Goal: Task Accomplishment & Management: Manage account settings

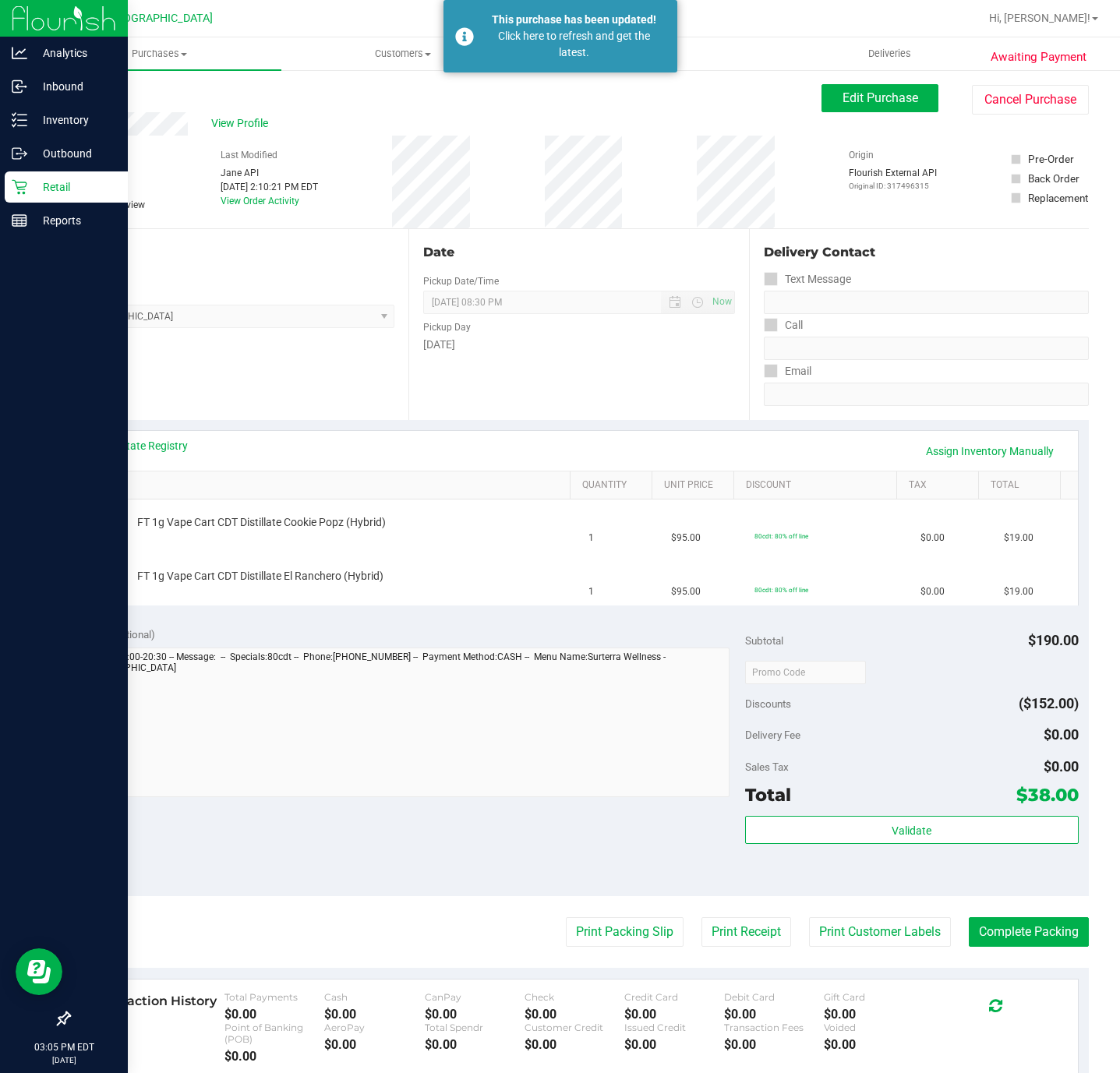
click at [26, 182] on icon at bounding box center [20, 187] width 16 height 16
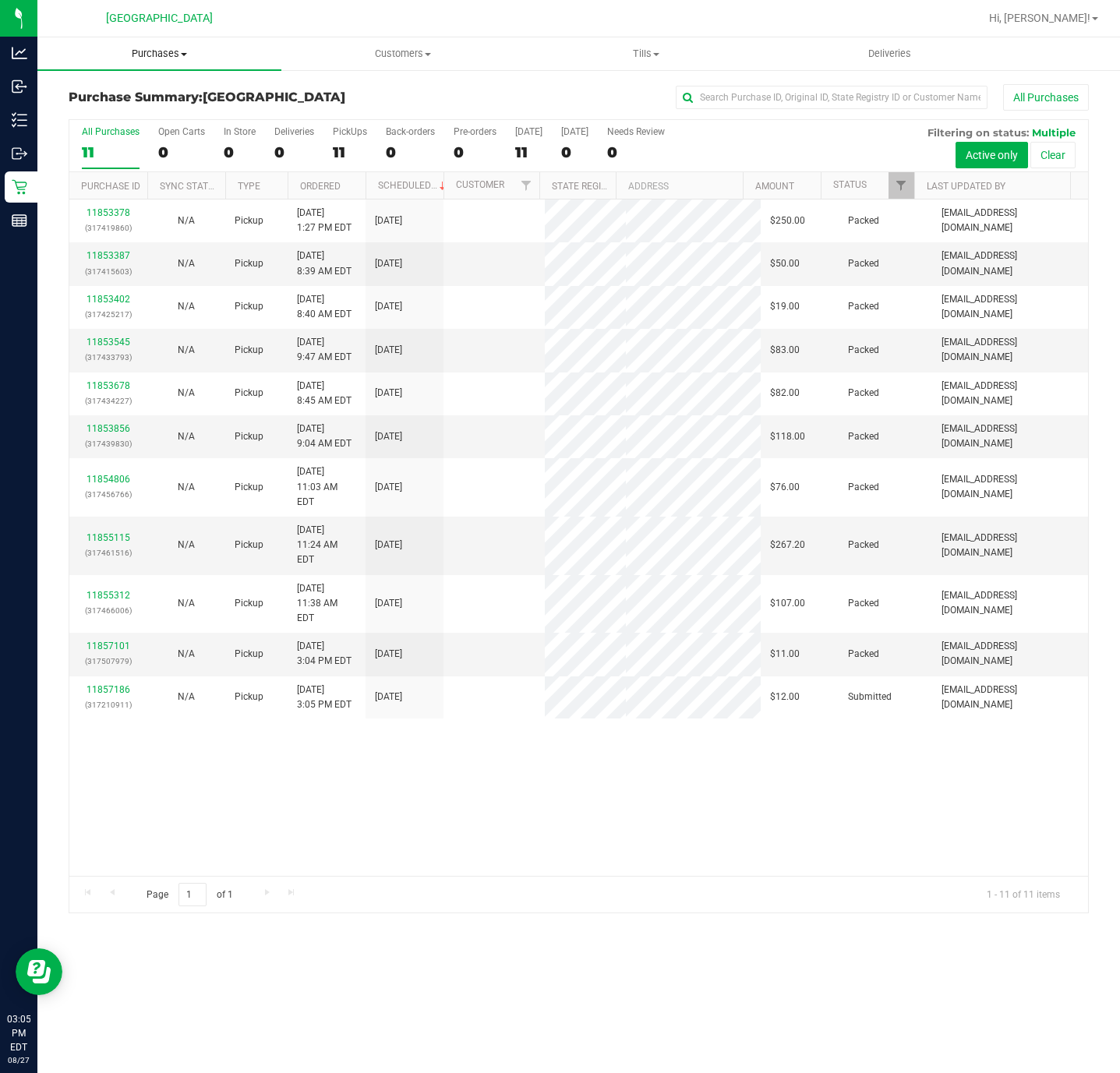
click at [152, 51] on span "Purchases" at bounding box center [159, 54] width 244 height 14
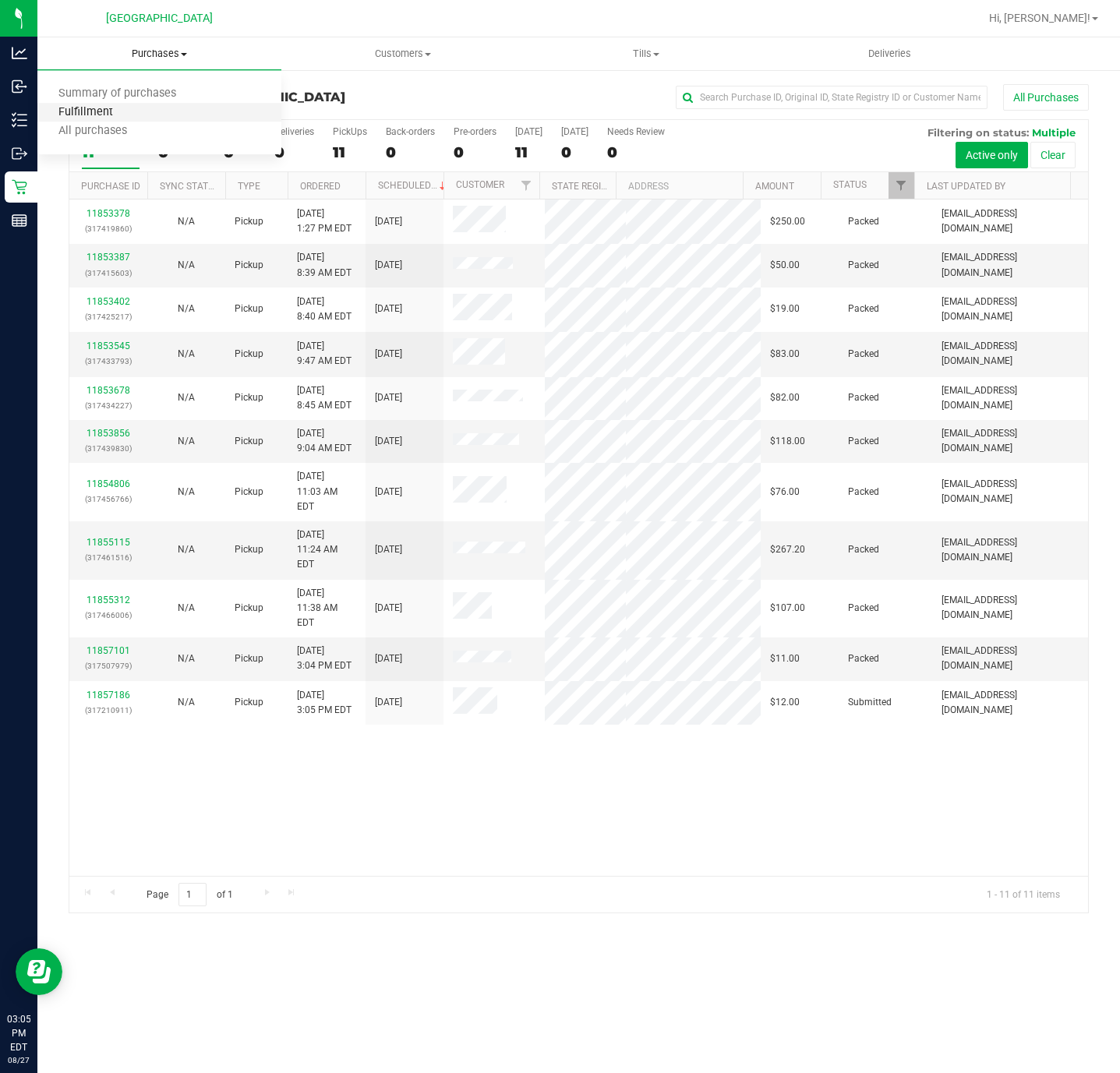
click at [78, 108] on span "Fulfillment" at bounding box center [86, 112] width 97 height 13
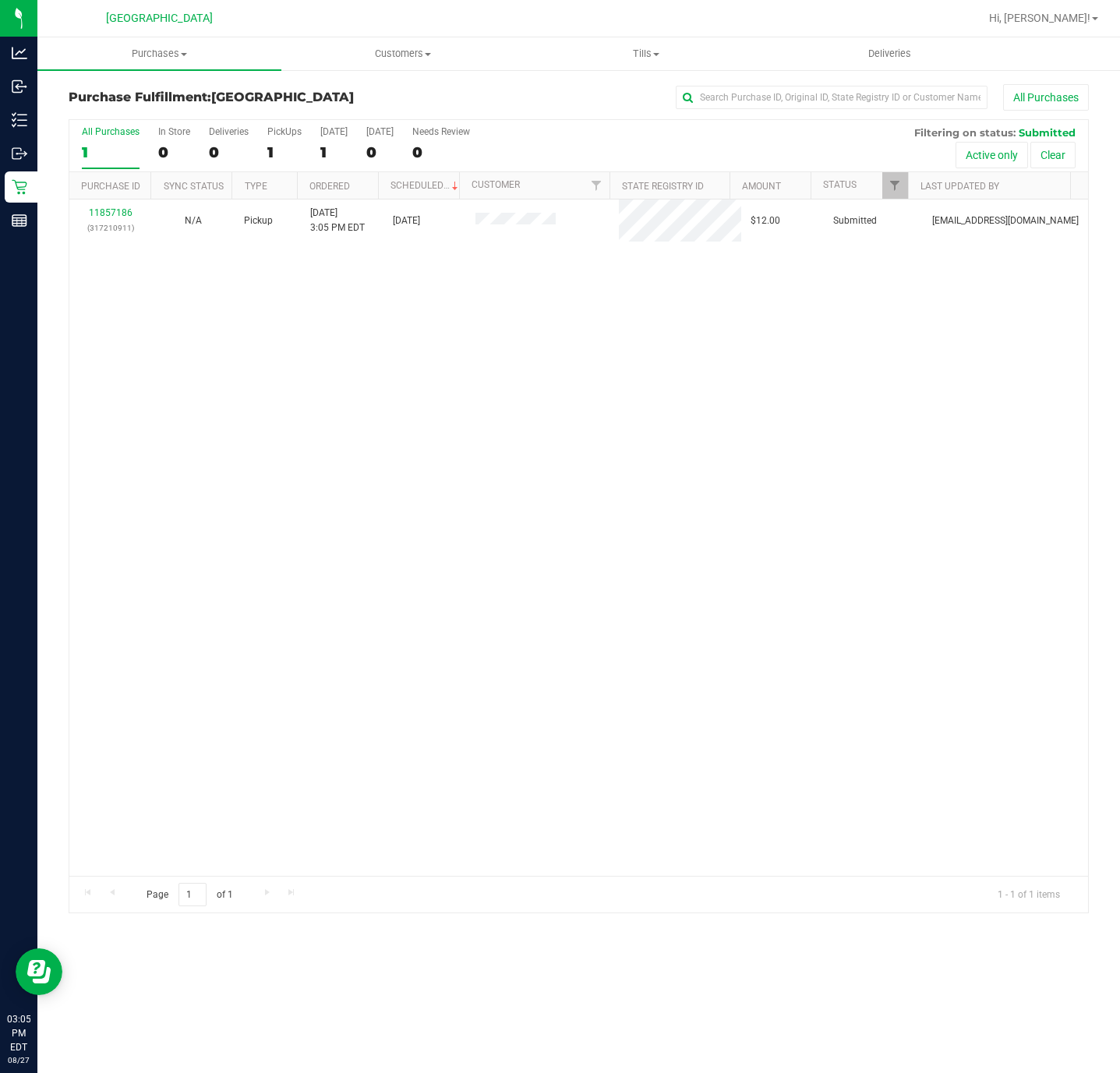
click at [153, 440] on div "11857186 (317210911) N/A Pickup 8/27/2025 3:05 PM EDT 8/27/2025 $12.00 Submitte…" at bounding box center [579, 538] width 1019 height 676
click at [145, 50] on span "Purchases" at bounding box center [159, 54] width 244 height 14
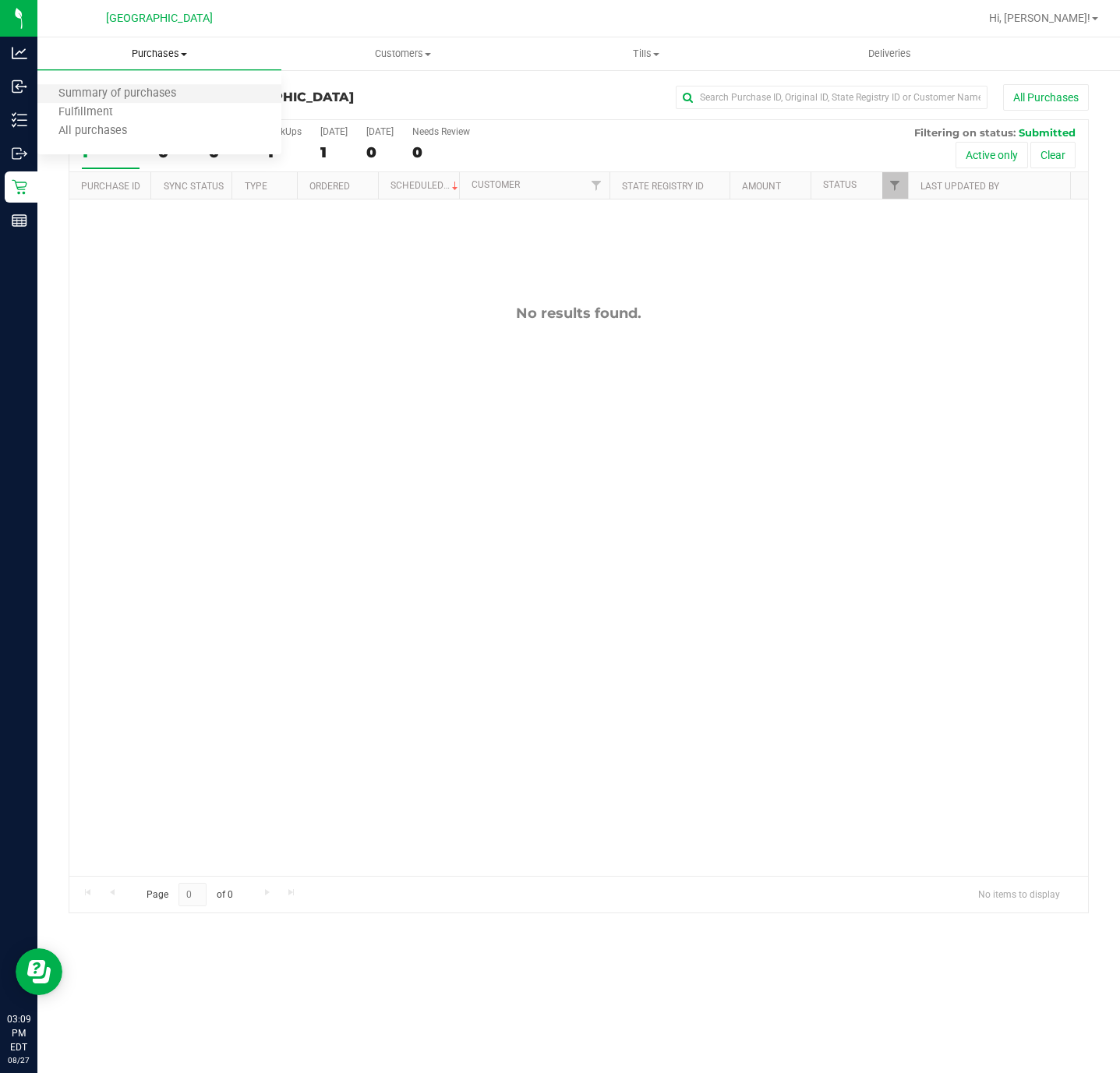
click at [140, 101] on li "Summary of purchases" at bounding box center [159, 94] width 244 height 19
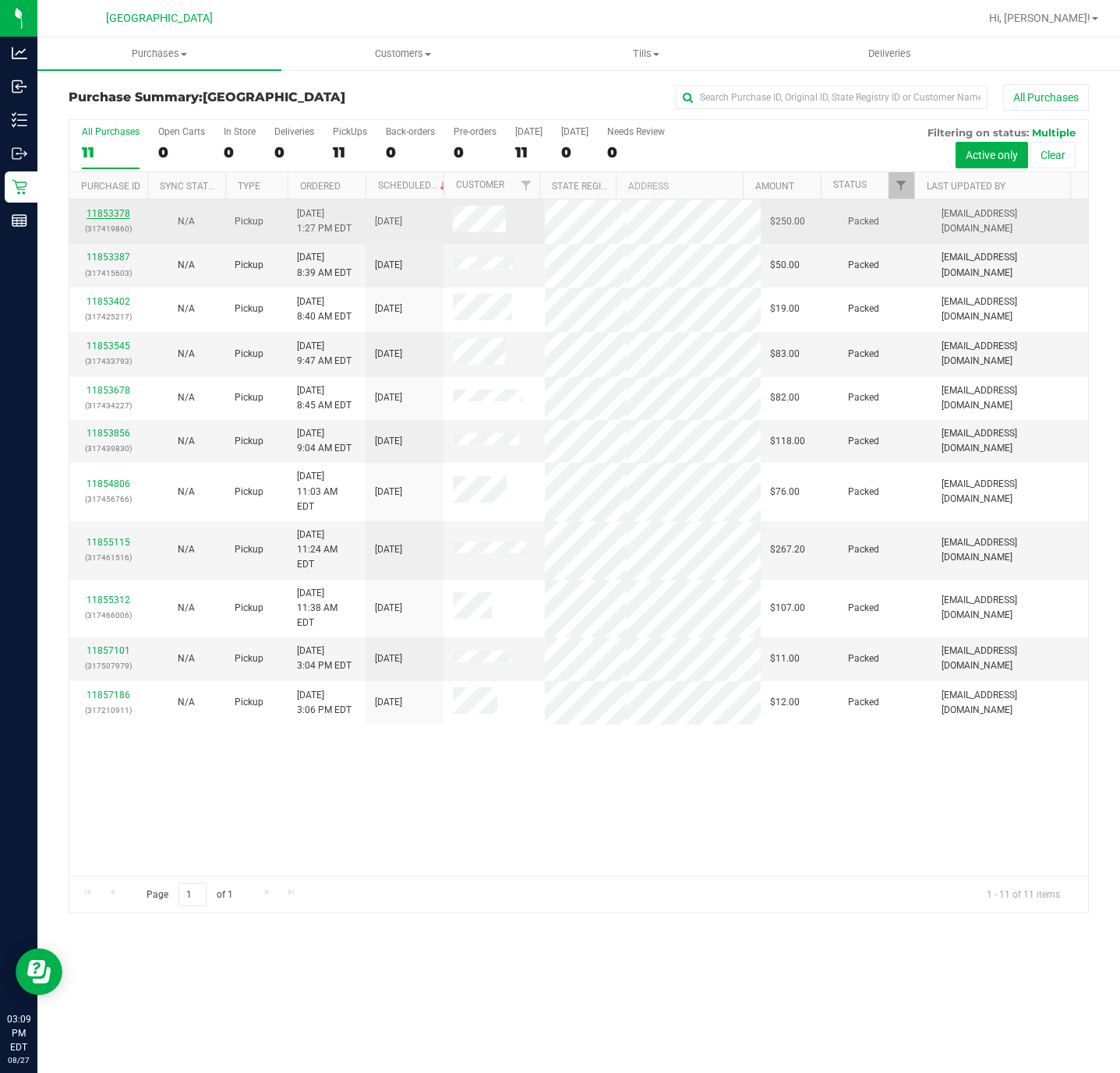
click at [120, 219] on link "11853378" at bounding box center [108, 214] width 43 height 11
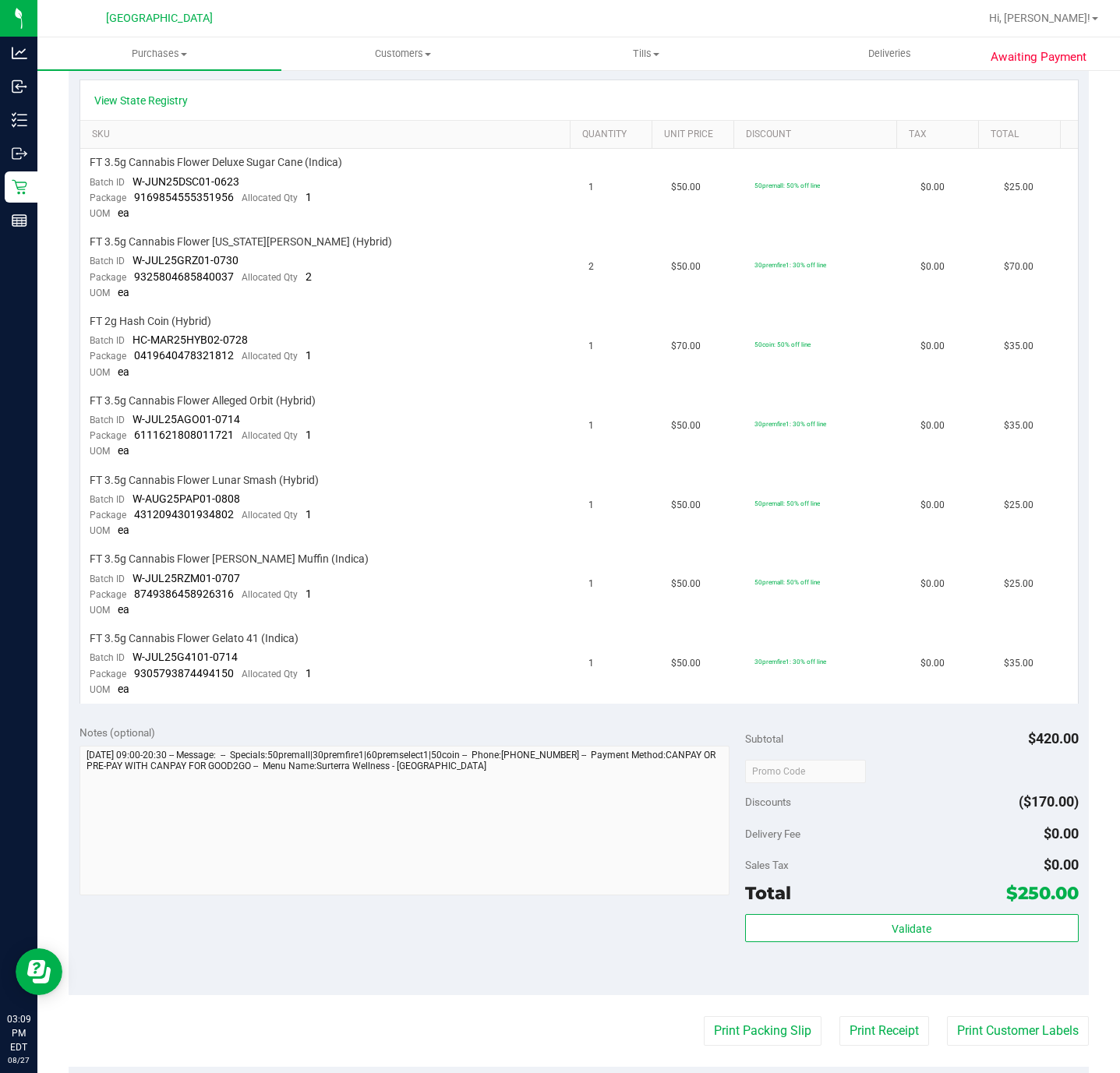
scroll to position [584, 0]
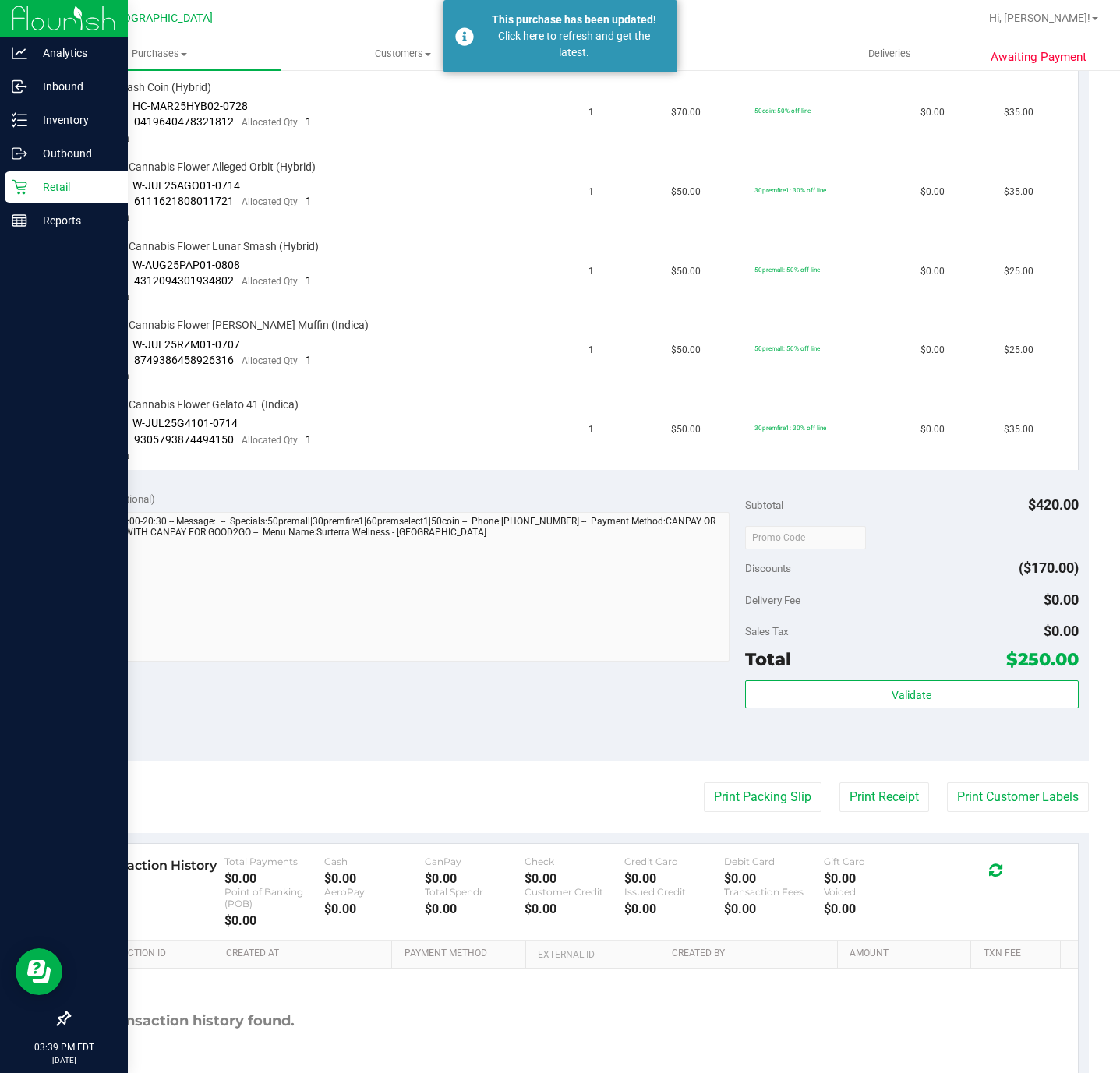
click at [28, 171] on div "Retail" at bounding box center [66, 187] width 123 height 31
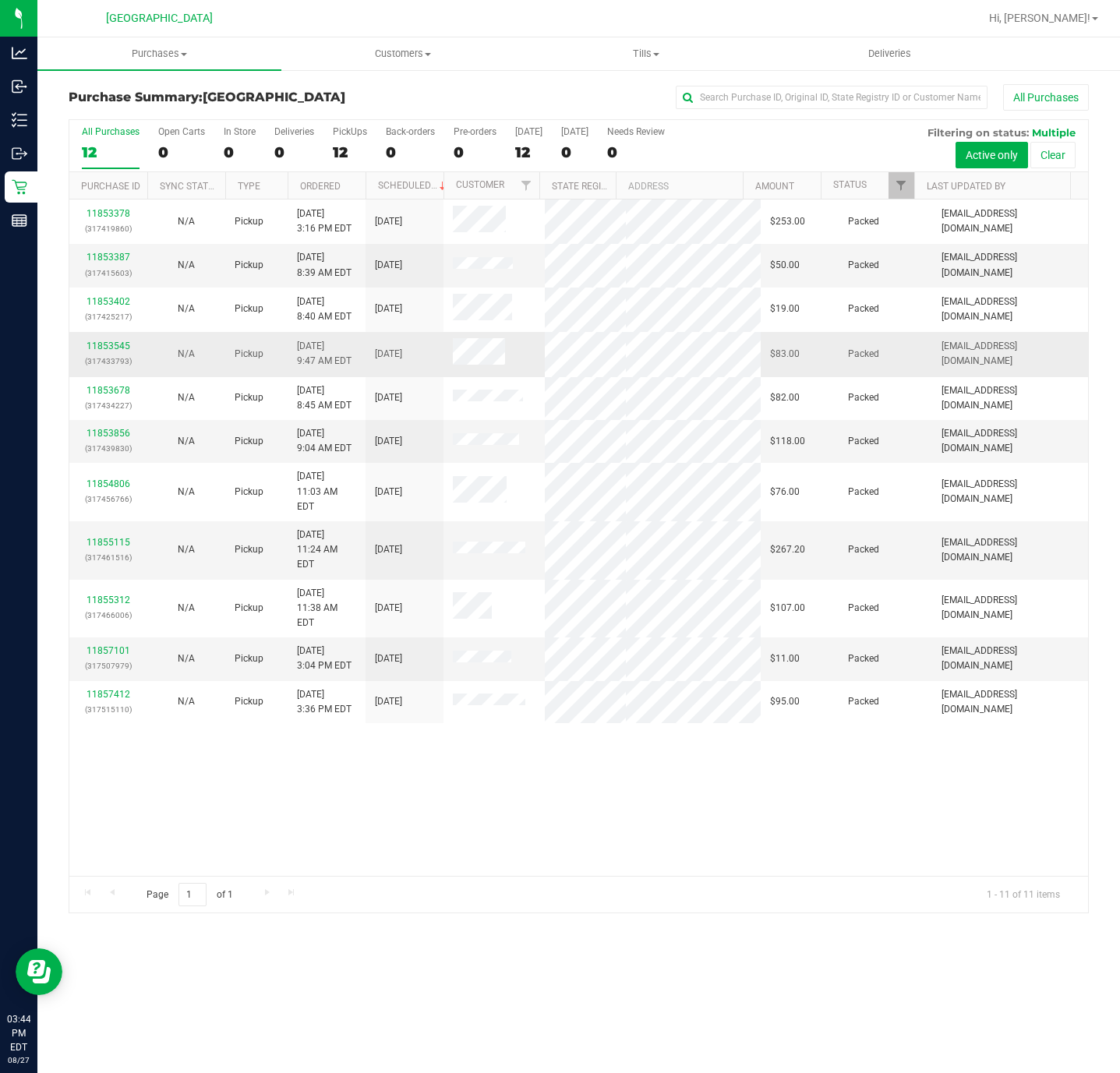
drag, startPoint x: 391, startPoint y: 837, endPoint x: 330, endPoint y: 395, distance: 446.2
click at [389, 835] on div "11853378 (317419860) N/A Pickup 8/27/2025 3:16 PM EDT 8/27/2025 $253.00 Packed …" at bounding box center [579, 538] width 1019 height 676
click at [313, 839] on div "11853378 (317419860) N/A Pickup 8/27/2025 3:16 PM EDT 8/27/2025 $253.00 Packed …" at bounding box center [579, 538] width 1019 height 676
click at [546, 854] on div "11853378 (317419860) N/A Pickup 8/27/2025 3:16 PM EDT 8/27/2025 $253.00 Packed …" at bounding box center [579, 538] width 1019 height 676
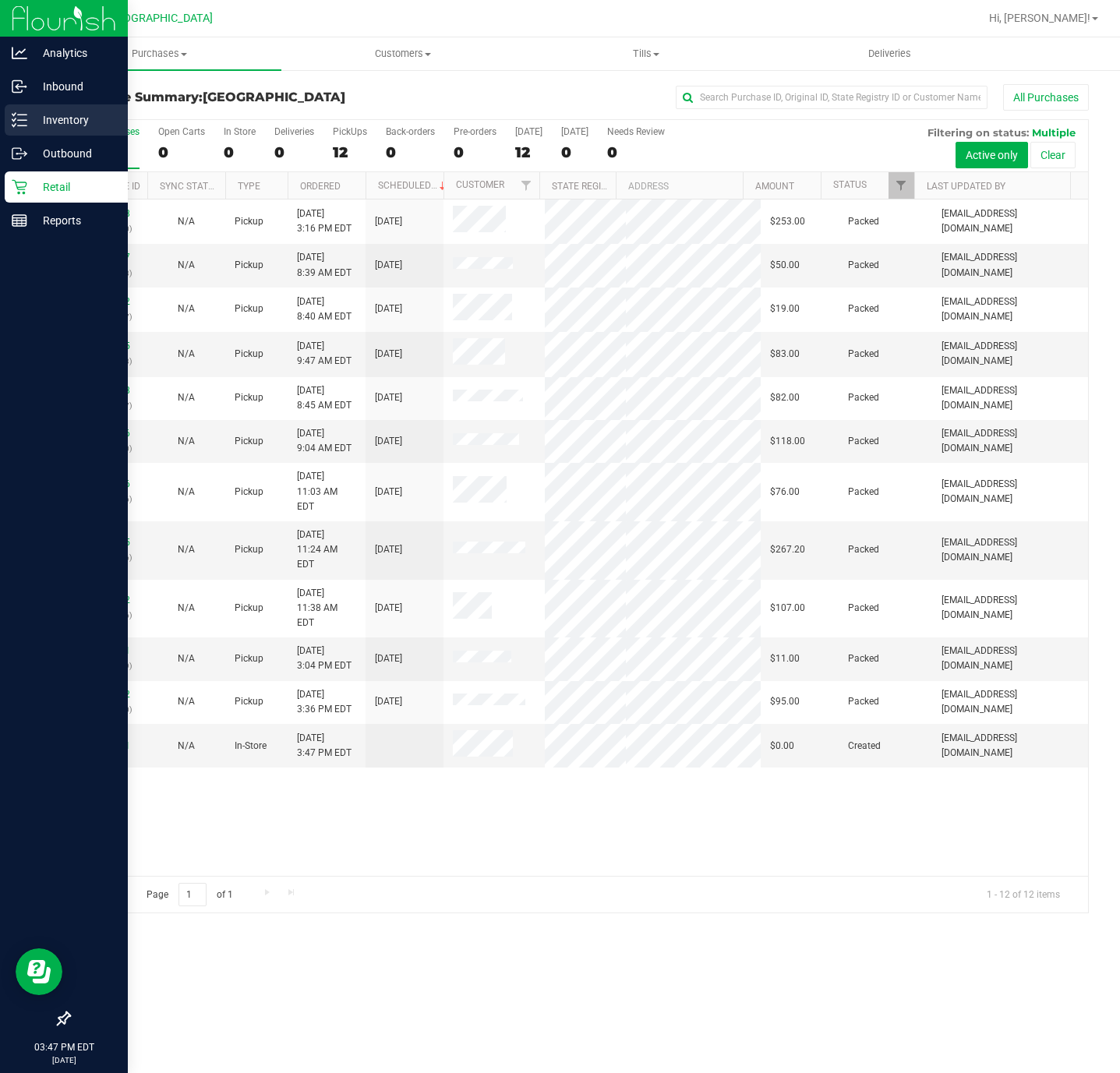
click at [22, 120] on line at bounding box center [22, 120] width 9 height 0
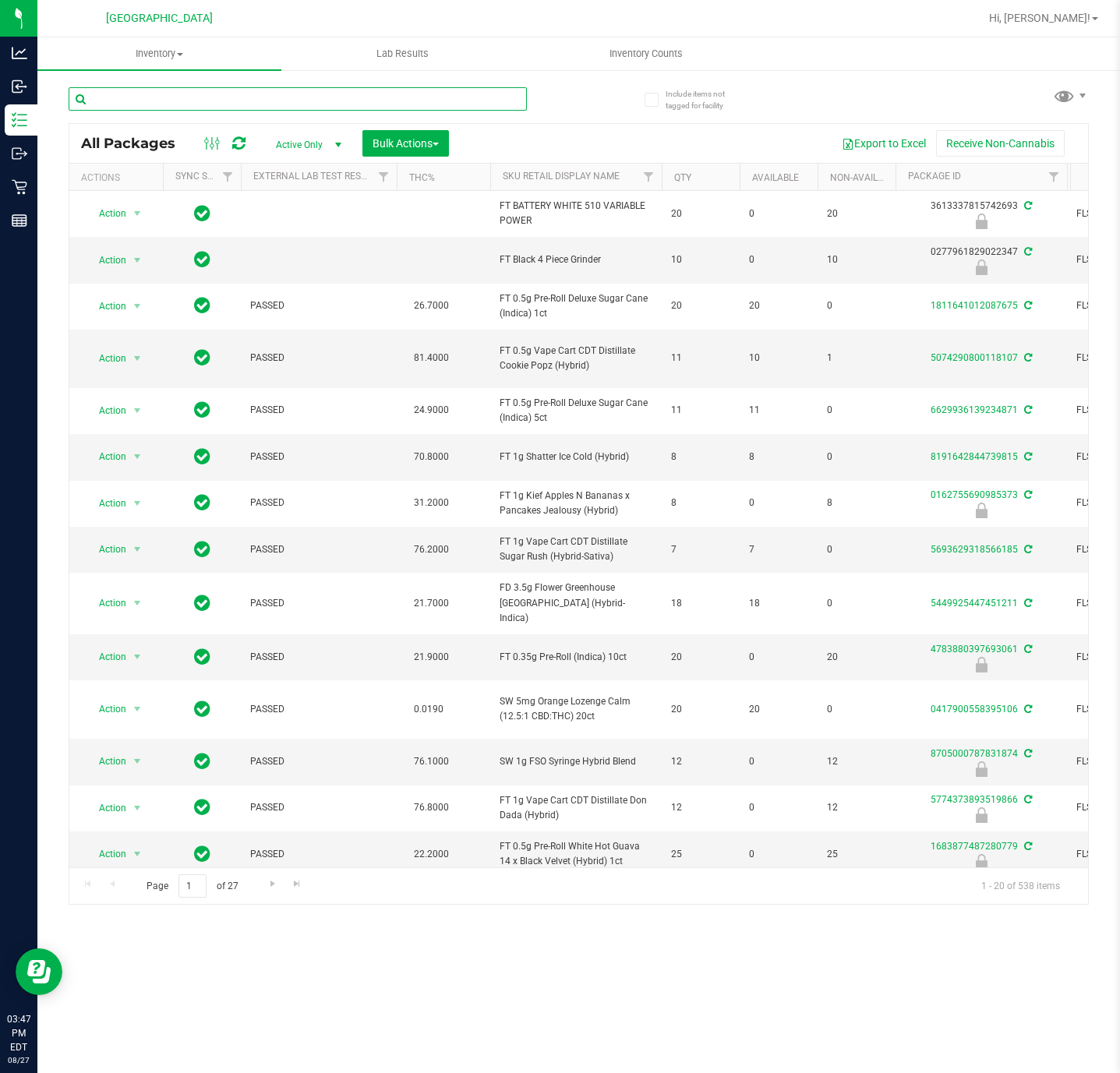
click at [147, 89] on input "text" at bounding box center [298, 99] width 458 height 23
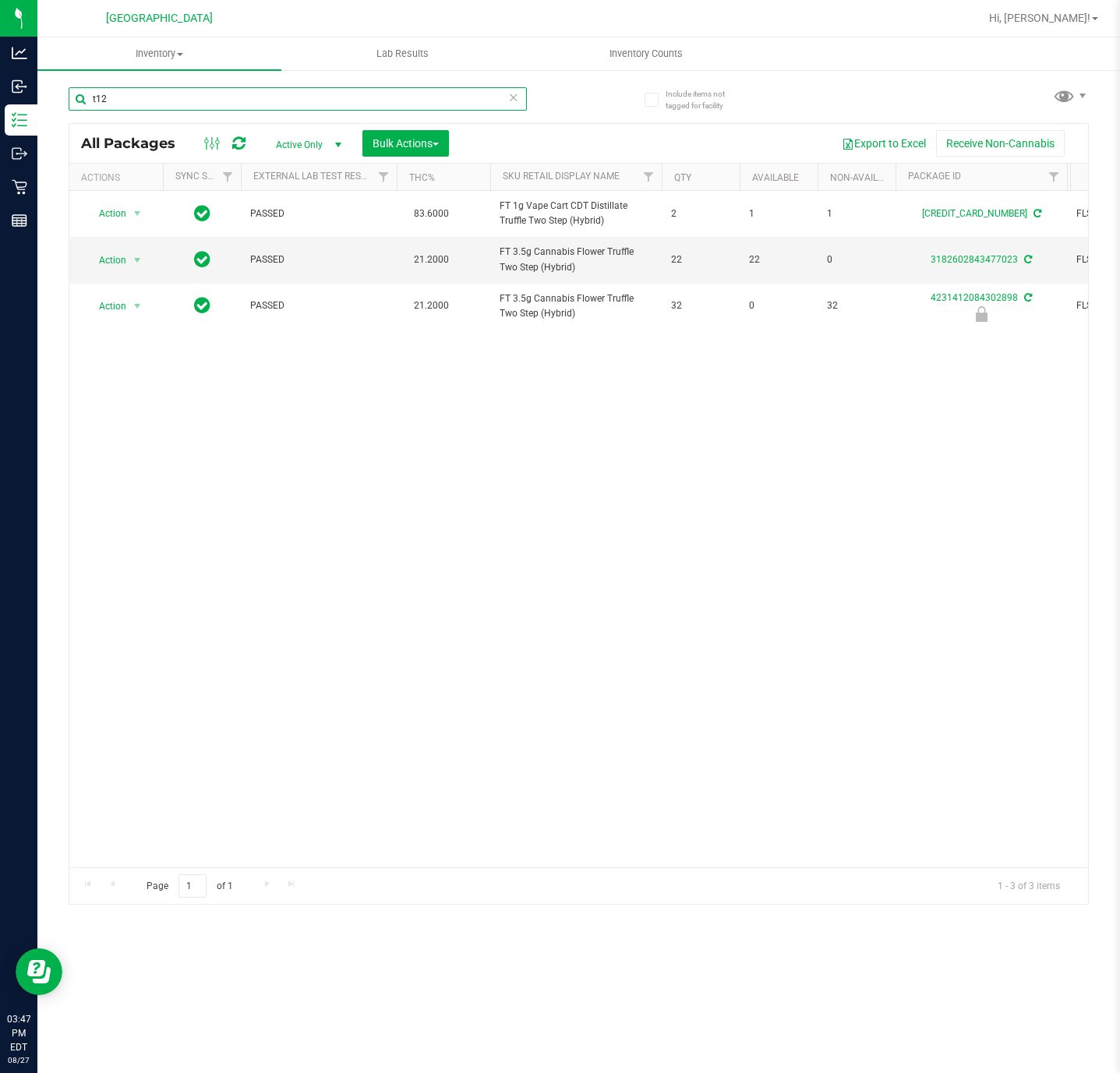
type input "t12"
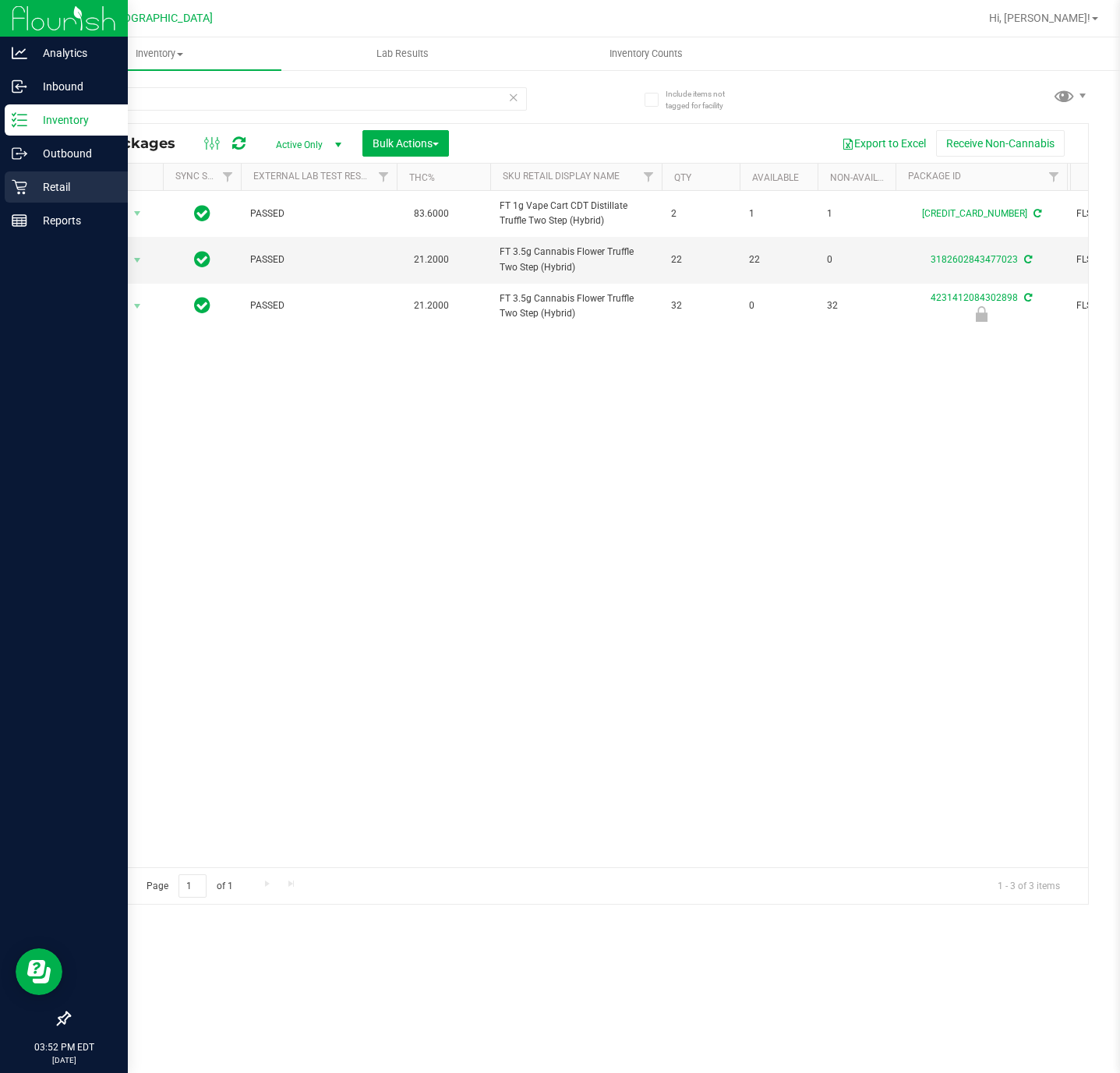
click at [23, 196] on div "Retail" at bounding box center [66, 187] width 123 height 31
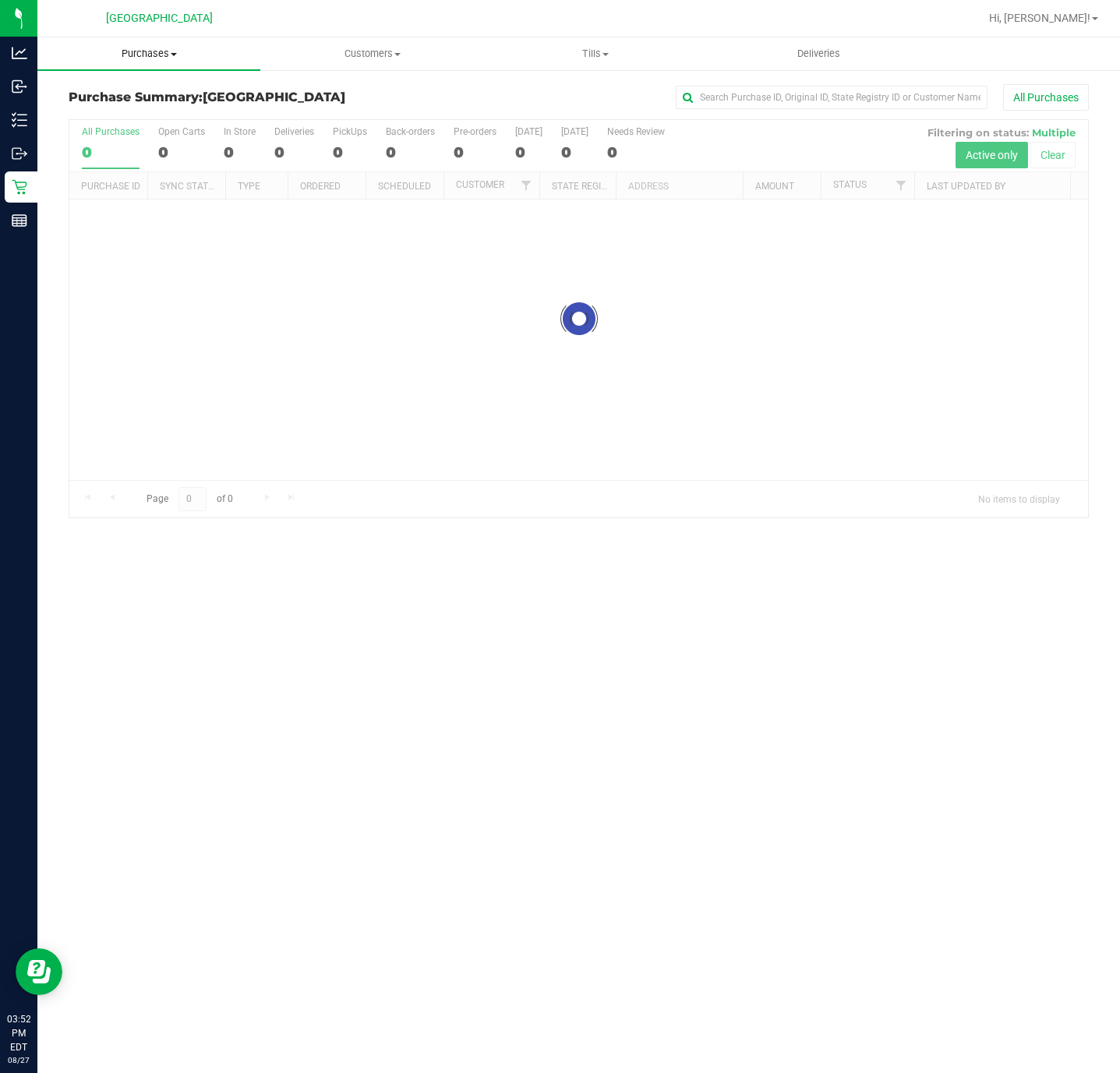
click at [141, 57] on span "Purchases" at bounding box center [149, 54] width 223 height 14
click at [103, 107] on span "Fulfillment" at bounding box center [86, 112] width 97 height 13
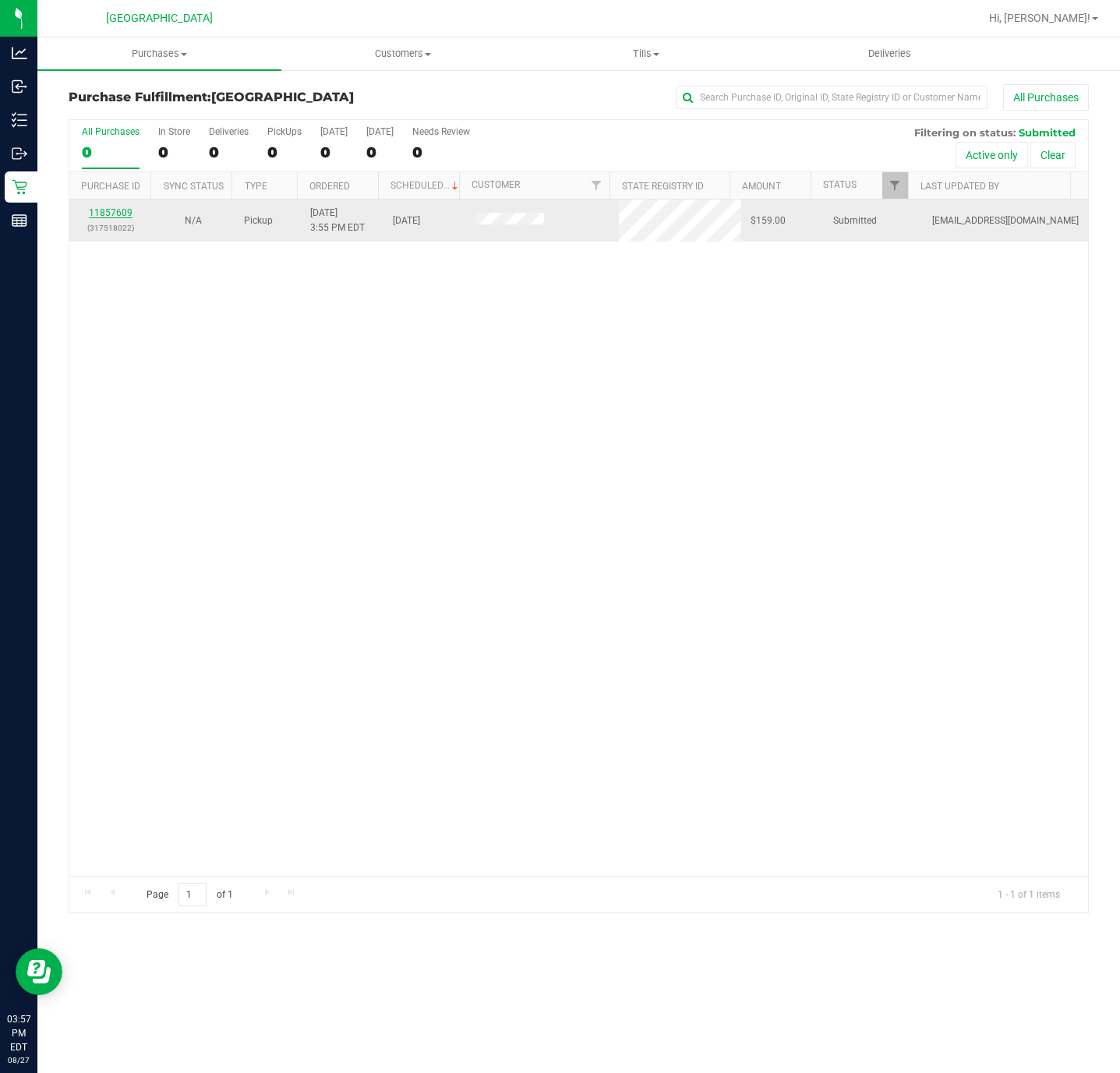
click at [125, 214] on link "11857609" at bounding box center [111, 213] width 43 height 11
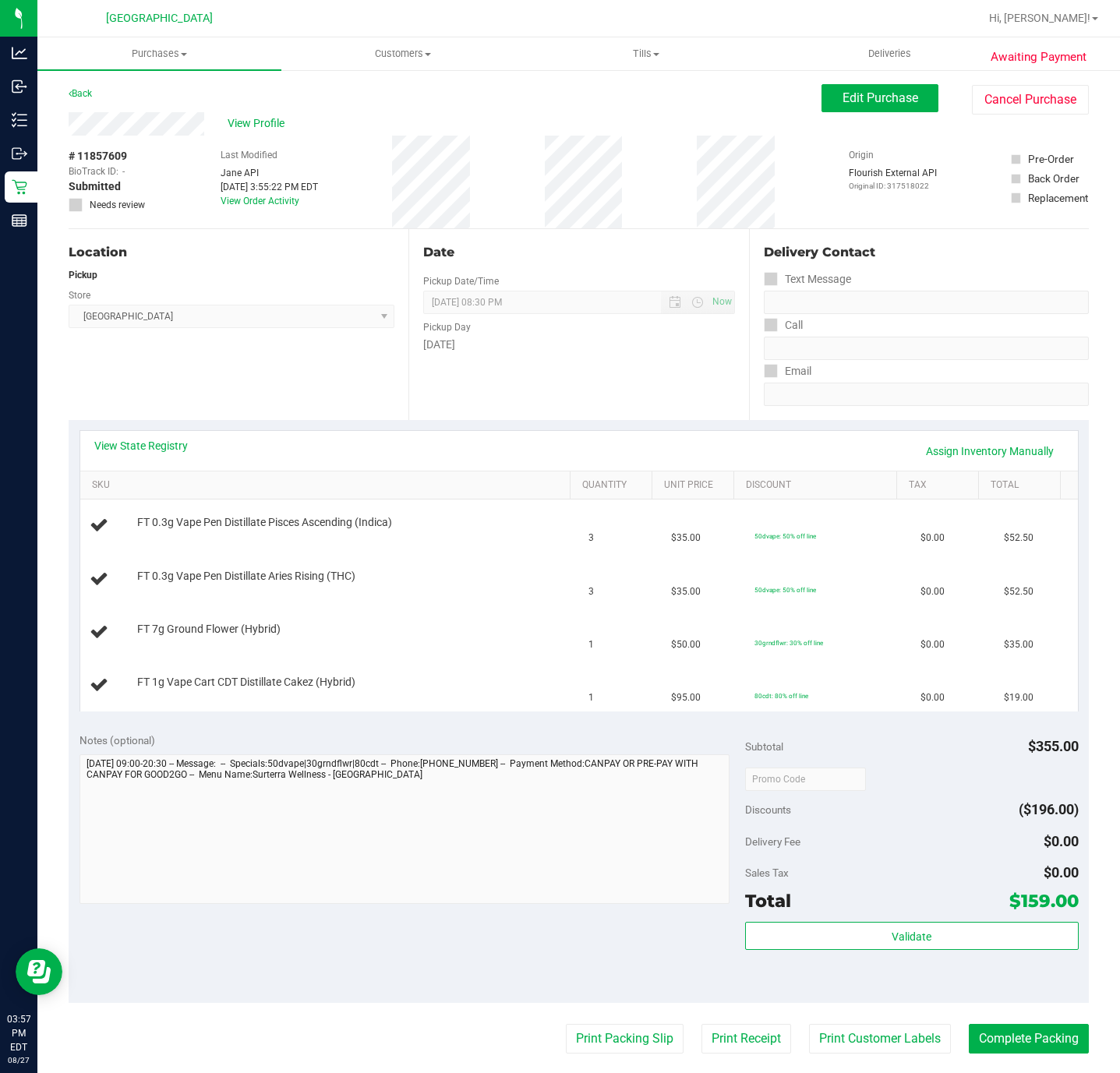
click at [130, 461] on div "View State Registry Assign Inventory Manually" at bounding box center [579, 450] width 970 height 27
click at [130, 451] on link "View State Registry" at bounding box center [141, 445] width 93 height 16
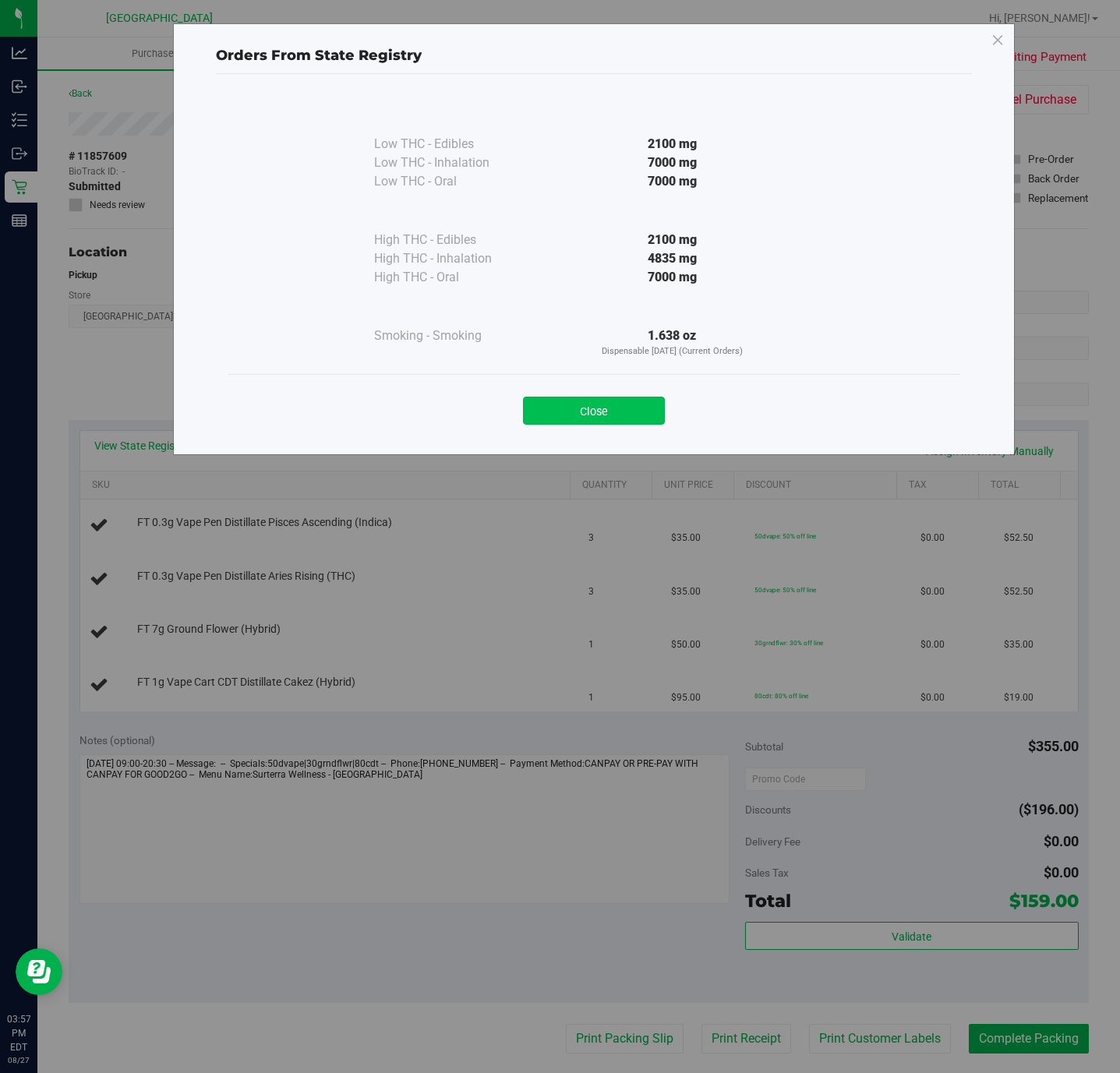
click at [573, 418] on button "Close" at bounding box center [594, 411] width 142 height 28
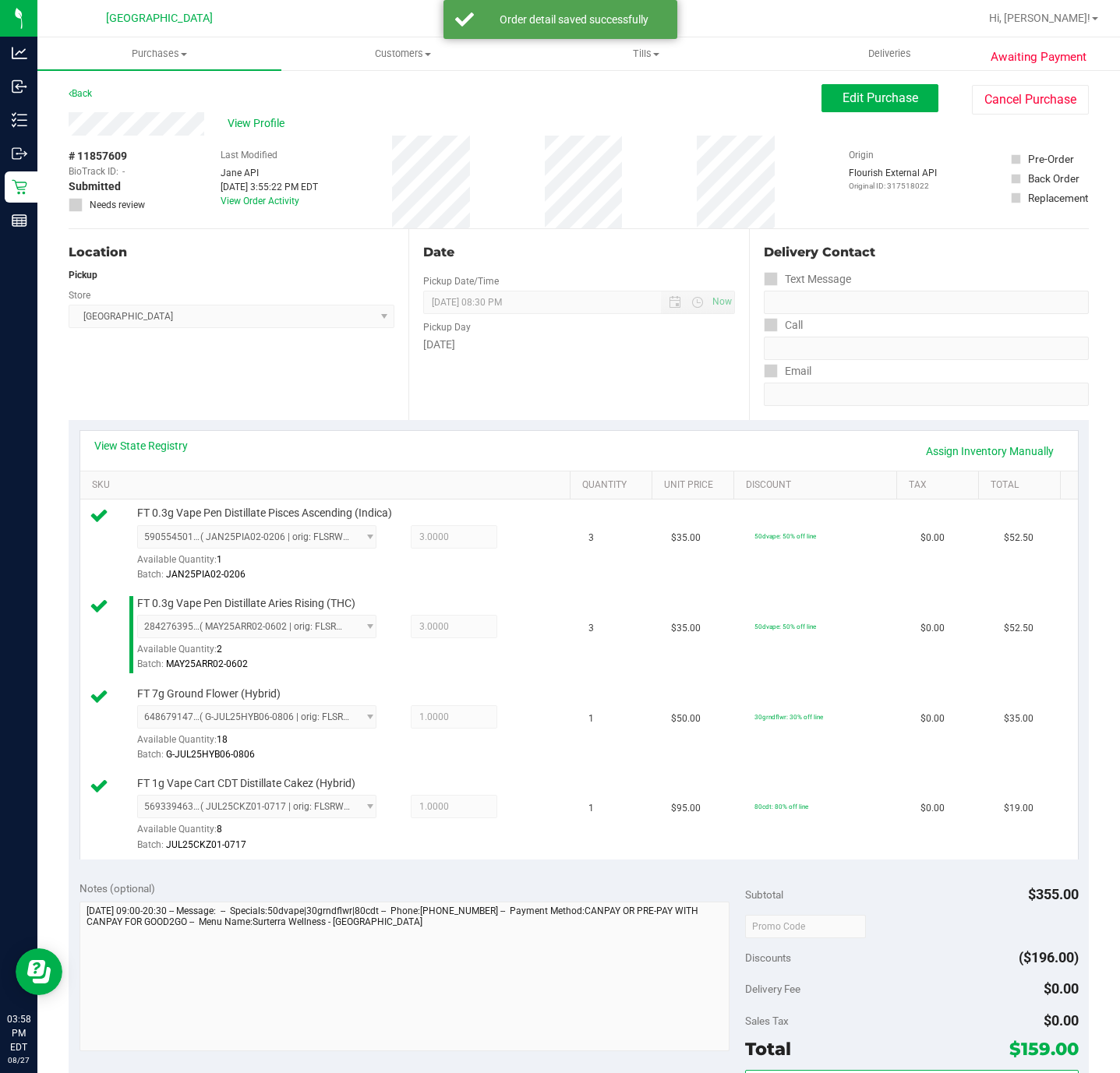
scroll to position [468, 0]
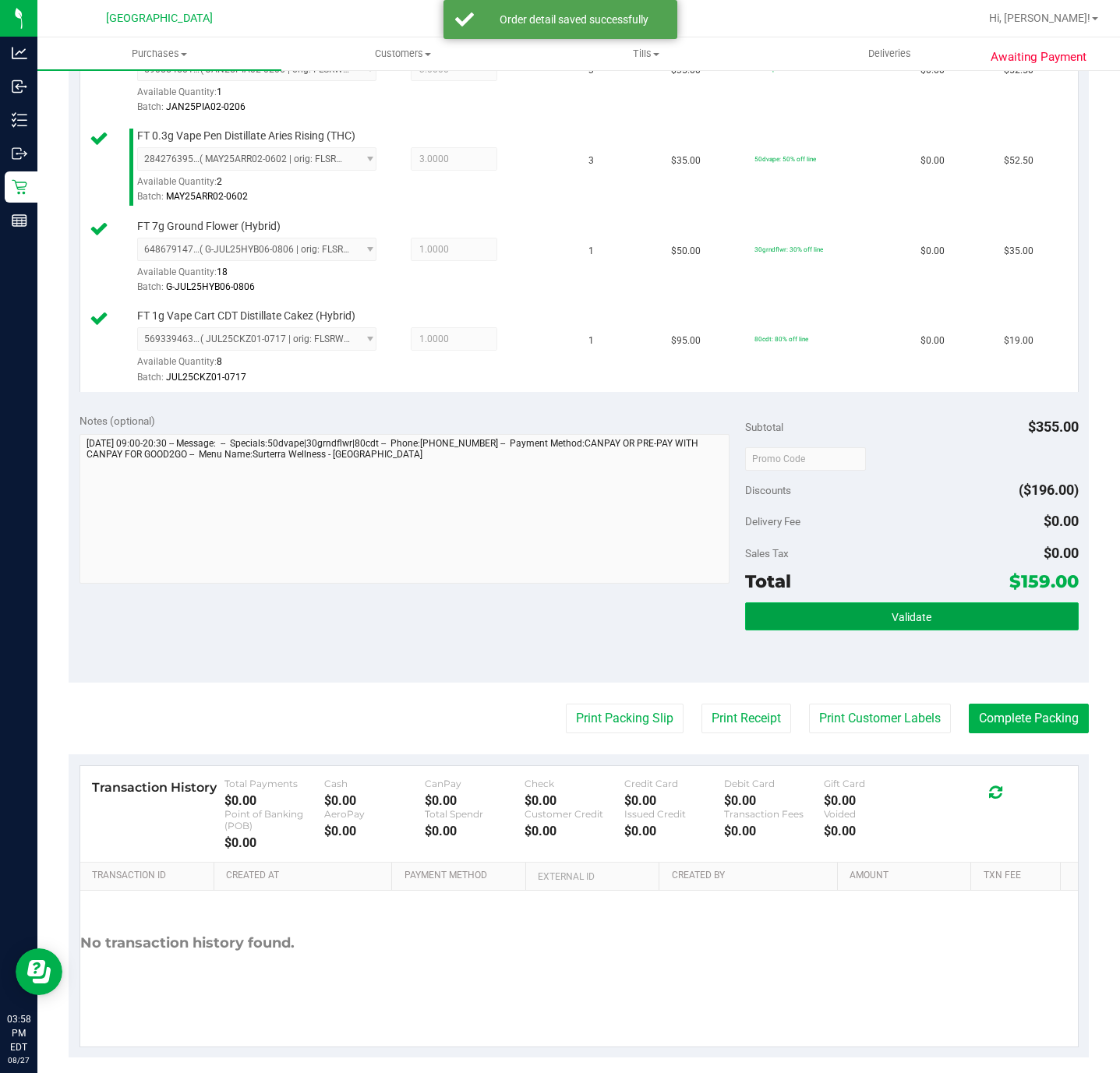
click at [893, 630] on button "Validate" at bounding box center [911, 616] width 333 height 28
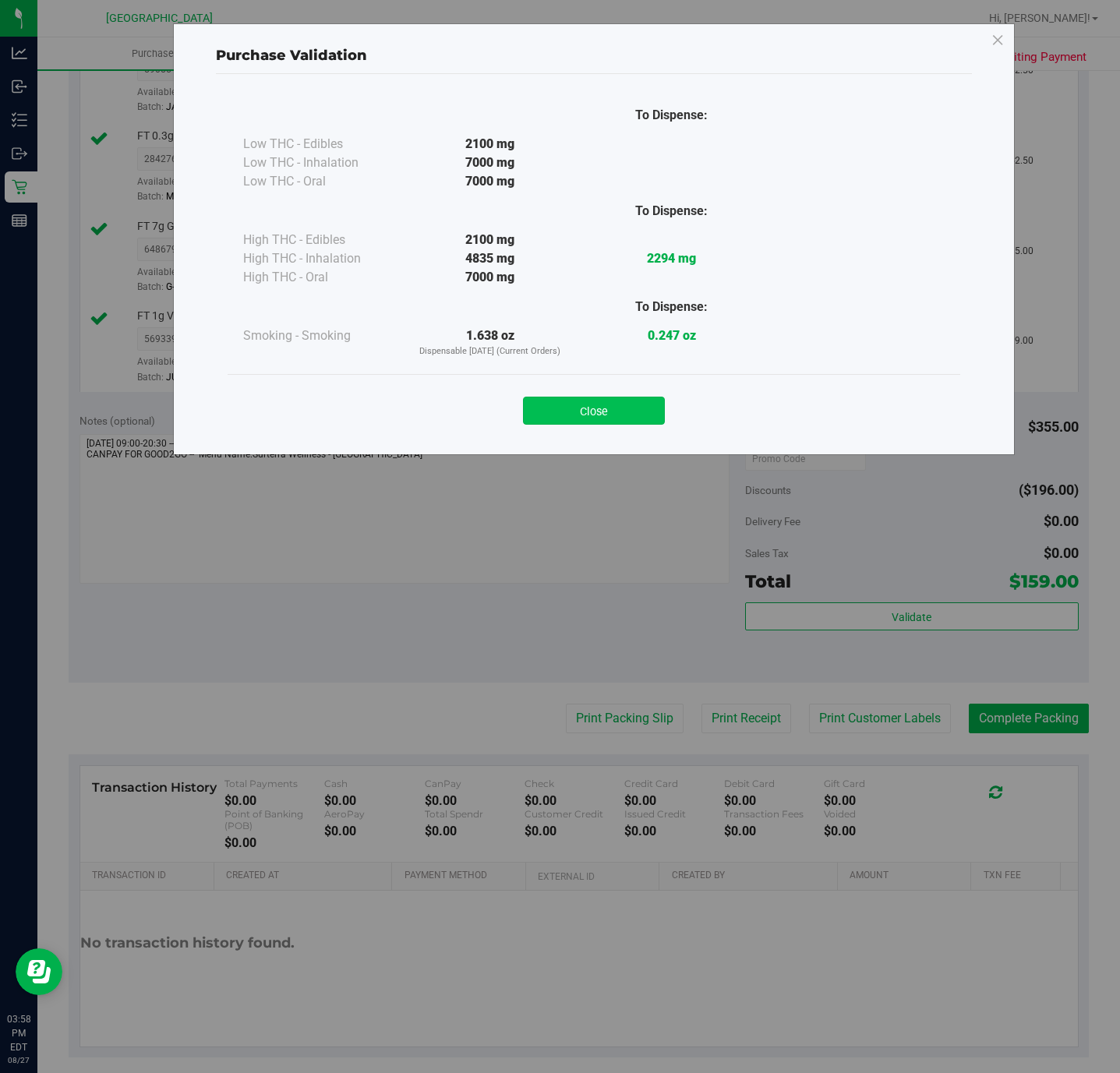
click at [631, 421] on button "Close" at bounding box center [594, 411] width 142 height 28
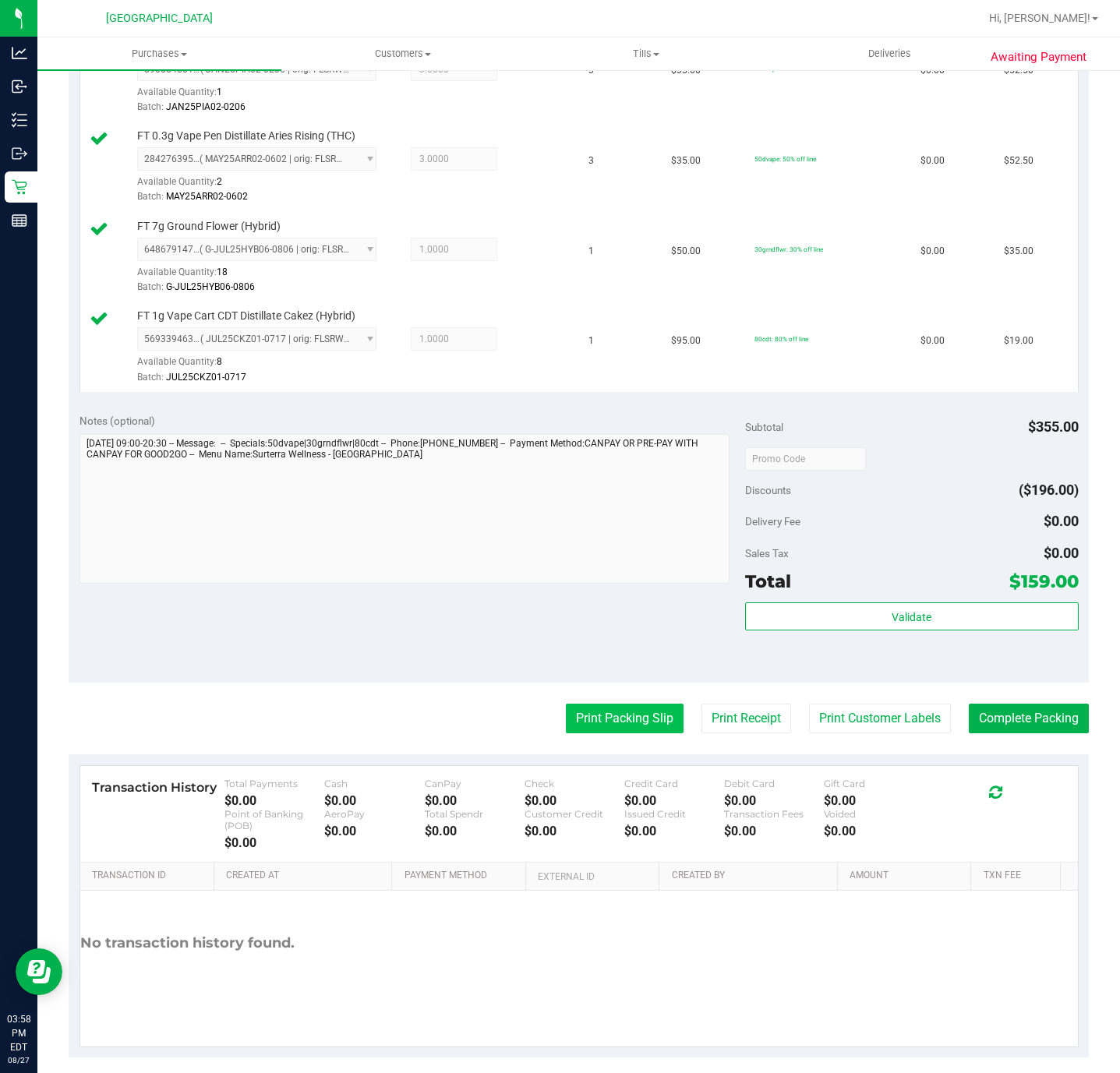
click at [609, 725] on button "Print Packing Slip" at bounding box center [624, 719] width 118 height 29
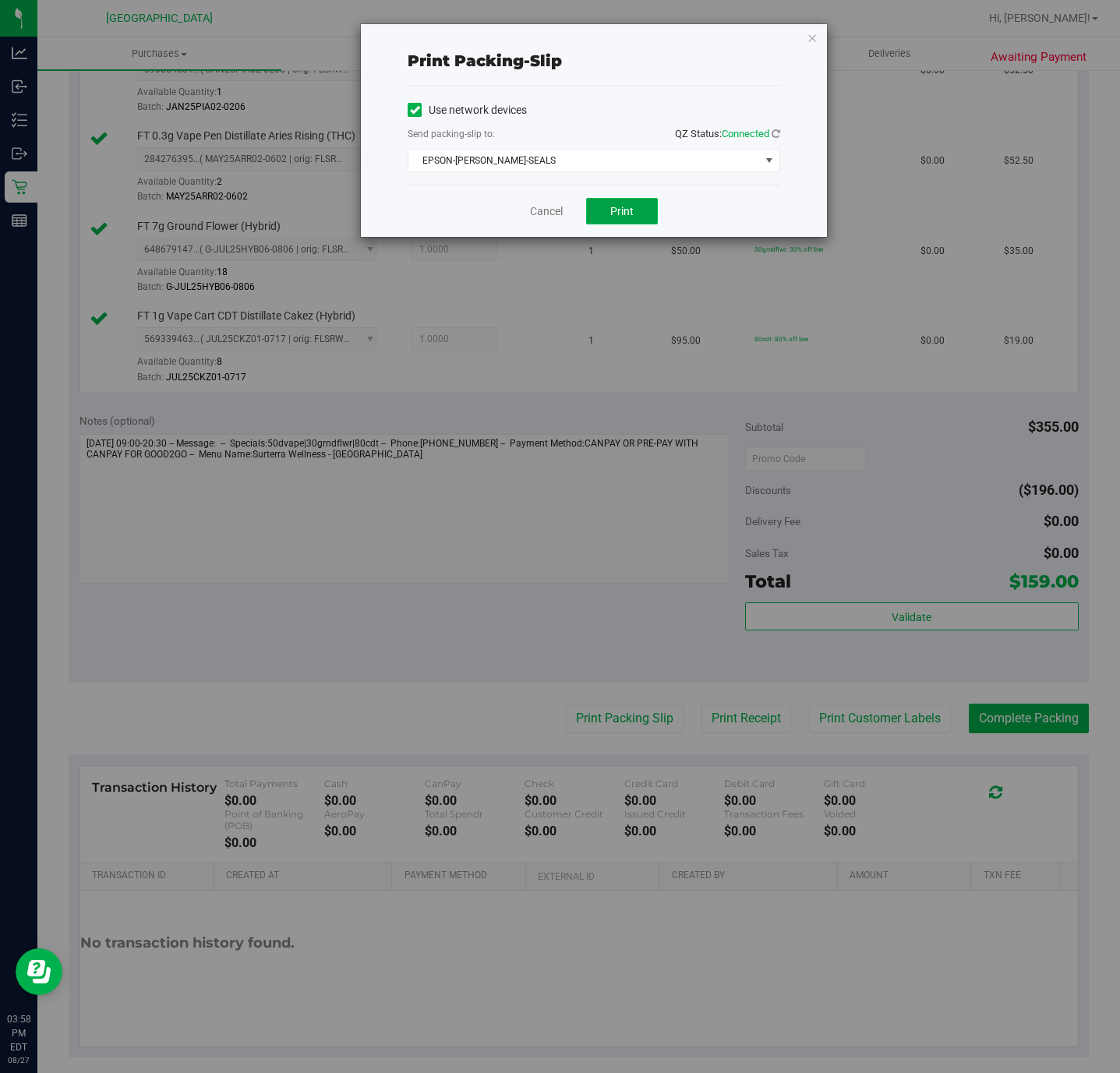
click at [603, 208] on button "Print" at bounding box center [622, 211] width 72 height 27
click at [807, 38] on icon "button" at bounding box center [812, 37] width 11 height 19
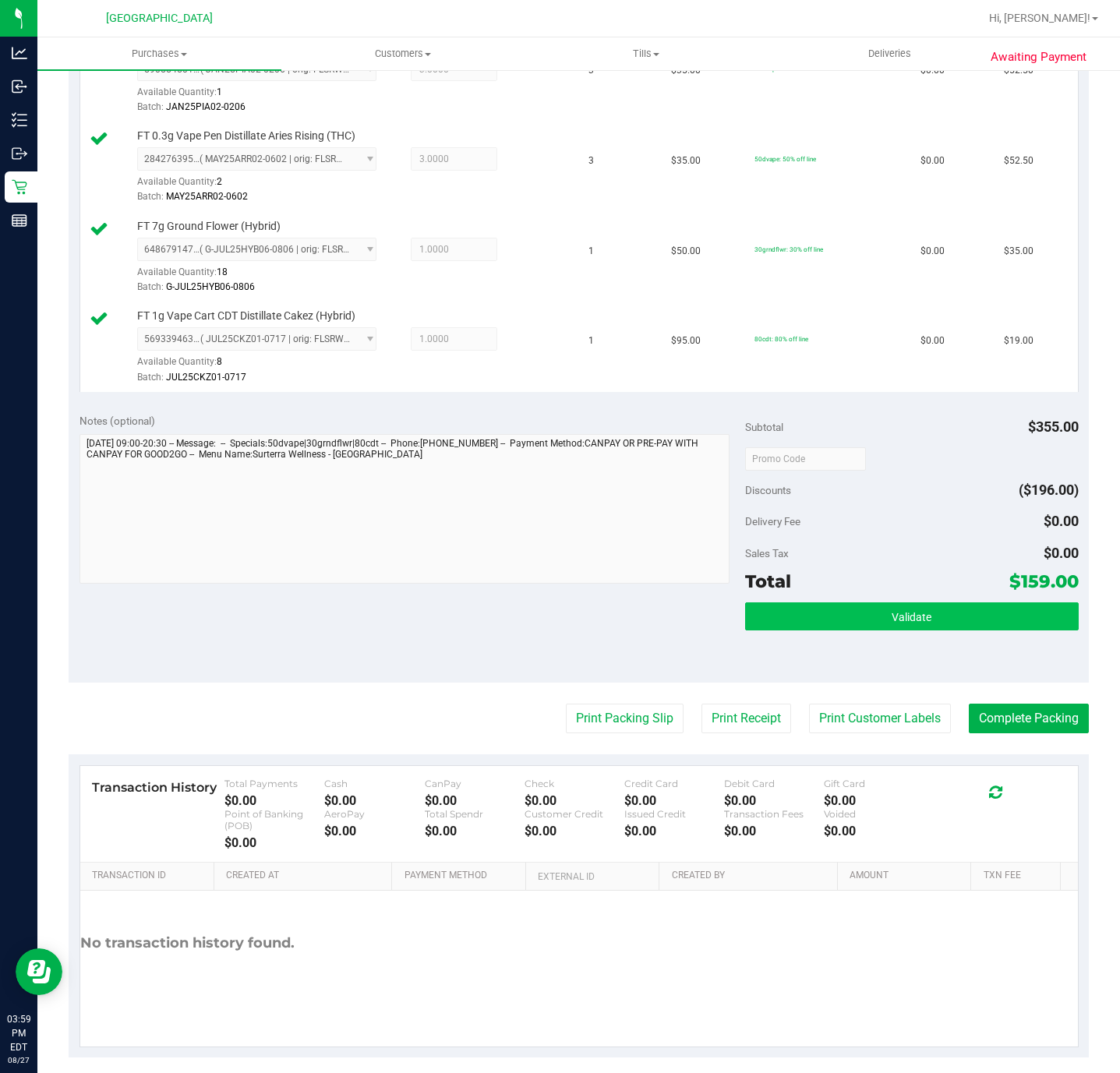
click at [870, 612] on div "Subtotal $355.00 Discounts ($196.00) Delivery Fee $0.00 Sales Tax $0.00 Total $…" at bounding box center [911, 543] width 333 height 259
click at [866, 612] on button "Validate" at bounding box center [911, 616] width 333 height 28
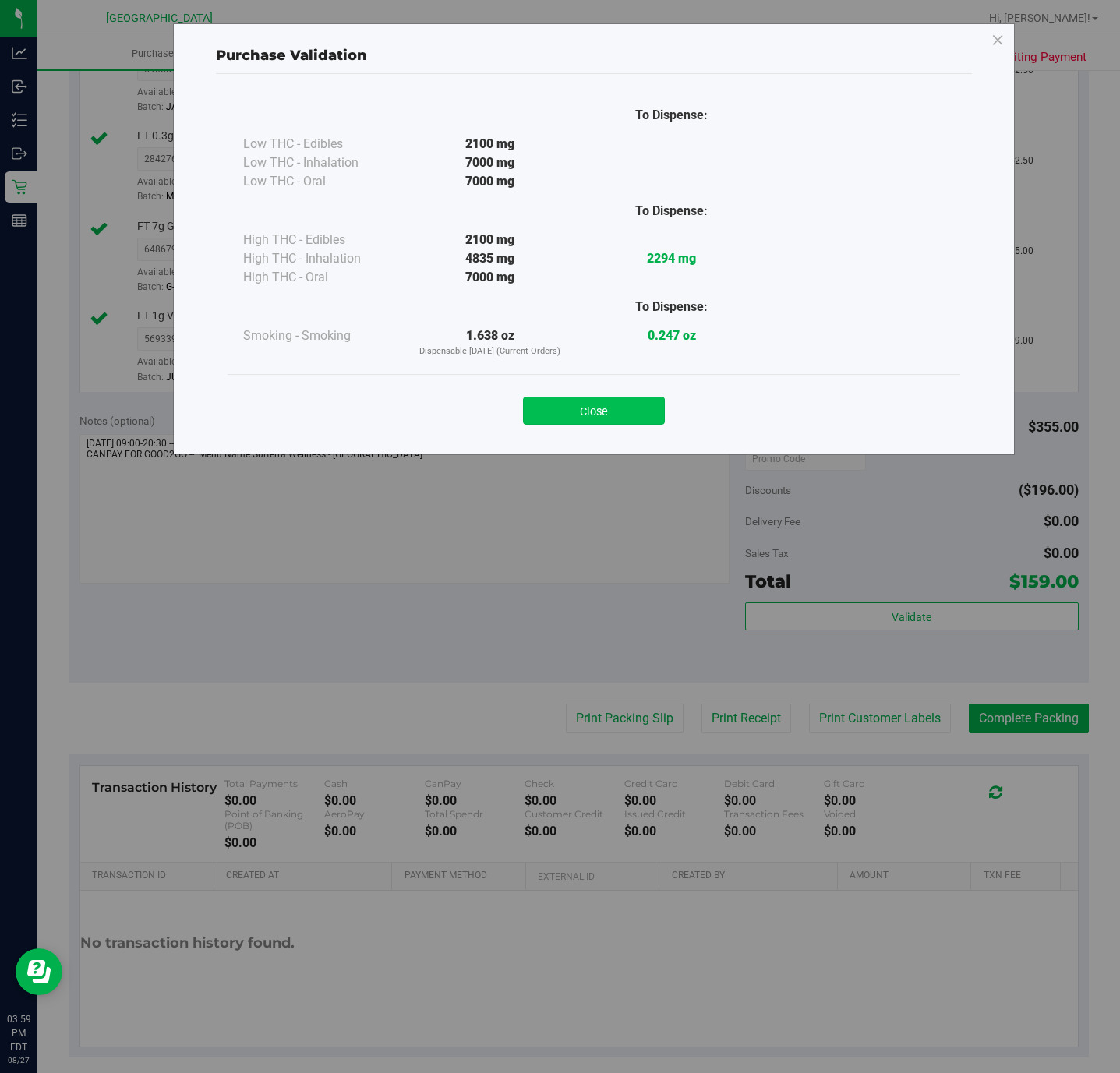
click at [626, 410] on button "Close" at bounding box center [594, 411] width 142 height 28
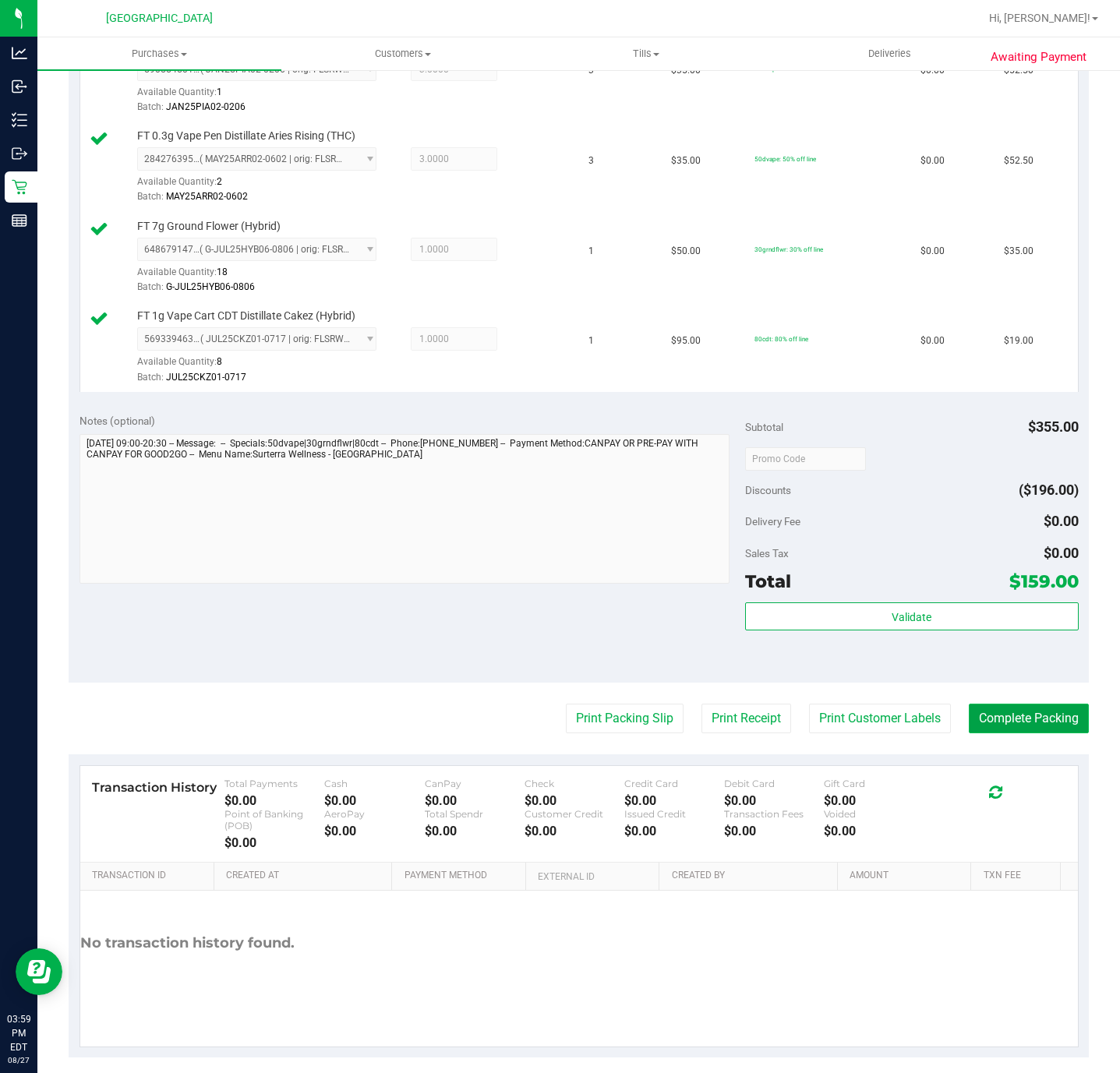
click at [988, 733] on button "Complete Packing" at bounding box center [1028, 719] width 120 height 29
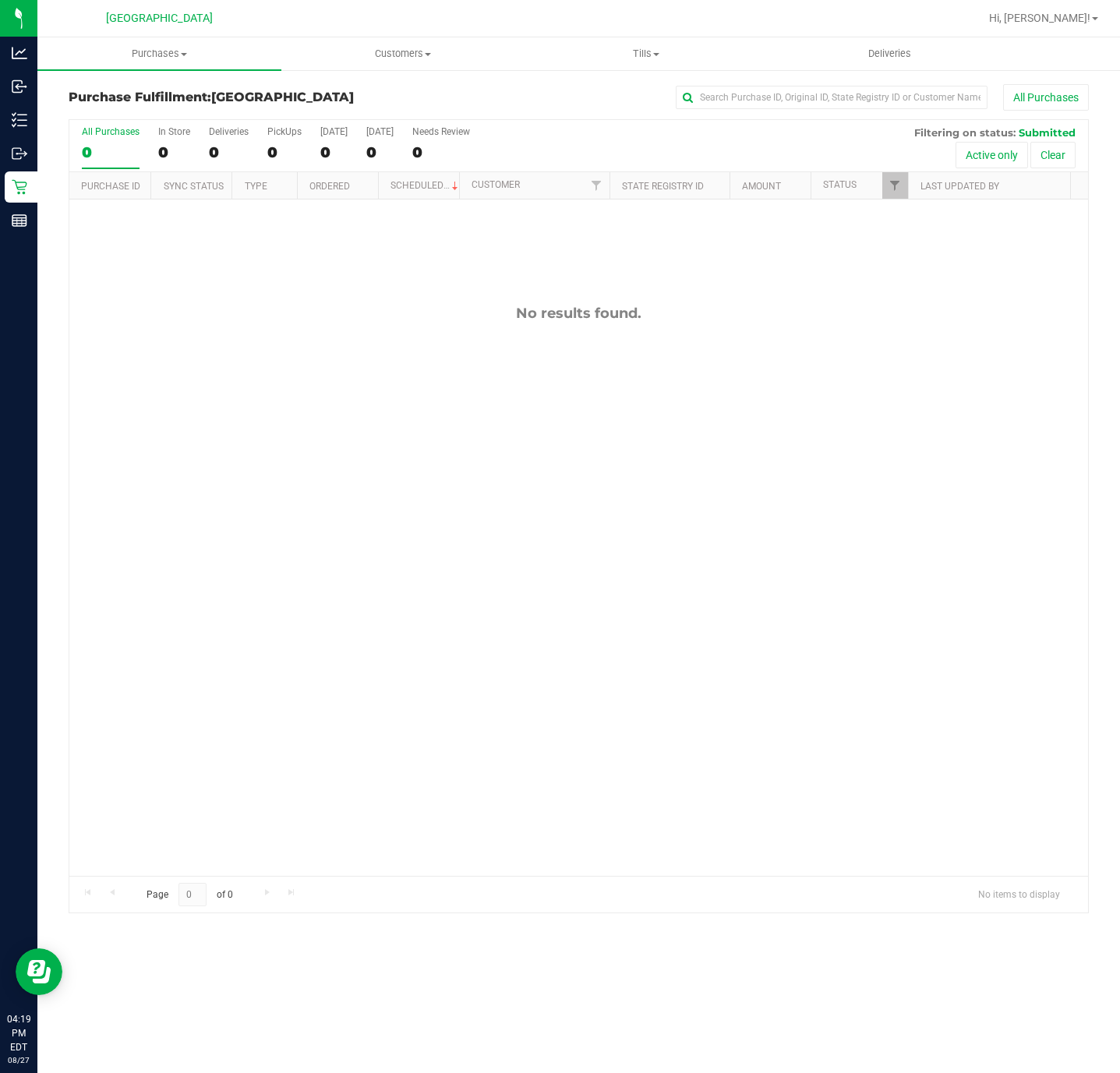
click at [323, 321] on div "No results found." at bounding box center [579, 313] width 1019 height 17
click at [393, 779] on div "No results found." at bounding box center [579, 591] width 1019 height 782
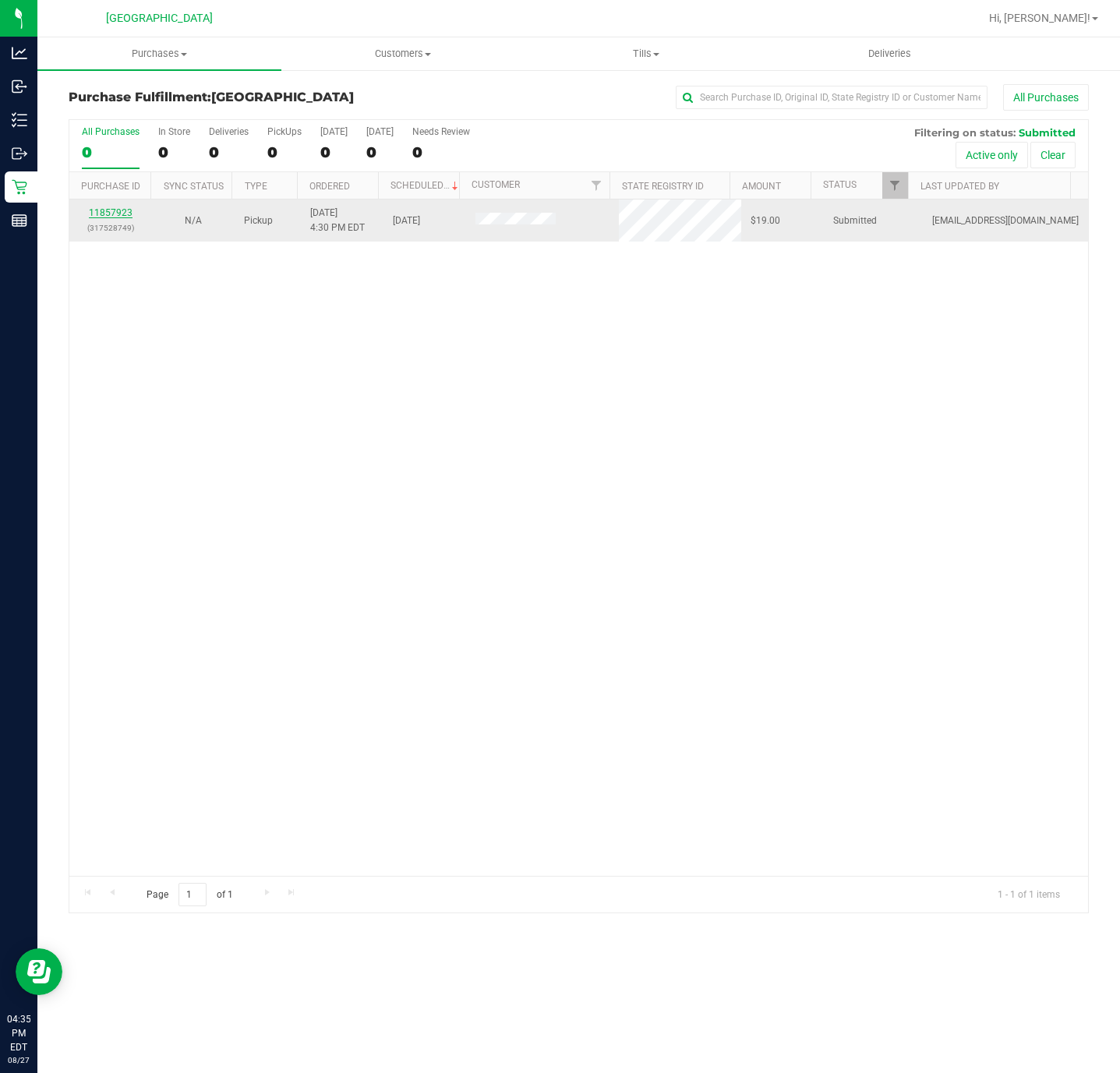
click at [101, 218] on link "11857923" at bounding box center [111, 213] width 43 height 11
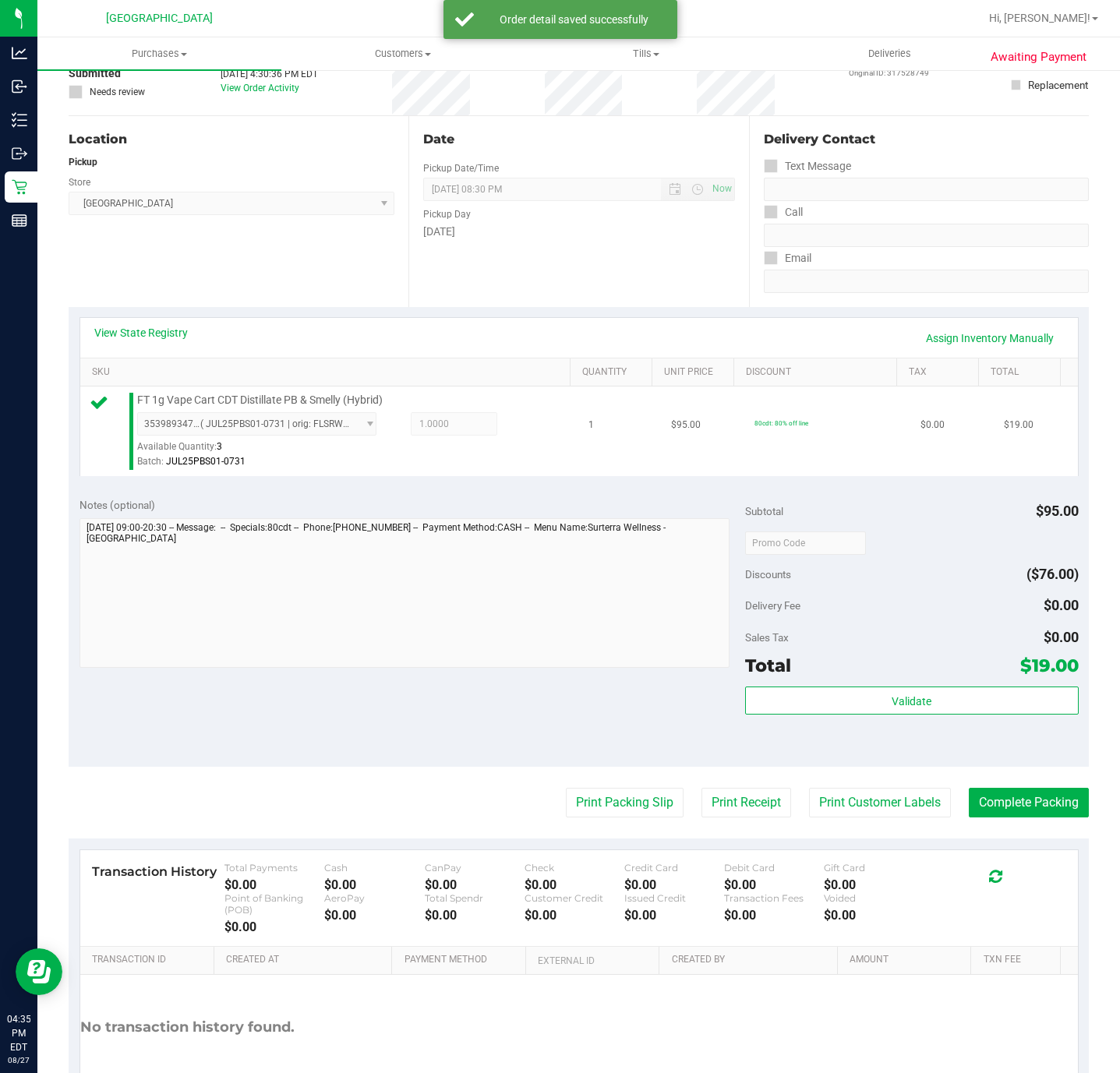
scroll to position [218, 0]
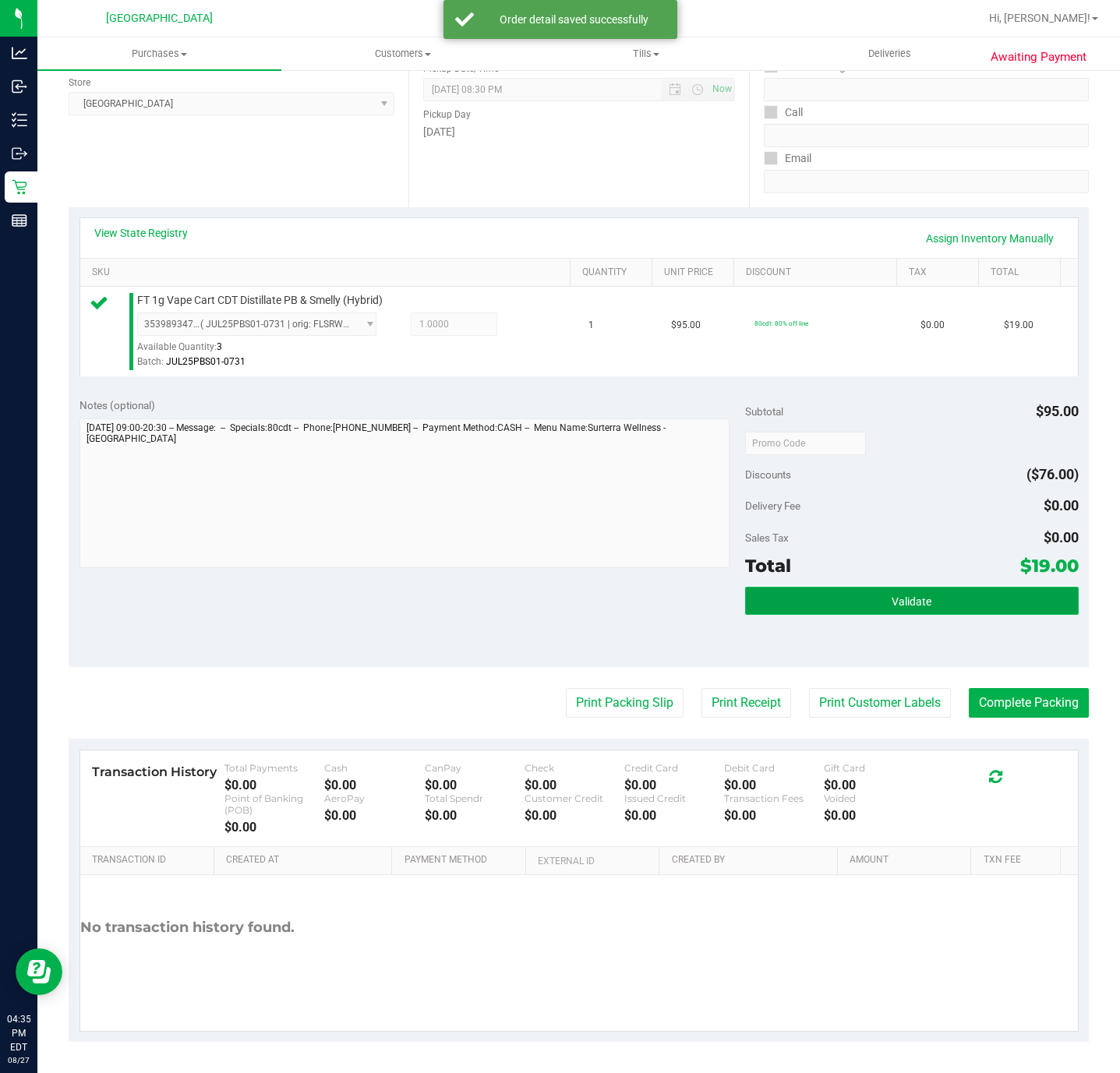
click at [963, 604] on button "Validate" at bounding box center [911, 601] width 333 height 28
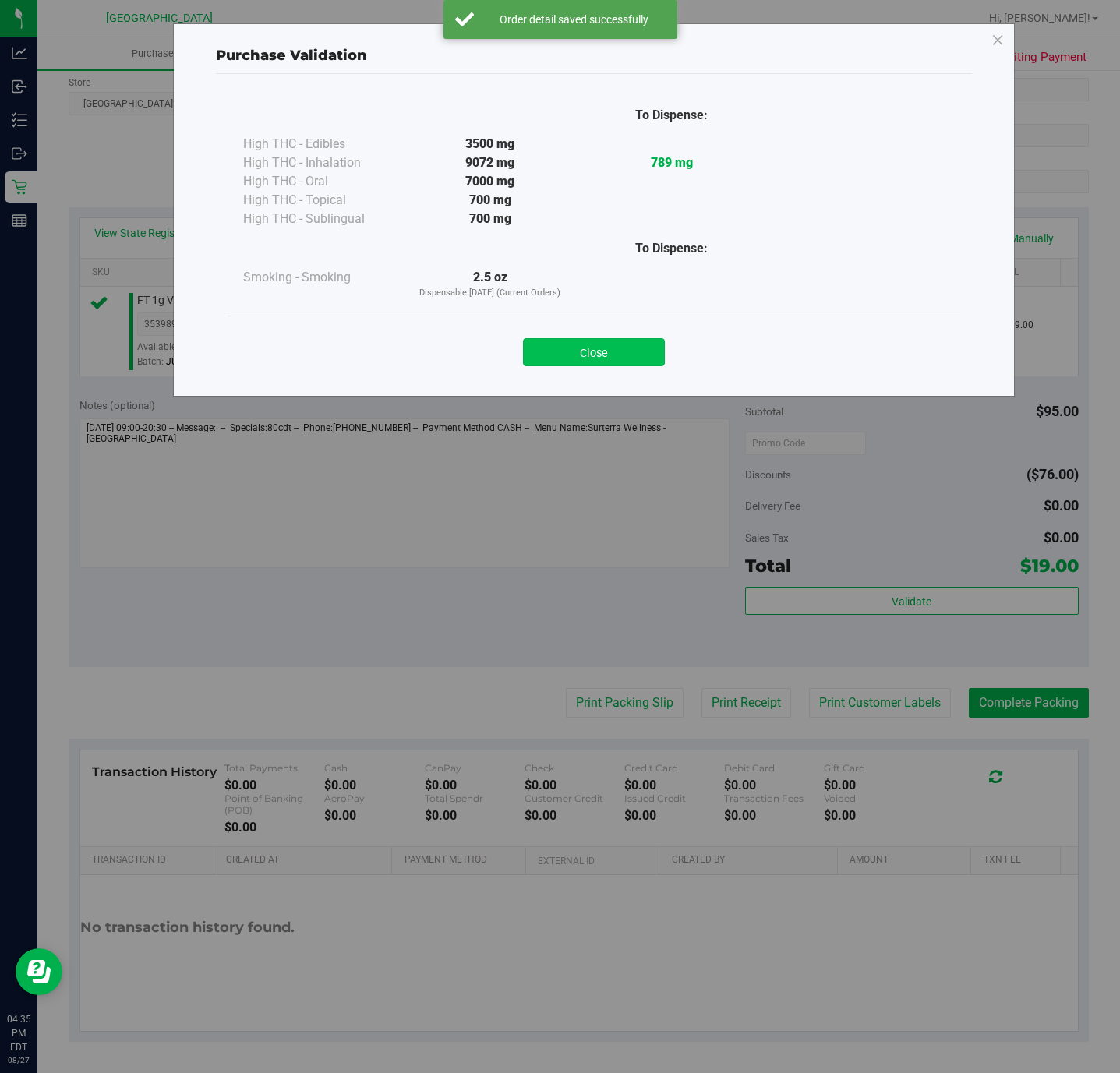
click at [596, 343] on button "Close" at bounding box center [594, 352] width 142 height 28
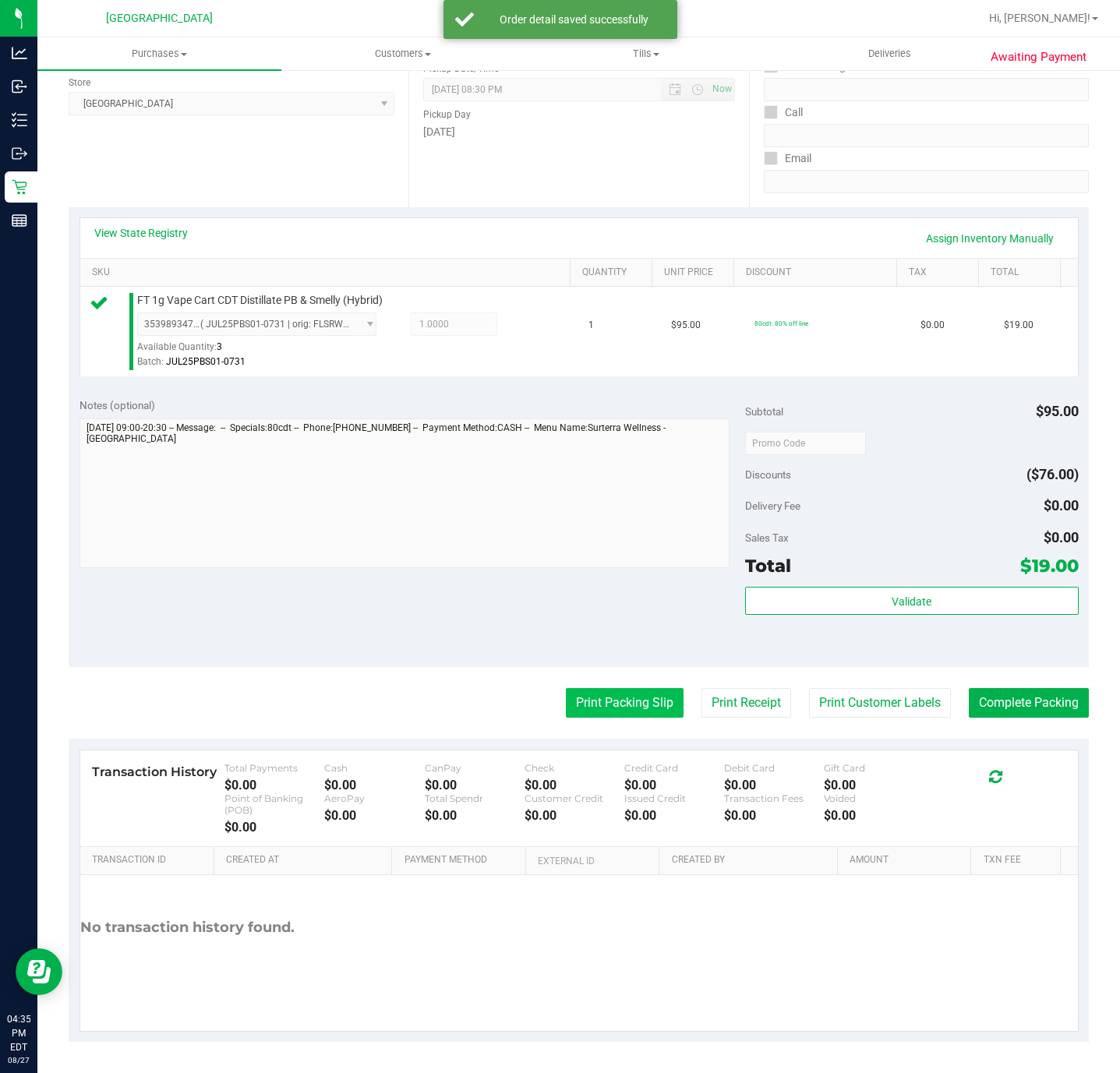
click at [616, 701] on button "Print Packing Slip" at bounding box center [624, 703] width 118 height 29
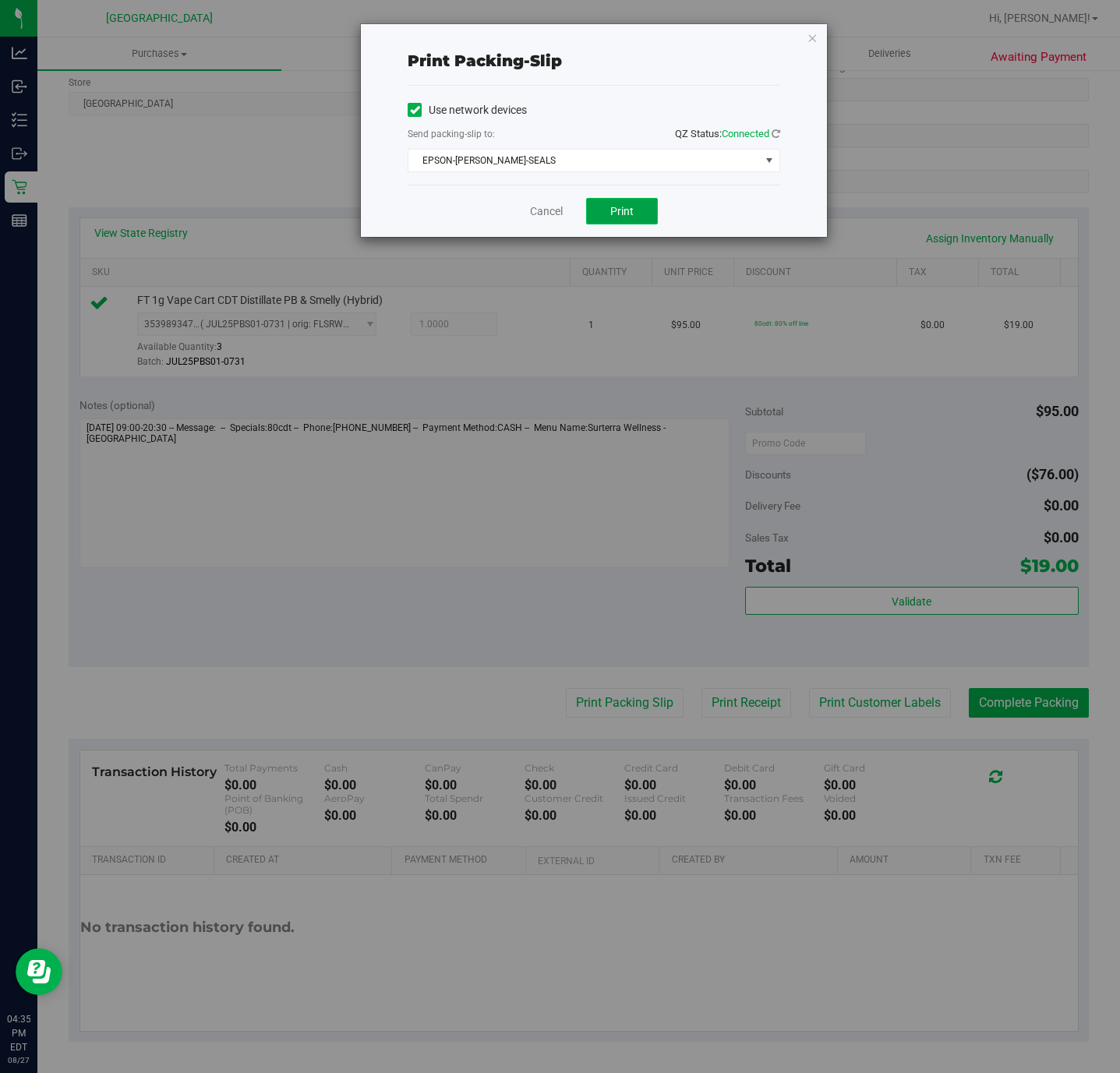
click at [624, 217] on span "Print" at bounding box center [622, 211] width 23 height 12
click at [812, 38] on icon "button" at bounding box center [812, 37] width 11 height 19
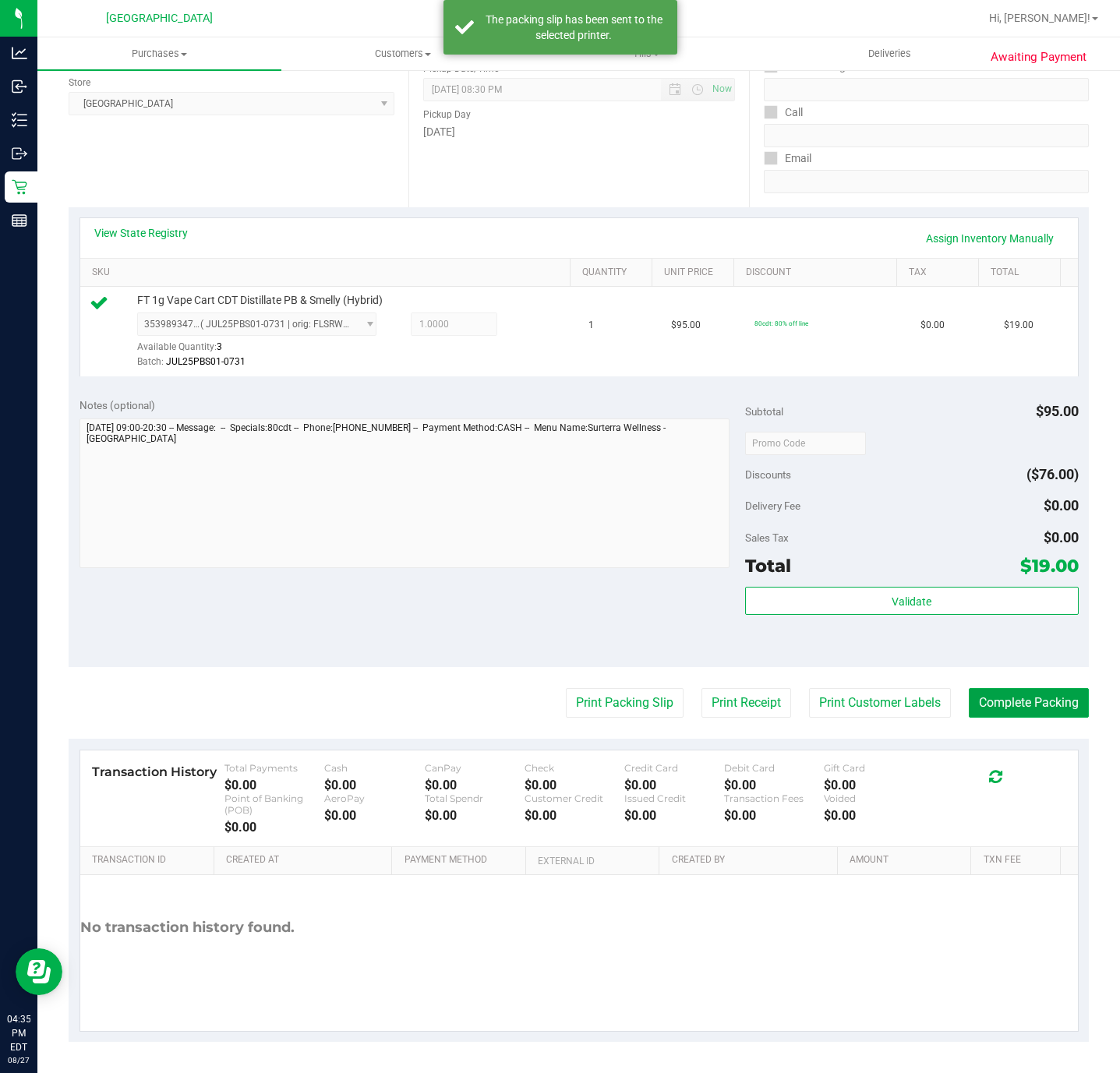
click at [1036, 692] on button "Complete Packing" at bounding box center [1028, 703] width 120 height 29
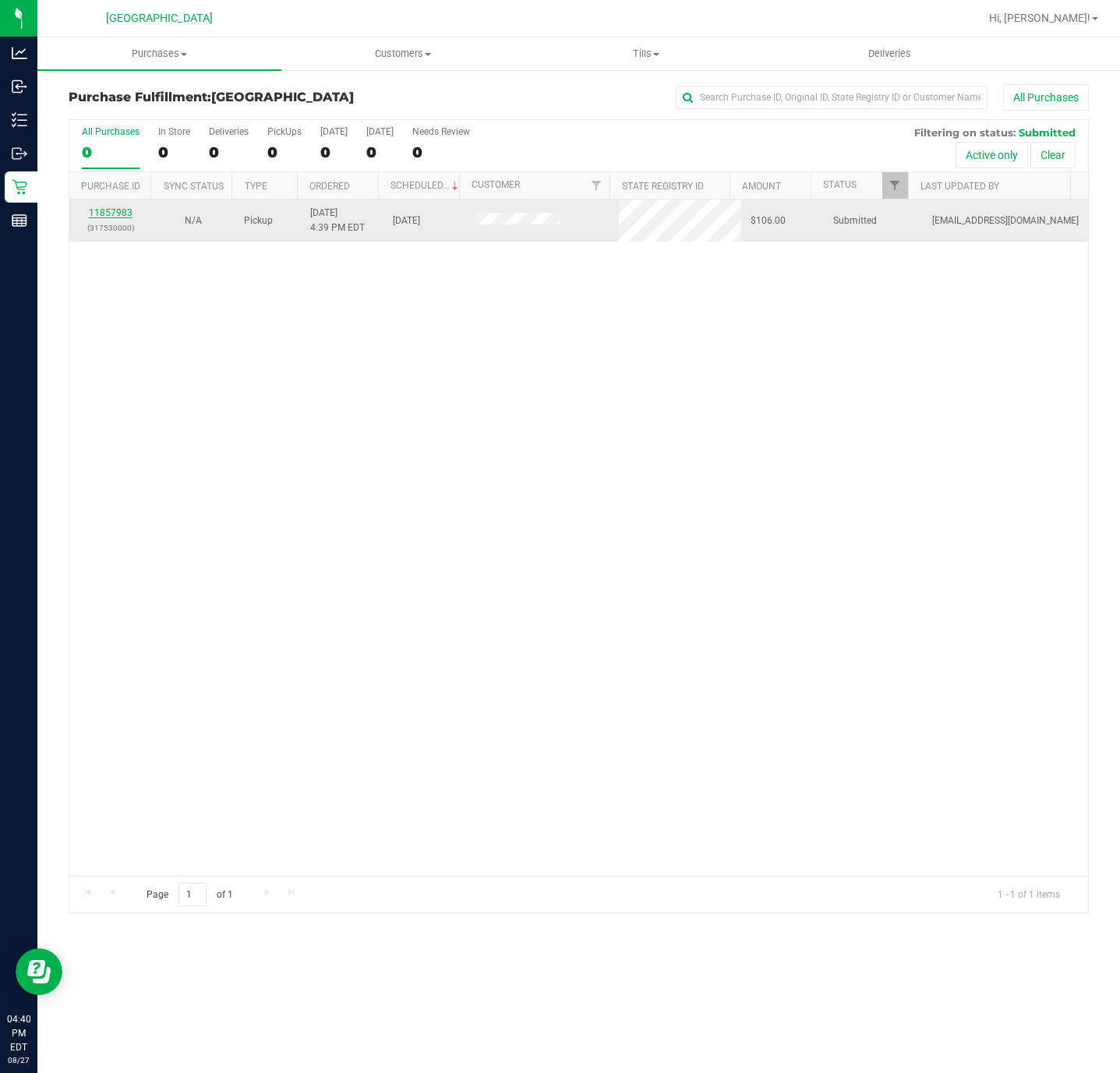
click at [107, 215] on link "11857983" at bounding box center [111, 213] width 43 height 11
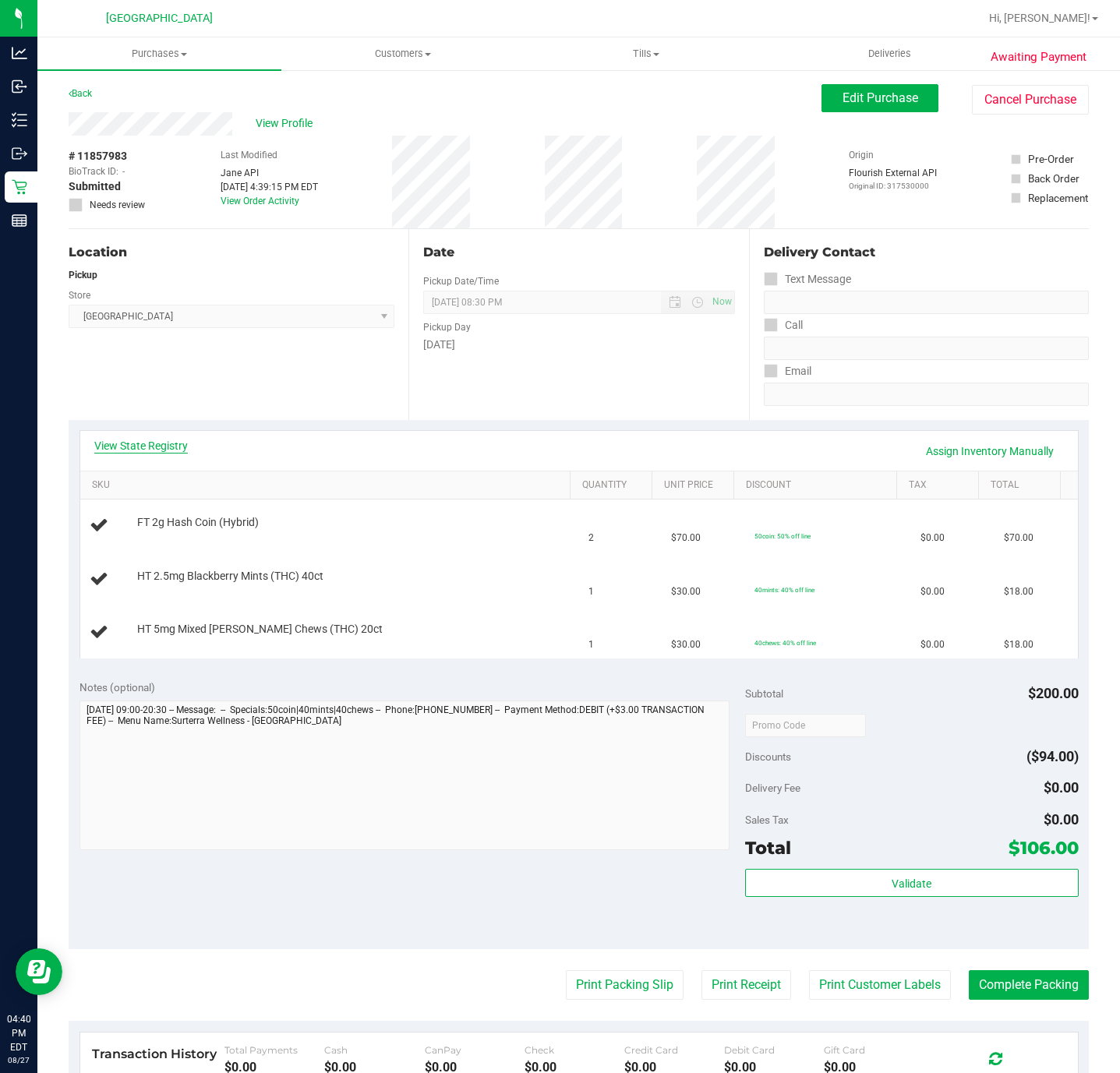
click at [141, 444] on link "View State Registry" at bounding box center [141, 445] width 93 height 16
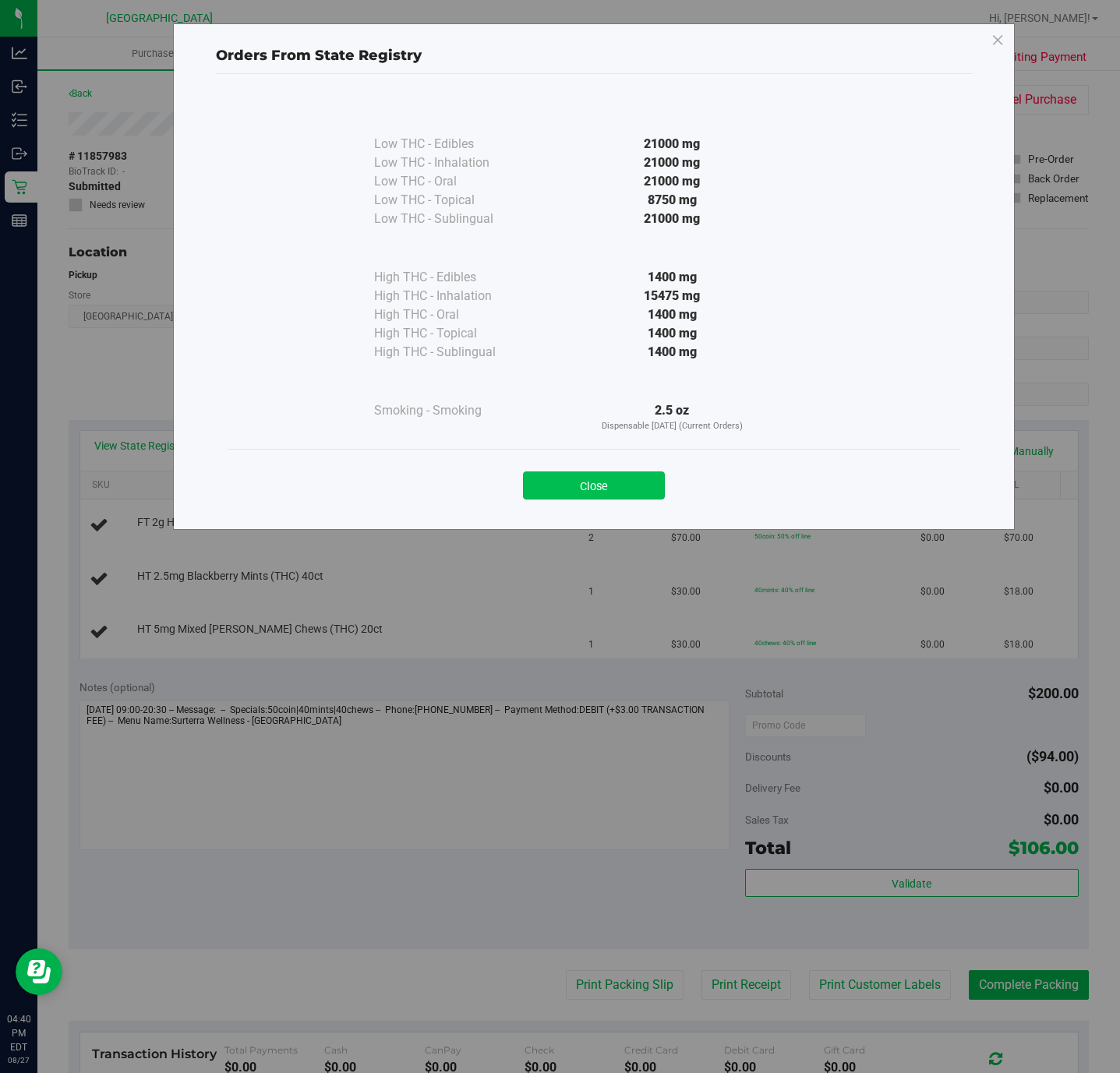
click at [587, 495] on button "Close" at bounding box center [594, 485] width 142 height 28
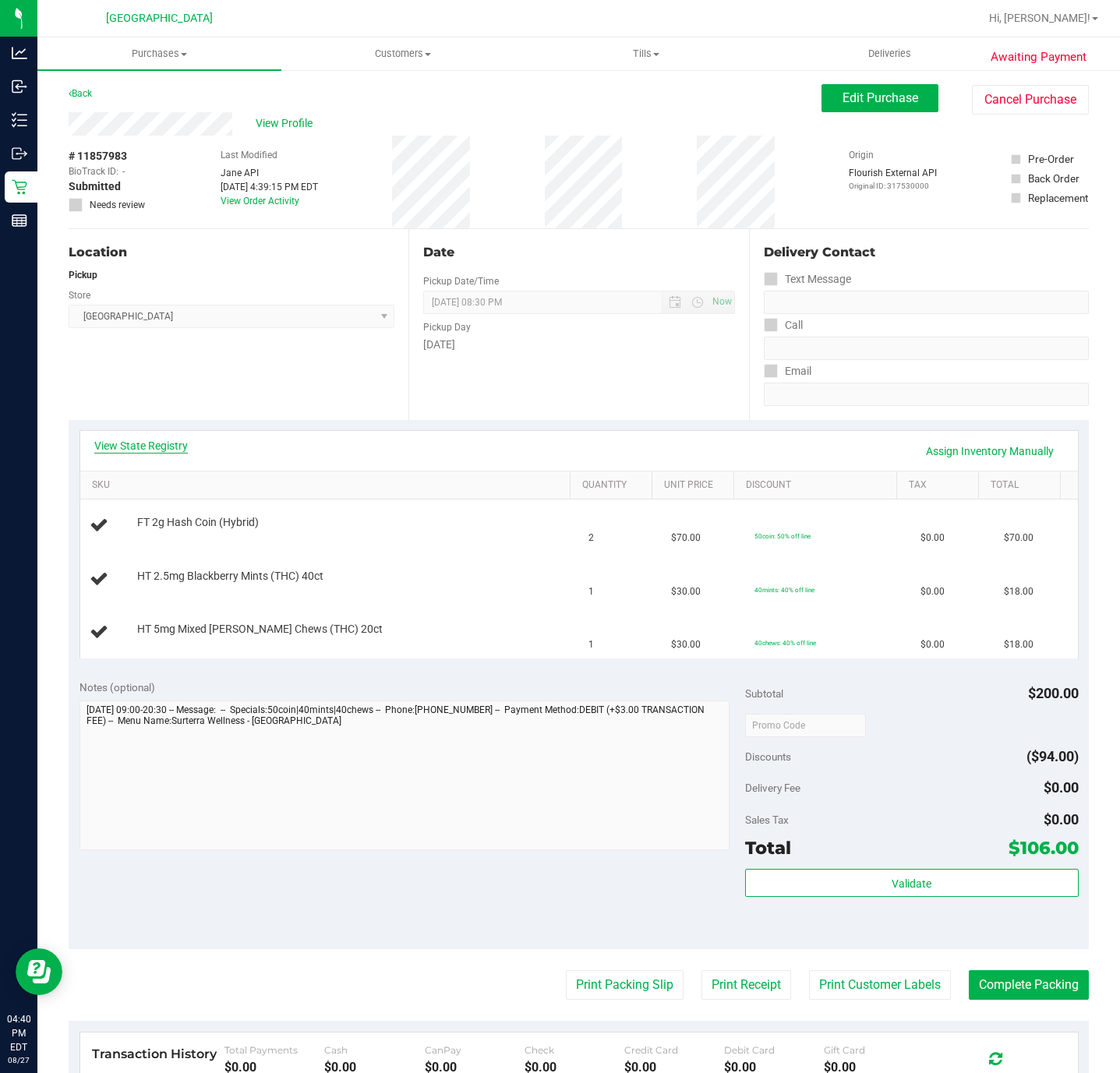
click at [138, 443] on link "View State Registry" at bounding box center [141, 445] width 93 height 16
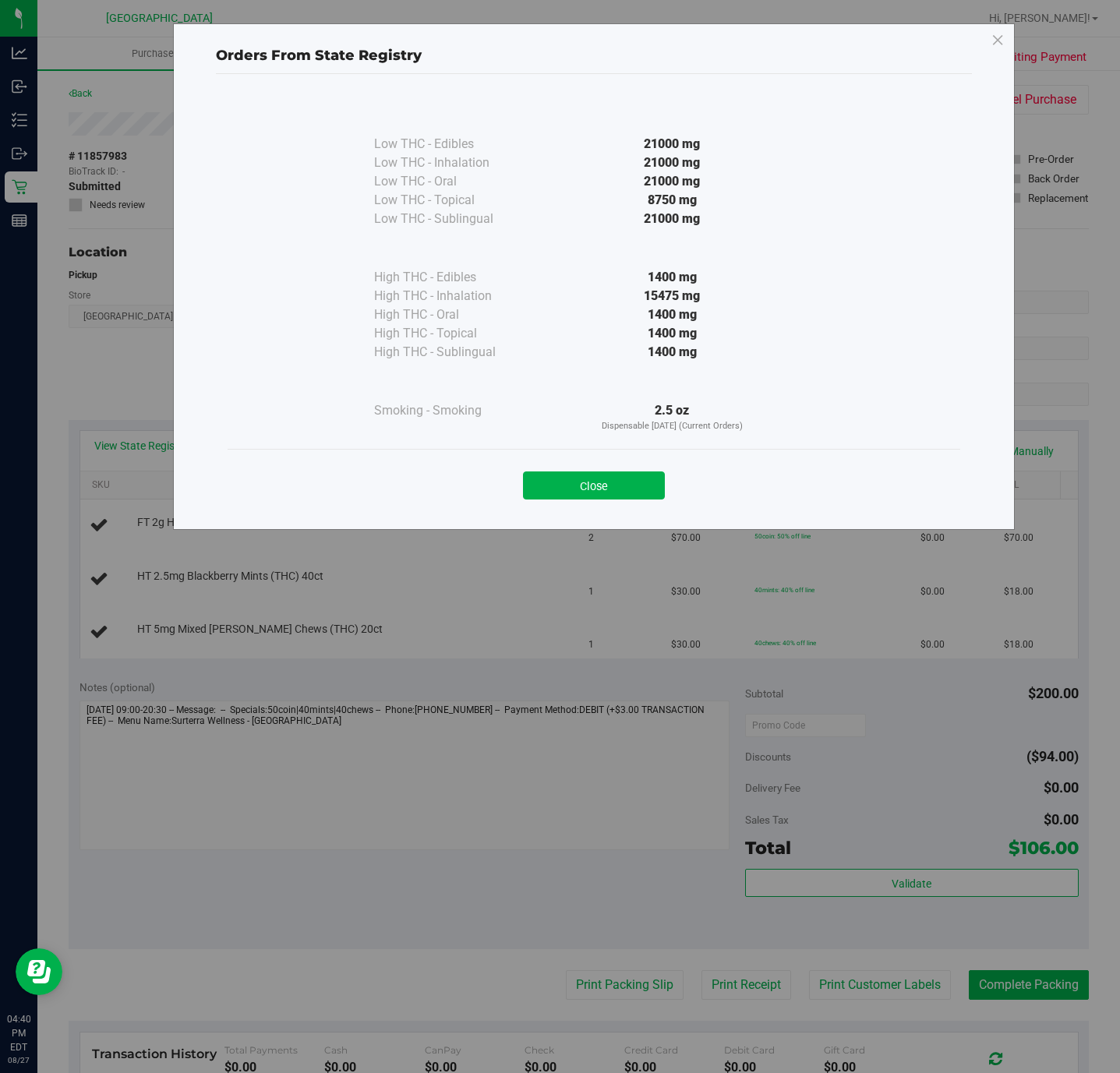
click at [627, 501] on div "Close" at bounding box center [593, 480] width 733 height 63
click at [580, 513] on div "Low THC - Edibles 21000 mg Low THC - Inhalation" at bounding box center [594, 295] width 756 height 441
click at [562, 484] on button "Close" at bounding box center [594, 485] width 142 height 28
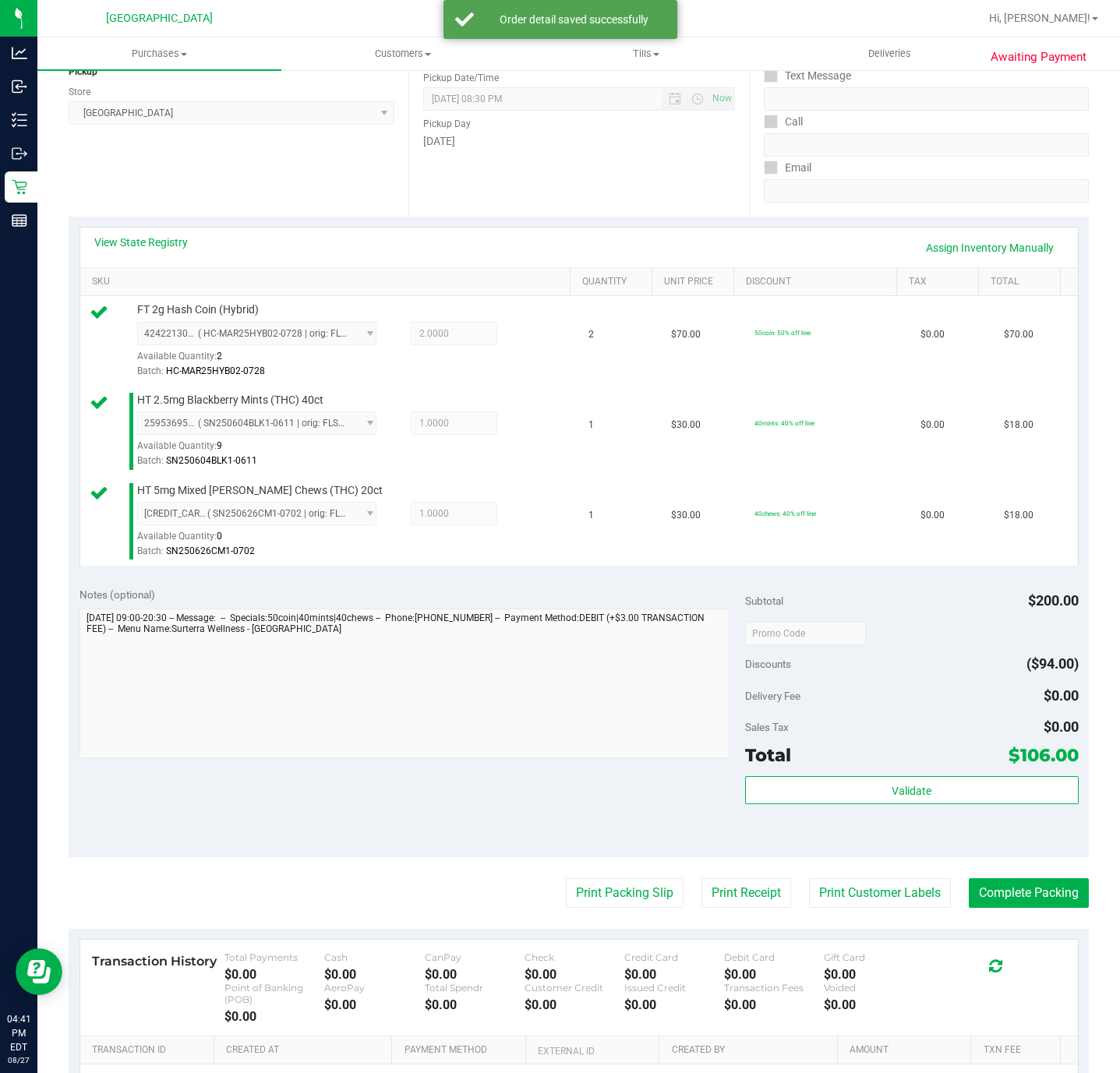
scroll to position [400, 0]
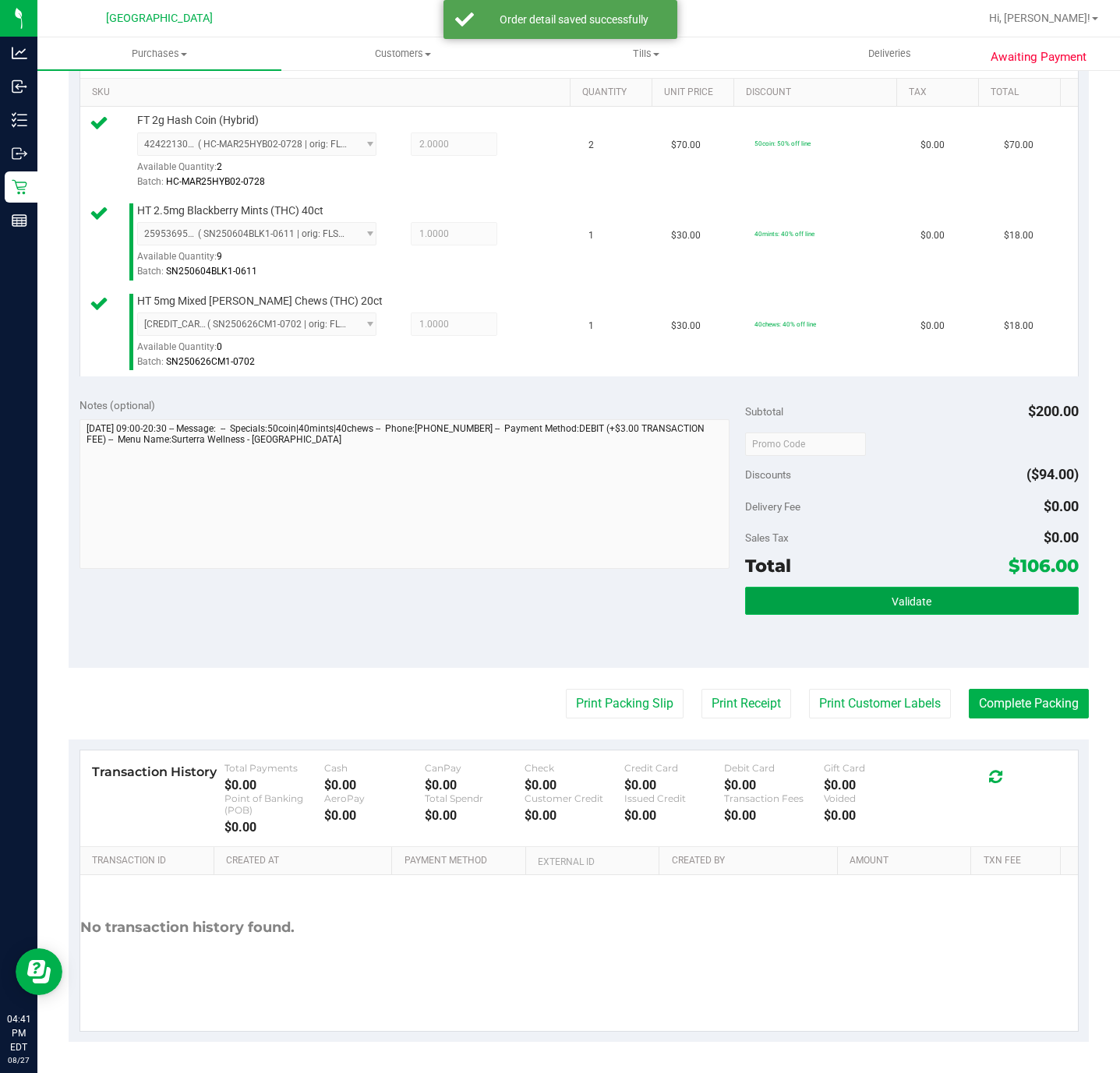
click at [785, 609] on button "Validate" at bounding box center [911, 601] width 333 height 28
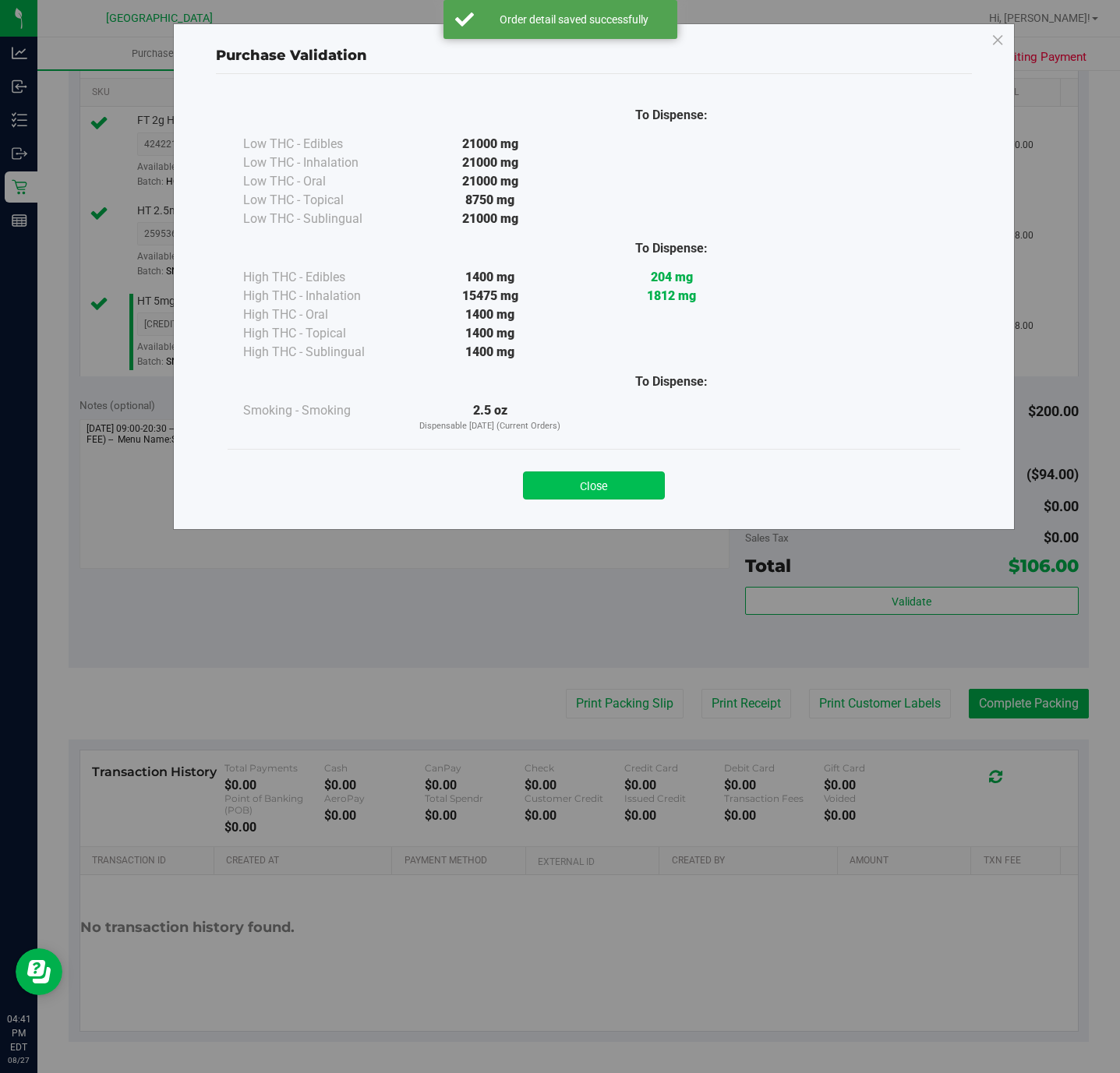
click at [625, 482] on button "Close" at bounding box center [594, 485] width 142 height 28
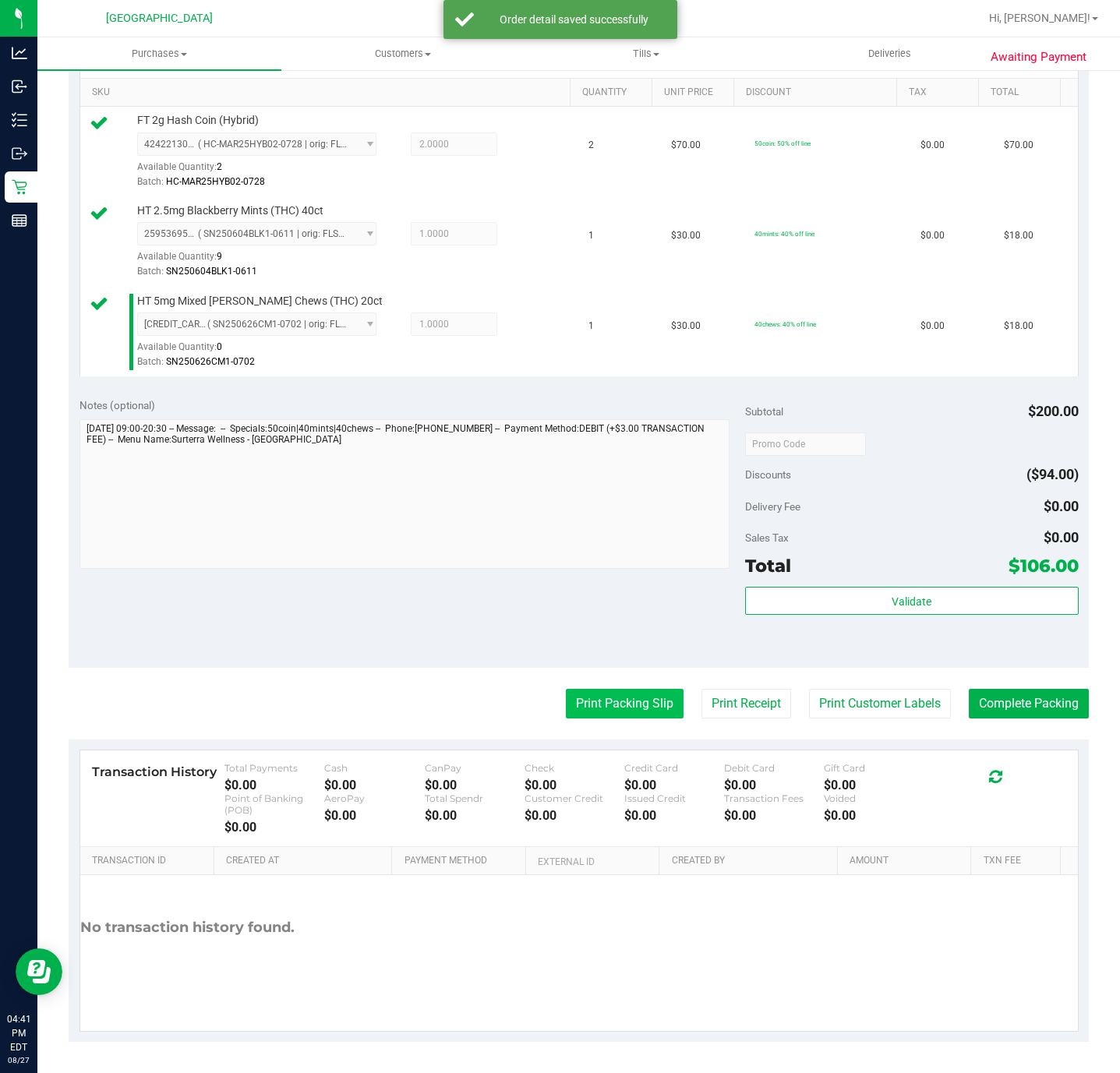
click at [612, 699] on button "Print Packing Slip" at bounding box center [624, 704] width 118 height 29
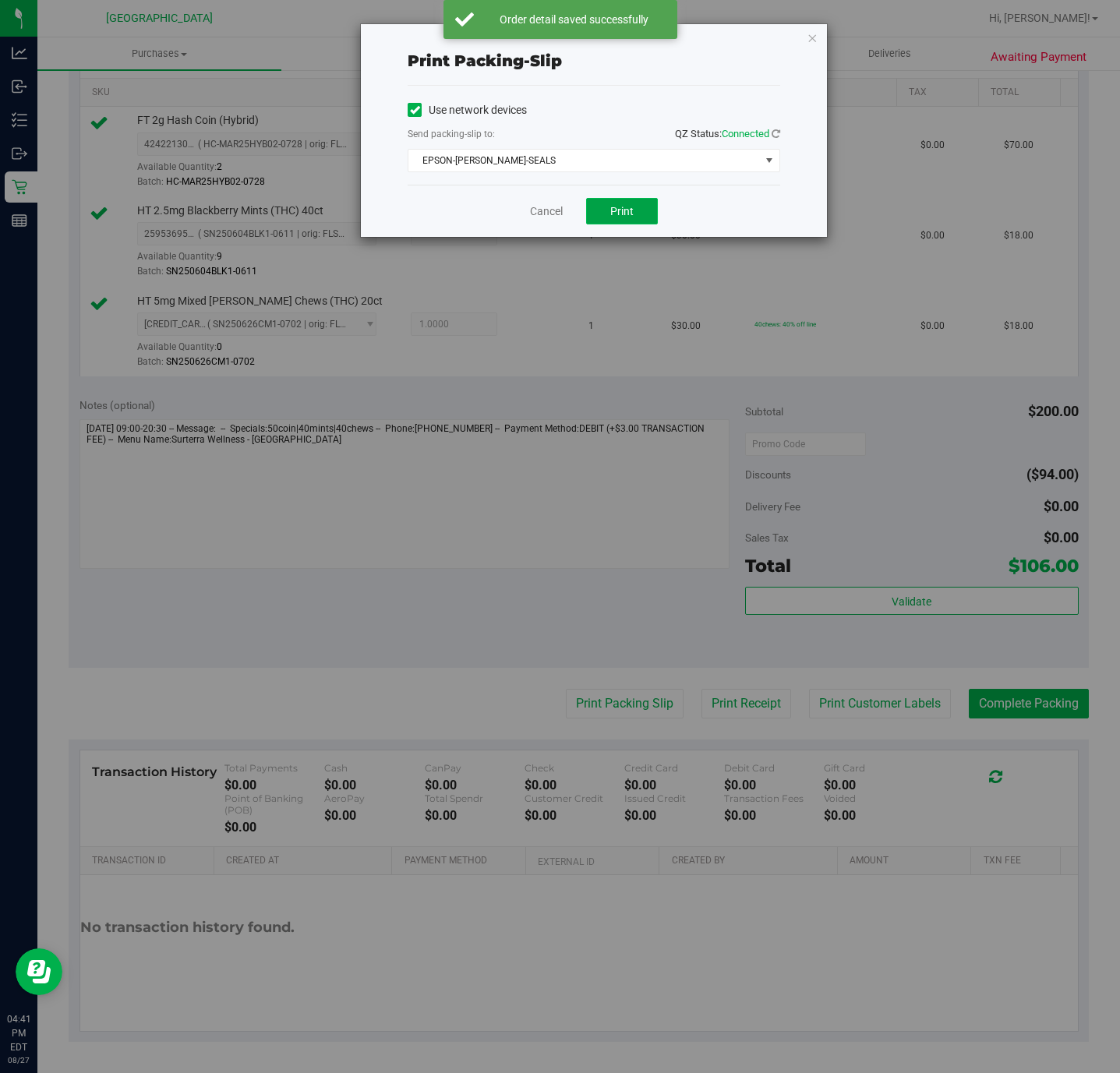
click at [636, 208] on button "Print" at bounding box center [622, 211] width 72 height 27
click at [815, 35] on icon "button" at bounding box center [812, 37] width 11 height 19
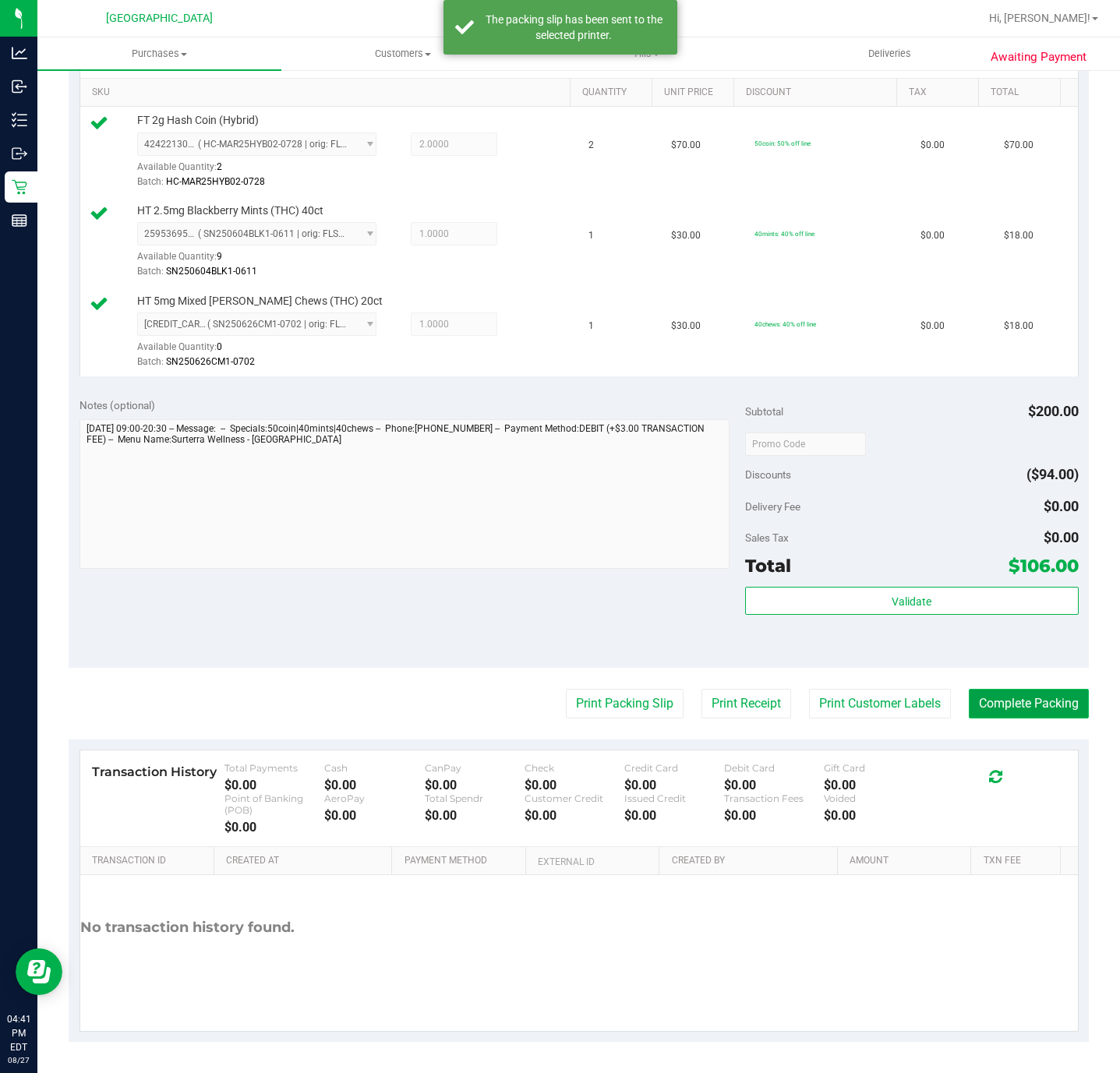
click at [987, 705] on button "Complete Packing" at bounding box center [1028, 704] width 120 height 29
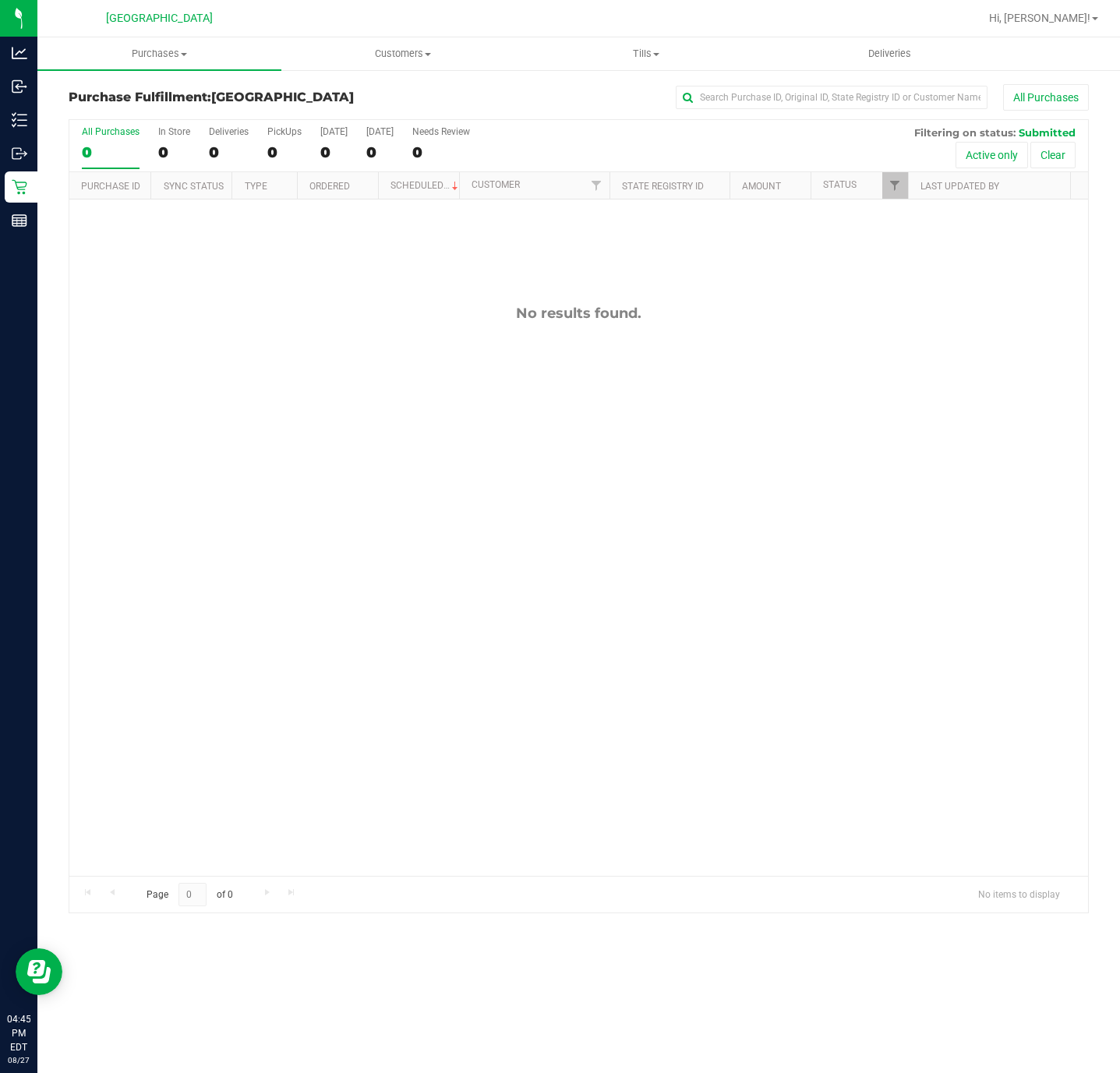
click at [349, 498] on div "No results found." at bounding box center [579, 591] width 1019 height 782
drag, startPoint x: 349, startPoint y: 354, endPoint x: 336, endPoint y: 323, distance: 33.6
click at [347, 351] on div "11858059 (317532972) N/A Pickup 8/27/2025 4:47 PM EDT 8/27/2025 $35.00 Submitte…" at bounding box center [579, 538] width 1019 height 676
click at [187, 56] on span "Purchases" at bounding box center [159, 54] width 244 height 14
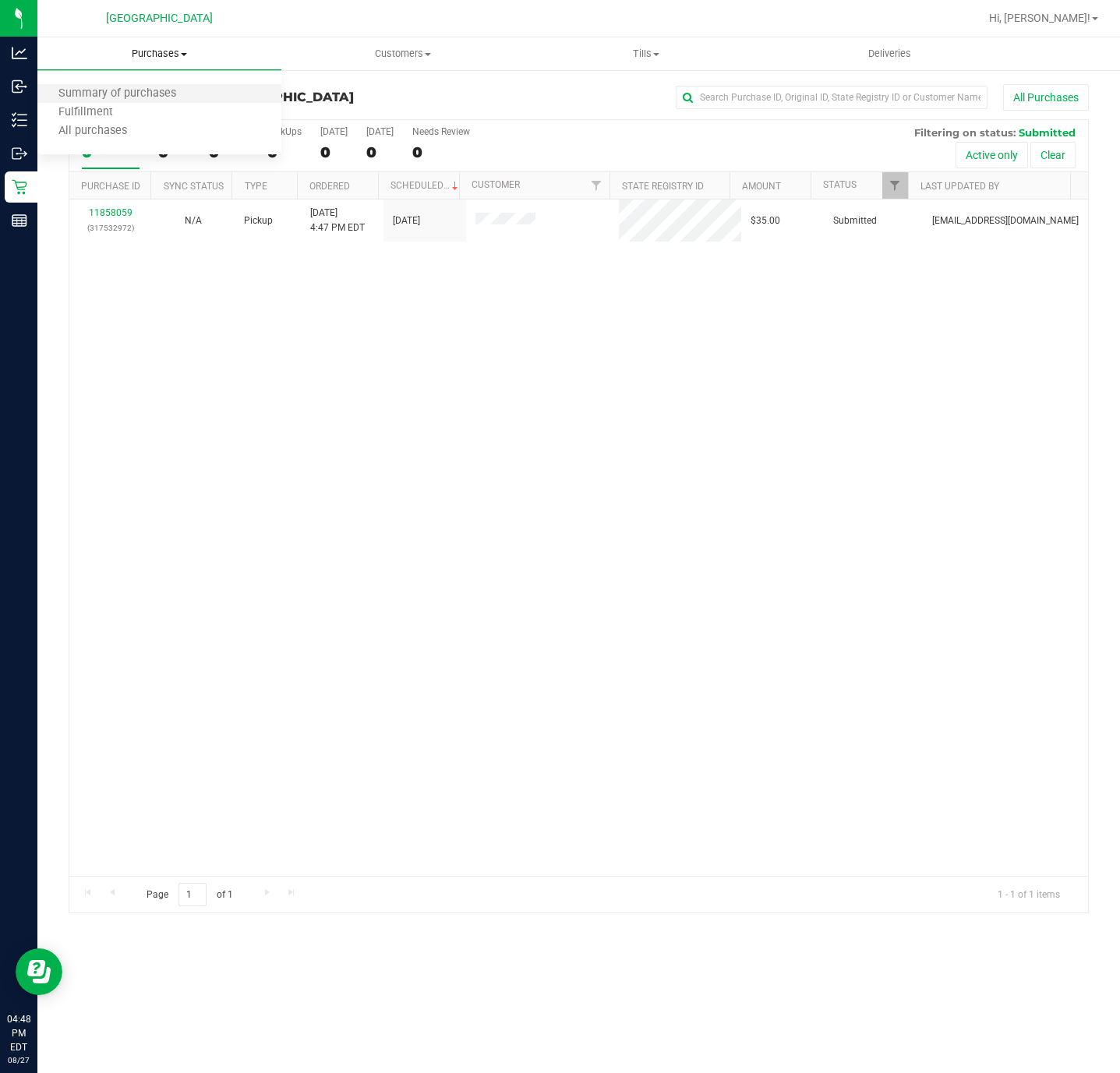
click at [112, 85] on li "Summary of purchases" at bounding box center [159, 94] width 244 height 19
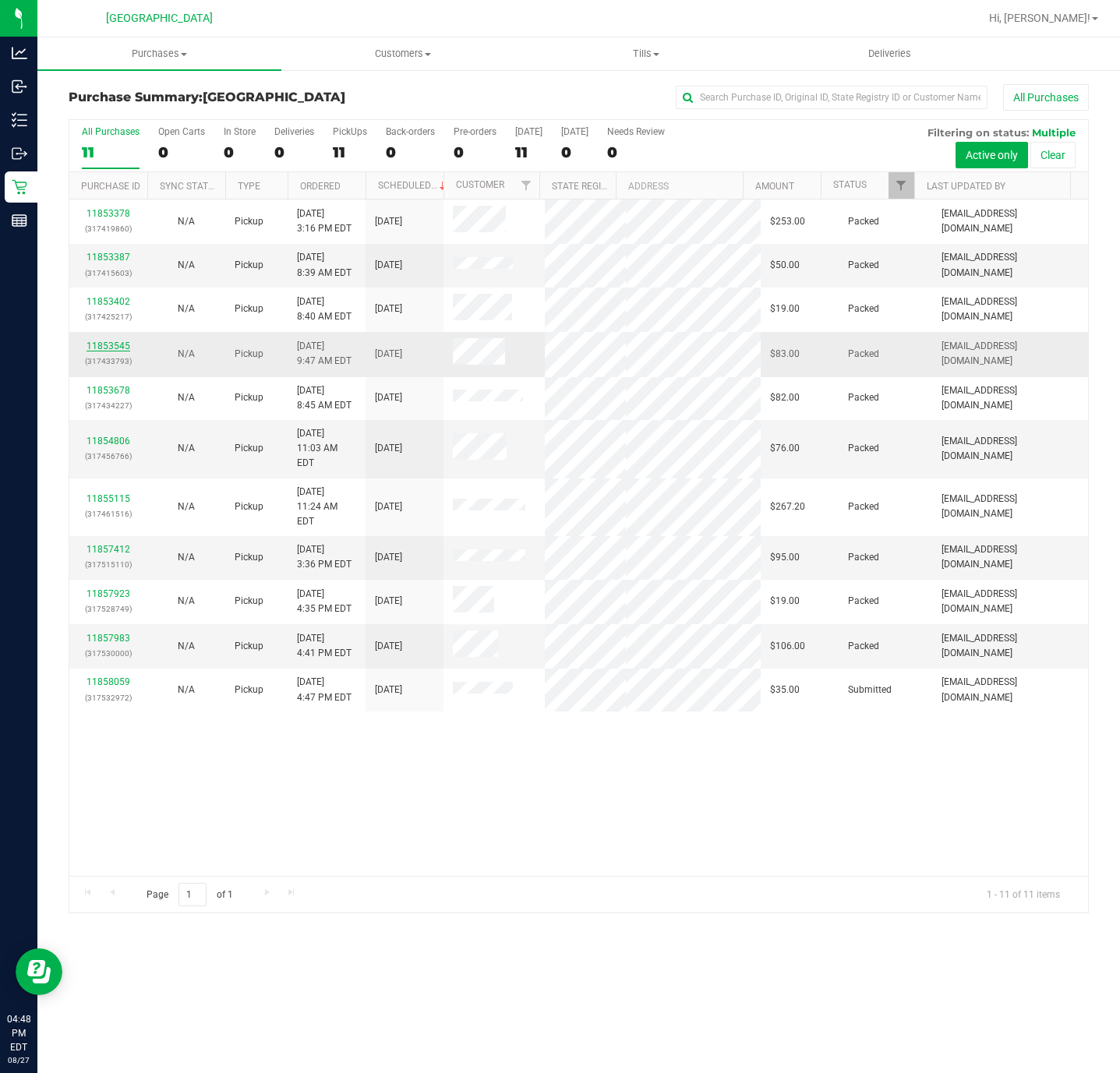
click at [106, 351] on link "11853545" at bounding box center [108, 346] width 43 height 11
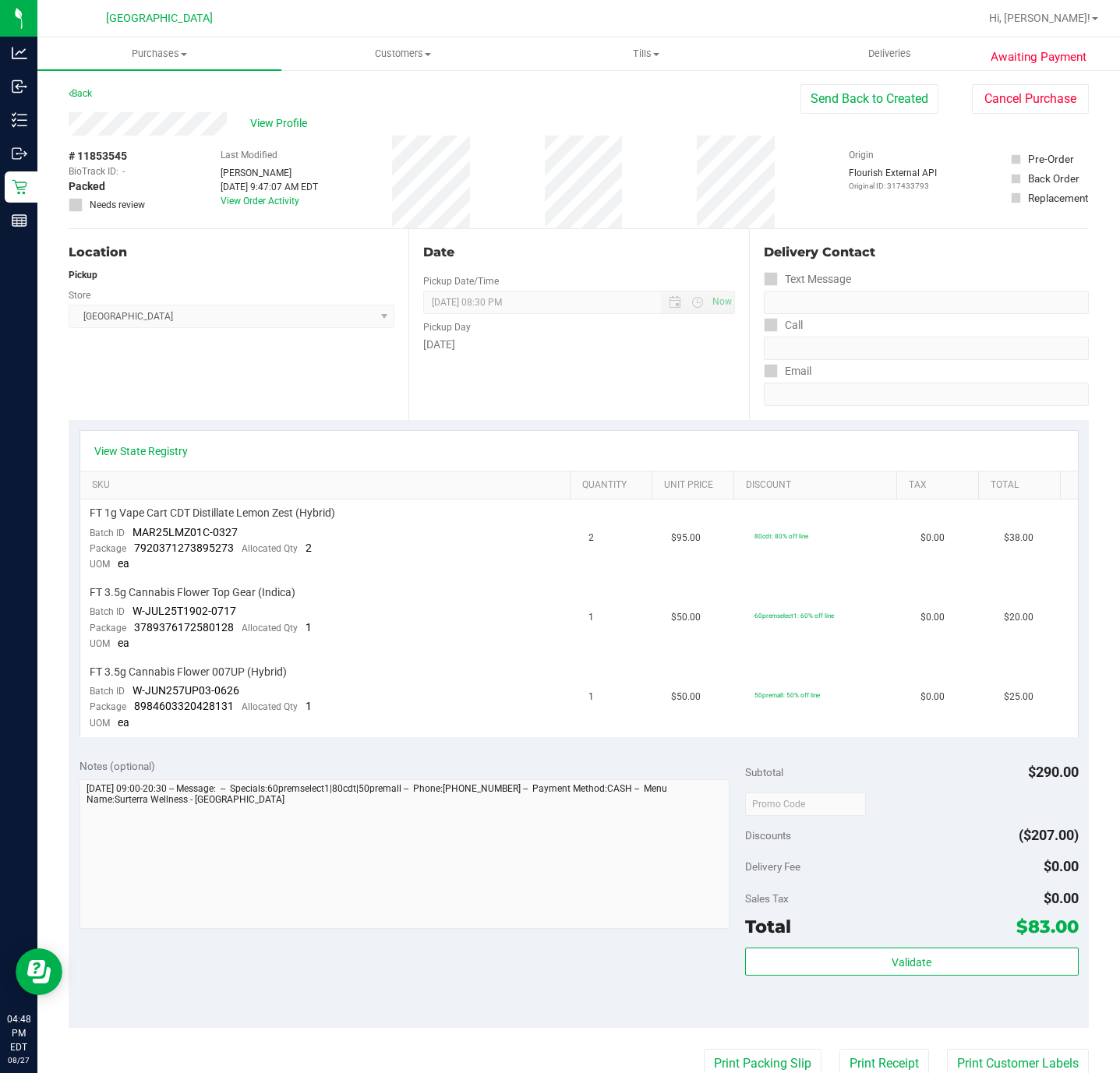
click at [272, 379] on div "Location Pickup Store Deerfield Beach WC Select Store Bonita Springs WC Boynton…" at bounding box center [238, 324] width 340 height 191
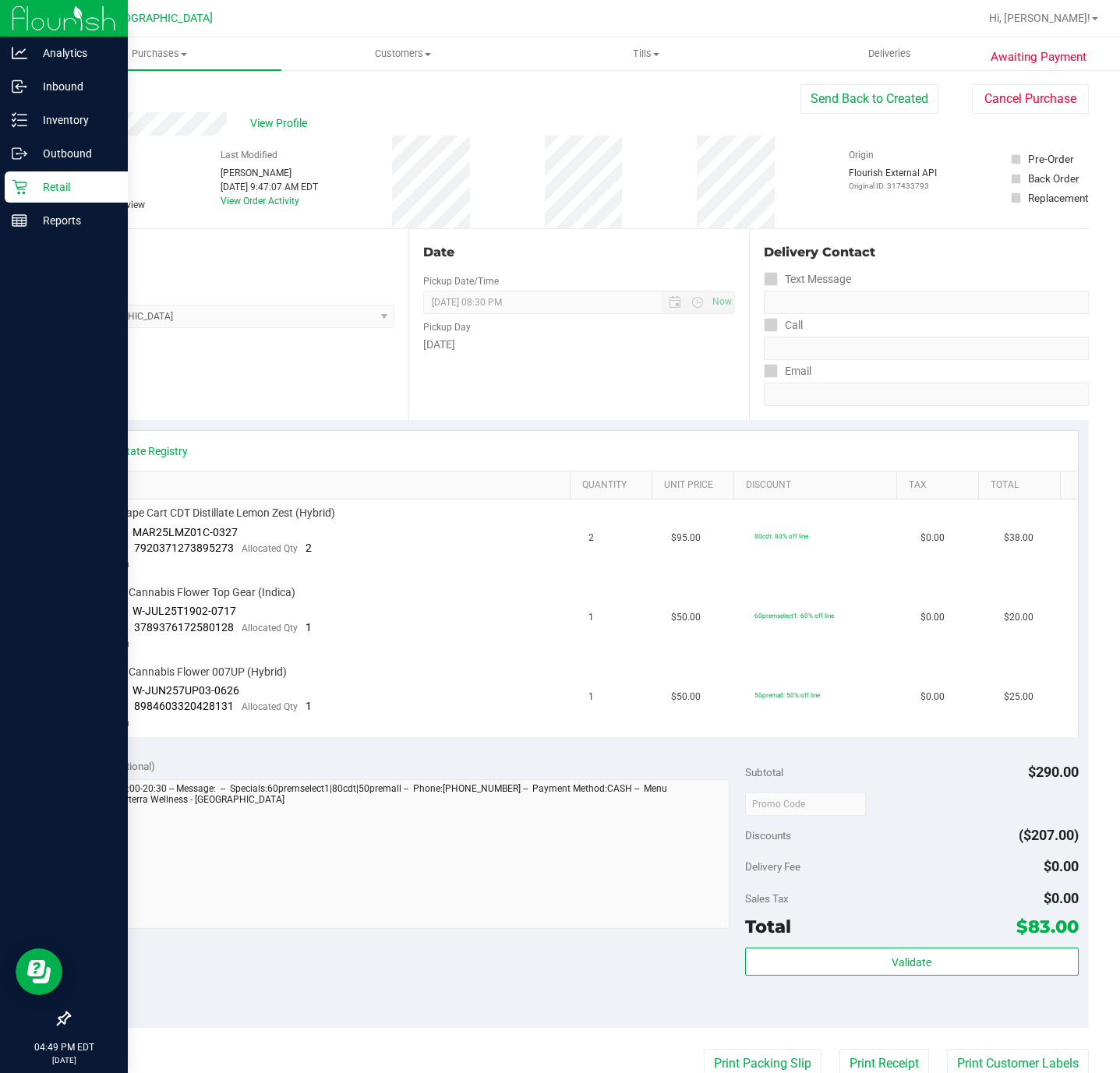
click at [31, 185] on p "Retail" at bounding box center [74, 187] width 93 height 19
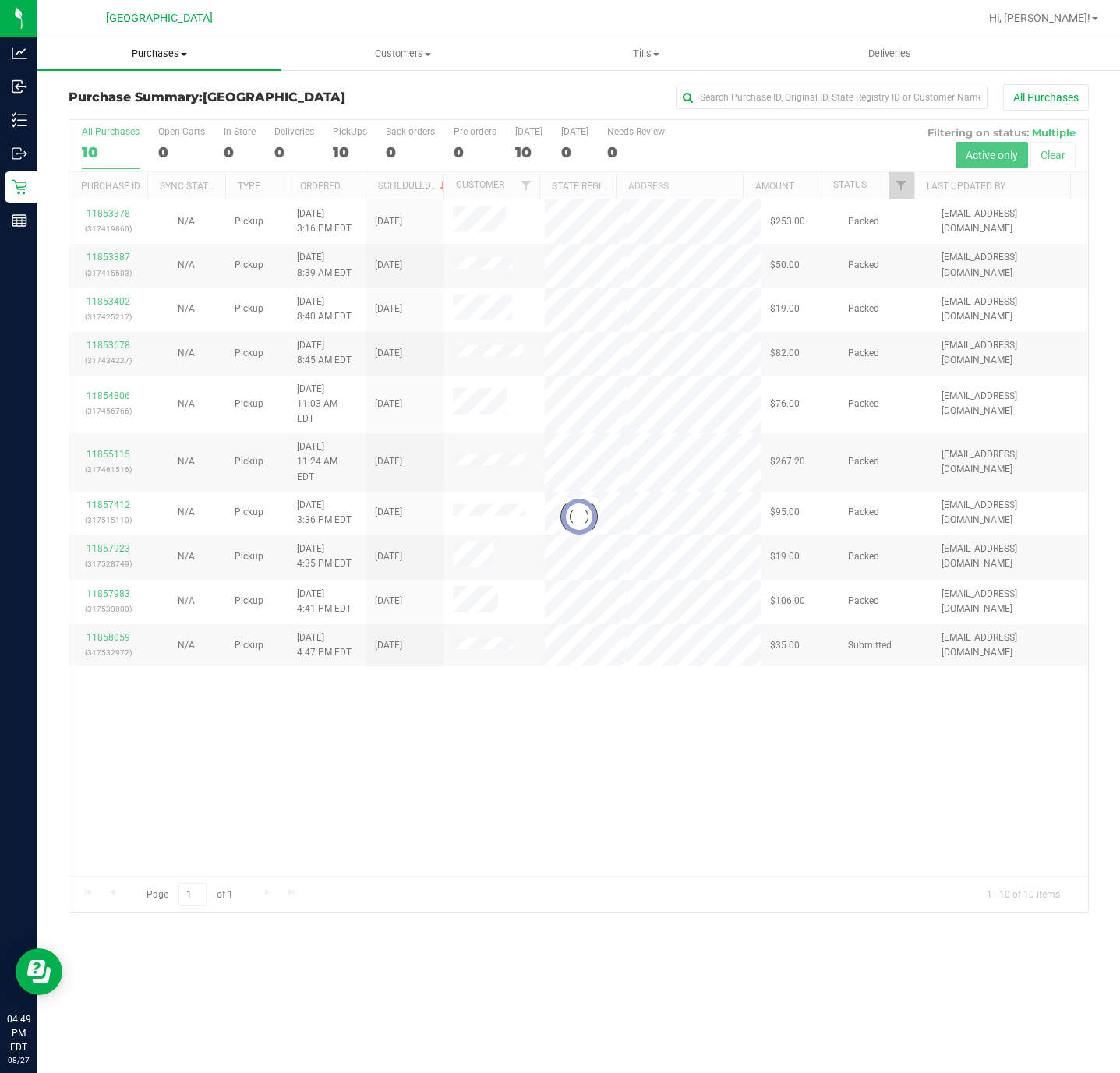
click at [138, 54] on span "Purchases" at bounding box center [159, 54] width 244 height 14
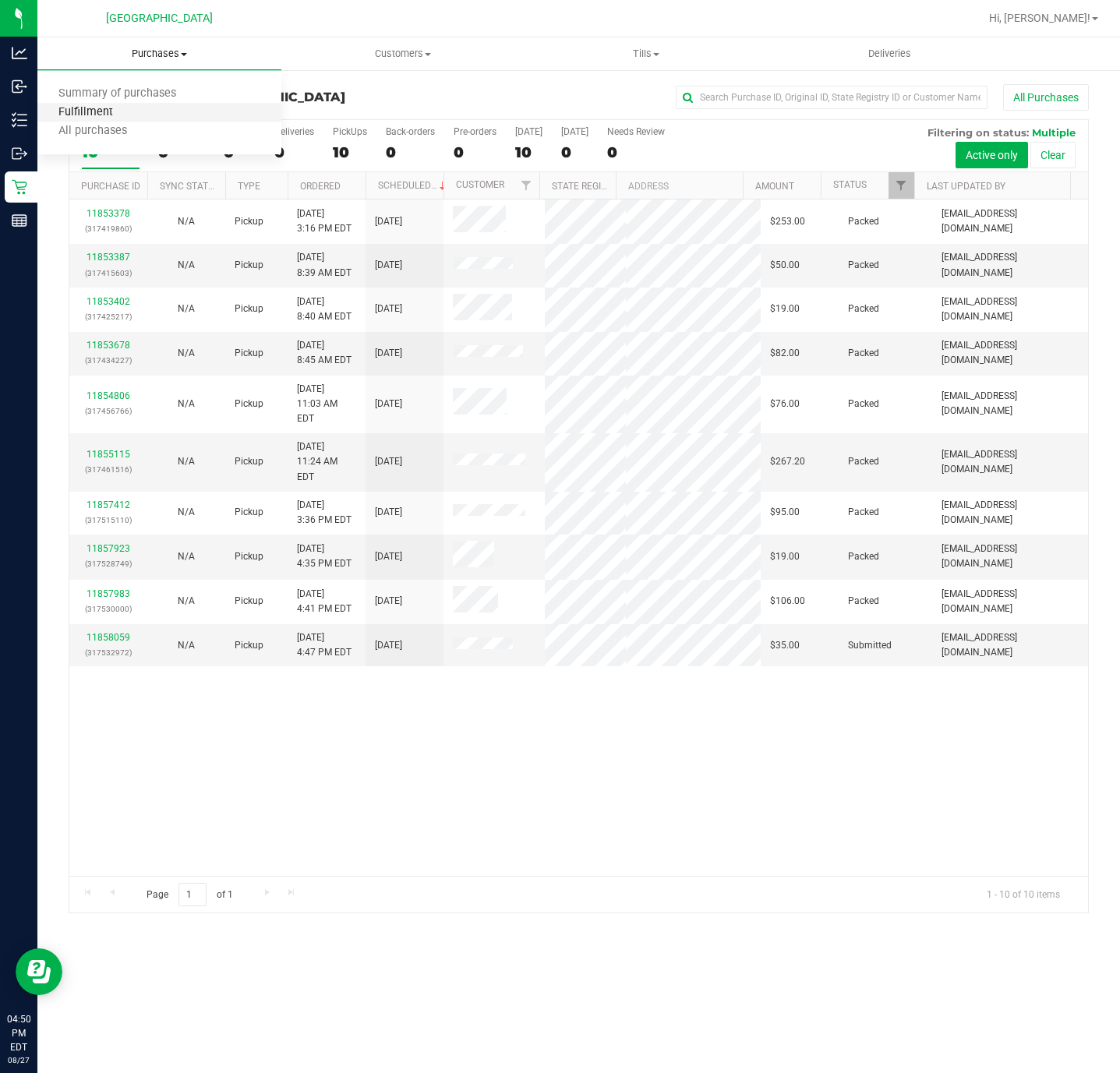
click at [106, 111] on span "Fulfillment" at bounding box center [86, 112] width 97 height 13
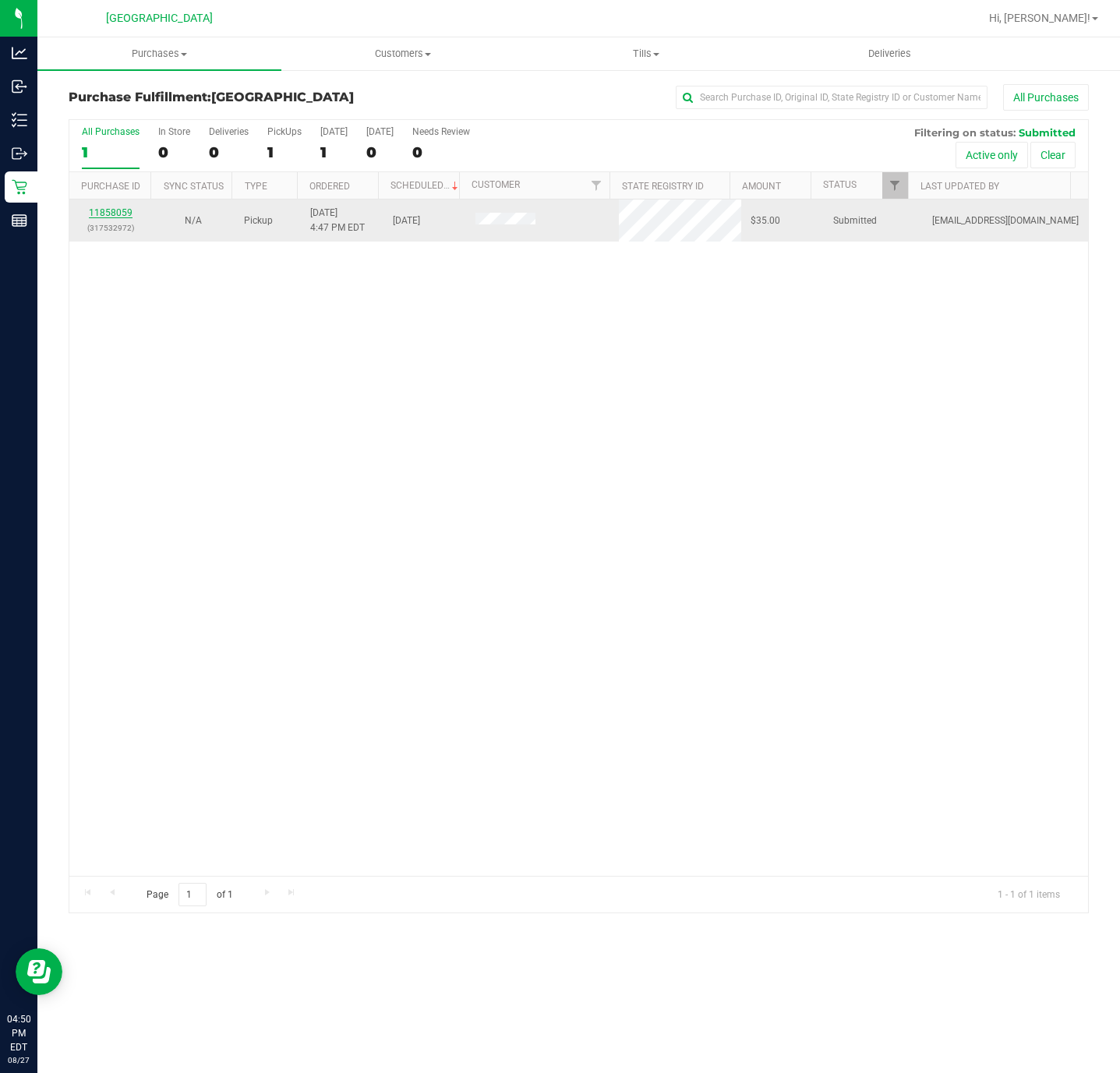
click at [118, 218] on link "11858059" at bounding box center [111, 213] width 43 height 11
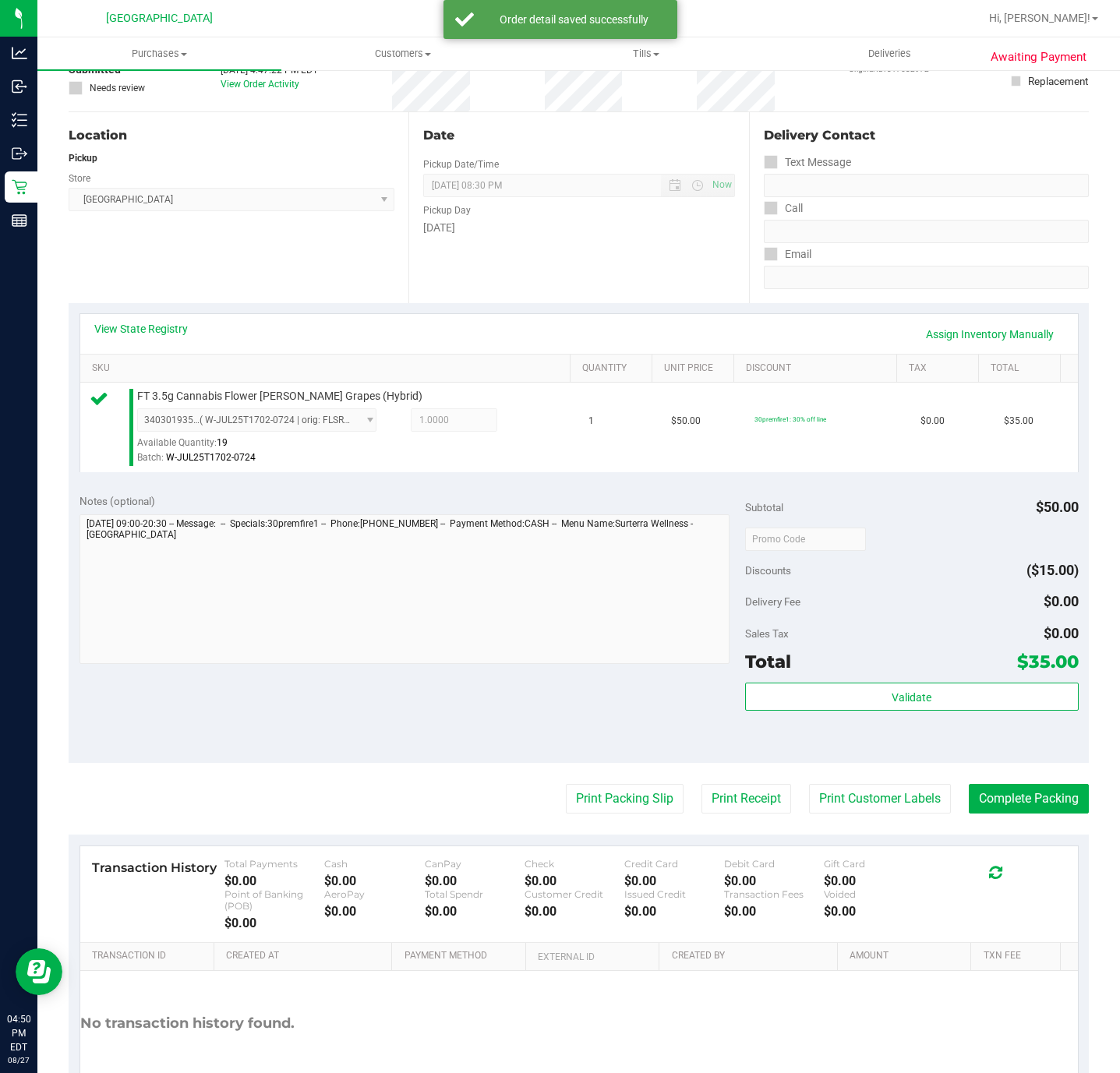
scroll to position [218, 0]
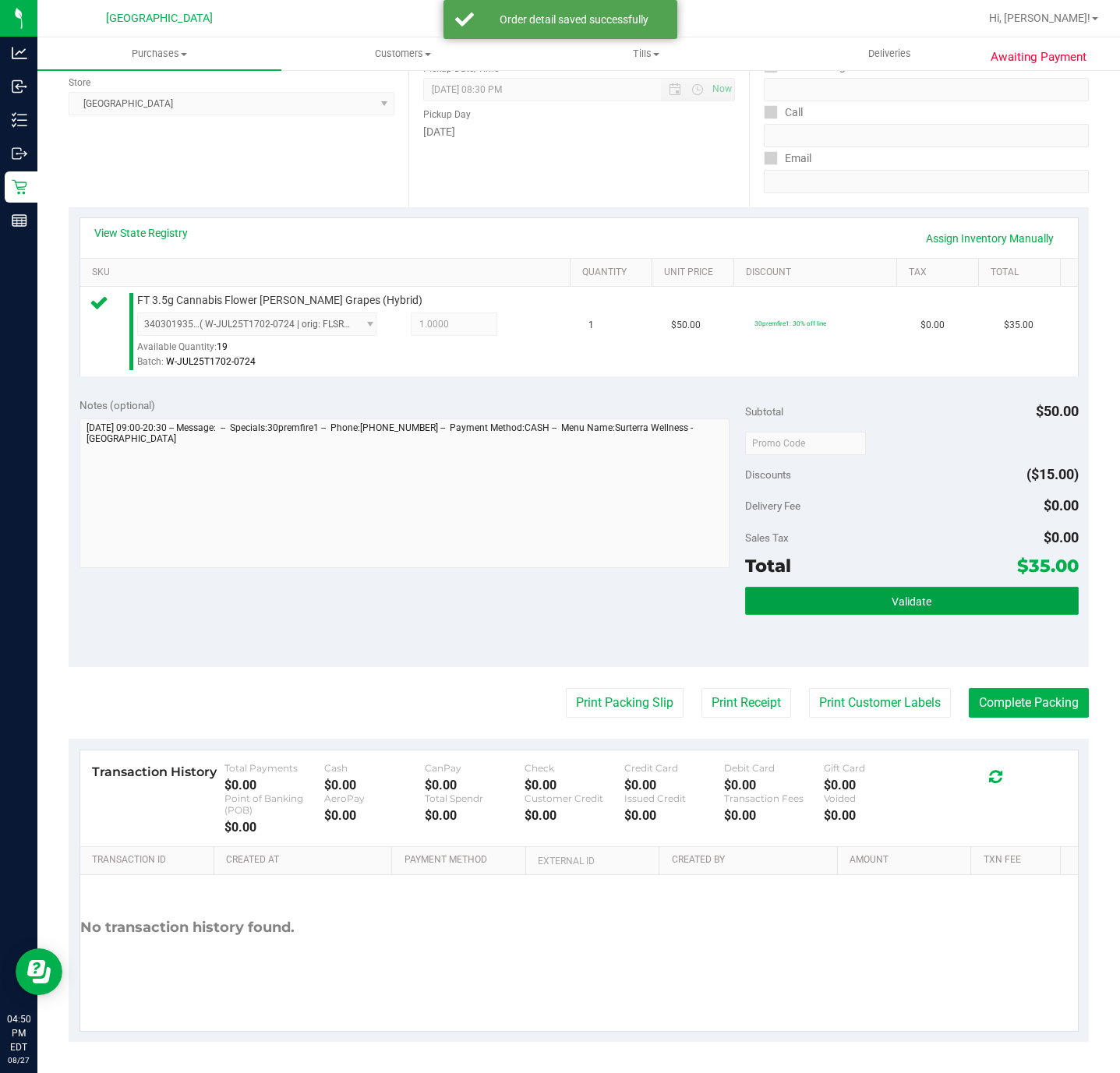
click at [933, 599] on button "Validate" at bounding box center [911, 601] width 333 height 28
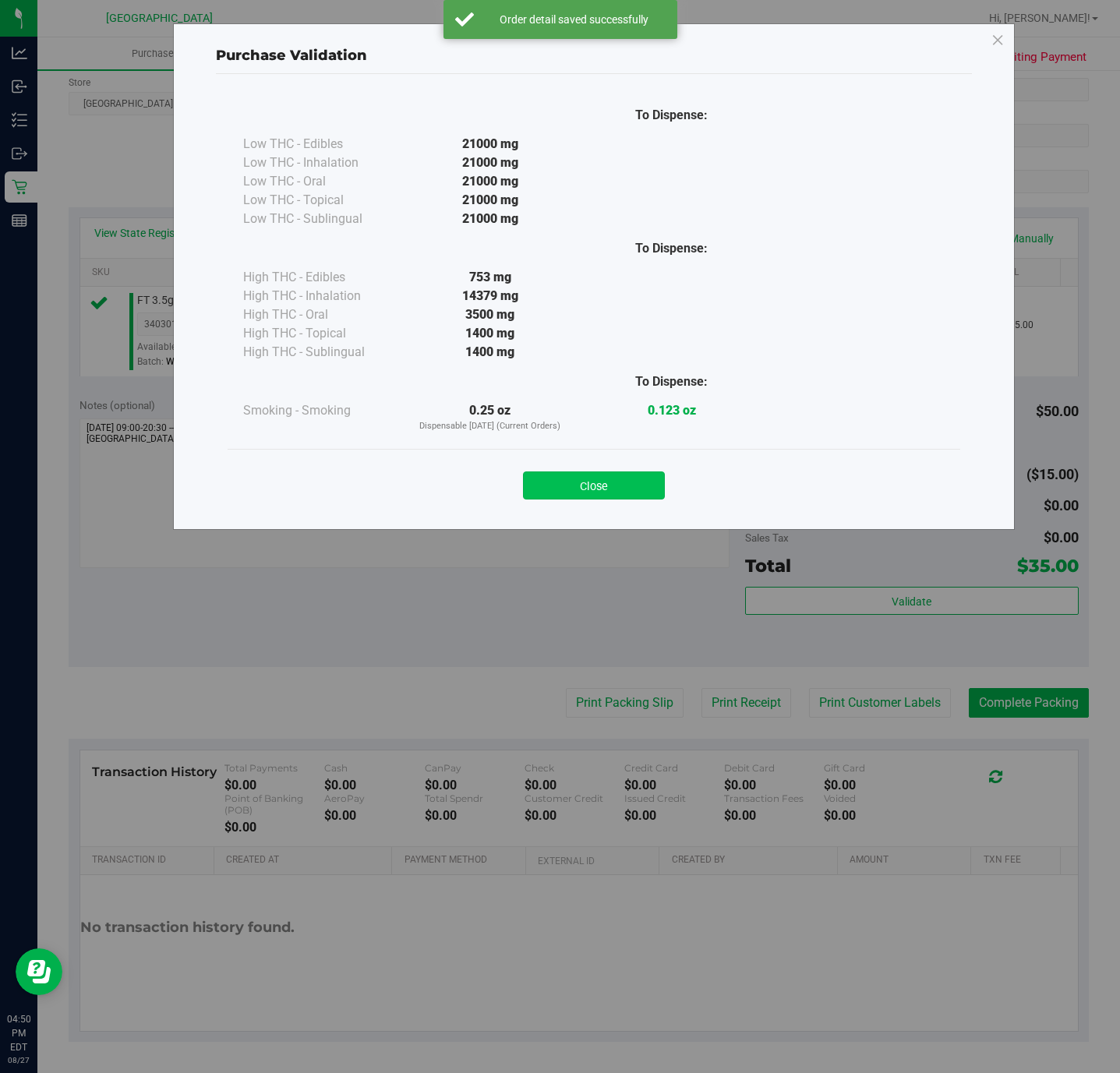
click at [631, 475] on button "Close" at bounding box center [594, 485] width 142 height 28
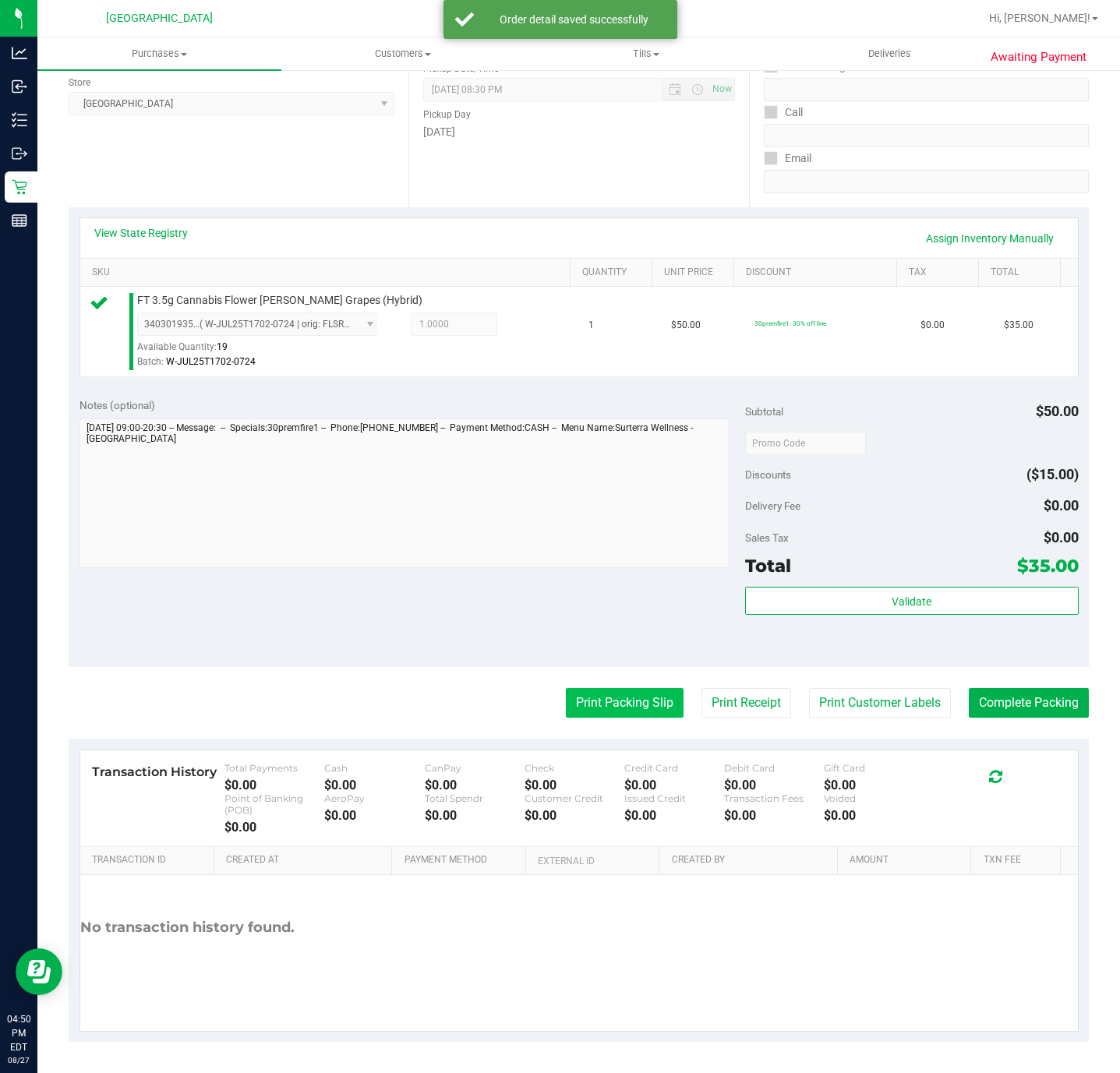
click at [619, 690] on button "Print Packing Slip" at bounding box center [624, 703] width 118 height 29
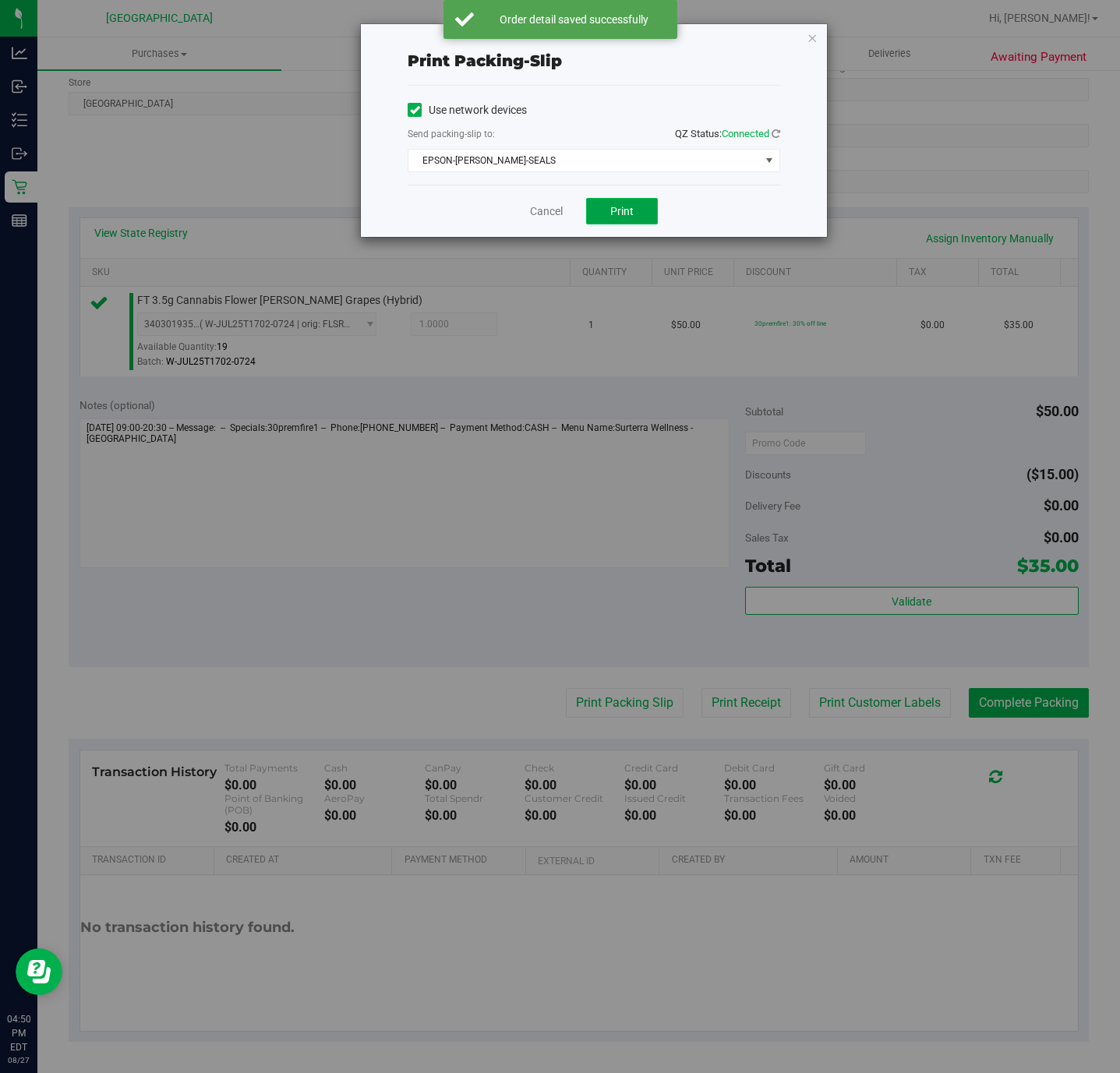
click at [636, 216] on button "Print" at bounding box center [622, 211] width 72 height 27
click at [815, 43] on icon "button" at bounding box center [812, 37] width 11 height 19
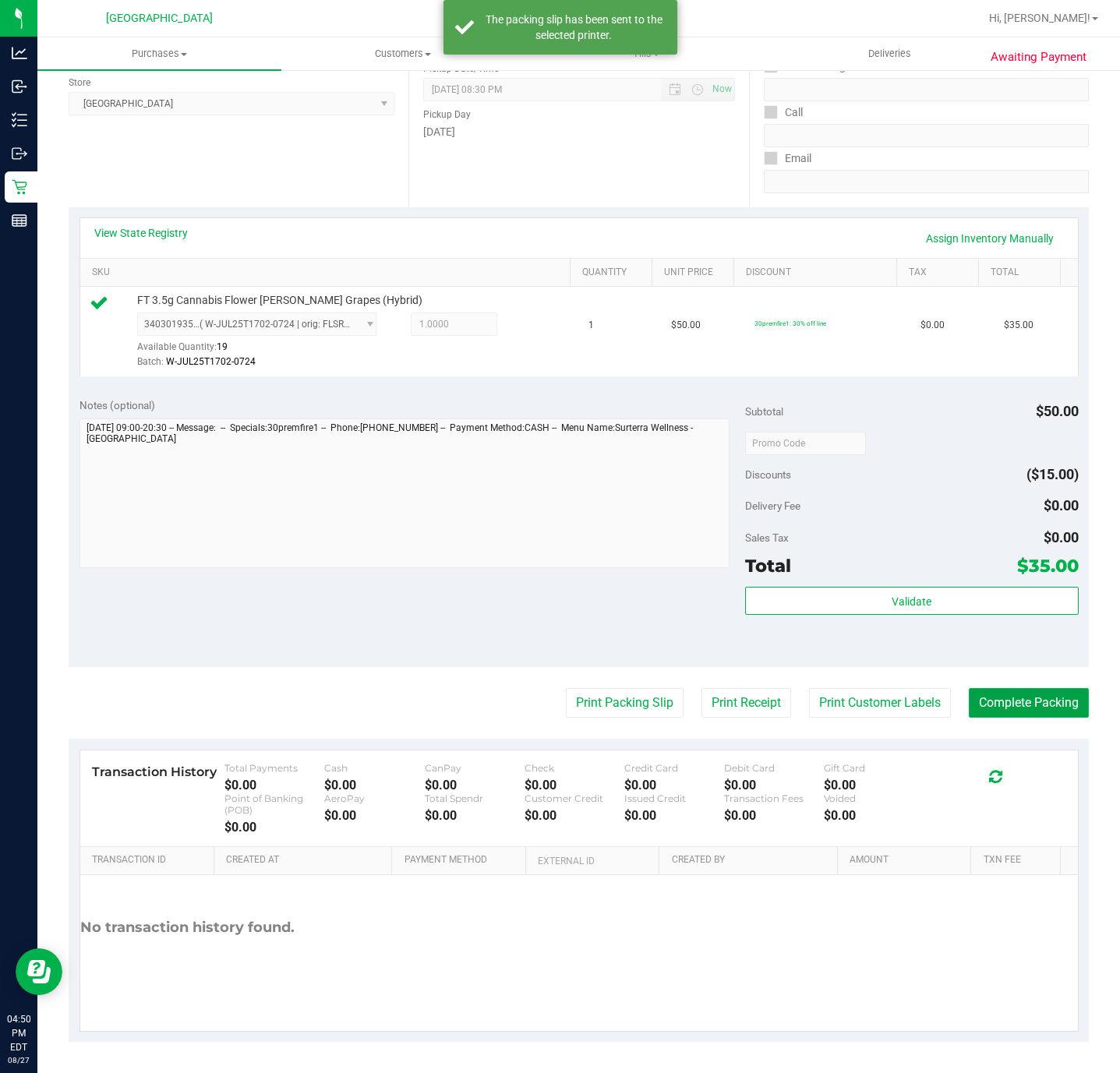
click at [969, 697] on button "Complete Packing" at bounding box center [1028, 703] width 120 height 29
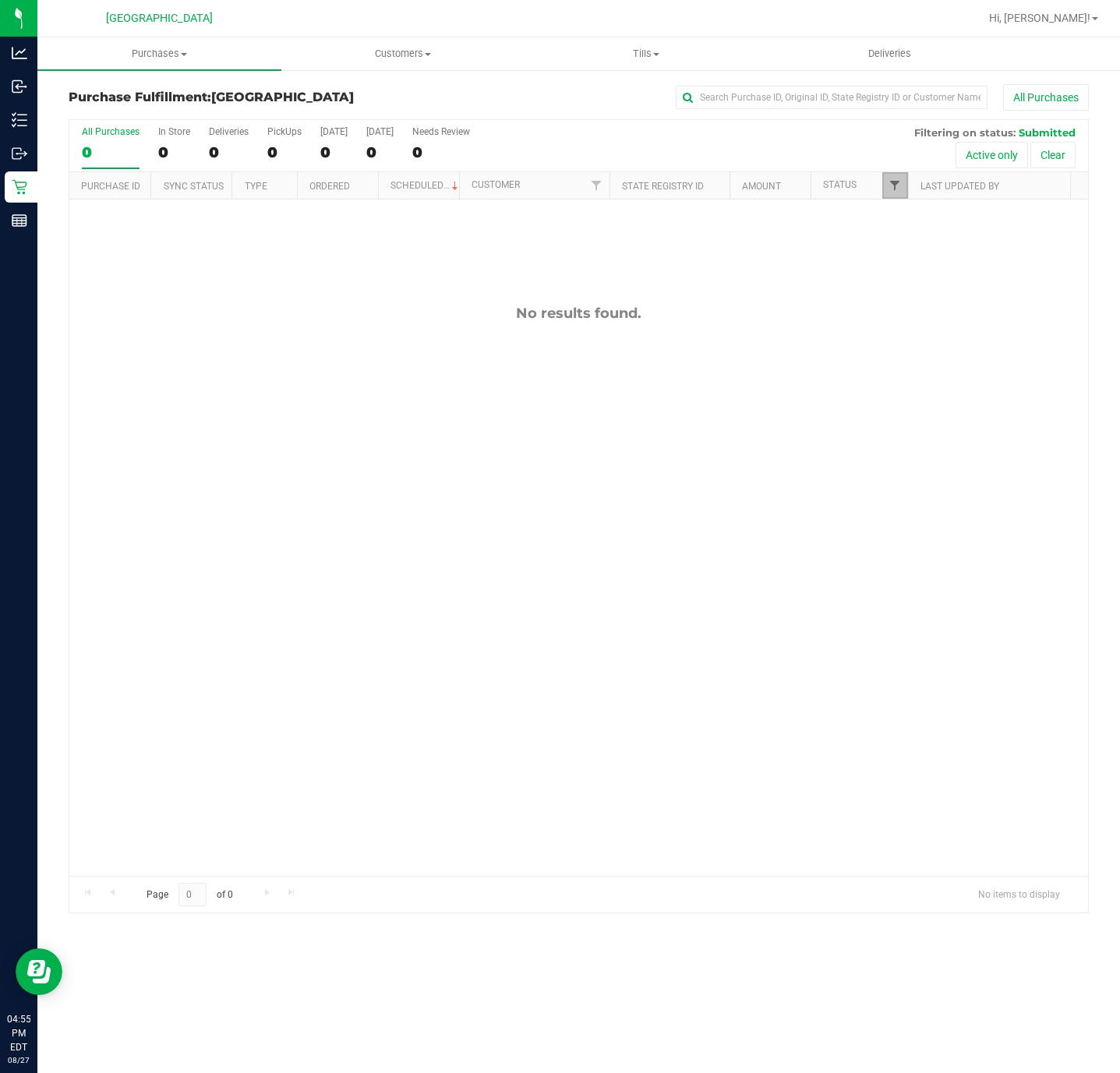
click at [891, 185] on span "Filter" at bounding box center [894, 185] width 12 height 12
click at [900, 362] on input "Packed" at bounding box center [902, 359] width 10 height 10
checkbox input "true"
click at [910, 453] on button "Filter" at bounding box center [928, 460] width 75 height 35
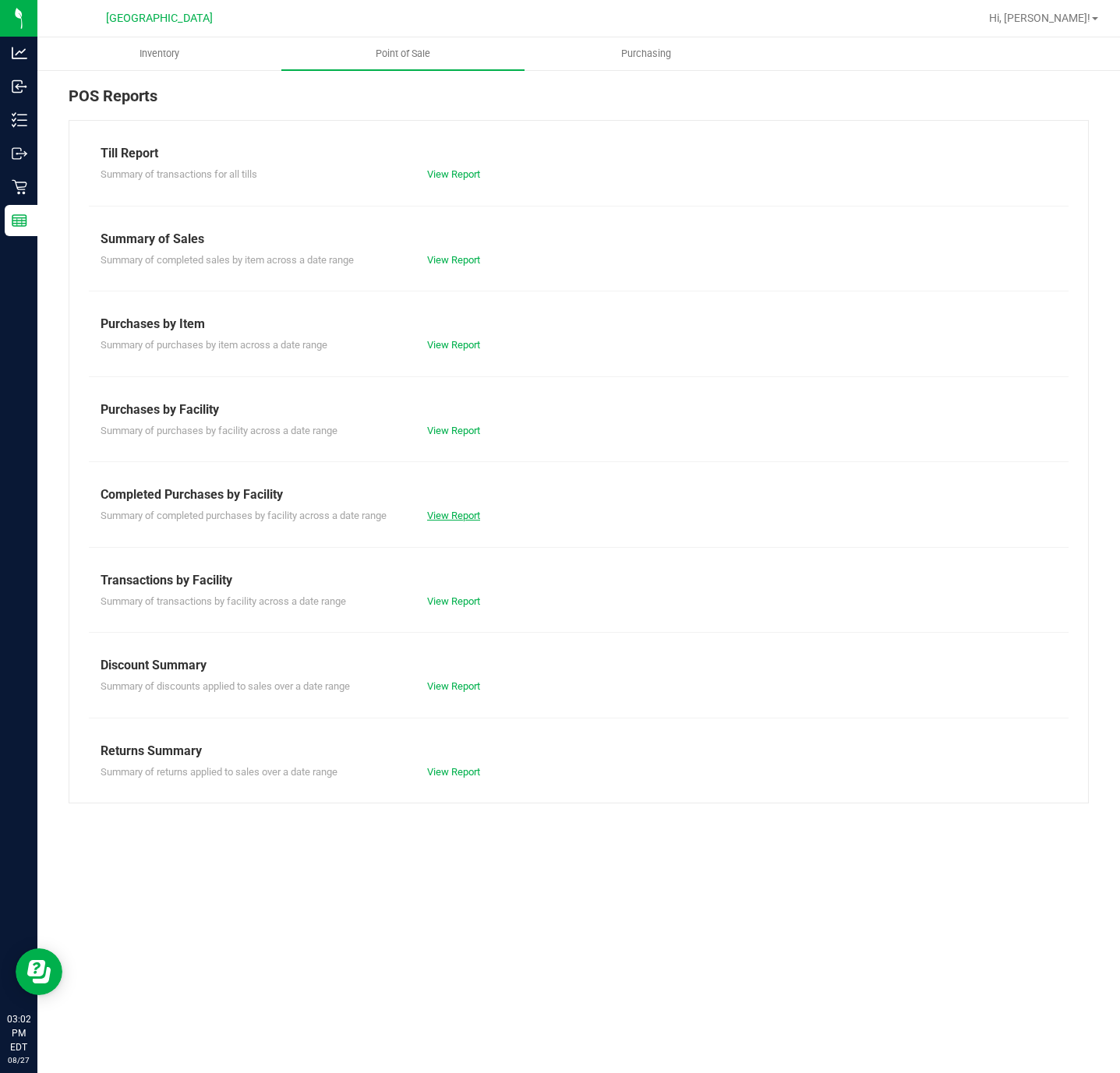
click at [445, 510] on link "View Report" at bounding box center [453, 515] width 53 height 12
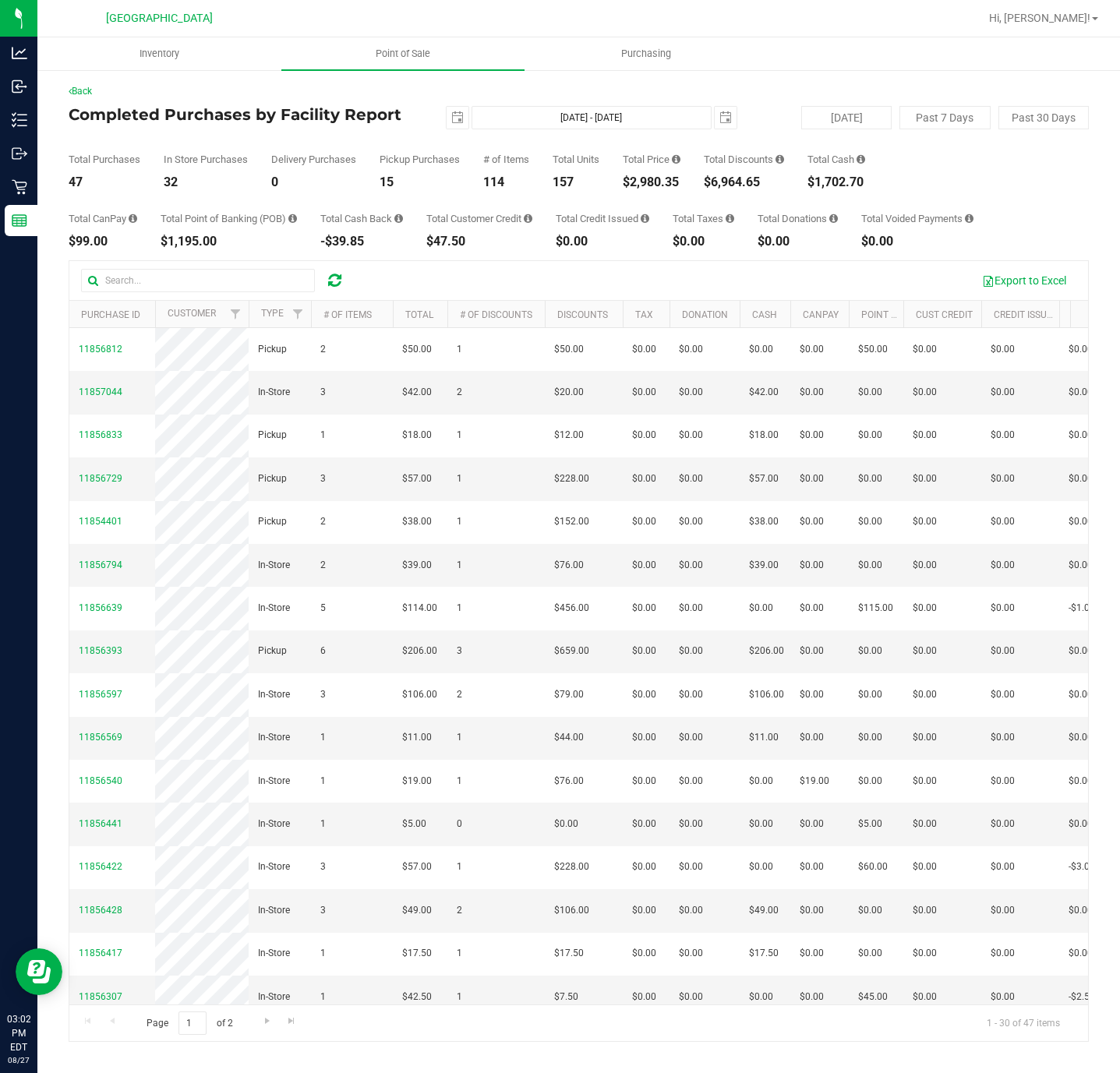
click at [666, 177] on div "$2,980.35" at bounding box center [651, 182] width 58 height 12
copy div "2,980.35"
click at [398, 61] on uib-tab-heading "Point of Sale" at bounding box center [403, 54] width 244 height 33
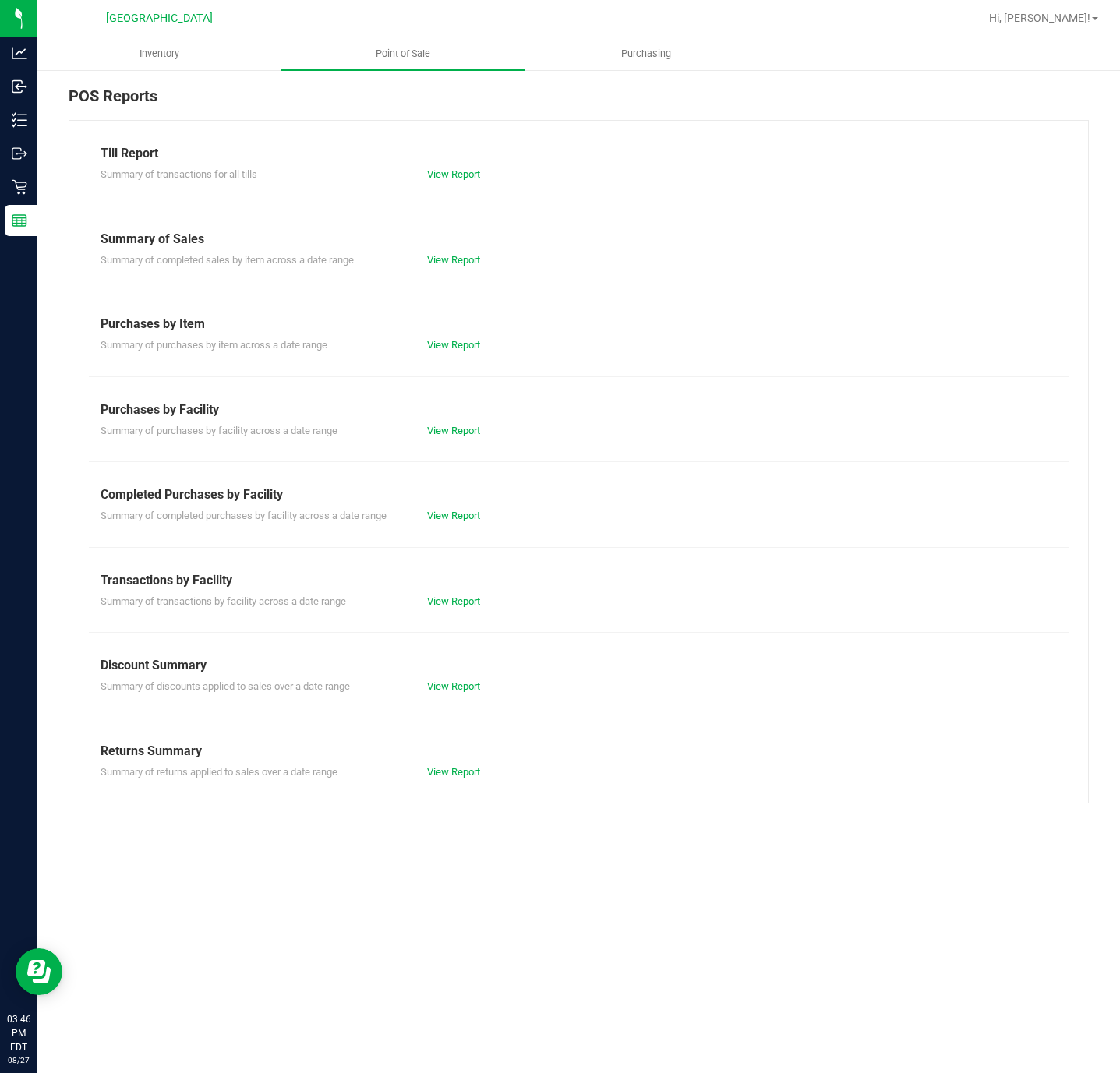
click at [440, 508] on div "Summary of completed purchases by facility across a date range View Report" at bounding box center [579, 514] width 980 height 20
click at [446, 515] on link "View Report" at bounding box center [453, 515] width 53 height 12
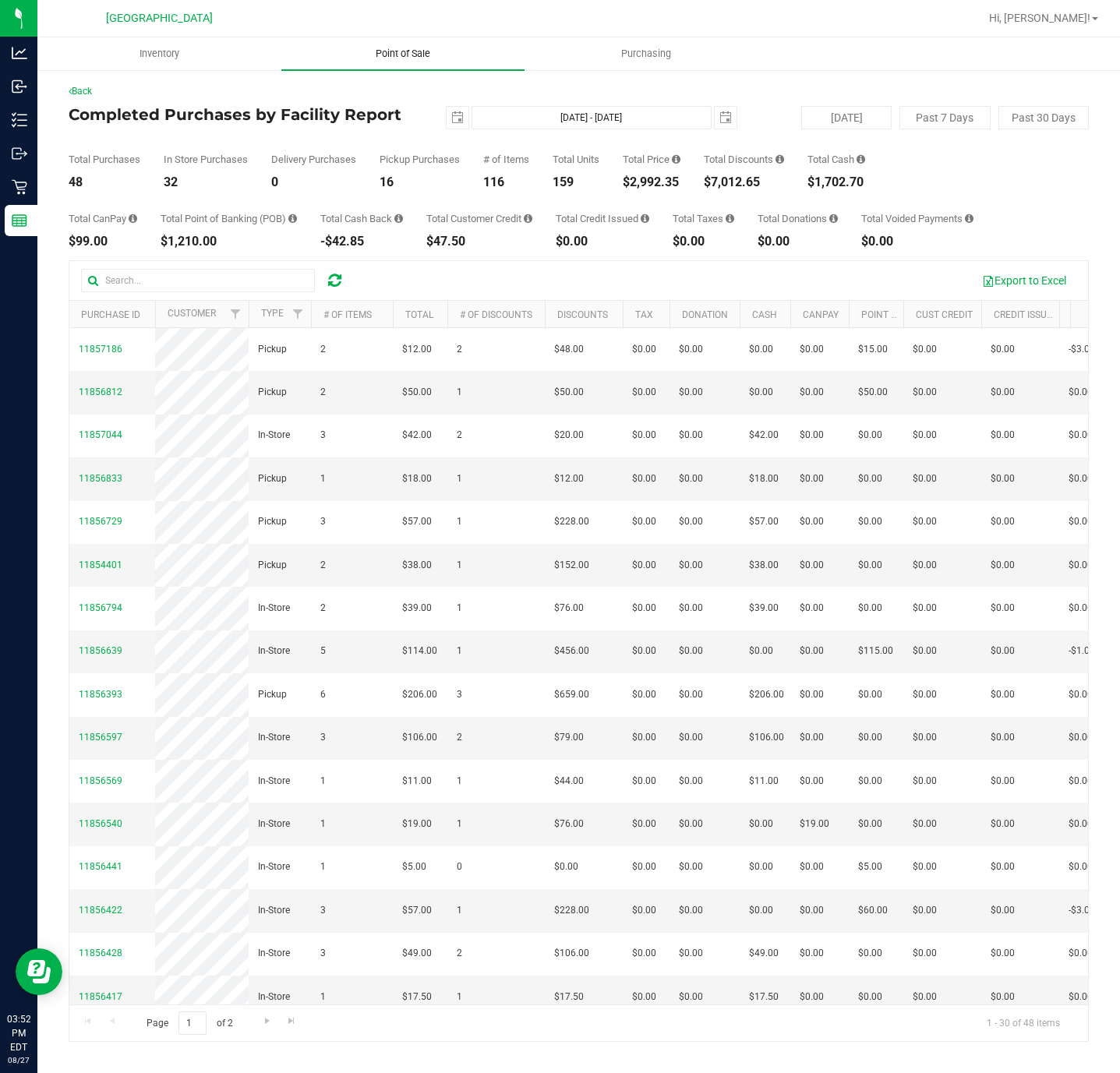
click at [395, 59] on span "Point of Sale" at bounding box center [403, 54] width 97 height 14
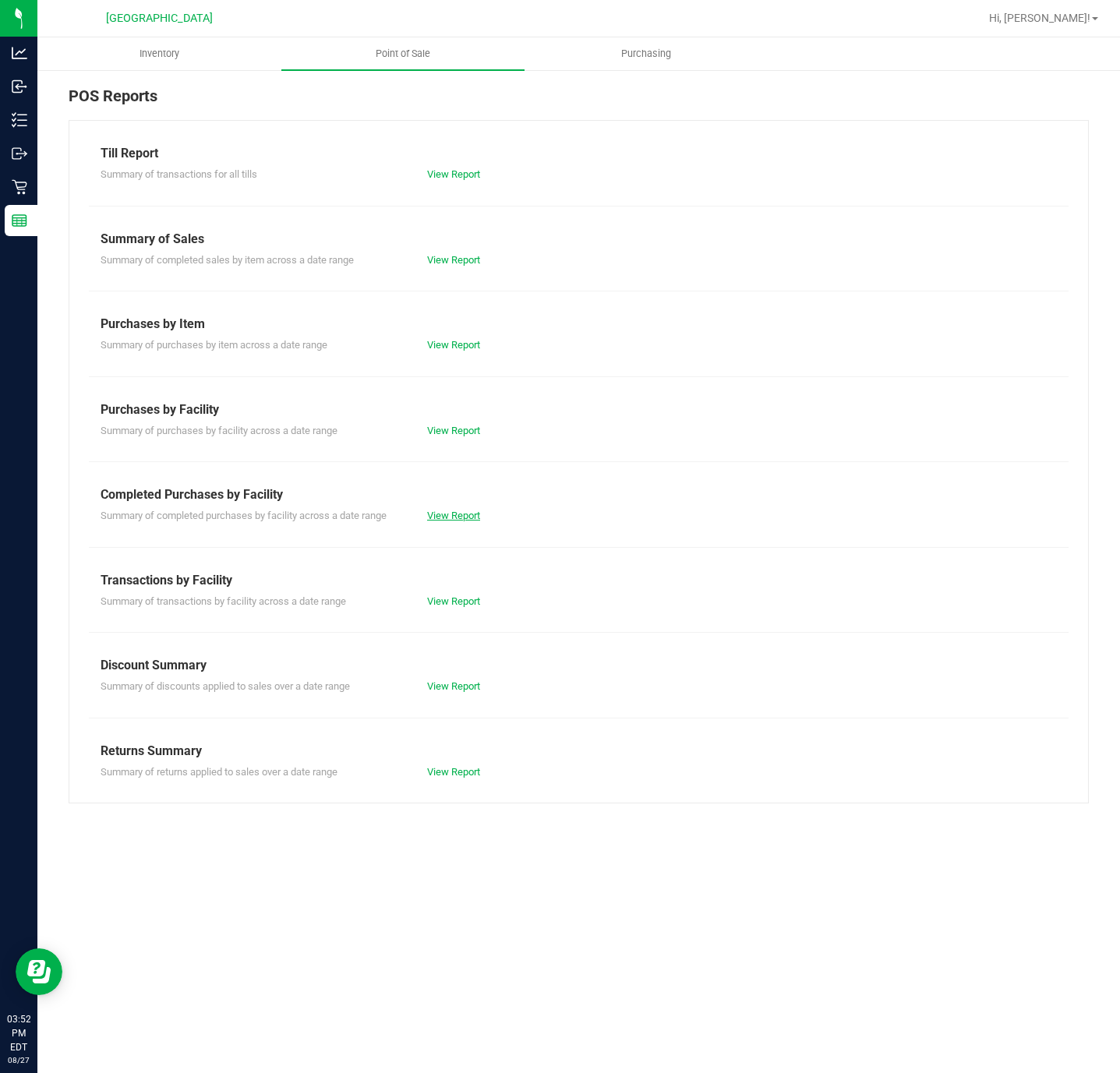
click at [450, 514] on link "View Report" at bounding box center [453, 515] width 53 height 12
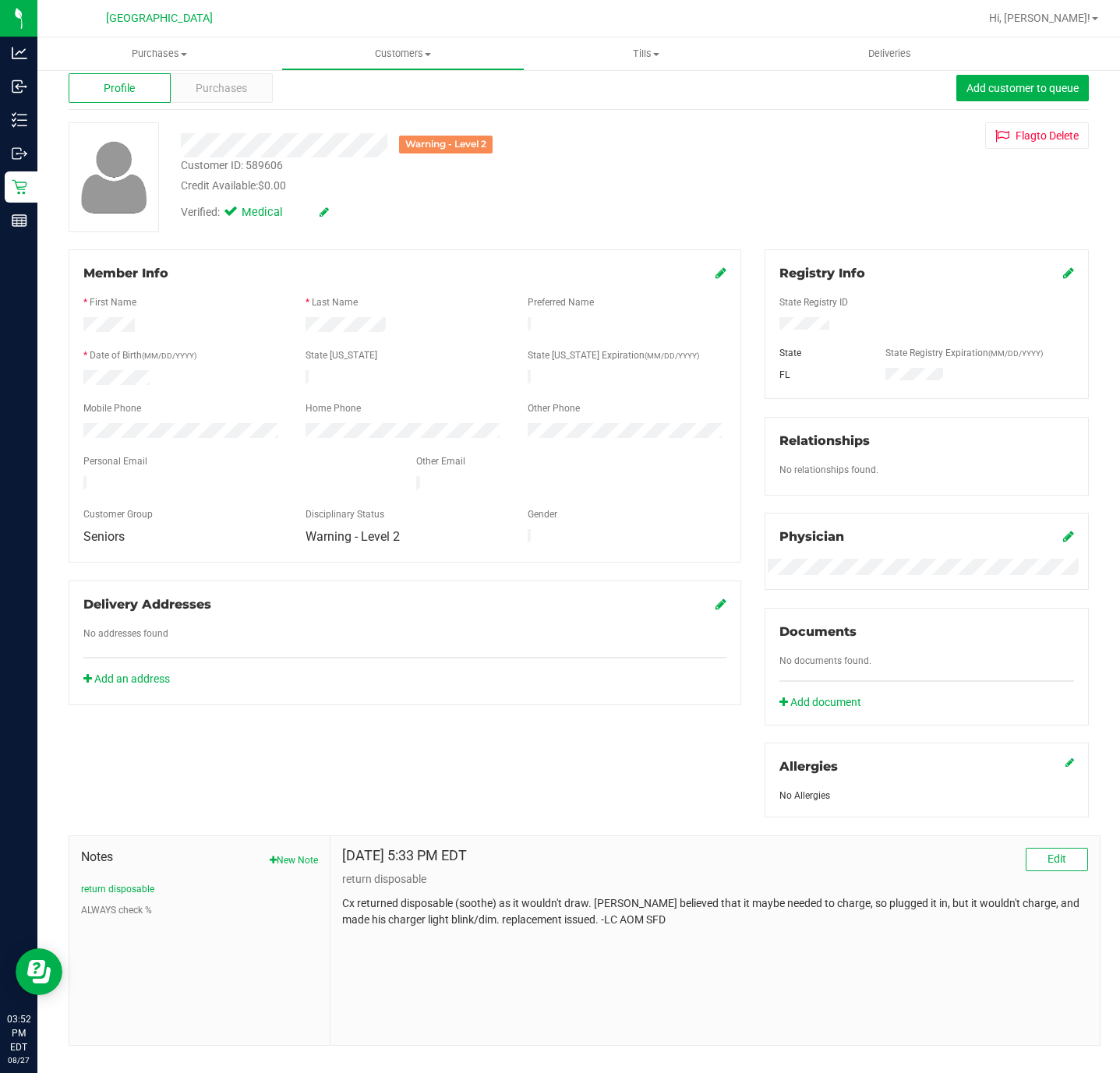
scroll to position [59, 0]
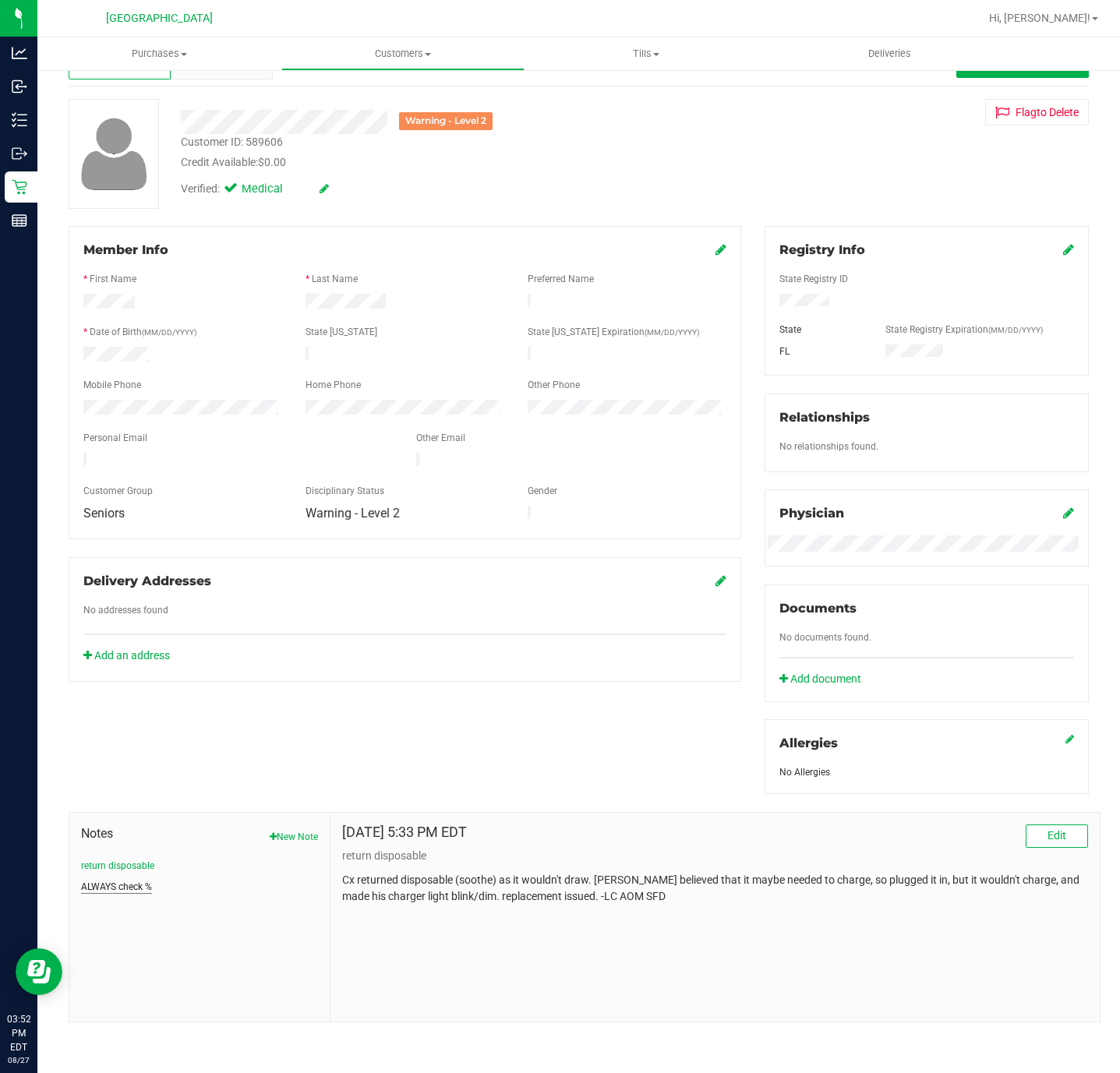
click at [100, 889] on button "ALWAYS check %" at bounding box center [117, 886] width 71 height 14
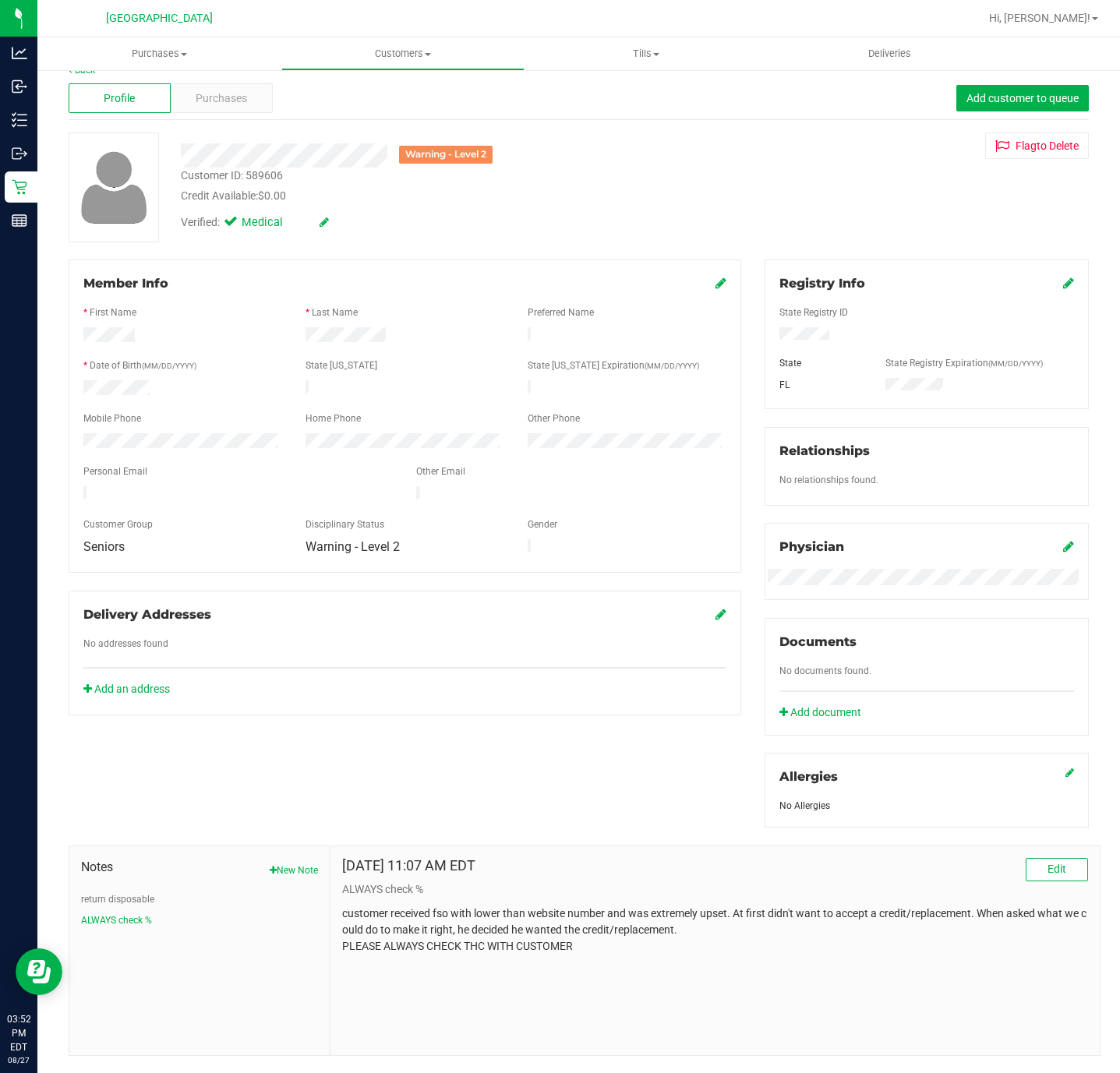
scroll to position [0, 0]
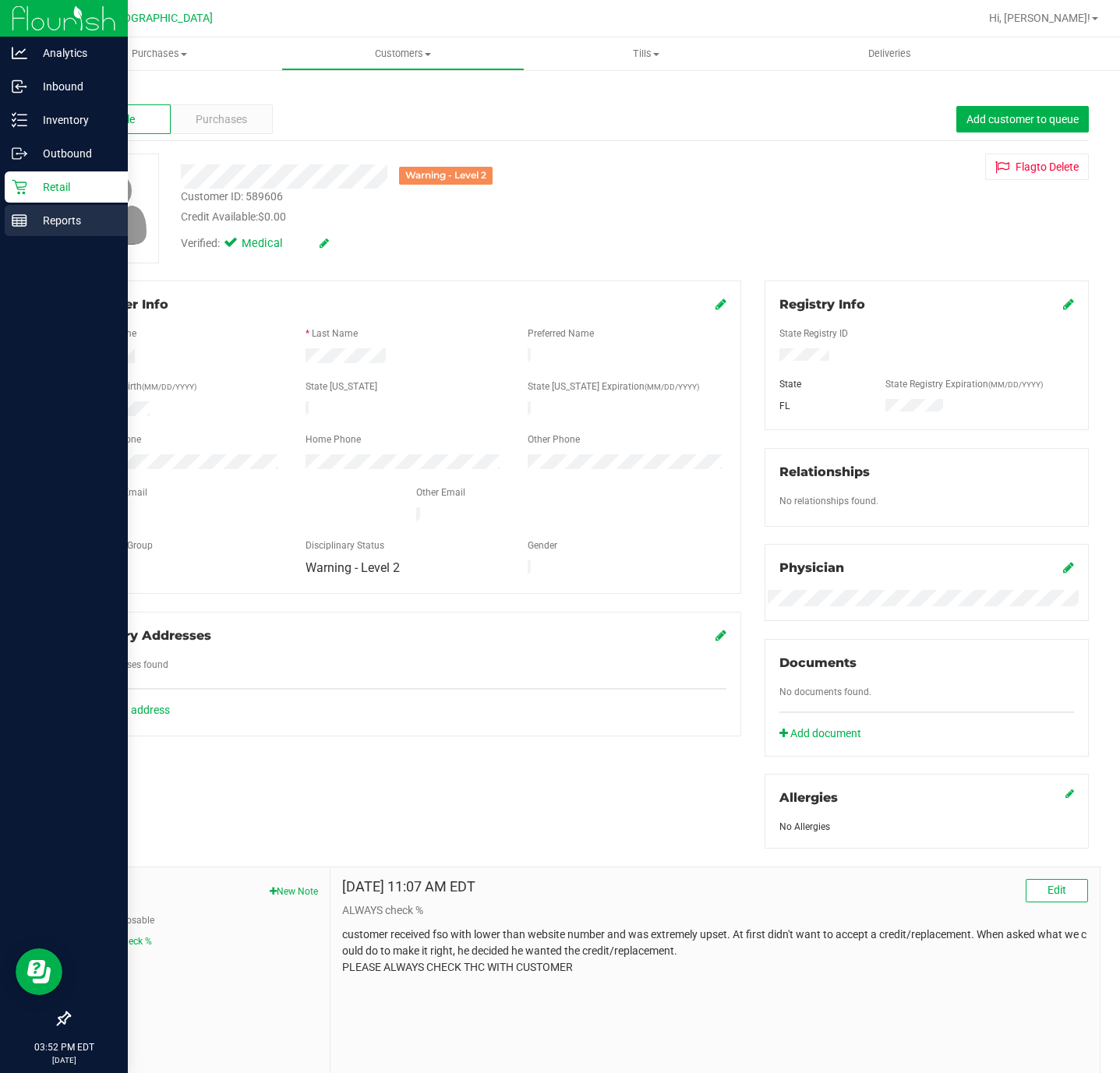
click at [33, 223] on p "Reports" at bounding box center [74, 220] width 93 height 19
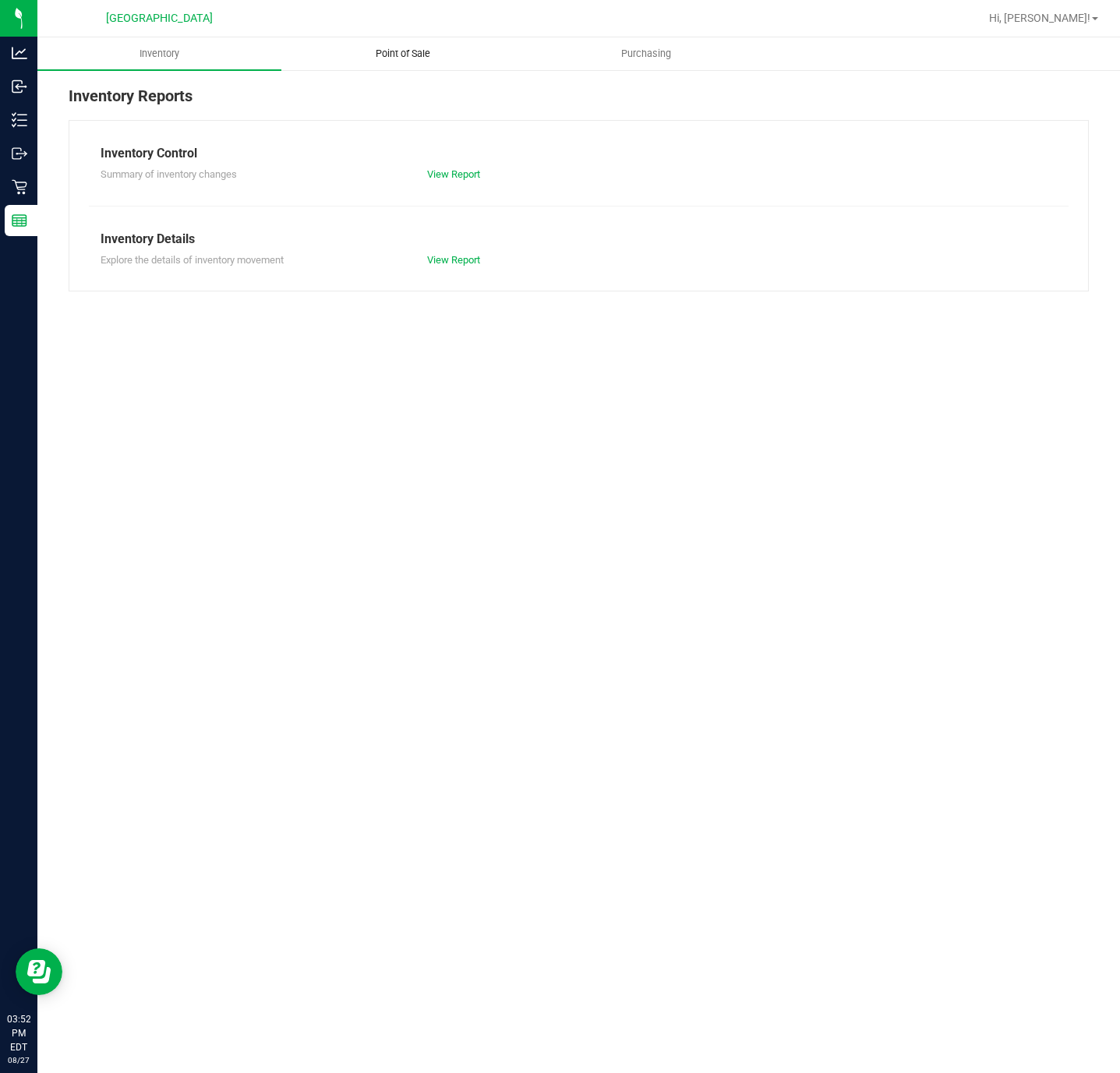
click at [398, 66] on uib-tab-heading "Point of Sale" at bounding box center [403, 54] width 242 height 31
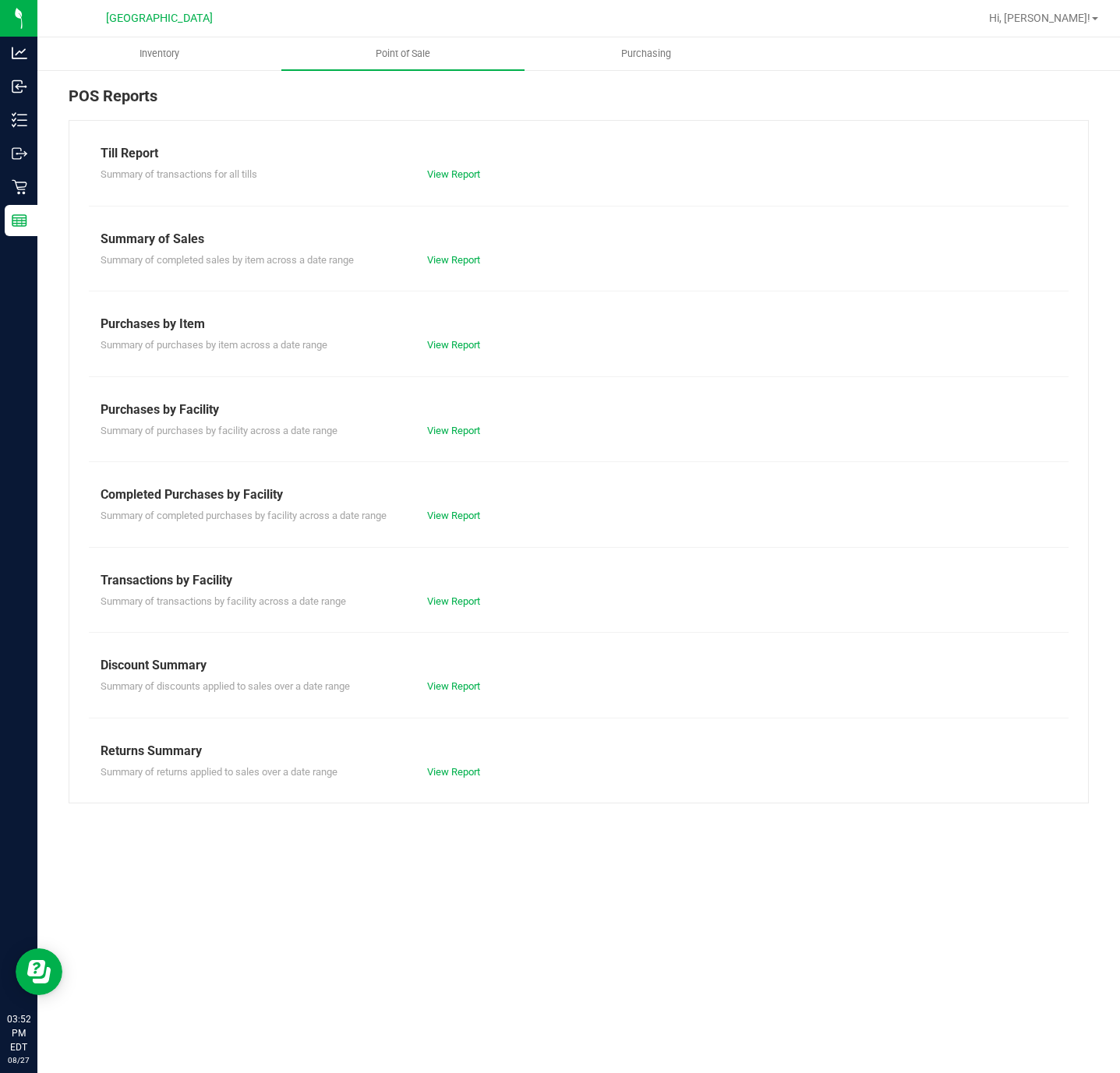
click at [461, 508] on div "Summary of completed purchases by facility across a date range View Report" at bounding box center [579, 514] width 980 height 20
click at [461, 519] on link "View Report" at bounding box center [453, 515] width 53 height 12
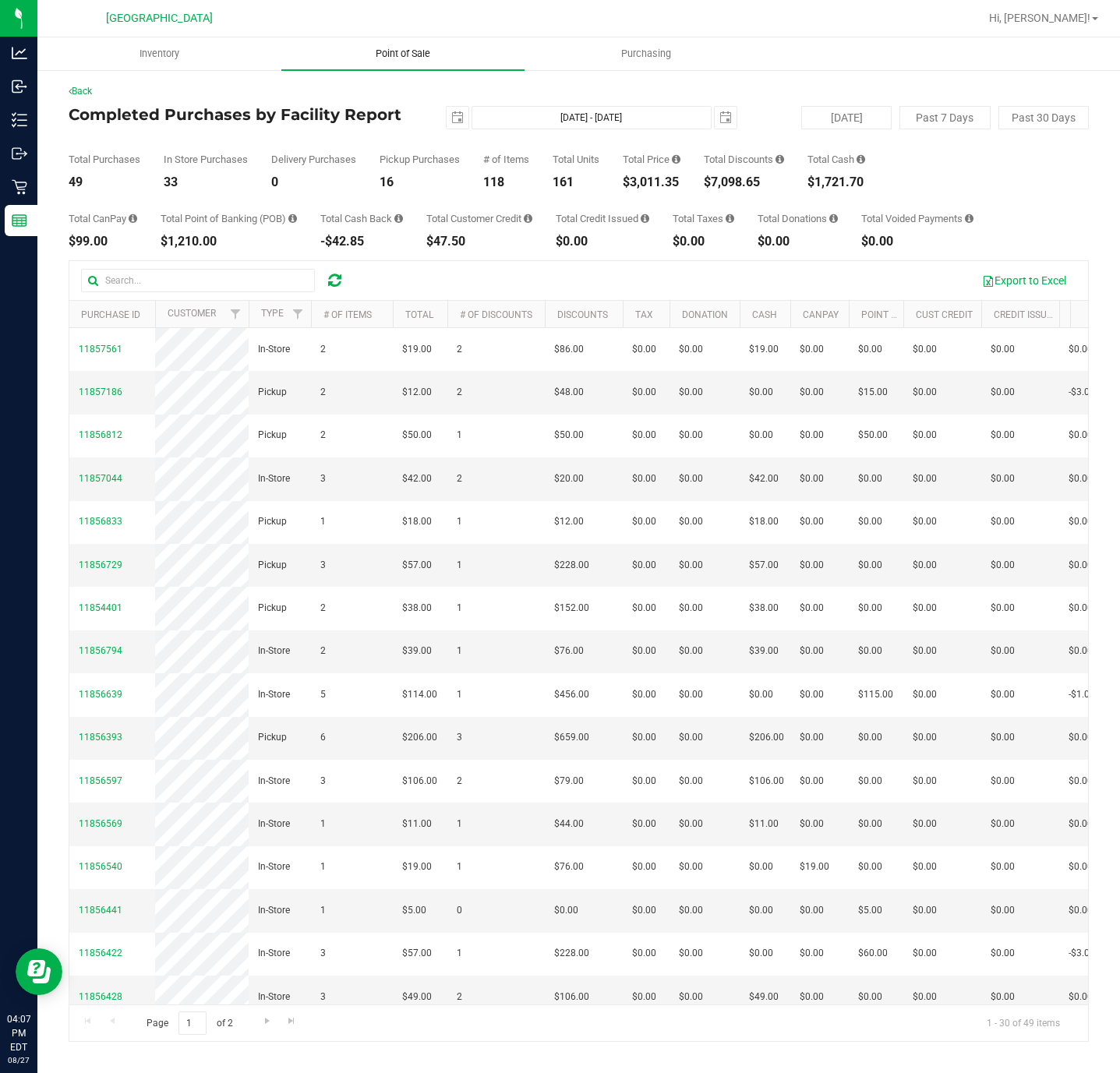
click at [419, 61] on uib-tab-heading "Point of Sale" at bounding box center [403, 54] width 244 height 33
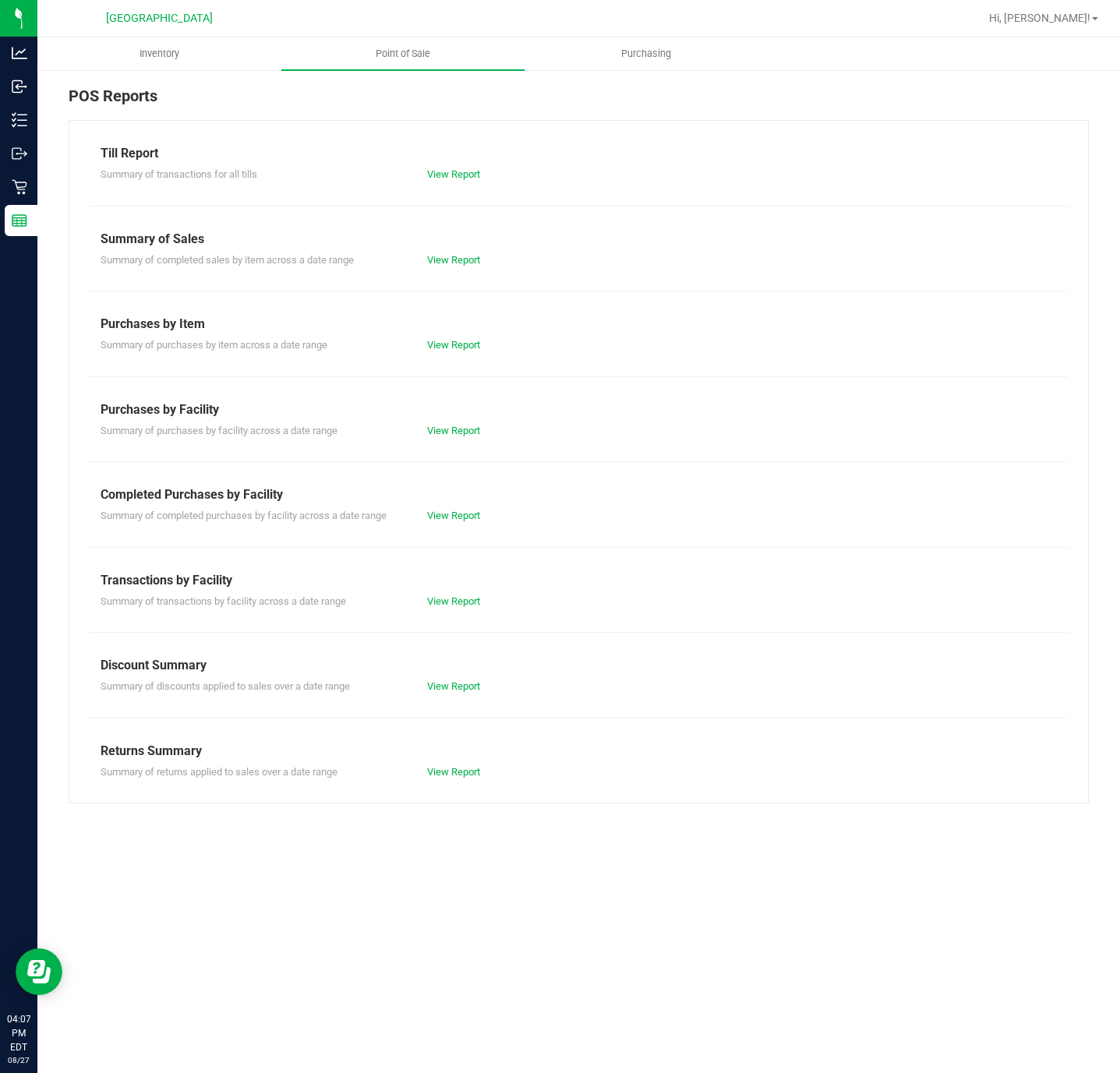
click at [450, 505] on div "Summary of completed purchases by facility across a date range View Report" at bounding box center [579, 514] width 980 height 20
click at [449, 515] on link "View Report" at bounding box center [453, 515] width 53 height 12
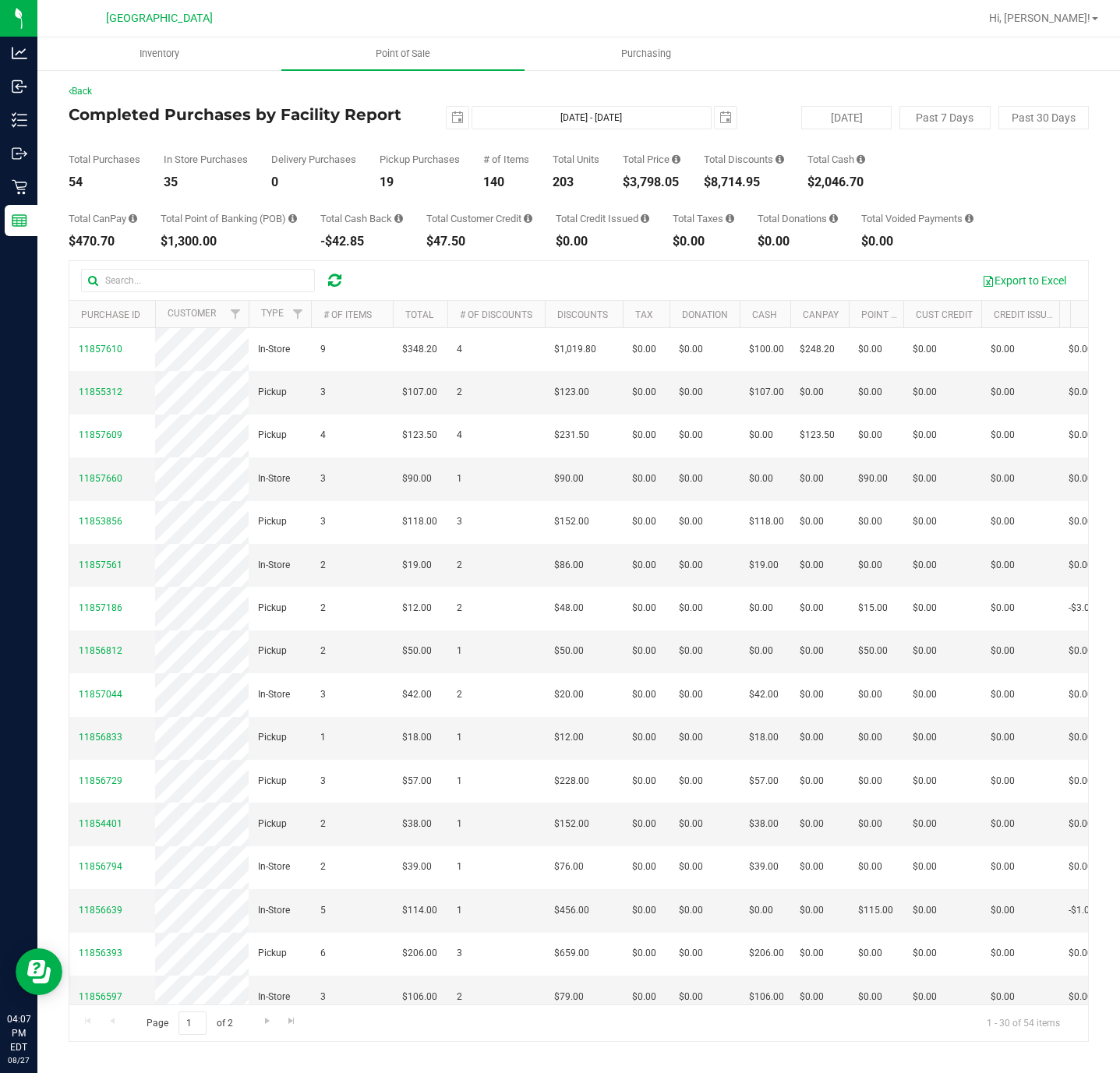
click at [637, 178] on div "$3,798.05" at bounding box center [651, 182] width 58 height 12
copy div "3,798.05"
click at [398, 48] on span "Point of Sale" at bounding box center [403, 54] width 97 height 14
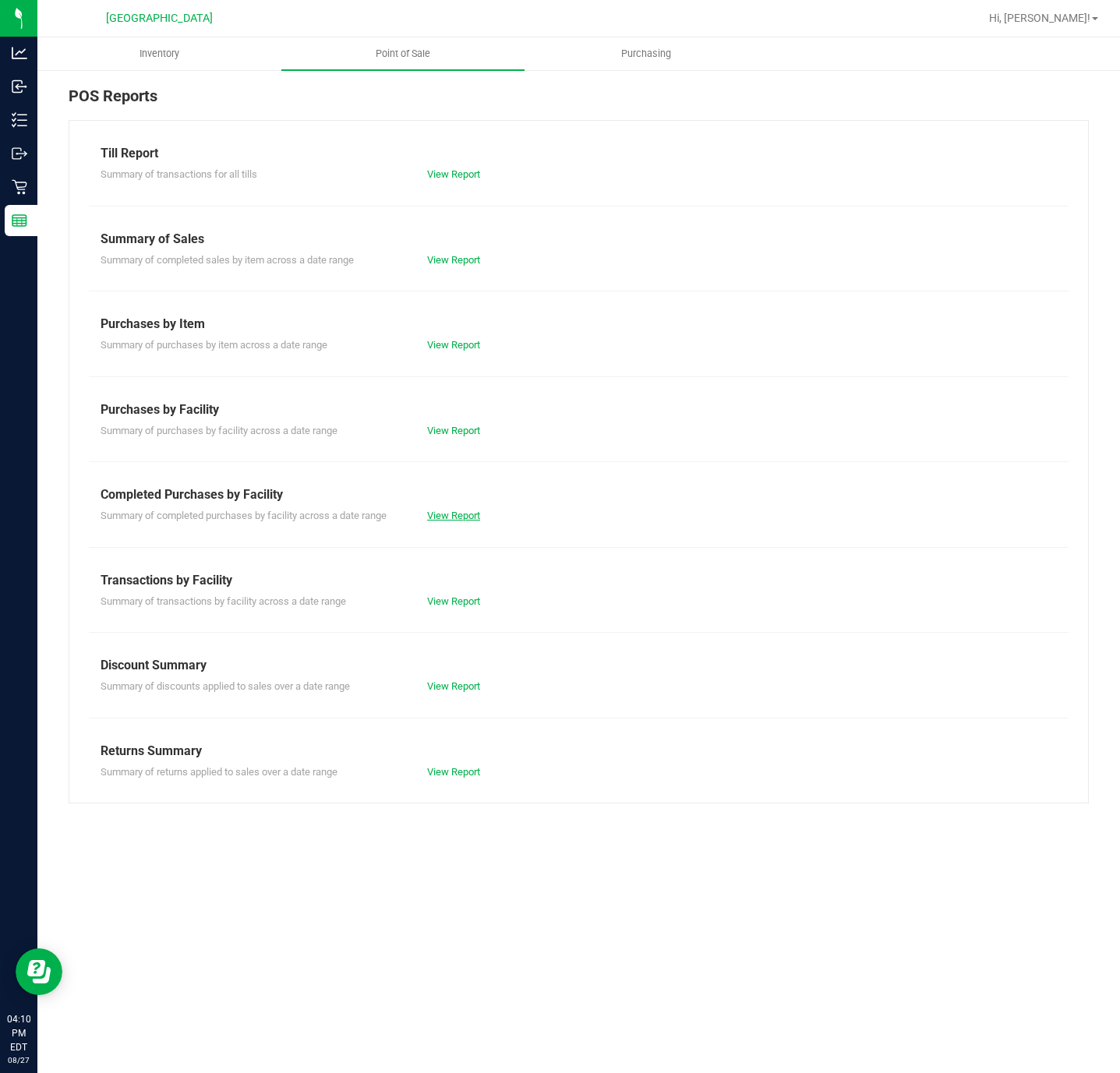
click at [451, 521] on link "View Report" at bounding box center [453, 515] width 53 height 12
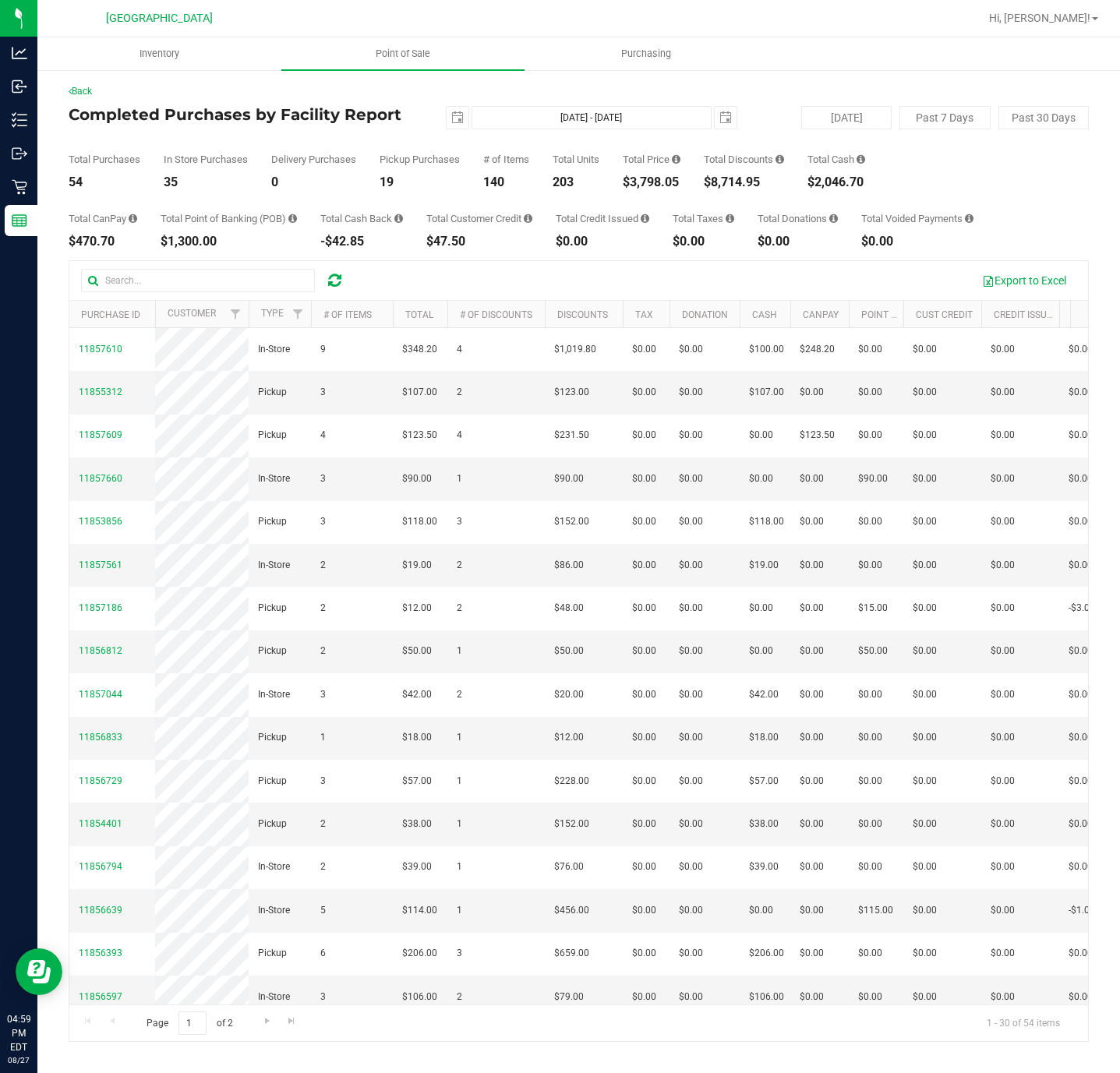
click at [543, 250] on div "Back Completed Purchases by Facility Report 2025-08-27 Aug 27, 2025 - Aug 27, 2…" at bounding box center [578, 562] width 1020 height 957
click at [412, 57] on span "Point of Sale" at bounding box center [403, 54] width 97 height 14
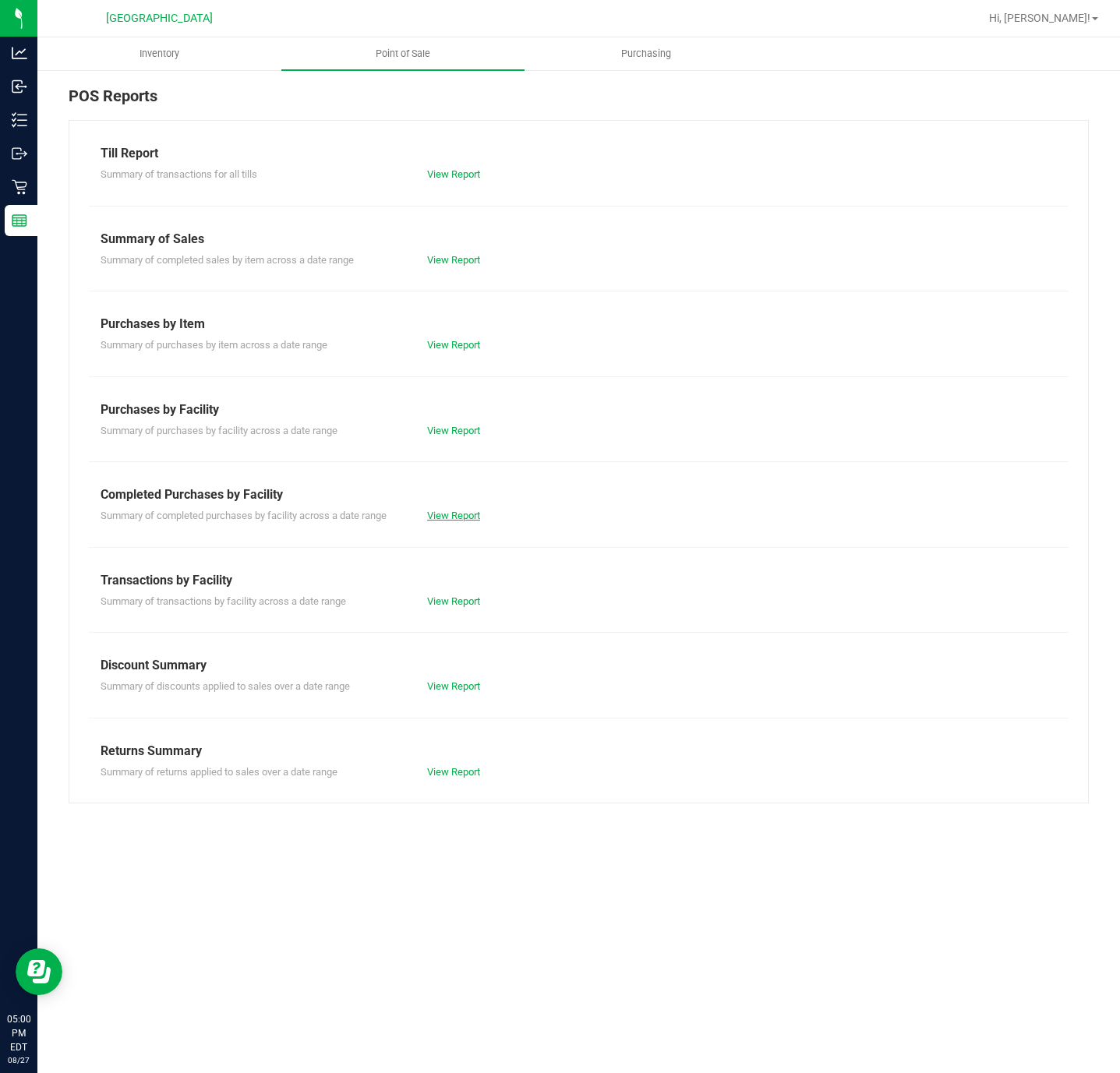
click at [447, 513] on link "View Report" at bounding box center [453, 515] width 53 height 12
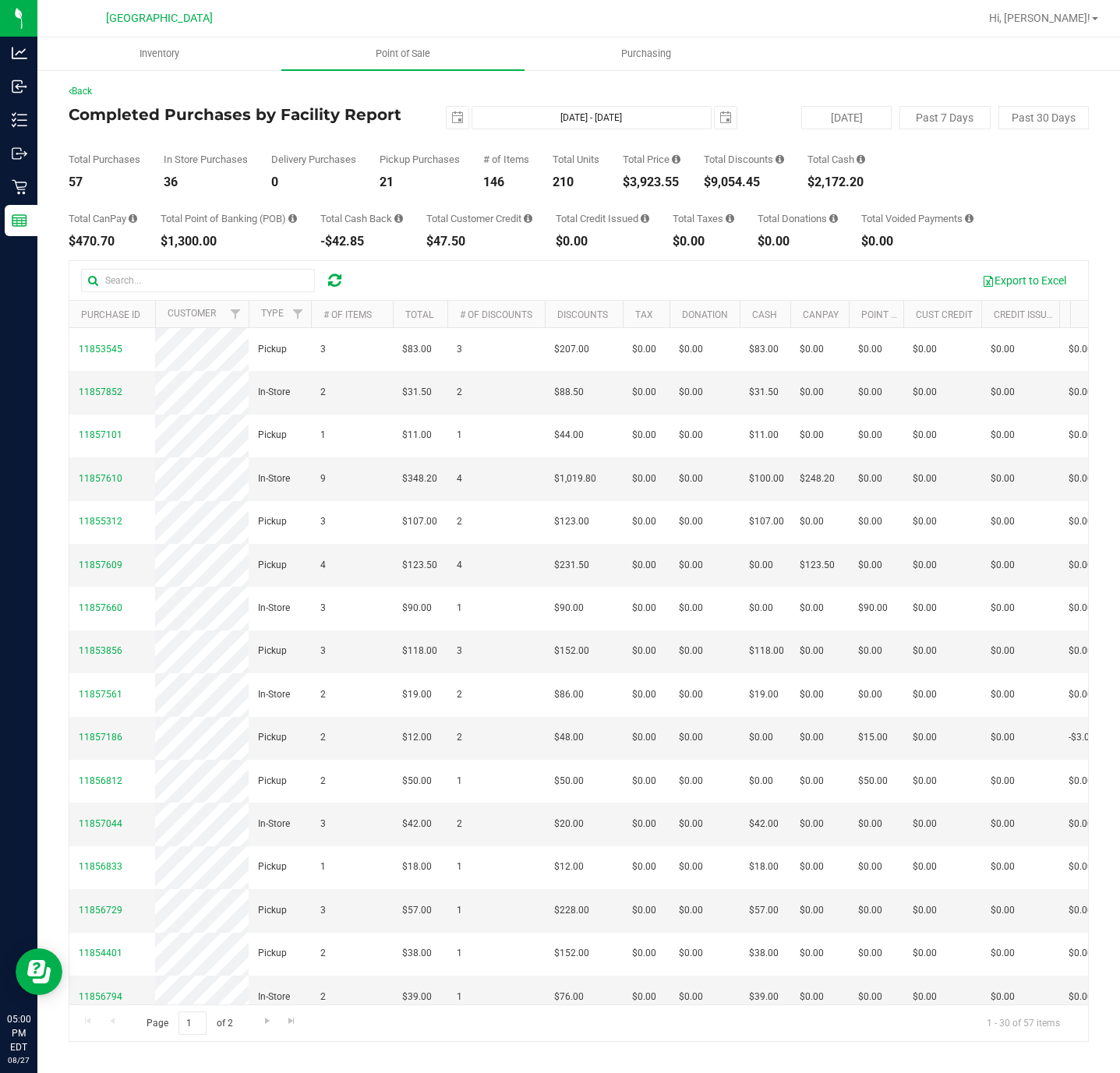
click at [652, 182] on div "$3,923.55" at bounding box center [651, 182] width 58 height 12
copy div "3,923.55"
click at [414, 52] on span "Point of Sale" at bounding box center [403, 54] width 97 height 14
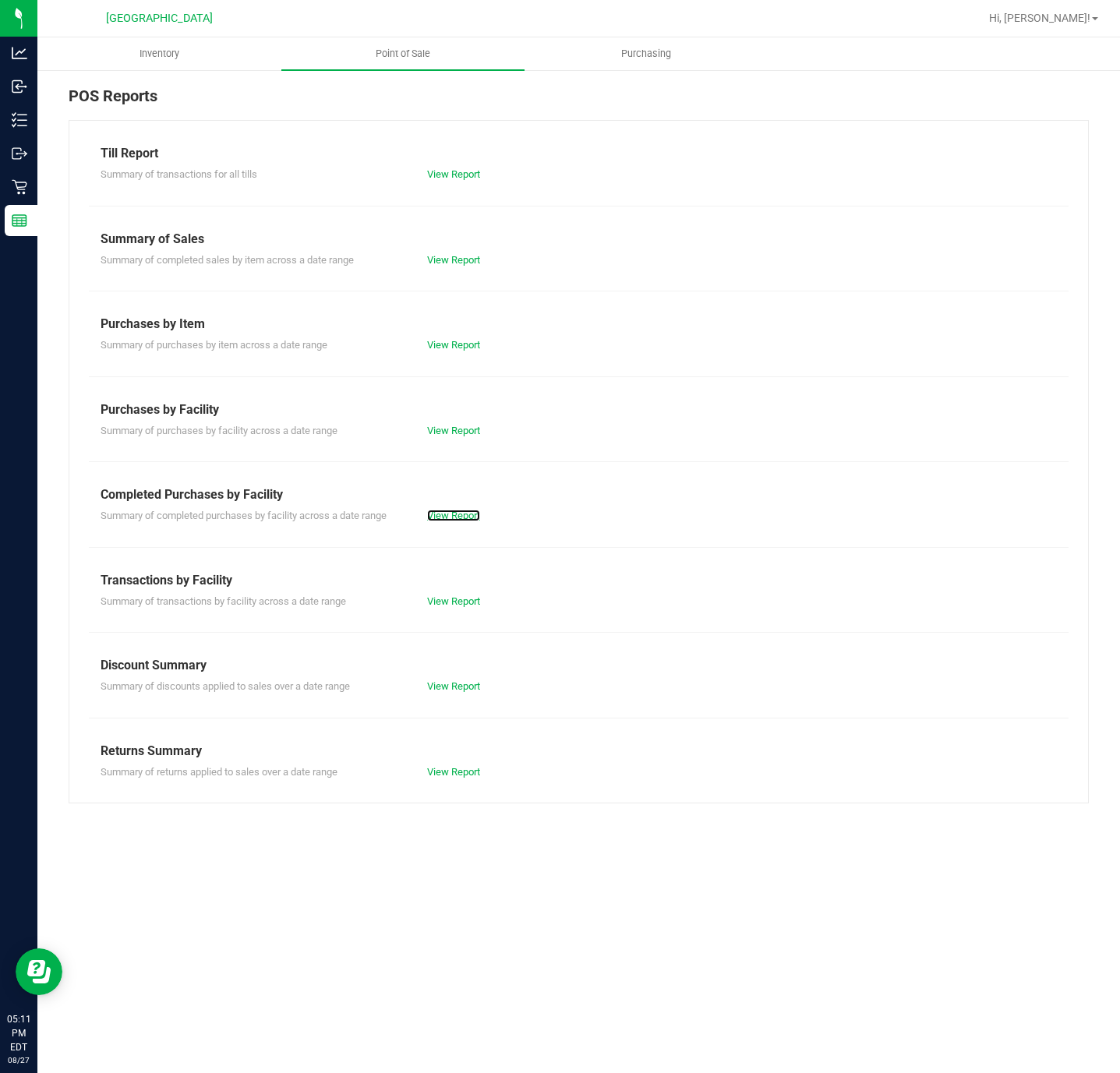
click at [453, 521] on link "View Report" at bounding box center [453, 515] width 53 height 12
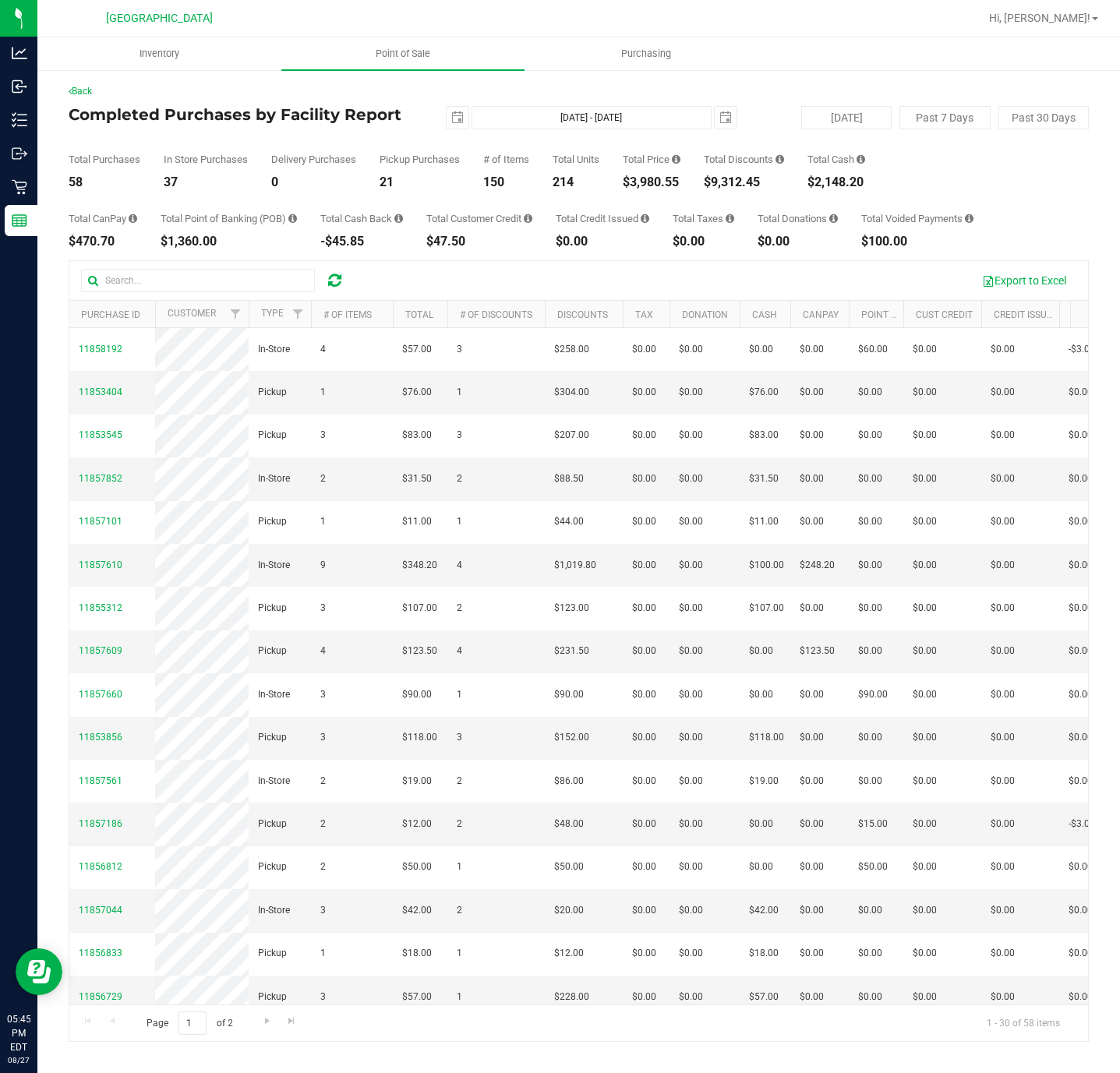
click at [494, 177] on div "150" at bounding box center [506, 182] width 46 height 12
click at [361, 240] on div "-$45.85" at bounding box center [362, 241] width 83 height 12
click at [450, 243] on div "$47.50" at bounding box center [479, 241] width 106 height 12
drag, startPoint x: 457, startPoint y: 243, endPoint x: 465, endPoint y: 243, distance: 8.0
click at [465, 243] on div "$47.50" at bounding box center [479, 241] width 106 height 12
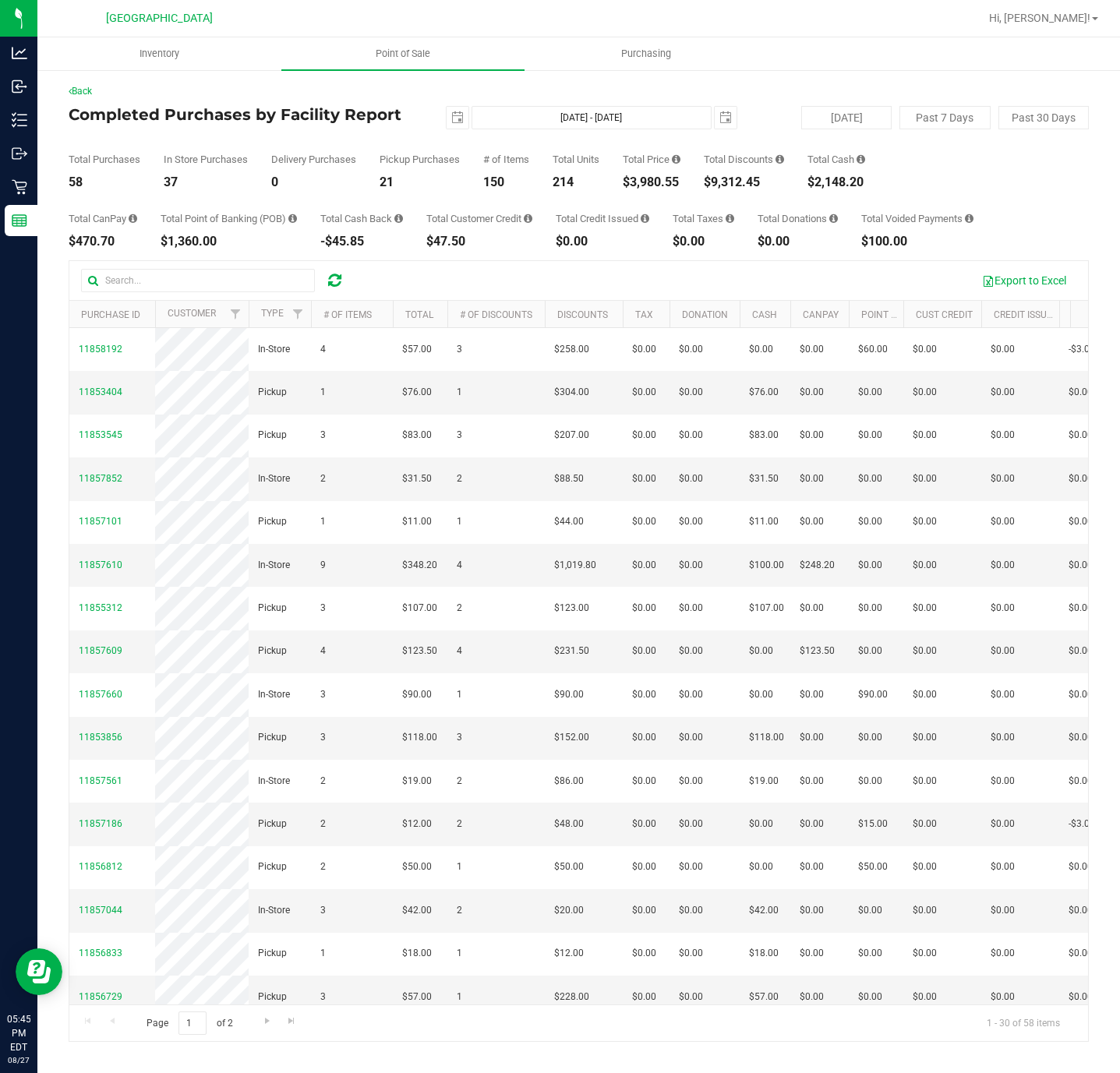
drag, startPoint x: 445, startPoint y: 239, endPoint x: 454, endPoint y: 239, distance: 9.0
click at [446, 239] on div "$47.50" at bounding box center [479, 241] width 106 height 12
click at [454, 239] on div "$47.50" at bounding box center [479, 241] width 106 height 12
click at [450, 243] on div "$47.50" at bounding box center [479, 241] width 106 height 12
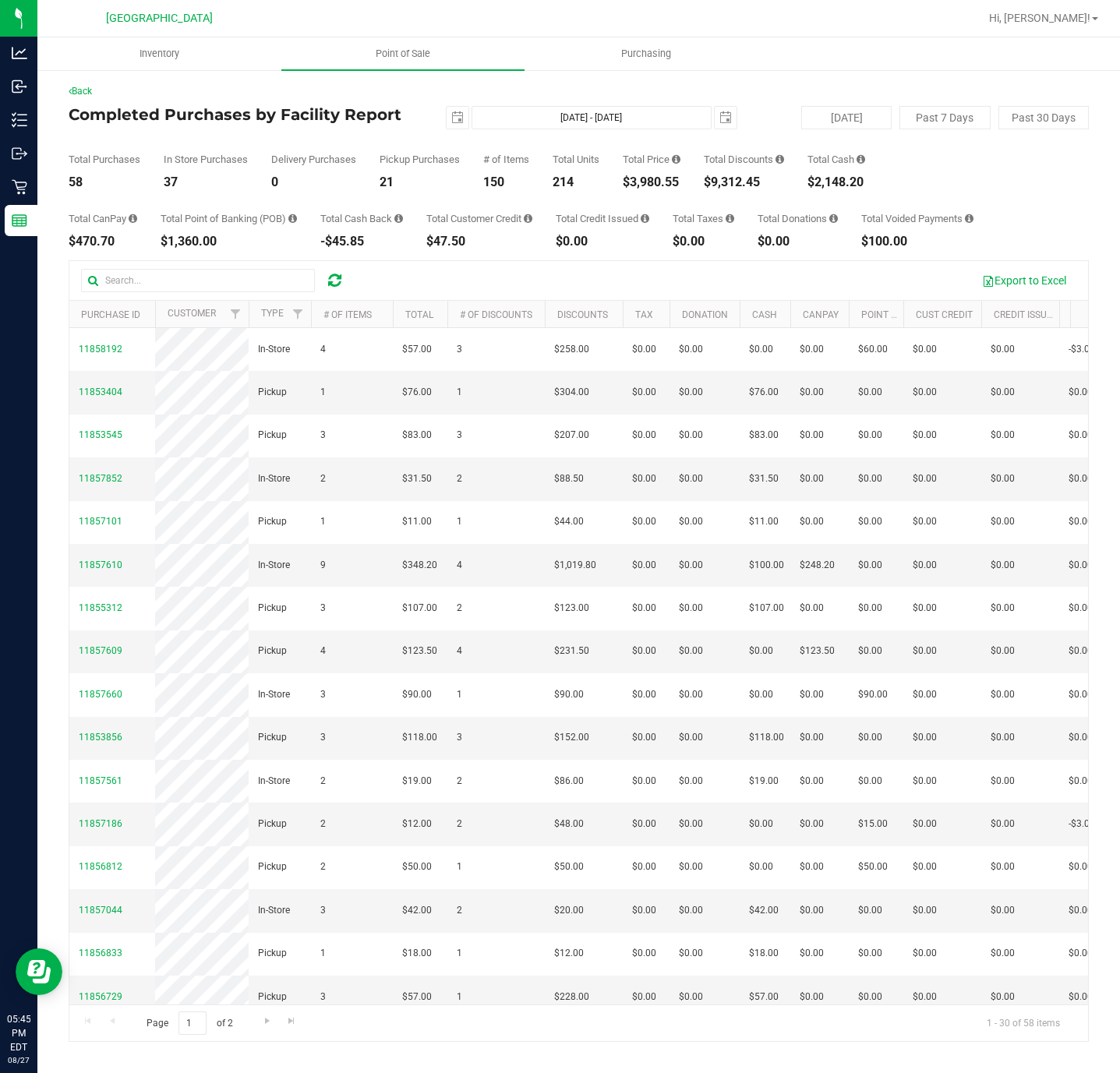
click at [463, 243] on div "$47.50" at bounding box center [479, 241] width 106 height 12
click at [459, 240] on div "$47.50" at bounding box center [479, 241] width 106 height 12
click at [413, 59] on span "Point of Sale" at bounding box center [403, 54] width 97 height 14
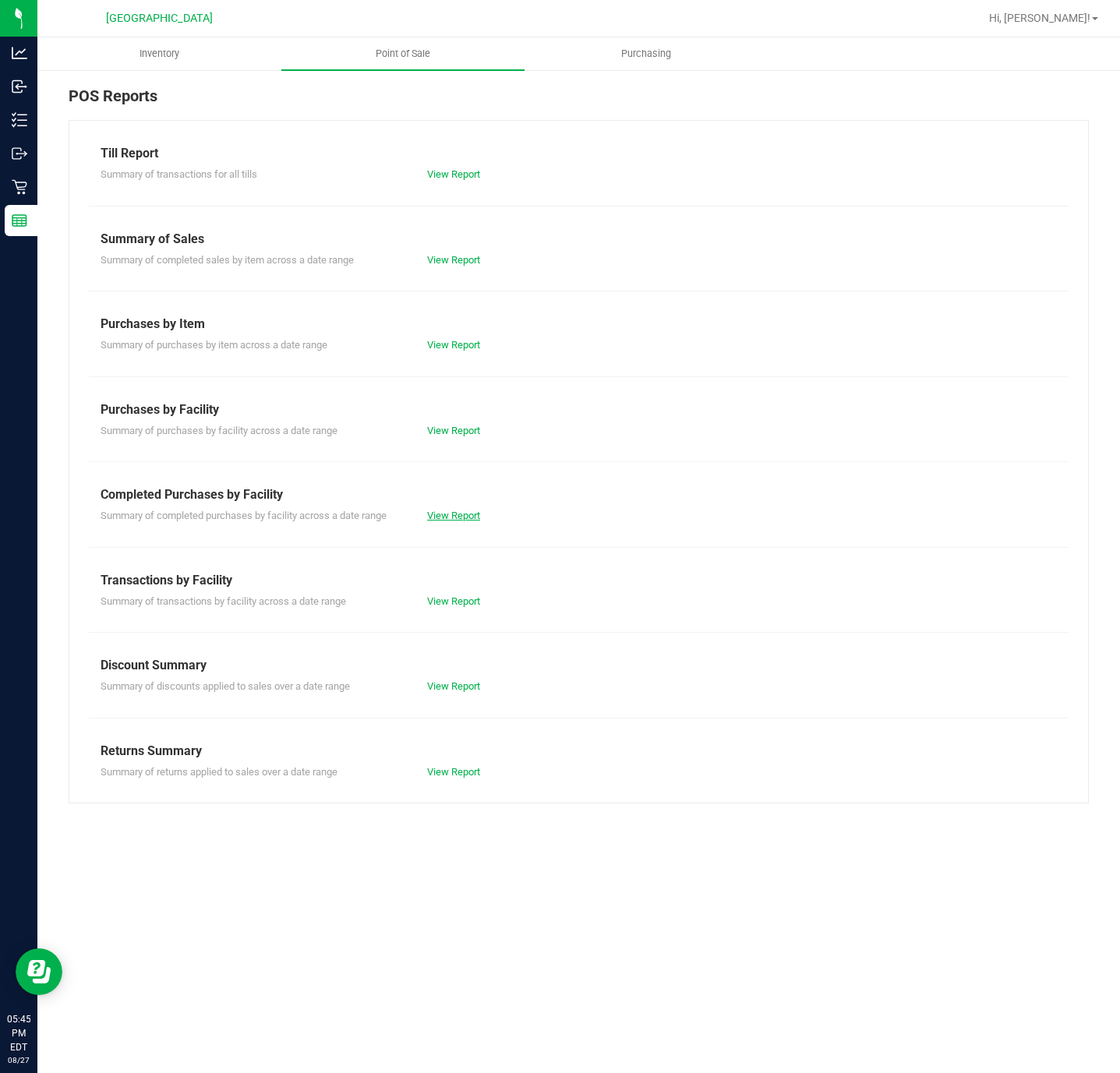
click at [466, 516] on link "View Report" at bounding box center [453, 515] width 53 height 12
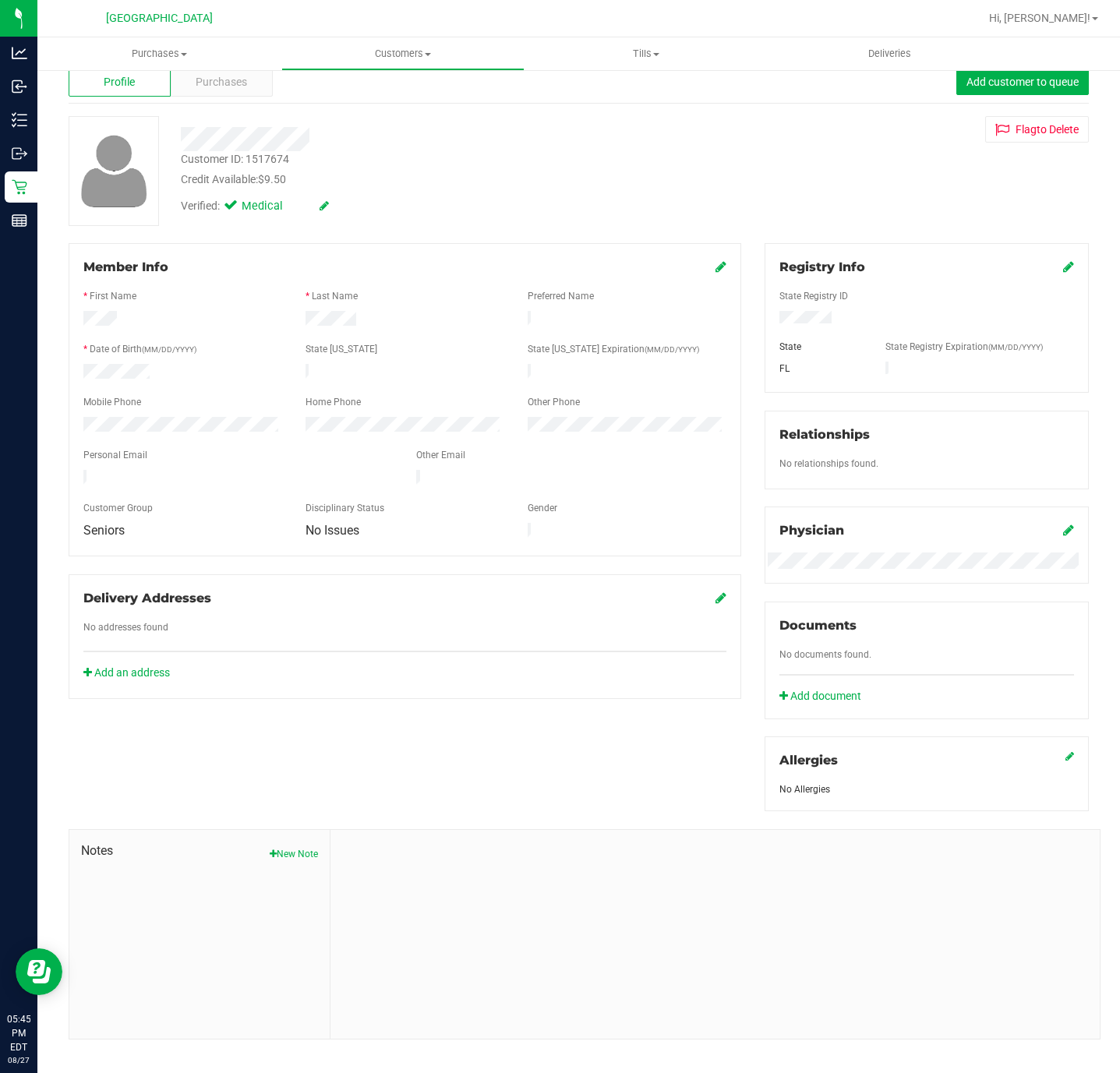
scroll to position [59, 0]
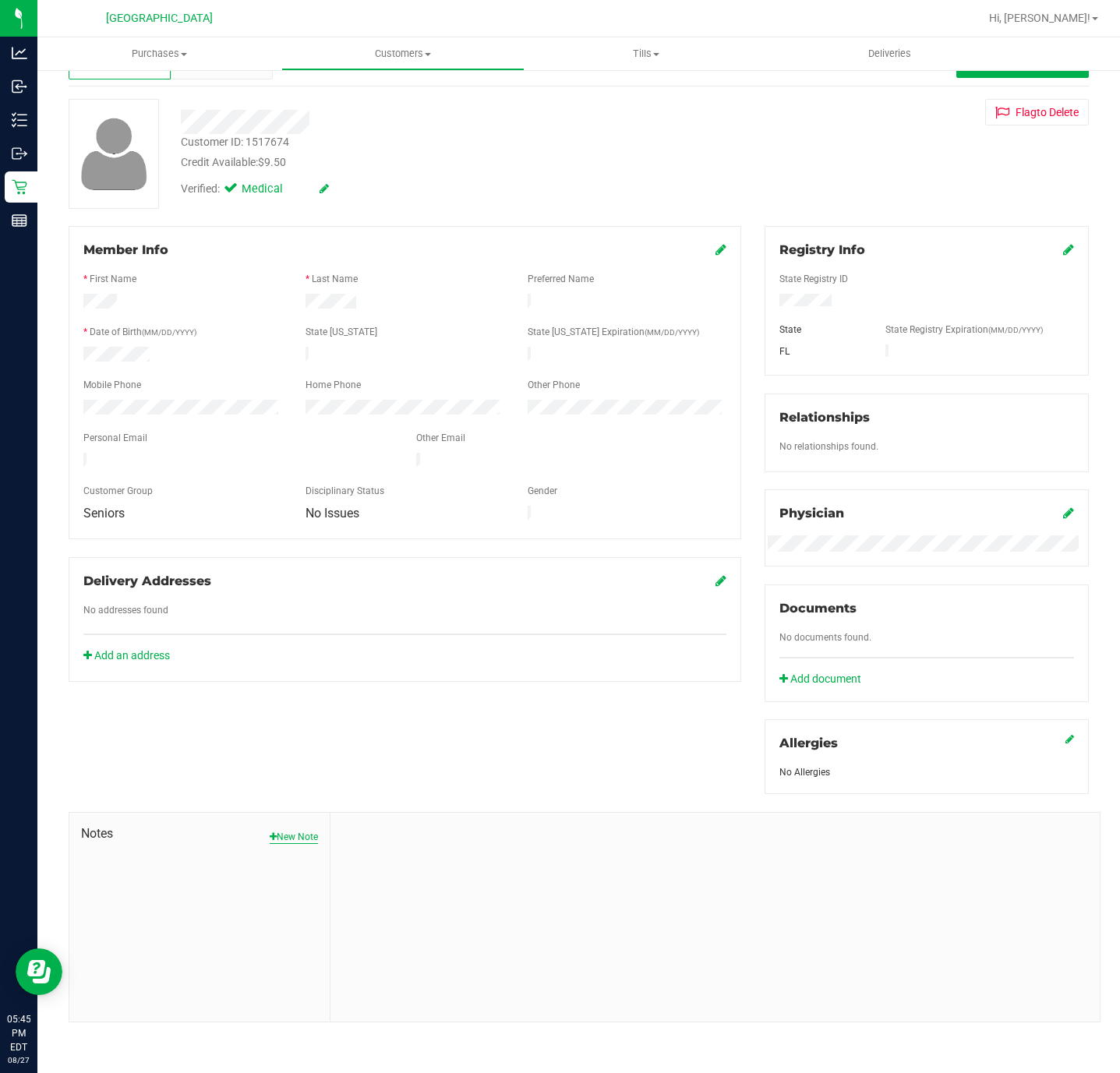
click at [274, 844] on button "New Note" at bounding box center [294, 837] width 48 height 14
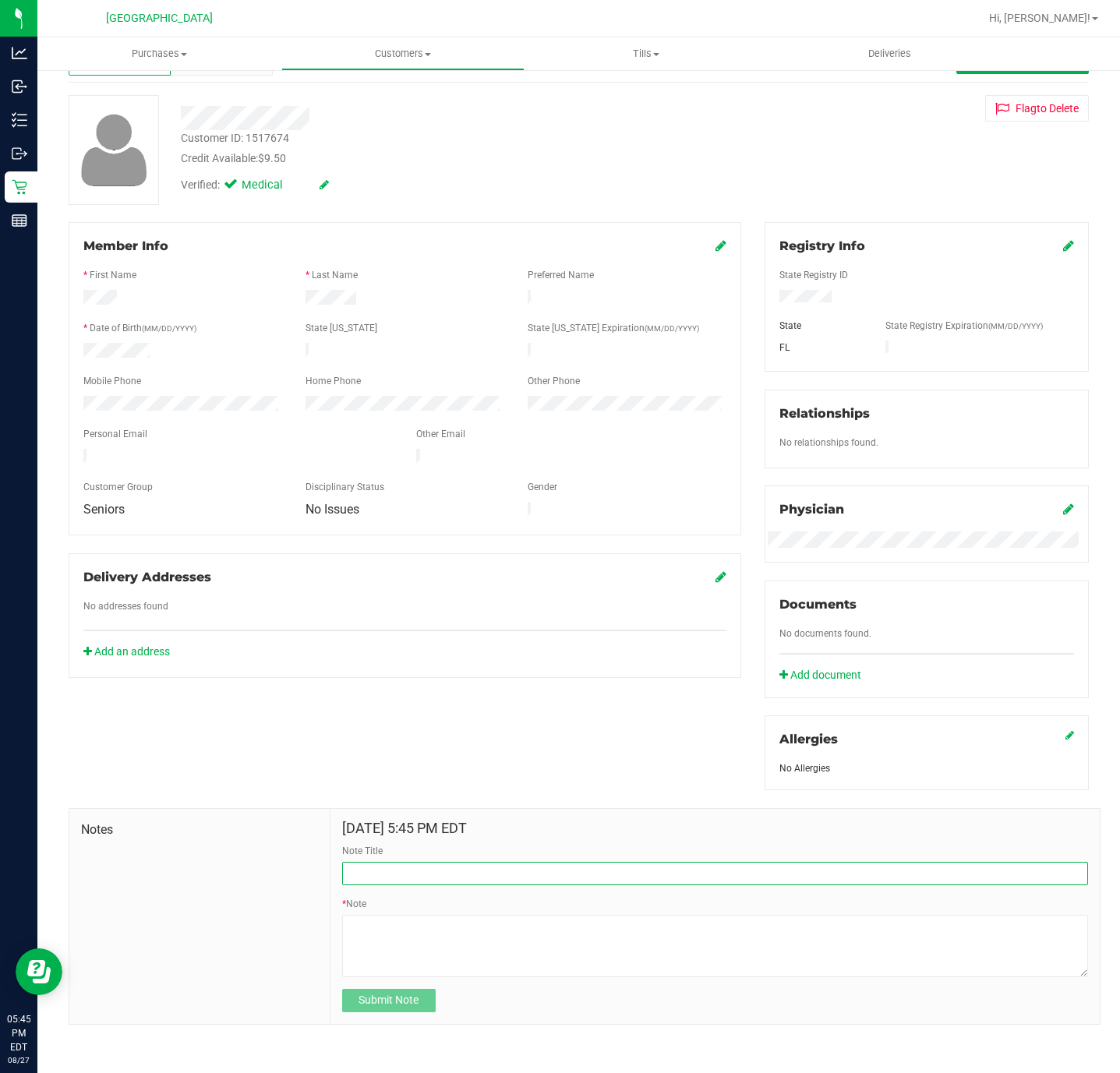
click at [358, 881] on input "Note Title" at bounding box center [715, 873] width 746 height 23
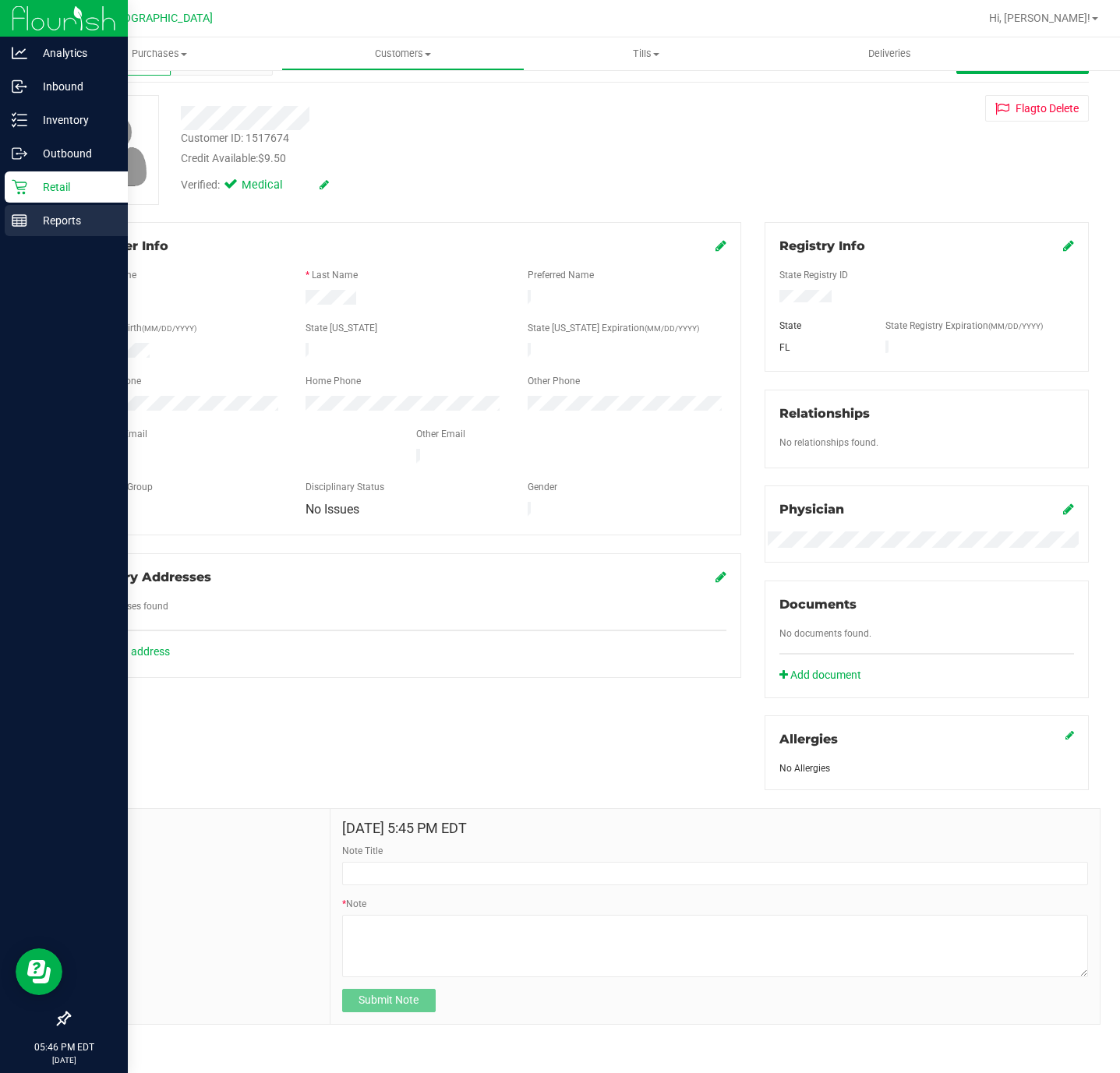
click at [29, 227] on p "Reports" at bounding box center [74, 220] width 93 height 19
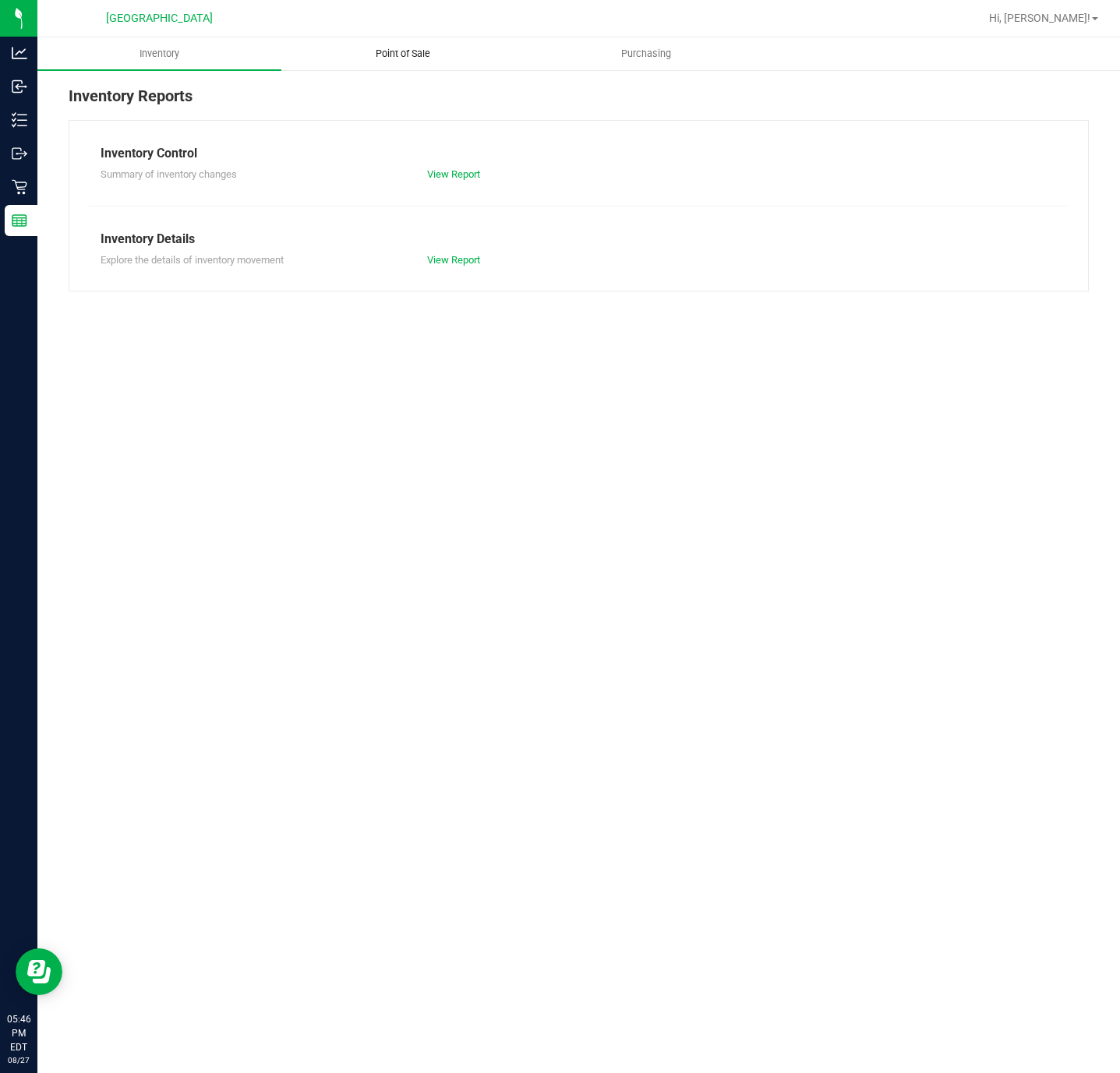
click at [398, 52] on span "Point of Sale" at bounding box center [403, 54] width 97 height 14
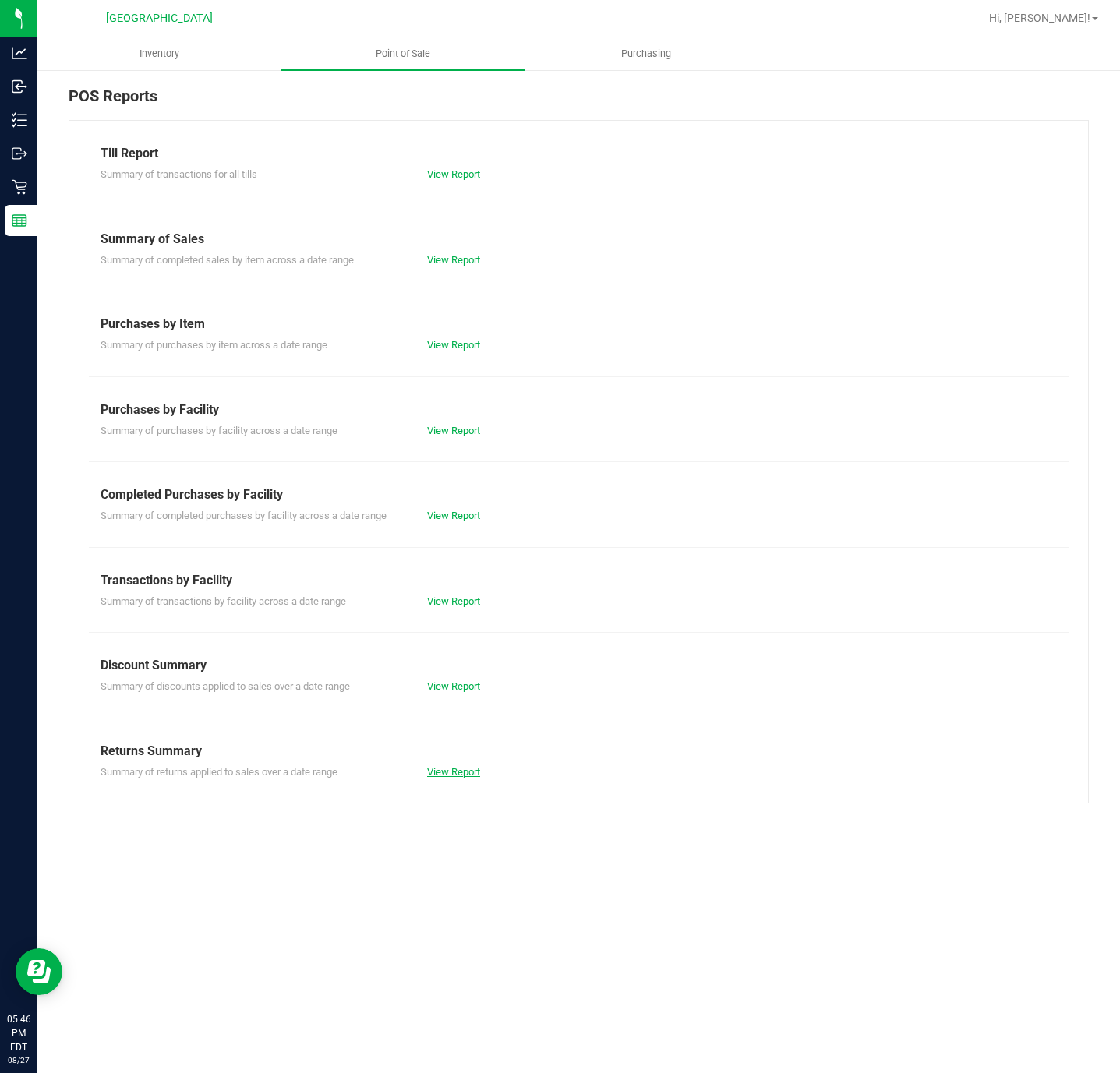
click at [445, 775] on link "View Report" at bounding box center [453, 772] width 53 height 12
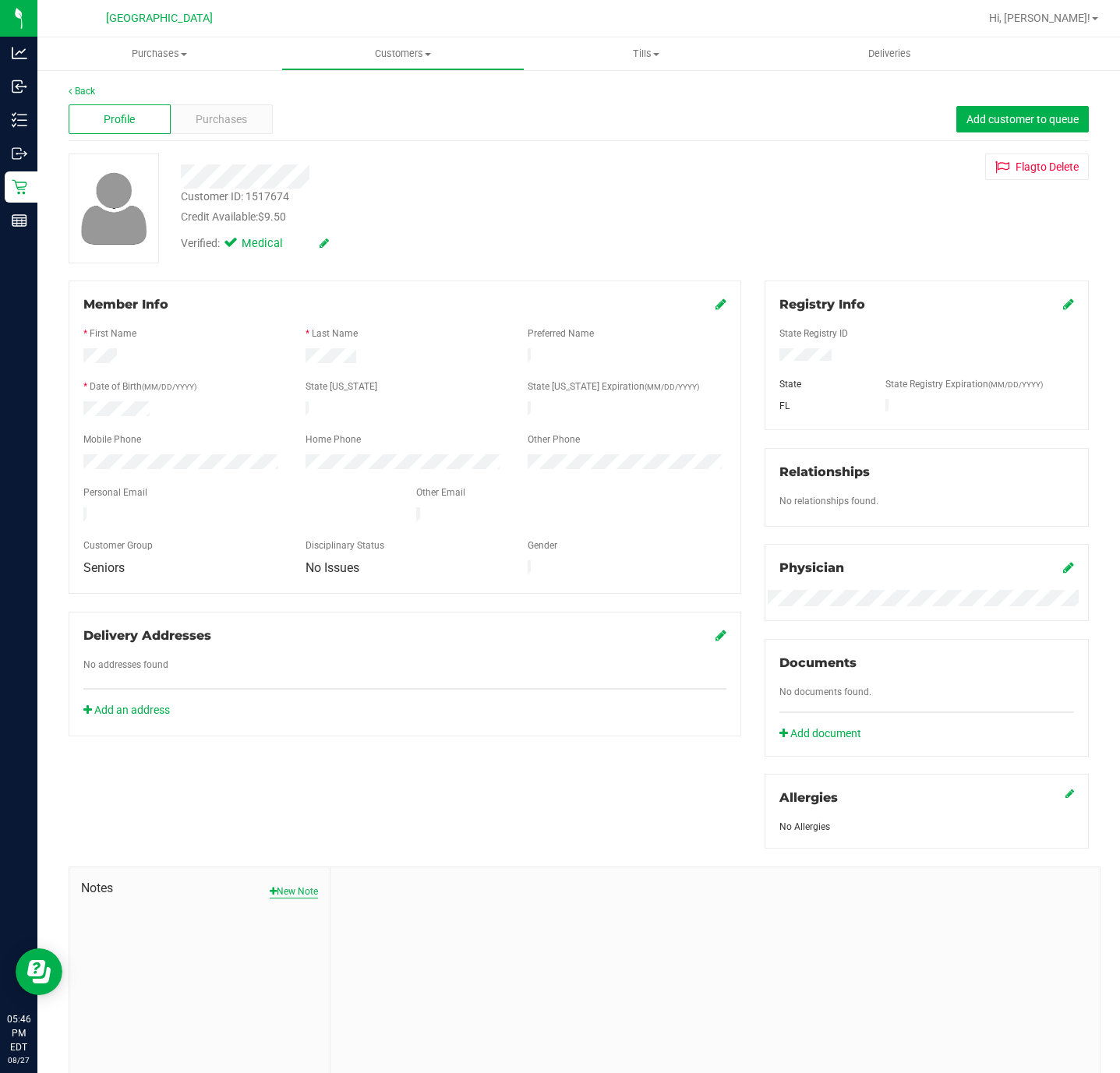
click at [274, 891] on button "New Note" at bounding box center [294, 891] width 48 height 14
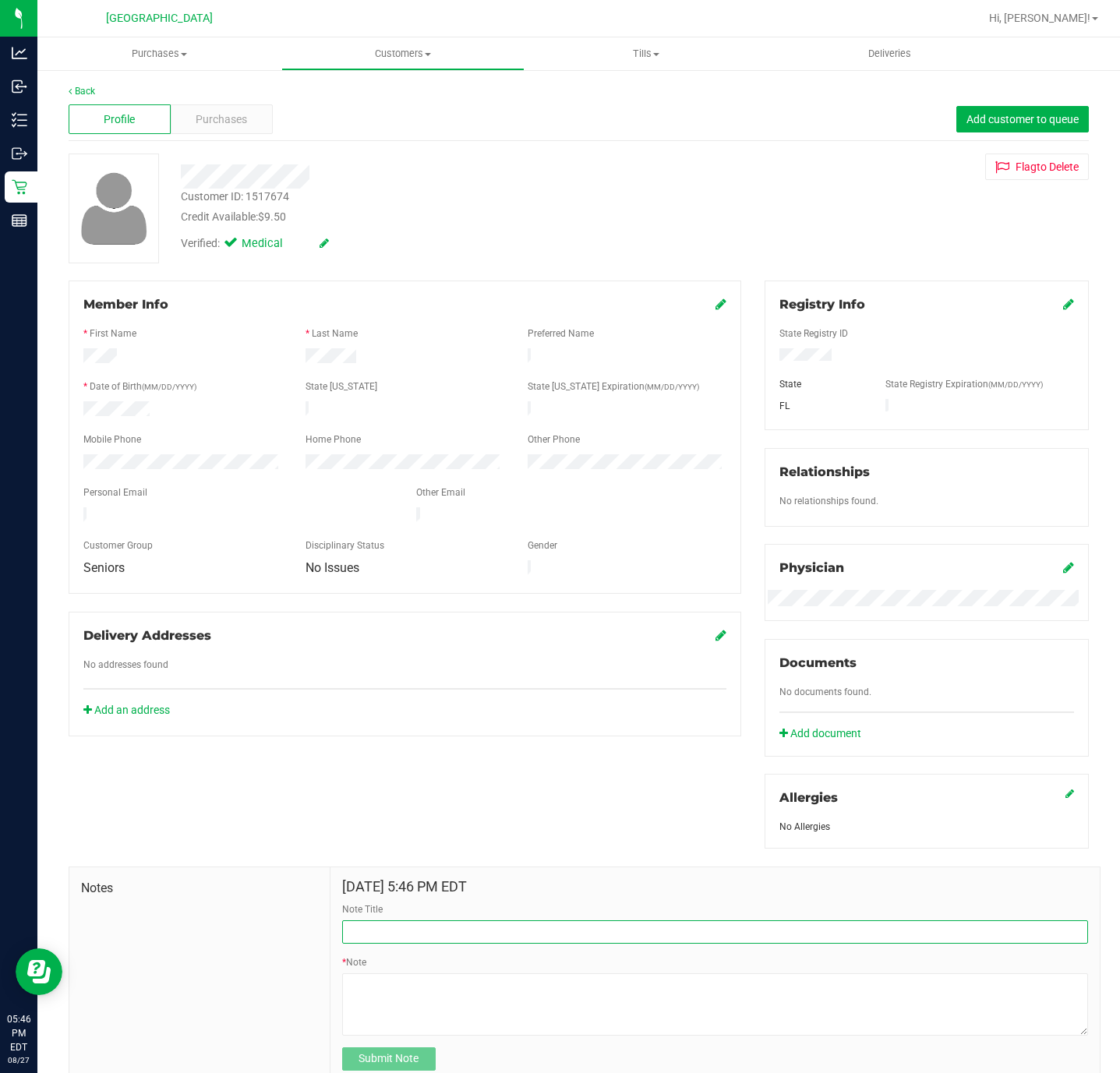
click at [391, 943] on input "Note Title" at bounding box center [715, 931] width 746 height 23
type input "1"
click at [436, 937] on input "Return Credit - $" at bounding box center [715, 931] width 746 height 23
type input "Return Credit - $9.5 remains"
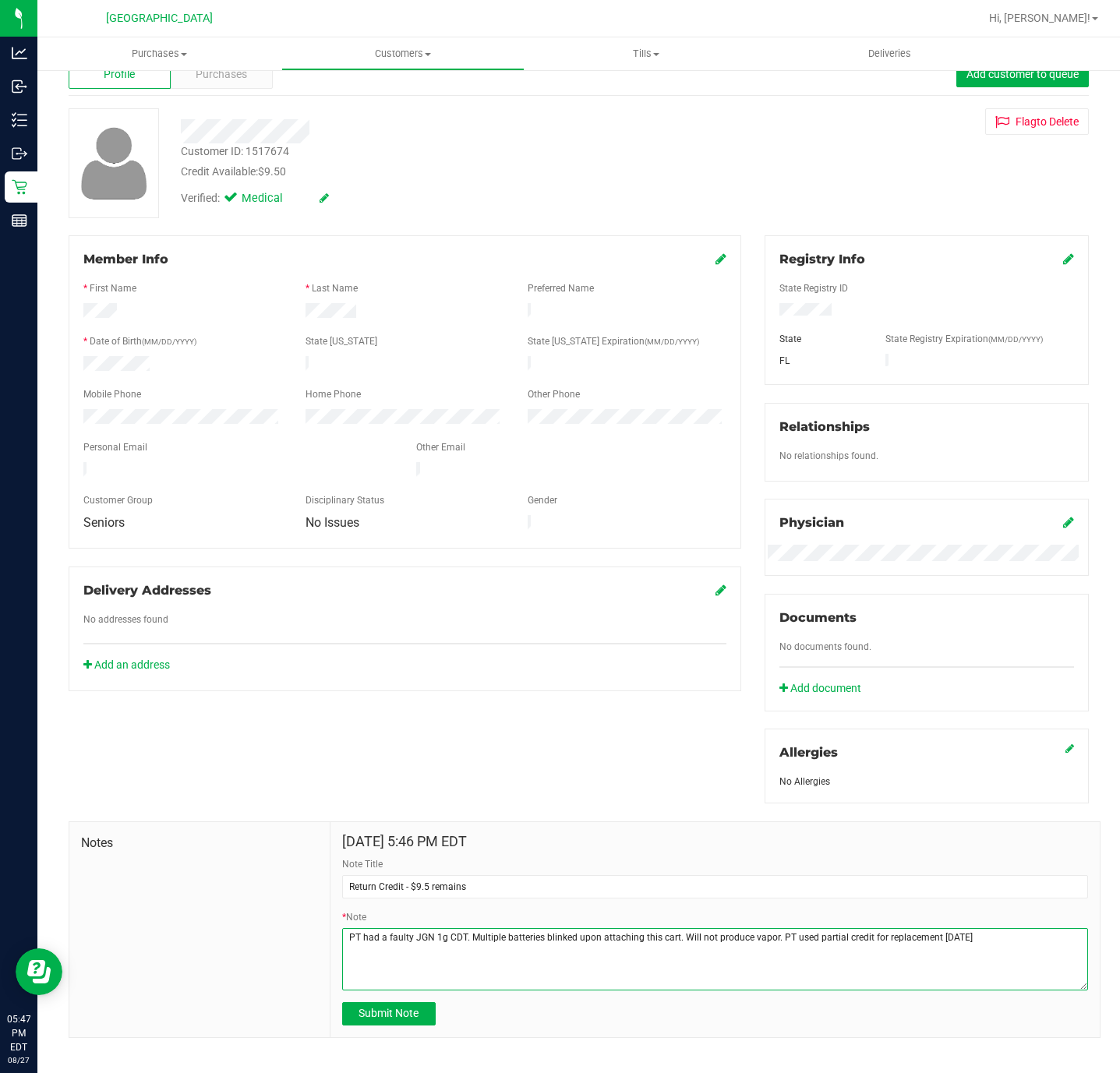
scroll to position [70, 0]
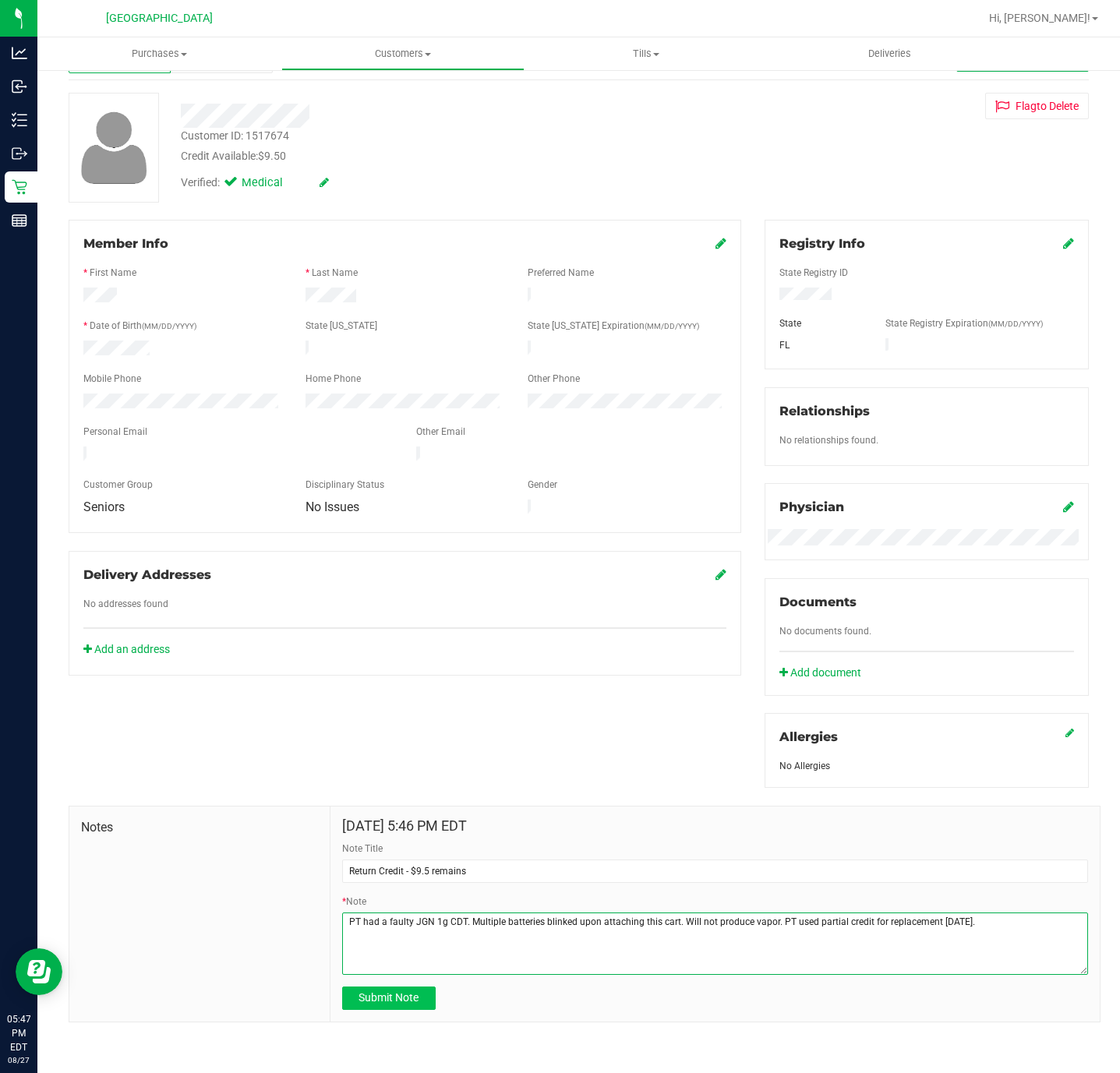
type textarea "PT had a faulty JGN 1g CDT. Multiple batteries blinked upon attaching this cart…"
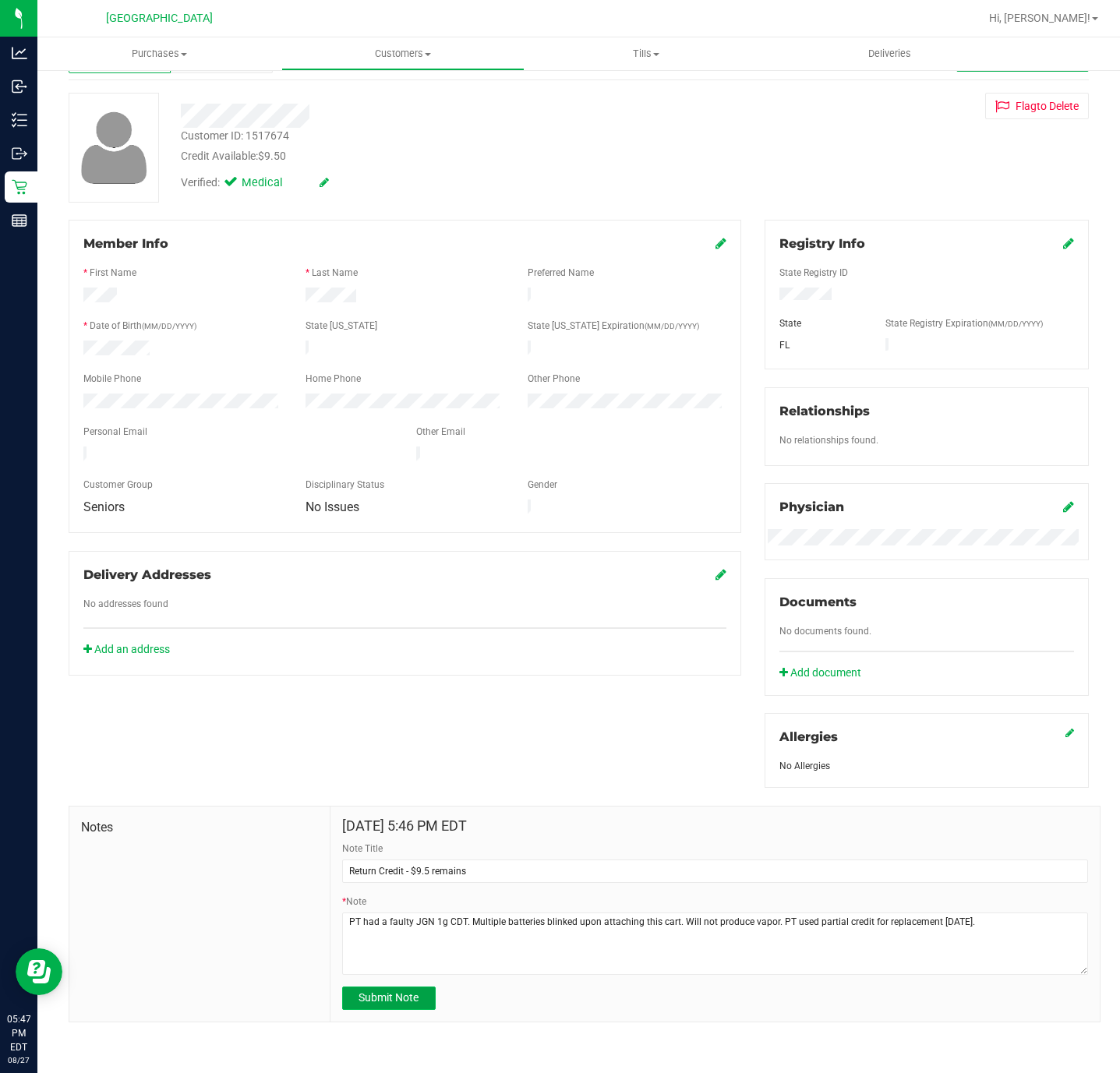
click at [410, 1004] on button "Submit Note" at bounding box center [389, 998] width 93 height 23
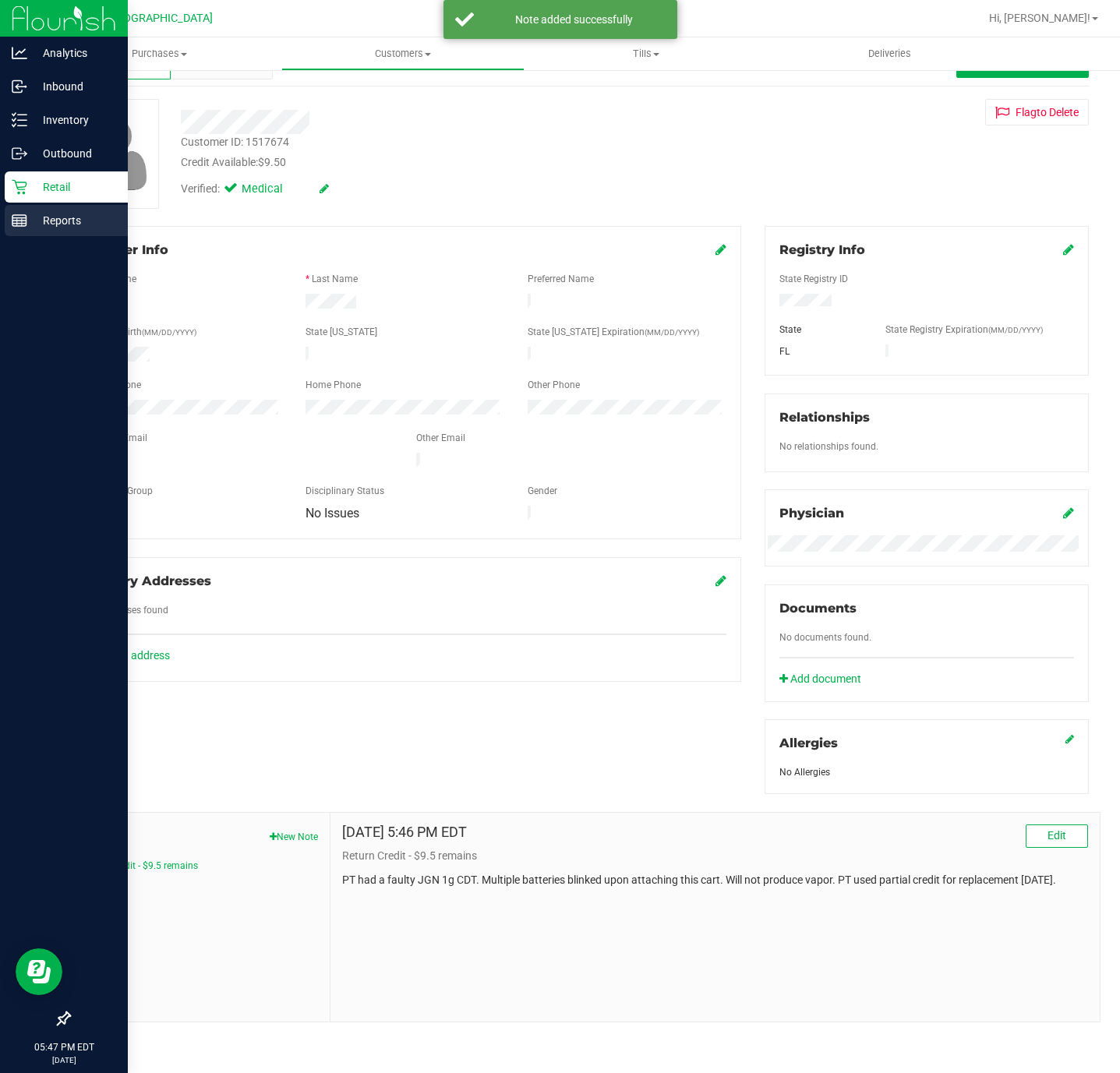
click at [61, 217] on p "Reports" at bounding box center [74, 220] width 93 height 19
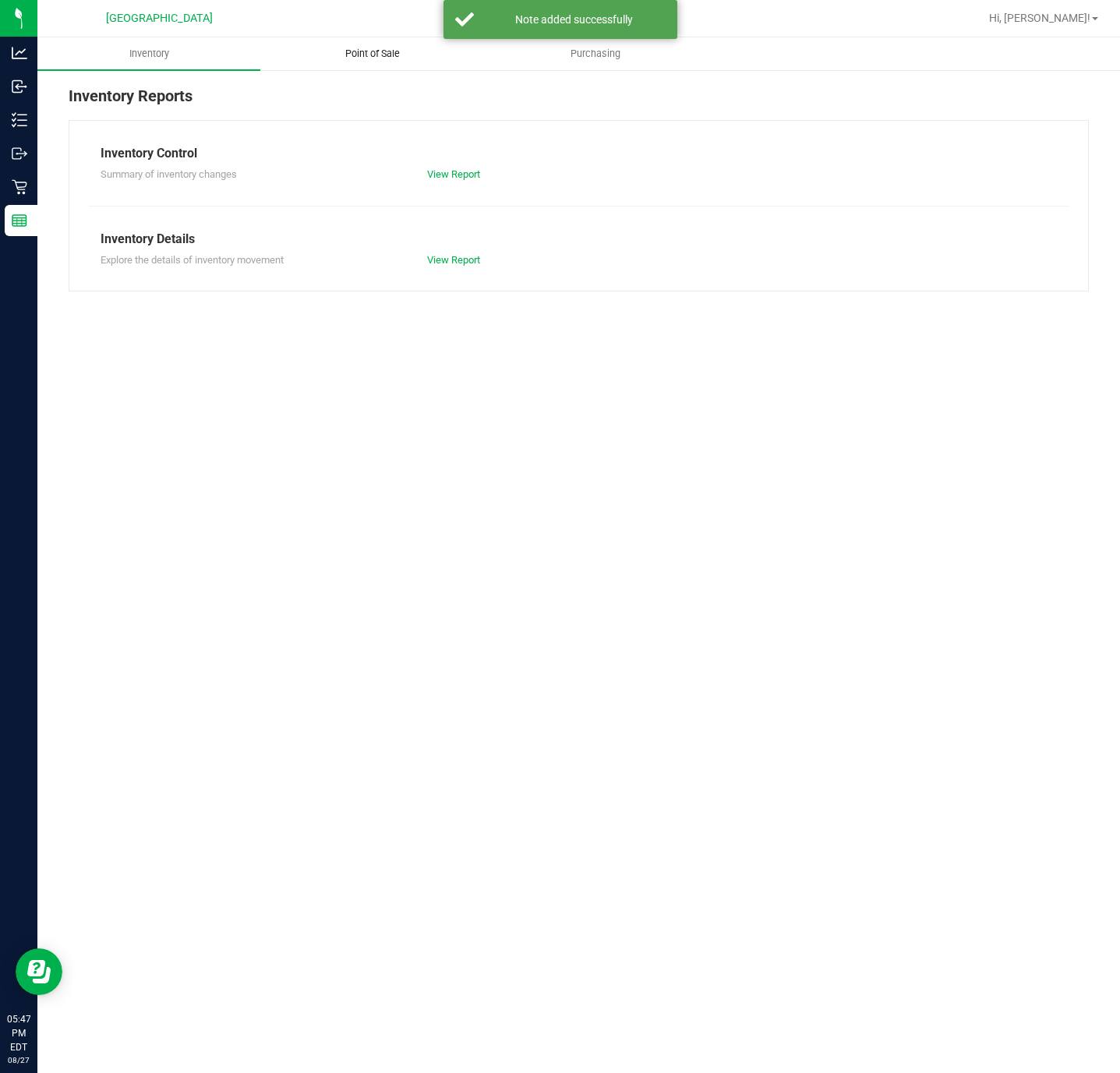
click at [361, 56] on span "Point of Sale" at bounding box center [373, 54] width 97 height 14
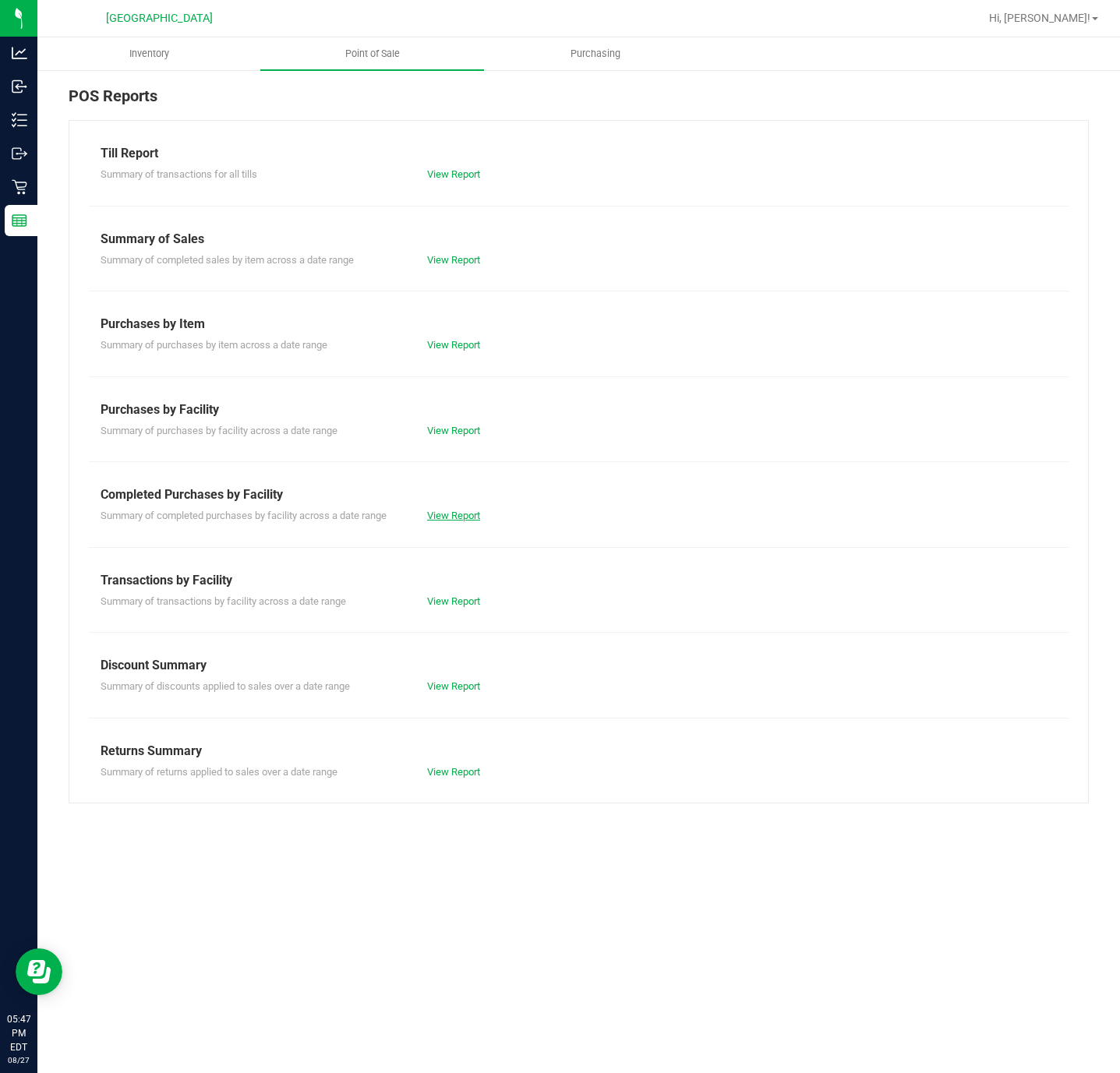
click at [435, 512] on link "View Report" at bounding box center [453, 515] width 53 height 12
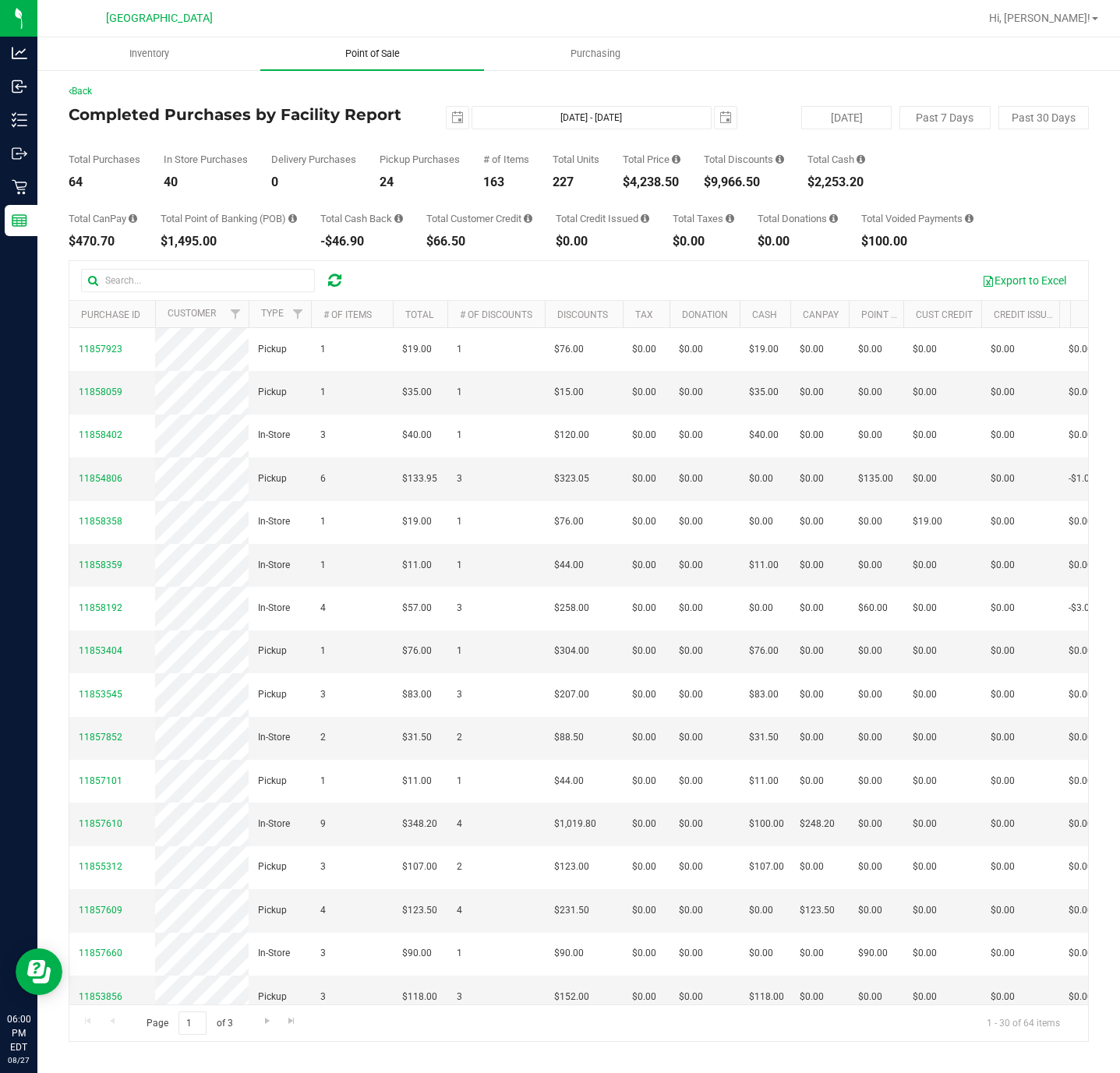
click at [374, 54] on span "Point of Sale" at bounding box center [373, 54] width 97 height 14
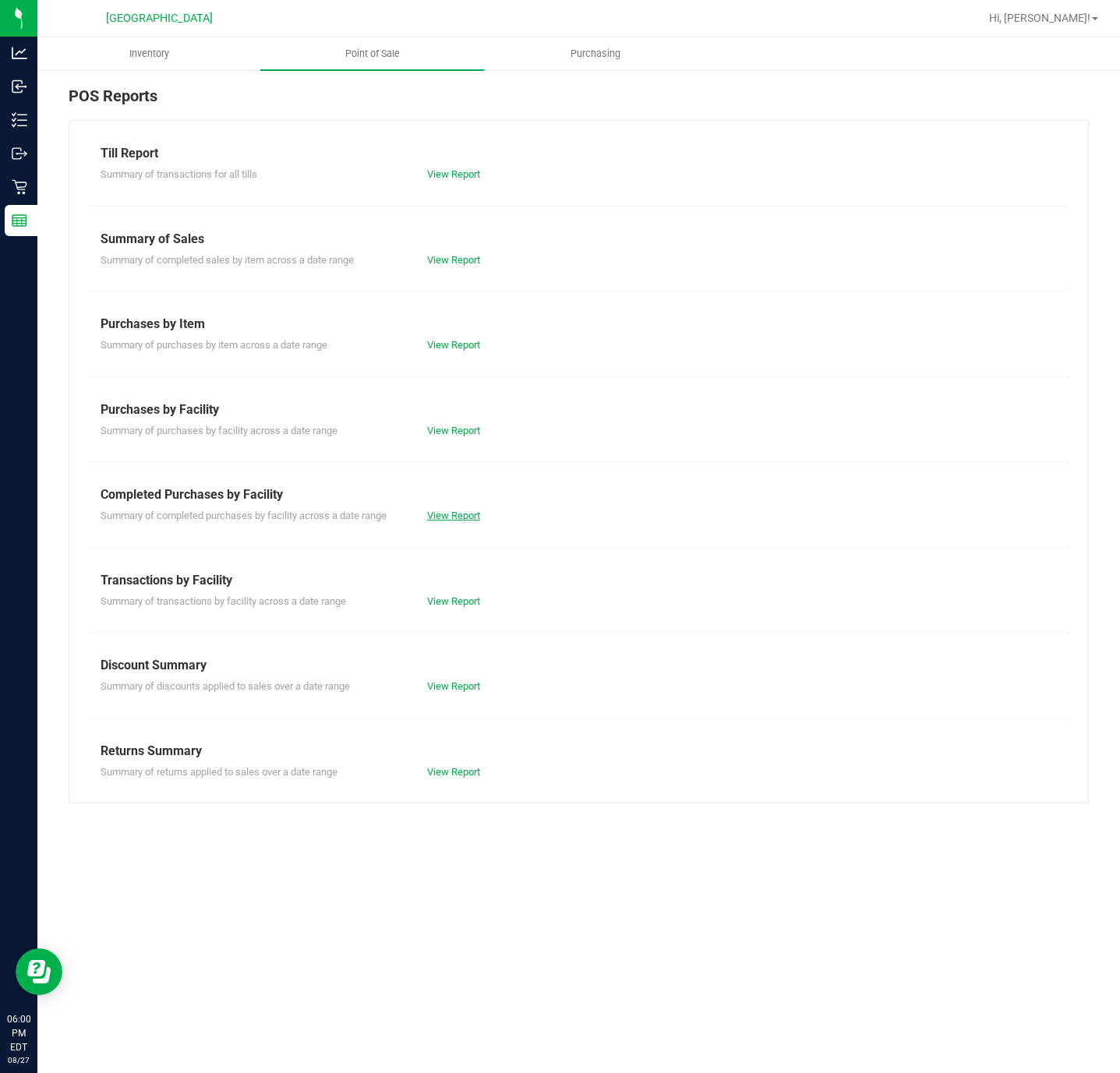
click at [451, 521] on link "View Report" at bounding box center [453, 515] width 53 height 12
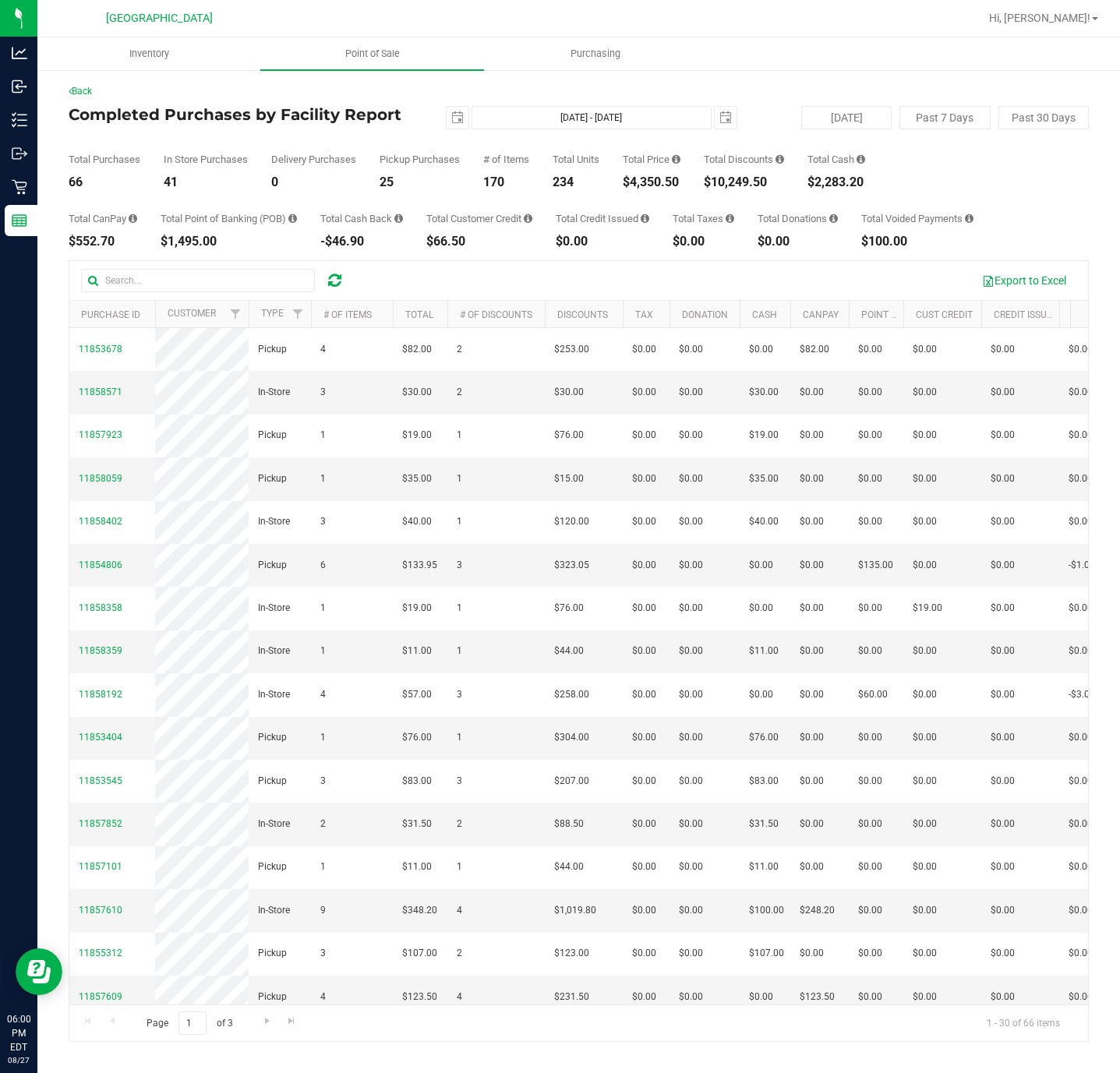
click at [656, 183] on div "$4,350.50" at bounding box center [651, 182] width 58 height 12
copy div "4,350.50"
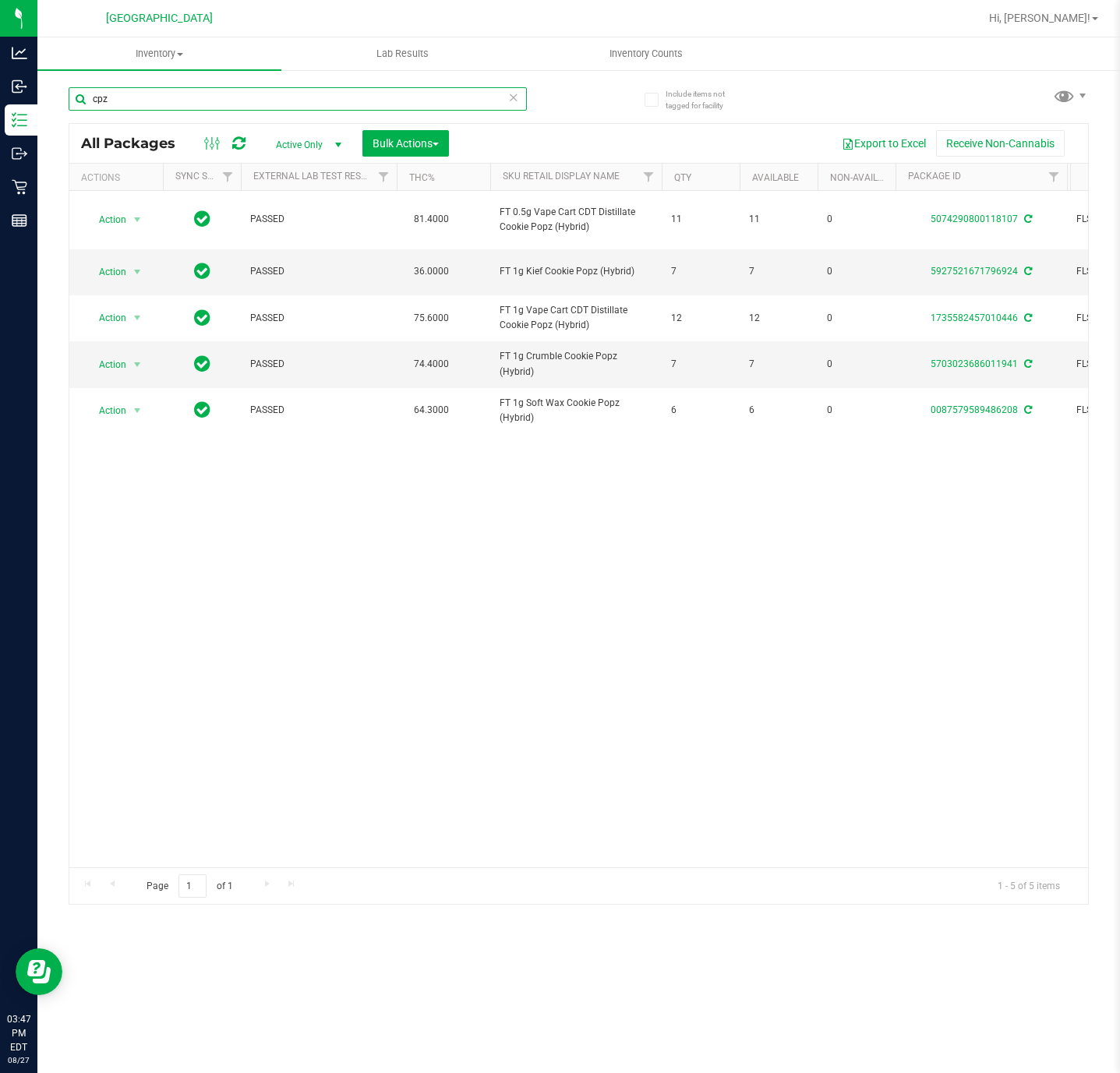
click at [150, 93] on input "cpz" at bounding box center [298, 99] width 458 height 23
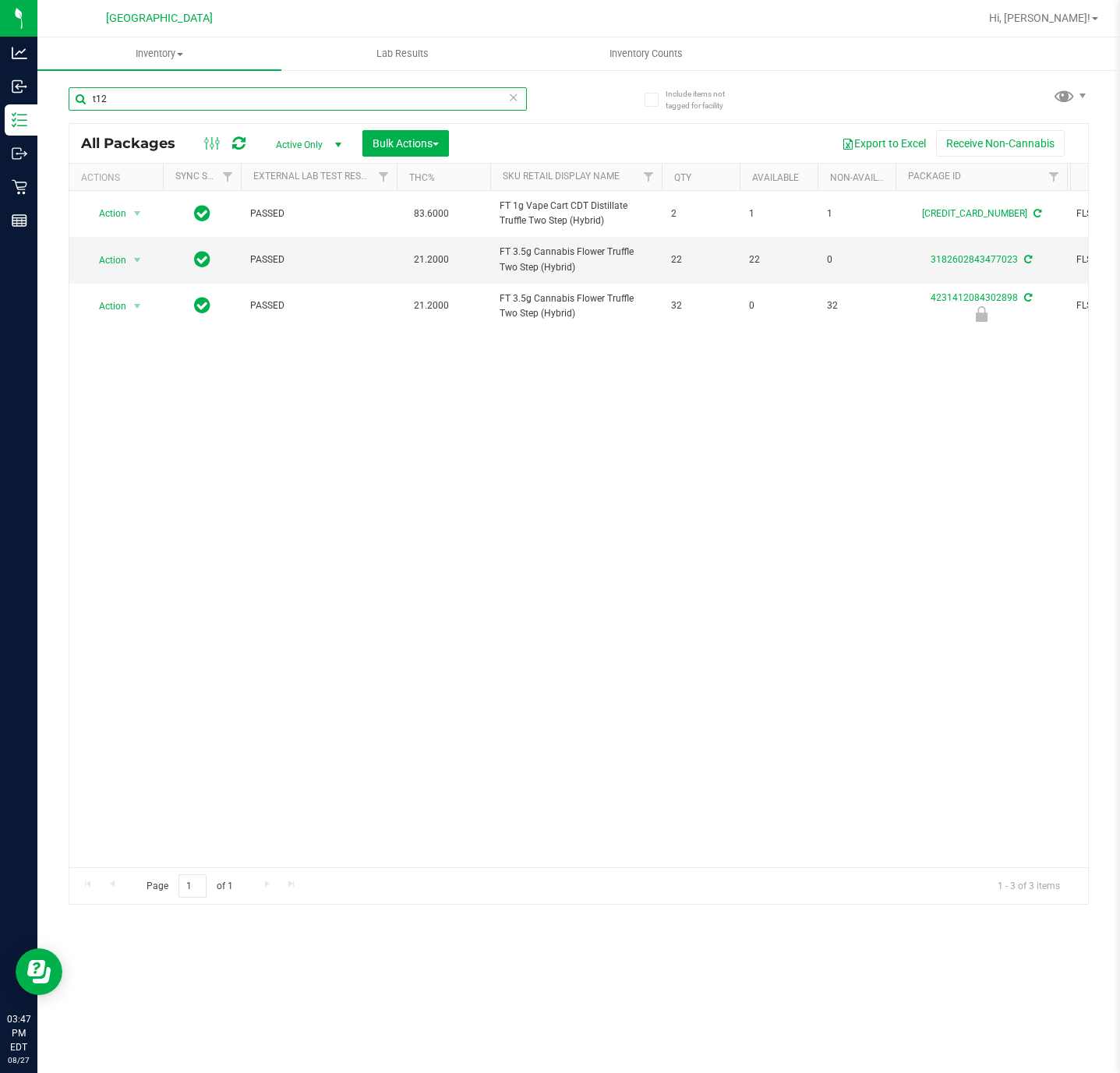
type input "t12"
click at [358, 697] on div "Action Action Adjust qty Create package Edit attributes Global inventory Locate…" at bounding box center [579, 529] width 1019 height 676
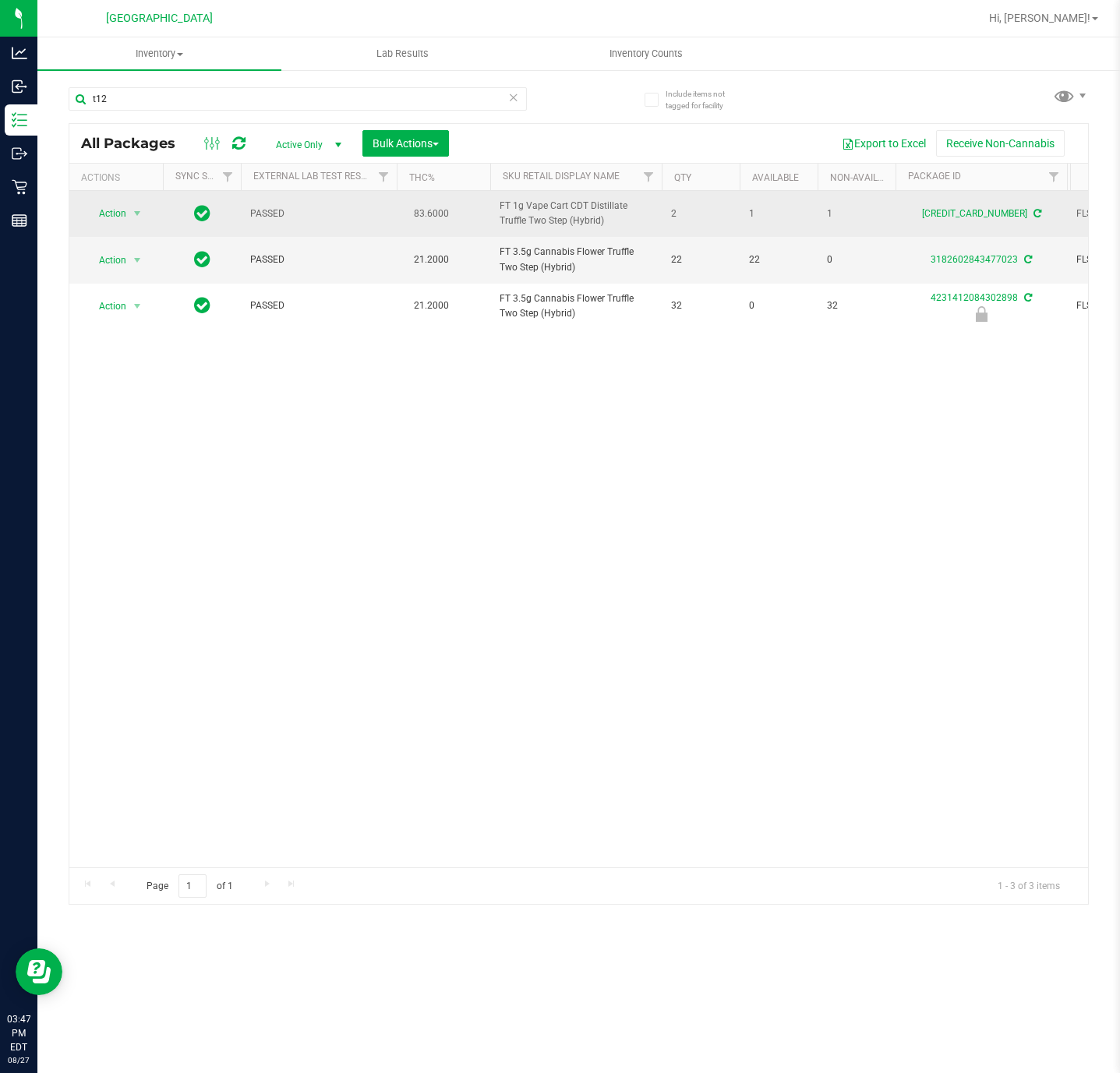
click at [947, 221] on div "6352600086127840" at bounding box center [982, 214] width 176 height 15
click at [948, 218] on link "6352600086127840" at bounding box center [975, 214] width 106 height 11
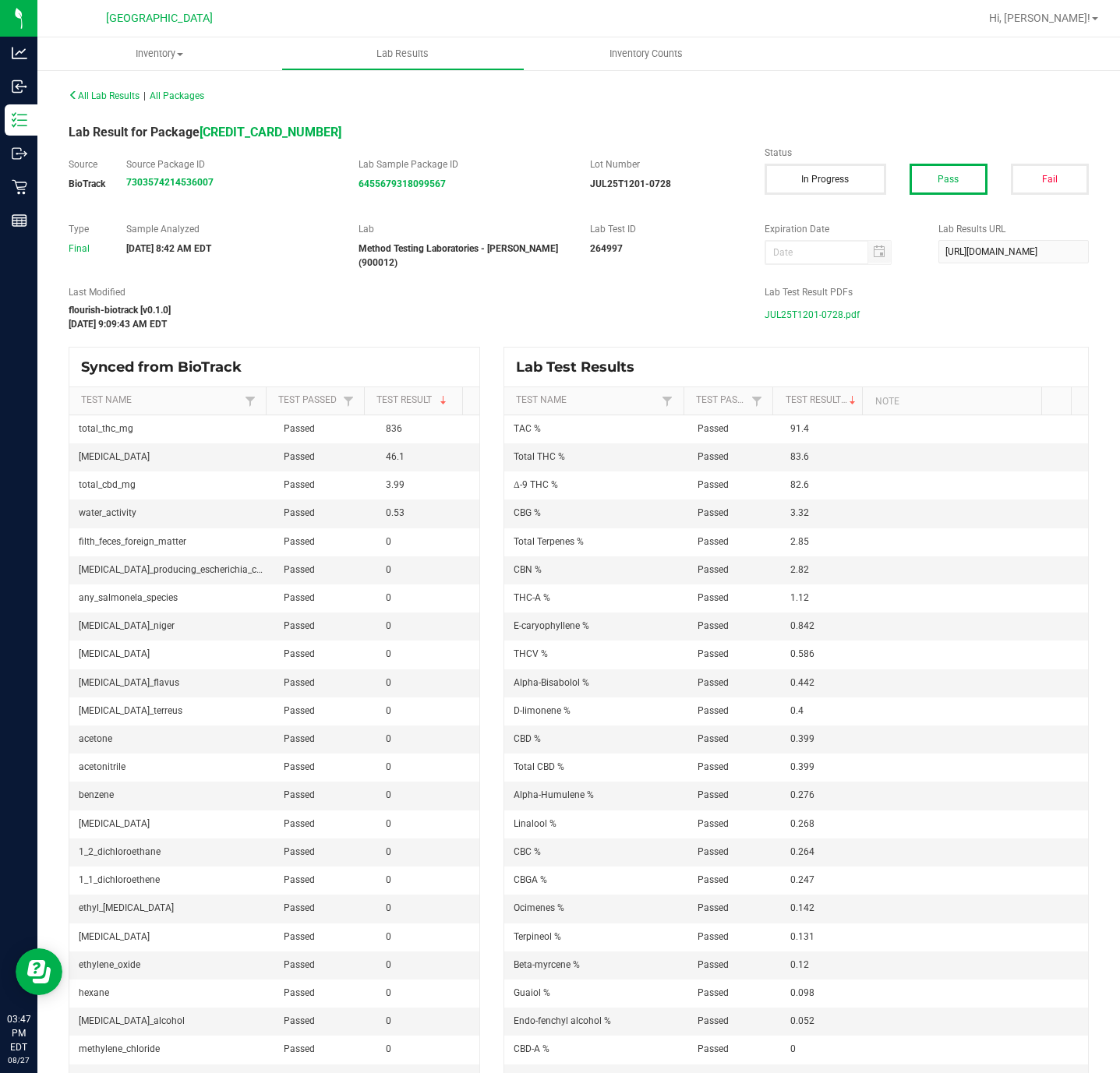
click at [816, 314] on span "JUL25T1201-0728.pdf" at bounding box center [812, 315] width 95 height 23
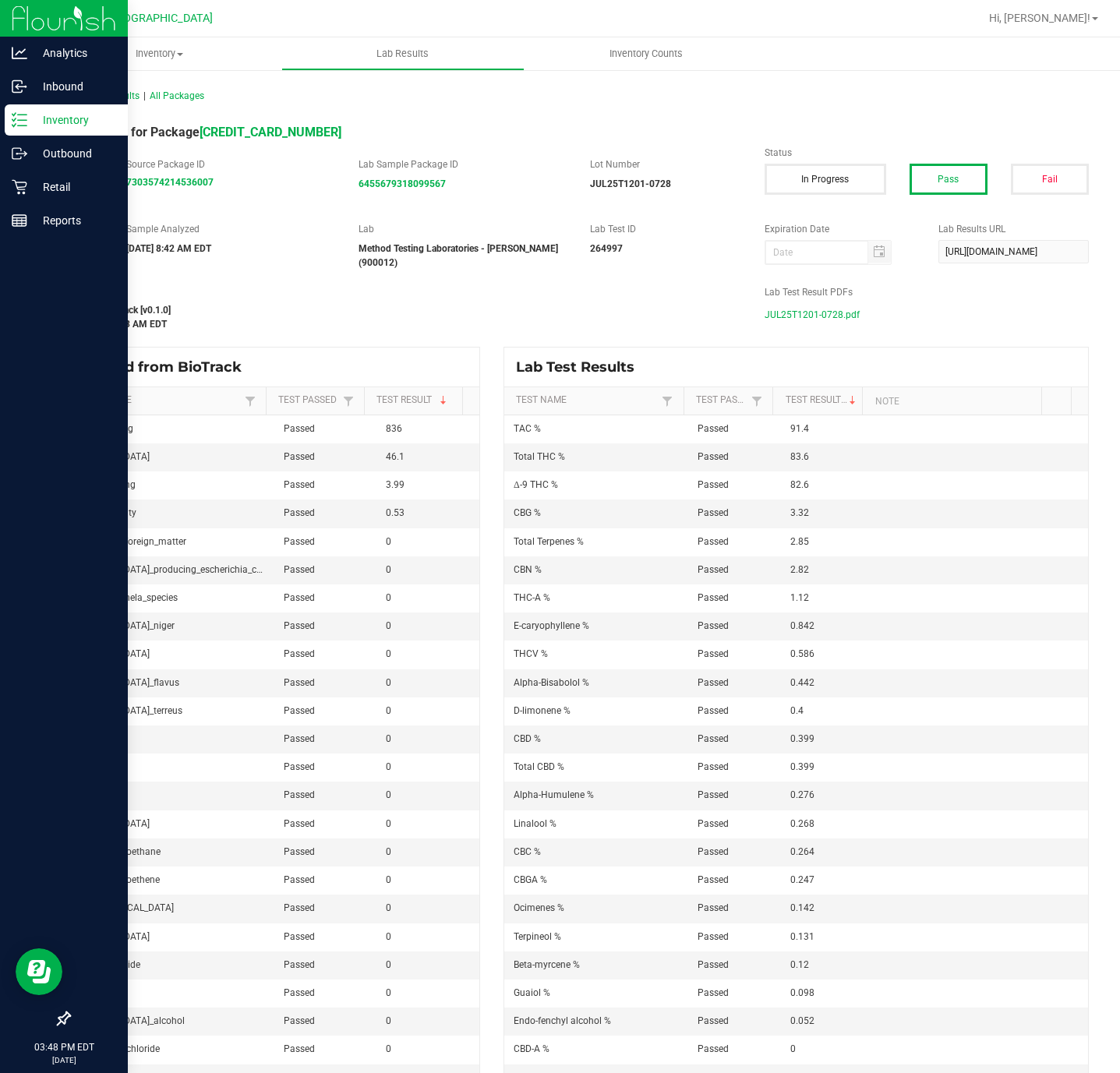
drag, startPoint x: 30, startPoint y: 112, endPoint x: 40, endPoint y: 114, distance: 10.2
click at [33, 114] on p "Inventory" at bounding box center [74, 120] width 93 height 19
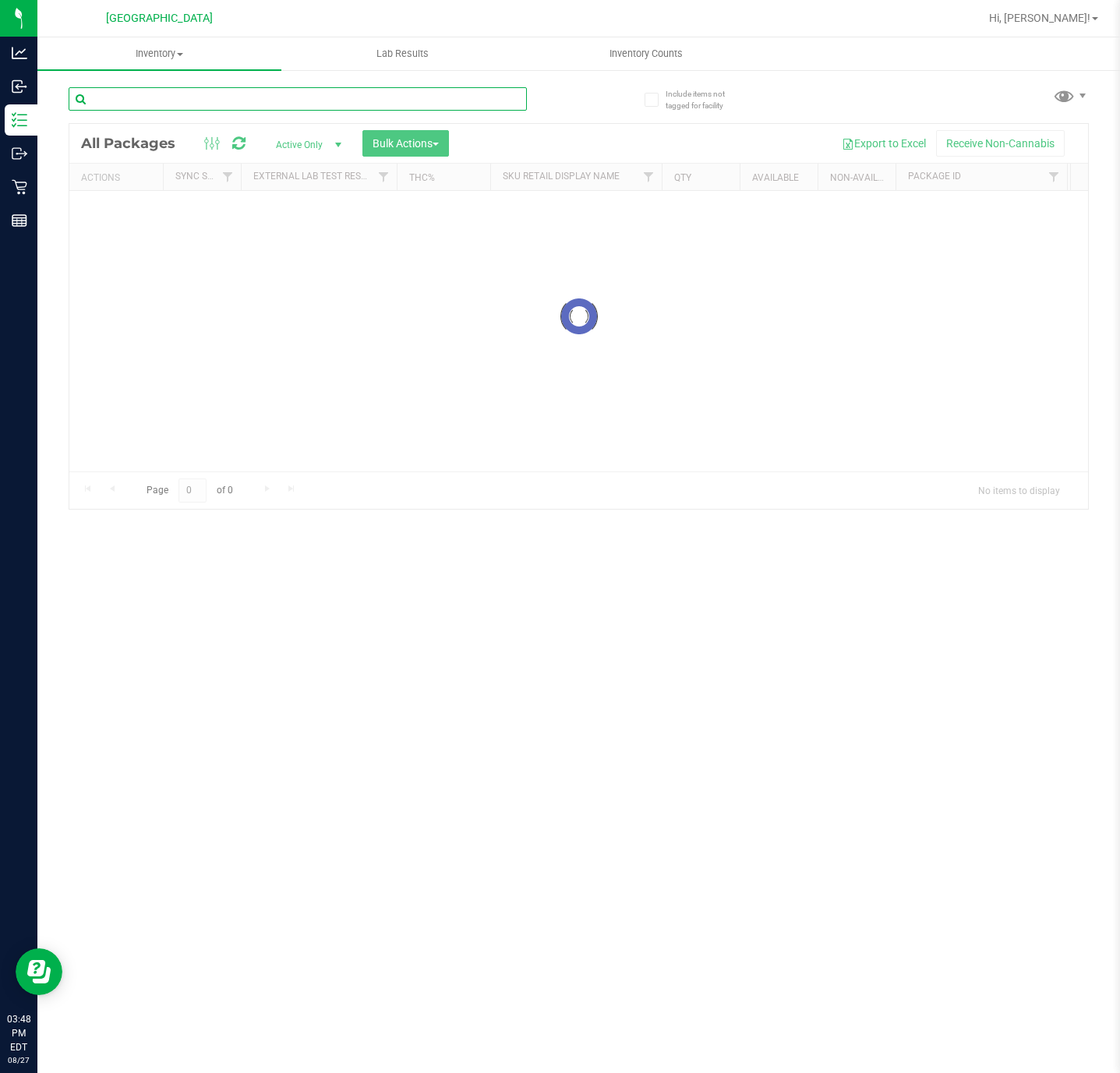
click at [297, 108] on input "text" at bounding box center [298, 99] width 458 height 23
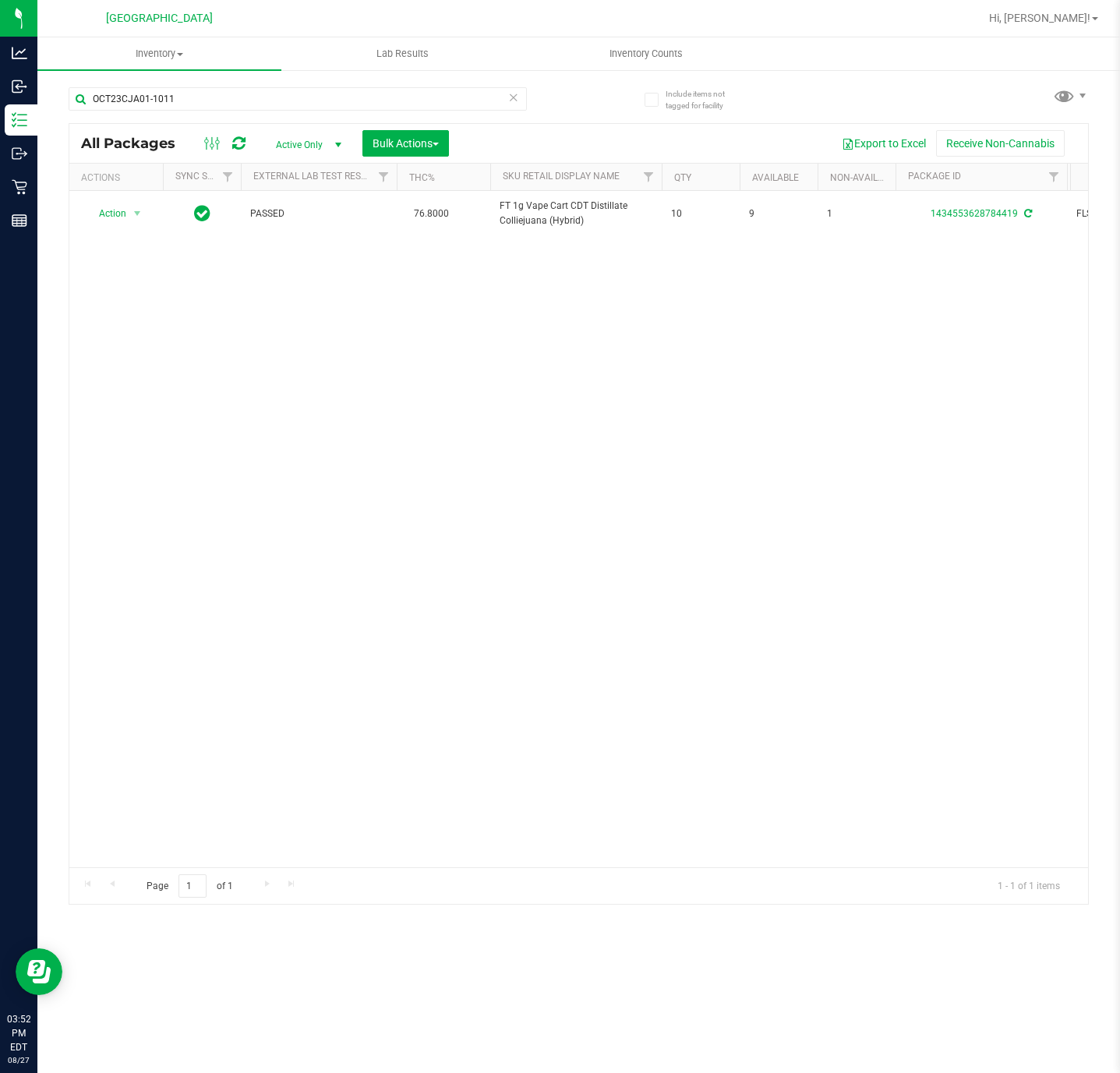
click at [406, 547] on div "Action Action Adjust qty Create package Edit attributes Global inventory Locate…" at bounding box center [579, 529] width 1019 height 676
click at [208, 107] on input "OCT23CJA01-1011" at bounding box center [298, 99] width 458 height 23
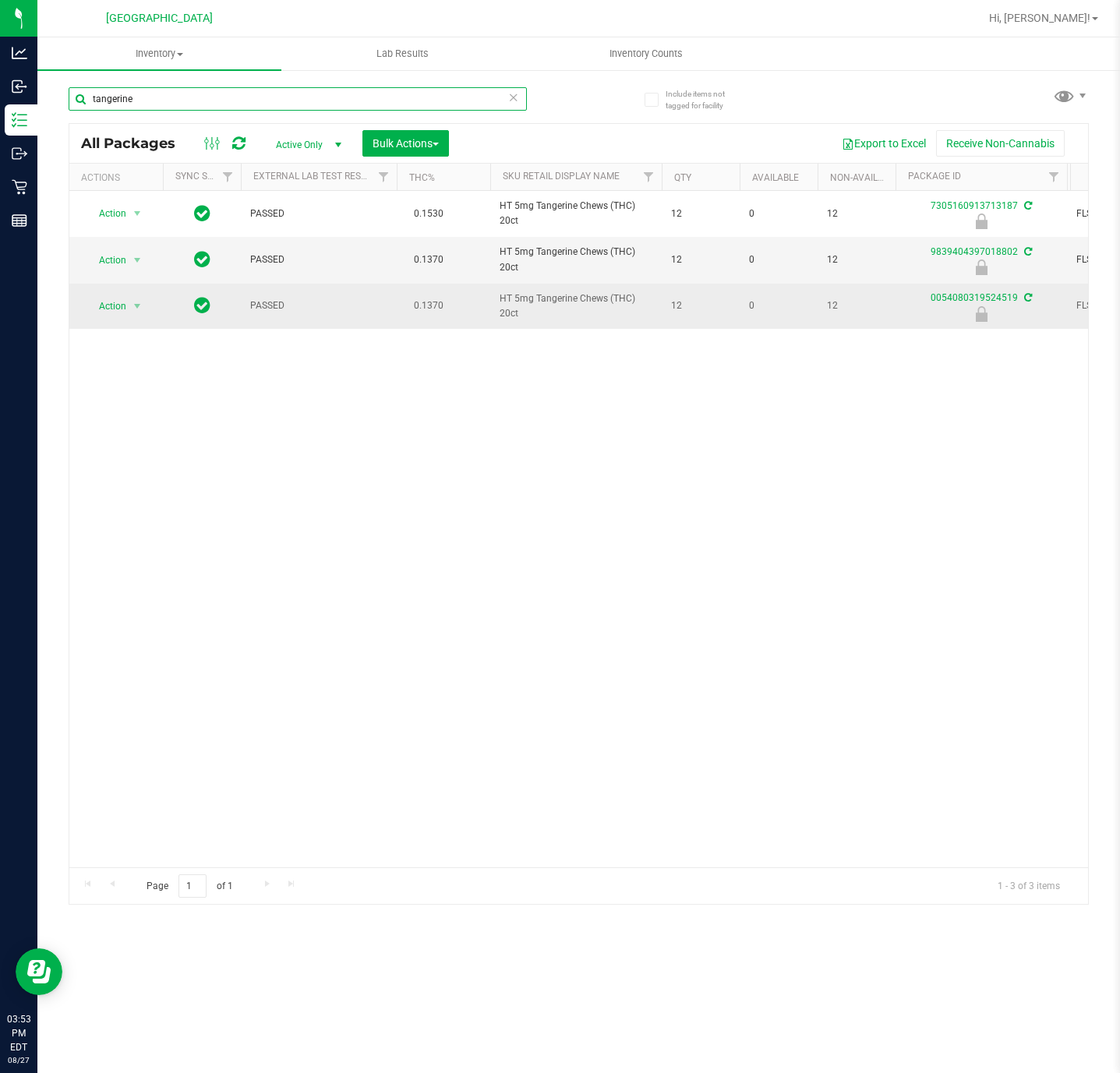
type input "tangerine"
click at [147, 300] on span "select" at bounding box center [138, 306] width 20 height 22
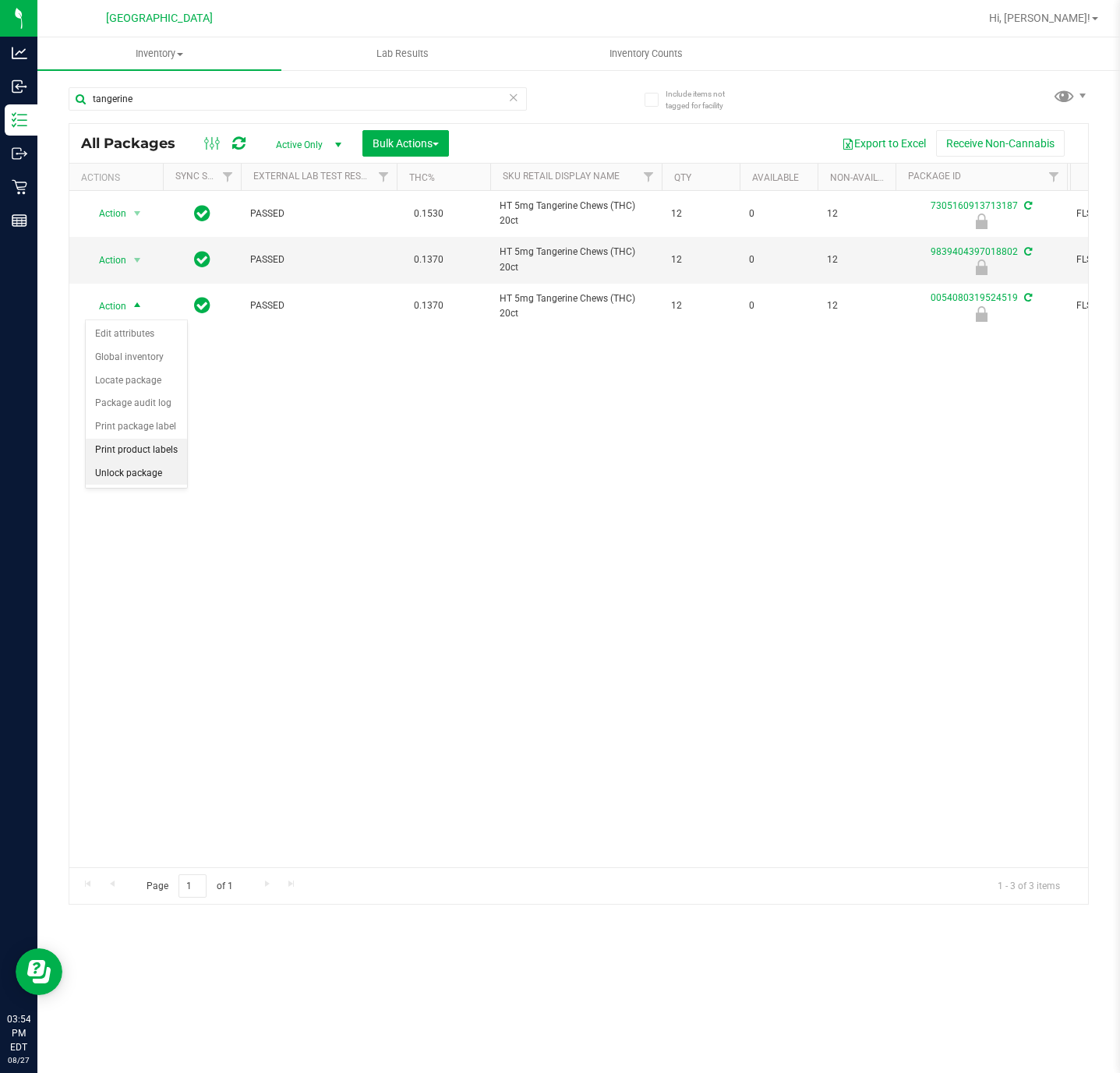
click at [119, 473] on li "Unlock package" at bounding box center [136, 473] width 101 height 23
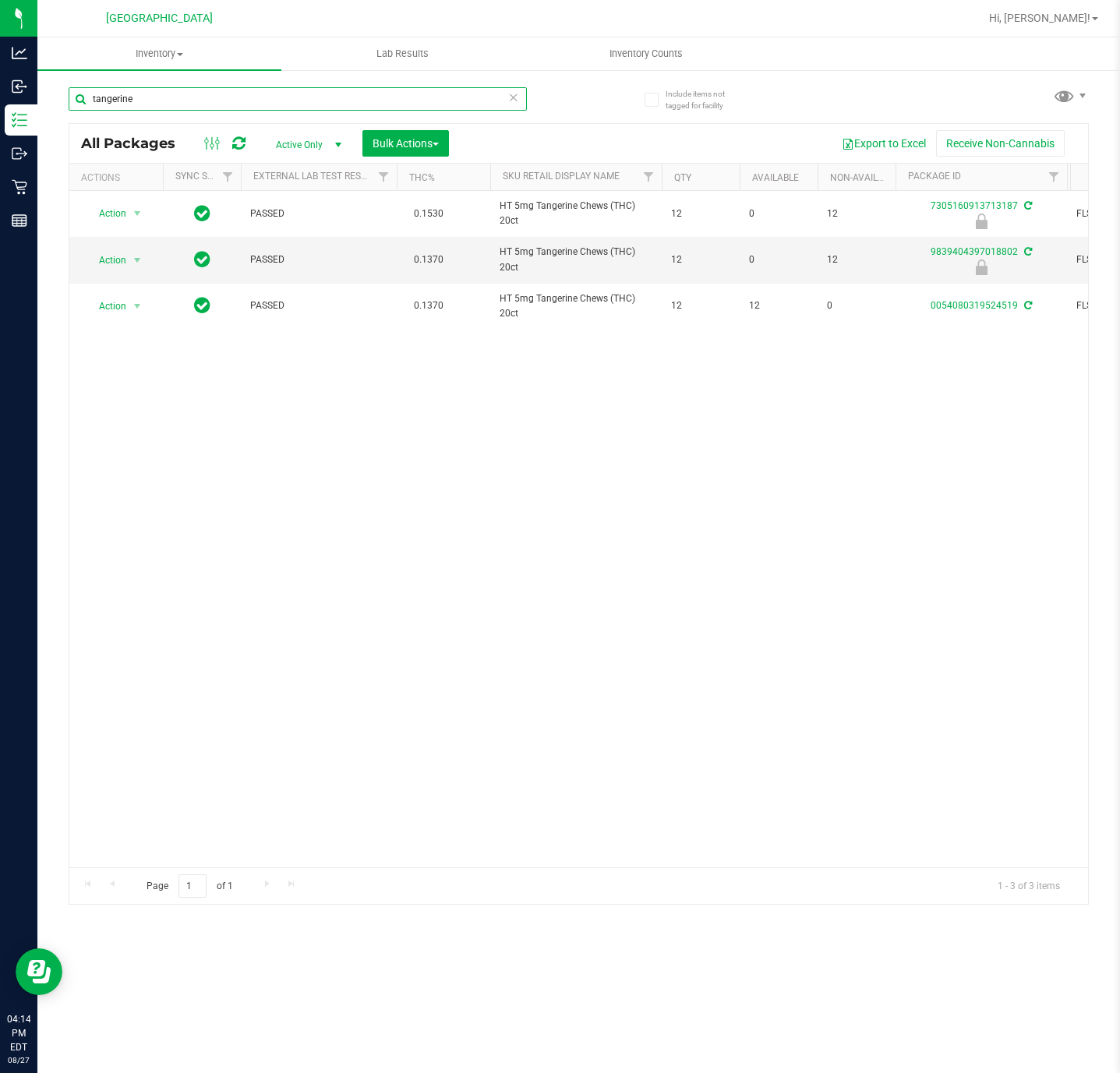
click at [246, 99] on input "tangerine" at bounding box center [298, 99] width 458 height 23
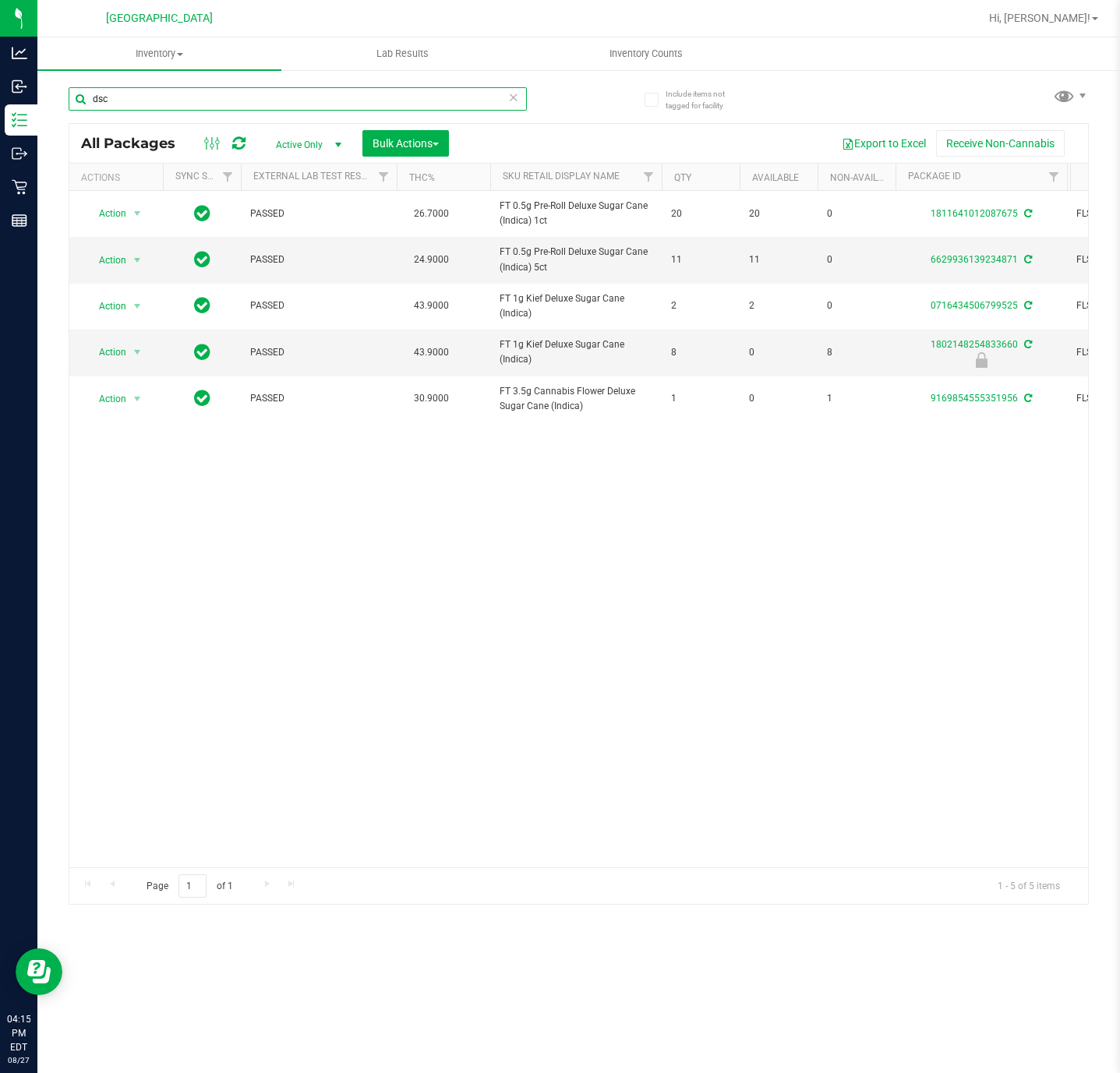
click at [137, 97] on input "dsc" at bounding box center [298, 99] width 458 height 23
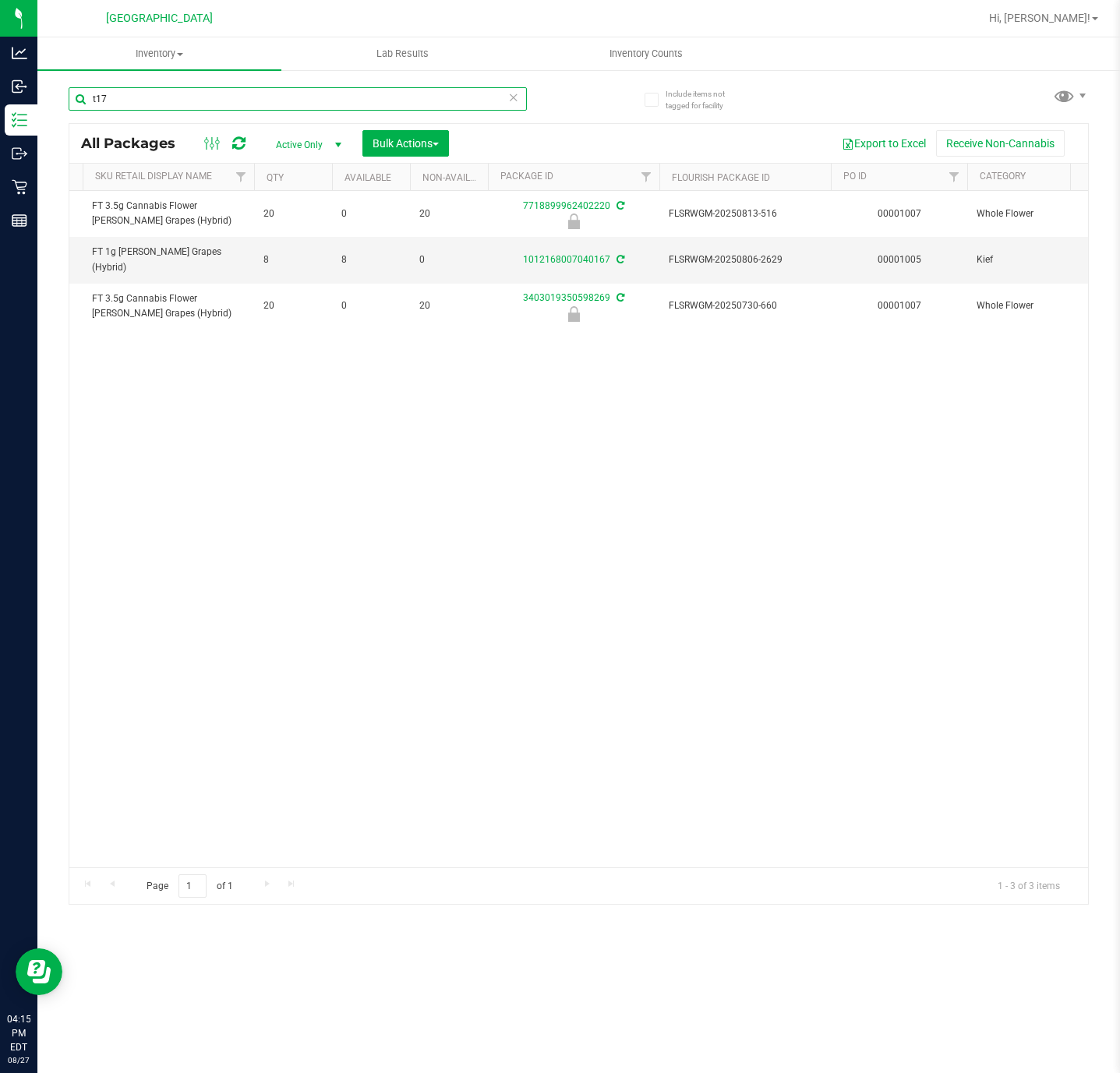
scroll to position [0, 524]
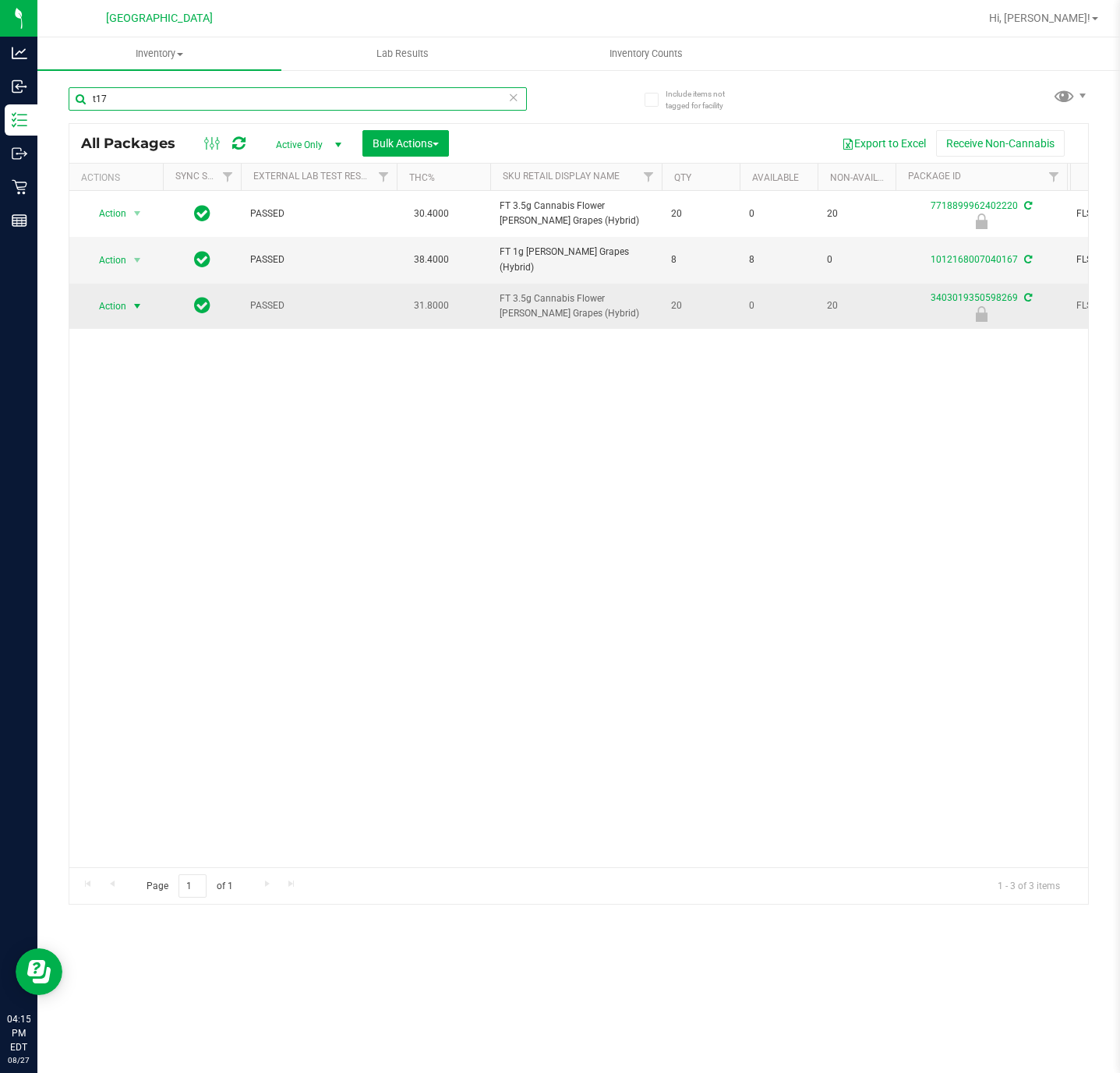
type input "t17"
click at [140, 311] on span "select" at bounding box center [137, 306] width 12 height 12
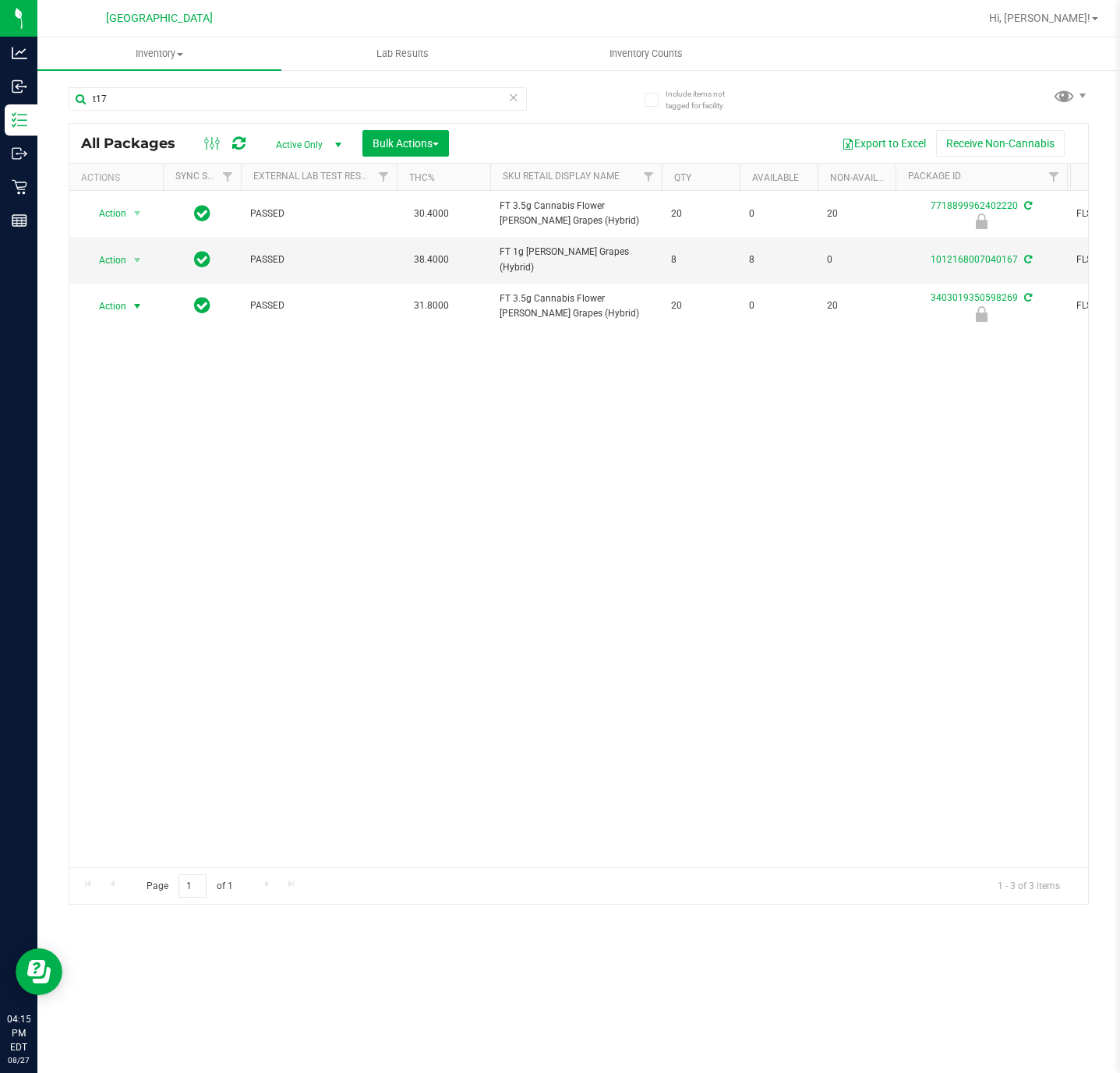
drag, startPoint x: 112, startPoint y: 314, endPoint x: 112, endPoint y: 323, distance: 9.0
click at [112, 316] on span "Action" at bounding box center [106, 306] width 42 height 22
click at [108, 485] on li "Unlock package" at bounding box center [136, 473] width 101 height 23
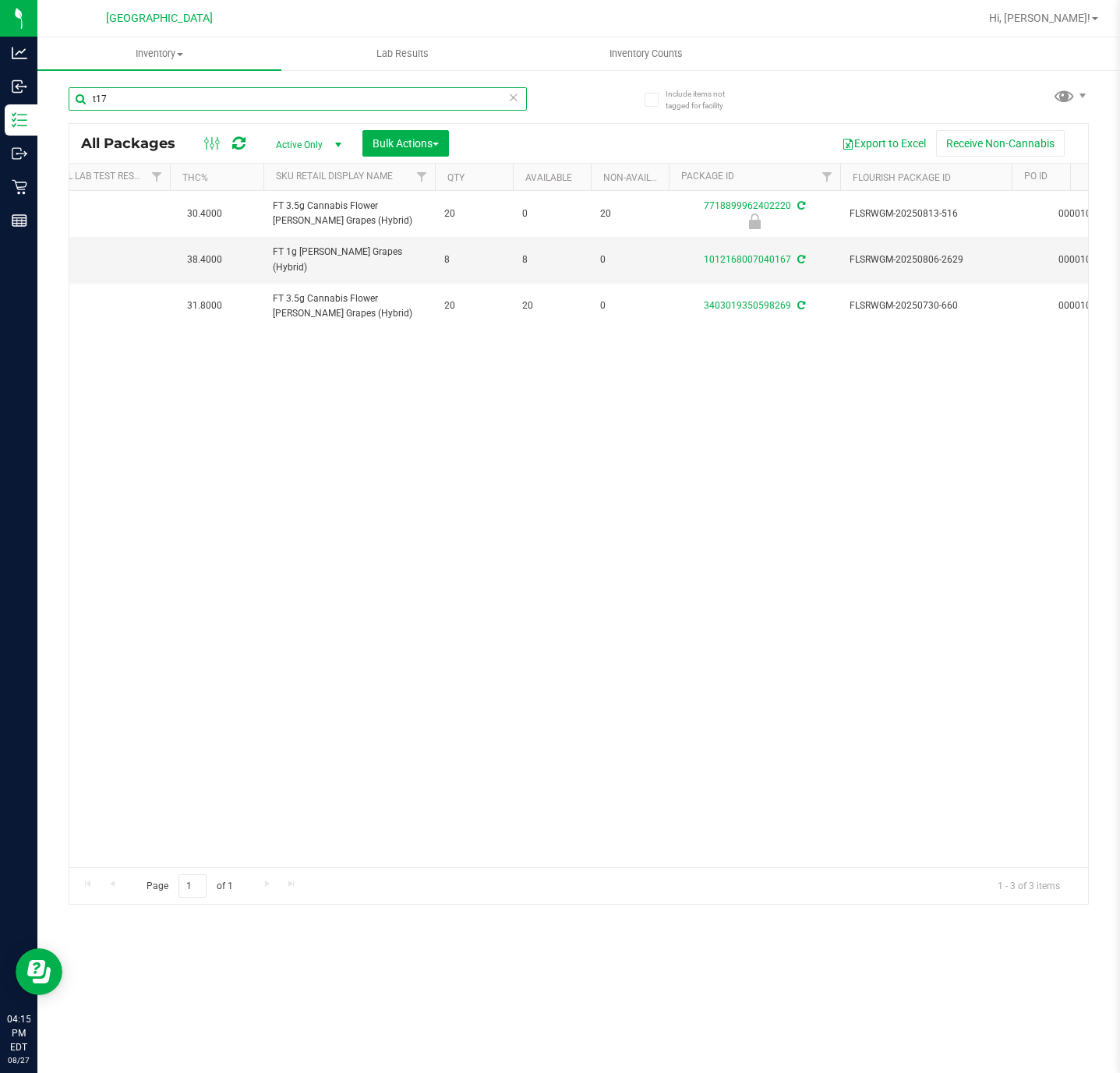
click at [202, 104] on input "t17" at bounding box center [298, 99] width 458 height 23
click at [283, 97] on input "t17" at bounding box center [298, 99] width 458 height 23
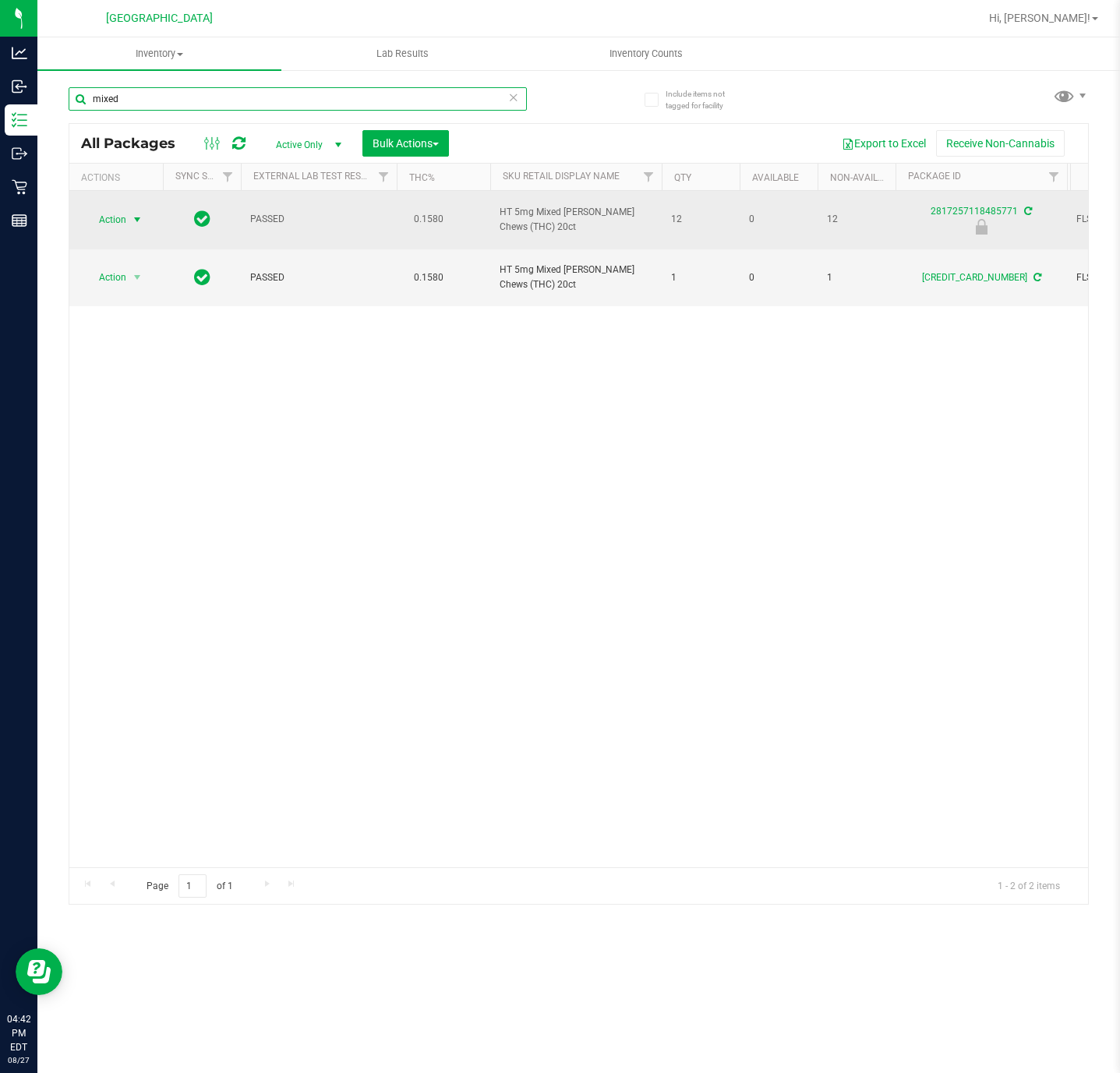
type input "mixed"
click at [129, 210] on span "select" at bounding box center [138, 219] width 20 height 22
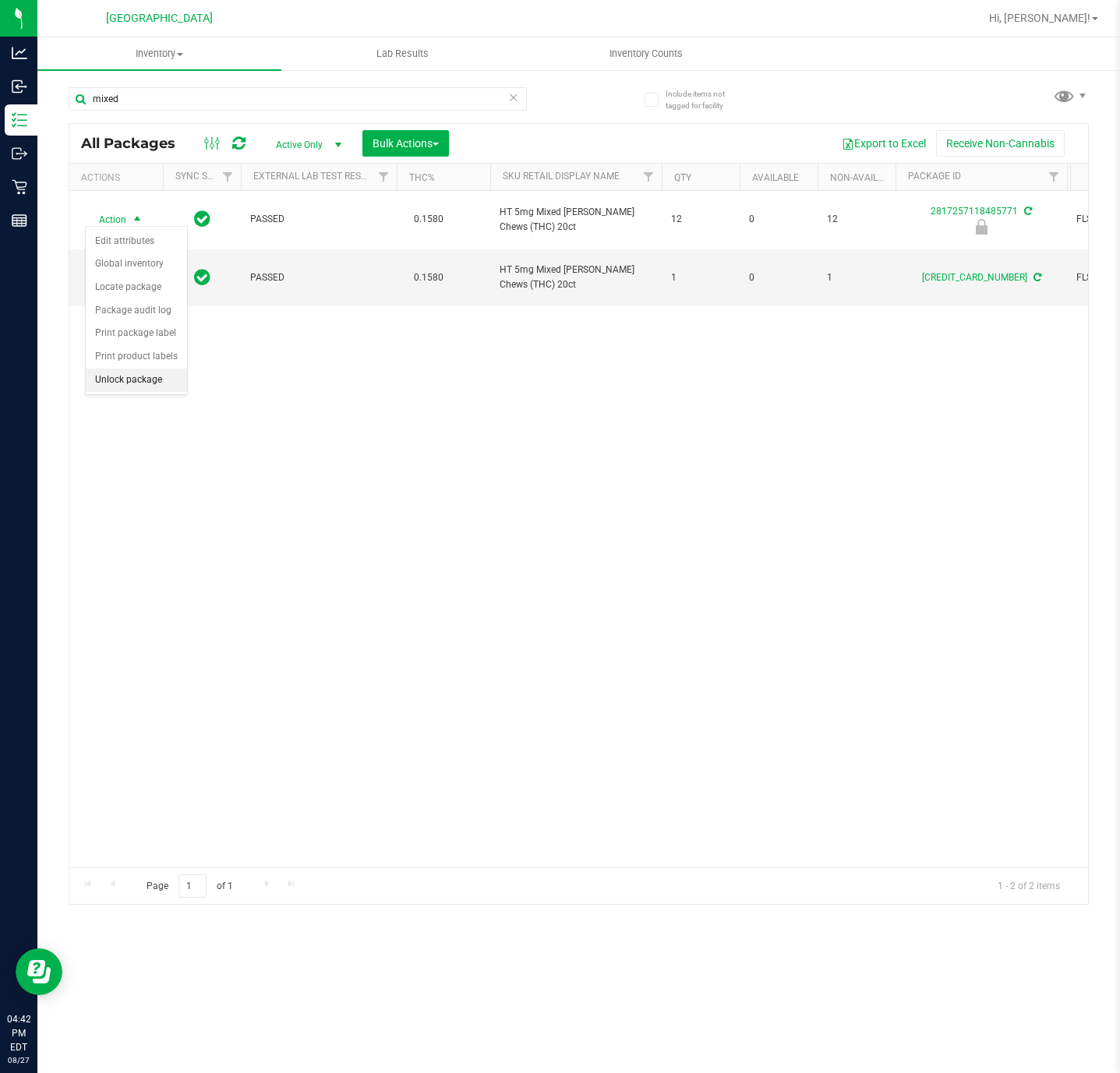
click at [129, 392] on li "Unlock package" at bounding box center [136, 380] width 101 height 23
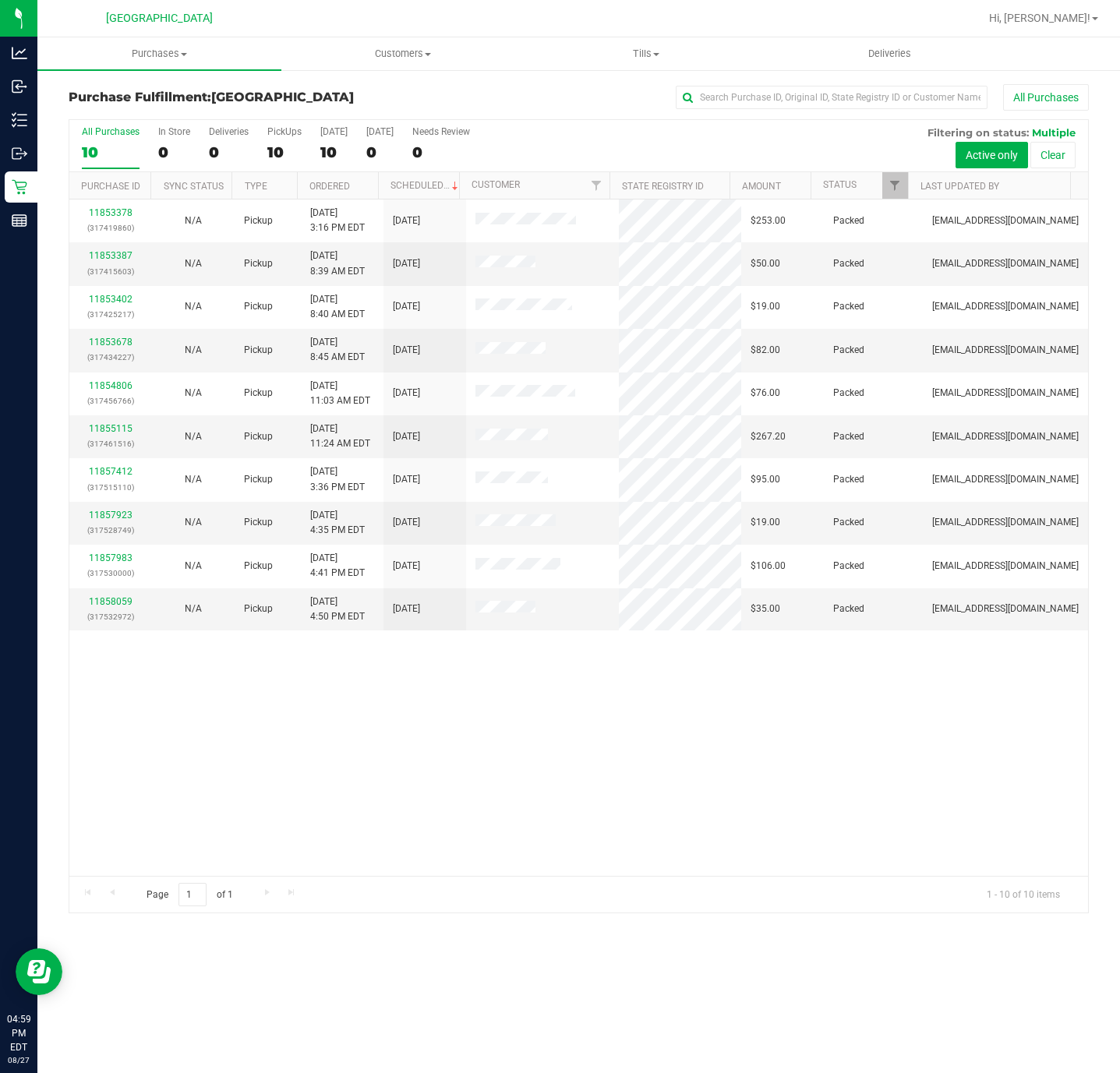
drag, startPoint x: 823, startPoint y: 783, endPoint x: 812, endPoint y: 779, distance: 11.7
click at [825, 785] on div "11853378 (317419860) N/A Pickup [DATE] 3:16 PM EDT 8/27/2025 $253.00 Packed [EM…" at bounding box center [579, 538] width 1019 height 676
drag, startPoint x: 369, startPoint y: 770, endPoint x: 372, endPoint y: 756, distance: 14.3
click at [370, 770] on div "11853378 (317419860) N/A Pickup [DATE] 3:16 PM EDT 8/27/2025 $253.00 Packed [EM…" at bounding box center [579, 538] width 1019 height 676
click at [642, 725] on div "11853378 (317419860) N/A Pickup [DATE] 3:16 PM EDT 8/27/2025 $253.00 Packed [EM…" at bounding box center [579, 538] width 1019 height 676
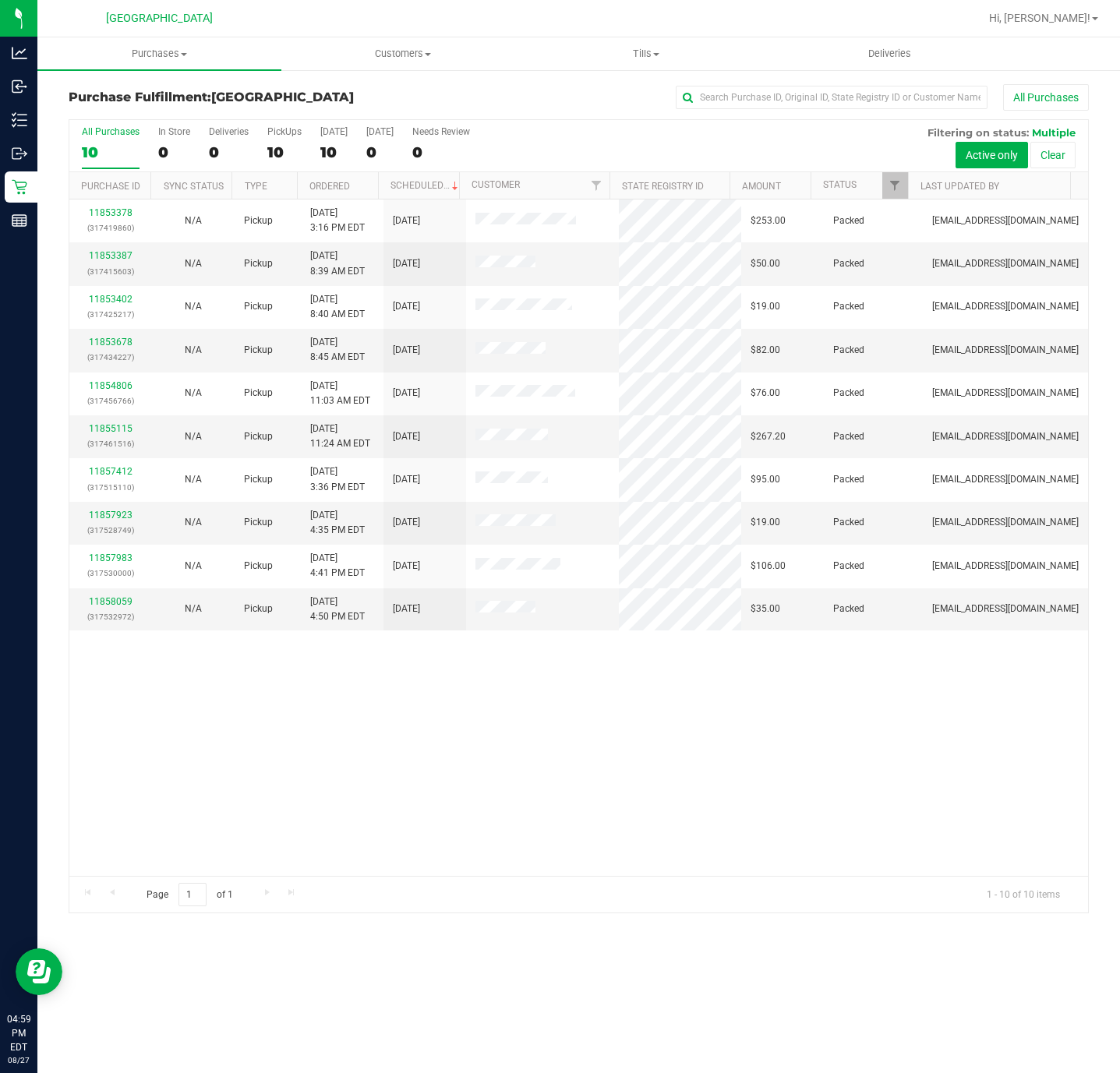
click at [522, 753] on div "11853378 (317419860) N/A Pickup [DATE] 3:16 PM EDT 8/27/2025 $253.00 Packed [EM…" at bounding box center [579, 538] width 1019 height 676
click at [541, 720] on div "11853378 (317419860) N/A Pickup [DATE] 3:16 PM EDT 8/27/2025 $253.00 Packed [EM…" at bounding box center [579, 538] width 1019 height 676
click at [531, 720] on div "11853378 (317419860) N/A Pickup [DATE] 3:16 PM EDT 8/27/2025 $253.00 Packed [EM…" at bounding box center [579, 538] width 1019 height 676
click at [541, 734] on div "11853378 (317419860) N/A Pickup [DATE] 3:16 PM EDT 8/27/2025 $253.00 Packed [EM…" at bounding box center [579, 538] width 1019 height 676
click at [360, 713] on div "11853378 (317419860) N/A Pickup [DATE] 3:16 PM EDT 8/27/2025 $253.00 Packed [EM…" at bounding box center [579, 538] width 1019 height 676
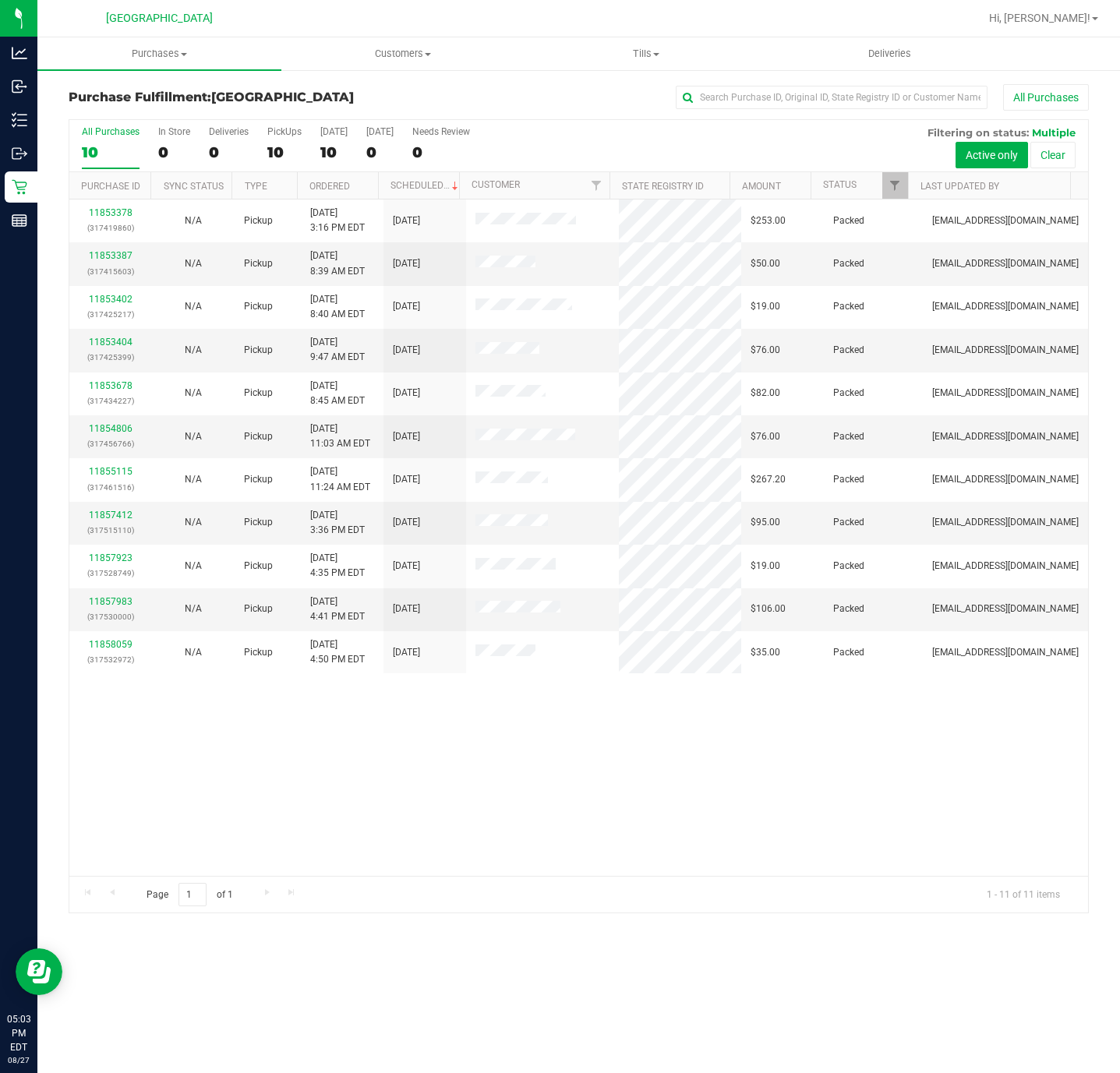
click at [466, 825] on div "11853378 (317419860) N/A Pickup [DATE] 3:16 PM EDT 8/27/2025 $253.00 Packed [EM…" at bounding box center [579, 538] width 1019 height 676
click at [506, 774] on div "11853378 (317419860) N/A Pickup [DATE] 3:16 PM EDT 8/27/2025 $253.00 Packed [EM…" at bounding box center [579, 538] width 1019 height 676
click at [99, 131] on div "All Purchases" at bounding box center [111, 131] width 58 height 11
click at [0, 0] on input "All Purchases 10" at bounding box center [0, 0] width 0 height 0
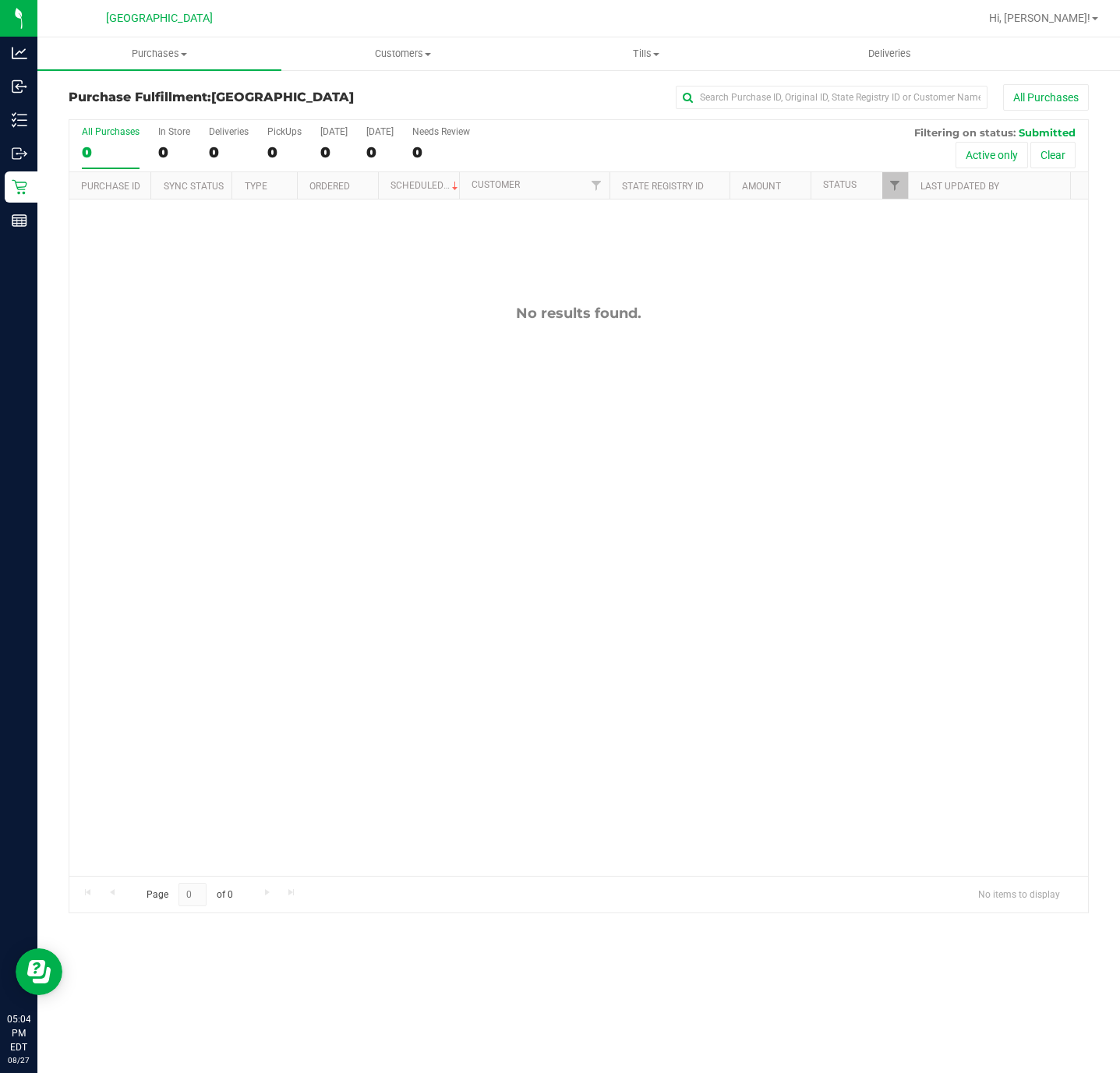
drag, startPoint x: 170, startPoint y: 662, endPoint x: 217, endPoint y: 594, distance: 82.7
click at [170, 662] on div "No results found." at bounding box center [579, 591] width 1019 height 782
click at [169, 52] on span "Purchases" at bounding box center [159, 54] width 244 height 14
click at [166, 92] on span "Summary of purchases" at bounding box center [117, 93] width 160 height 13
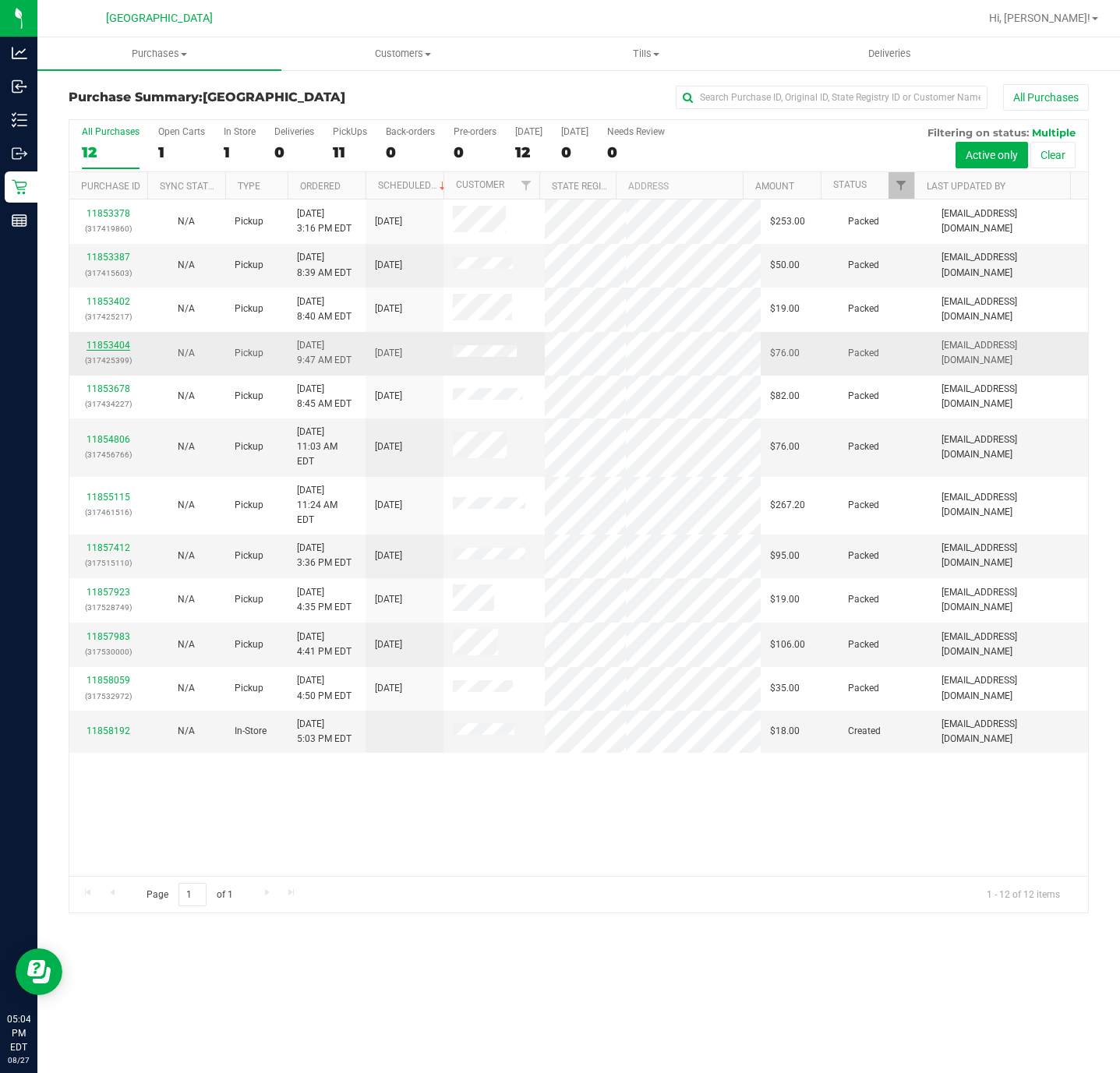
click at [120, 350] on link "11853404" at bounding box center [108, 345] width 43 height 11
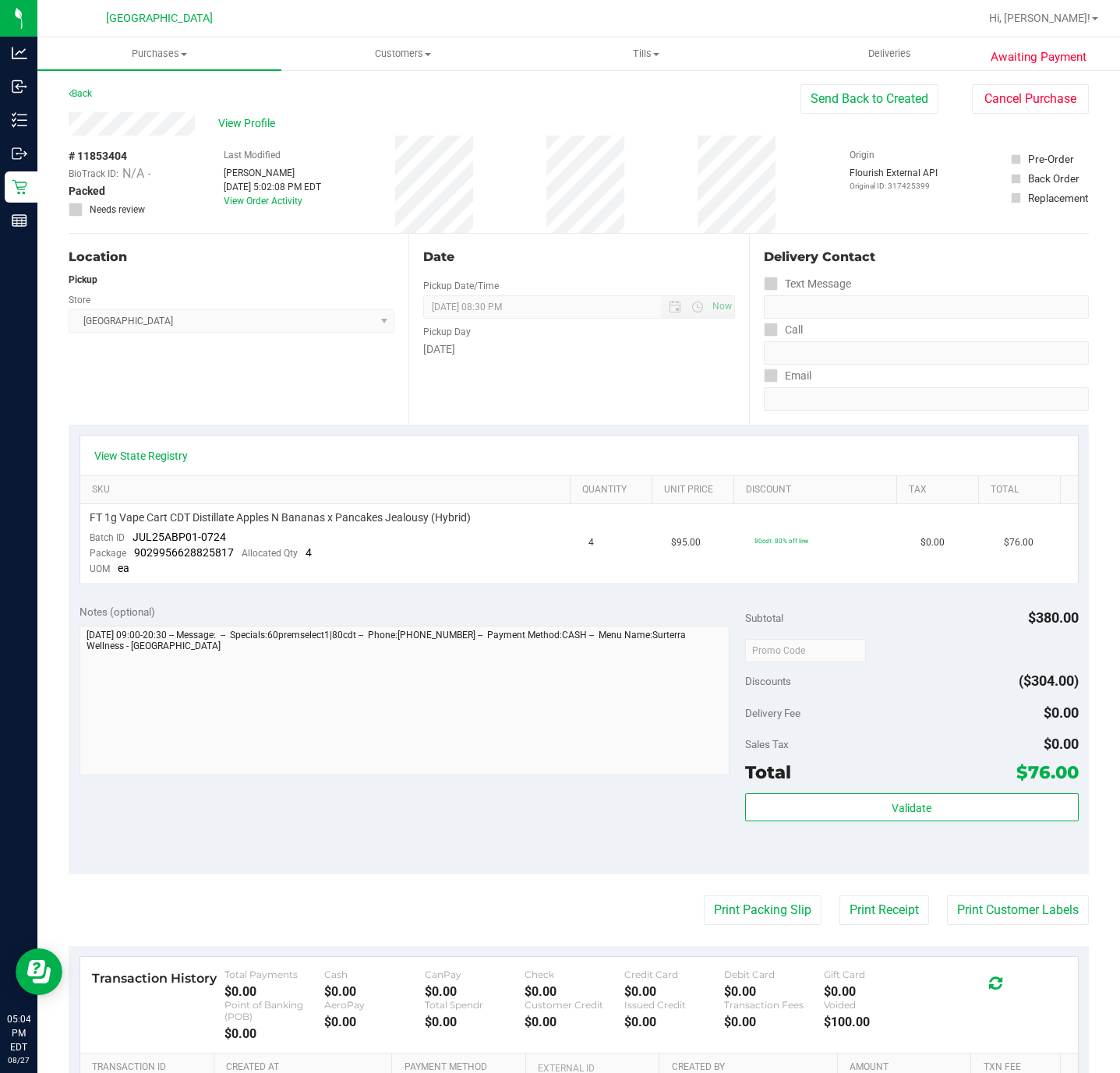
click at [259, 366] on div "Location Pickup Store [GEOGRAPHIC_DATA] WC Select Store [PERSON_NAME][GEOGRAPHI…" at bounding box center [238, 329] width 340 height 191
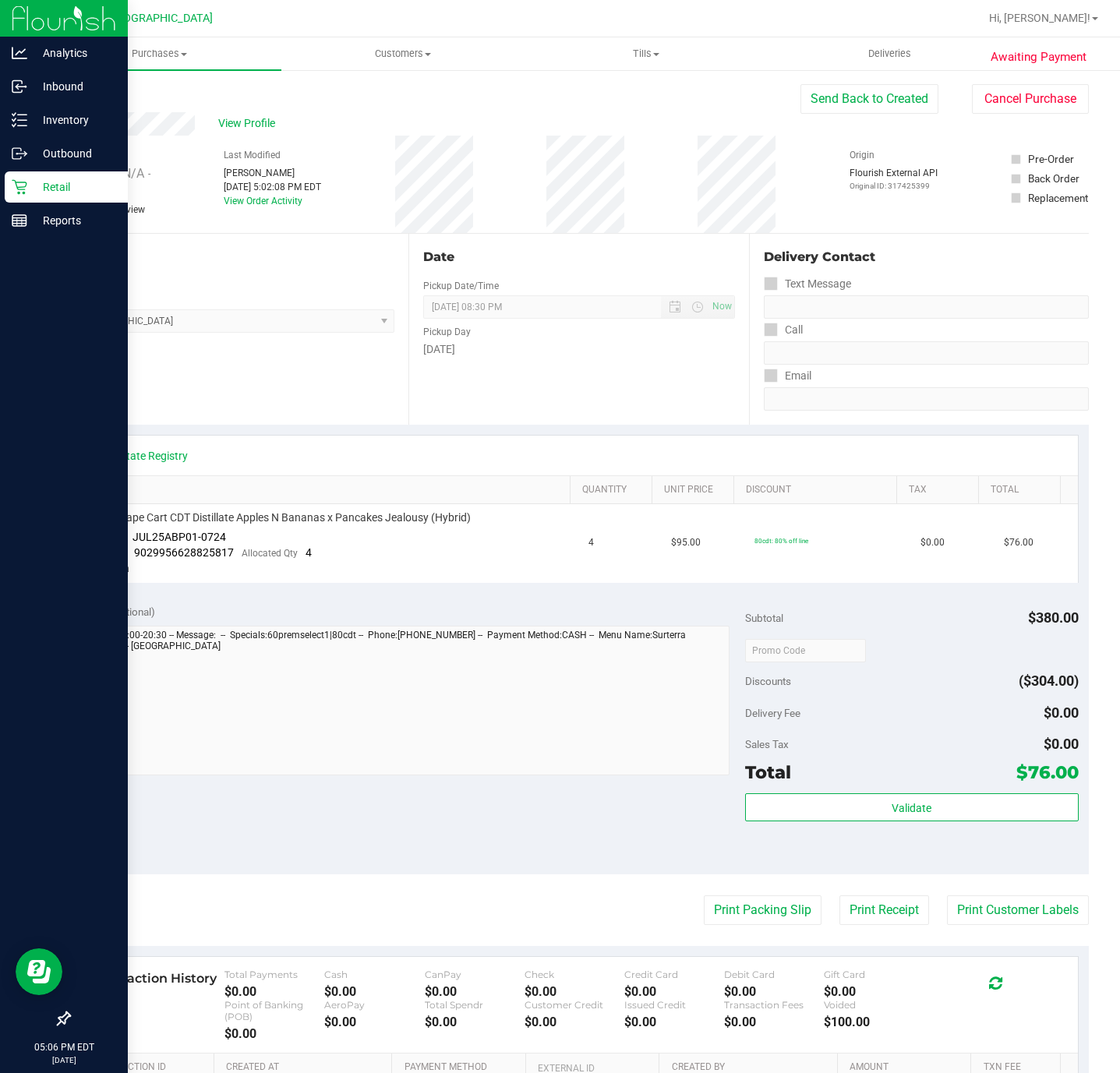
click at [10, 185] on div "Retail" at bounding box center [66, 187] width 123 height 31
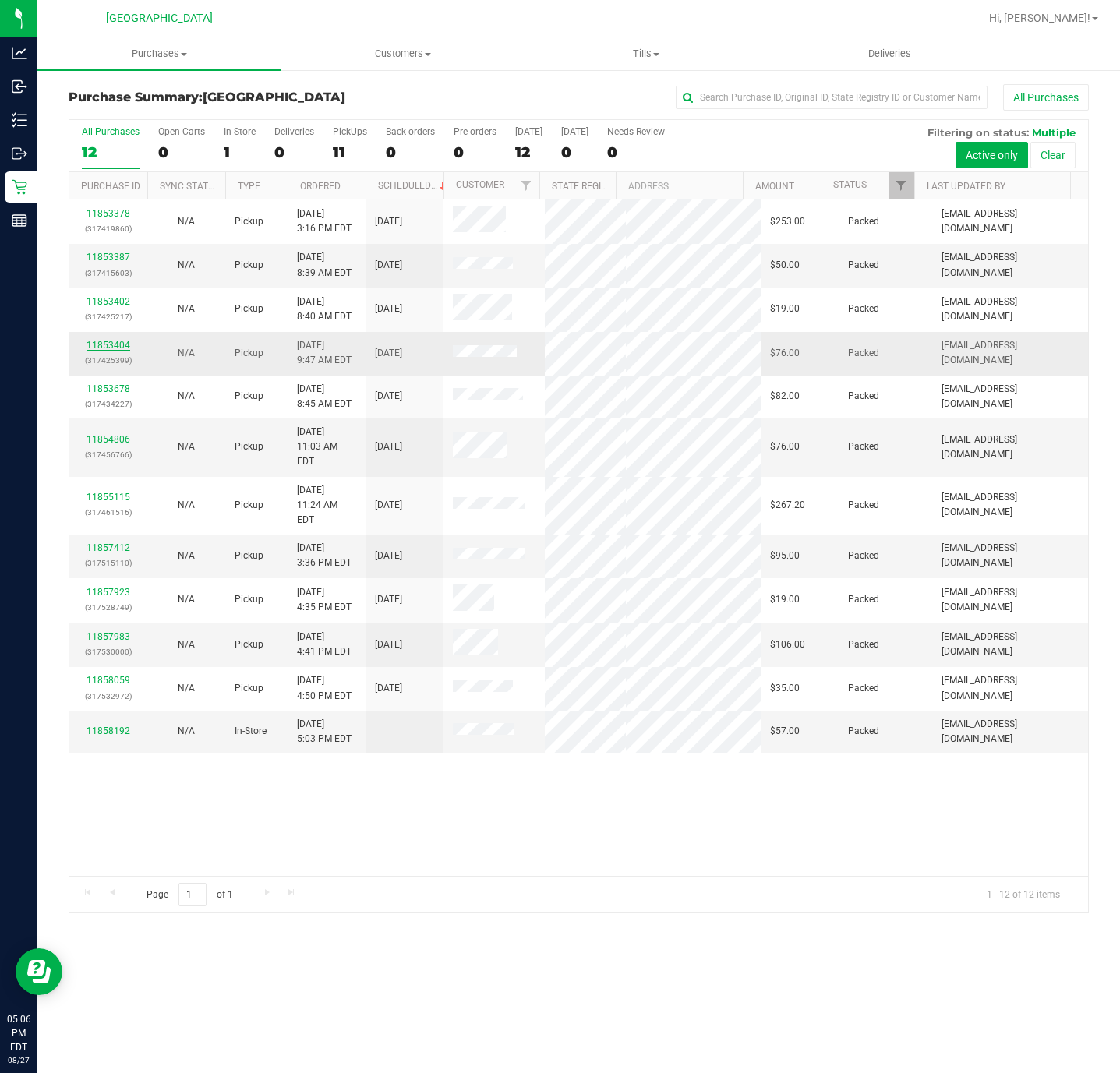
click at [111, 350] on link "11853404" at bounding box center [108, 345] width 43 height 11
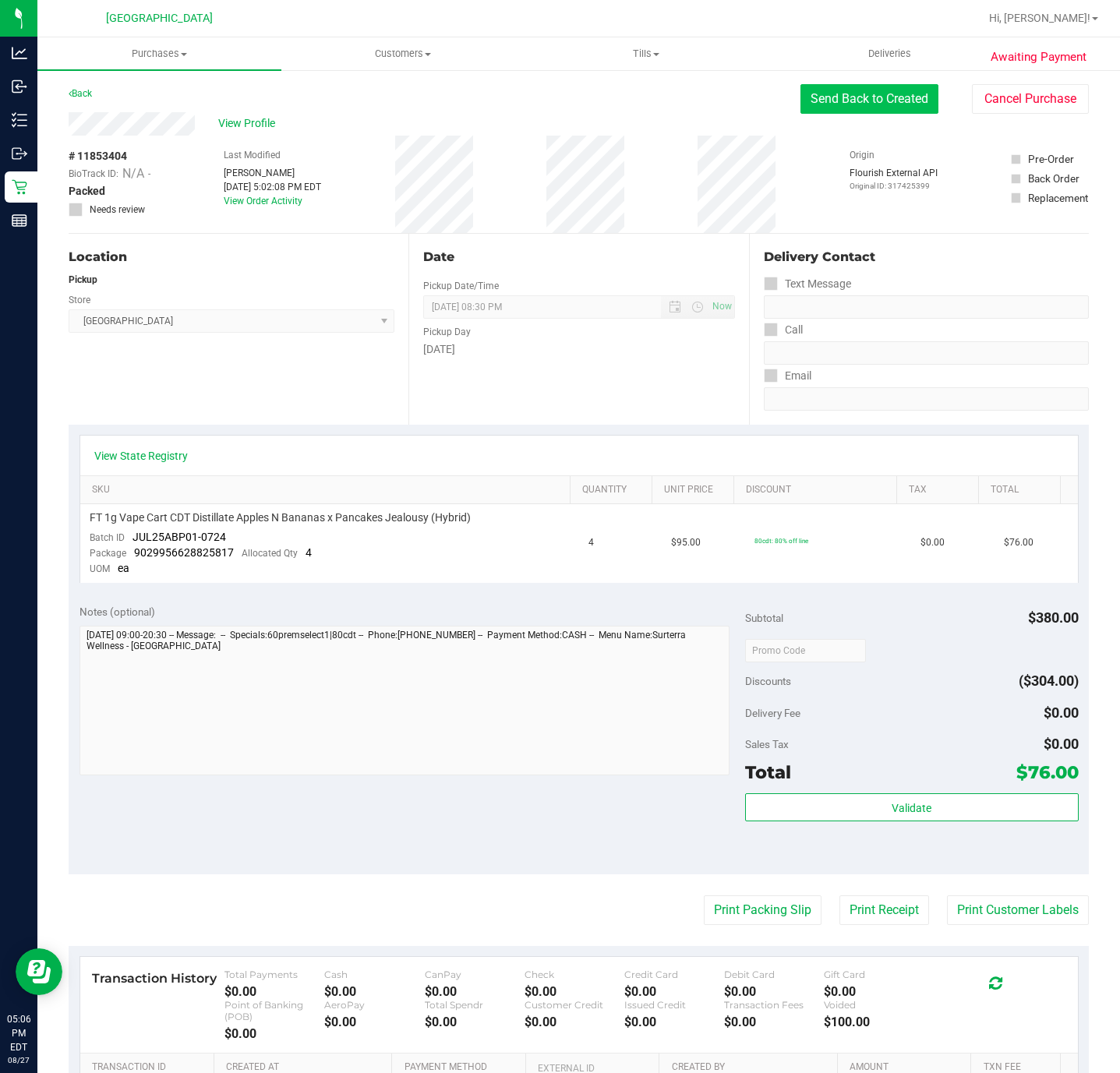
click at [830, 99] on button "Send Back to Created" at bounding box center [868, 99] width 138 height 29
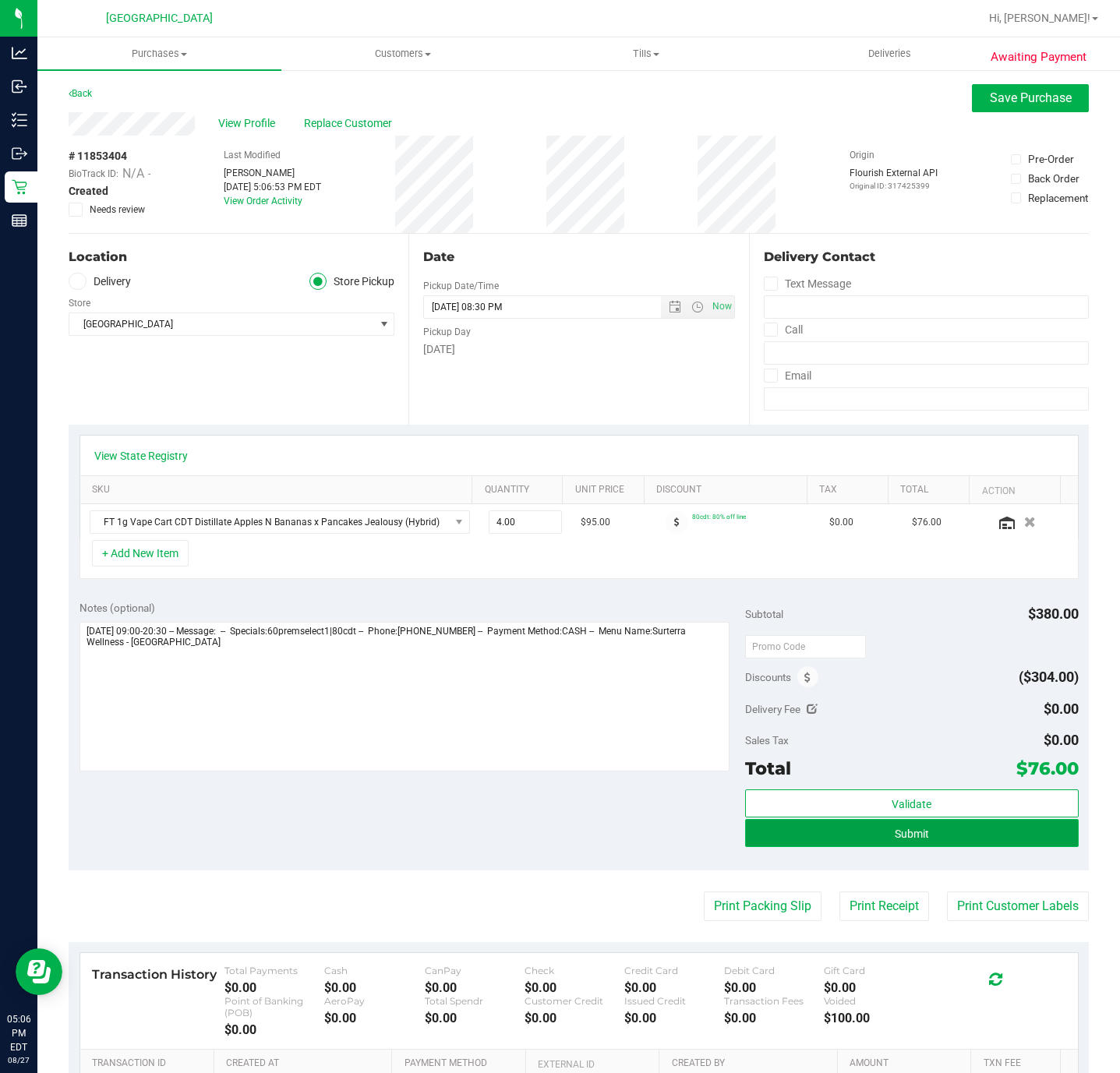
click at [957, 845] on button "Submit" at bounding box center [911, 833] width 333 height 28
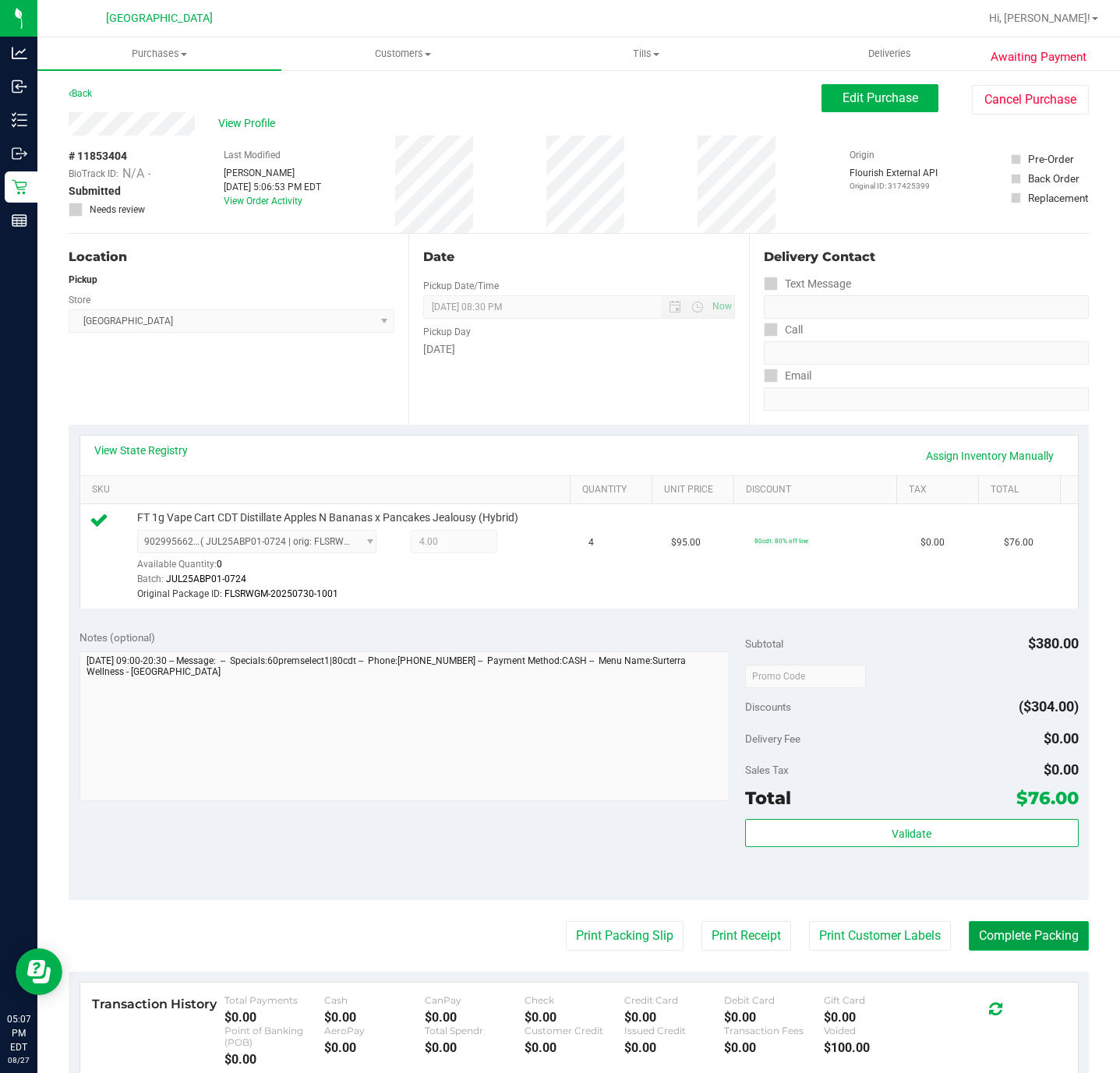
click at [1050, 947] on button "Complete Packing" at bounding box center [1028, 936] width 120 height 29
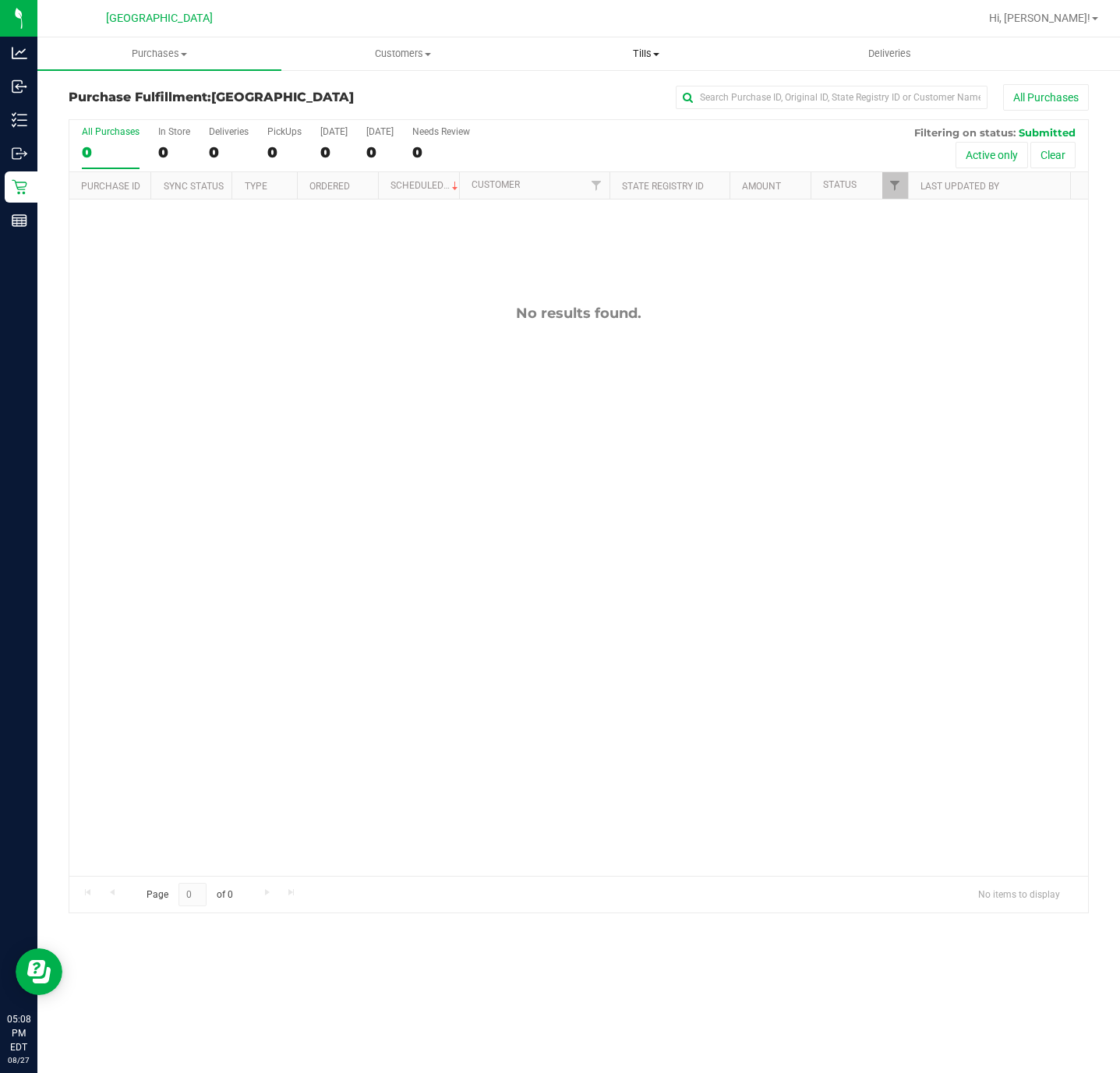
click at [634, 48] on span "Tills" at bounding box center [646, 54] width 242 height 14
click at [599, 92] on span "Manage tills" at bounding box center [577, 93] width 106 height 13
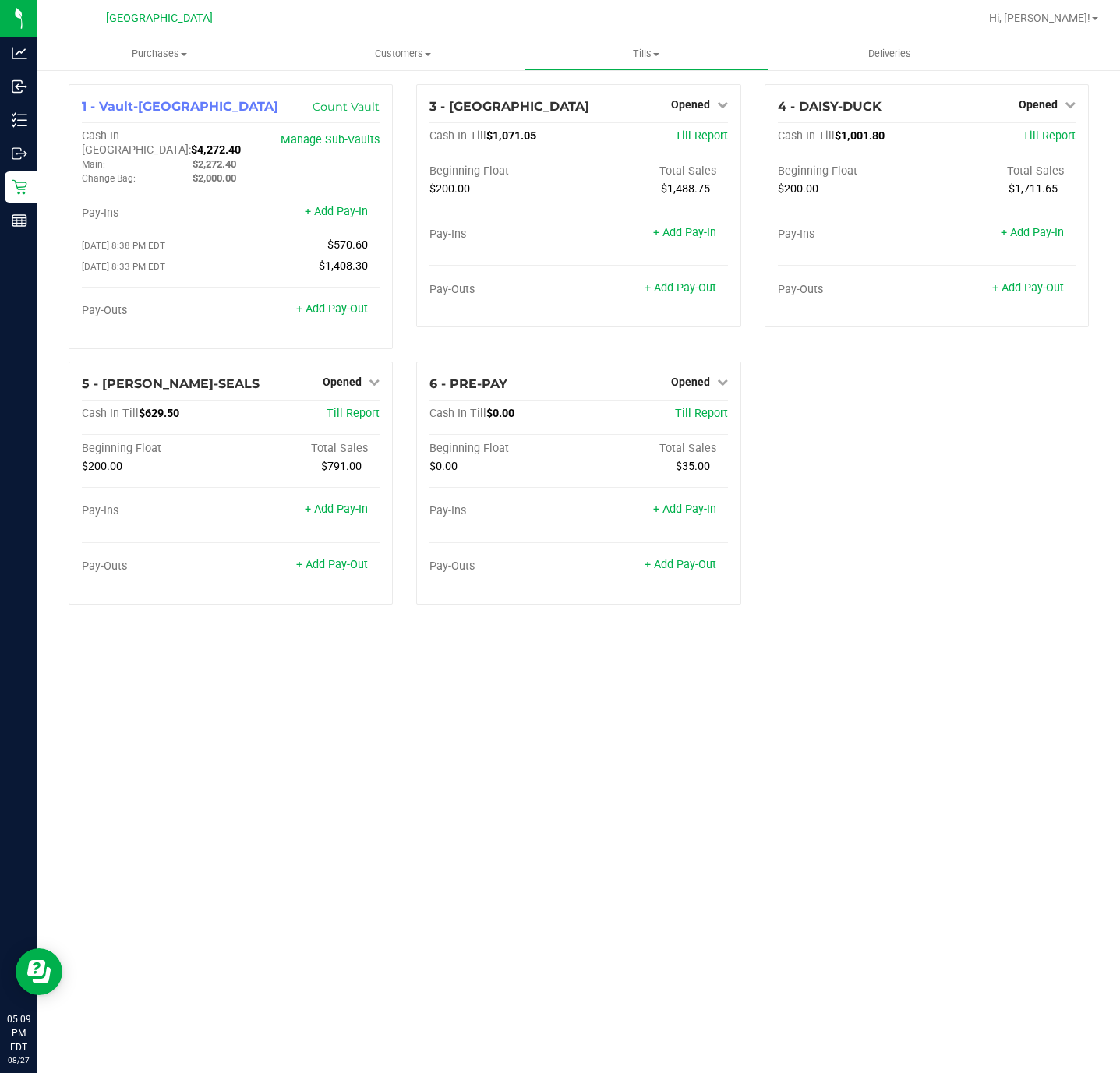
click at [336, 732] on div "Purchases Summary of purchases Fulfillment All purchases Customers All customer…" at bounding box center [579, 555] width 1083 height 1036
click at [929, 498] on div "1 - Vault-[GEOGRAPHIC_DATA] Count Vault Cash In Vault: $4,272.40 Main: $2,272.4…" at bounding box center [579, 350] width 1044 height 533
click at [931, 496] on div "1 - Vault-[GEOGRAPHIC_DATA] Count Vault Cash In Vault: $4,272.40 Main: $2,272.4…" at bounding box center [579, 350] width 1044 height 533
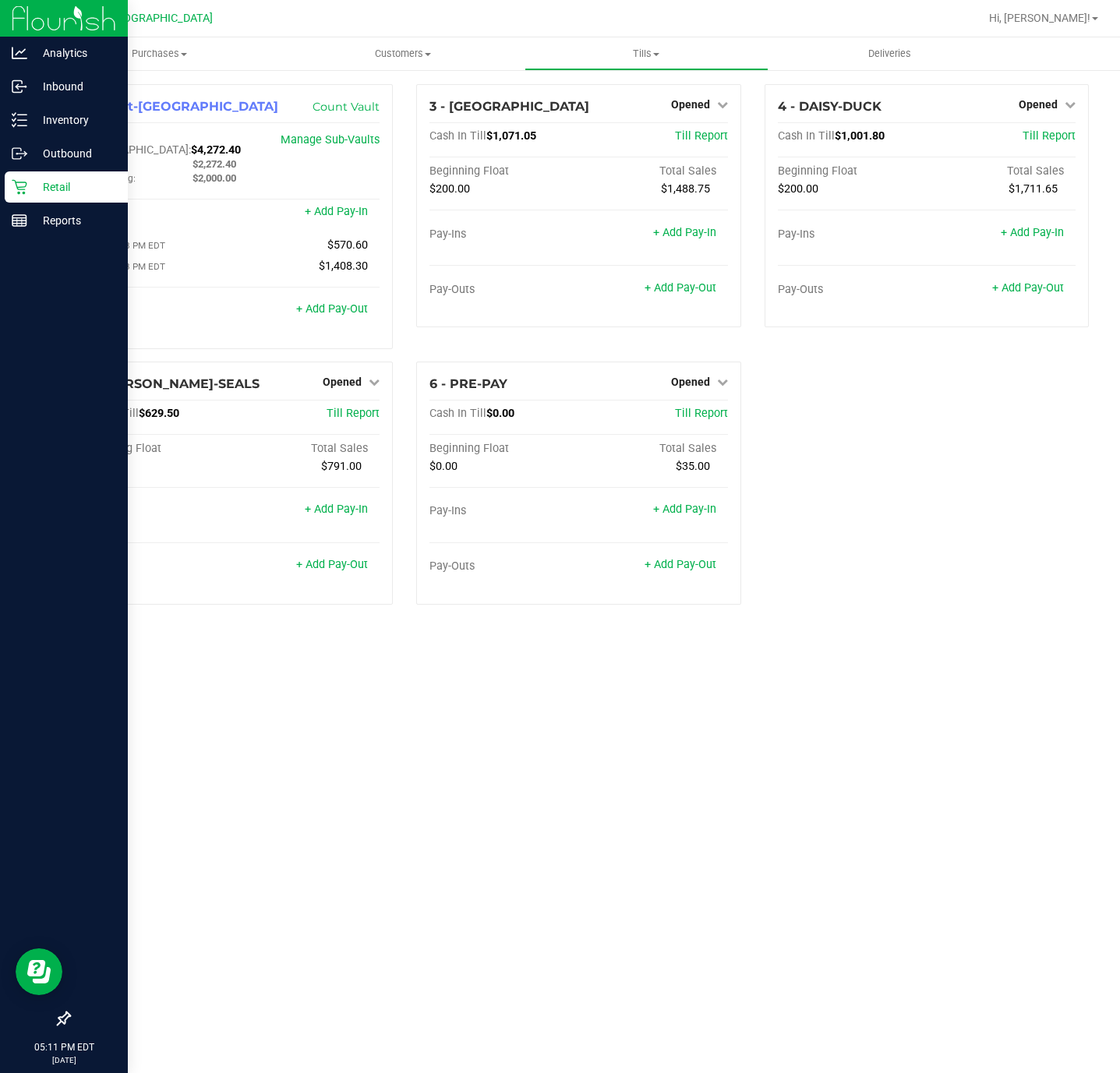
click at [31, 185] on p "Retail" at bounding box center [74, 187] width 93 height 19
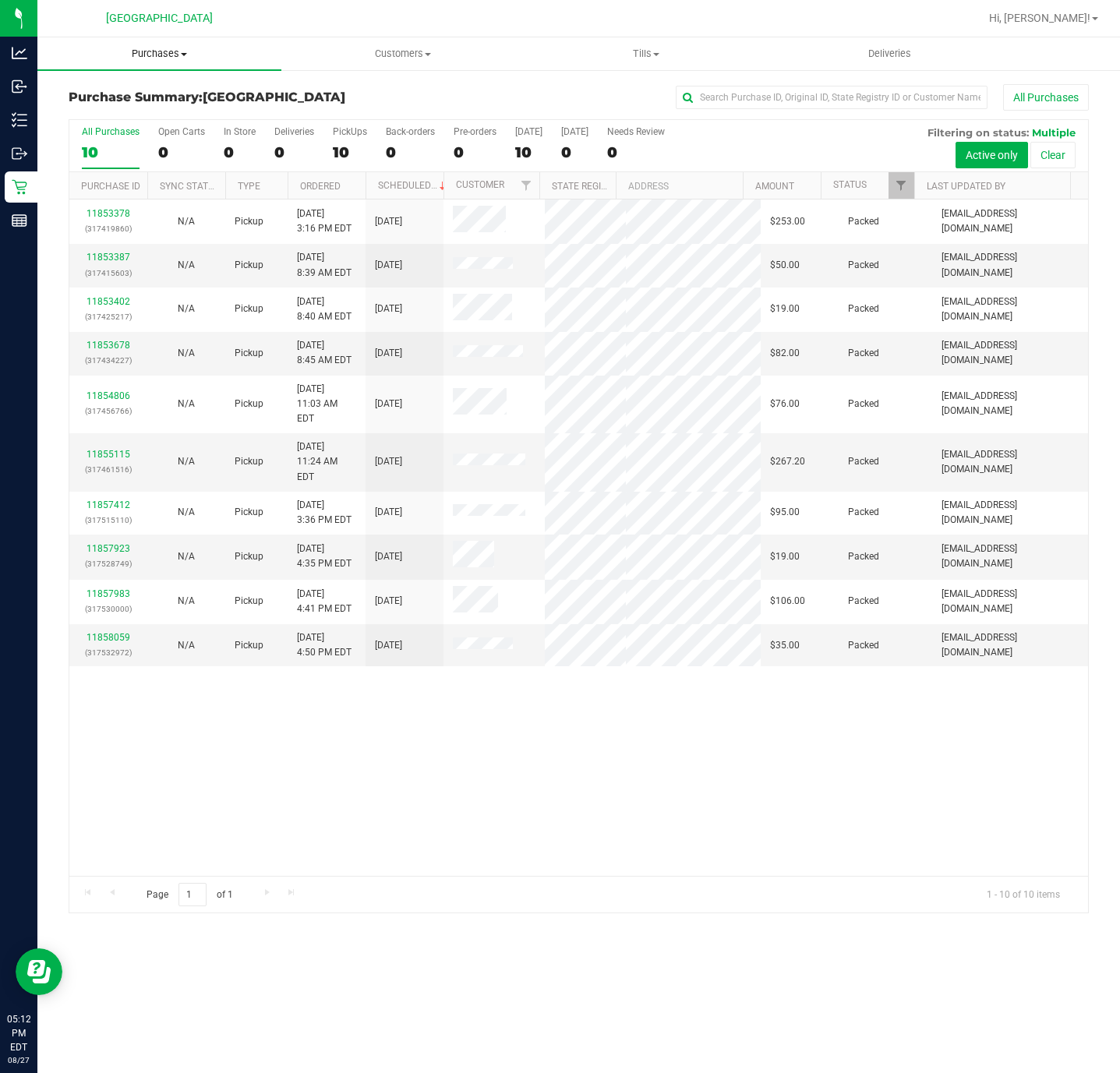
click at [171, 56] on span "Purchases" at bounding box center [159, 54] width 244 height 14
click at [150, 117] on li "Fulfillment" at bounding box center [159, 113] width 244 height 19
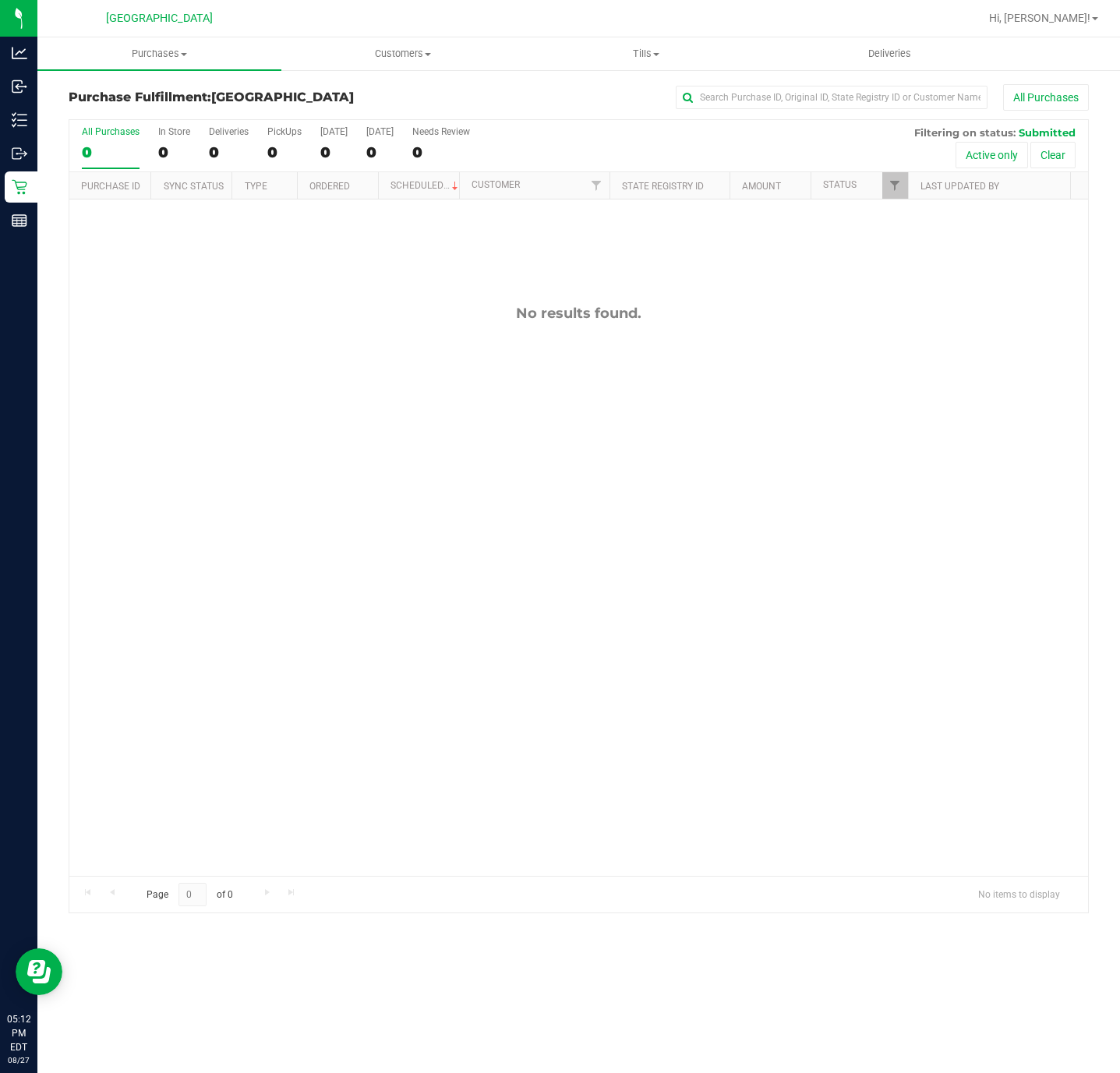
click at [389, 531] on div "No results found." at bounding box center [579, 591] width 1019 height 782
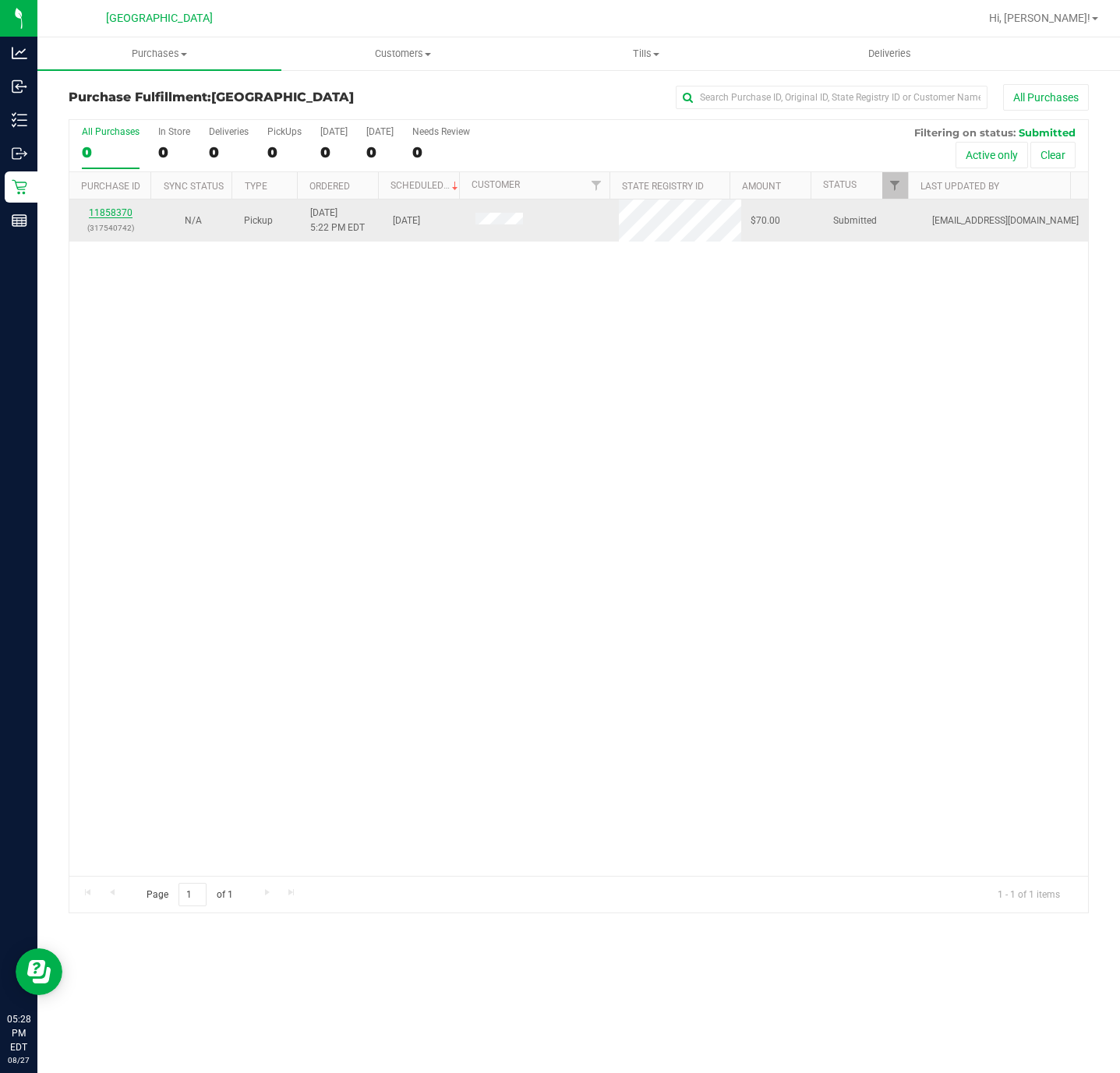
click at [115, 214] on link "11858370" at bounding box center [111, 213] width 43 height 11
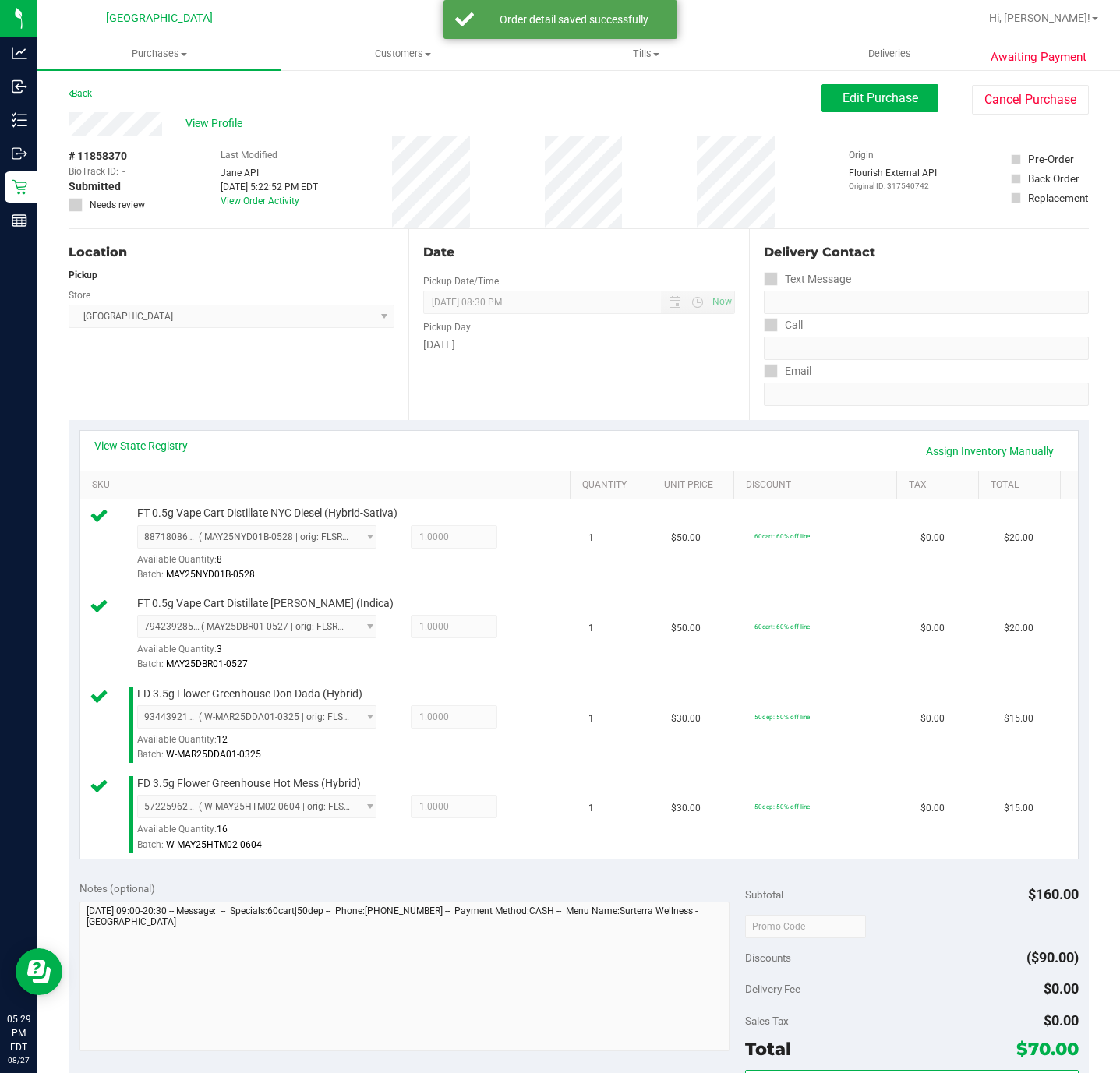
scroll to position [468, 0]
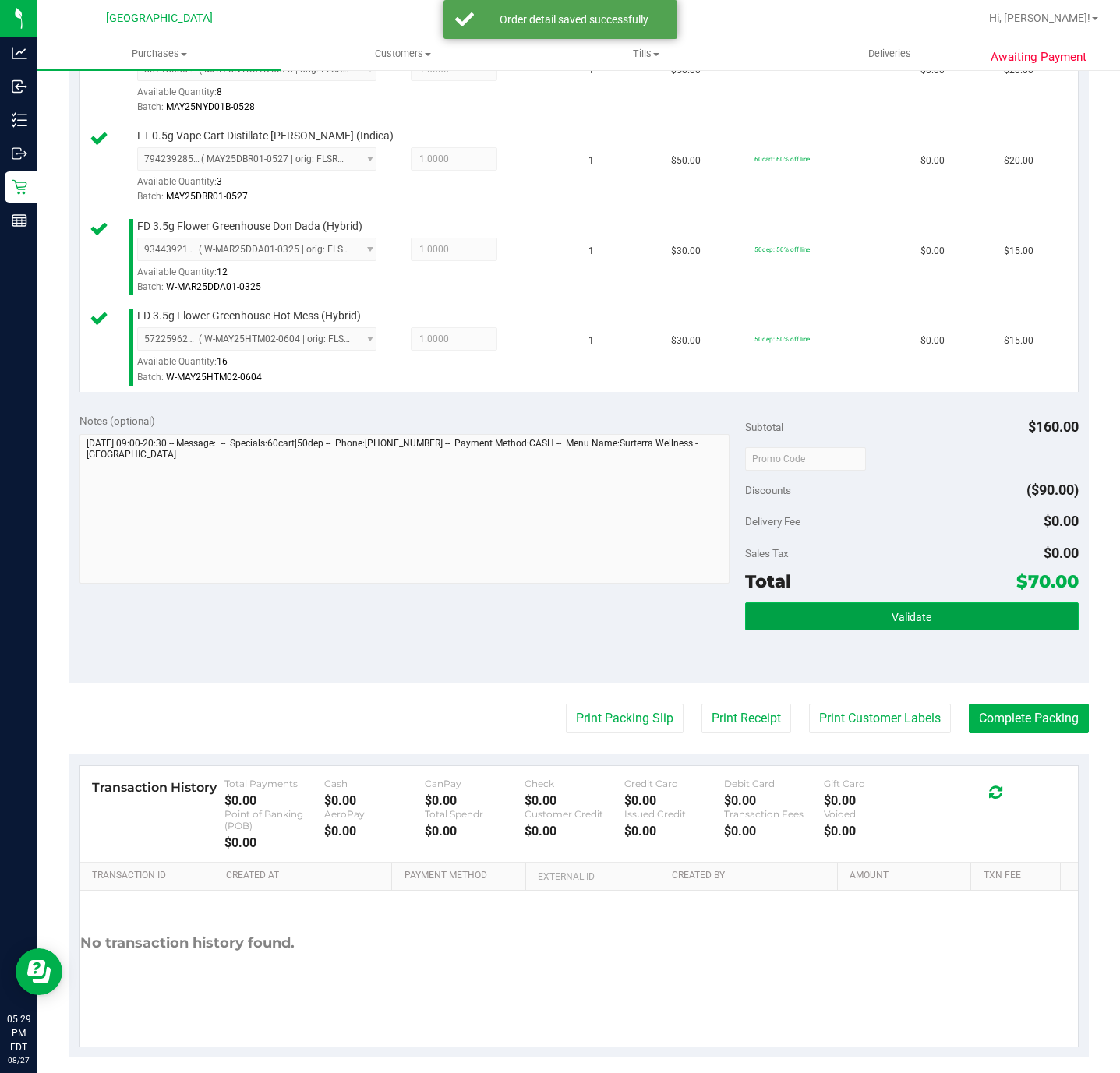
click at [894, 630] on button "Validate" at bounding box center [911, 616] width 333 height 28
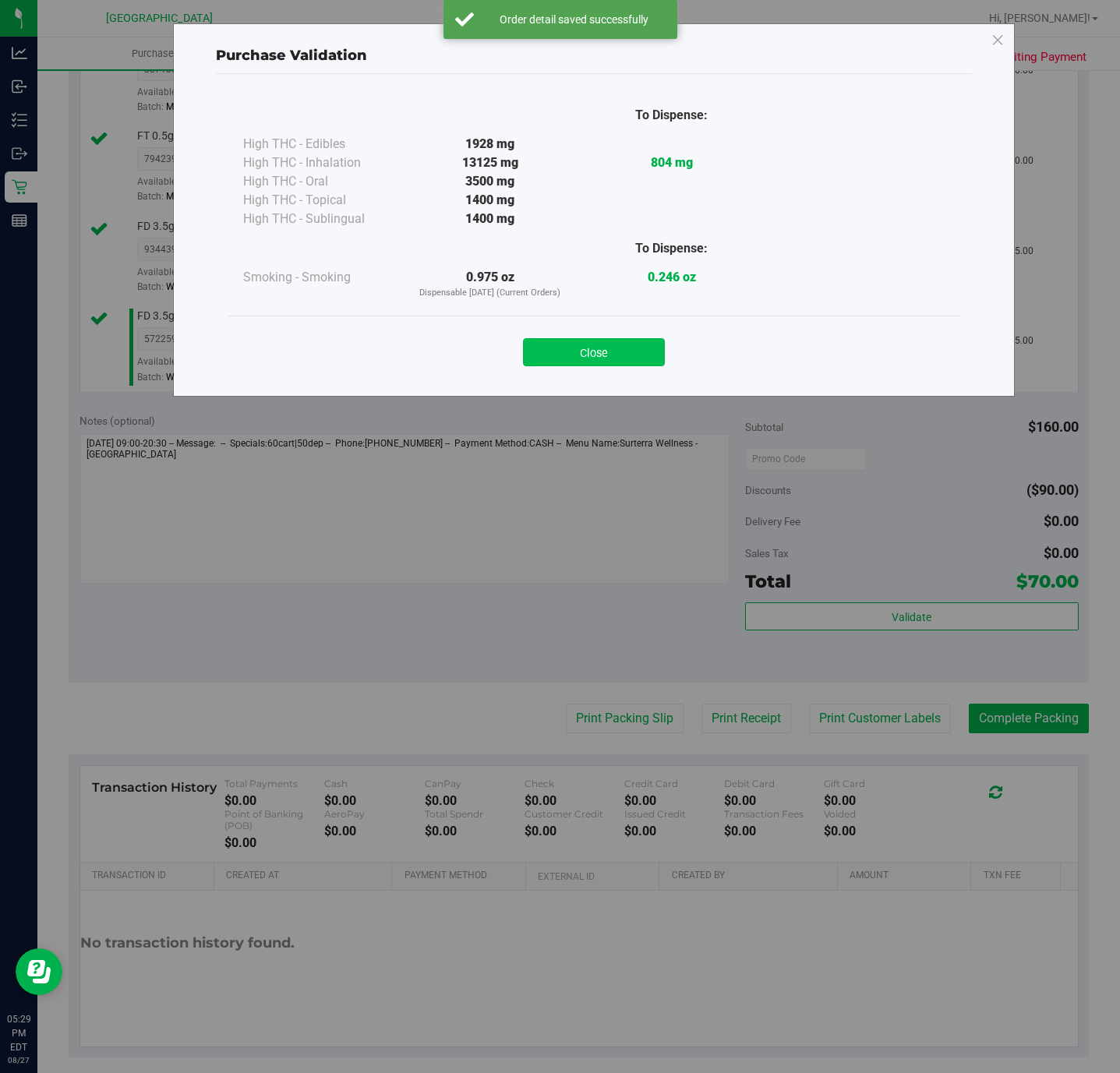
click at [589, 356] on button "Close" at bounding box center [594, 352] width 142 height 28
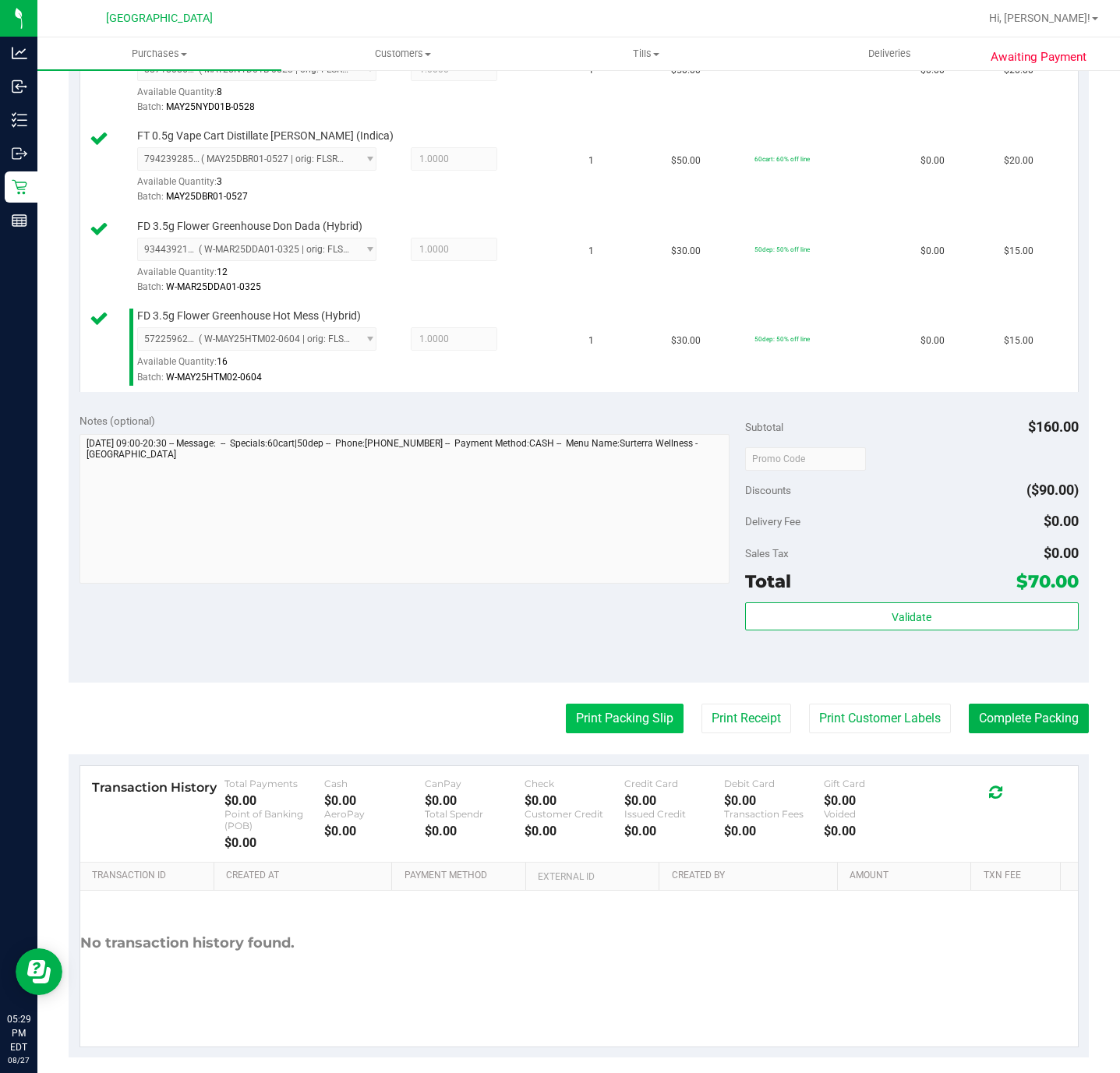
click at [622, 725] on button "Print Packing Slip" at bounding box center [624, 719] width 118 height 29
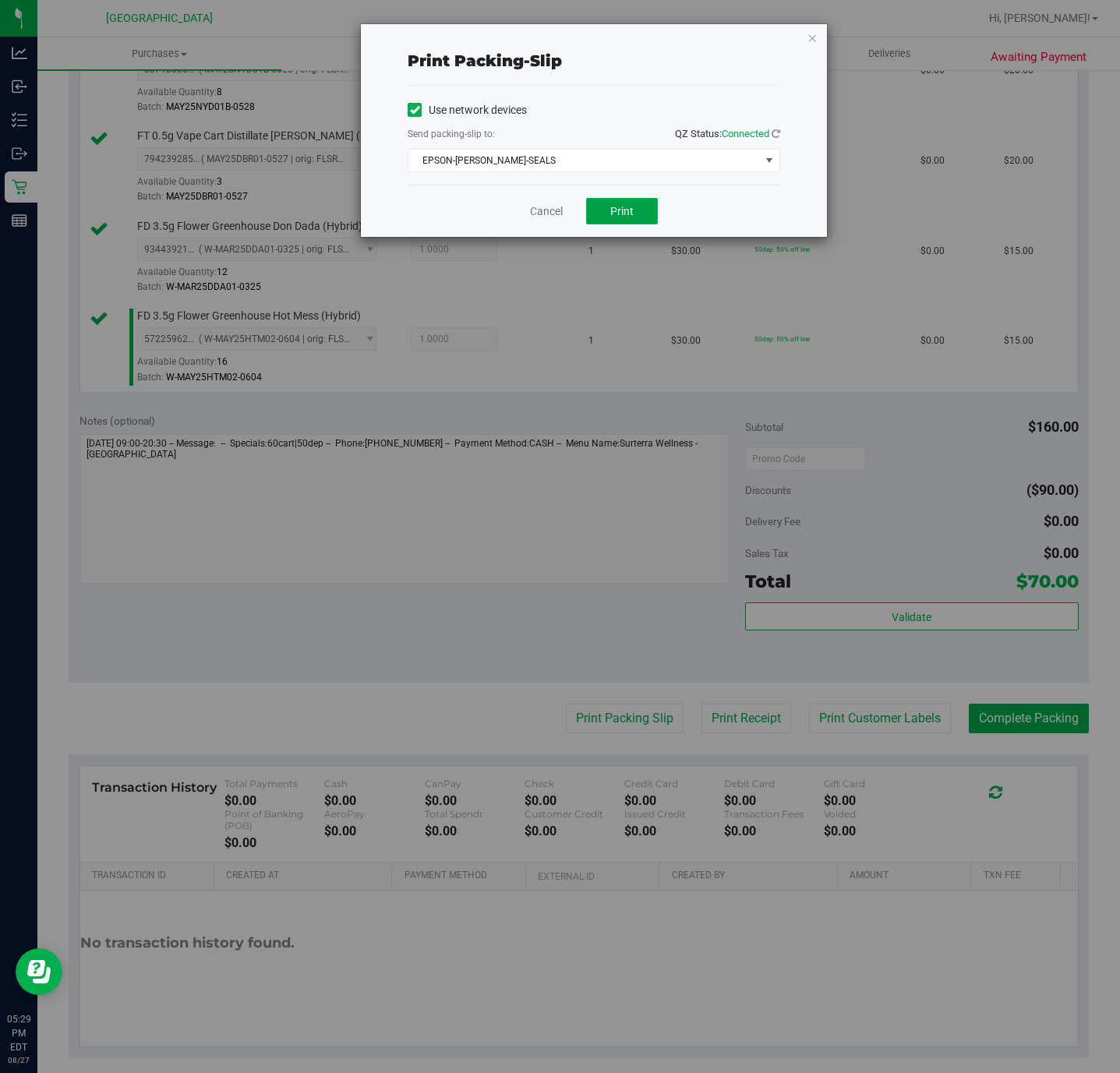
click at [609, 214] on button "Print" at bounding box center [622, 211] width 72 height 27
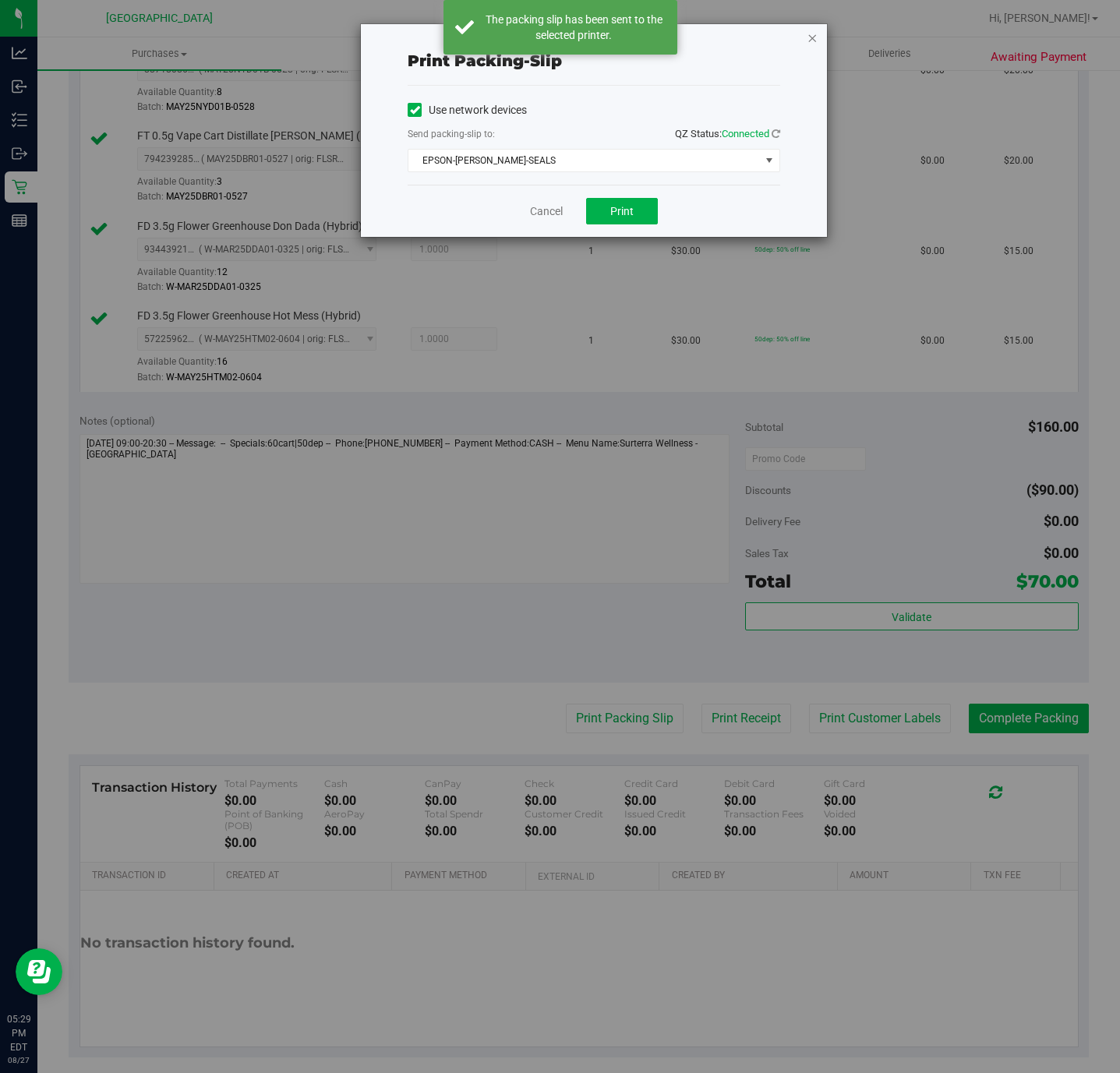
click at [812, 40] on icon "button" at bounding box center [812, 37] width 11 height 19
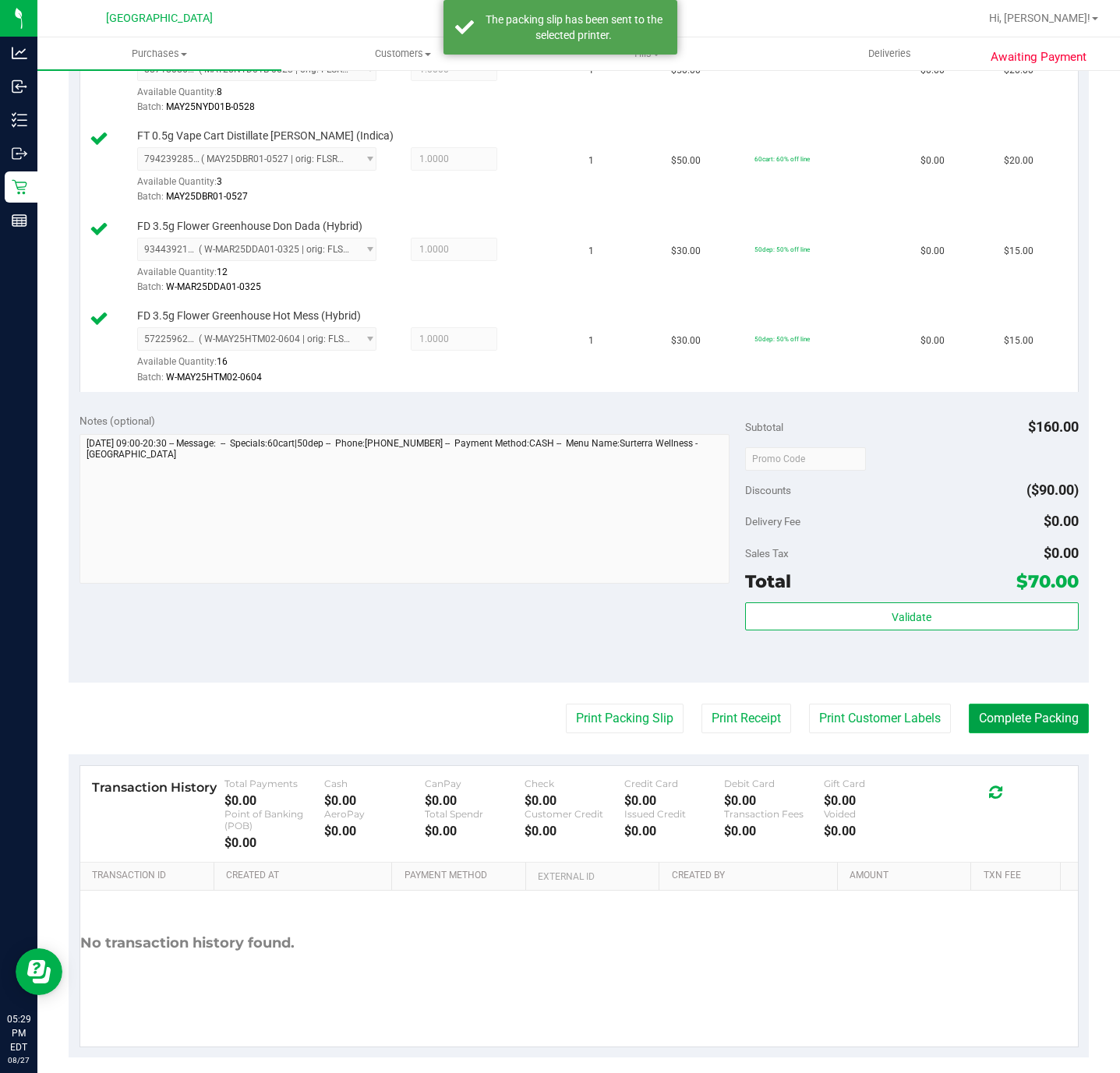
click at [1013, 729] on button "Complete Packing" at bounding box center [1028, 719] width 120 height 29
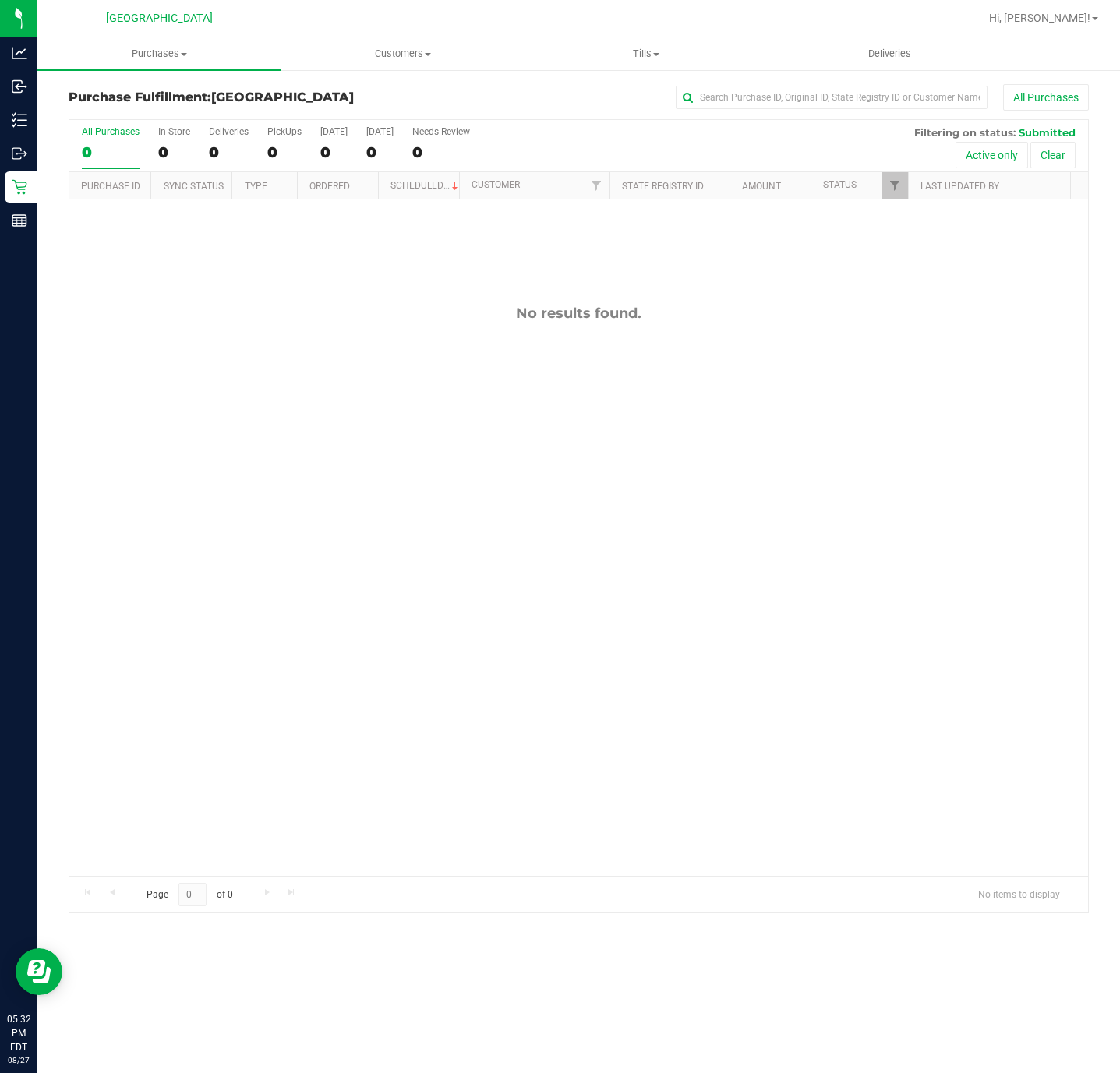
click at [487, 620] on div "No results found." at bounding box center [579, 591] width 1019 height 782
click at [190, 468] on div "No results found." at bounding box center [579, 591] width 1019 height 782
click at [606, 470] on div "No results found." at bounding box center [579, 591] width 1019 height 782
click at [193, 52] on span "Purchases" at bounding box center [159, 54] width 244 height 14
click at [204, 87] on li "Summary of purchases" at bounding box center [159, 94] width 244 height 19
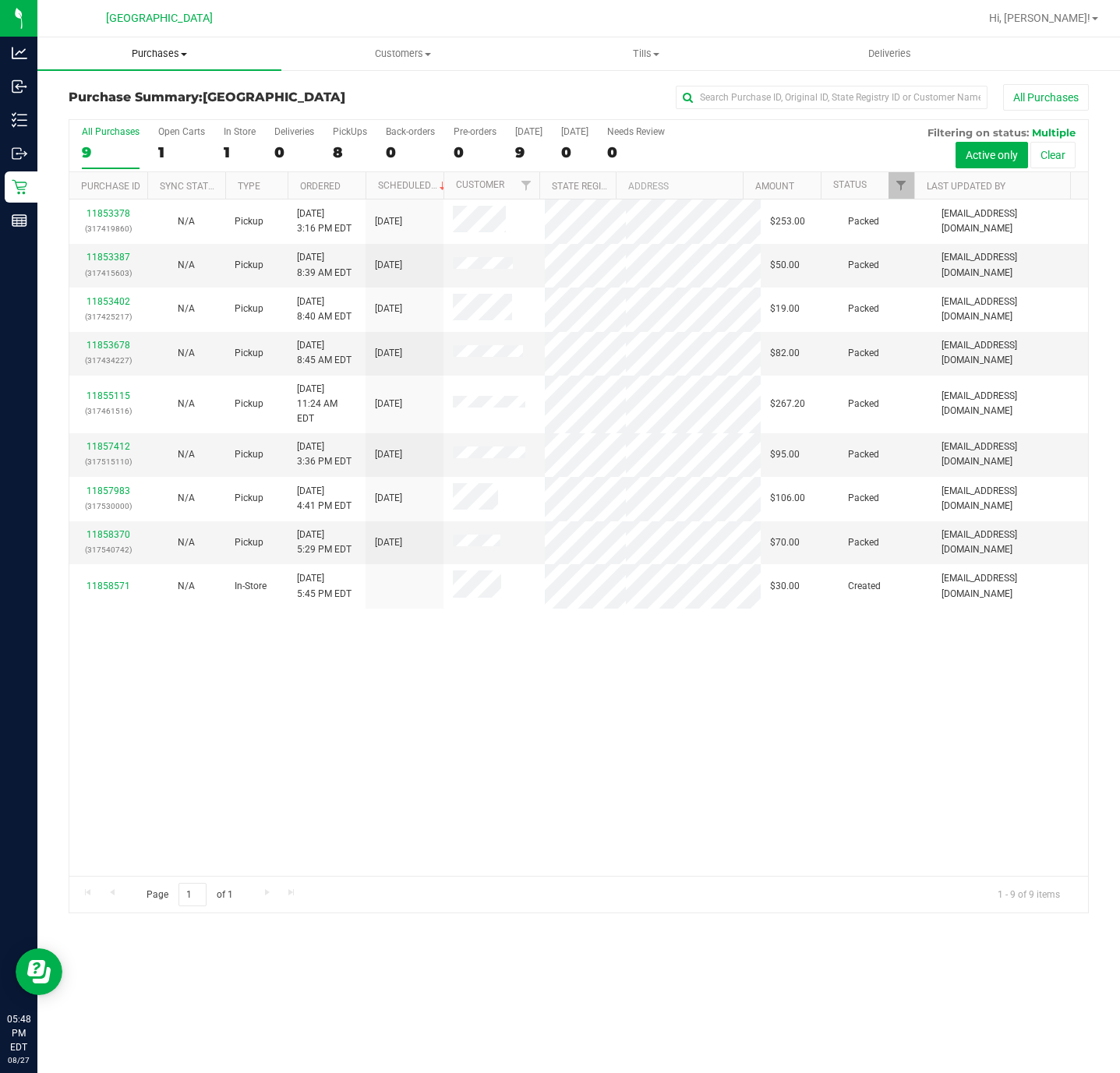
click at [162, 57] on span "Purchases" at bounding box center [159, 54] width 244 height 14
click at [110, 106] on span "Fulfillment" at bounding box center [86, 112] width 97 height 13
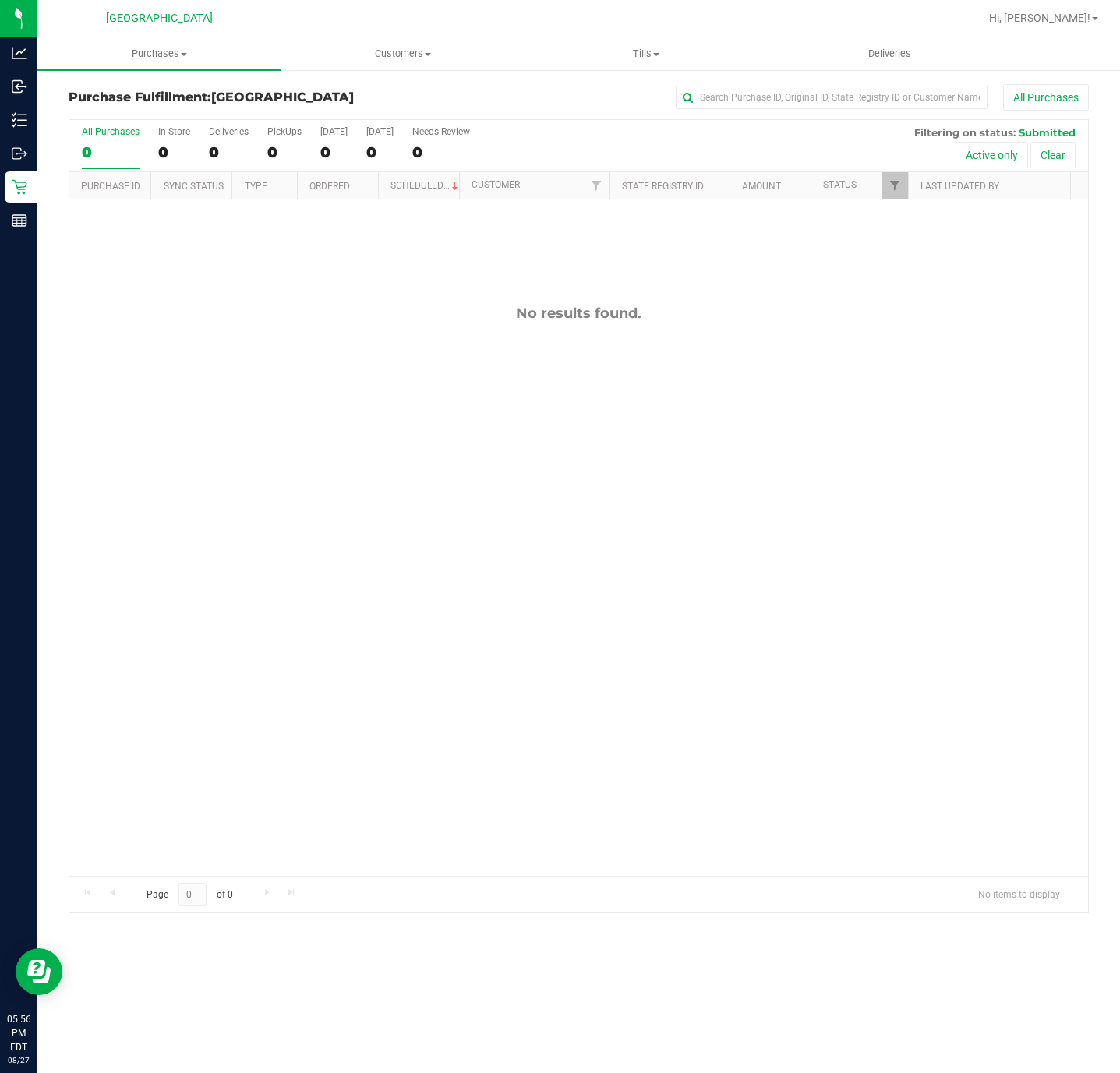
click at [320, 668] on div "No results found." at bounding box center [579, 591] width 1019 height 782
click at [358, 432] on div "No results found." at bounding box center [579, 591] width 1019 height 782
click at [336, 320] on div "No results found." at bounding box center [579, 313] width 1019 height 17
click at [169, 52] on span "Purchases" at bounding box center [159, 54] width 244 height 14
click at [154, 92] on span "Summary of purchases" at bounding box center [117, 93] width 160 height 13
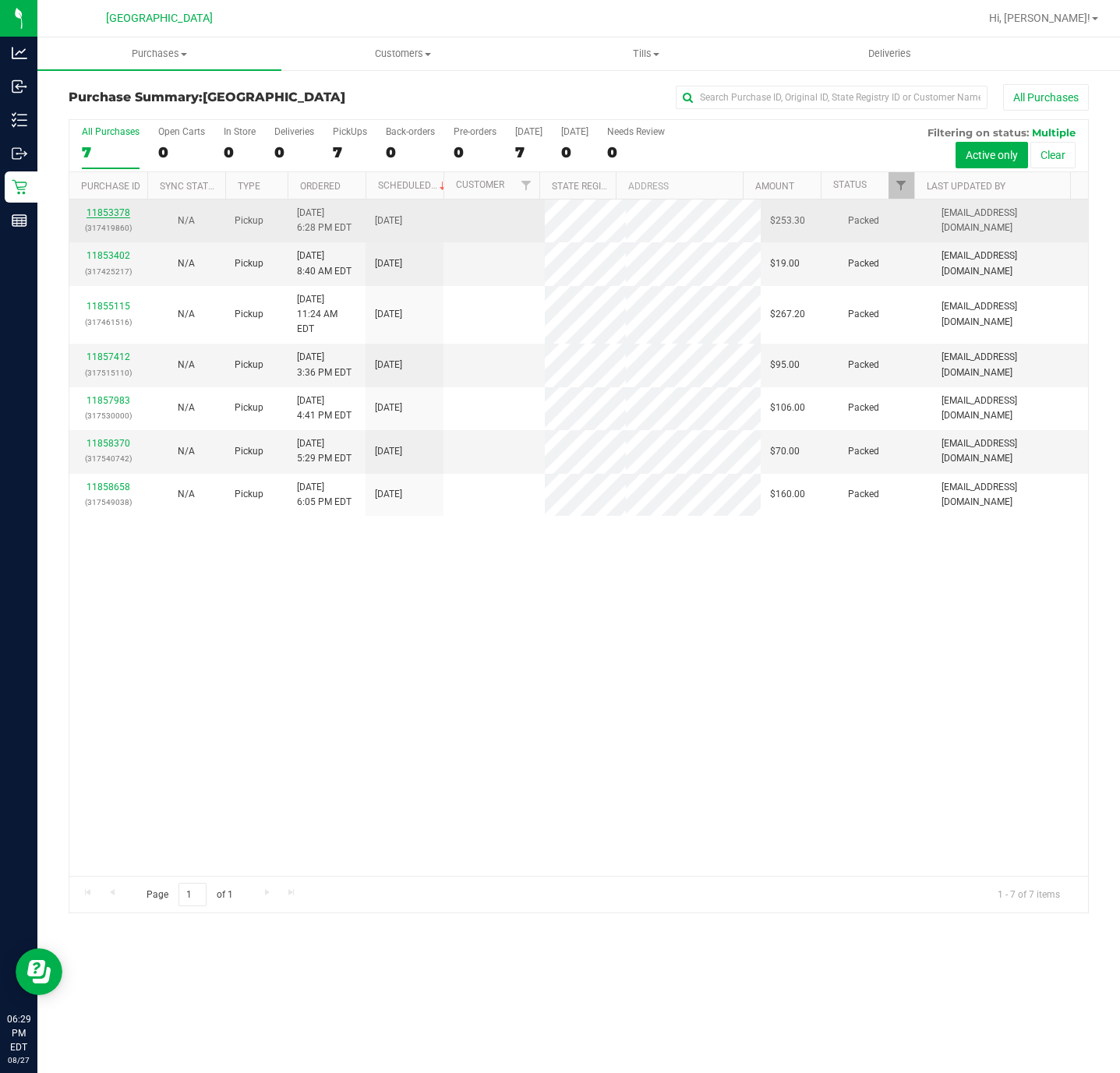
click at [108, 218] on link "11853378" at bounding box center [108, 213] width 43 height 11
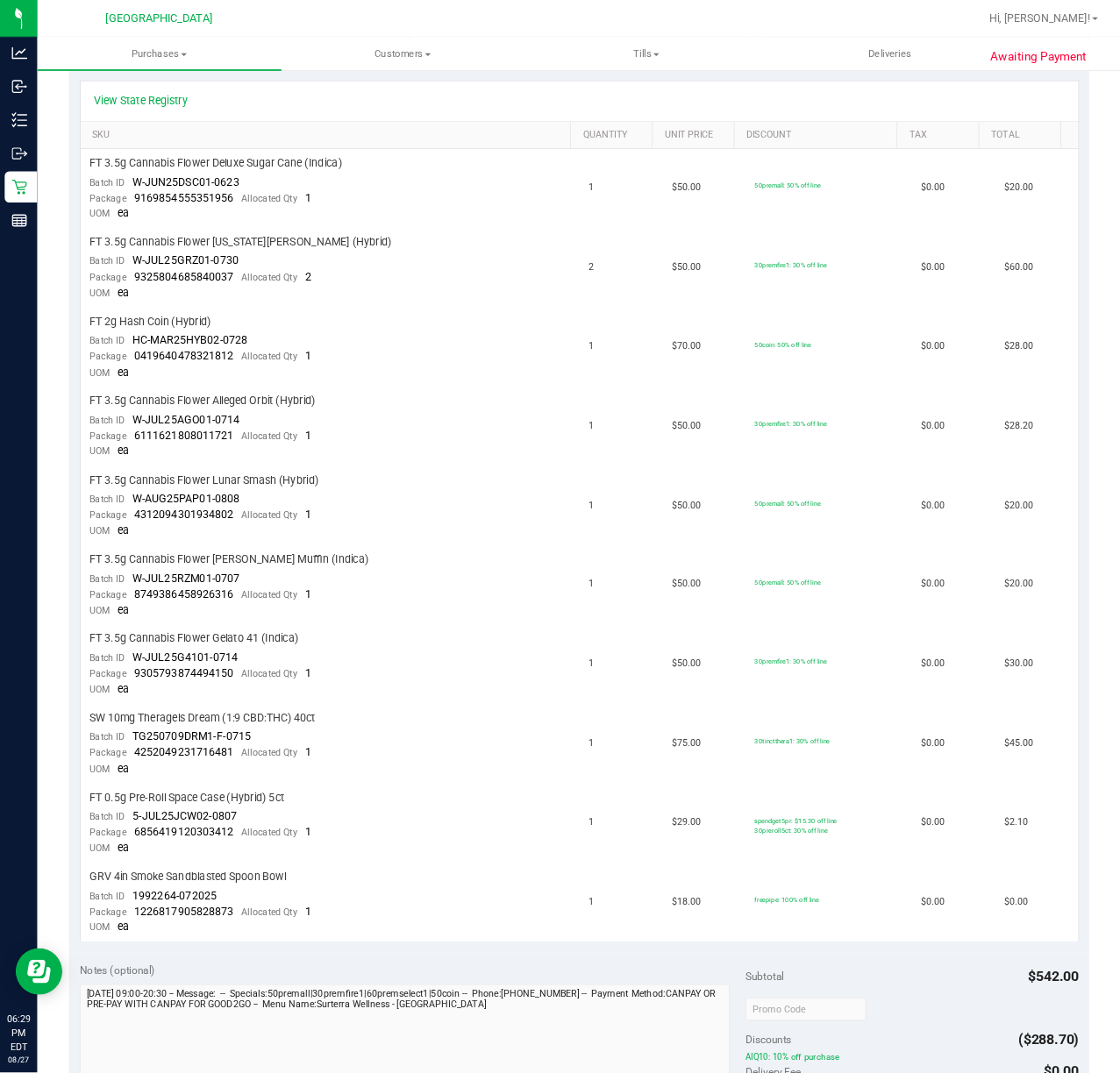
scroll to position [394, 0]
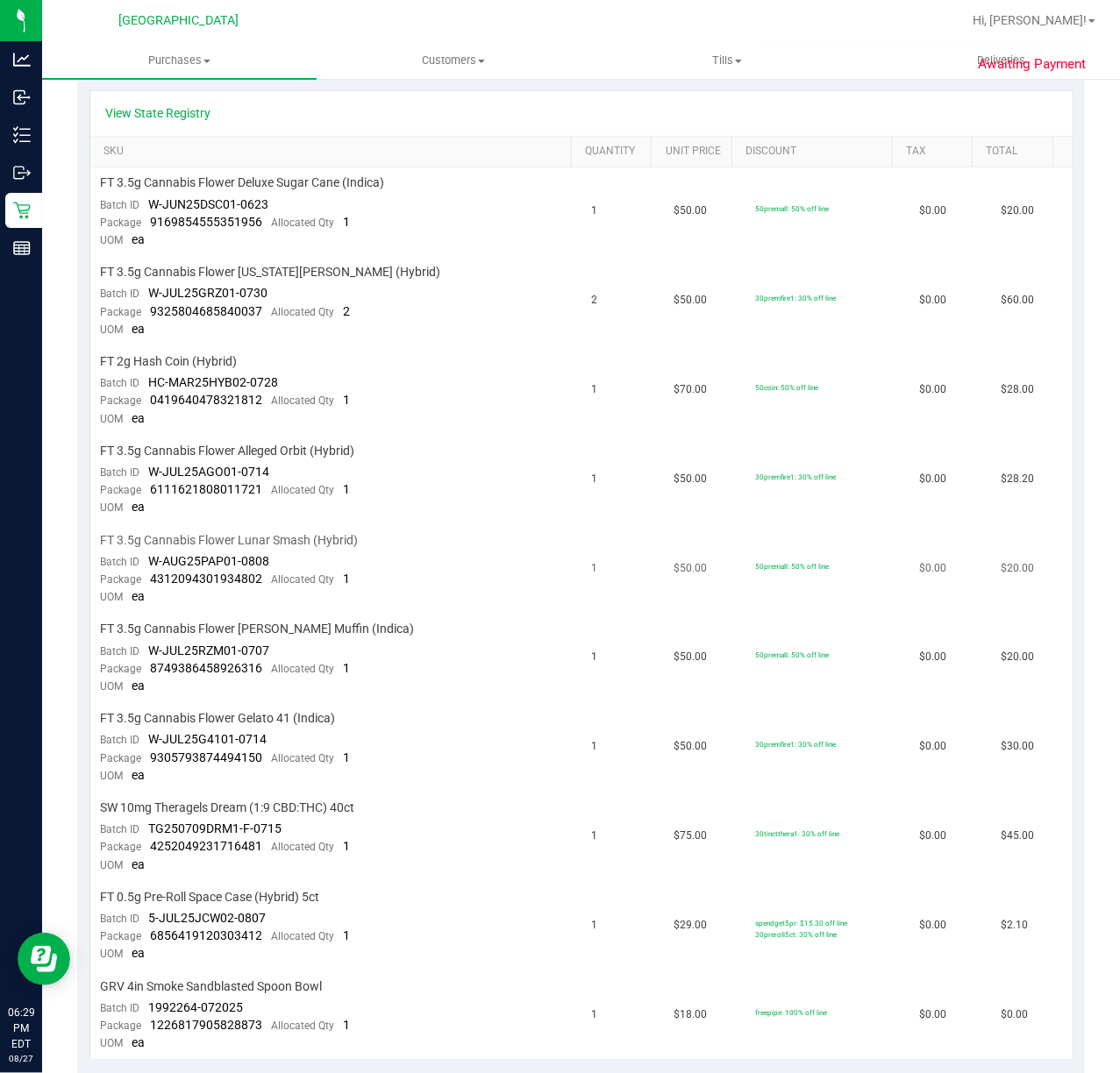
drag, startPoint x: 1024, startPoint y: 14, endPoint x: 553, endPoint y: 568, distance: 727.2
click at [553, 568] on td "FT 3.5g Cannabis Flower Lunar Smash (Hybrid) Batch ID W-AUG25PAP01-0808 Package…" at bounding box center [336, 570] width 491 height 89
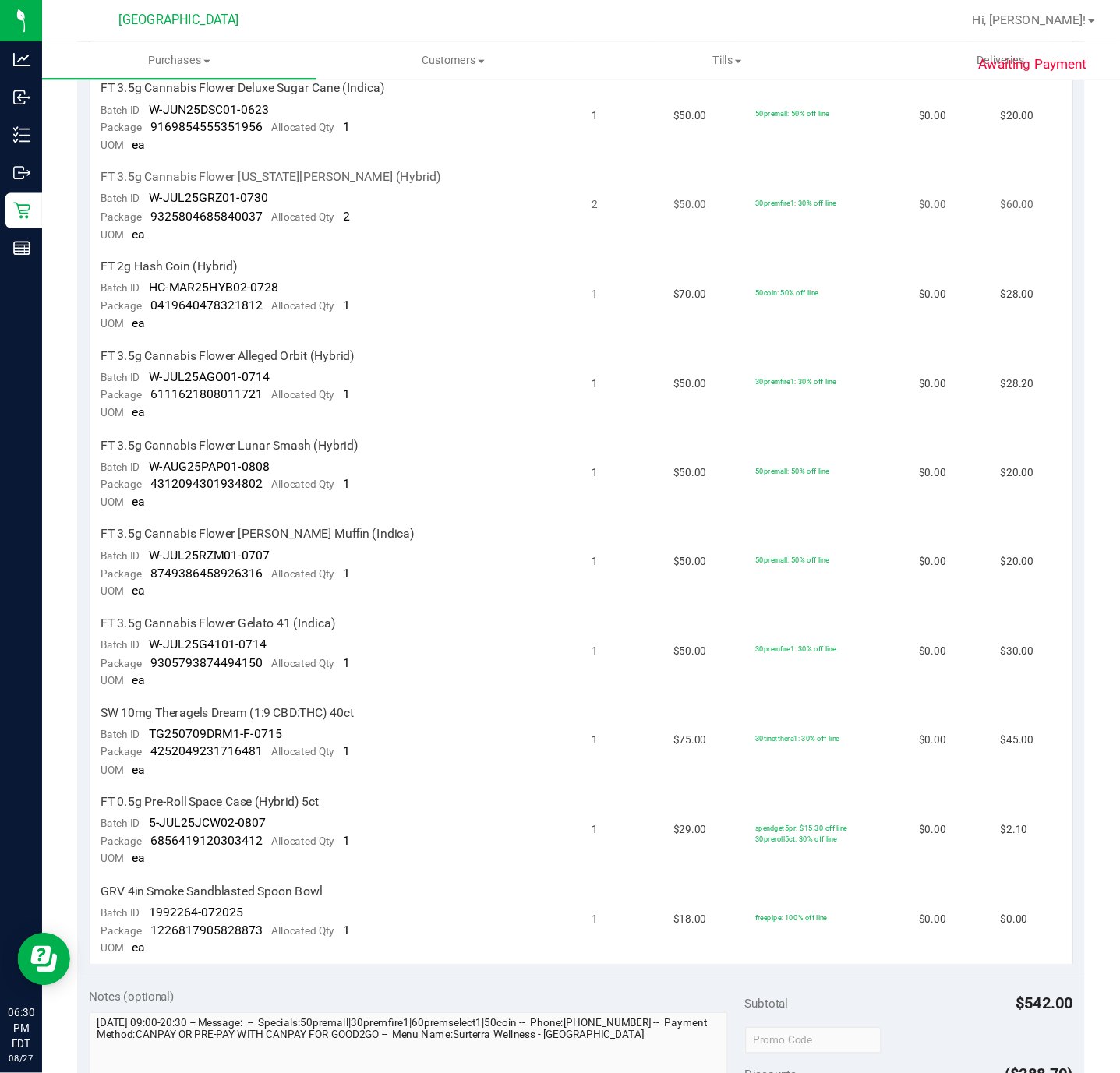
scroll to position [0, 0]
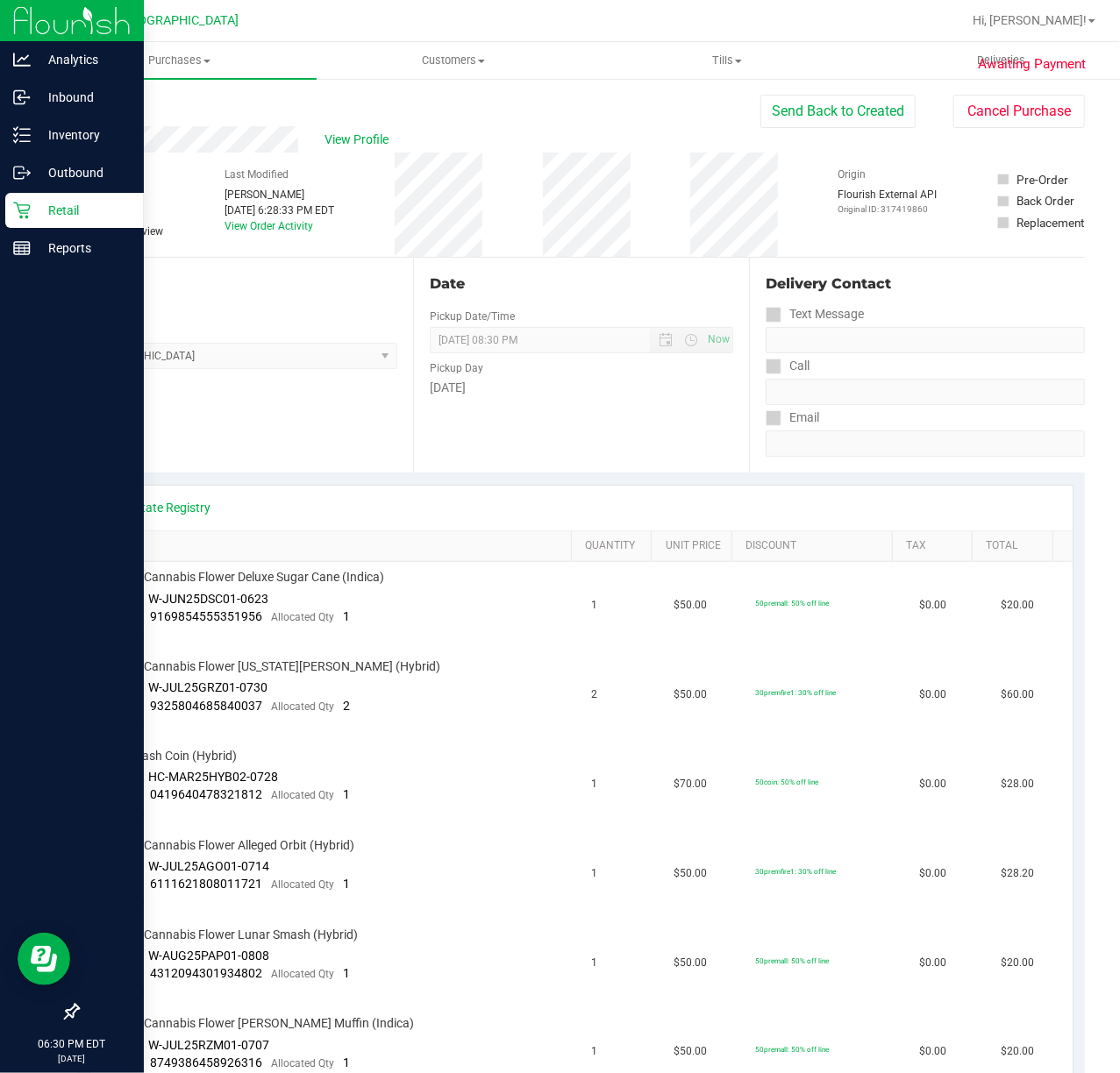
click at [29, 214] on icon at bounding box center [22, 210] width 18 height 18
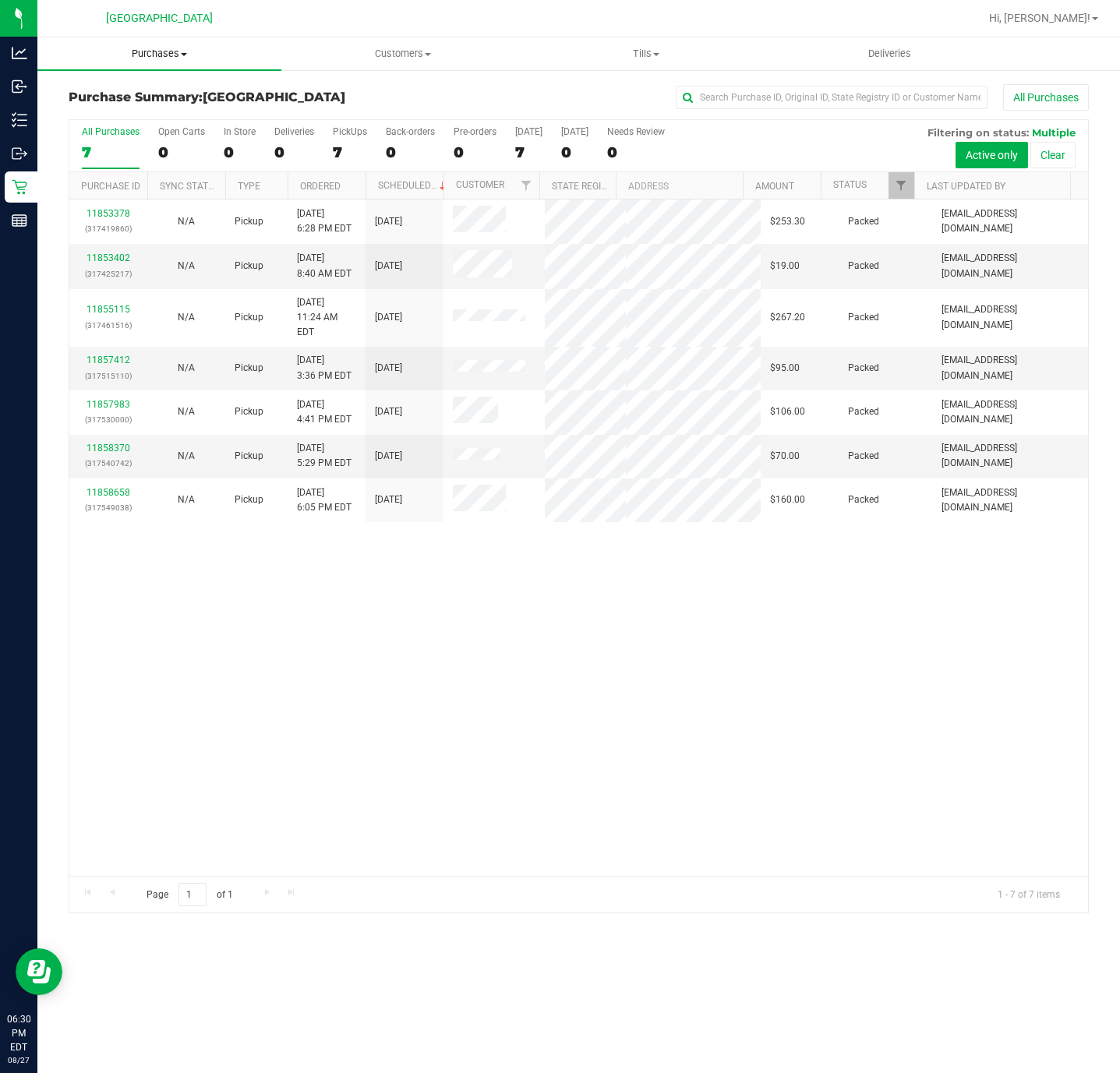
drag, startPoint x: 890, startPoint y: 4, endPoint x: 177, endPoint y: 73, distance: 716.3
click at [177, 54] on span "Purchases" at bounding box center [159, 54] width 244 height 14
click at [117, 107] on span "Fulfillment" at bounding box center [86, 112] width 97 height 13
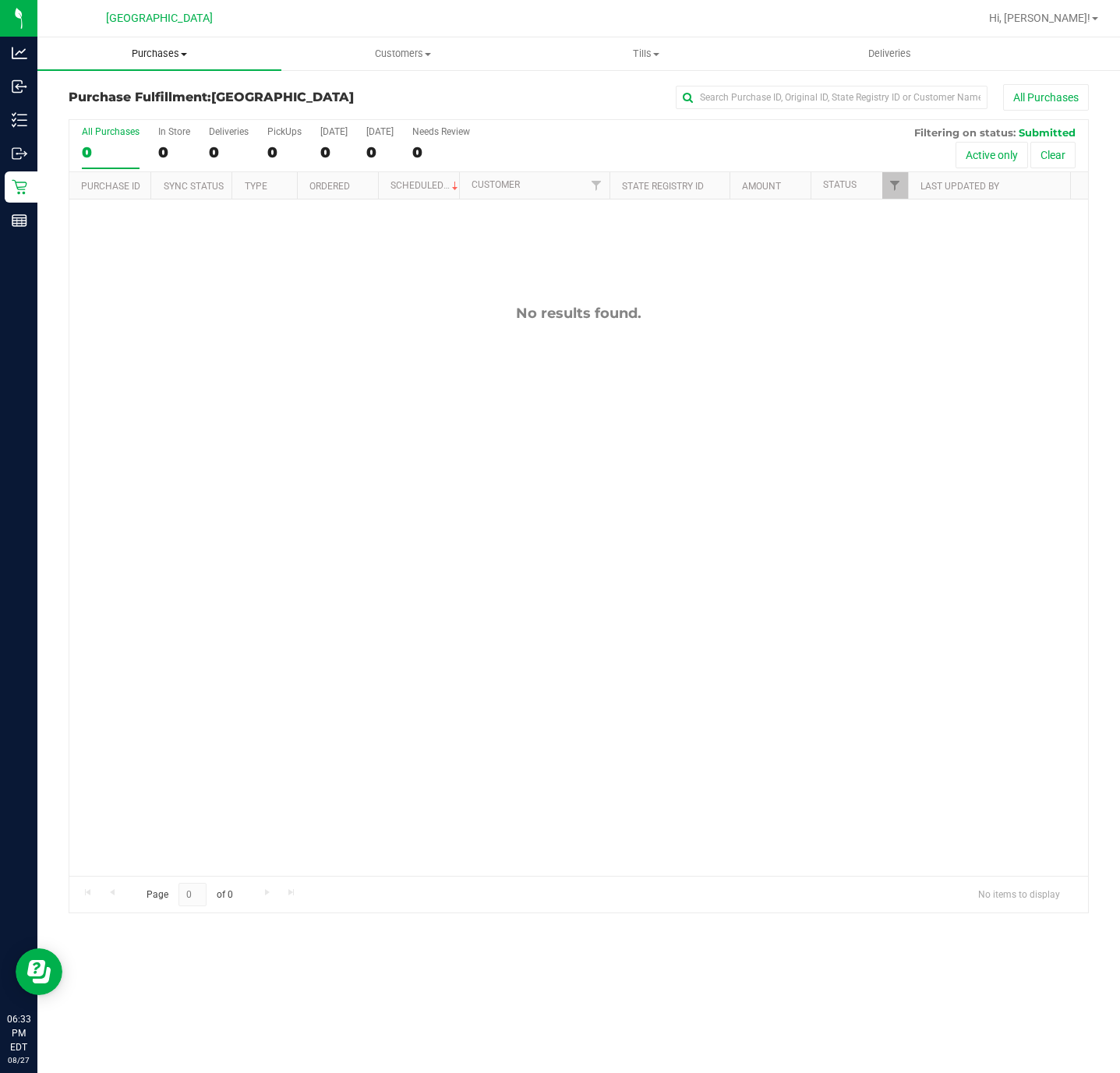
click at [167, 50] on span "Purchases" at bounding box center [159, 54] width 244 height 14
click at [153, 92] on span "Summary of purchases" at bounding box center [117, 93] width 160 height 13
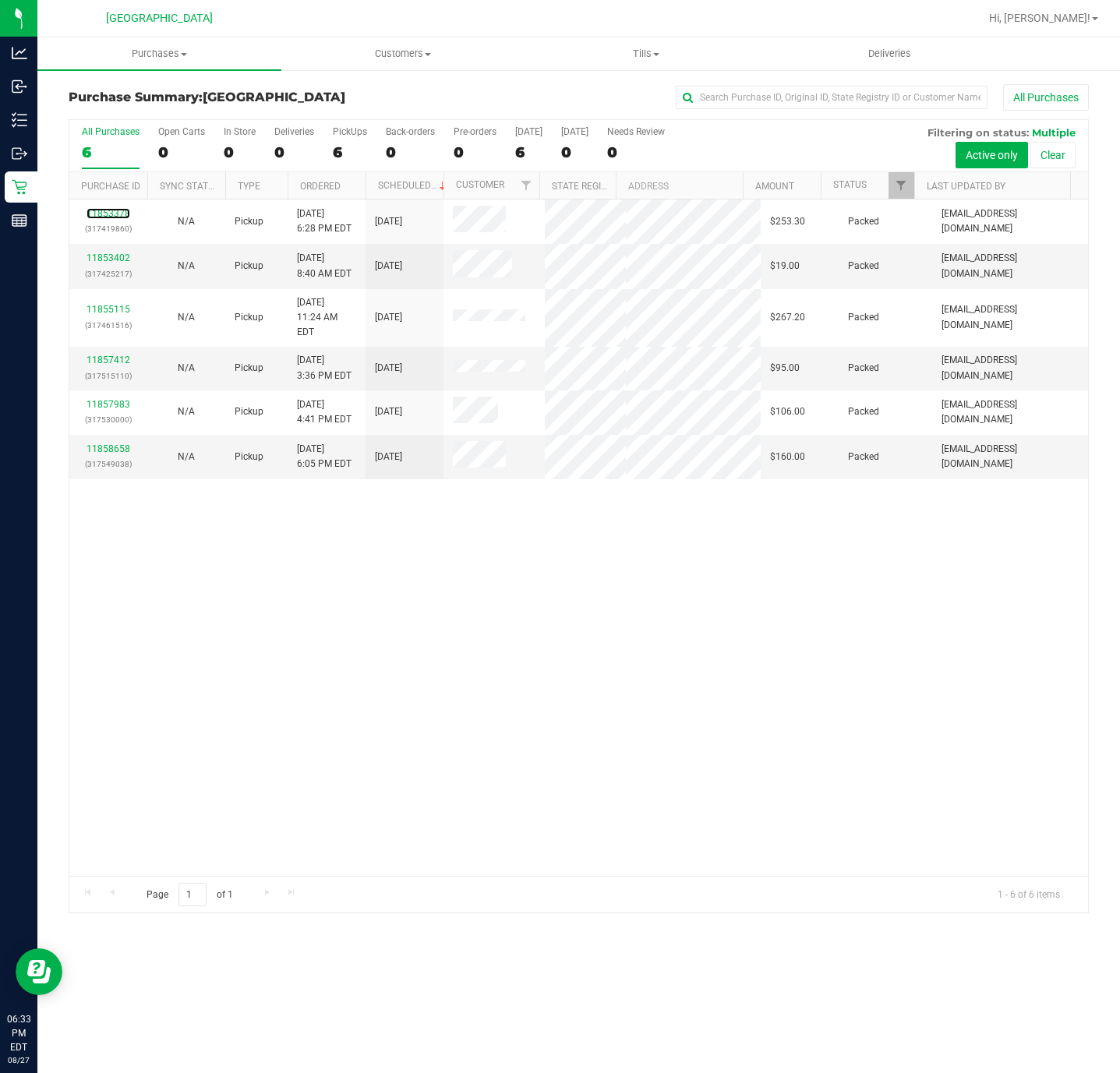
click at [110, 219] on link "11853378" at bounding box center [108, 214] width 43 height 11
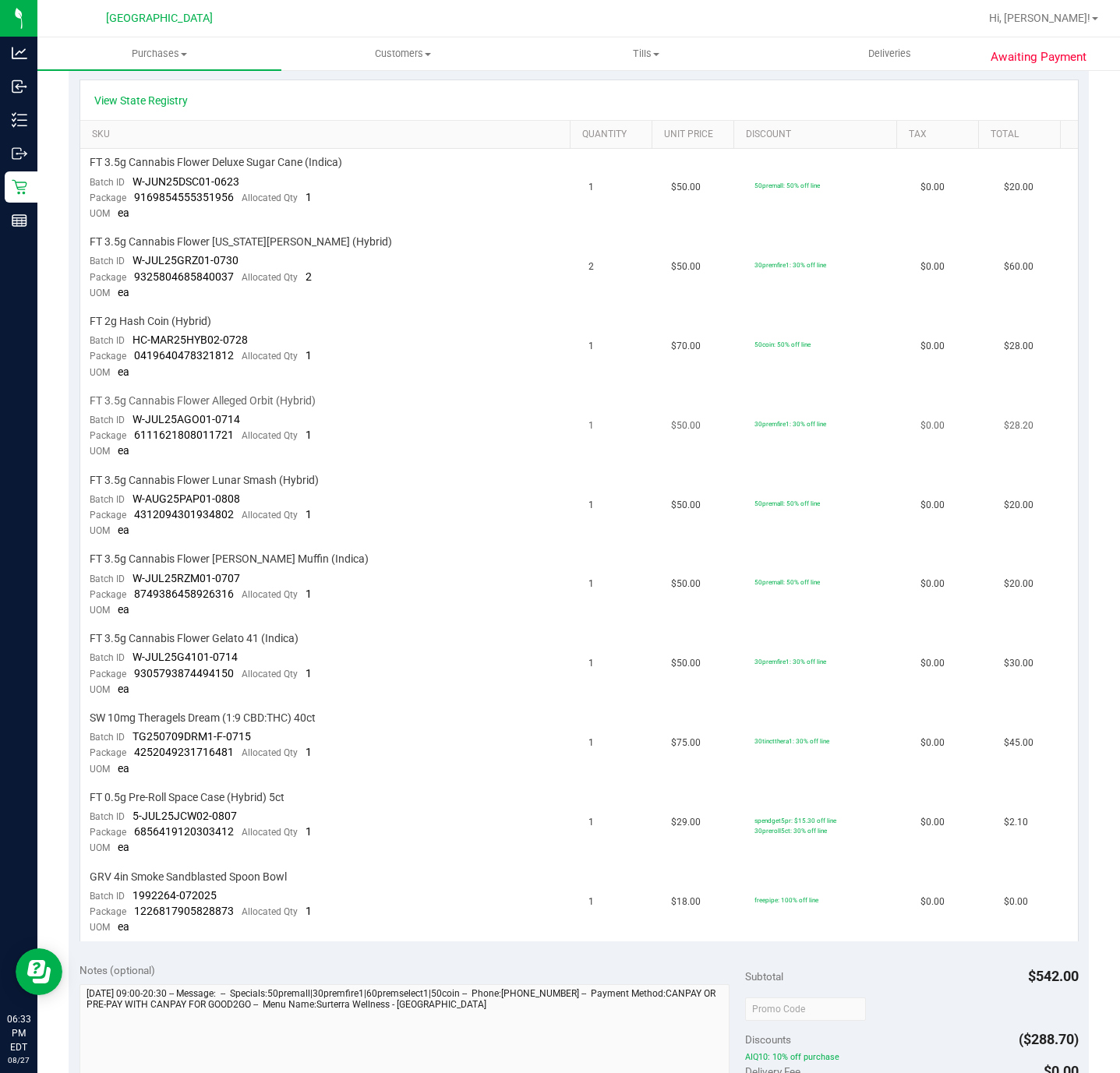
scroll to position [468, 0]
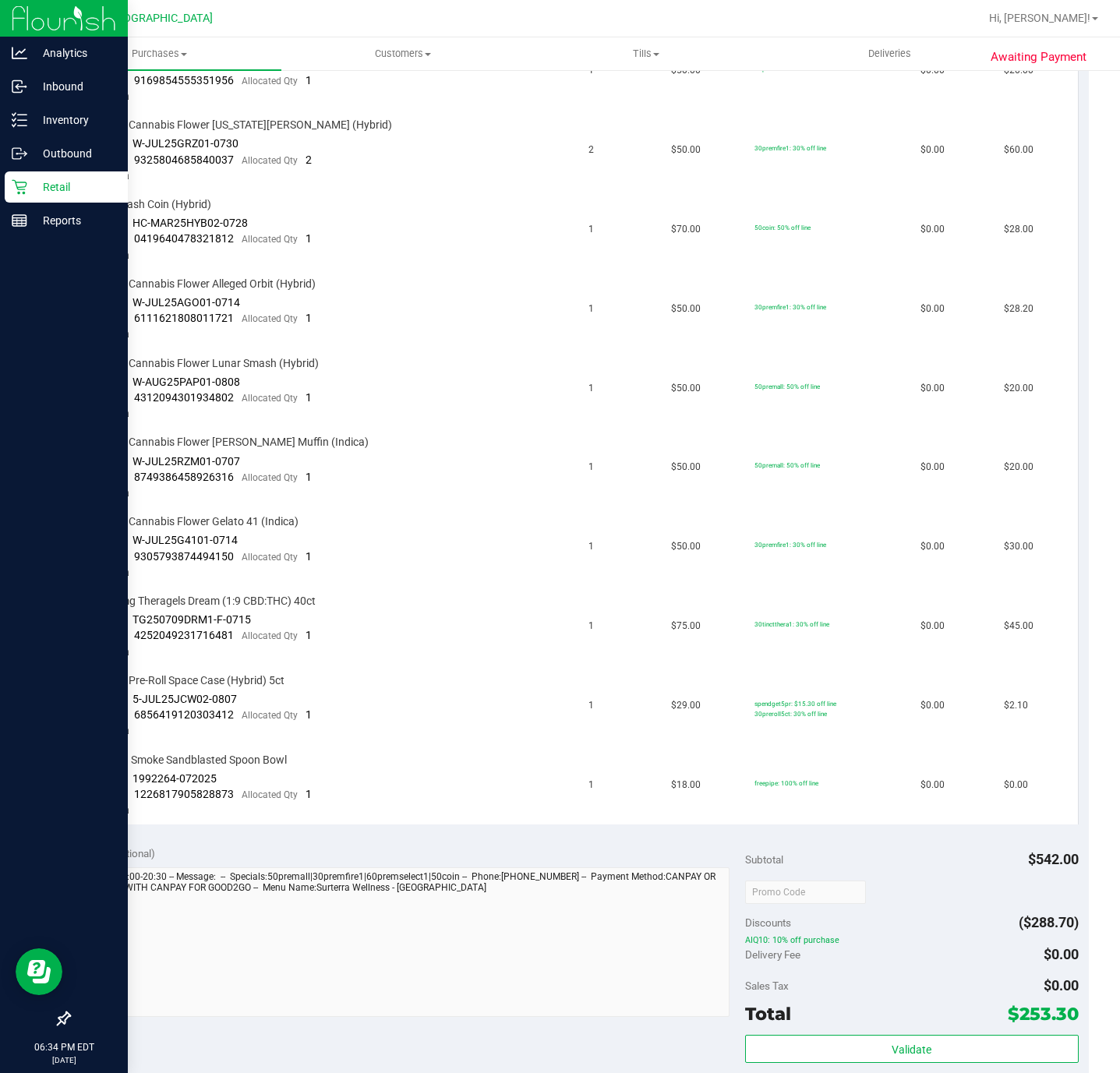
click at [28, 185] on div "Retail" at bounding box center [66, 187] width 123 height 31
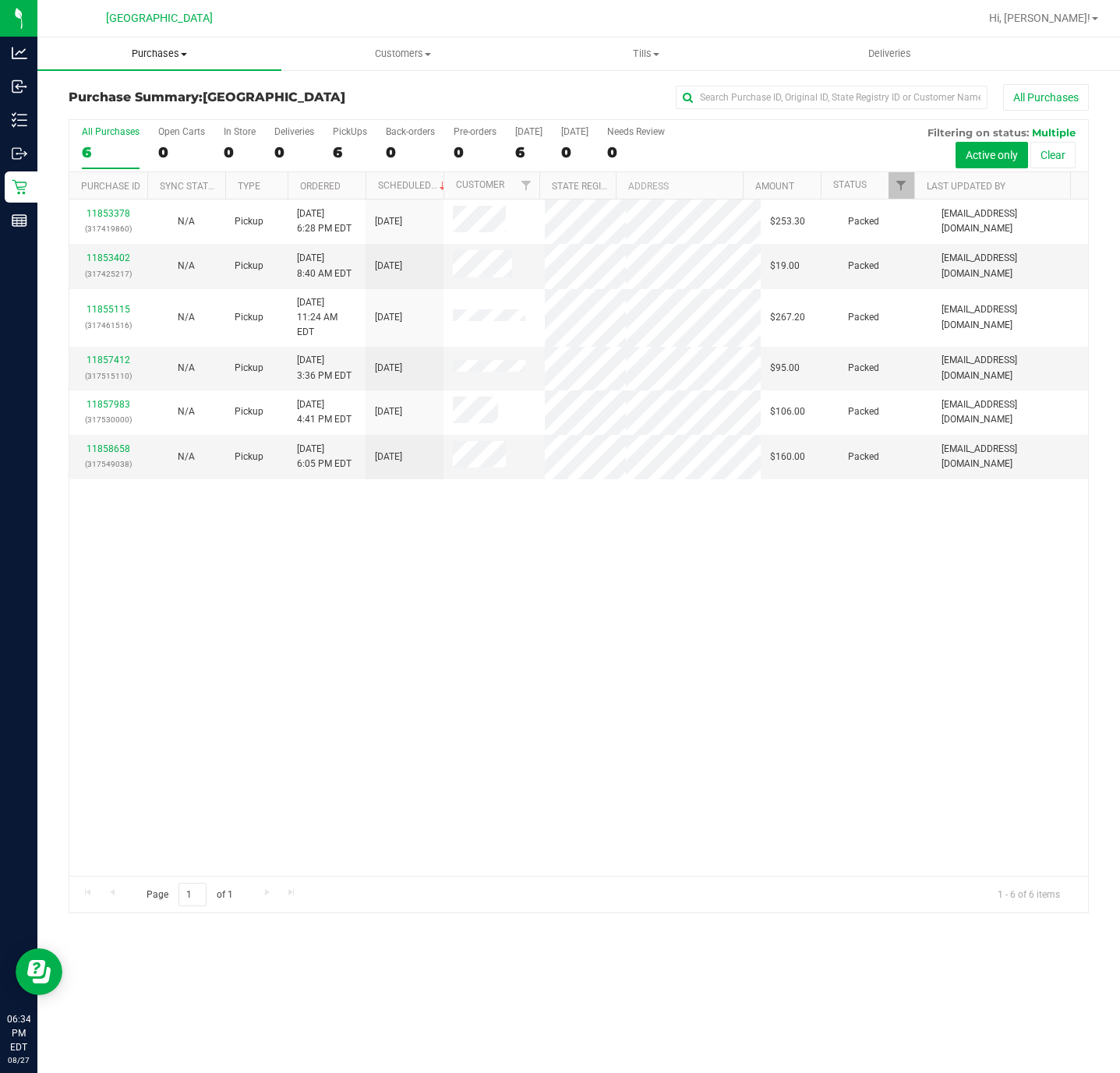
click at [187, 56] on span "Purchases" at bounding box center [159, 54] width 244 height 14
click at [131, 118] on li "Fulfillment" at bounding box center [159, 113] width 244 height 19
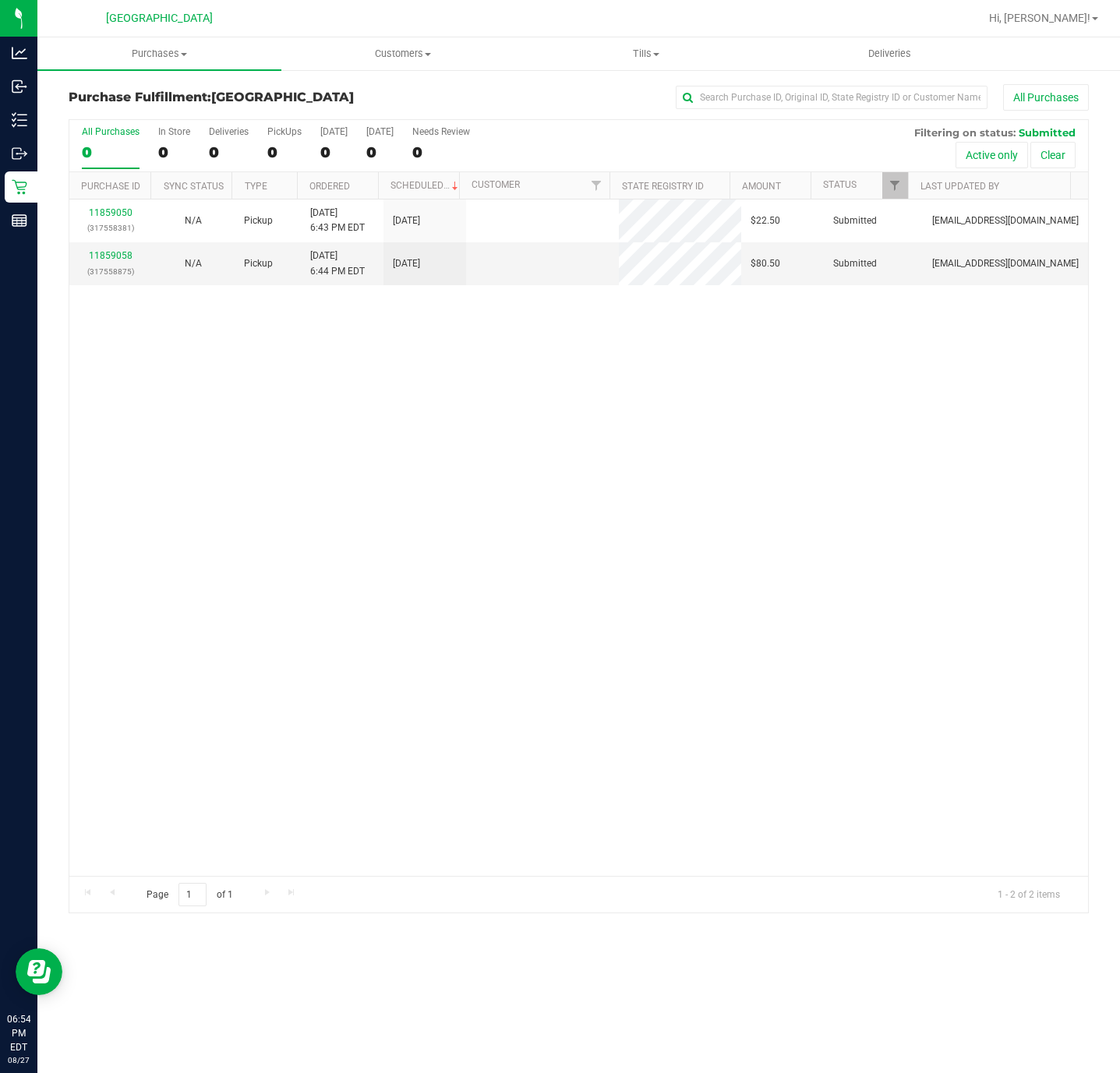
click at [185, 498] on div "11859050 (317558381) N/A Pickup 8/27/2025 6:43 PM EDT 8/27/2025 $22.50 Submitte…" at bounding box center [579, 538] width 1019 height 676
click at [125, 256] on link "11859058" at bounding box center [111, 255] width 43 height 11
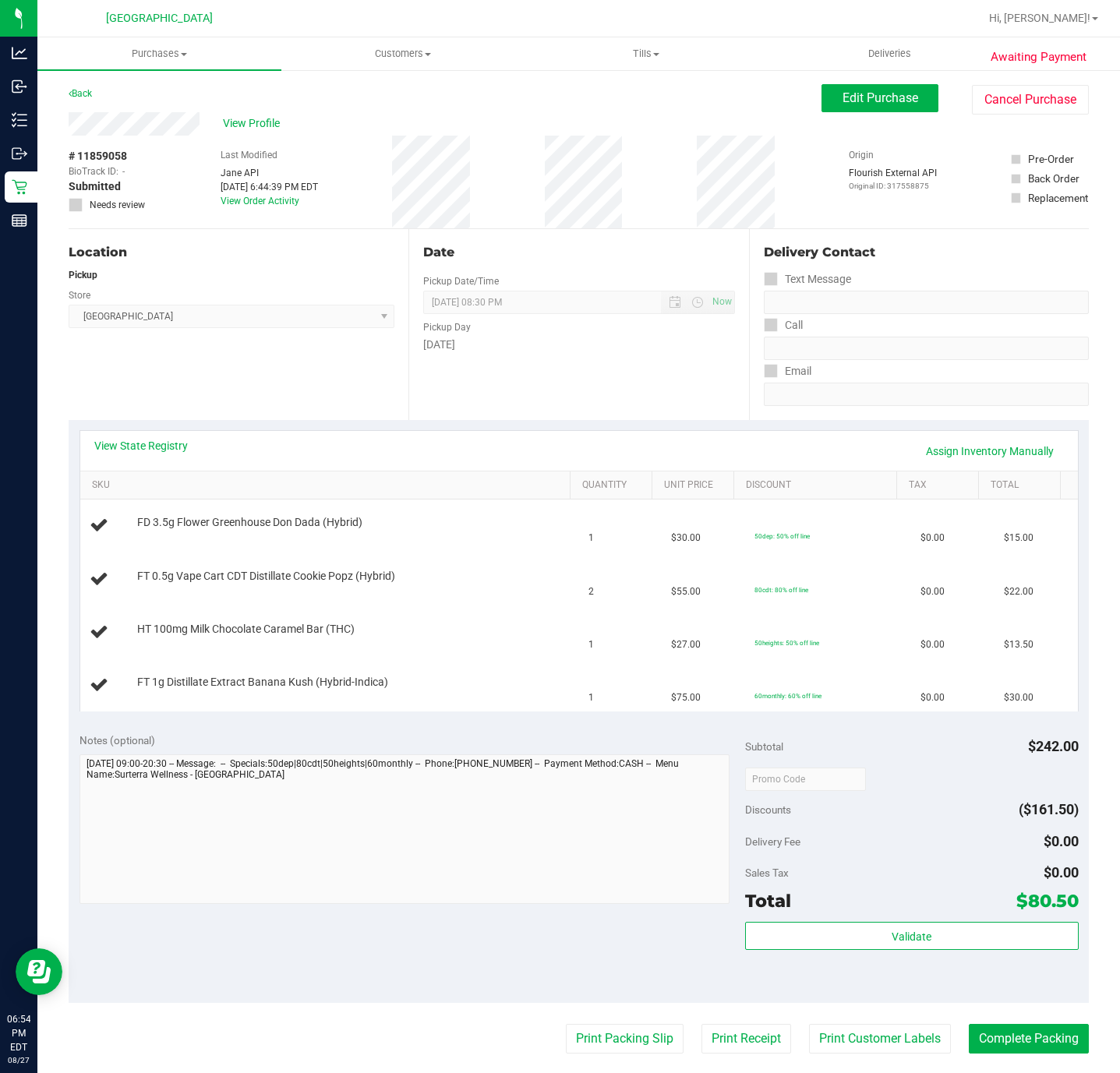
click at [227, 367] on div "Location Pickup Store Deerfield Beach WC Select Store Bonita Springs WC Boynton…" at bounding box center [238, 324] width 340 height 191
click at [291, 402] on div "Location Pickup Store Deerfield Beach WC Select Store Bonita Springs WC Boynton…" at bounding box center [238, 324] width 340 height 191
click at [622, 1044] on button "Print Packing Slip" at bounding box center [624, 1038] width 118 height 29
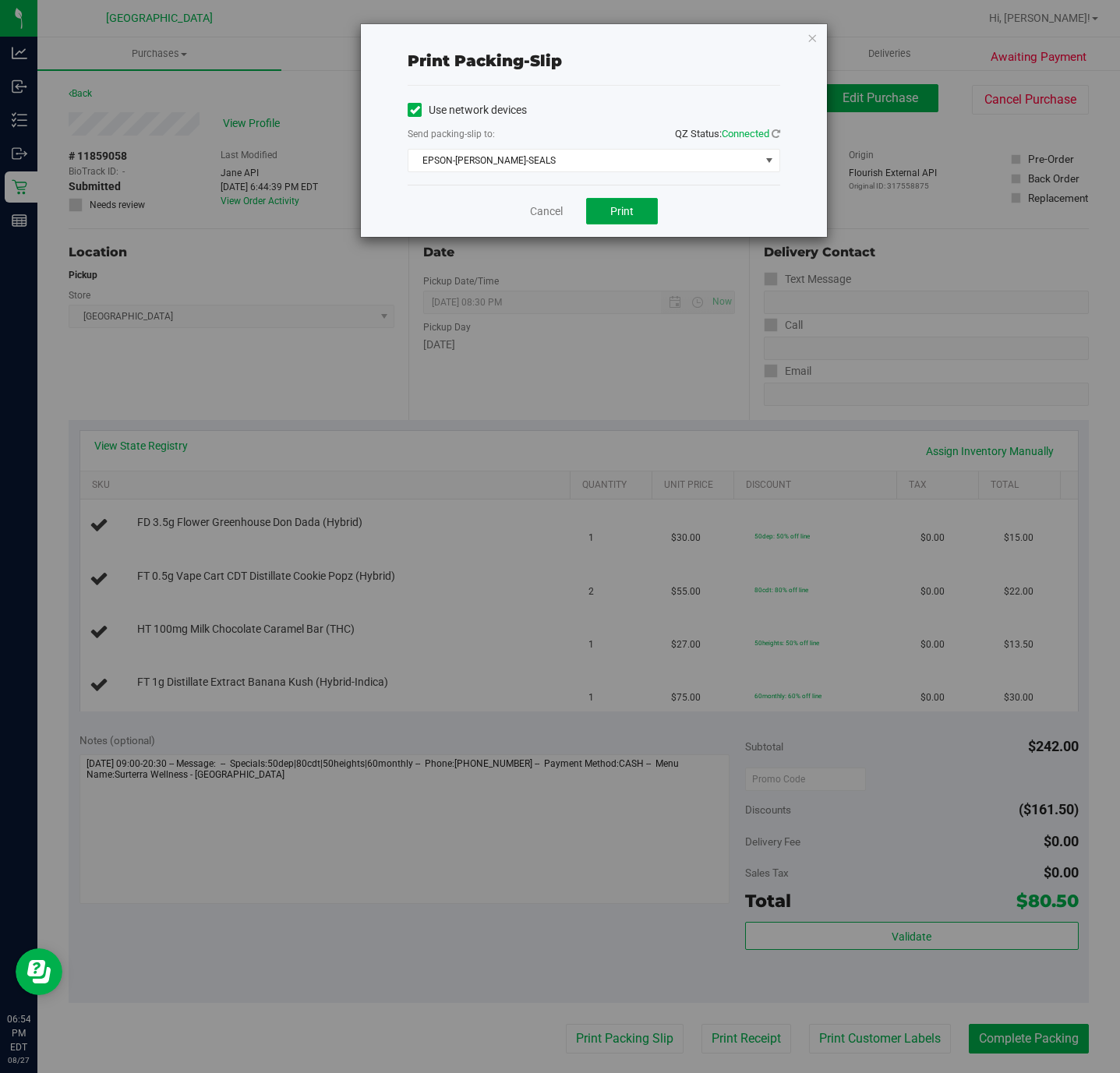
drag, startPoint x: 623, startPoint y: 204, endPoint x: 714, endPoint y: 240, distance: 97.9
click at [619, 204] on button "Print" at bounding box center [622, 211] width 72 height 27
click at [535, 206] on link "Cancel" at bounding box center [547, 211] width 33 height 16
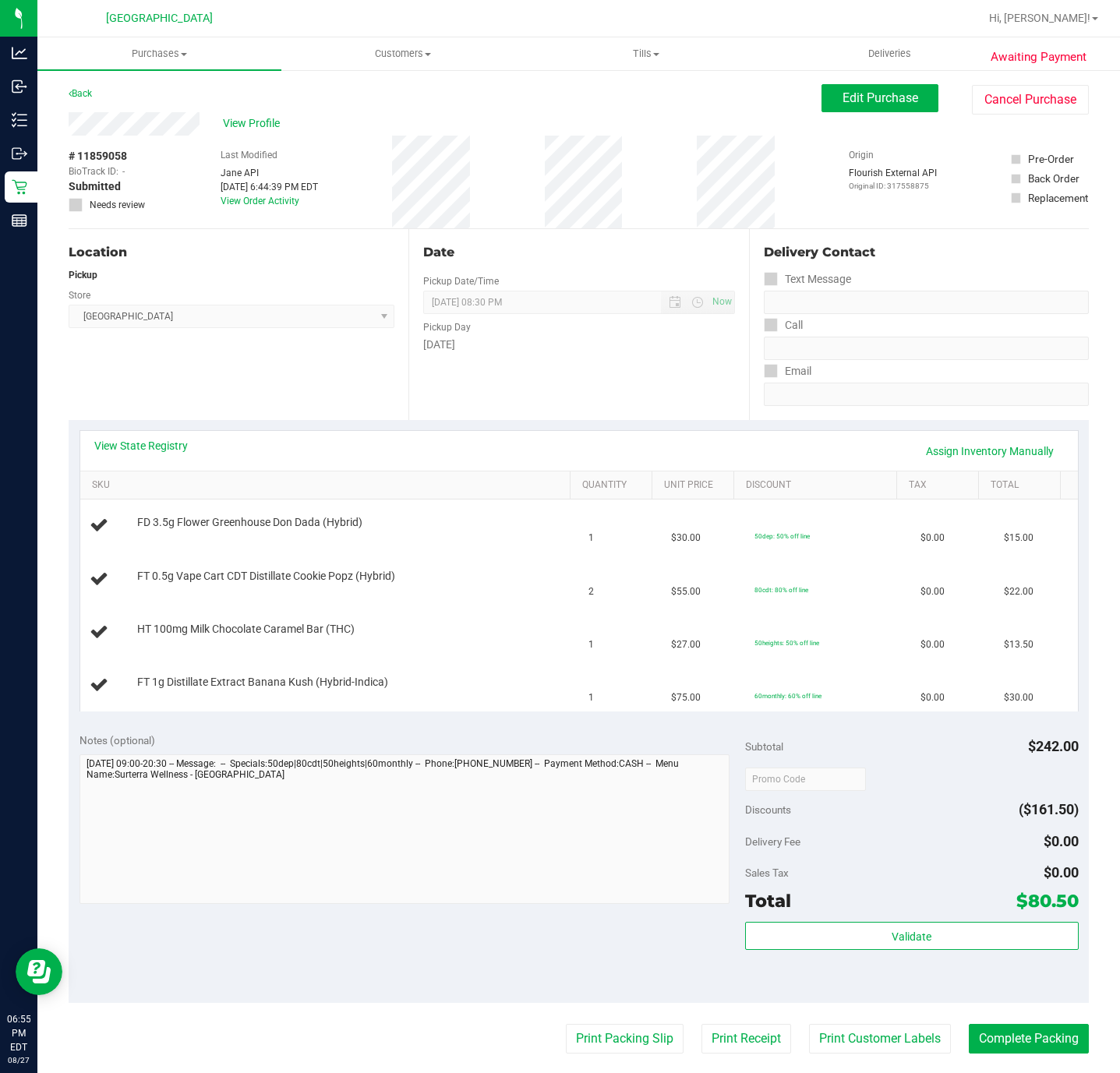
drag, startPoint x: 335, startPoint y: 367, endPoint x: 318, endPoint y: 343, distance: 29.4
click at [332, 362] on div "Location Pickup Store Deerfield Beach WC Select Store Bonita Springs WC Boynton…" at bounding box center [238, 324] width 340 height 191
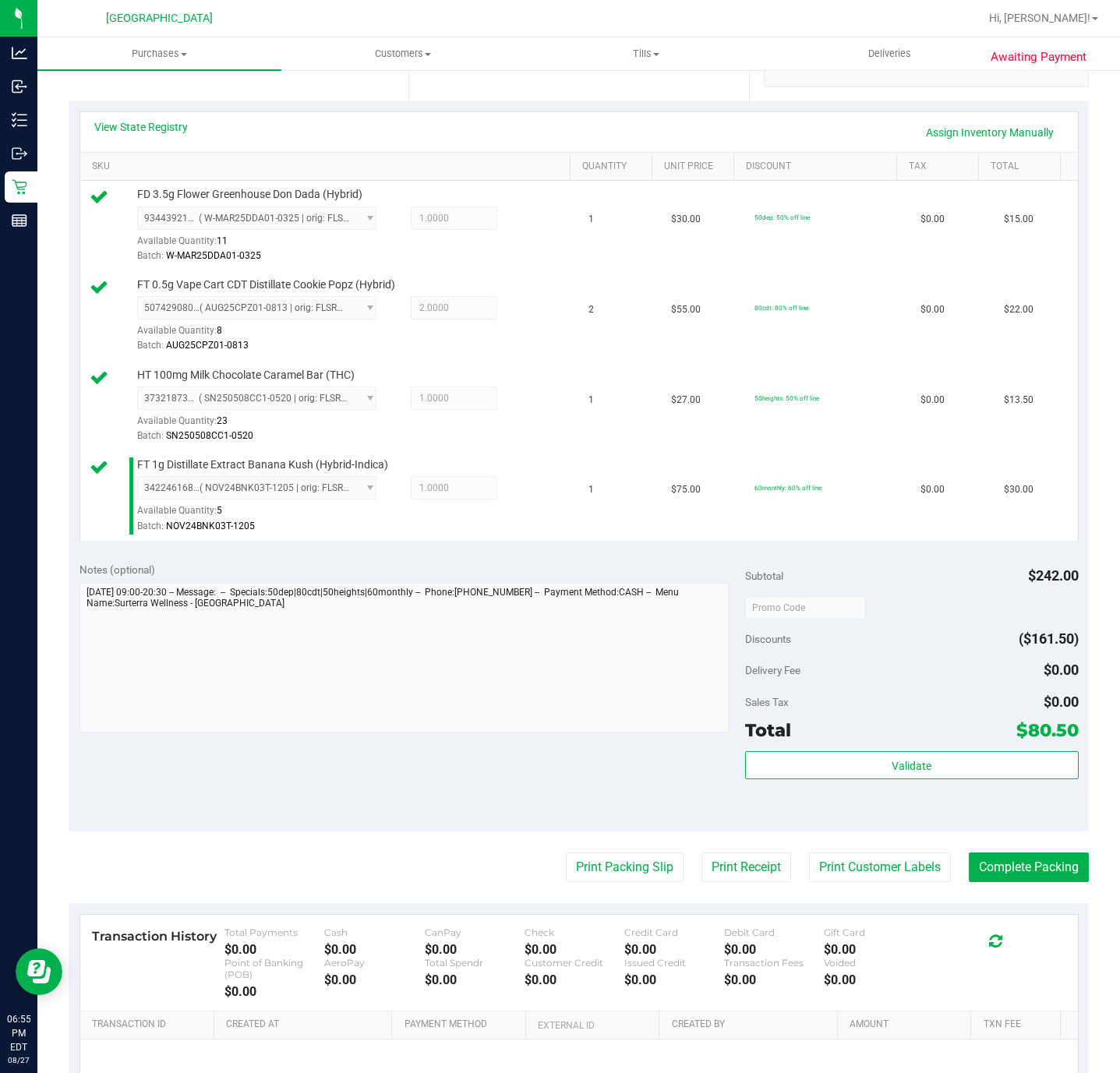
scroll to position [492, 0]
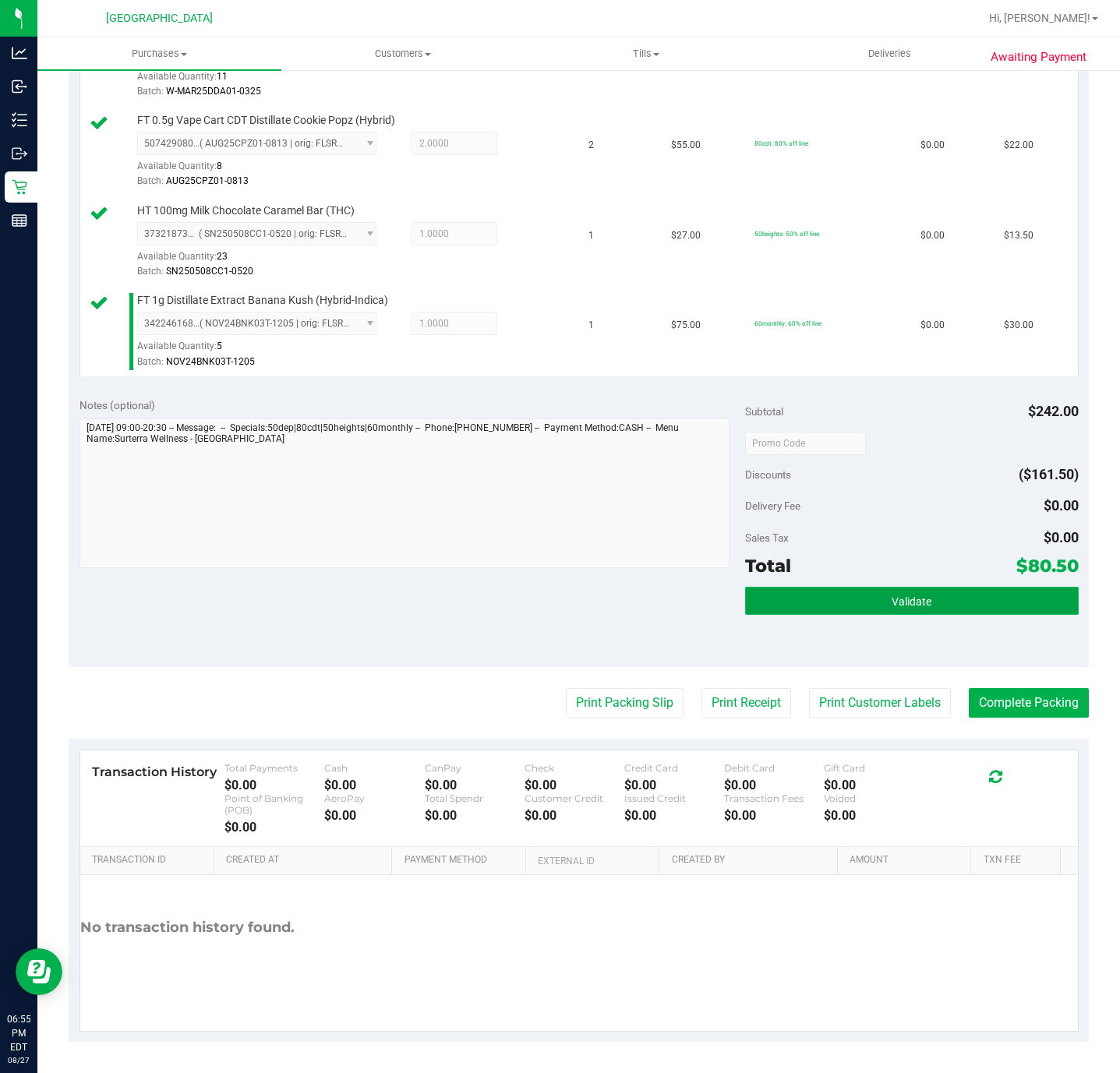
click at [873, 597] on button "Validate" at bounding box center [911, 601] width 333 height 28
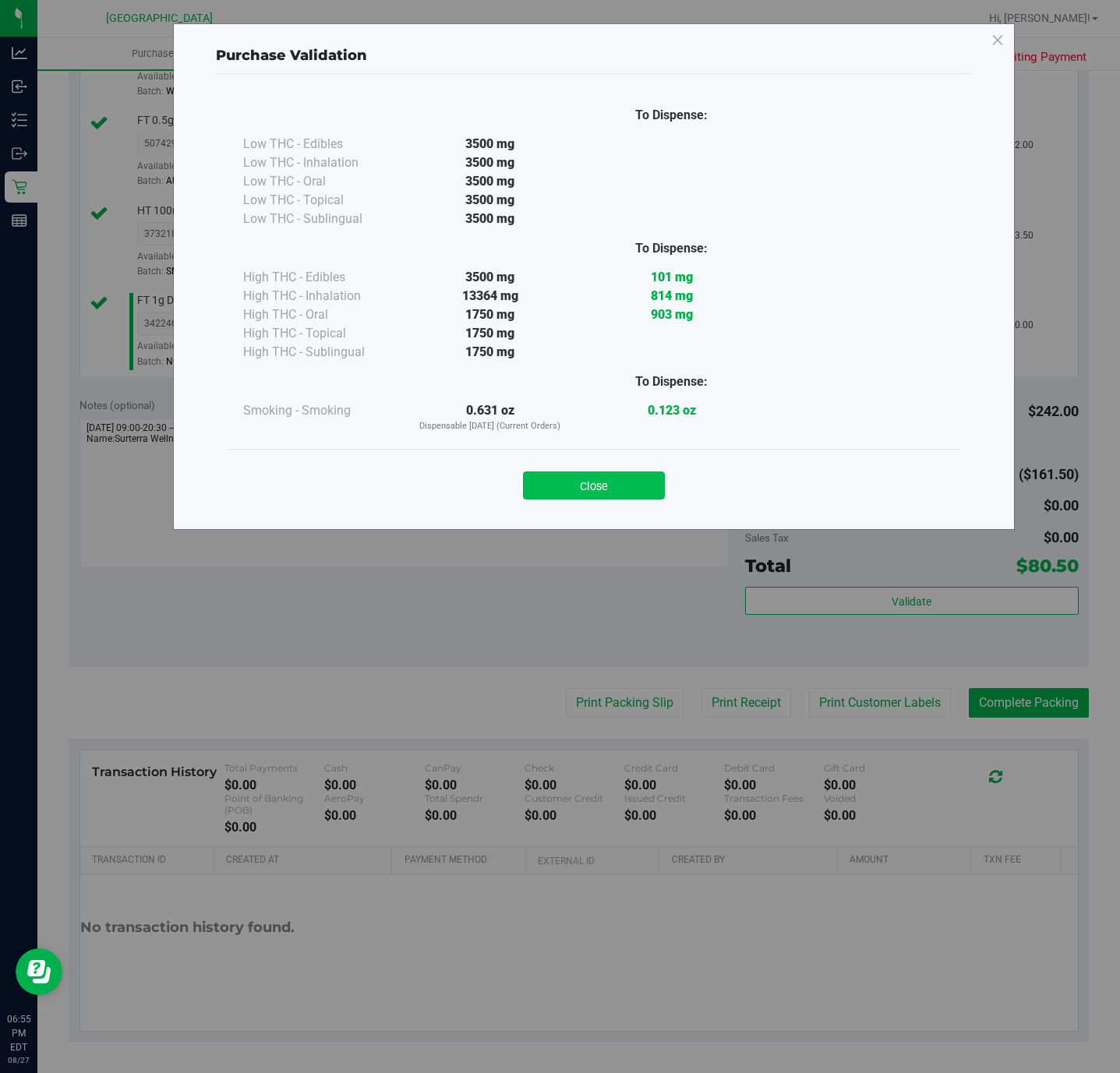
click at [619, 487] on button "Close" at bounding box center [594, 485] width 142 height 28
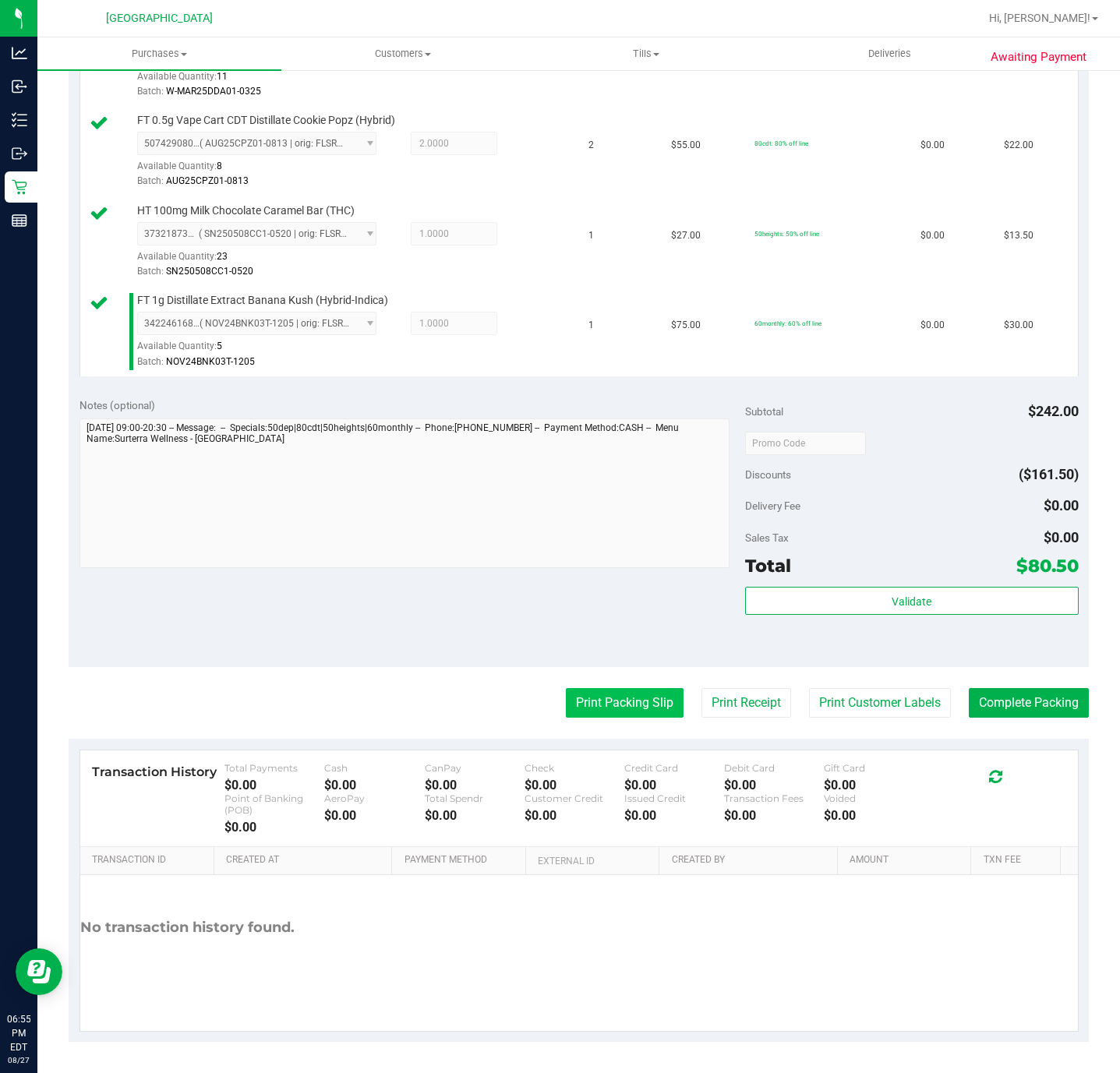
click at [631, 702] on button "Print Packing Slip" at bounding box center [624, 703] width 118 height 29
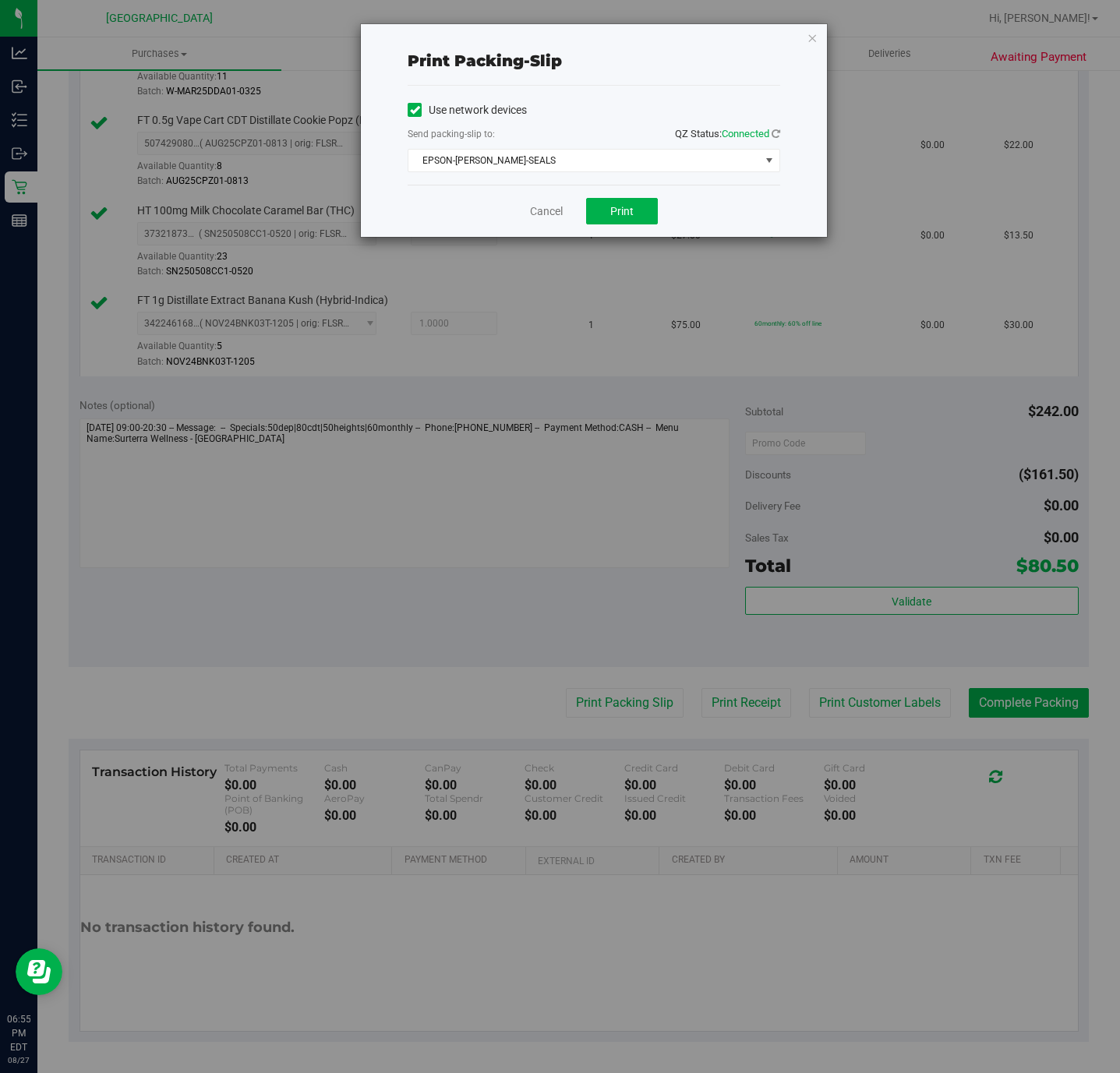
click at [818, 34] on div "Print packing-slip Use network devices Send packing-slip to: QZ Status: Connect…" at bounding box center [593, 131] width 466 height 213
click at [816, 35] on icon "button" at bounding box center [812, 37] width 11 height 19
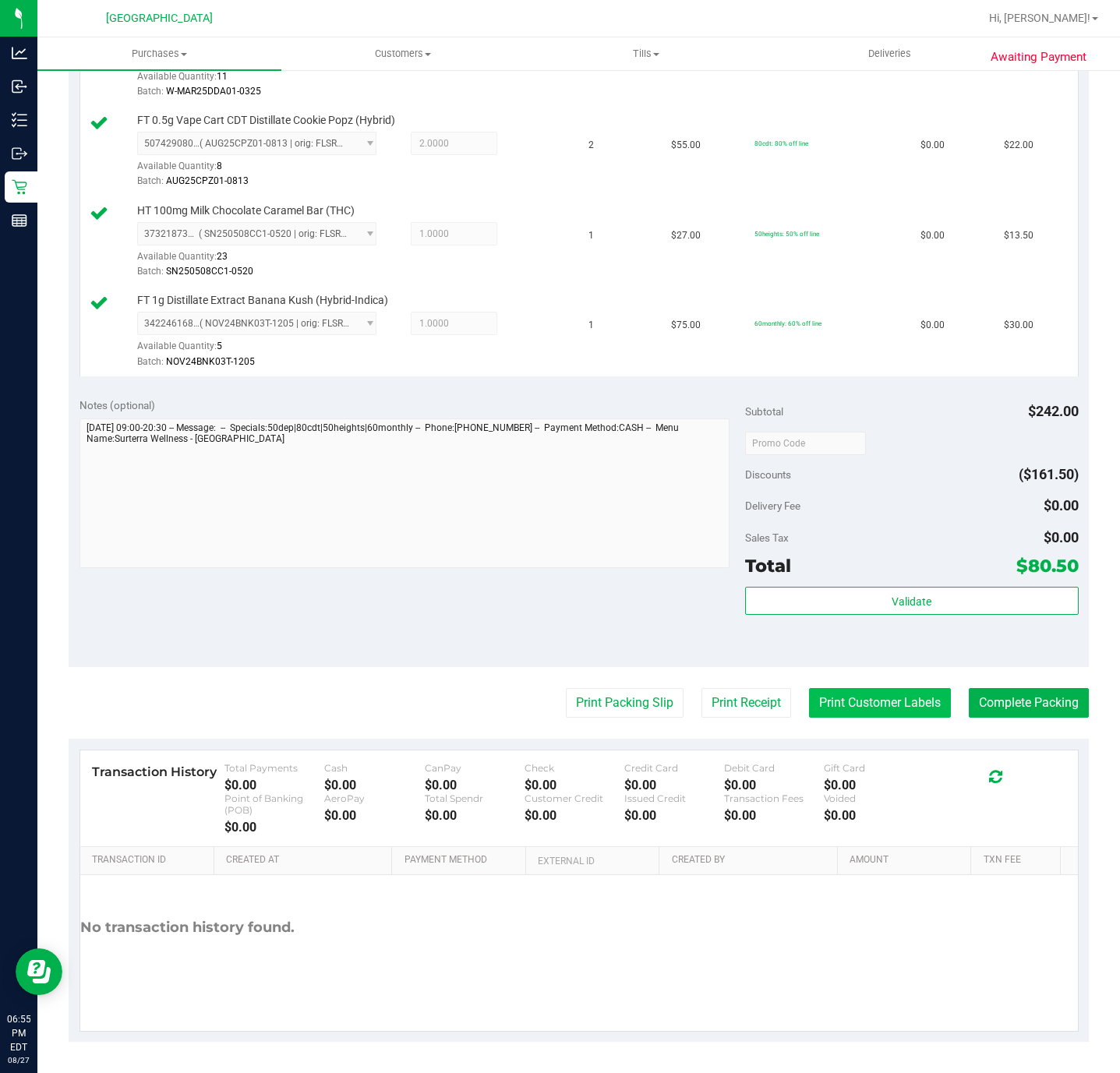
click at [868, 699] on button "Print Customer Labels" at bounding box center [880, 703] width 142 height 29
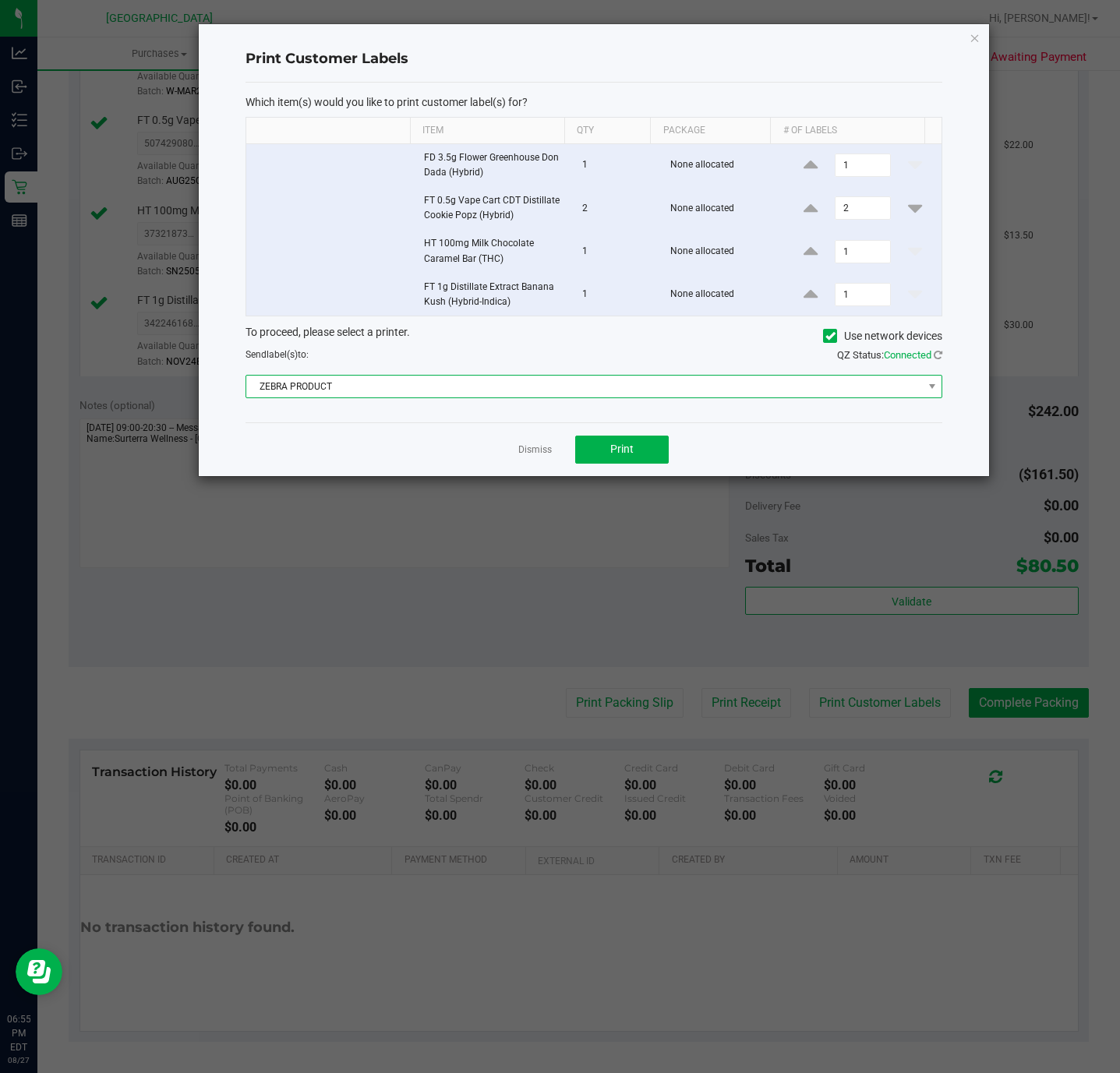
click at [419, 386] on span "ZEBRA PRODUCT" at bounding box center [584, 386] width 675 height 22
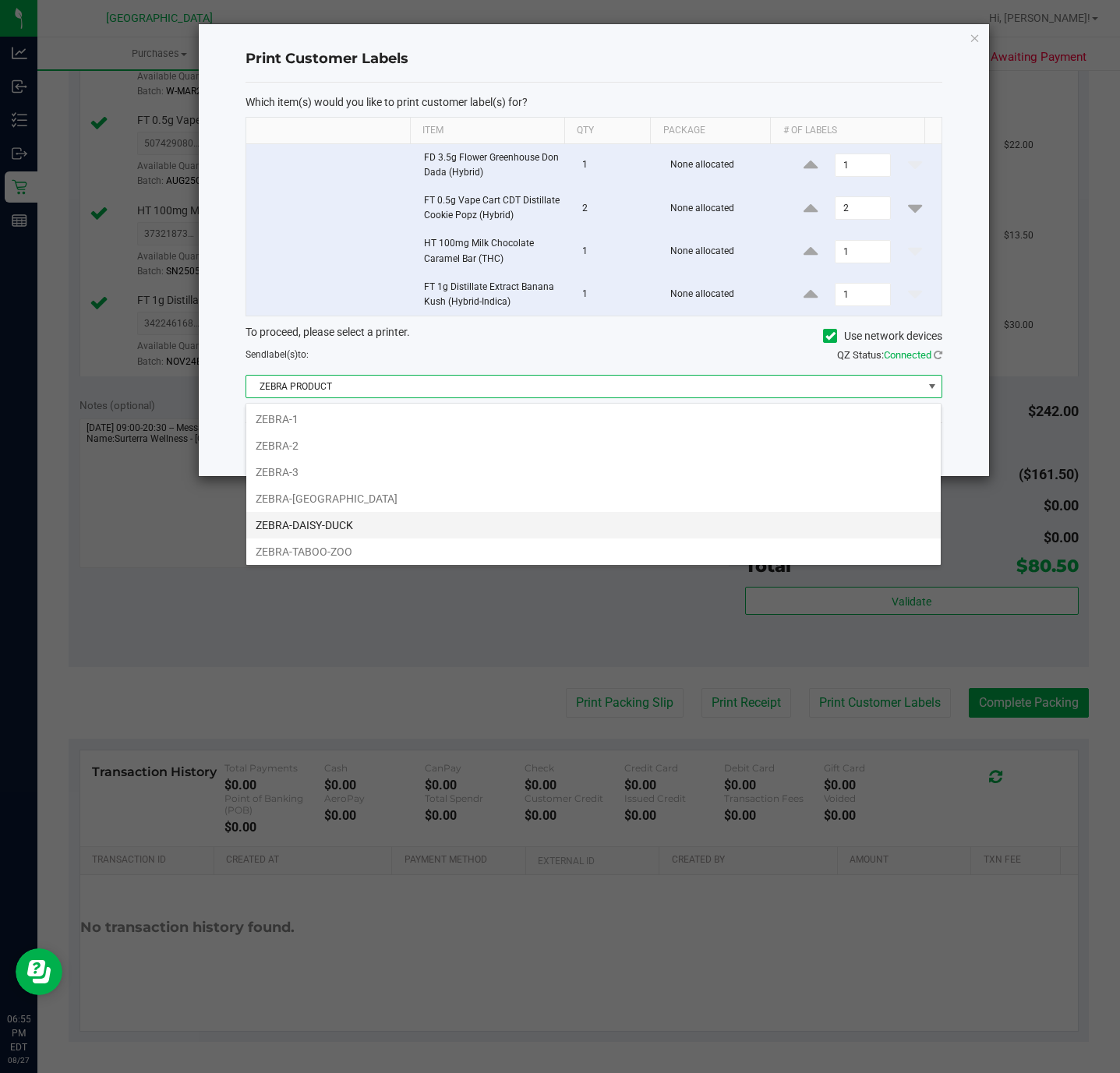
scroll to position [35, 0]
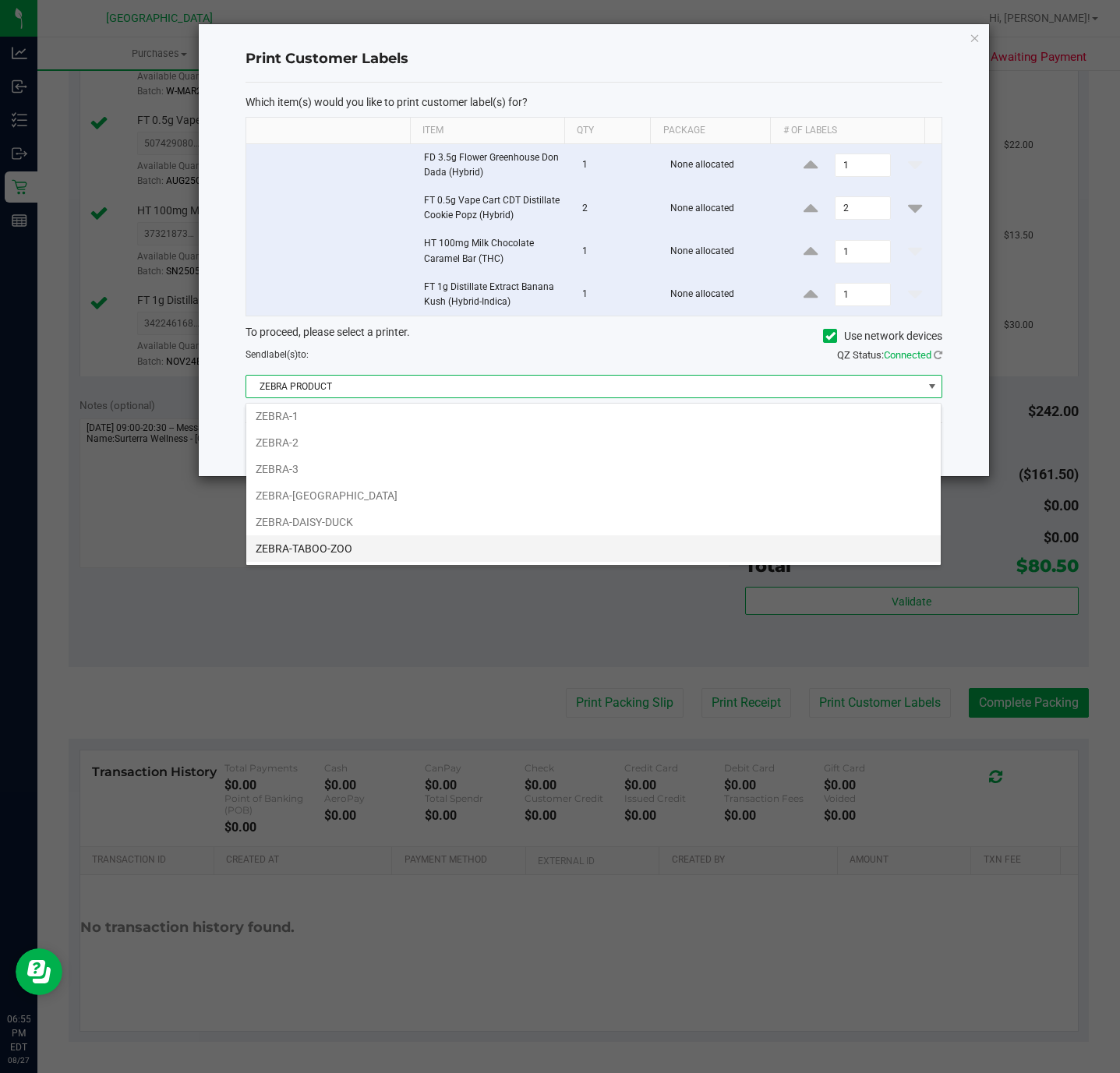
click at [349, 550] on li "ZEBRA-TABOO-ZOO" at bounding box center [593, 548] width 694 height 27
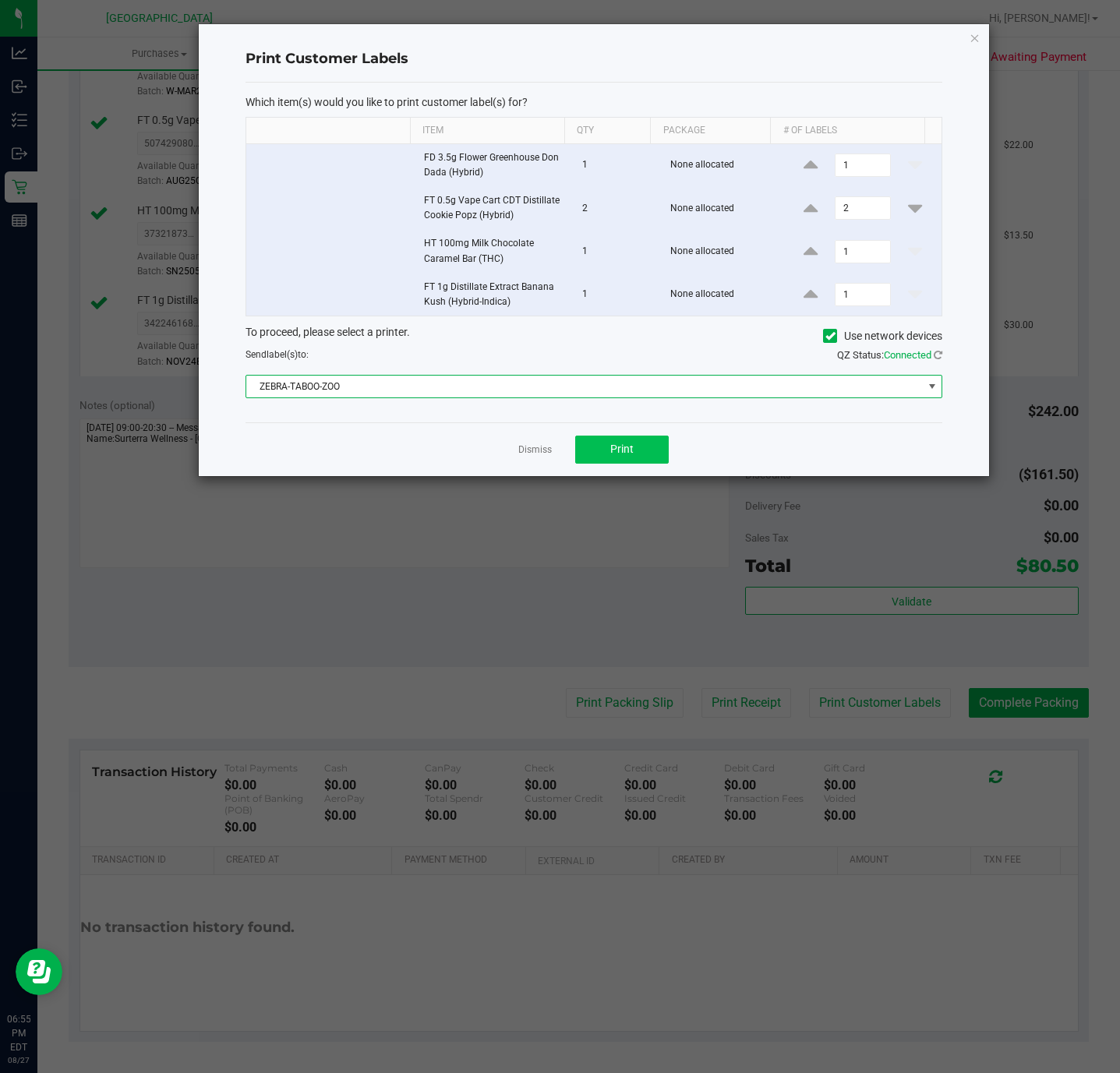
click at [634, 432] on div "Dismiss Print" at bounding box center [594, 449] width 697 height 54
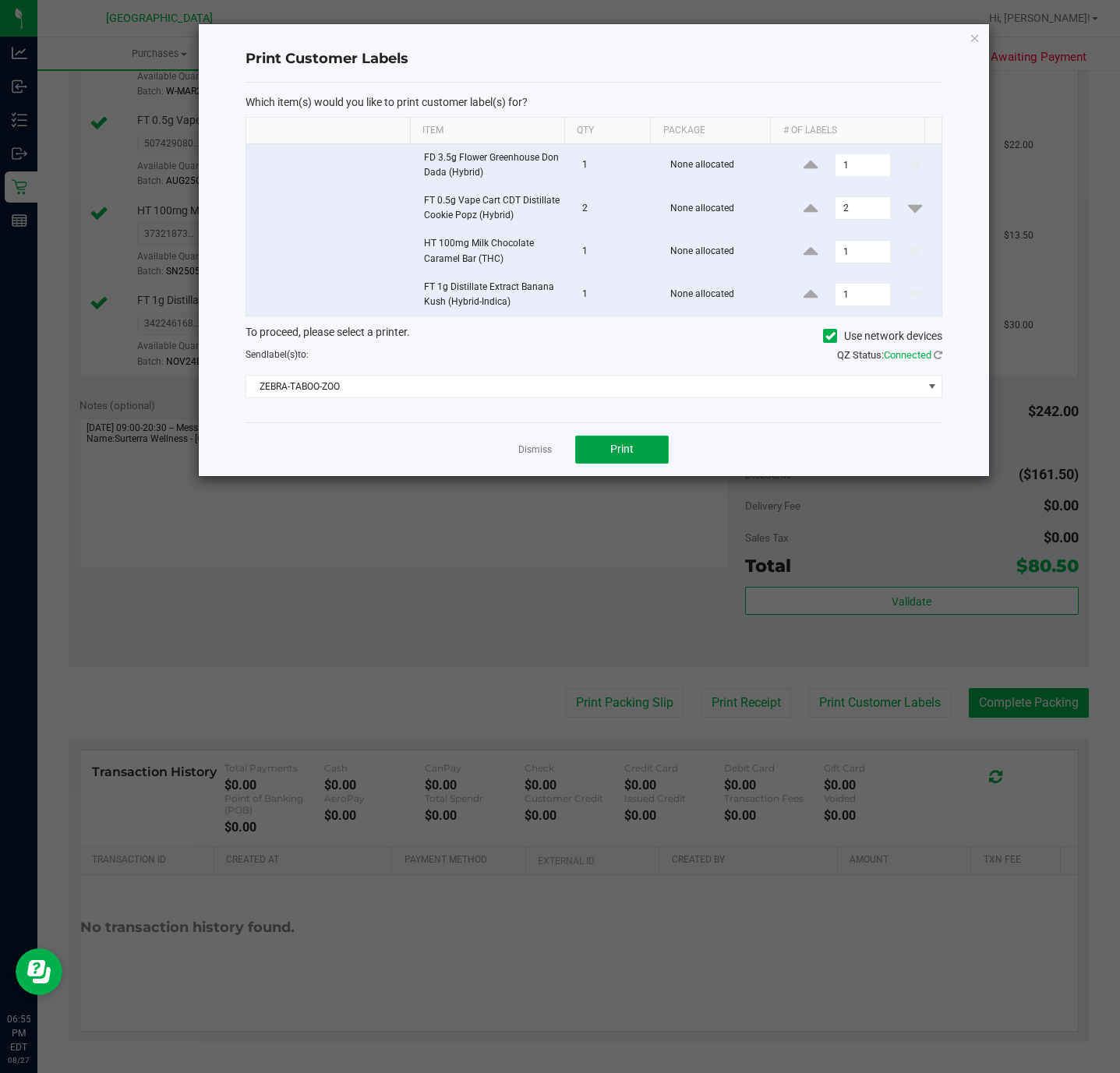
click at [630, 453] on span "Print" at bounding box center [622, 449] width 23 height 12
click at [975, 40] on icon "button" at bounding box center [975, 37] width 11 height 19
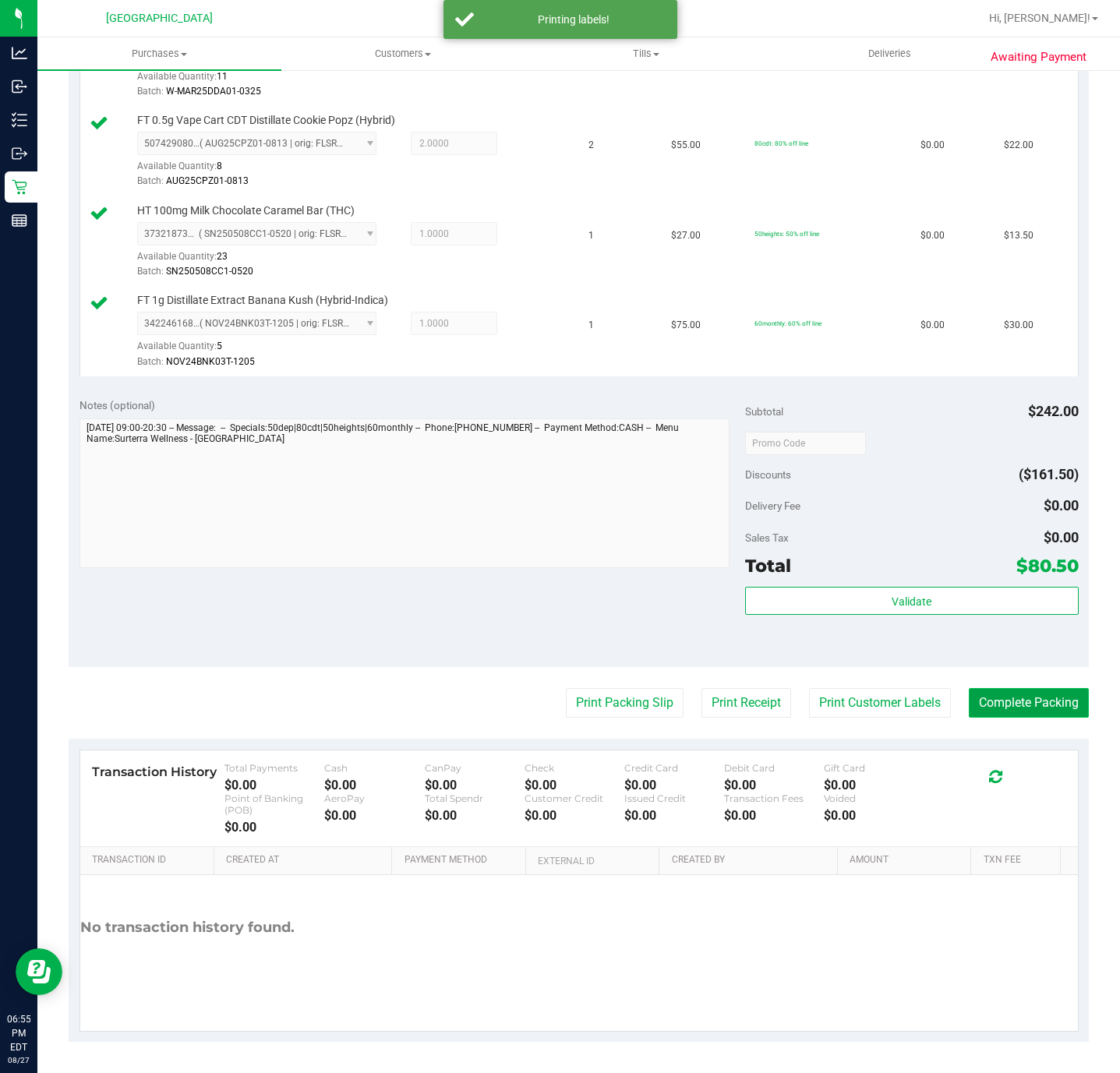
click at [982, 692] on button "Complete Packing" at bounding box center [1028, 703] width 120 height 29
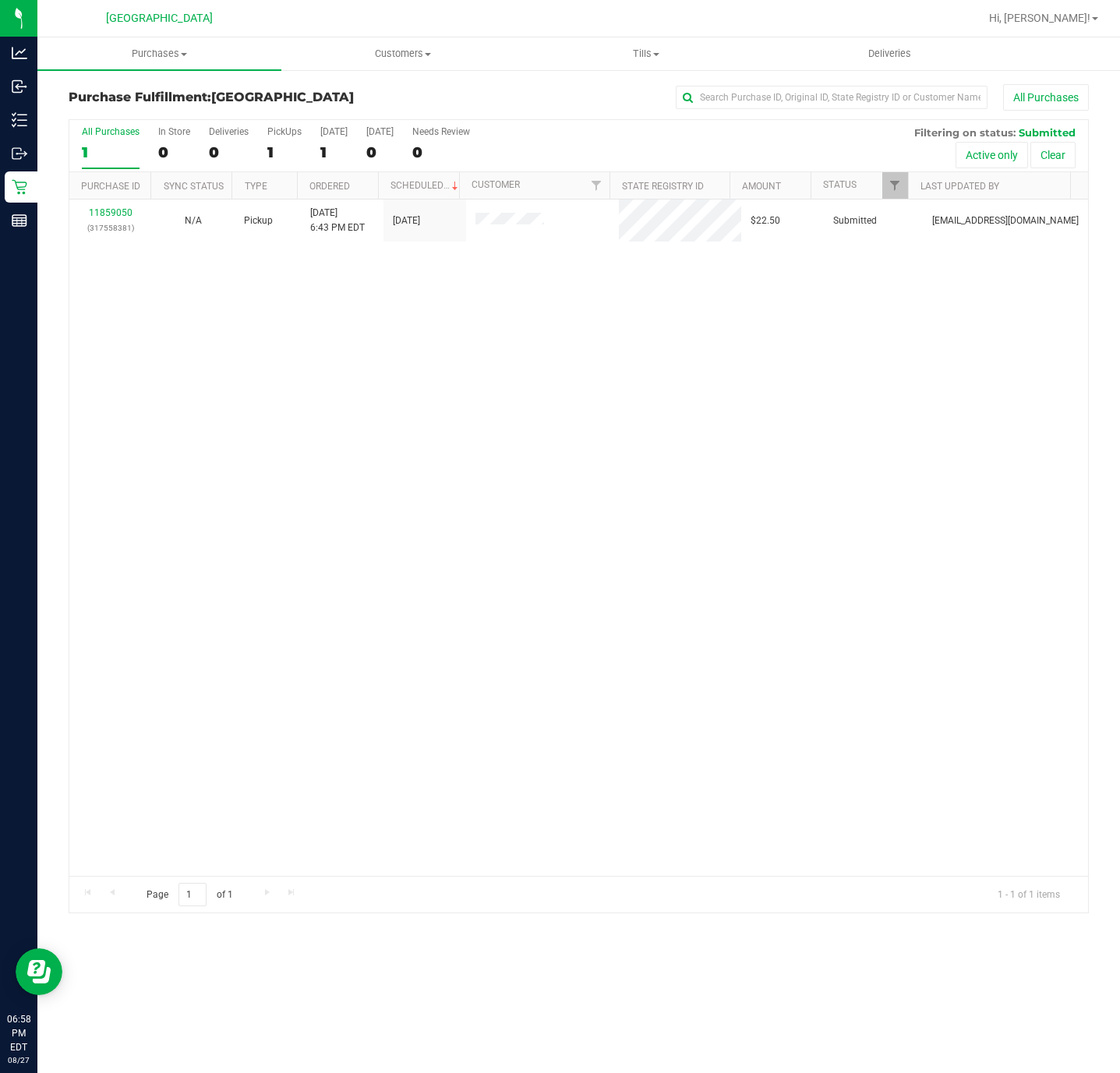
click at [372, 533] on div "11859050 (317558381) N/A Pickup 8/27/2025 6:43 PM EDT 8/27/2025 $22.50 Submitte…" at bounding box center [579, 538] width 1019 height 676
click at [362, 508] on div "11859050 (317558381) N/A Pickup 8/27/2025 6:43 PM EDT 8/27/2025 $22.50 Submitte…" at bounding box center [579, 538] width 1019 height 676
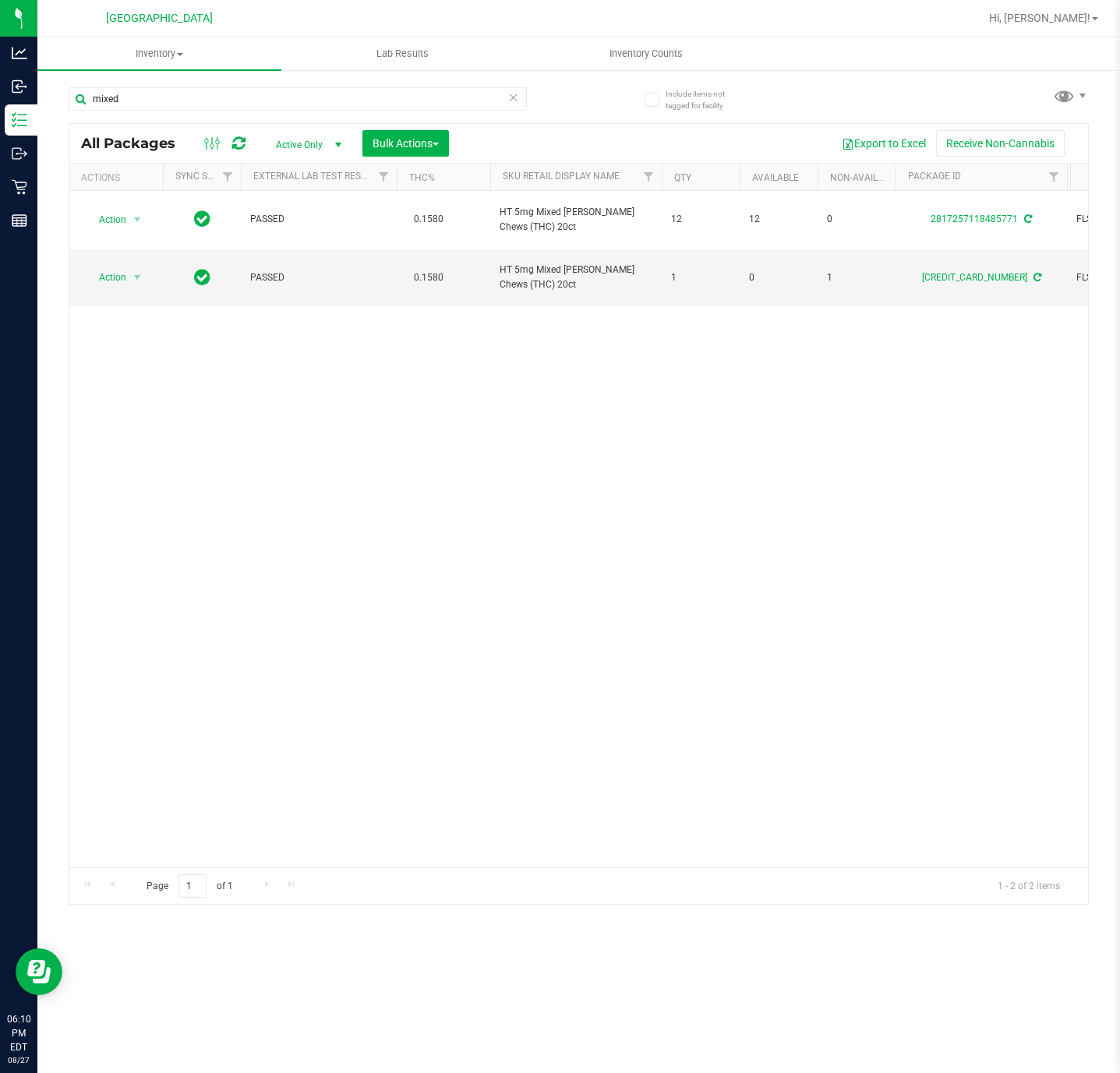
click at [160, 80] on div "mixed" at bounding box center [323, 99] width 510 height 50
click at [155, 93] on input "mixed" at bounding box center [298, 99] width 458 height 23
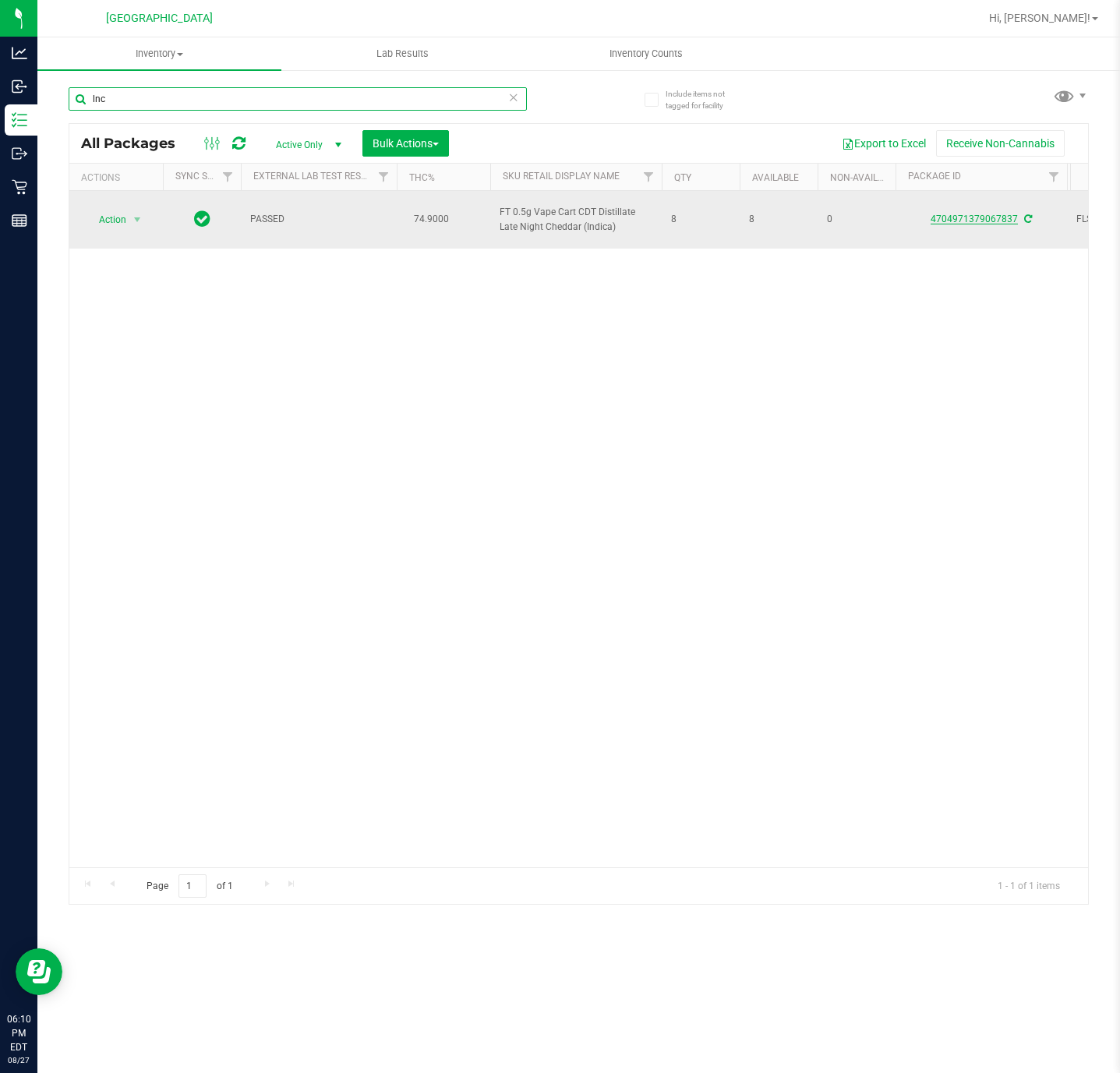
type input "lnc"
click at [944, 218] on link "4704971379067837" at bounding box center [974, 219] width 87 height 11
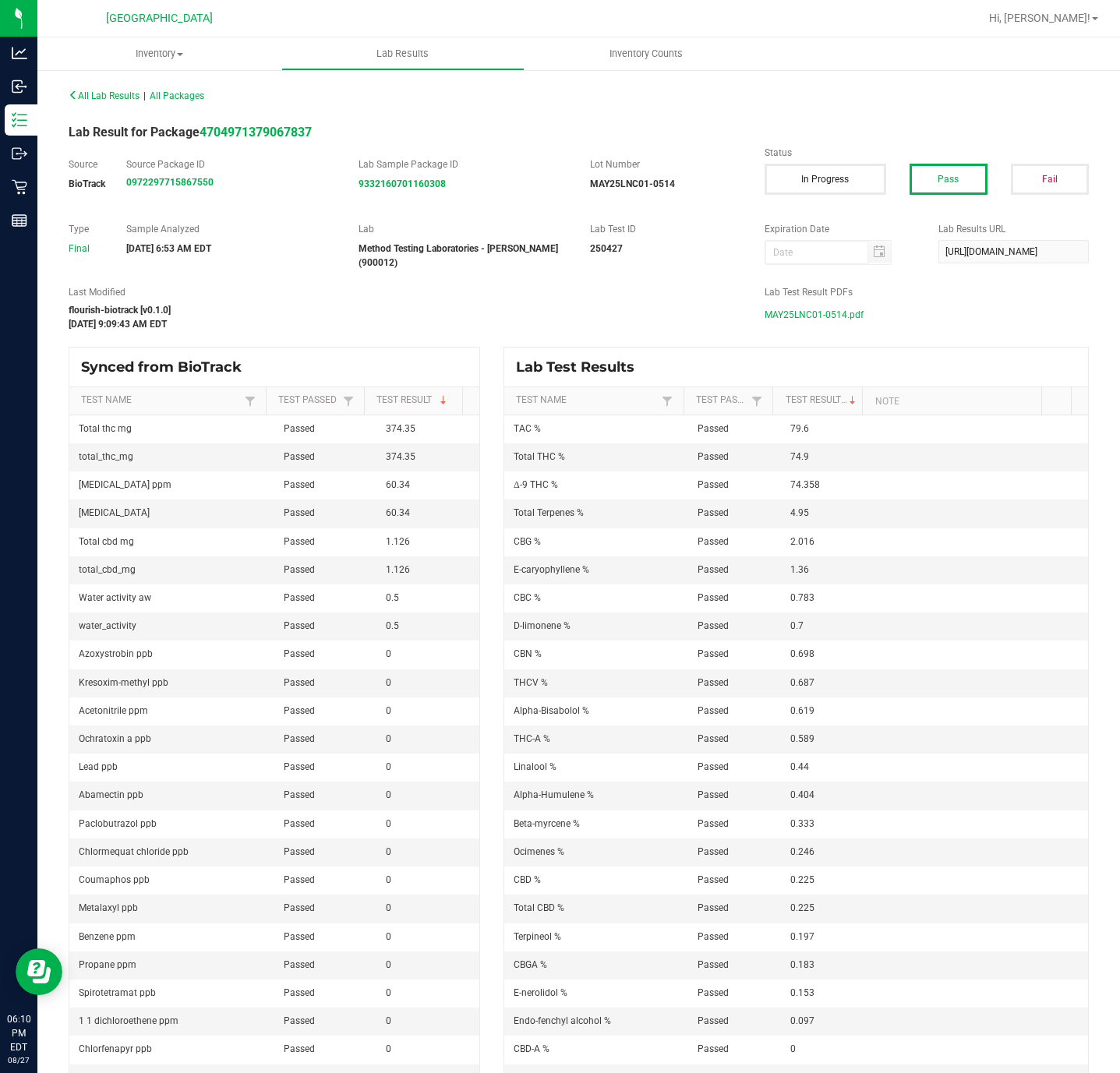
click at [810, 319] on span "MAY25LNC01-0514.pdf" at bounding box center [814, 315] width 99 height 23
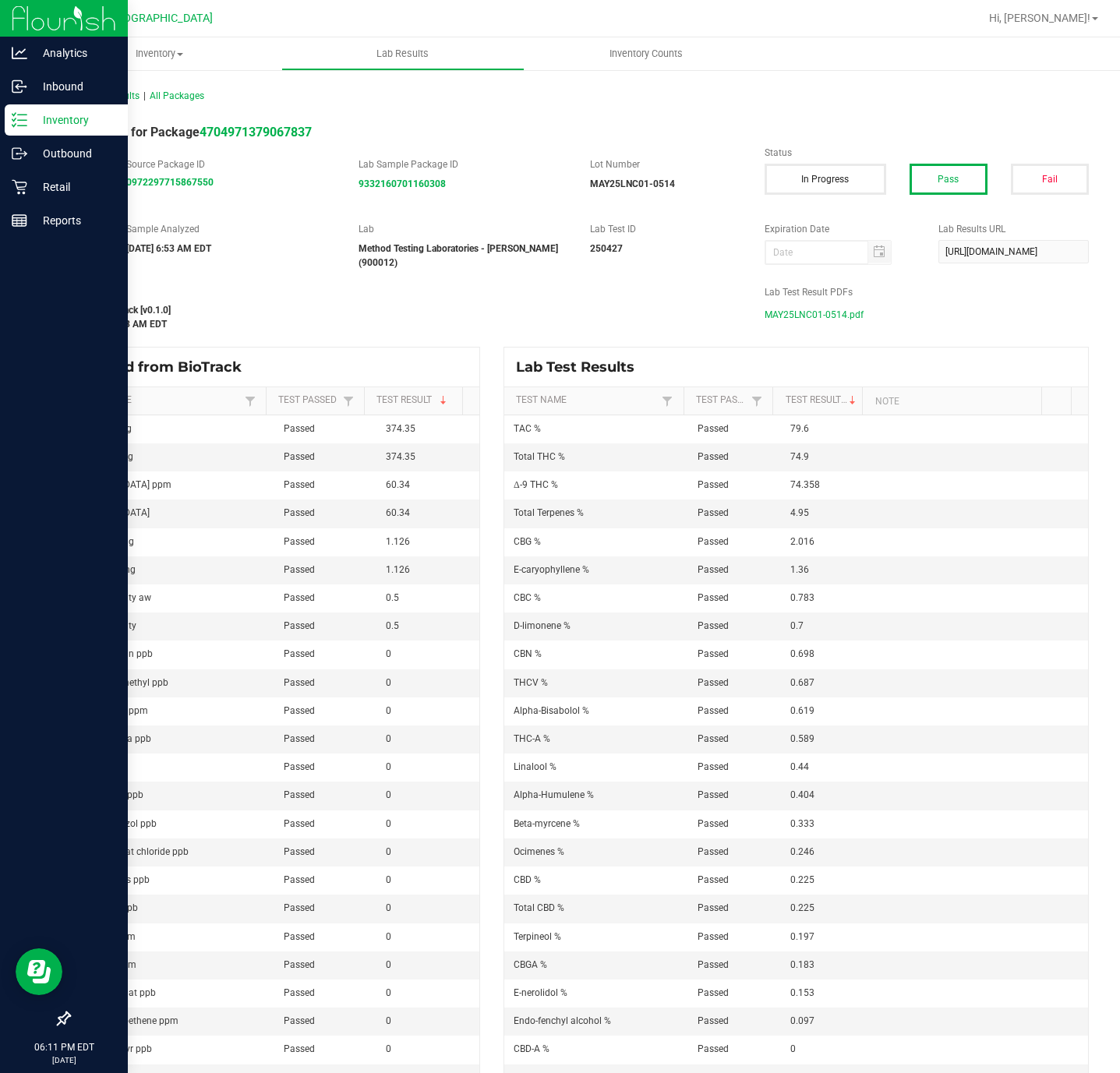
click at [33, 119] on p "Inventory" at bounding box center [74, 120] width 93 height 19
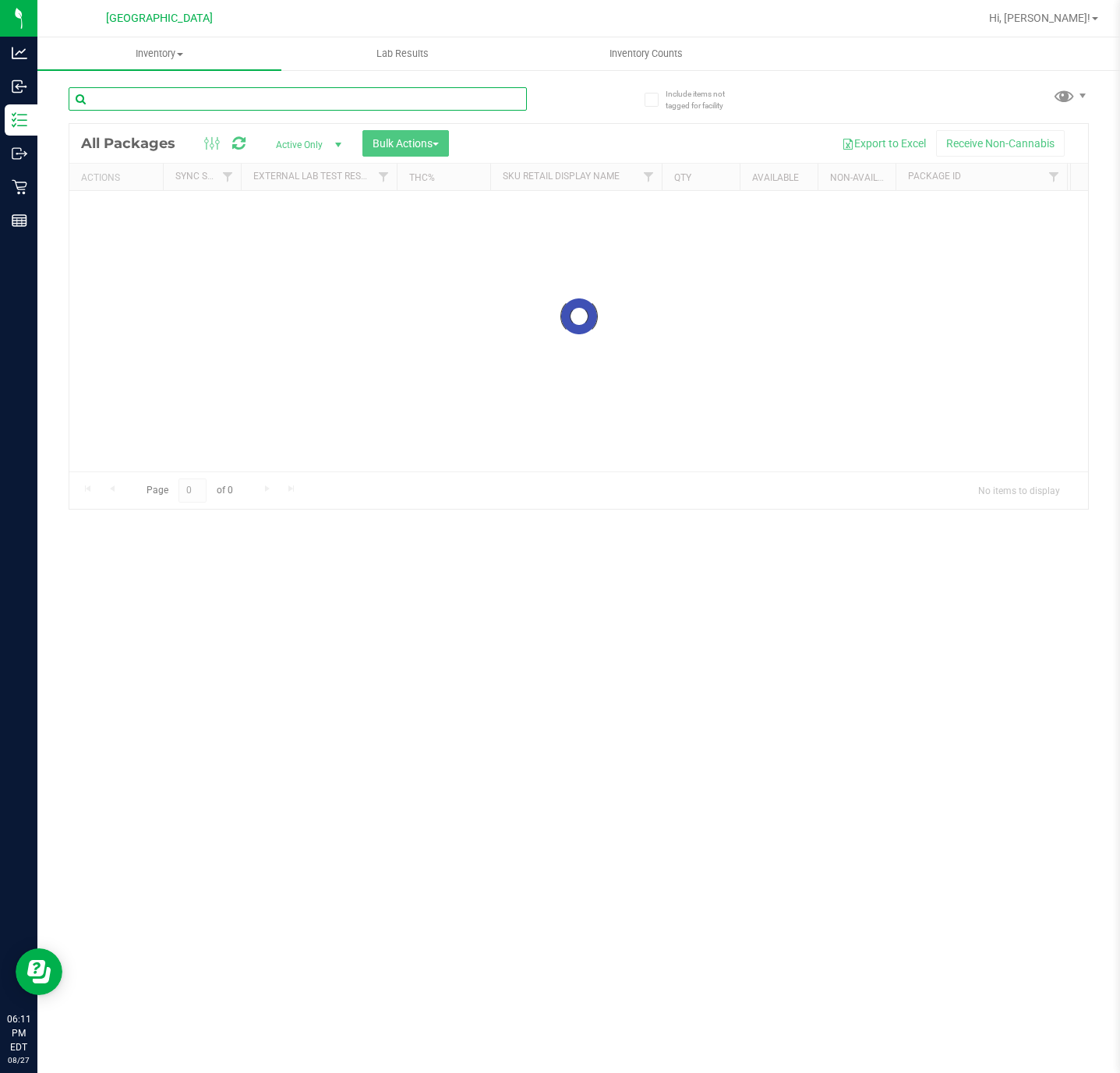
click at [196, 105] on input "text" at bounding box center [298, 99] width 458 height 23
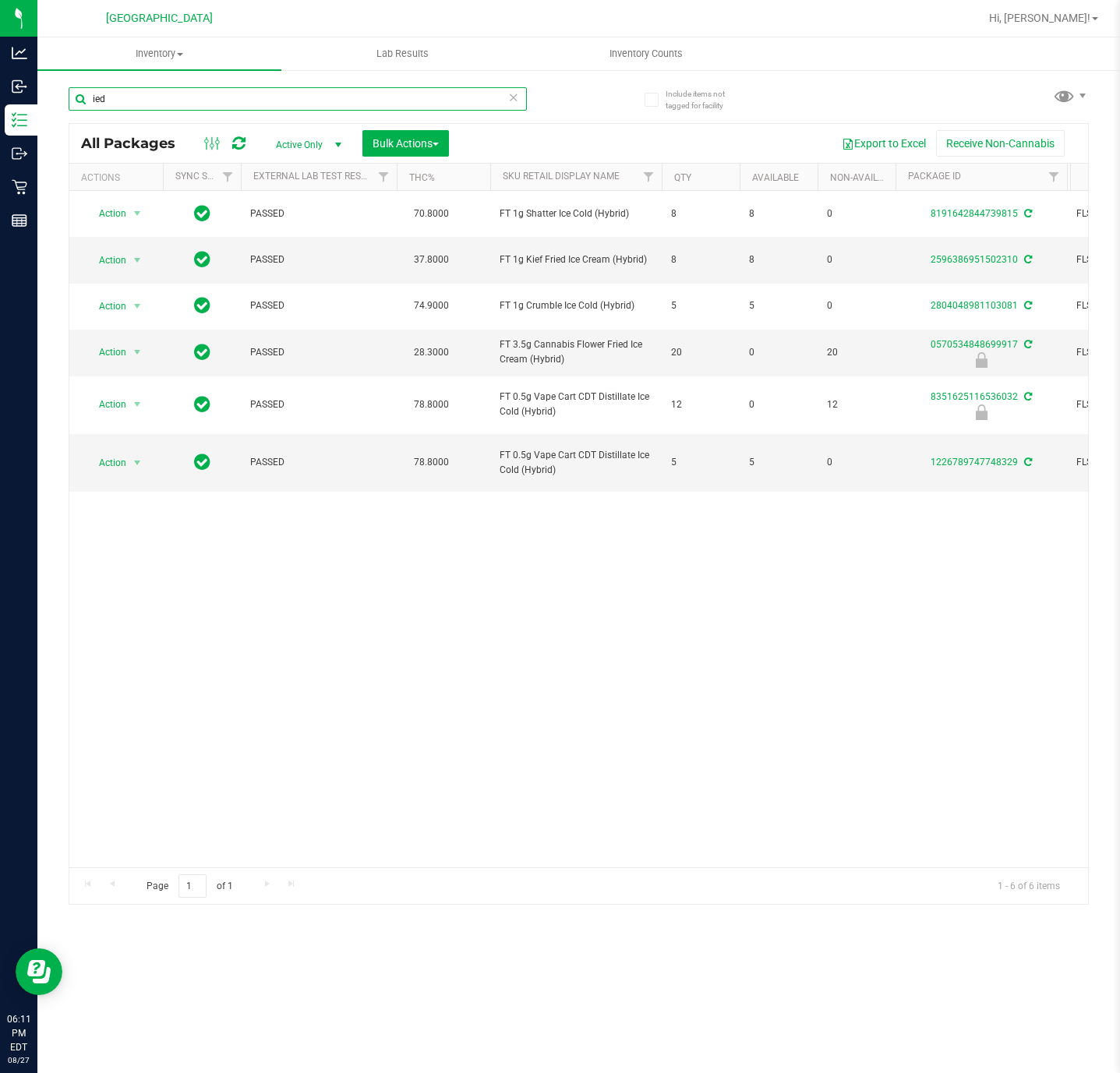
type input "ied"
click at [559, 519] on div "Action Action Adjust qty Create package Edit attributes Global inventory Locate…" at bounding box center [579, 529] width 1019 height 676
click at [520, 524] on div "Action Action Adjust qty Create package Edit attributes Global inventory Locate…" at bounding box center [579, 529] width 1019 height 676
click at [955, 461] on link "1226789747748329" at bounding box center [974, 462] width 87 height 11
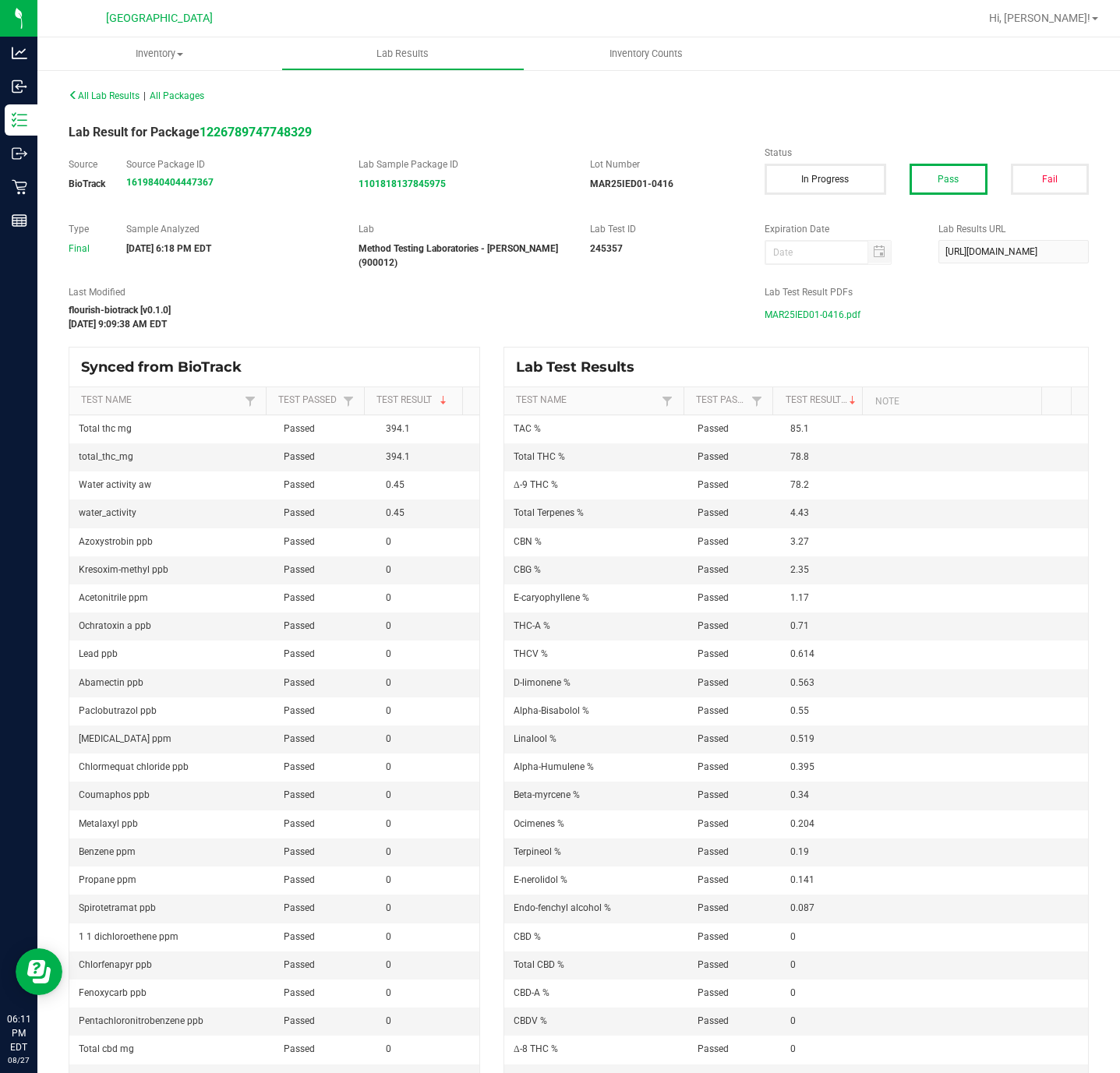
click at [814, 316] on span "MAR25IED01-0416.pdf" at bounding box center [812, 315] width 96 height 23
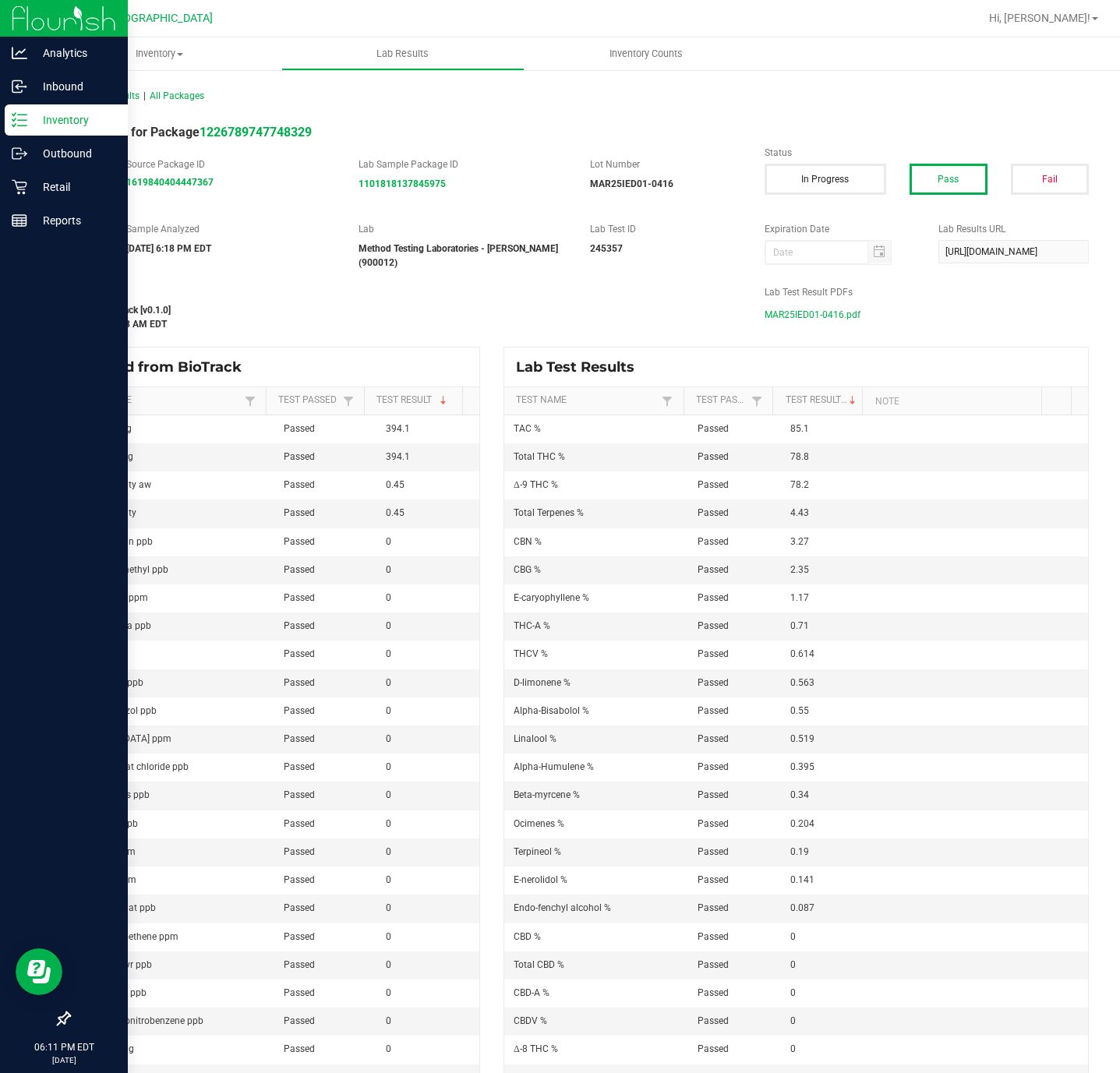
click at [30, 111] on p "Inventory" at bounding box center [74, 120] width 93 height 19
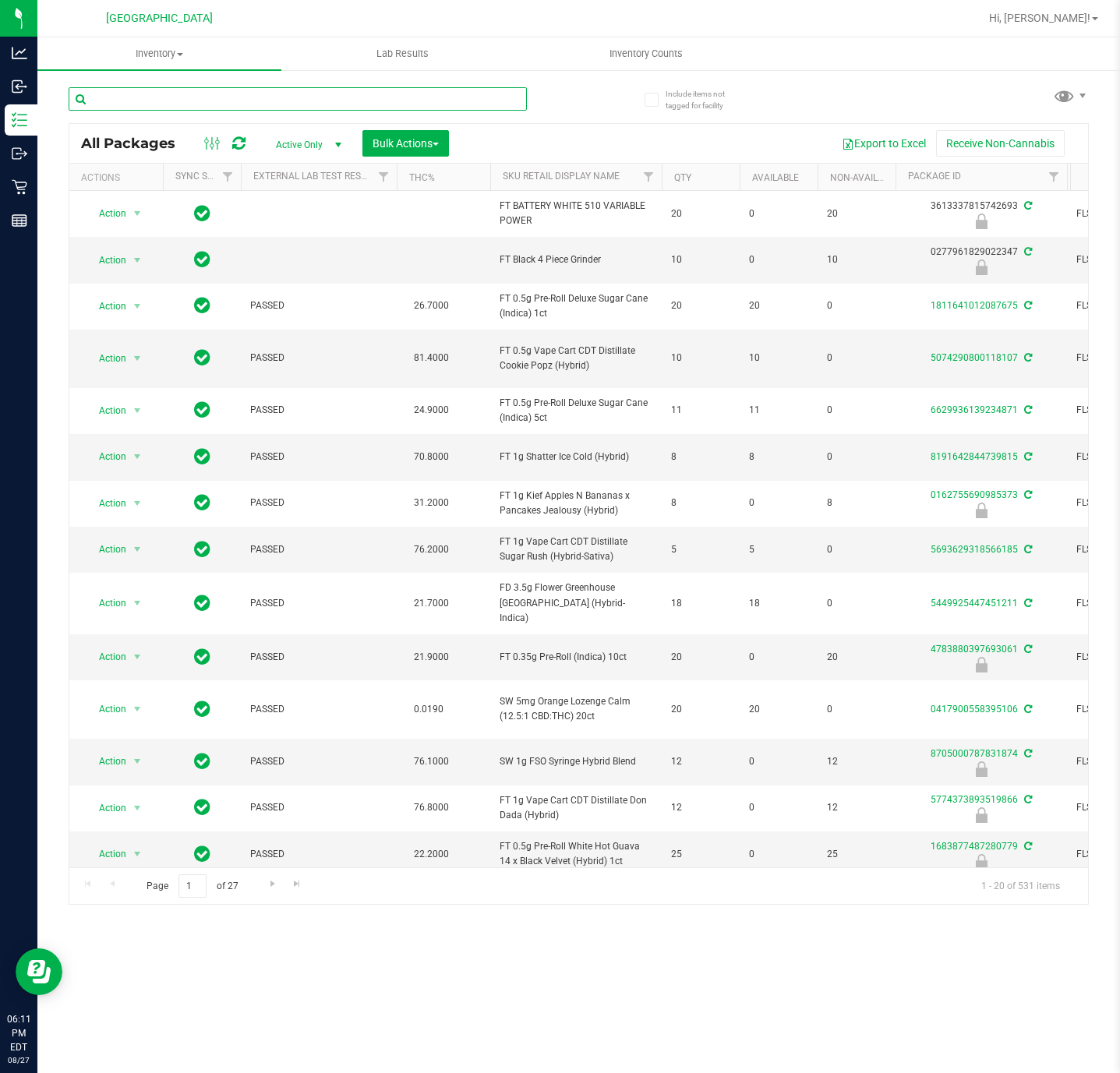
click at [229, 101] on input "text" at bounding box center [298, 99] width 458 height 23
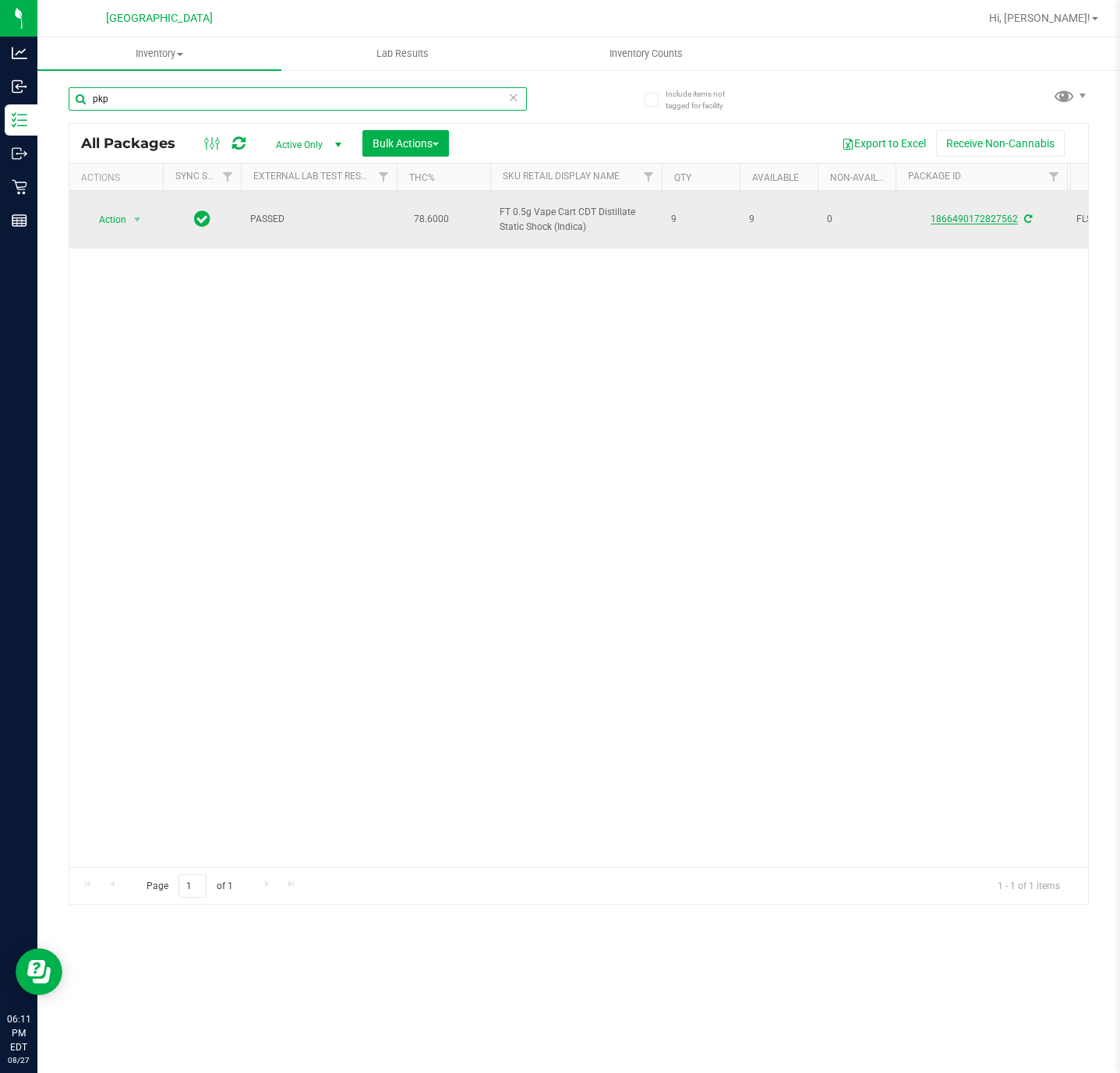
type input "pkp"
click at [942, 220] on link "1866490172827562" at bounding box center [974, 219] width 87 height 11
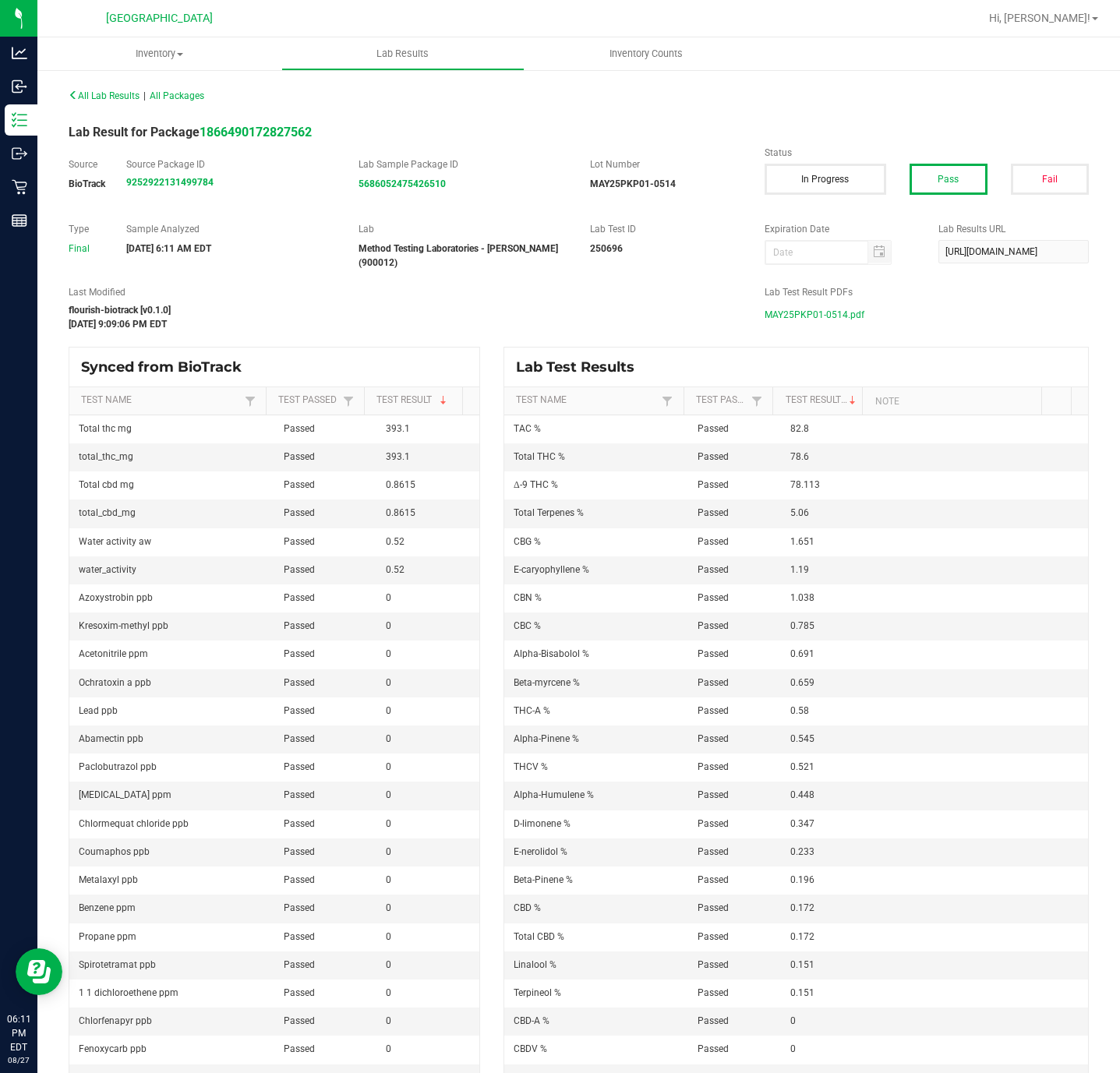
click at [785, 316] on span "MAY25PKP01-0514.pdf" at bounding box center [814, 315] width 99 height 23
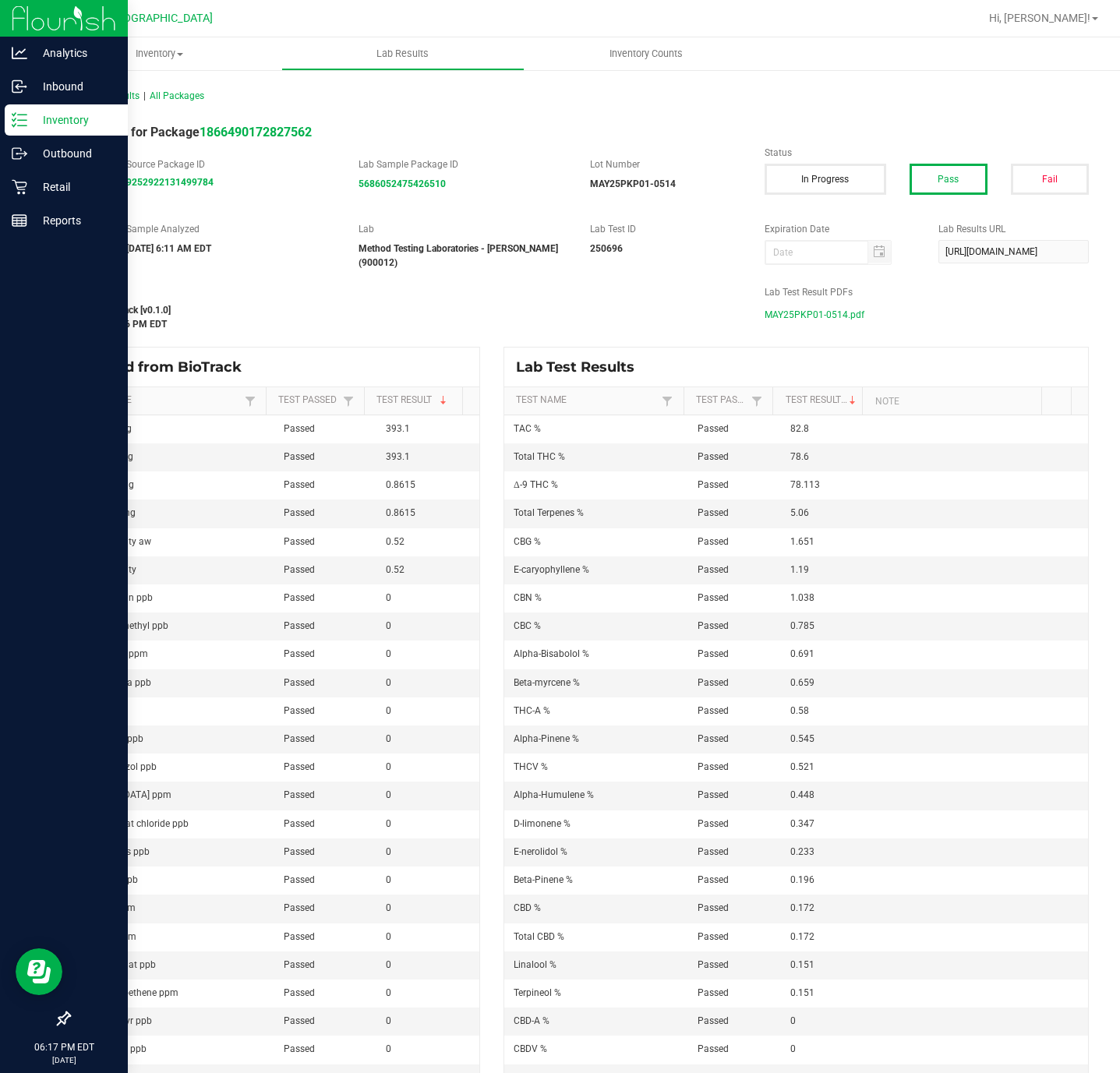
click at [52, 115] on p "Inventory" at bounding box center [74, 120] width 93 height 19
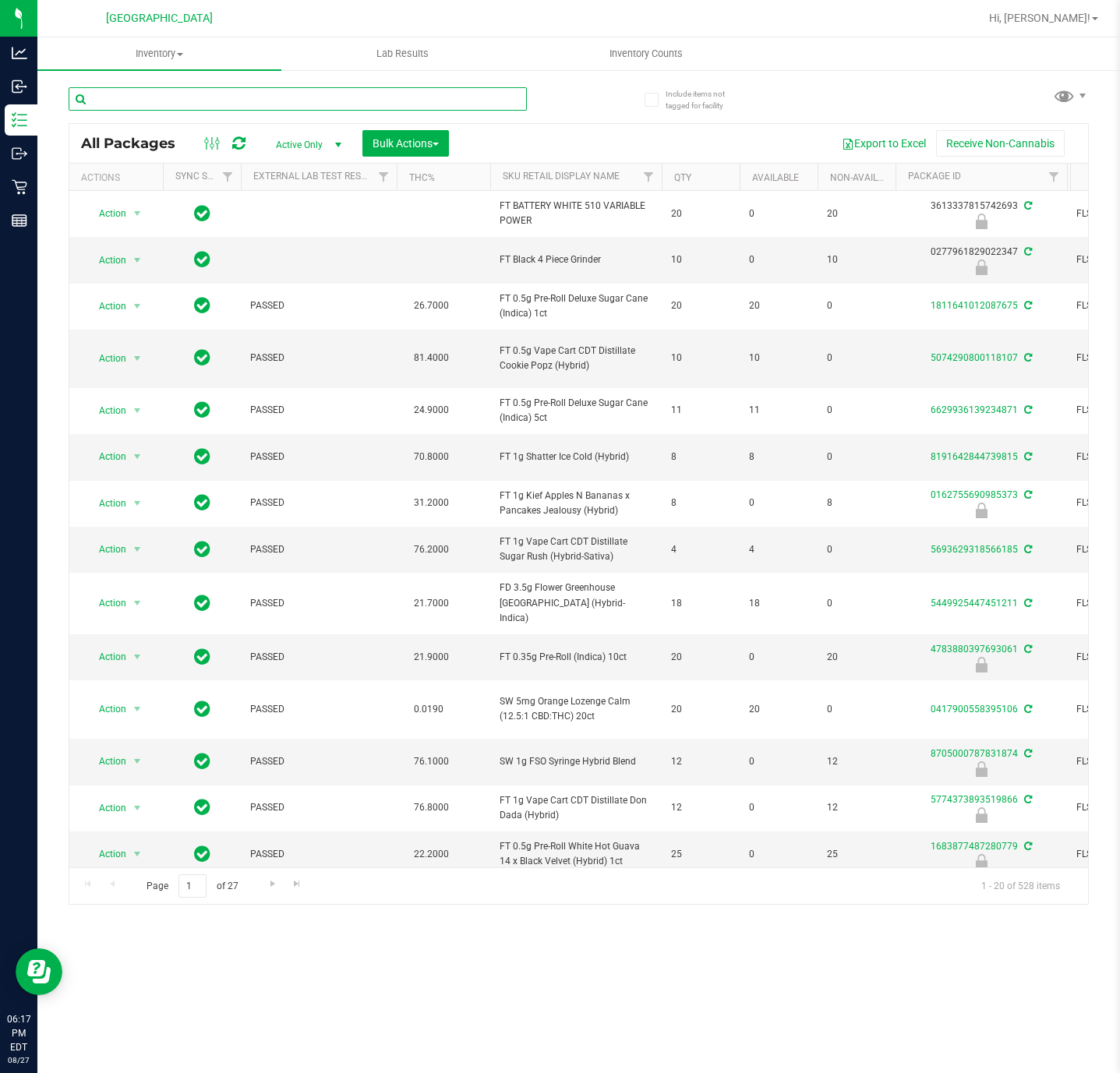
click at [295, 101] on input "text" at bounding box center [298, 99] width 458 height 23
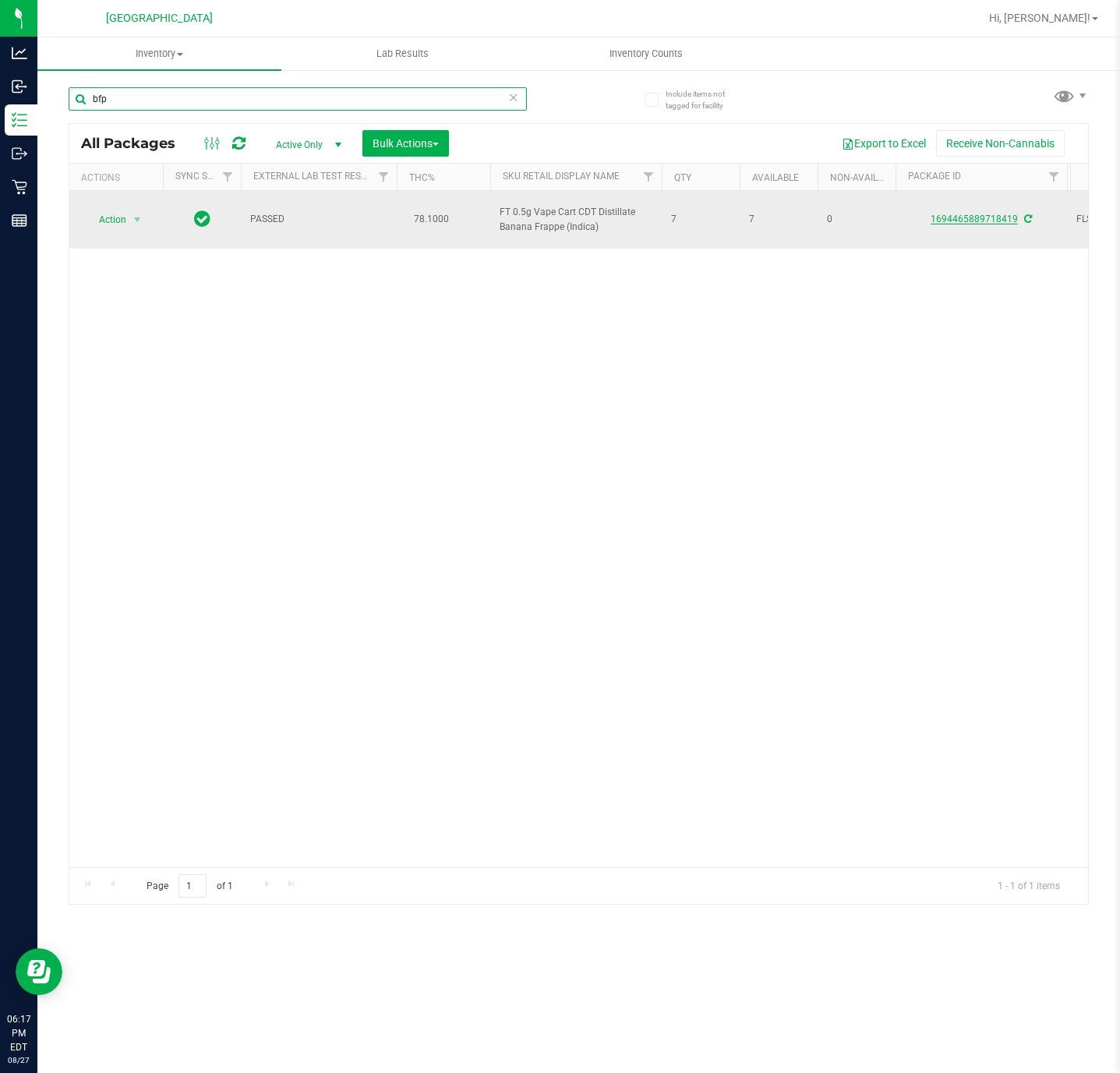
type input "bfp"
click at [943, 216] on link "1694465889718419" at bounding box center [974, 219] width 87 height 11
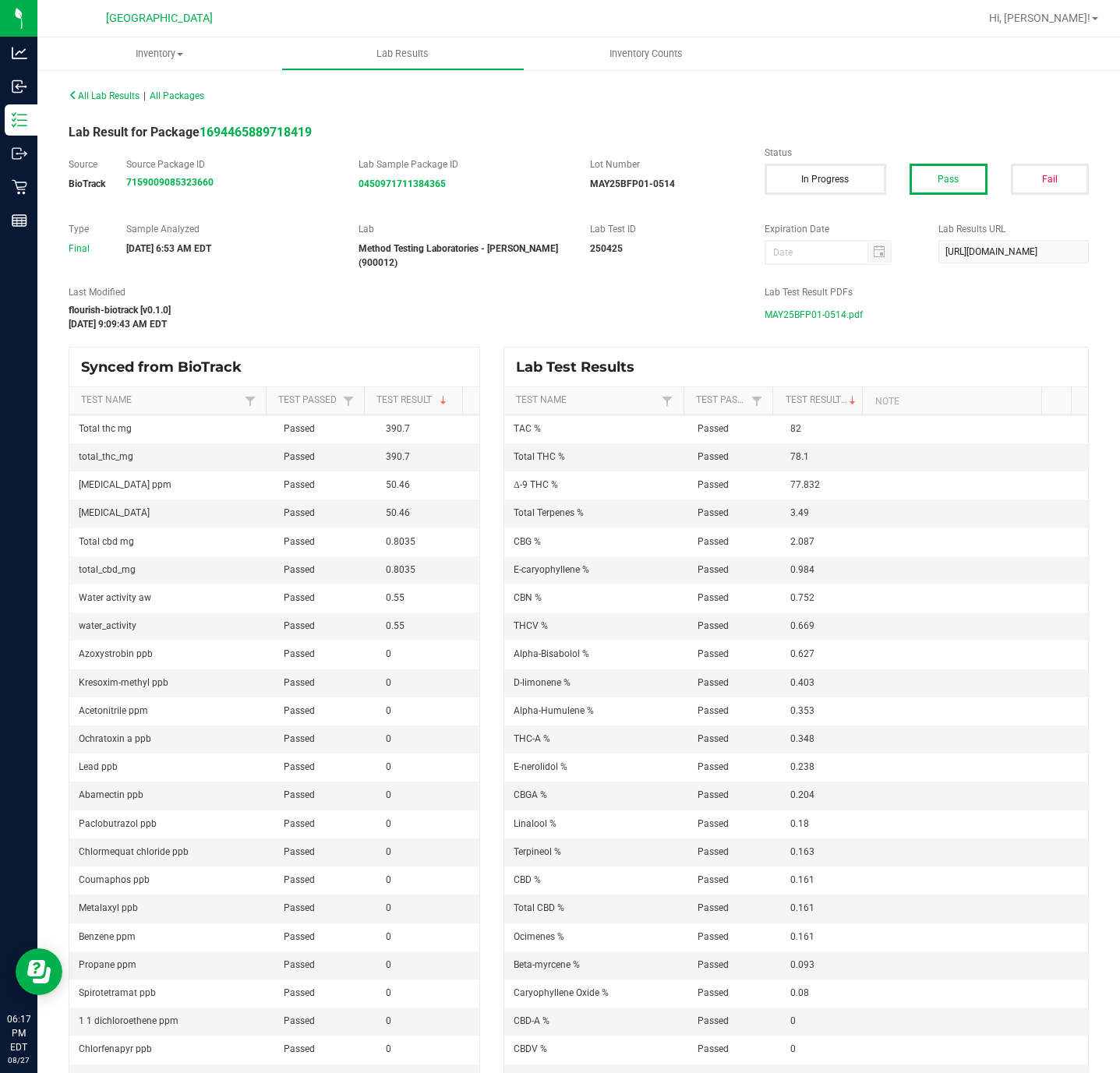
click at [765, 314] on span "MAY25BFP01-0514.pdf" at bounding box center [814, 315] width 99 height 23
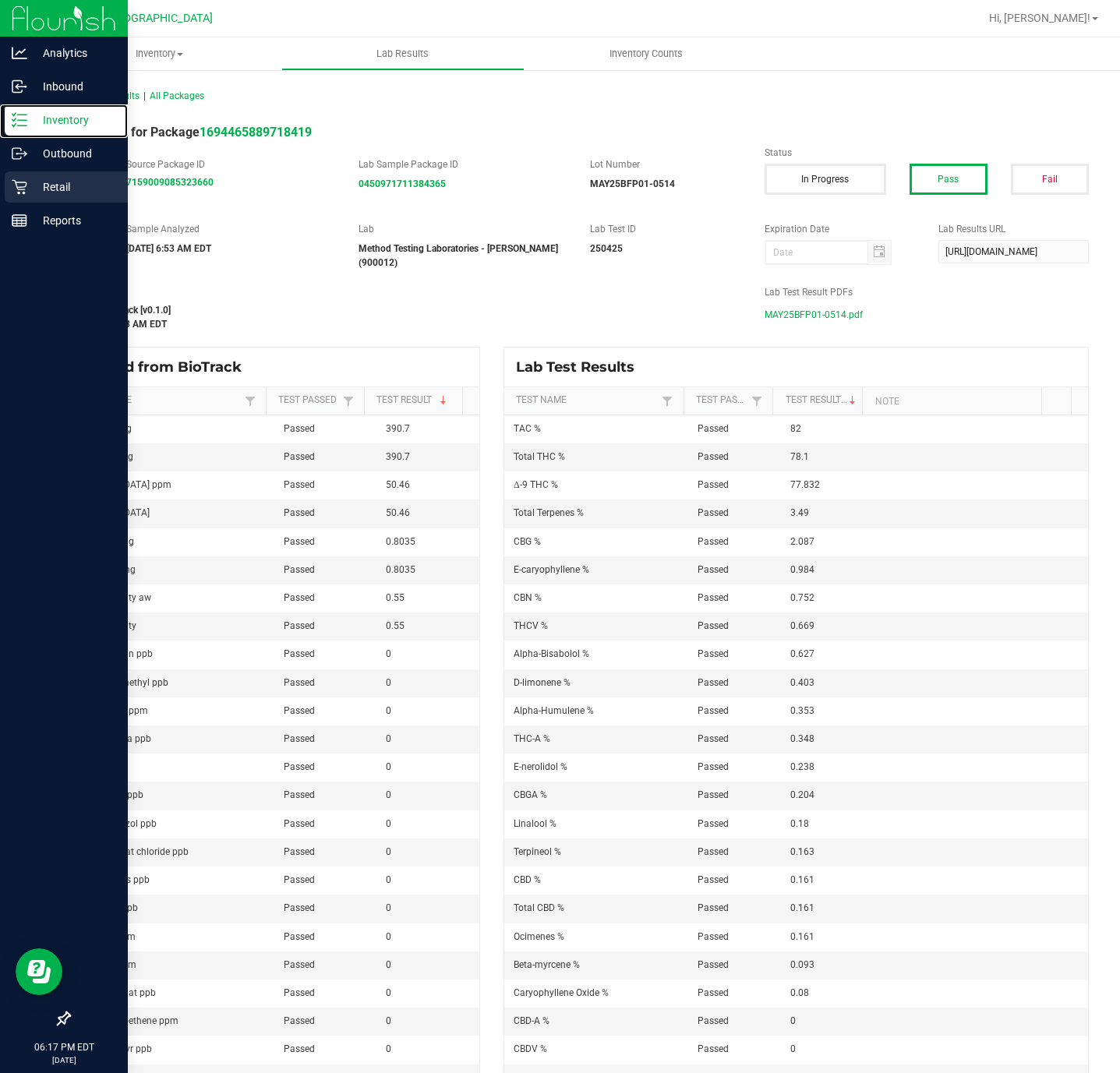
click at [20, 127] on icon at bounding box center [20, 120] width 16 height 16
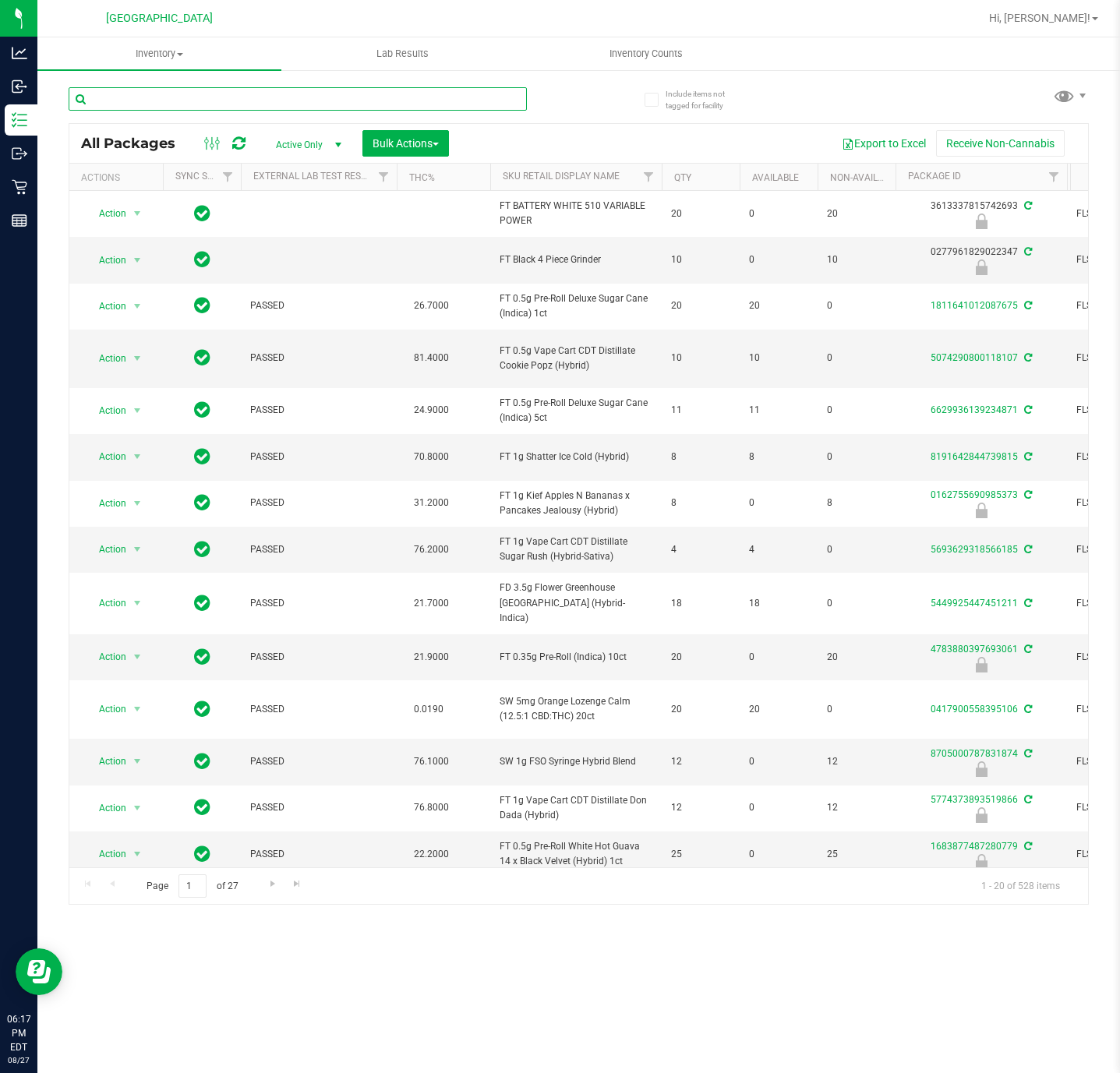
click at [339, 93] on input "text" at bounding box center [298, 99] width 458 height 23
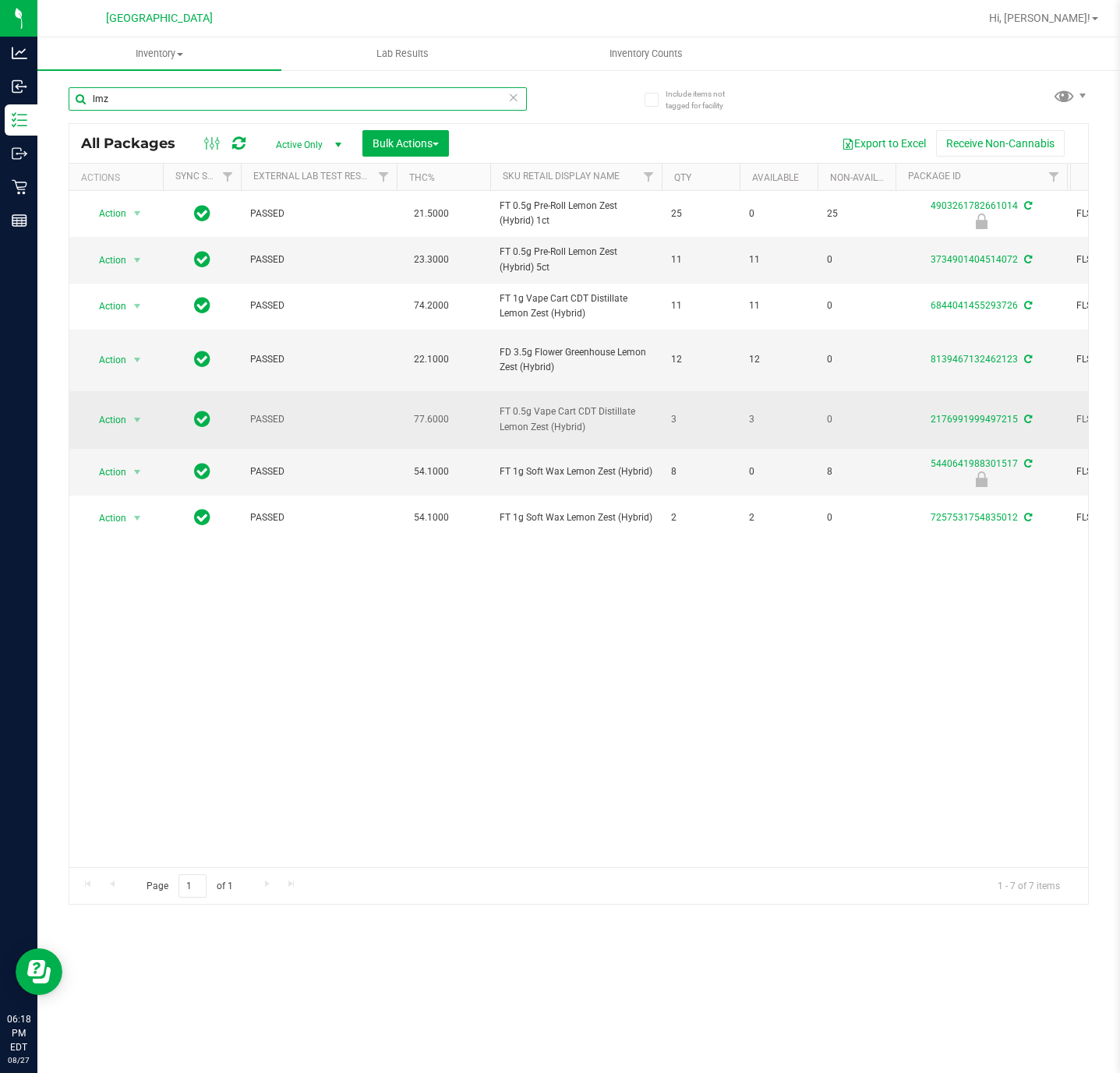
type input "lmz"
click at [978, 412] on div "2176991999497215" at bounding box center [982, 419] width 176 height 15
click at [981, 421] on link "2176991999497215" at bounding box center [974, 418] width 87 height 11
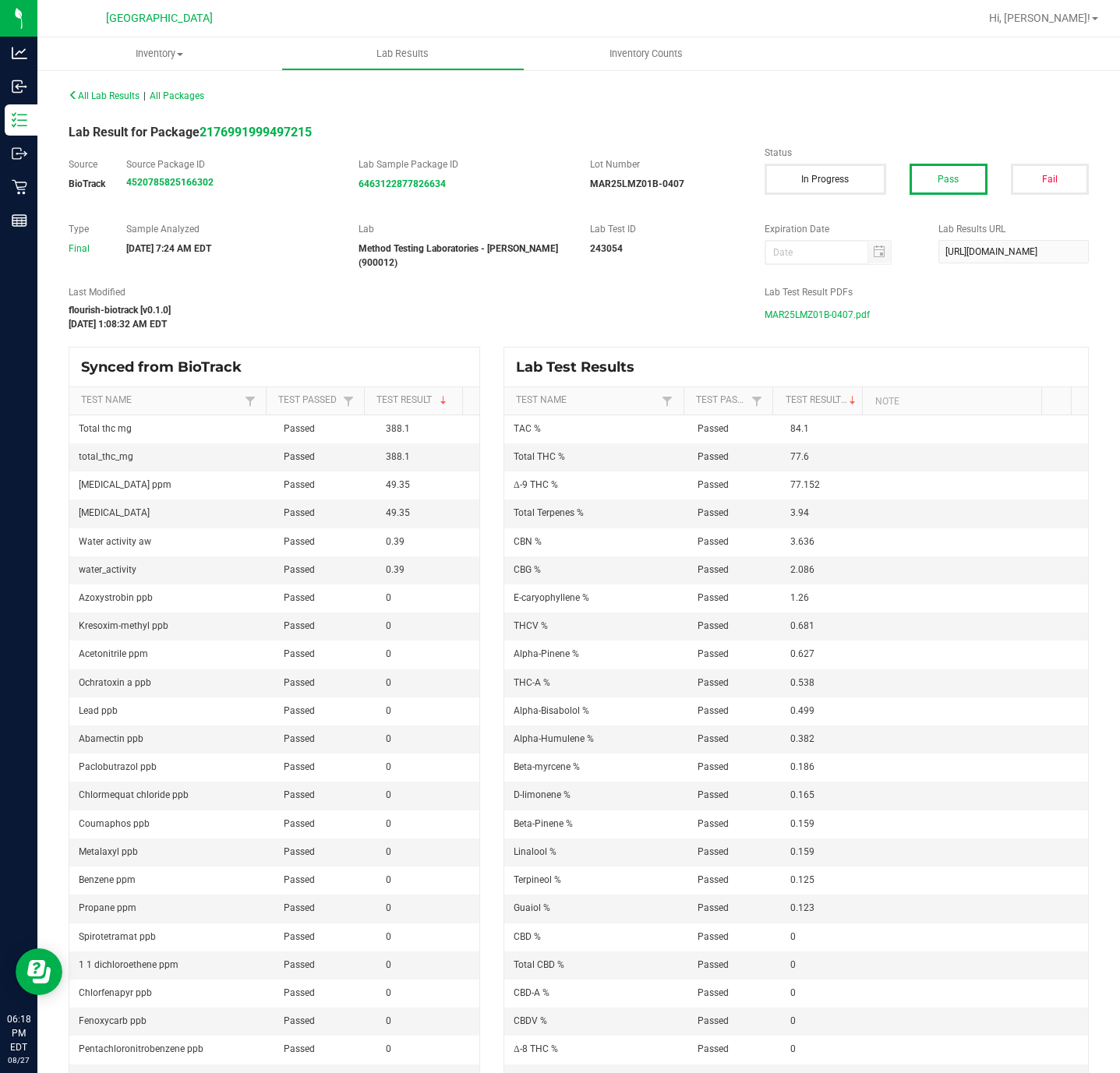
click at [810, 321] on span "MAR25LMZ01B-0407.pdf" at bounding box center [817, 315] width 106 height 23
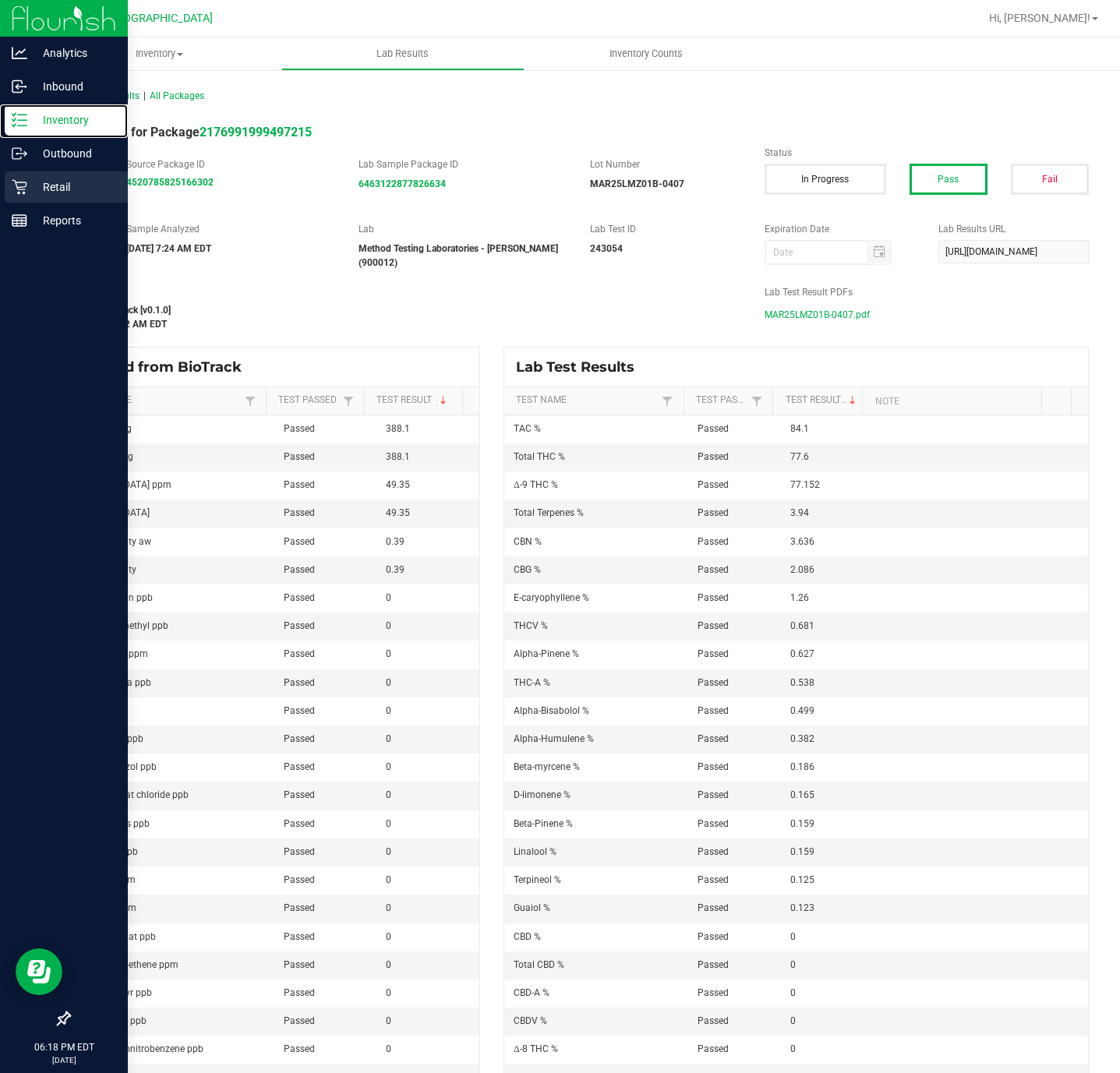
click at [35, 120] on p "Inventory" at bounding box center [74, 120] width 93 height 19
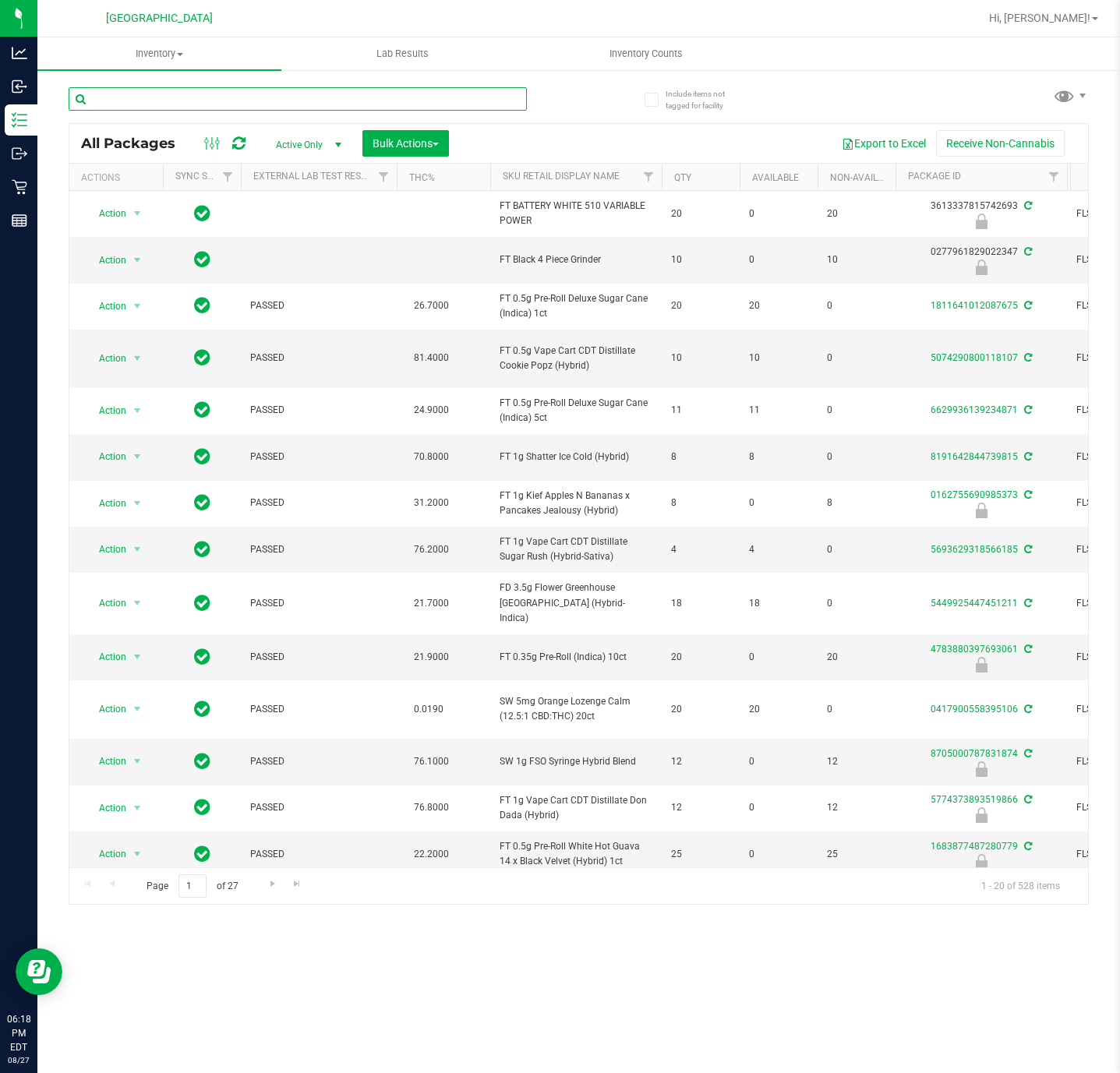
click at [398, 90] on input "text" at bounding box center [298, 99] width 458 height 23
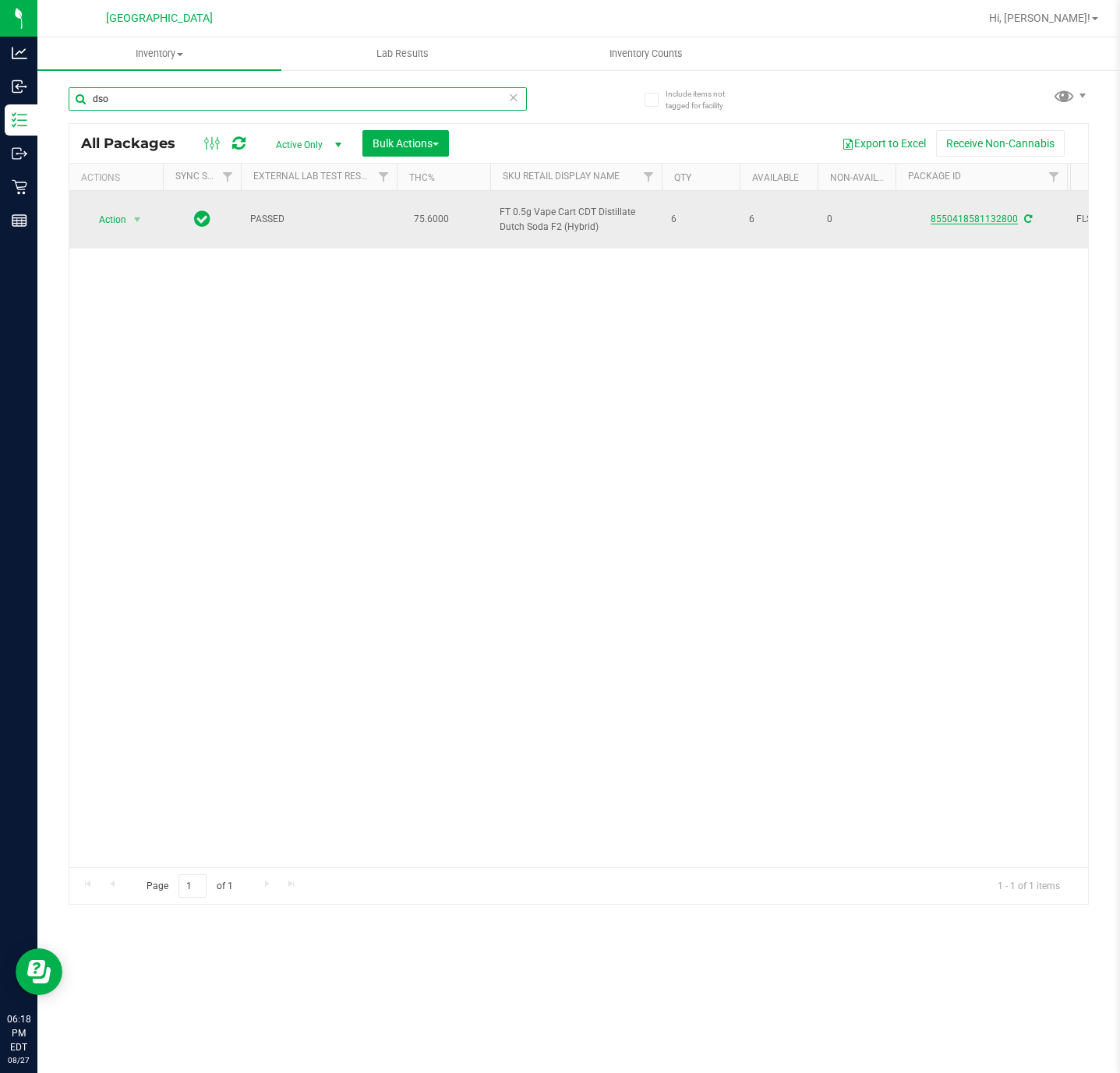
type input "dso"
click at [999, 218] on link "8550418581132800" at bounding box center [974, 219] width 87 height 11
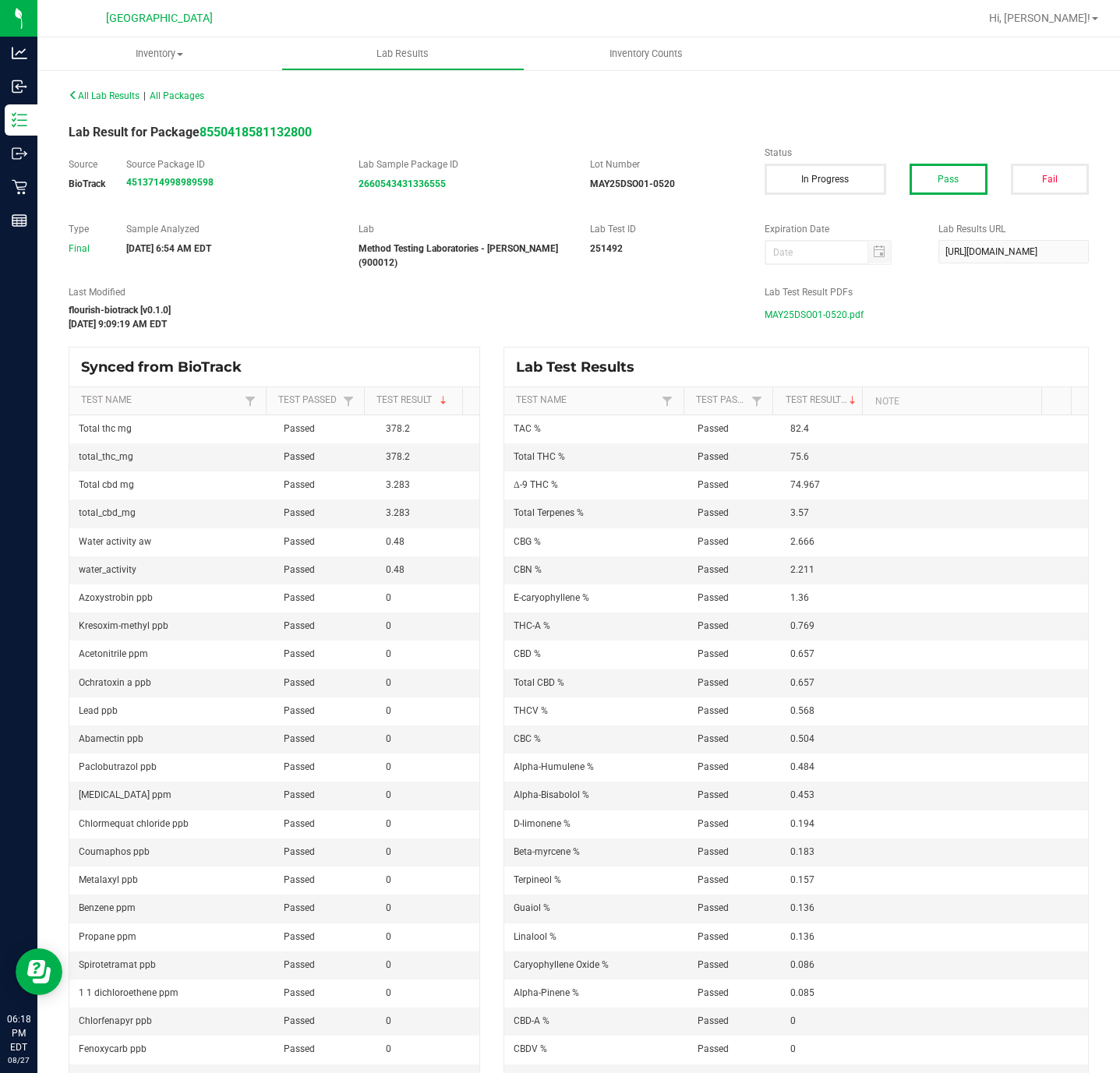
click at [812, 320] on span "MAY25DSO01-0520.pdf" at bounding box center [814, 315] width 99 height 23
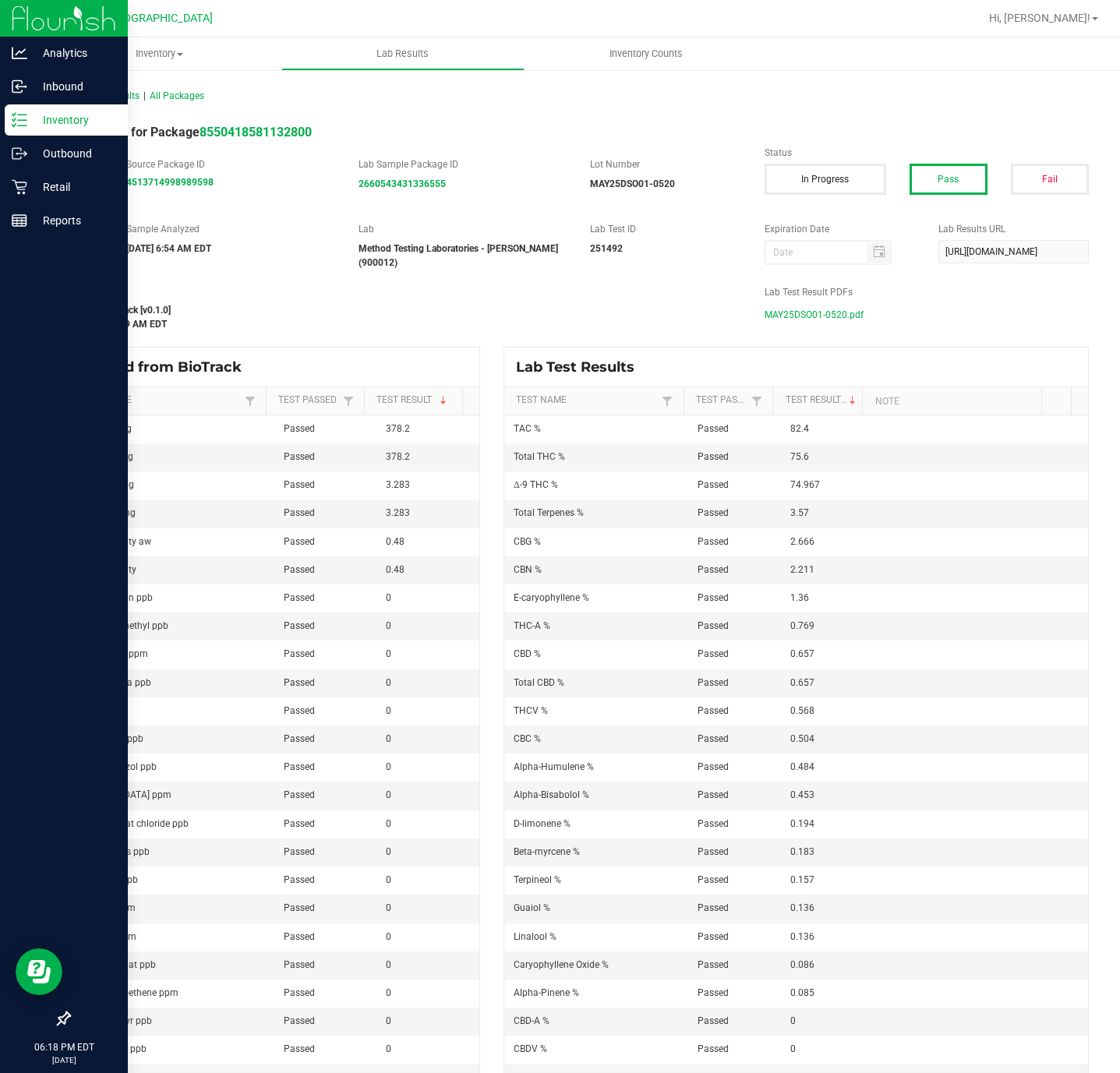
click at [28, 125] on p "Inventory" at bounding box center [74, 120] width 93 height 19
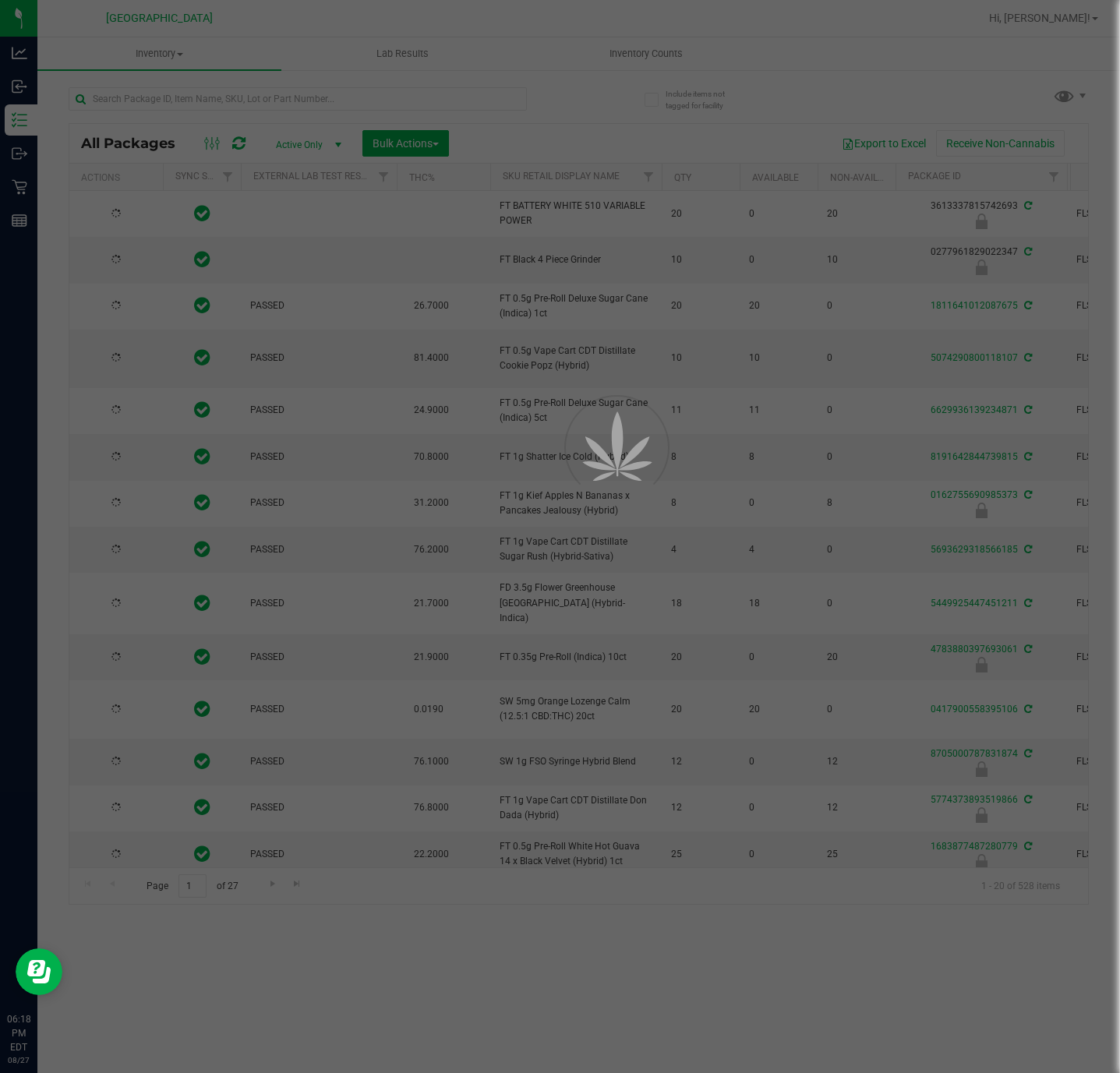
type input "2026-02-15"
click at [185, 100] on div at bounding box center [560, 536] width 1120 height 1073
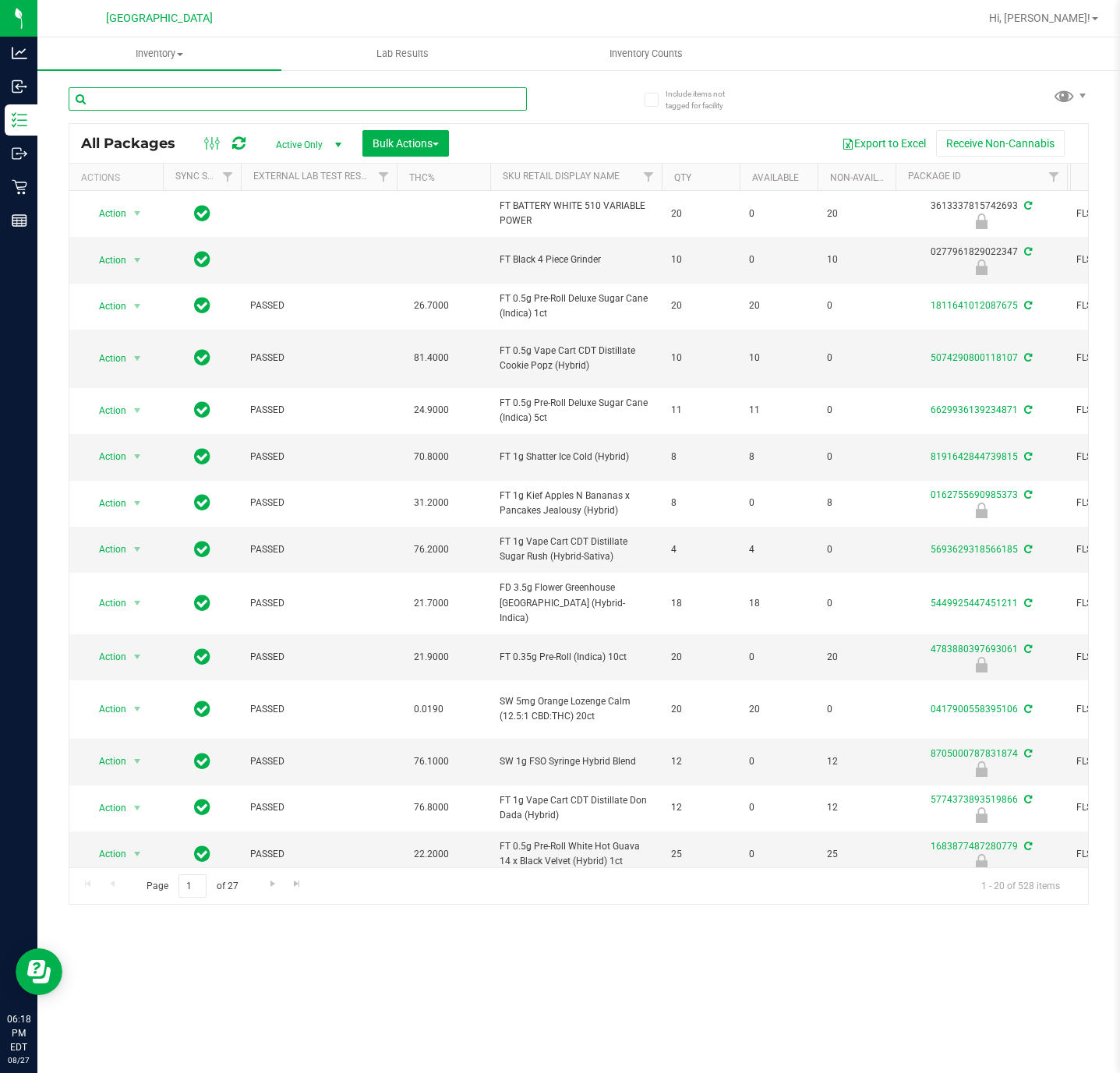
click at [185, 99] on input "text" at bounding box center [298, 99] width 458 height 23
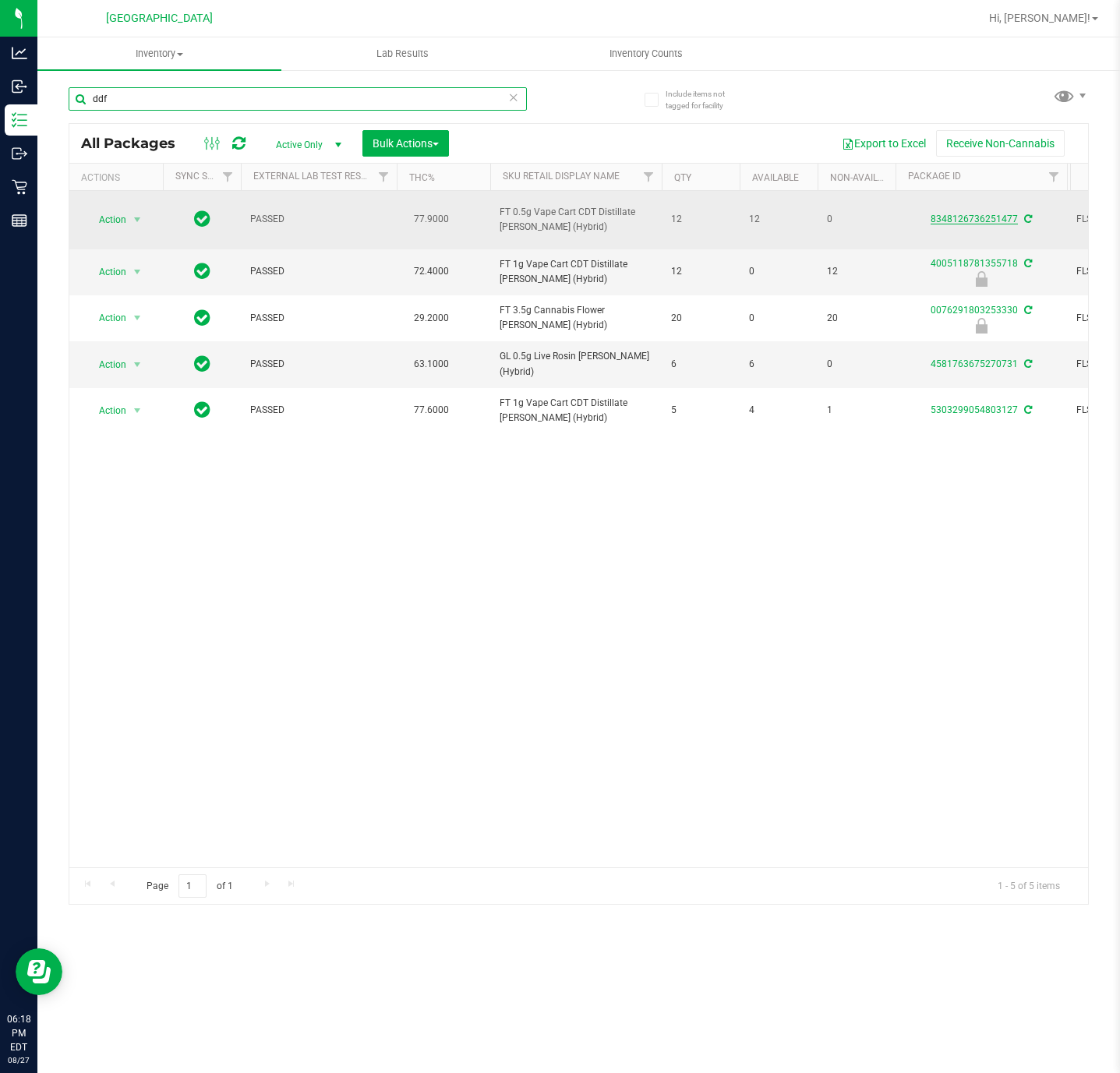
type input "ddf"
click at [950, 218] on link "8348126736251477" at bounding box center [974, 219] width 87 height 11
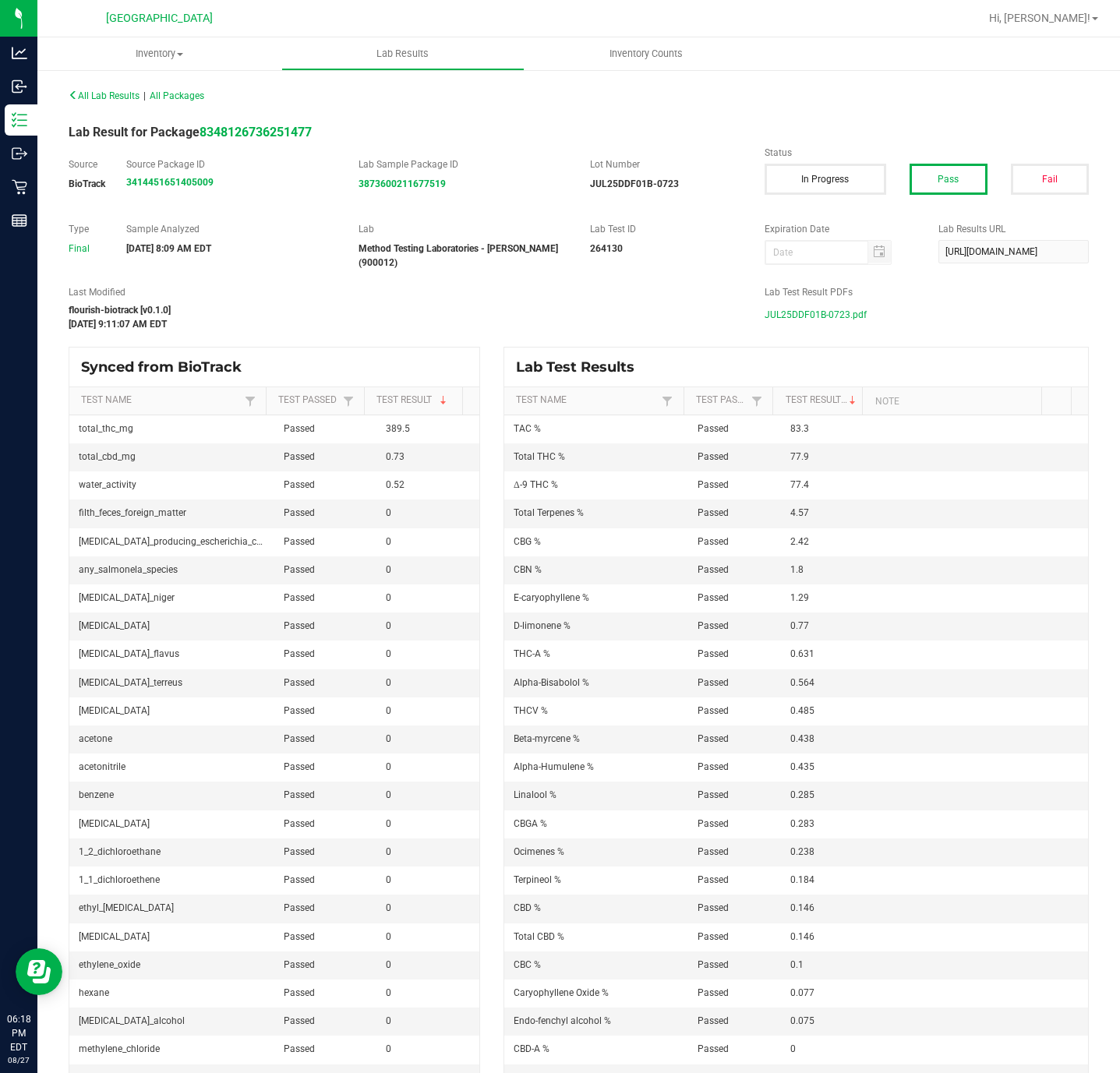
click at [779, 311] on span "JUL25DDF01B-0723.pdf" at bounding box center [816, 315] width 102 height 23
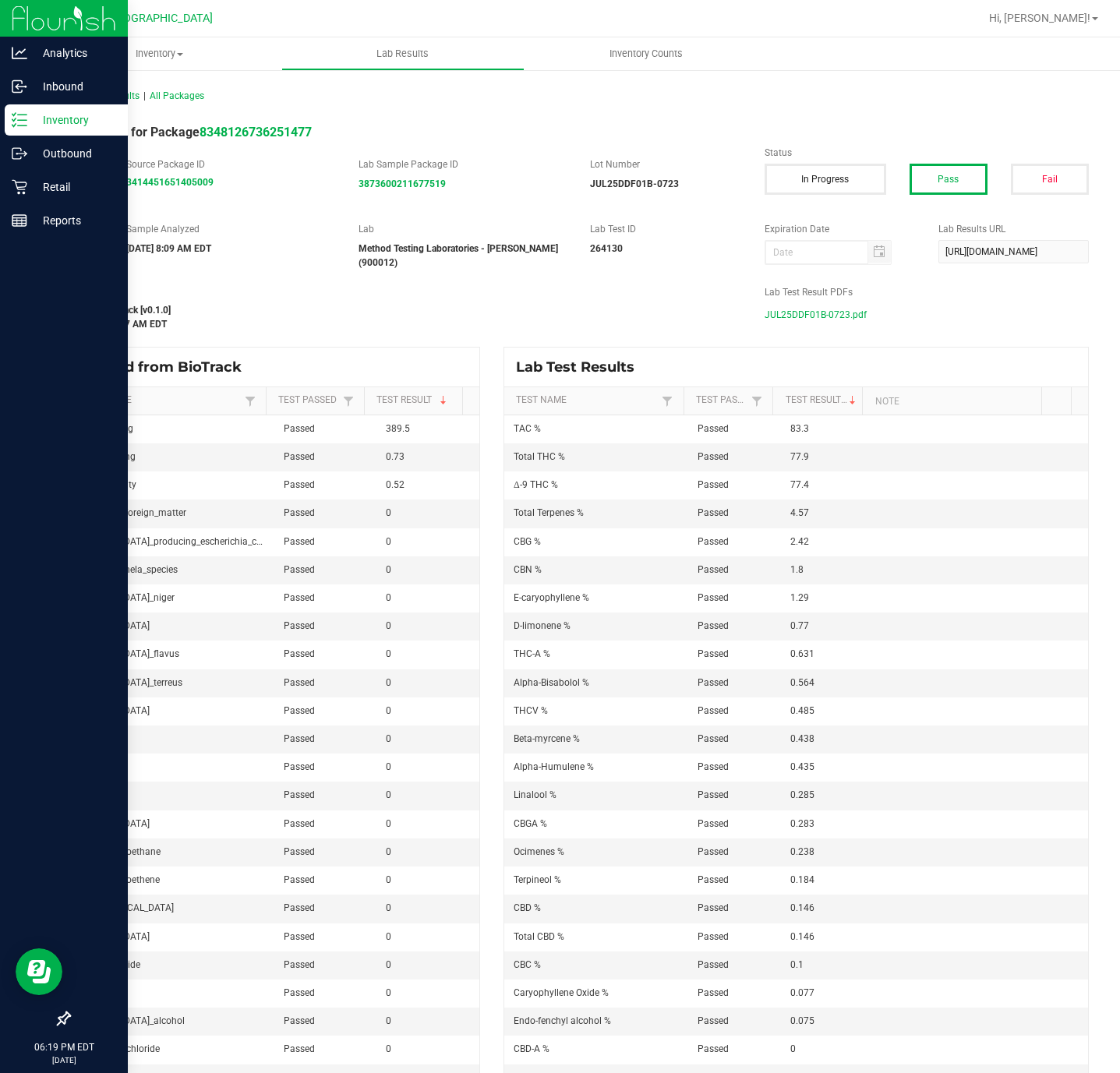
click at [28, 117] on div "Inventory" at bounding box center [66, 120] width 123 height 31
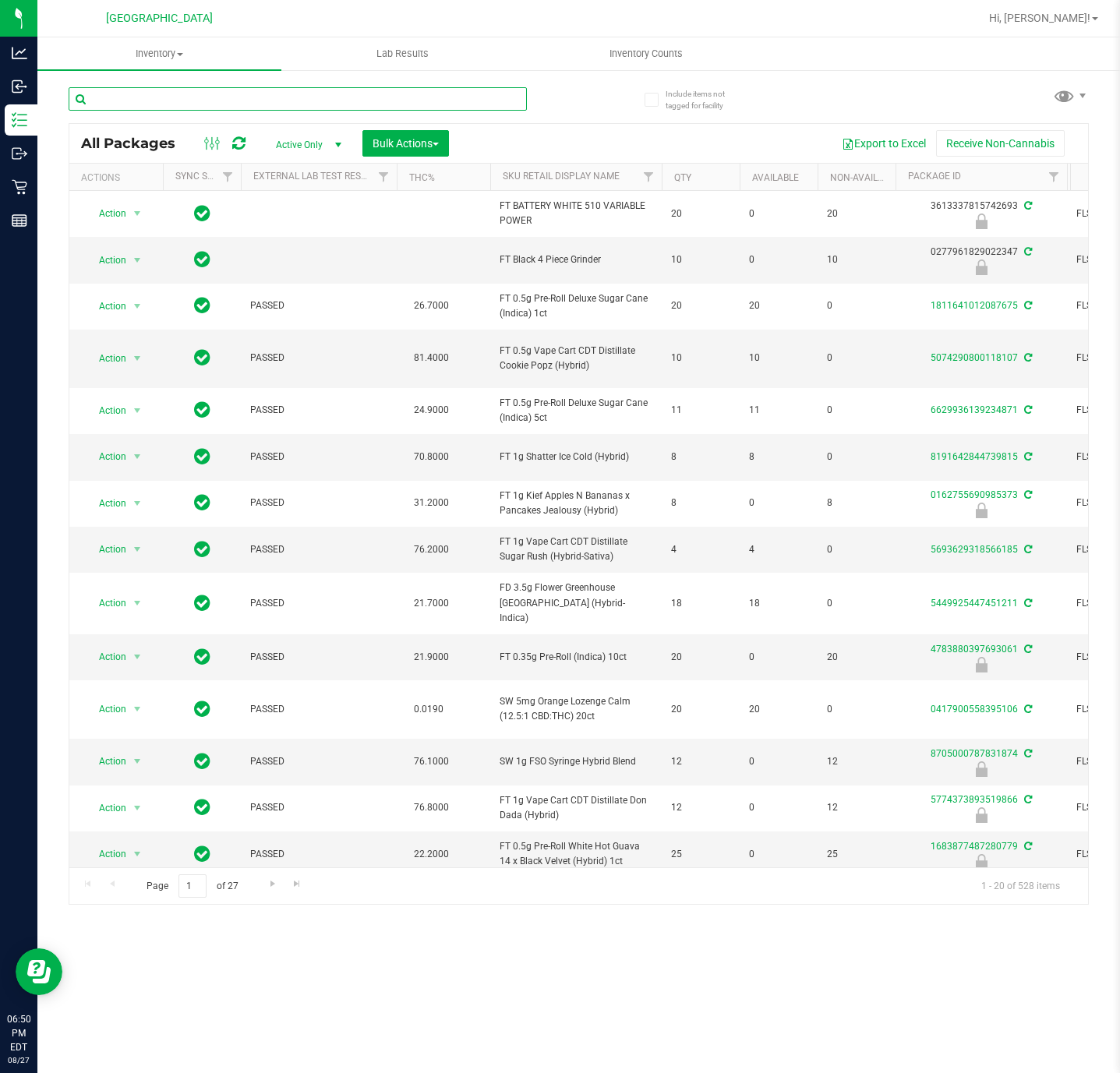
click at [250, 96] on input "text" at bounding box center [298, 99] width 458 height 23
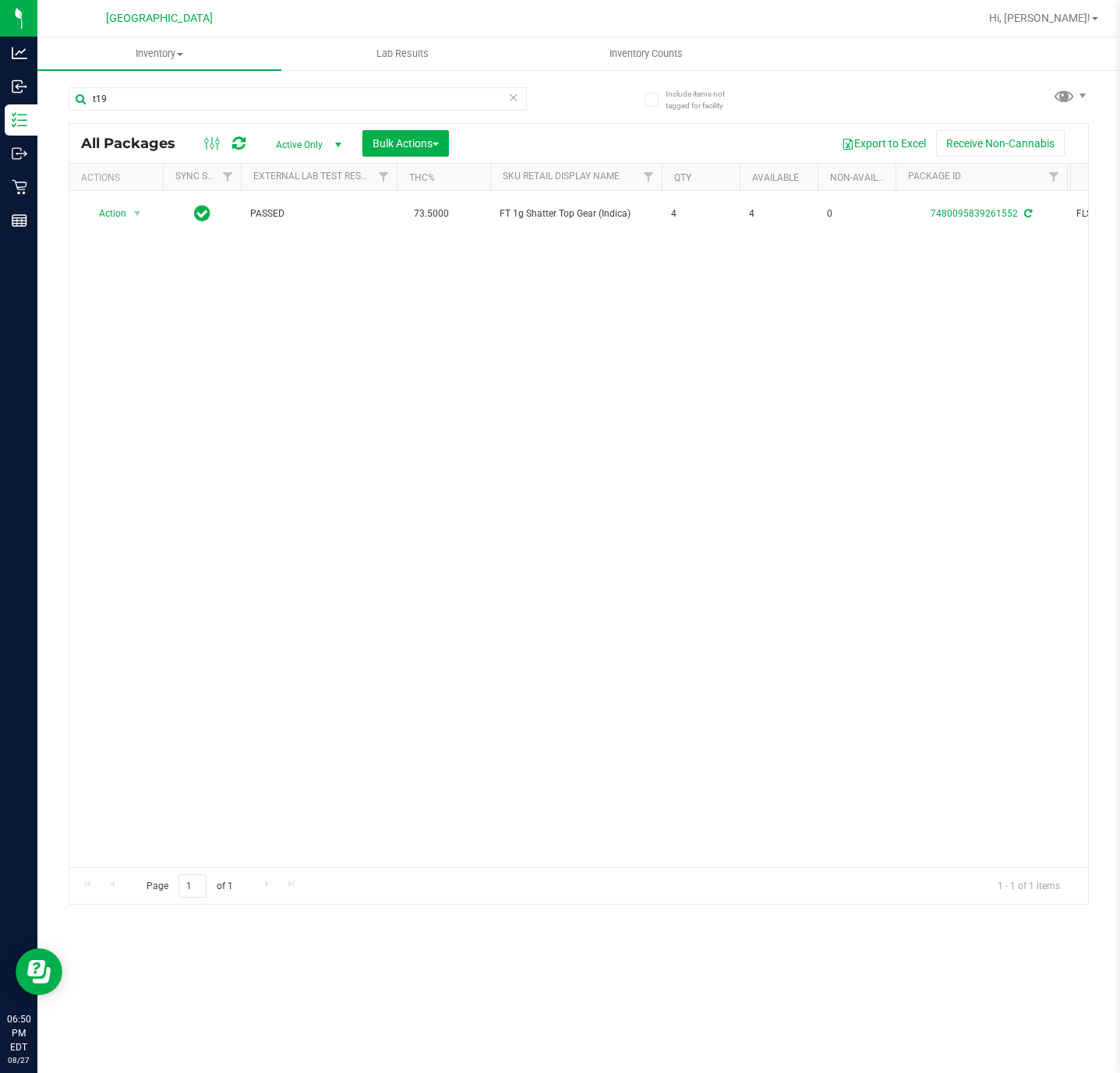
click at [216, 613] on div "Action Action Adjust qty Create package Edit attributes Global inventory Locate…" at bounding box center [579, 529] width 1019 height 676
click at [286, 104] on input "t19" at bounding box center [298, 99] width 458 height 23
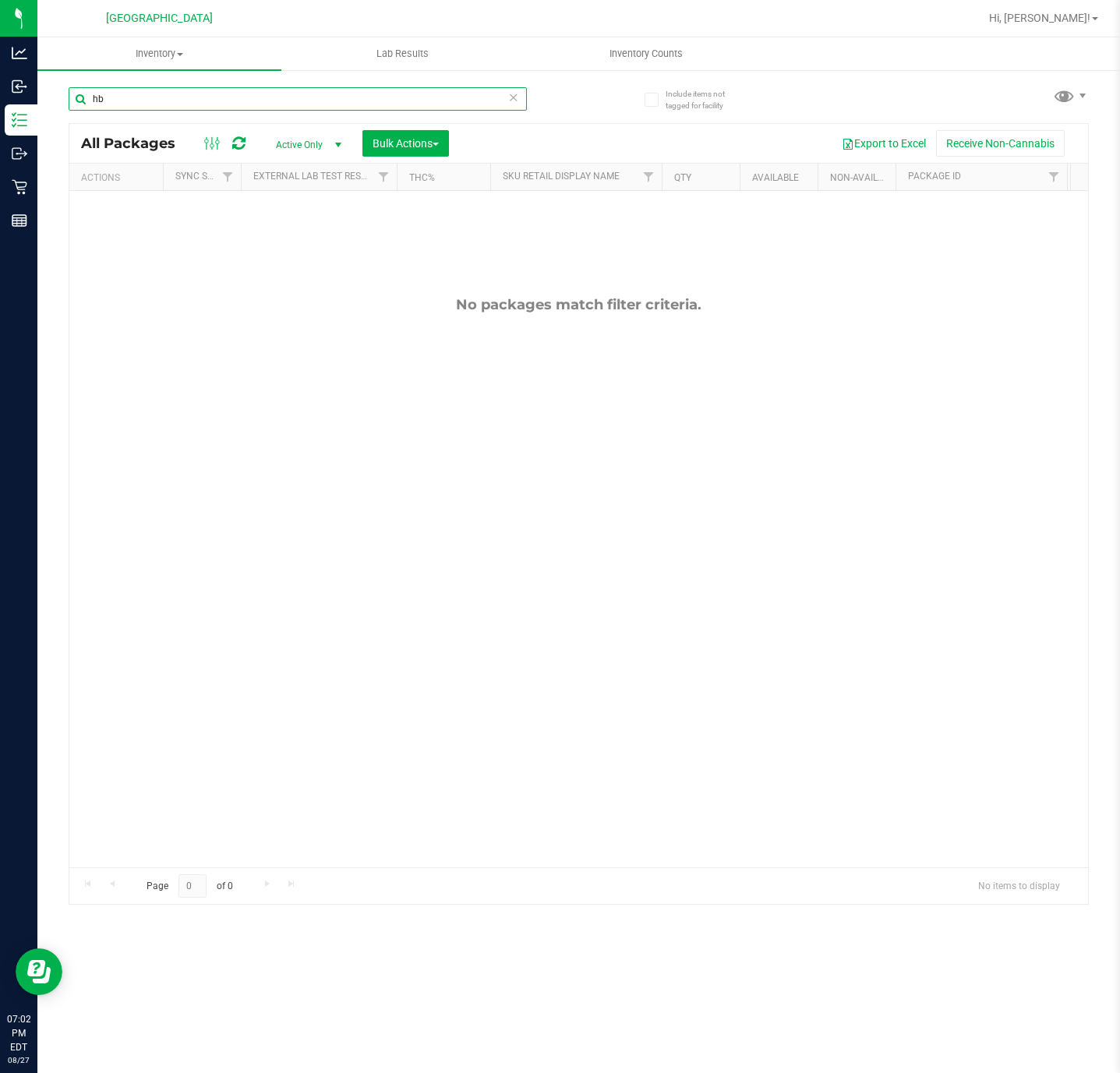
type input "h"
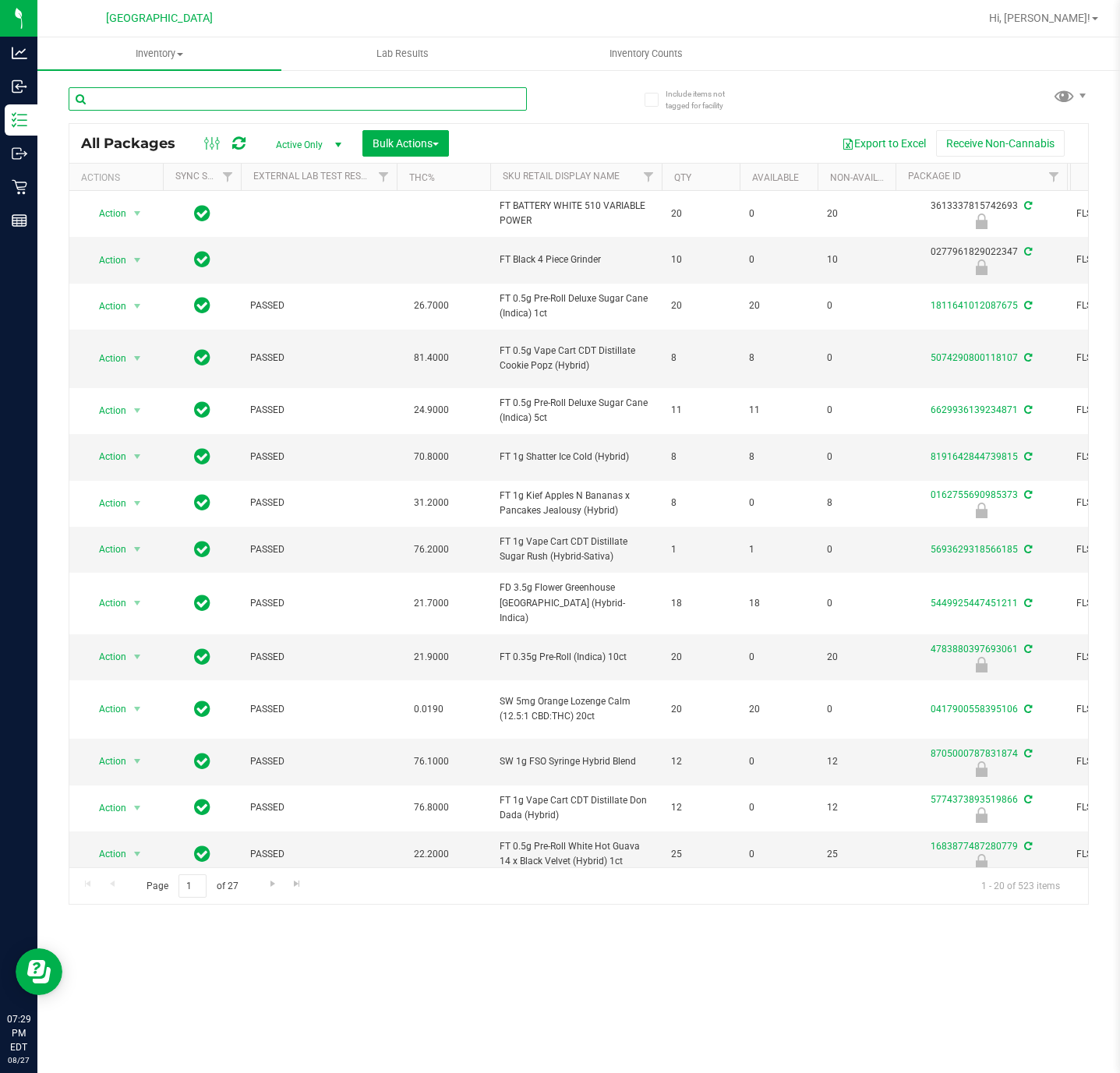
click at [264, 96] on input "text" at bounding box center [298, 99] width 458 height 23
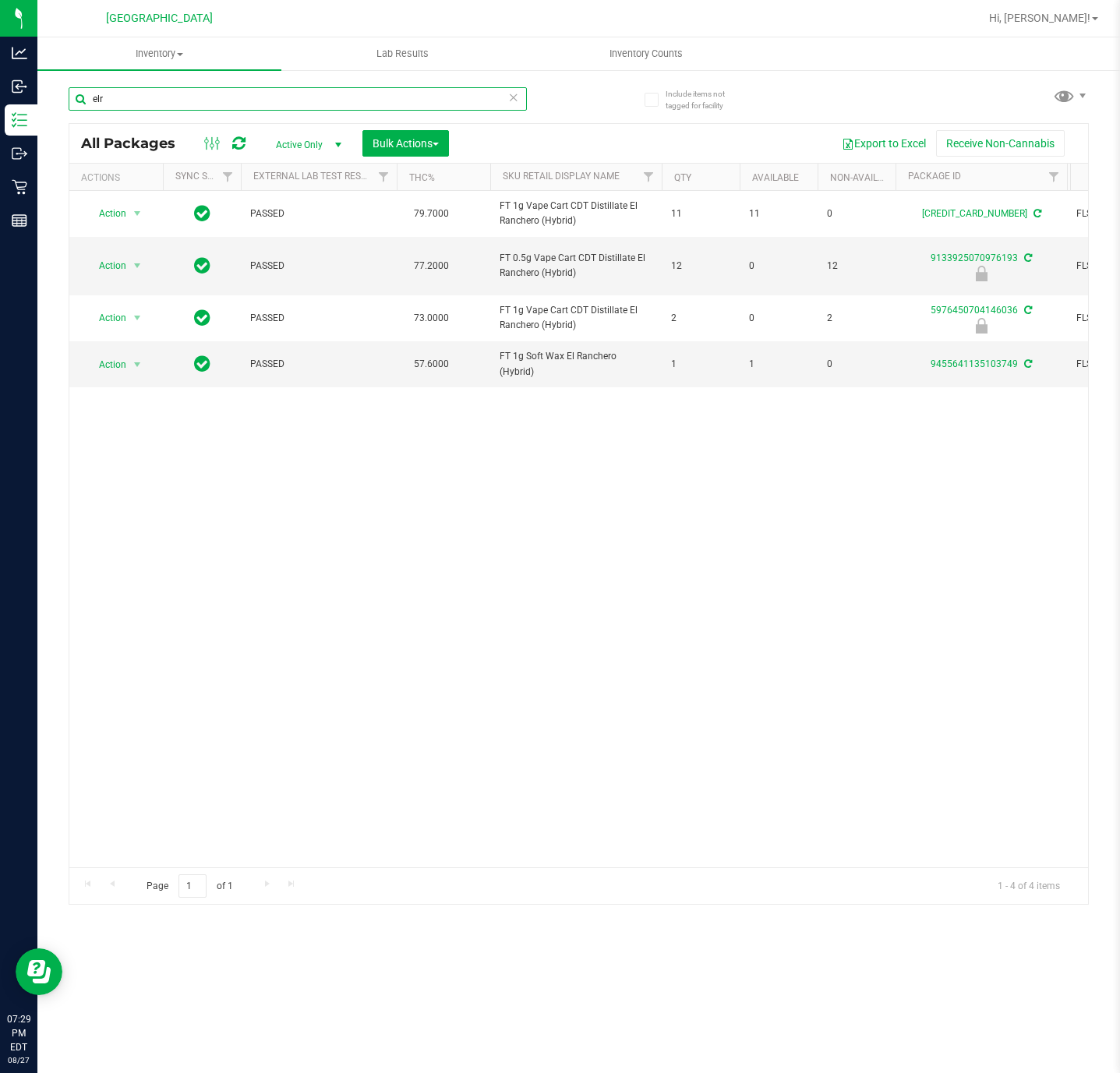
type input "elr"
click at [508, 512] on div "Action Action Adjust qty Create package Edit attributes Global inventory Locate…" at bounding box center [579, 529] width 1019 height 676
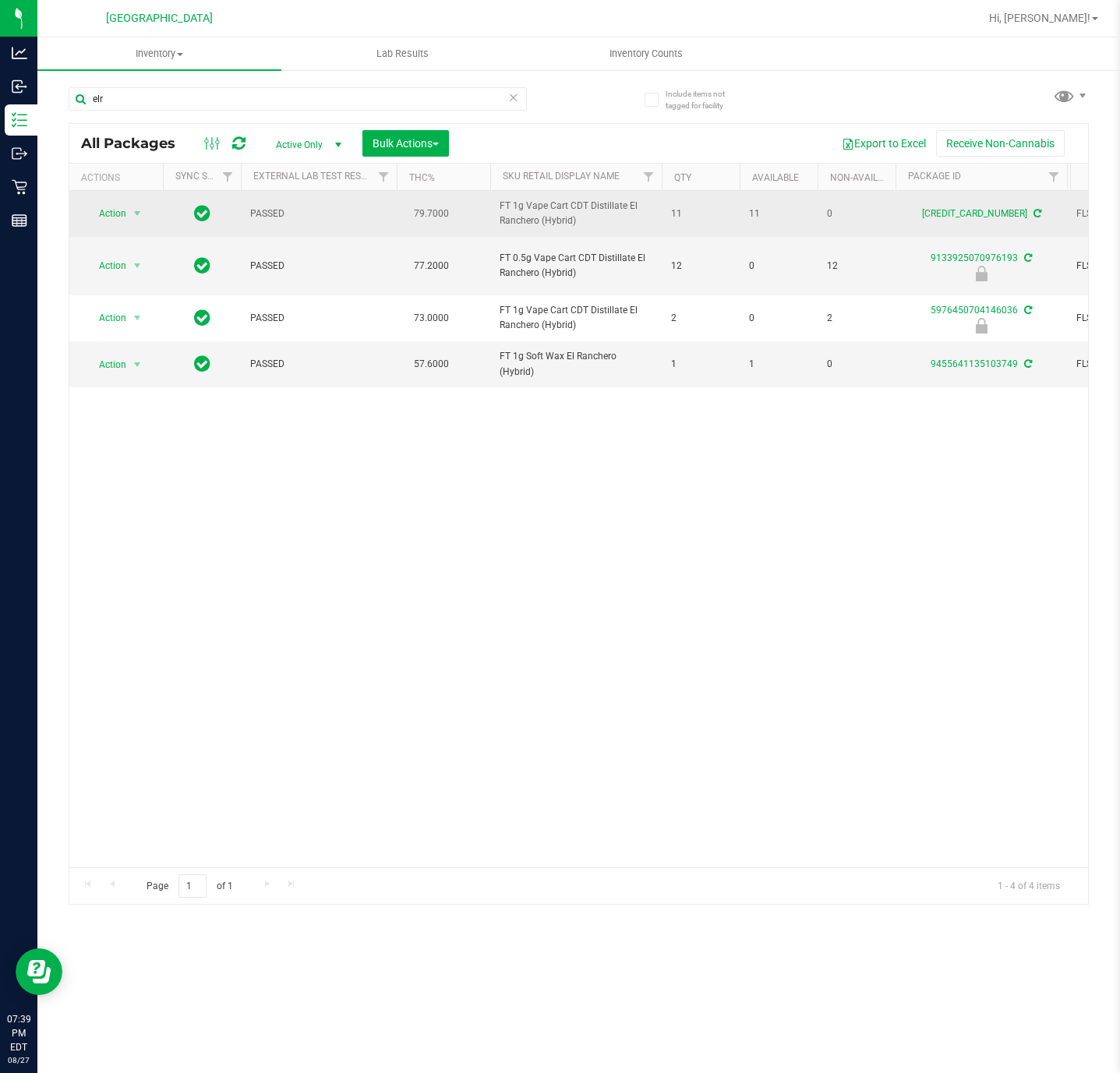
drag, startPoint x: 686, startPoint y: 645, endPoint x: 573, endPoint y: 220, distance: 439.8
click at [686, 634] on div "Action Action Adjust qty Create package Edit attributes Global inventory Locate…" at bounding box center [579, 529] width 1019 height 676
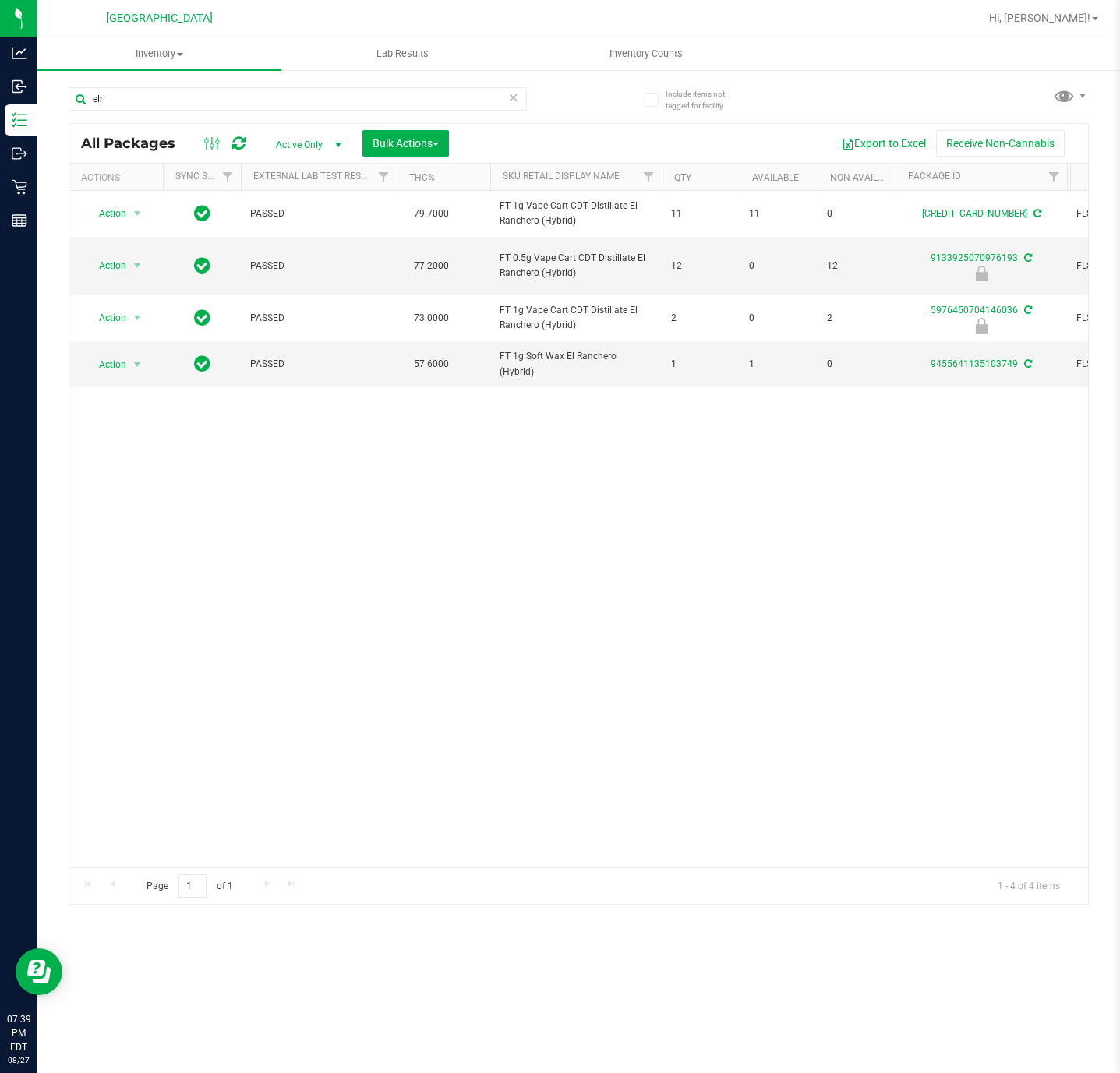
click at [513, 99] on icon at bounding box center [513, 97] width 11 height 19
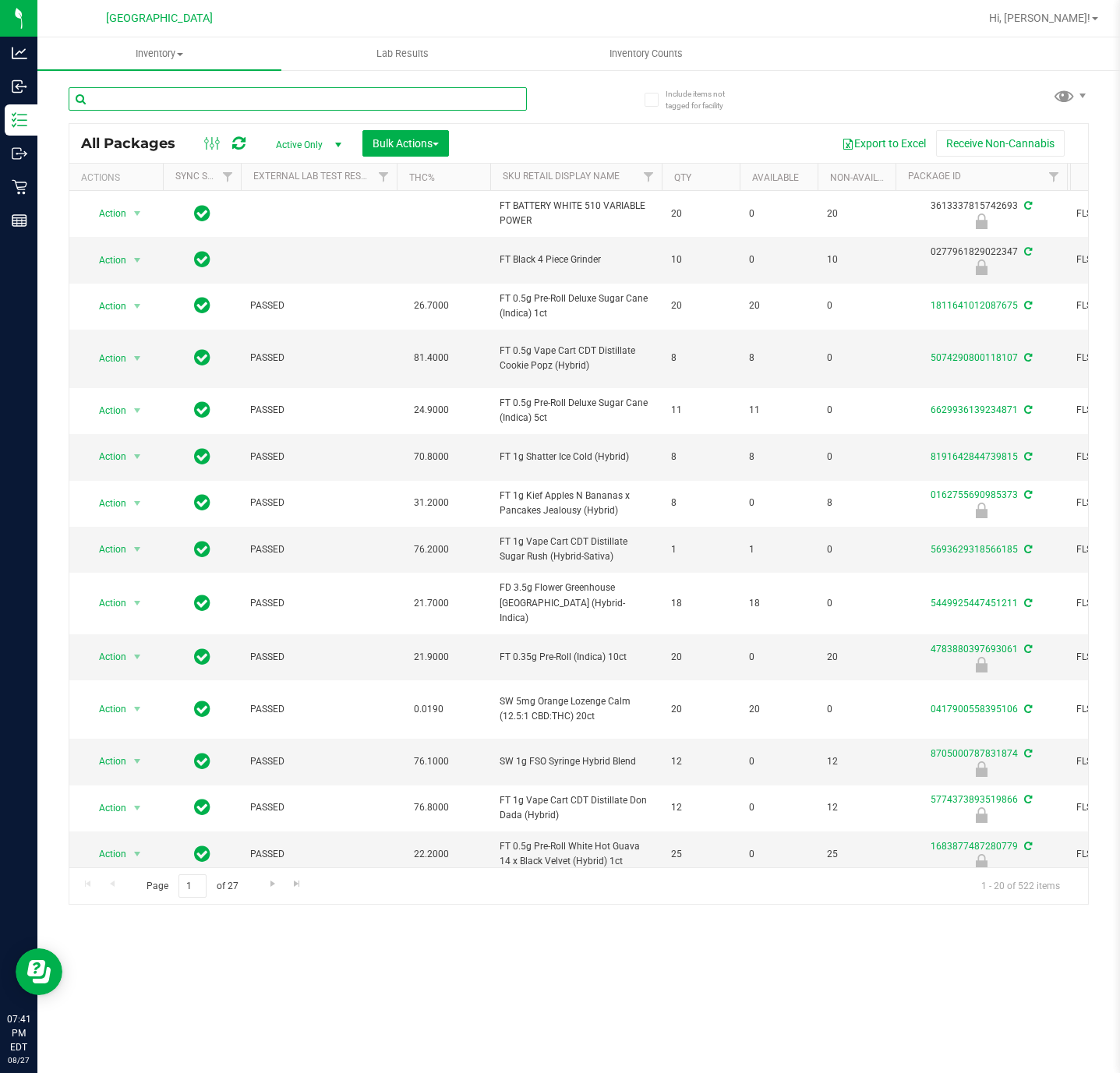
click at [326, 97] on input "text" at bounding box center [298, 99] width 458 height 23
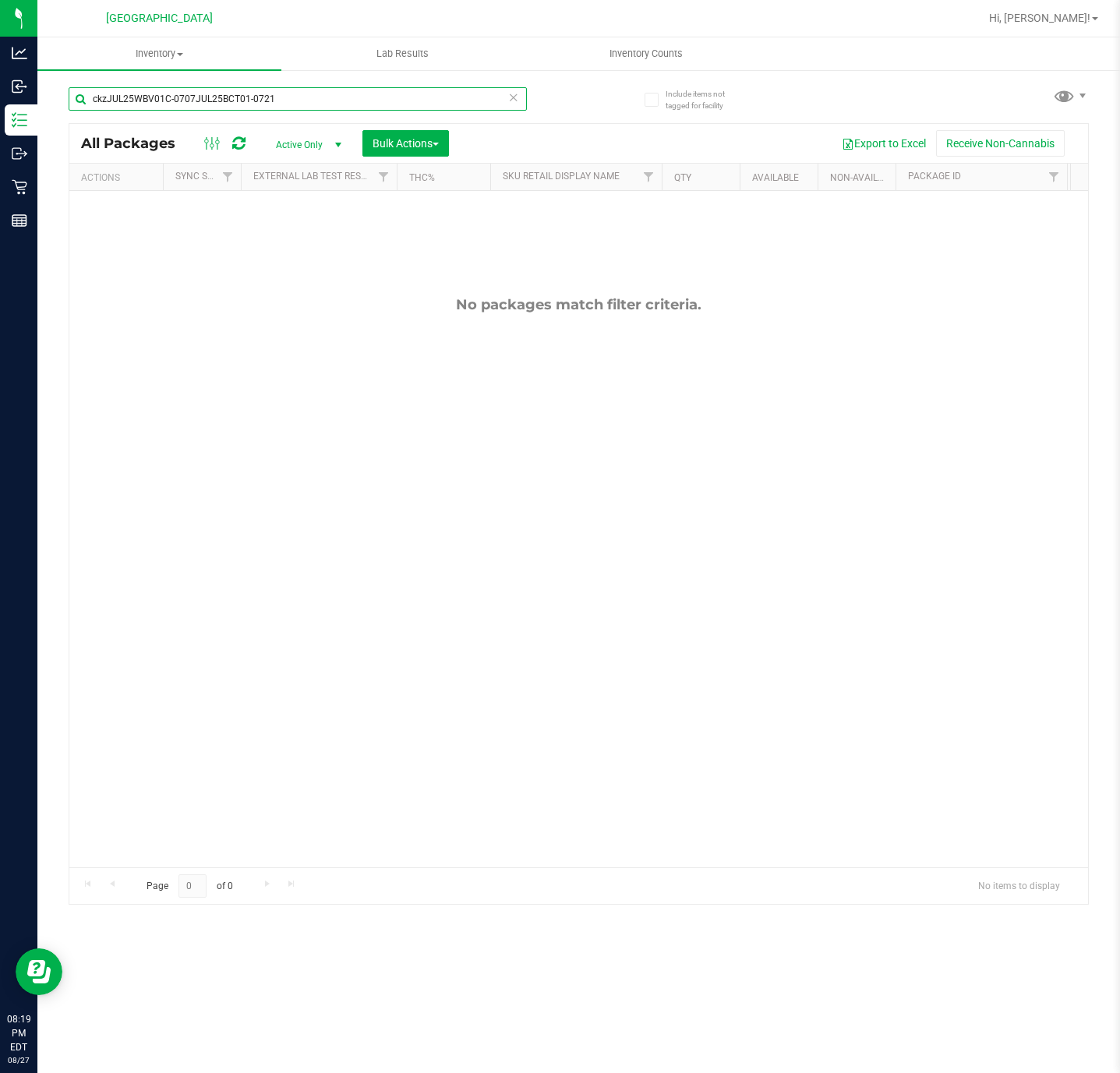
click at [220, 99] on input "ckzJUL25WBV01C-0707JUL25BCT01-0721" at bounding box center [298, 99] width 458 height 23
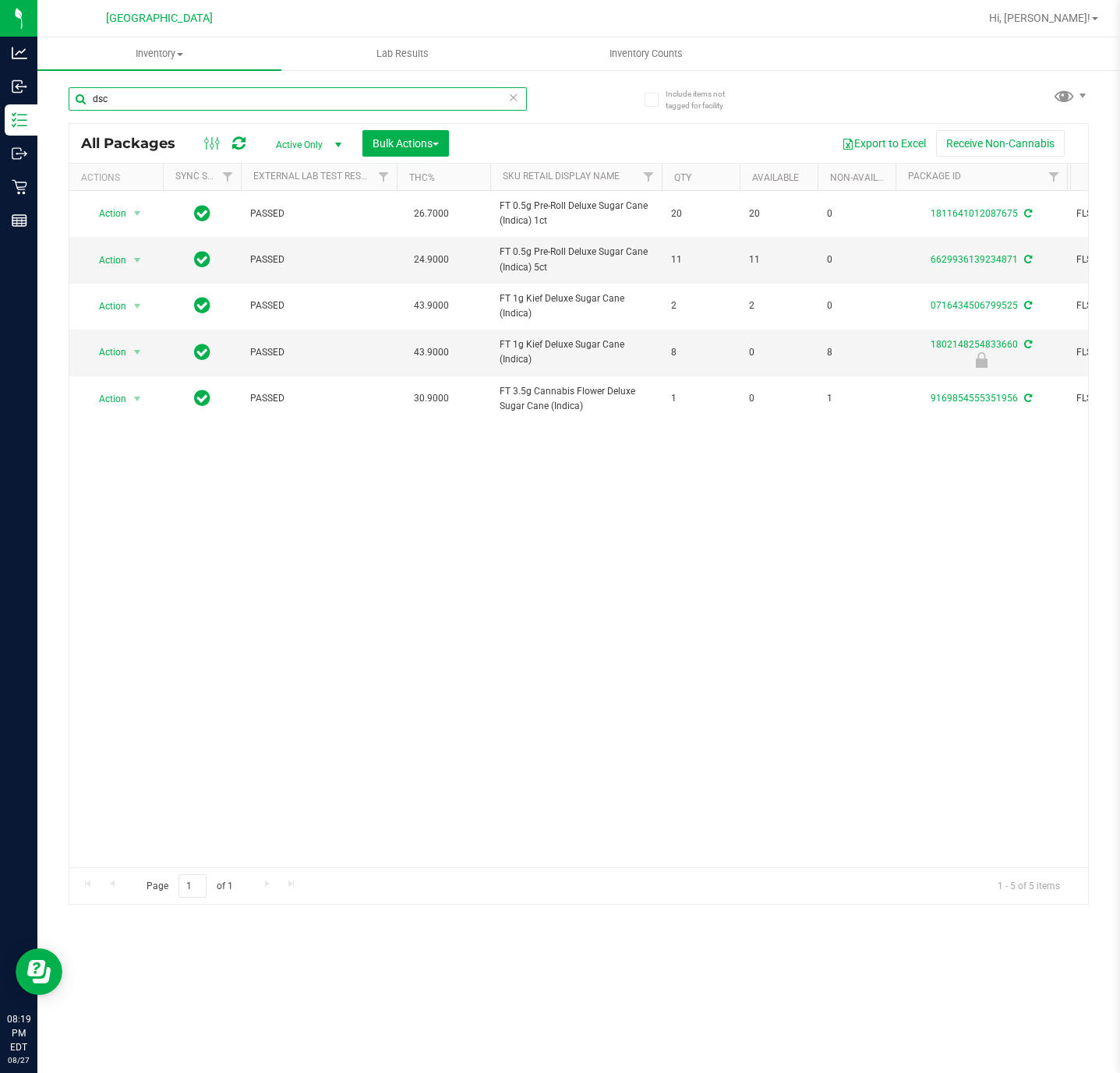
type input "dsc"
drag, startPoint x: 365, startPoint y: 533, endPoint x: 362, endPoint y: 519, distance: 14.3
click at [365, 532] on div "Action Action Adjust qty Create package Edit attributes Global inventory Locate…" at bounding box center [579, 529] width 1019 height 676
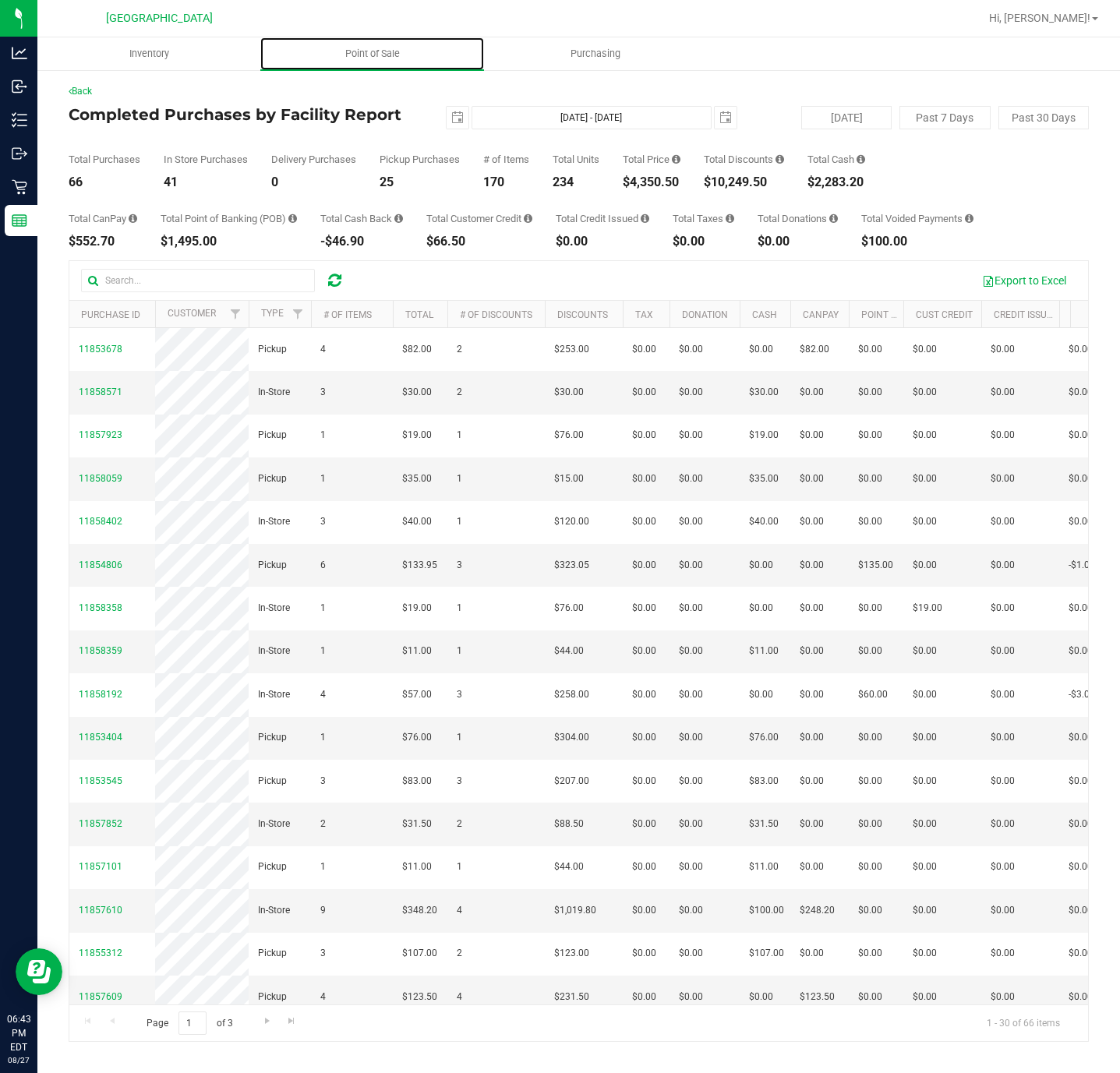
drag, startPoint x: 395, startPoint y: 59, endPoint x: 377, endPoint y: 130, distance: 73.2
click at [395, 59] on span "Point of Sale" at bounding box center [373, 54] width 97 height 14
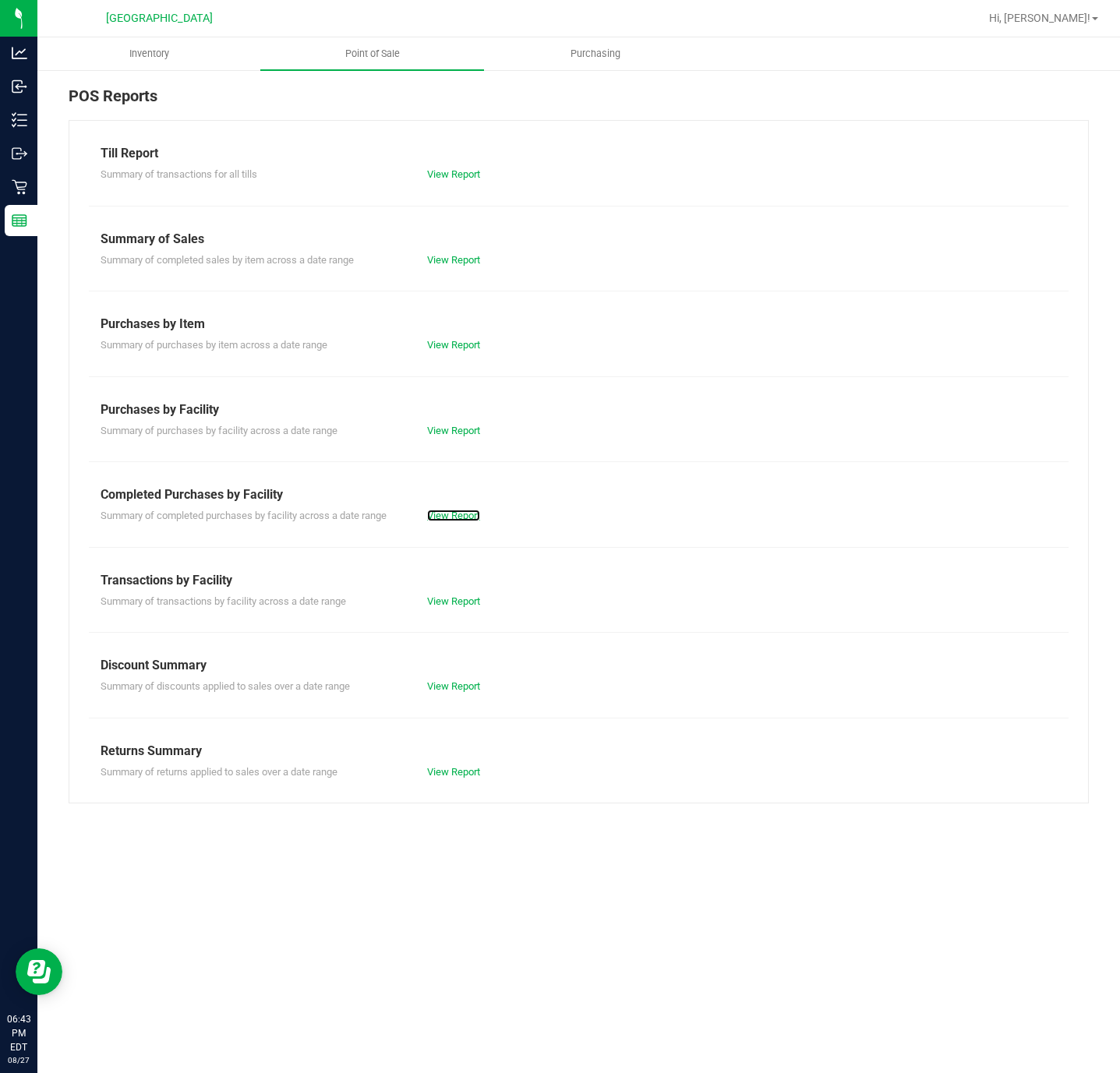
click at [453, 516] on link "View Report" at bounding box center [453, 515] width 53 height 12
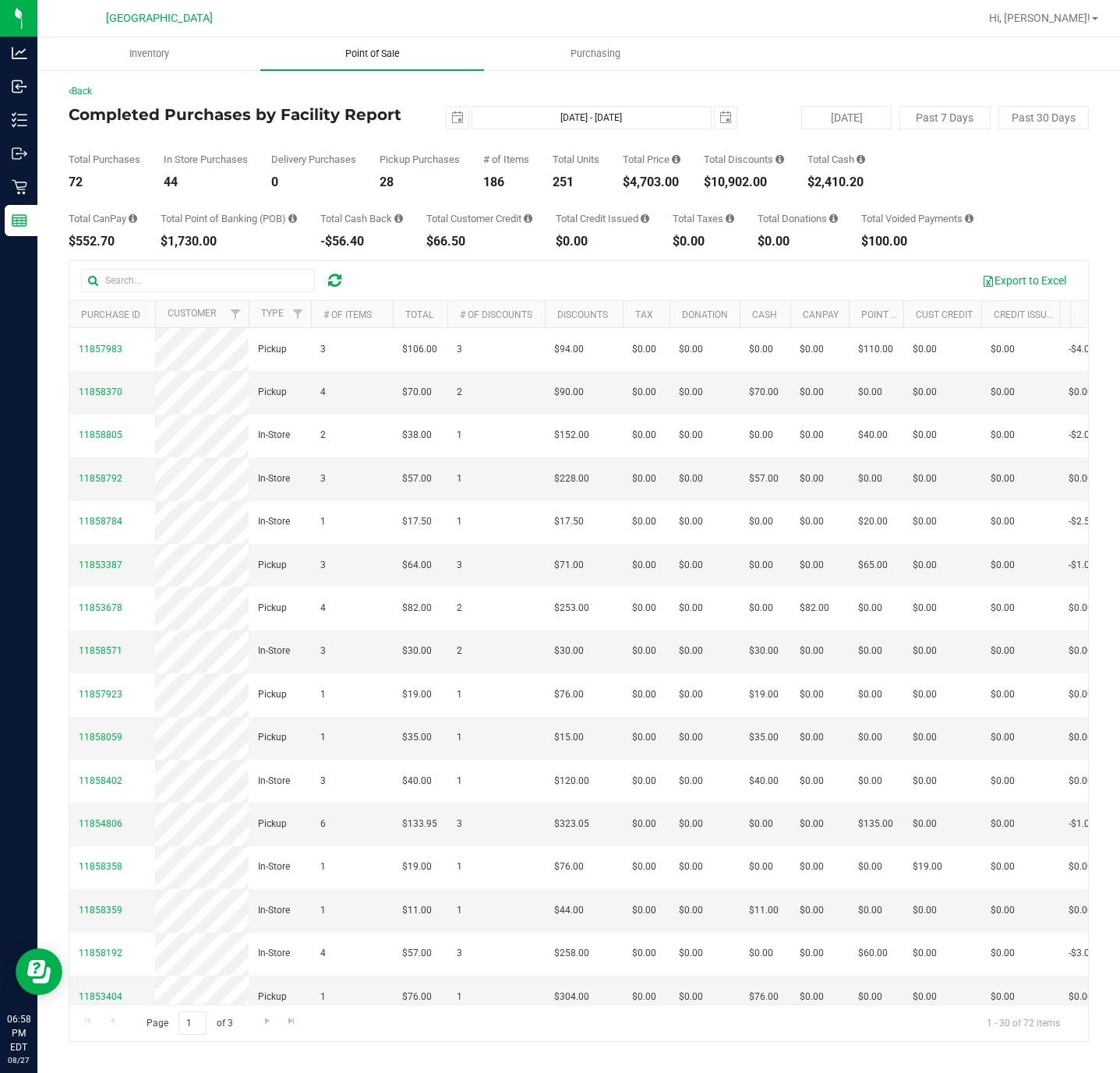
click at [368, 51] on span "Point of Sale" at bounding box center [373, 54] width 97 height 14
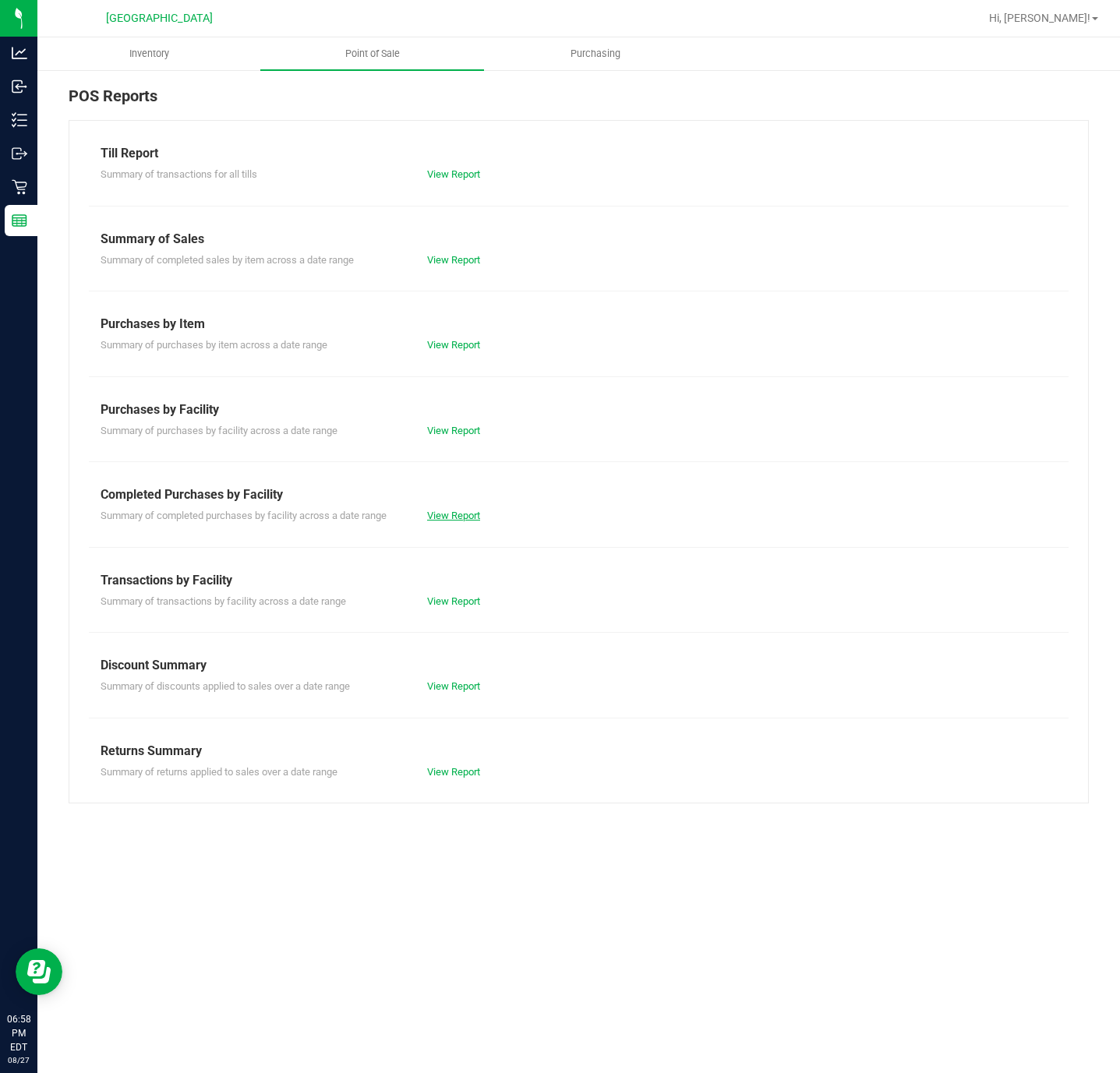
click at [452, 513] on link "View Report" at bounding box center [453, 515] width 53 height 12
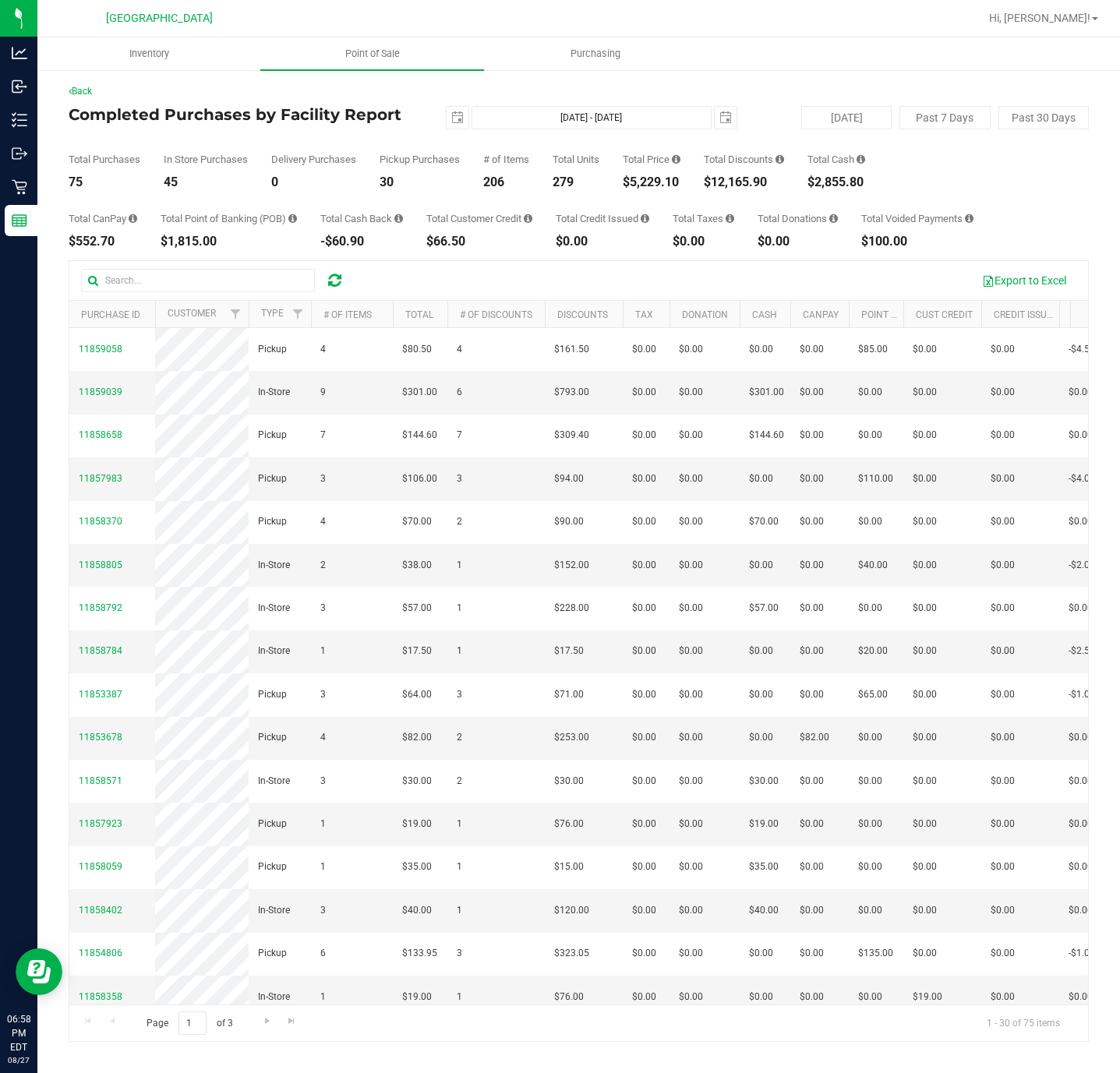
click at [652, 181] on div "$5,229.10" at bounding box center [651, 182] width 58 height 12
copy div "5,229.10"
click at [377, 59] on span "Point of Sale" at bounding box center [373, 54] width 97 height 14
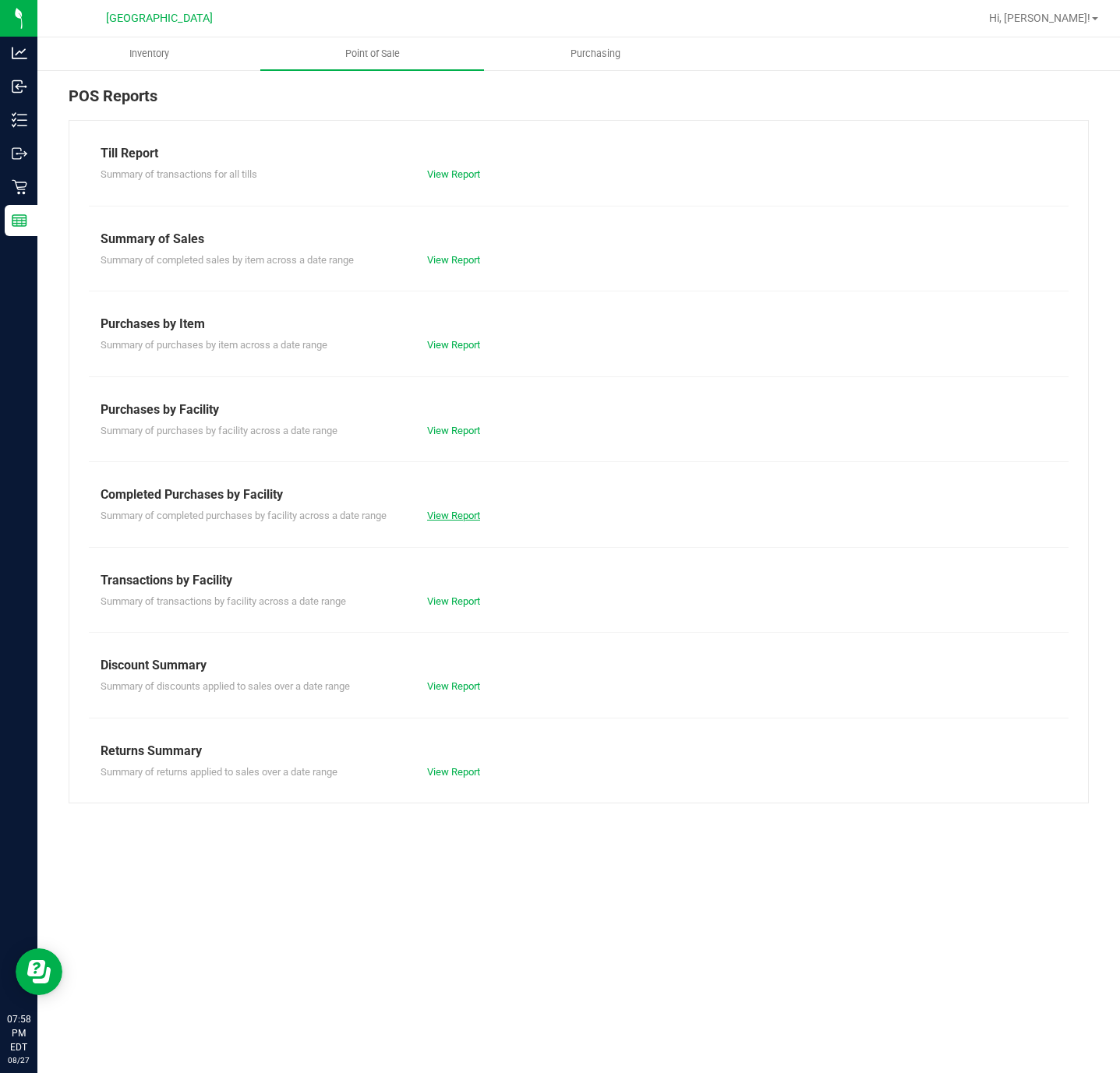
click at [468, 521] on link "View Report" at bounding box center [453, 515] width 53 height 12
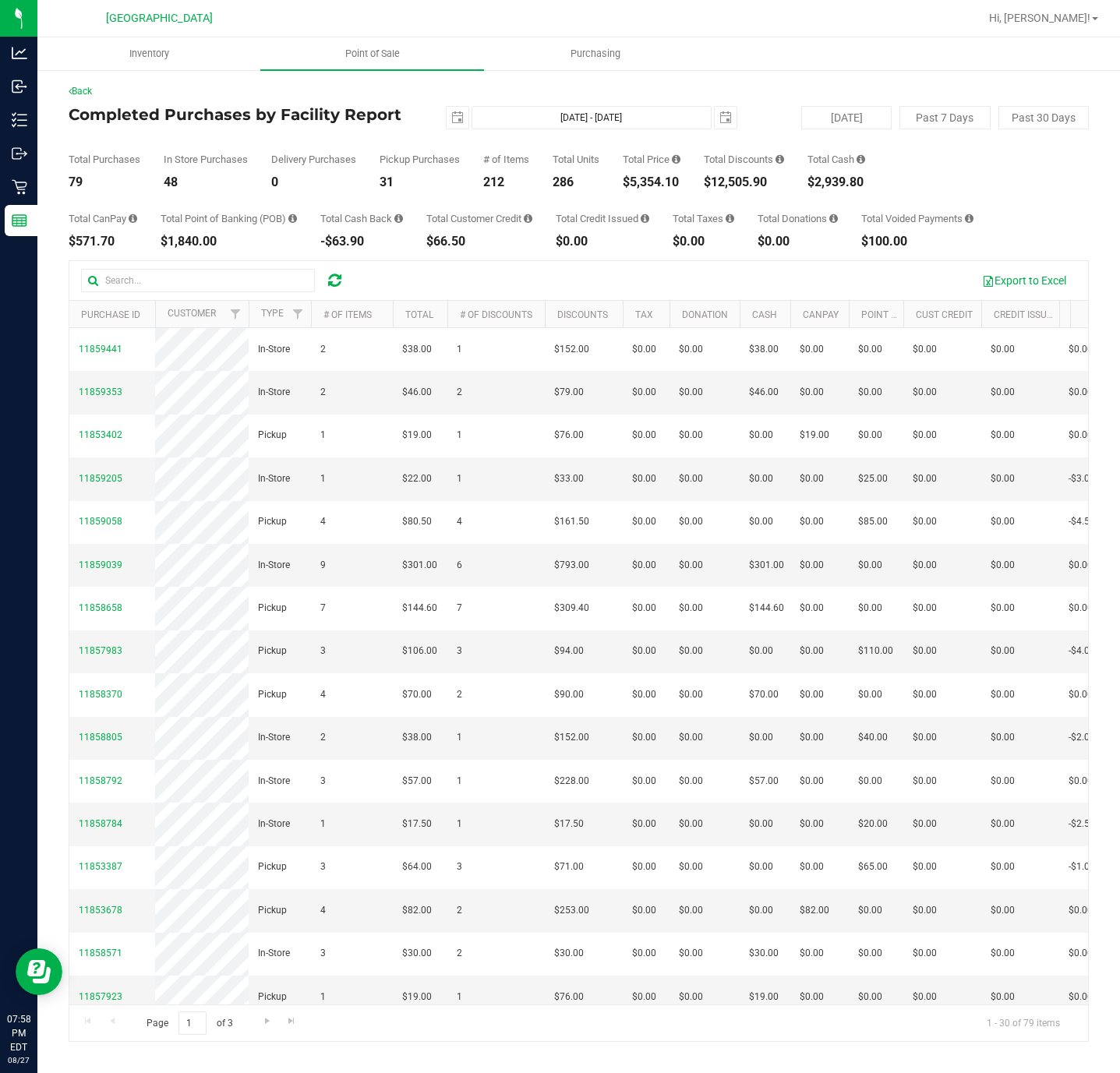
click at [650, 183] on div "$5,354.10" at bounding box center [651, 182] width 58 height 12
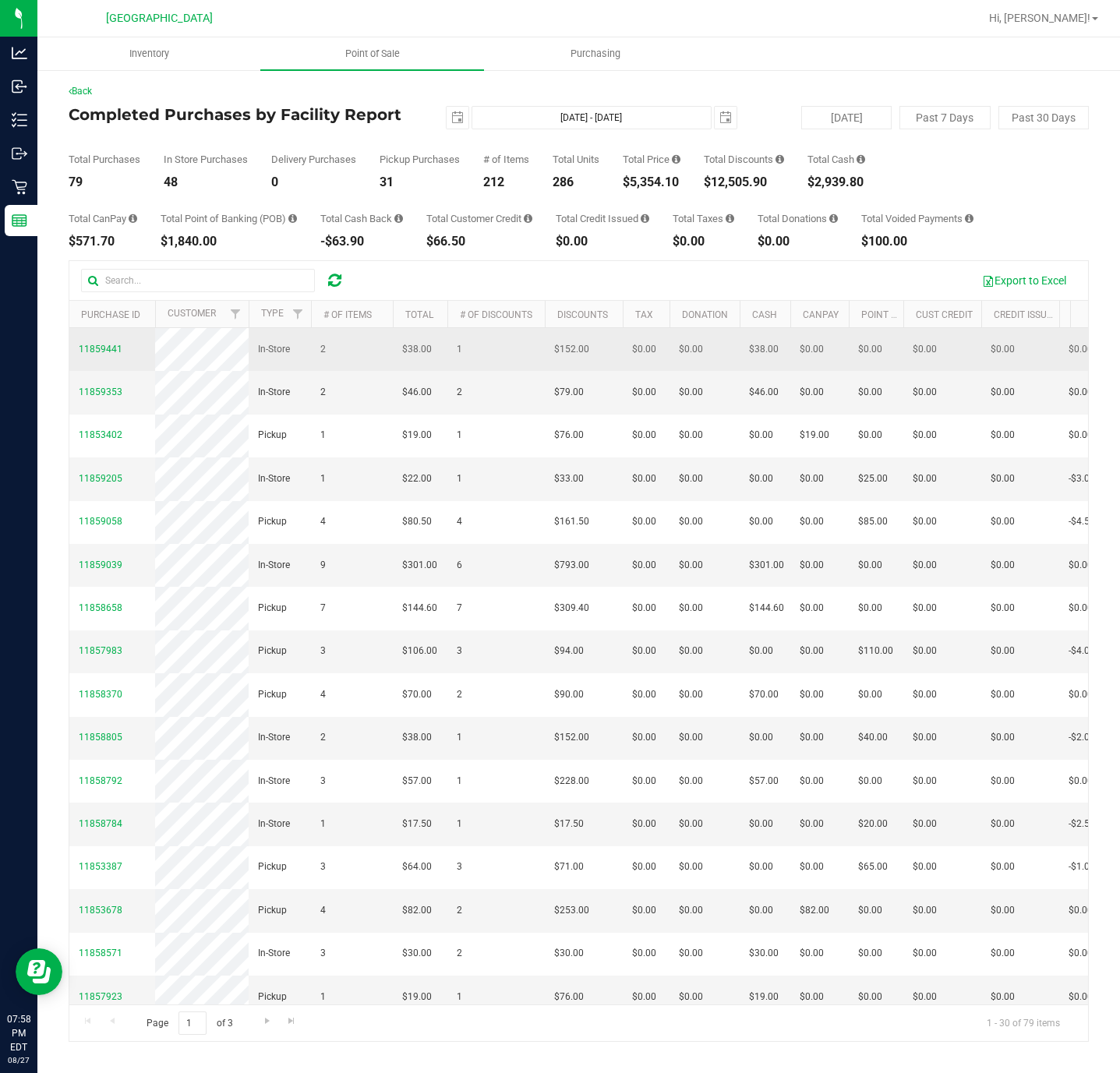
copy div "5,354.10"
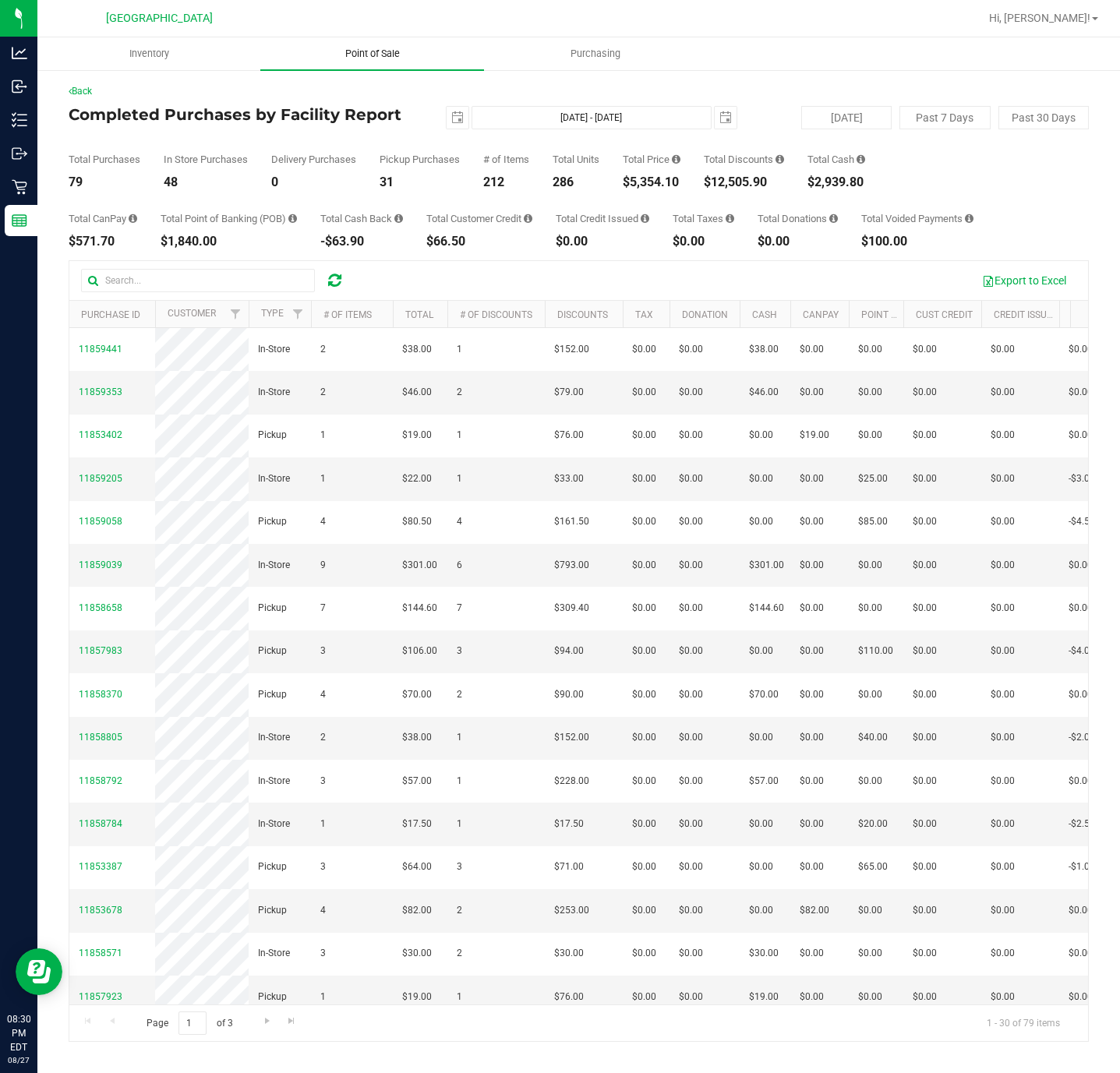
click at [377, 47] on span "Point of Sale" at bounding box center [373, 54] width 97 height 14
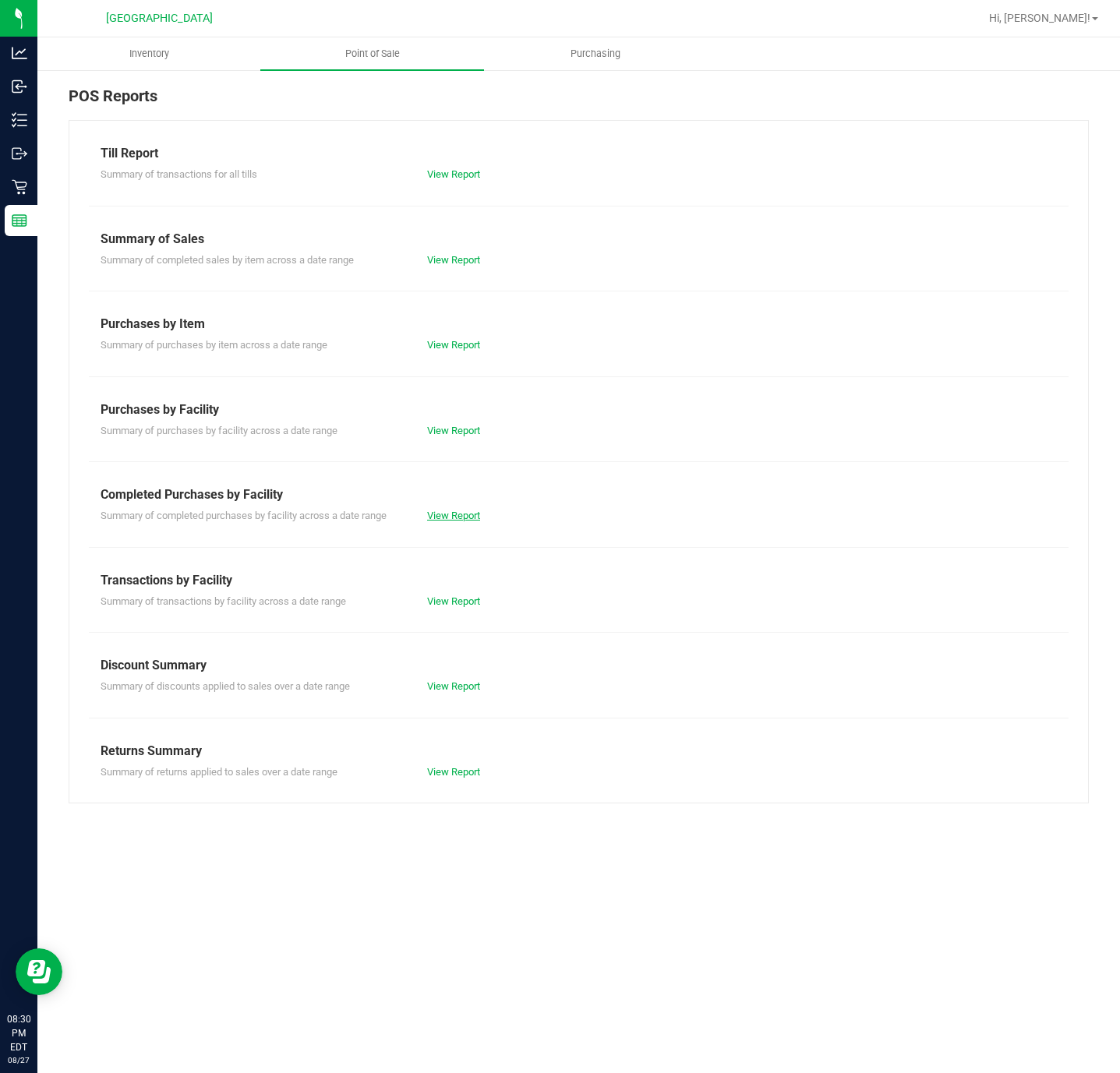
click at [435, 521] on link "View Report" at bounding box center [453, 515] width 53 height 12
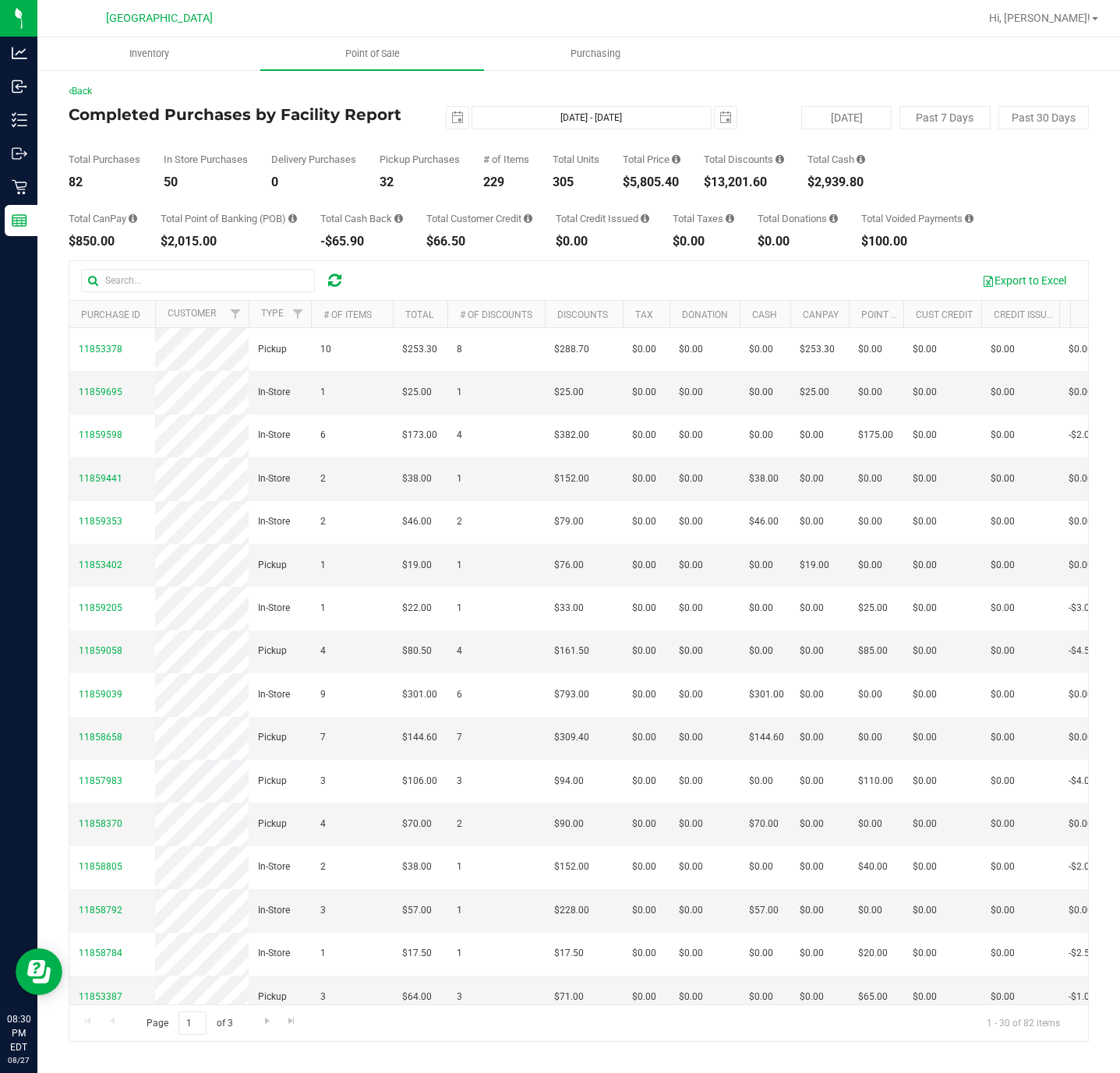
click at [657, 177] on div "$5,805.40" at bounding box center [651, 182] width 58 height 12
copy div "5,805.40"
click at [744, 183] on div "$13,201.60" at bounding box center [744, 182] width 80 height 12
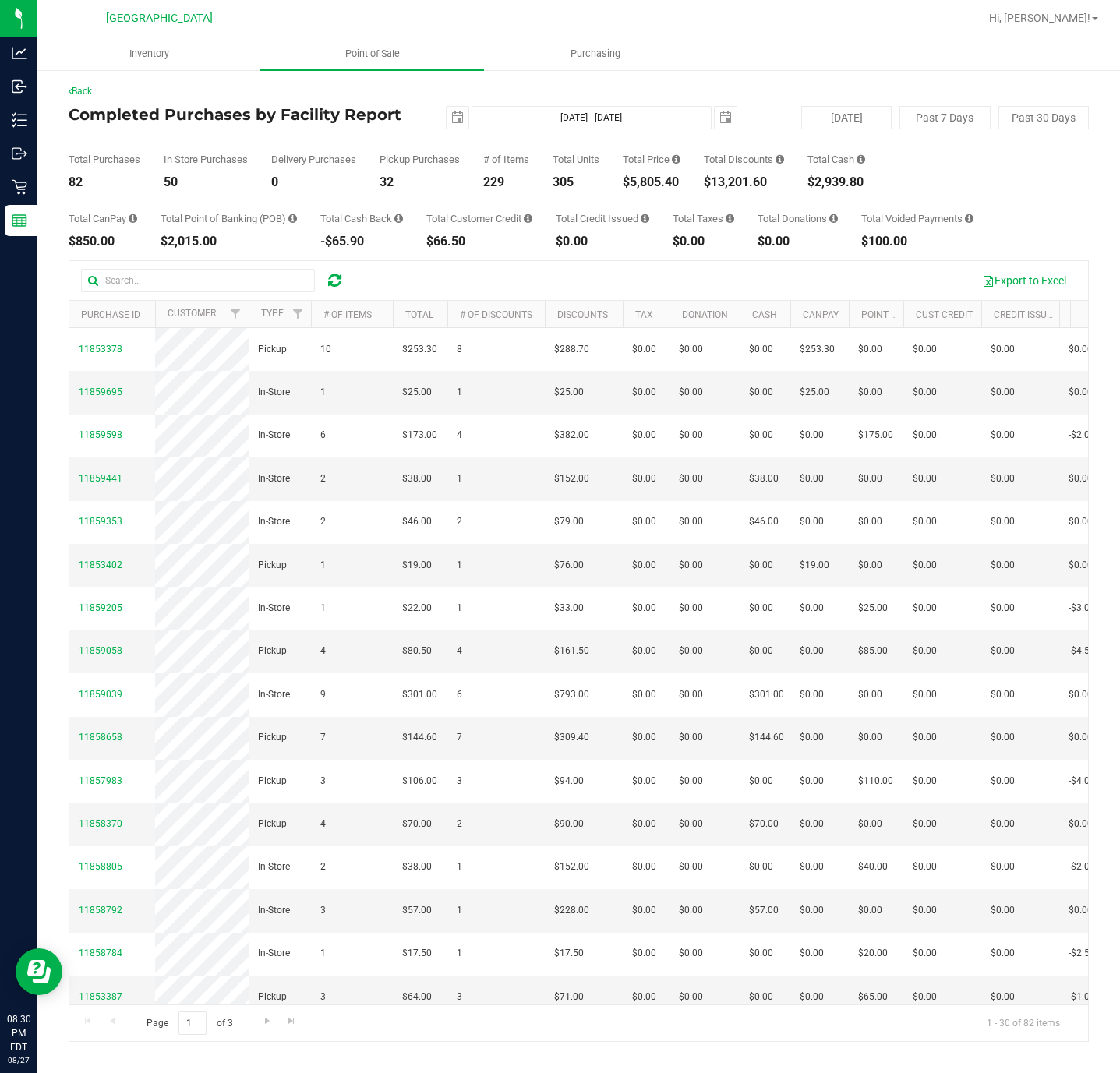
copy div "13,201.60"
click at [1047, 28] on div "Hi, [PERSON_NAME]!" at bounding box center [1043, 18] width 122 height 28
click at [1053, 21] on span "Hi, [PERSON_NAME]!" at bounding box center [1039, 18] width 101 height 12
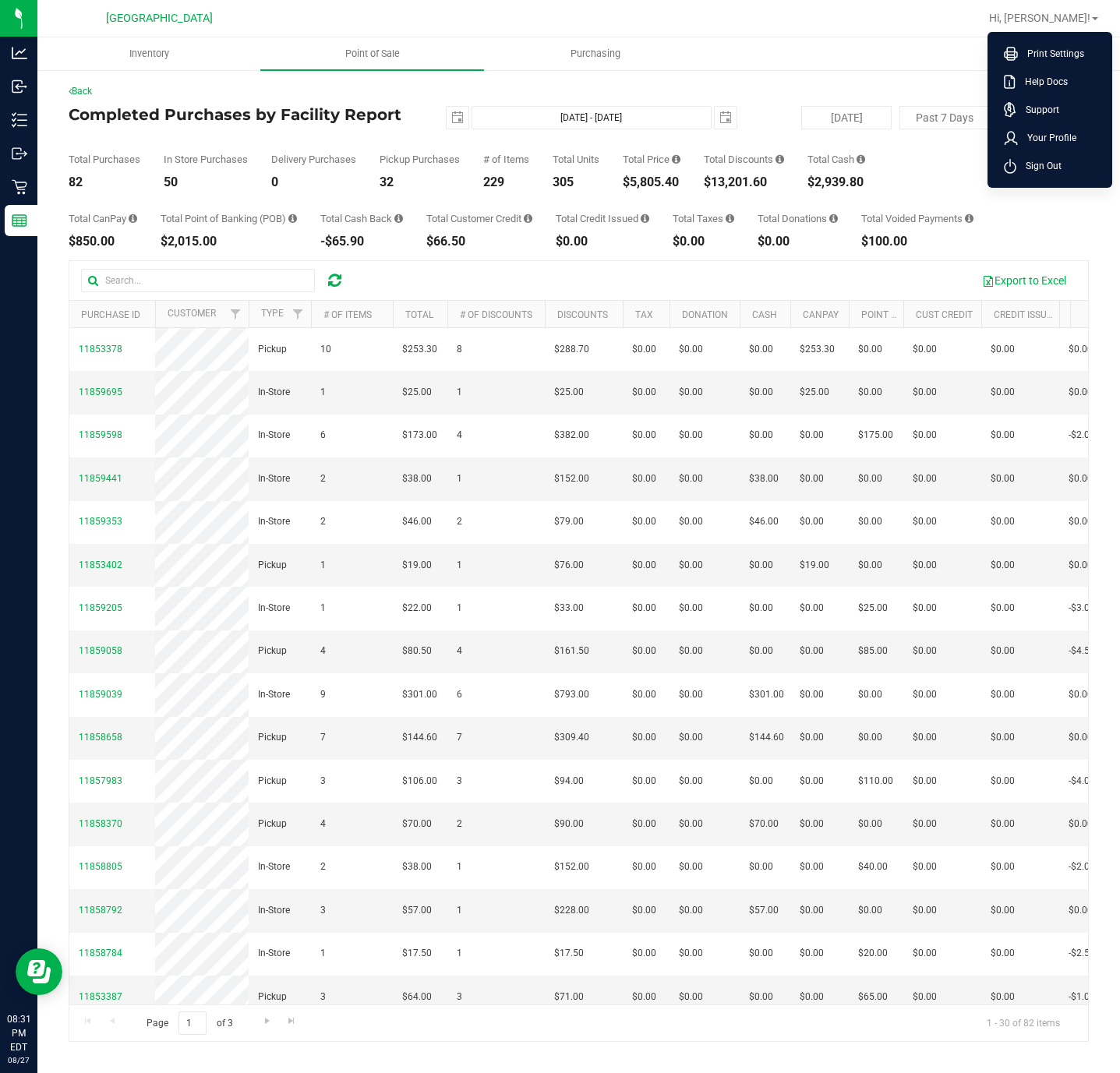
click at [1028, 163] on span "Sign Out" at bounding box center [1039, 166] width 45 height 16
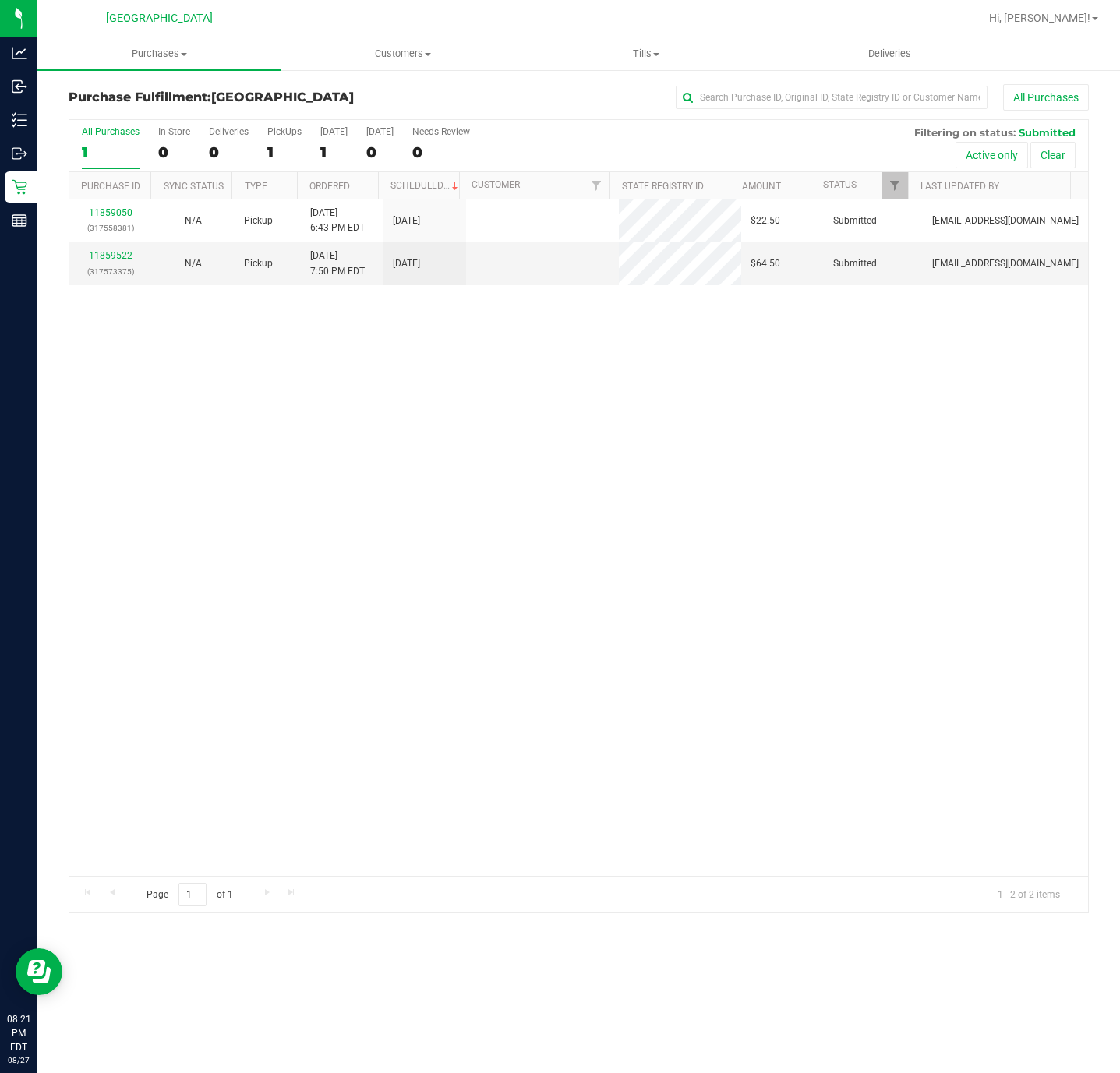
click at [351, 539] on div "11859050 (317558381) N/A Pickup [DATE] 6:43 PM EDT 8/27/2025 $22.50 Submitted […" at bounding box center [579, 538] width 1019 height 676
click at [346, 510] on div "11859050 (317558381) N/A Pickup [DATE] 6:43 PM EDT 8/27/2025 $22.50 Submitted […" at bounding box center [579, 538] width 1019 height 676
click at [267, 372] on div "11859050 (317558381) N/A Pickup [DATE] 6:43 PM EDT 8/27/2025 $22.50 Submitted […" at bounding box center [579, 538] width 1019 height 676
click at [266, 372] on div "11859050 (317558381) N/A Pickup [DATE] 6:43 PM EDT 8/27/2025 $22.50 Submitted […" at bounding box center [579, 538] width 1019 height 676
click at [279, 360] on div "11859050 (317558381) N/A Pickup [DATE] 6:43 PM EDT 8/27/2025 $22.50 Submitted […" at bounding box center [579, 538] width 1019 height 676
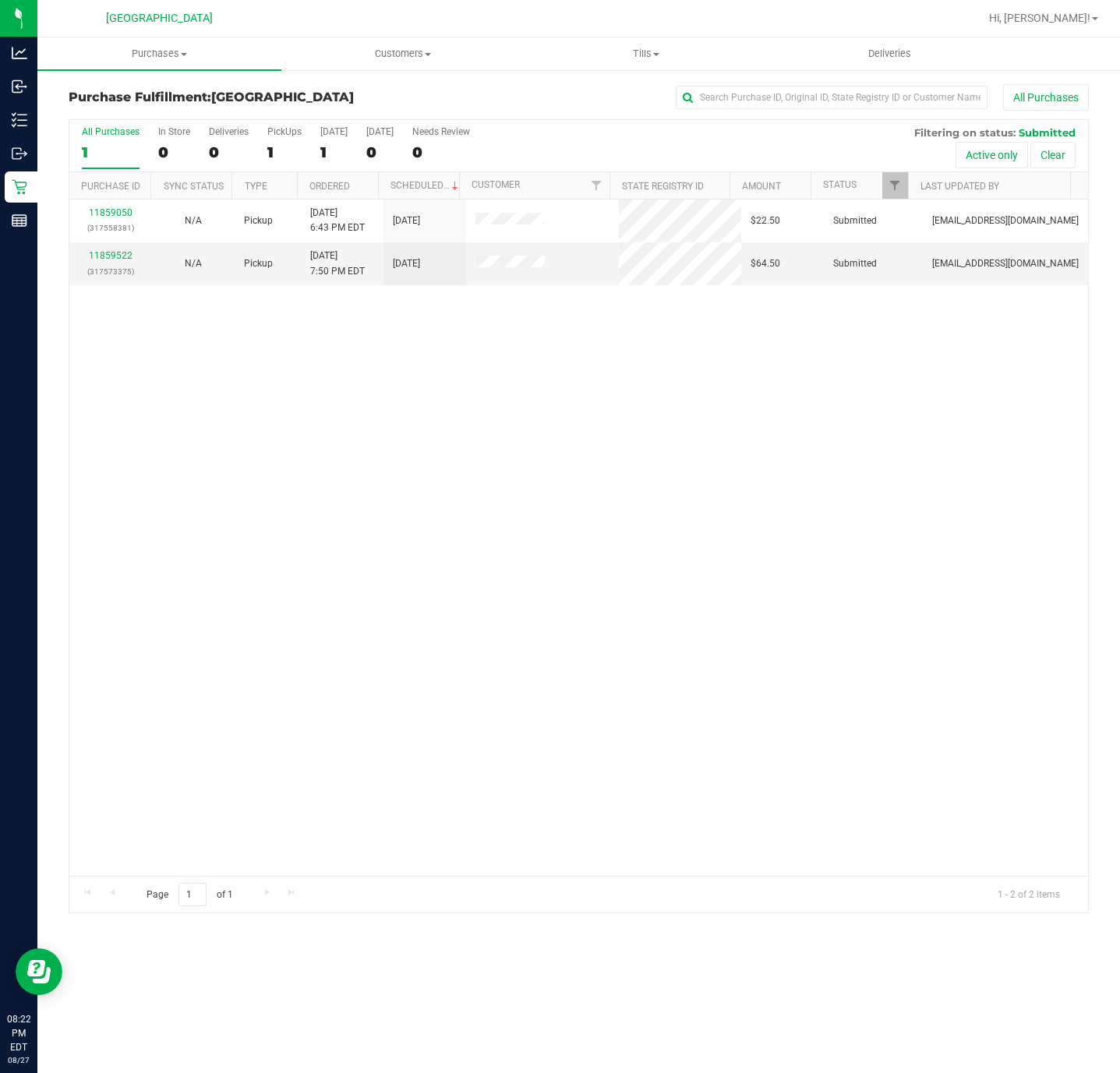
click at [291, 361] on div "11859050 (317558381) N/A Pickup [DATE] 6:43 PM EDT 8/27/2025 $22.50 Submitted […" at bounding box center [579, 538] width 1019 height 676
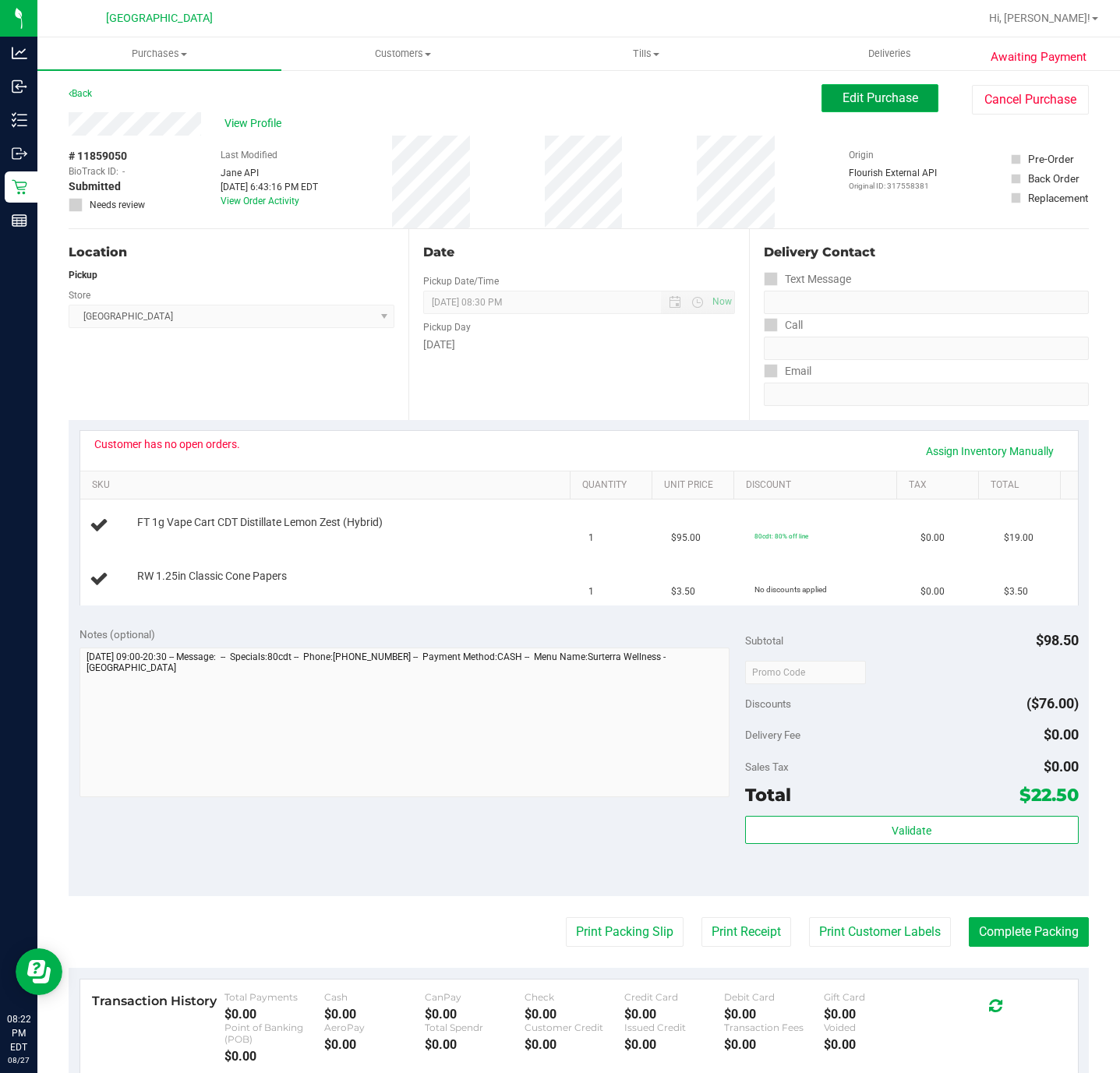
click at [874, 97] on span "Edit Purchase" at bounding box center [880, 98] width 75 height 15
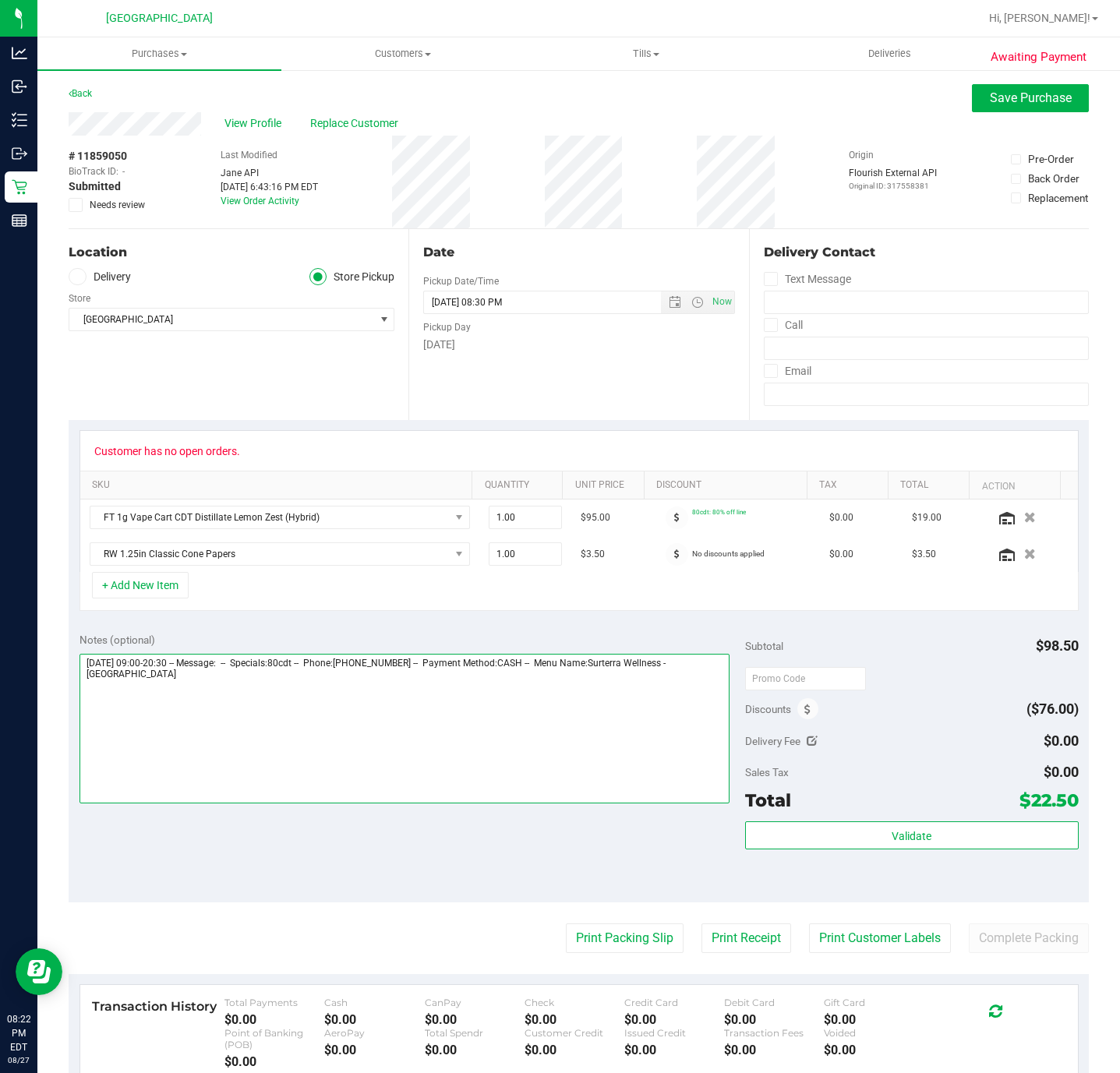
click at [442, 701] on textarea at bounding box center [405, 728] width 650 height 150
type textarea "[DATE] 09:00-20:30 -- Message: -- Specials:80cdt -- Phone:[PHONE_NUMBER] -- Pay…"
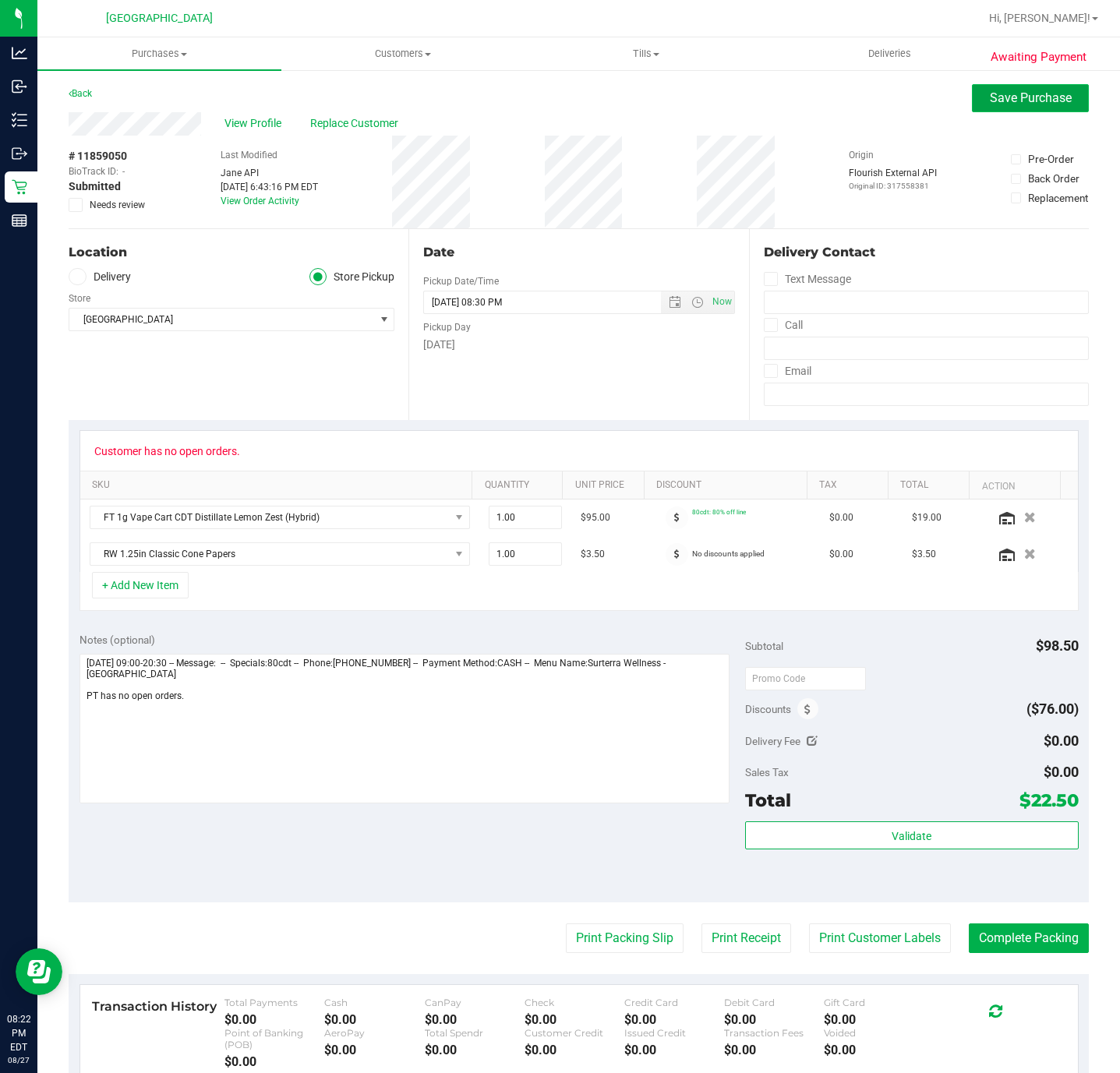
click at [972, 106] on button "Save Purchase" at bounding box center [1030, 98] width 117 height 28
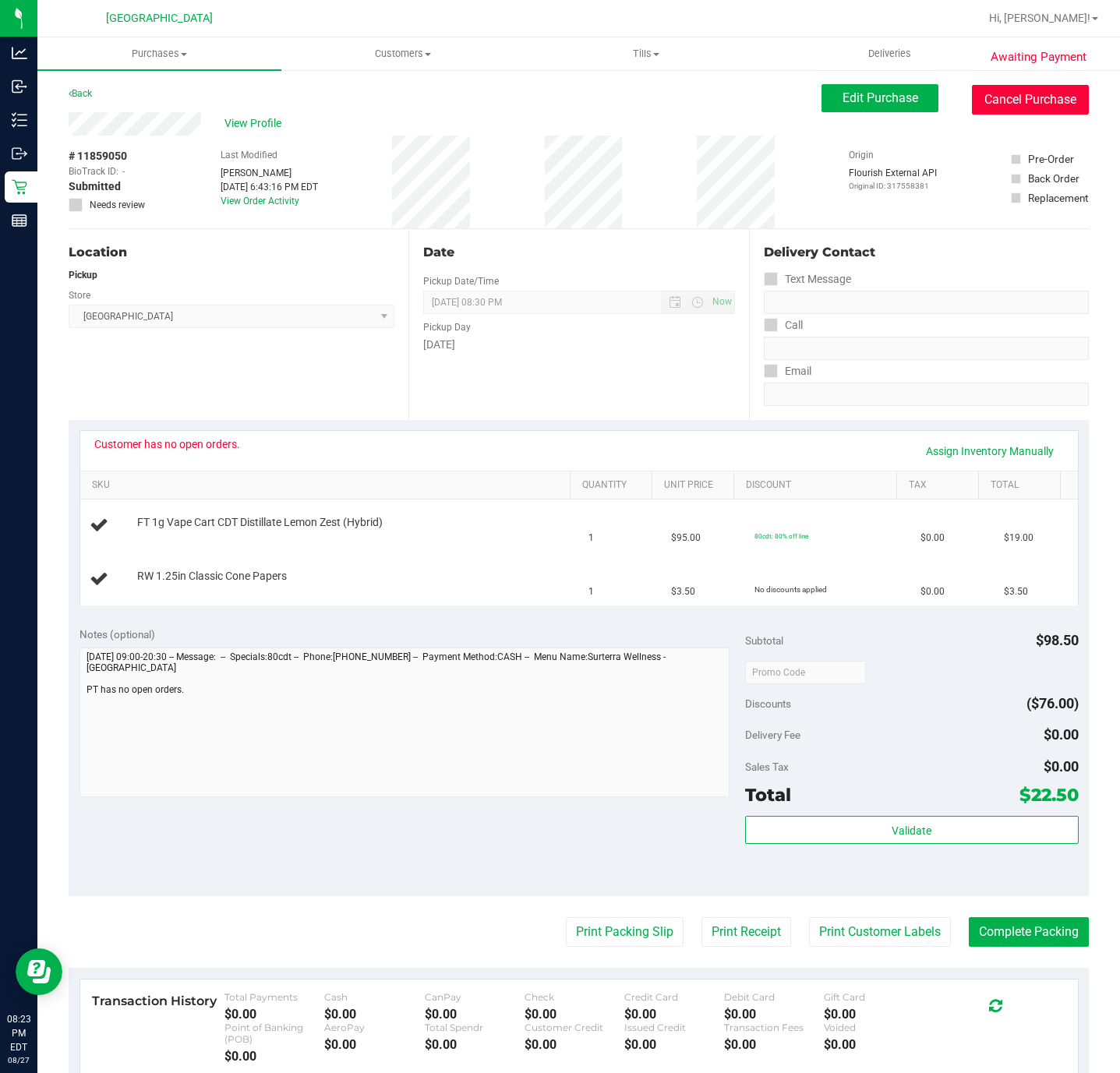
click at [1001, 106] on button "Cancel Purchase" at bounding box center [1030, 99] width 117 height 29
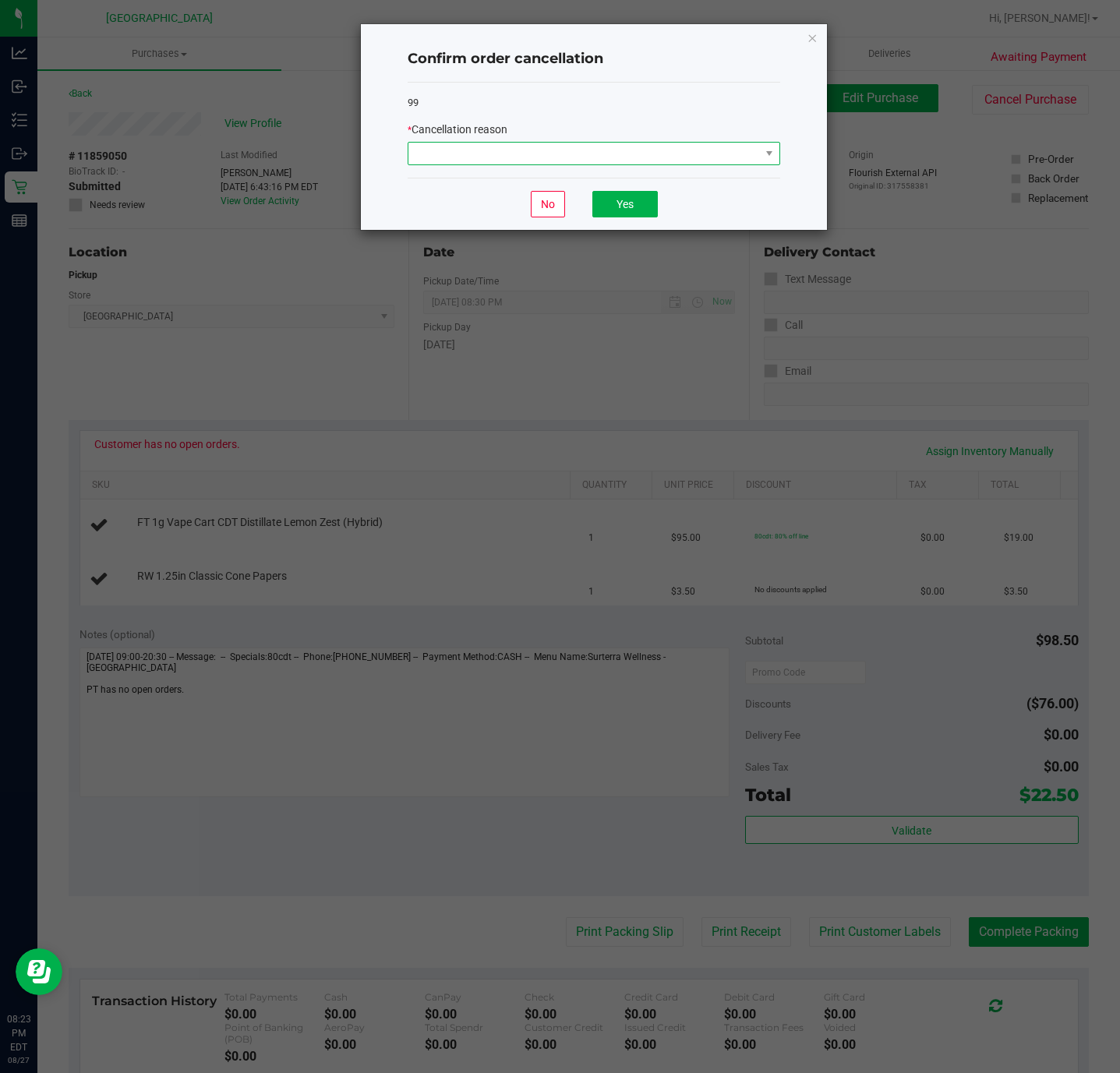
click at [529, 155] on span at bounding box center [584, 153] width 351 height 22
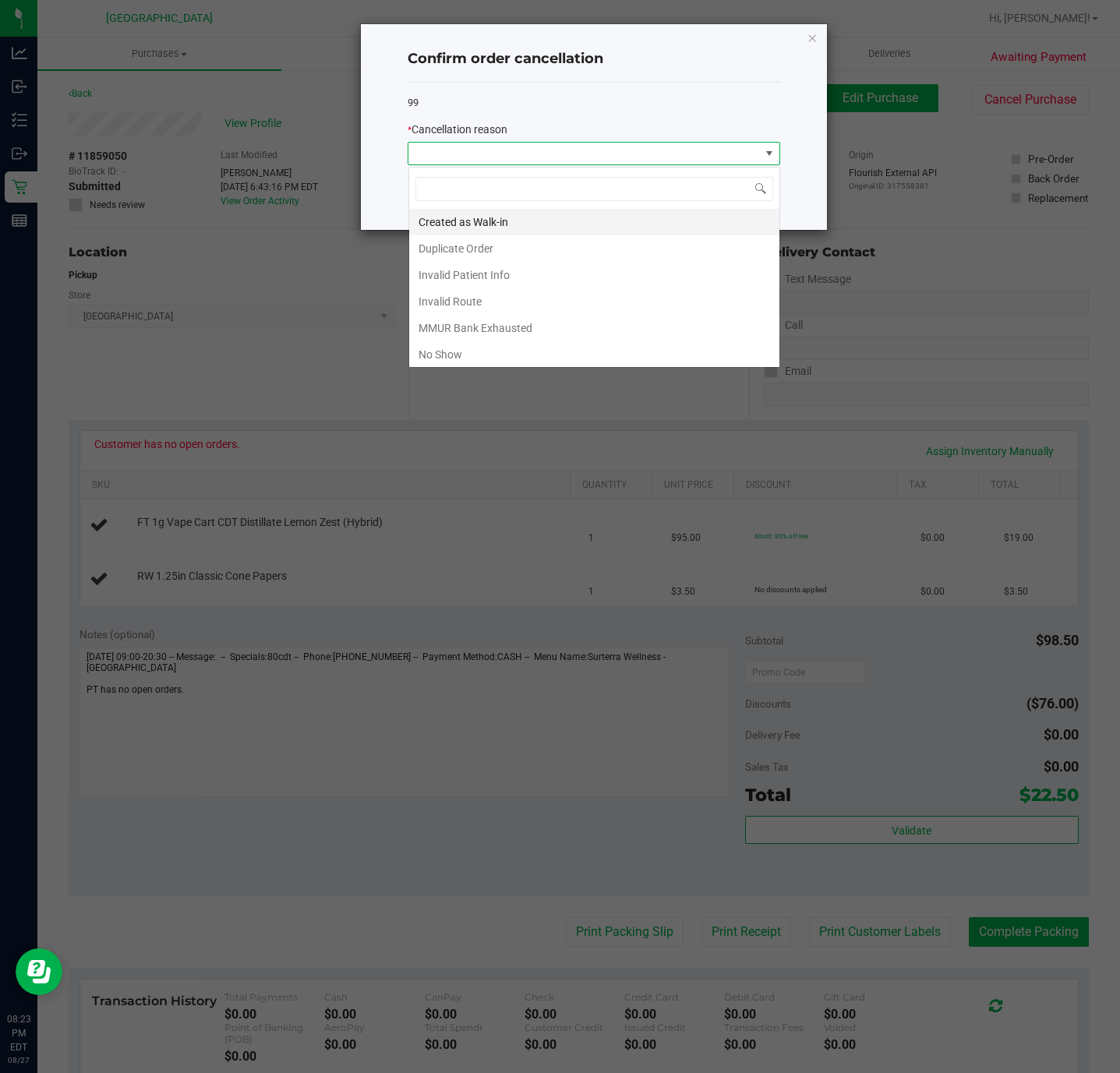
scroll to position [23, 372]
click at [458, 325] on li "MMUR Bank Exhausted" at bounding box center [594, 328] width 370 height 27
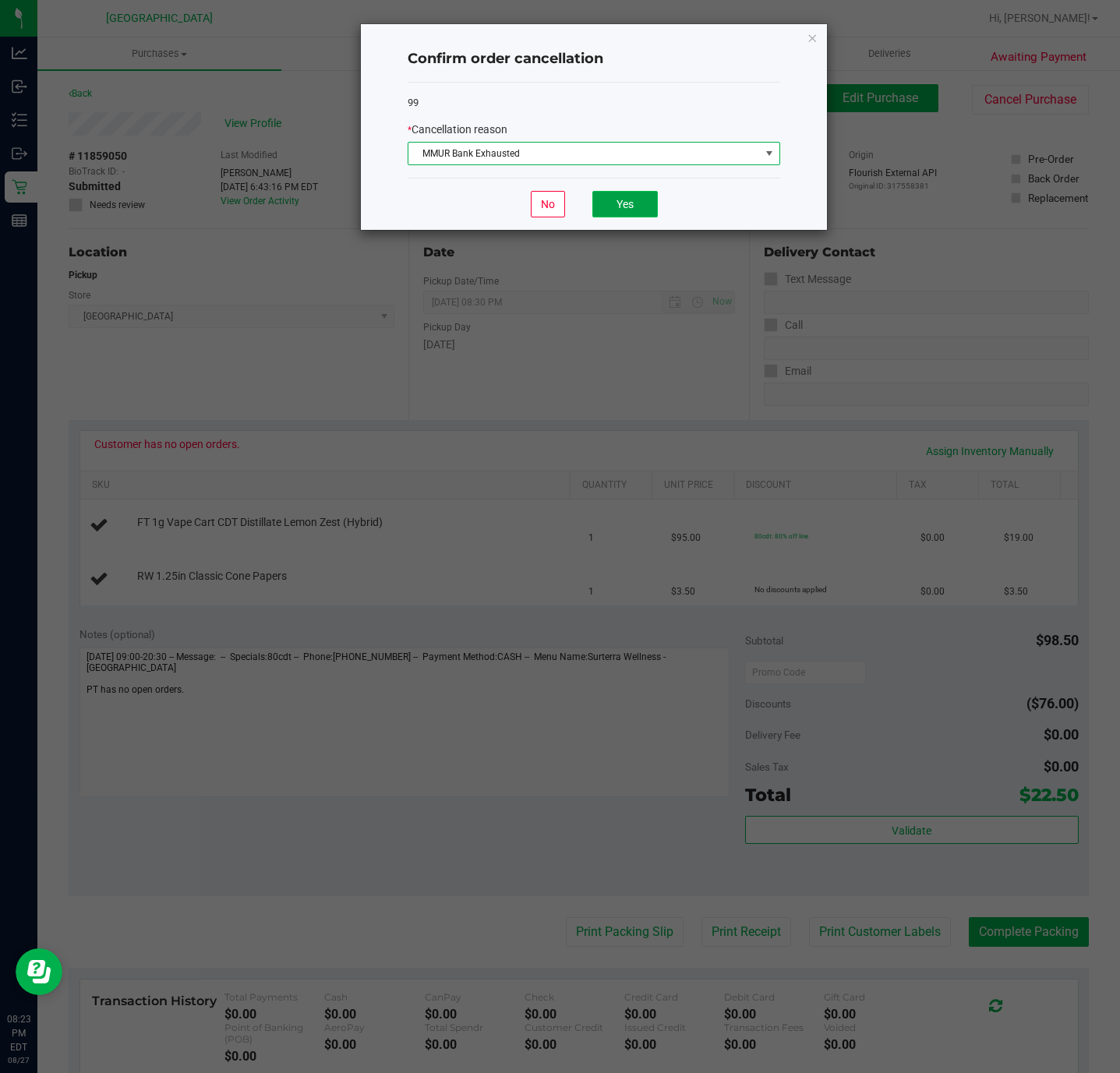
click at [609, 217] on button "Yes" at bounding box center [625, 204] width 66 height 27
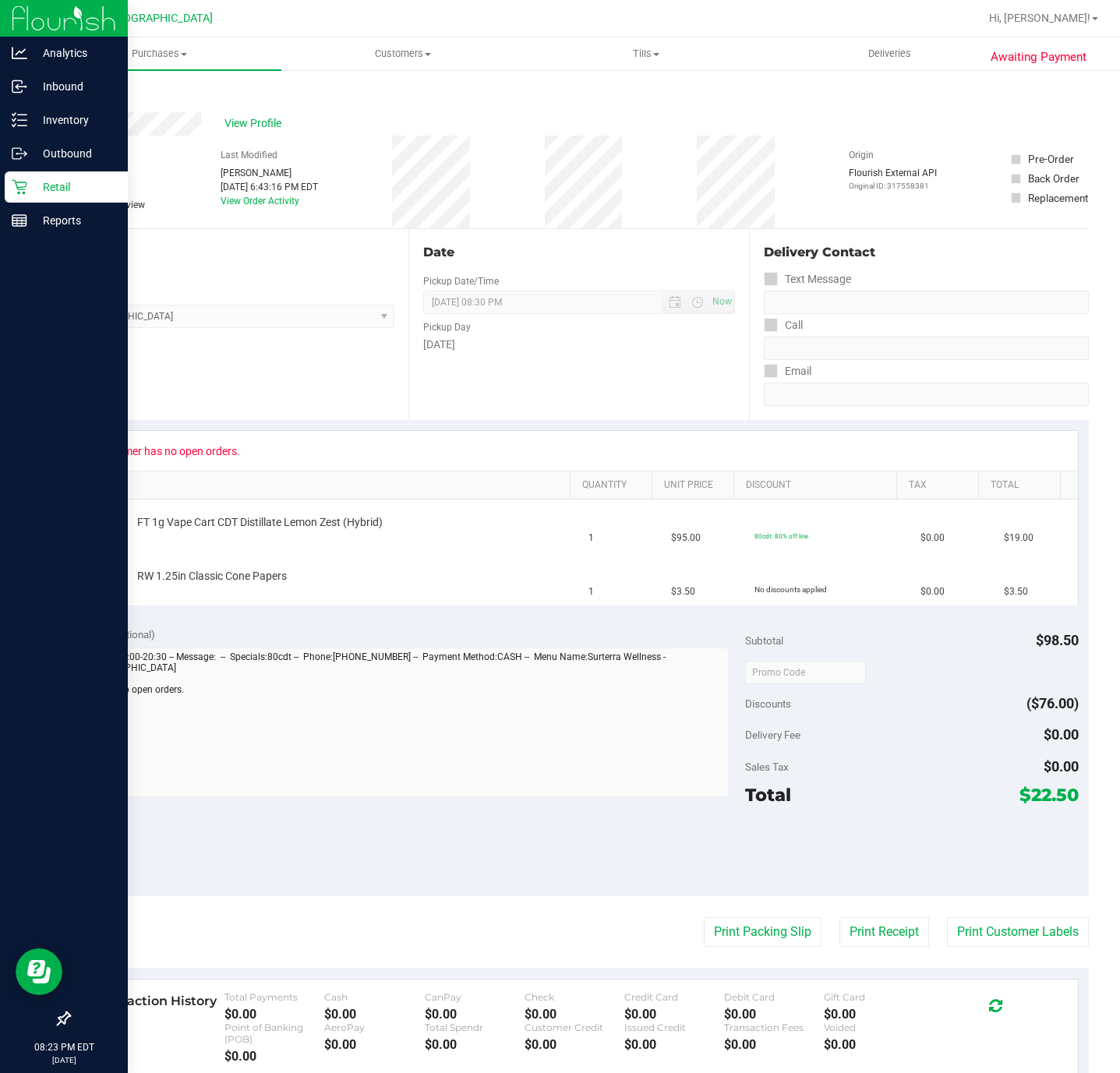
click at [23, 188] on icon at bounding box center [20, 187] width 16 height 16
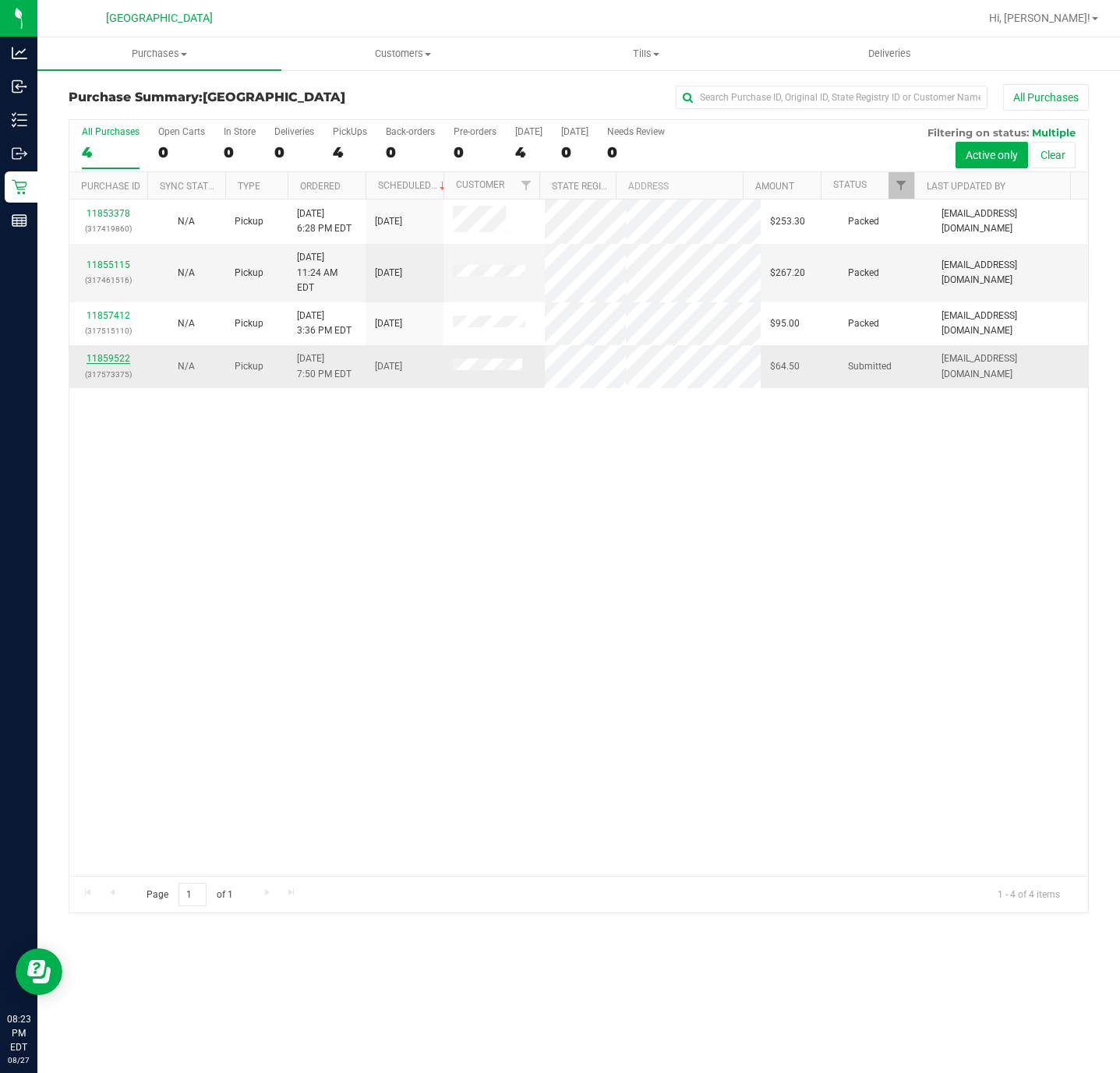
click at [99, 381] on div "11859522 (317573375)" at bounding box center [108, 366] width 59 height 29
click at [112, 364] on link "11859522" at bounding box center [108, 358] width 43 height 11
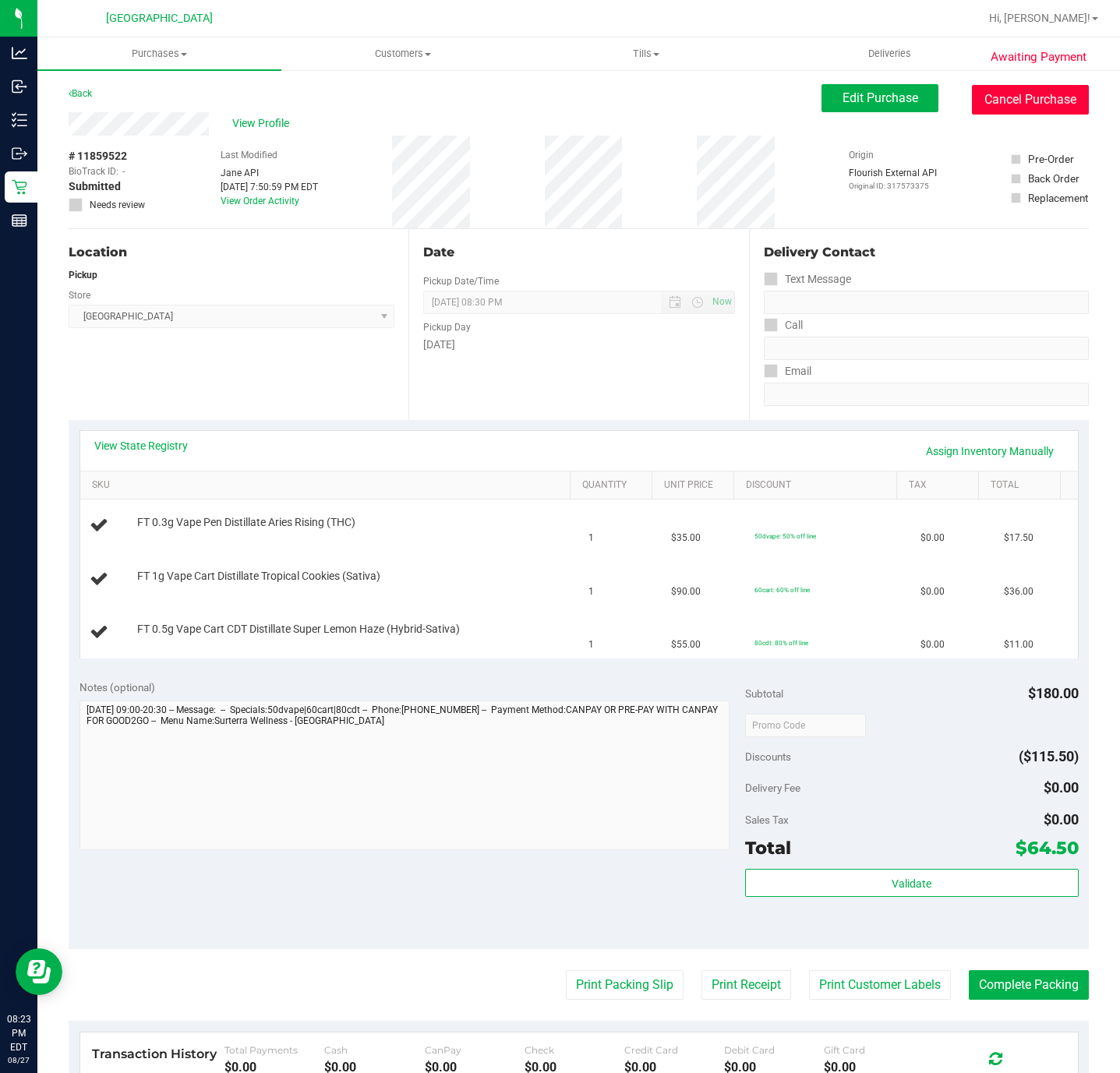
click at [989, 97] on button "Cancel Purchase" at bounding box center [1030, 99] width 117 height 29
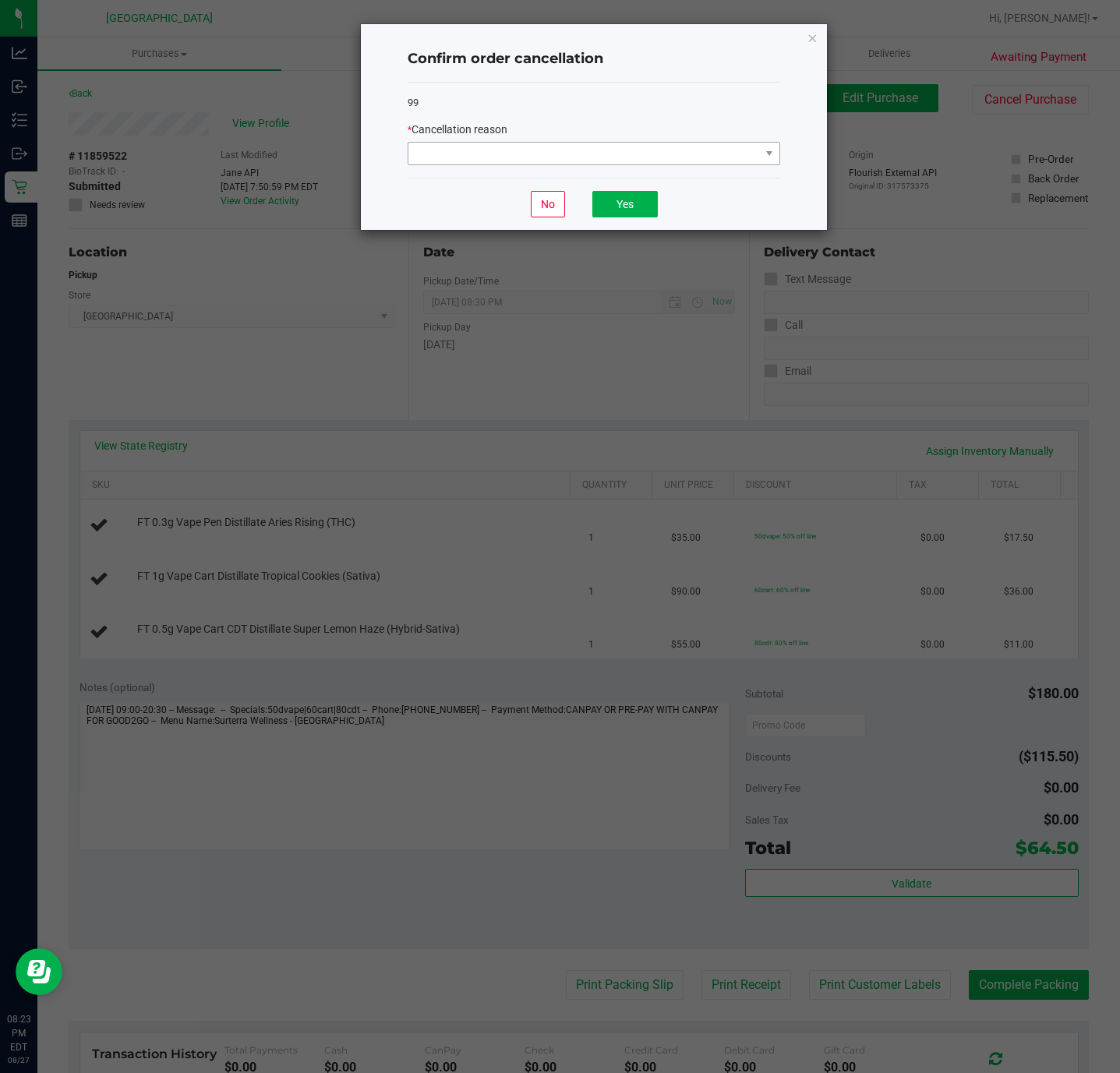
click at [477, 137] on div "* Cancellation reason" at bounding box center [593, 130] width 373 height 16
click at [477, 147] on span at bounding box center [584, 153] width 351 height 22
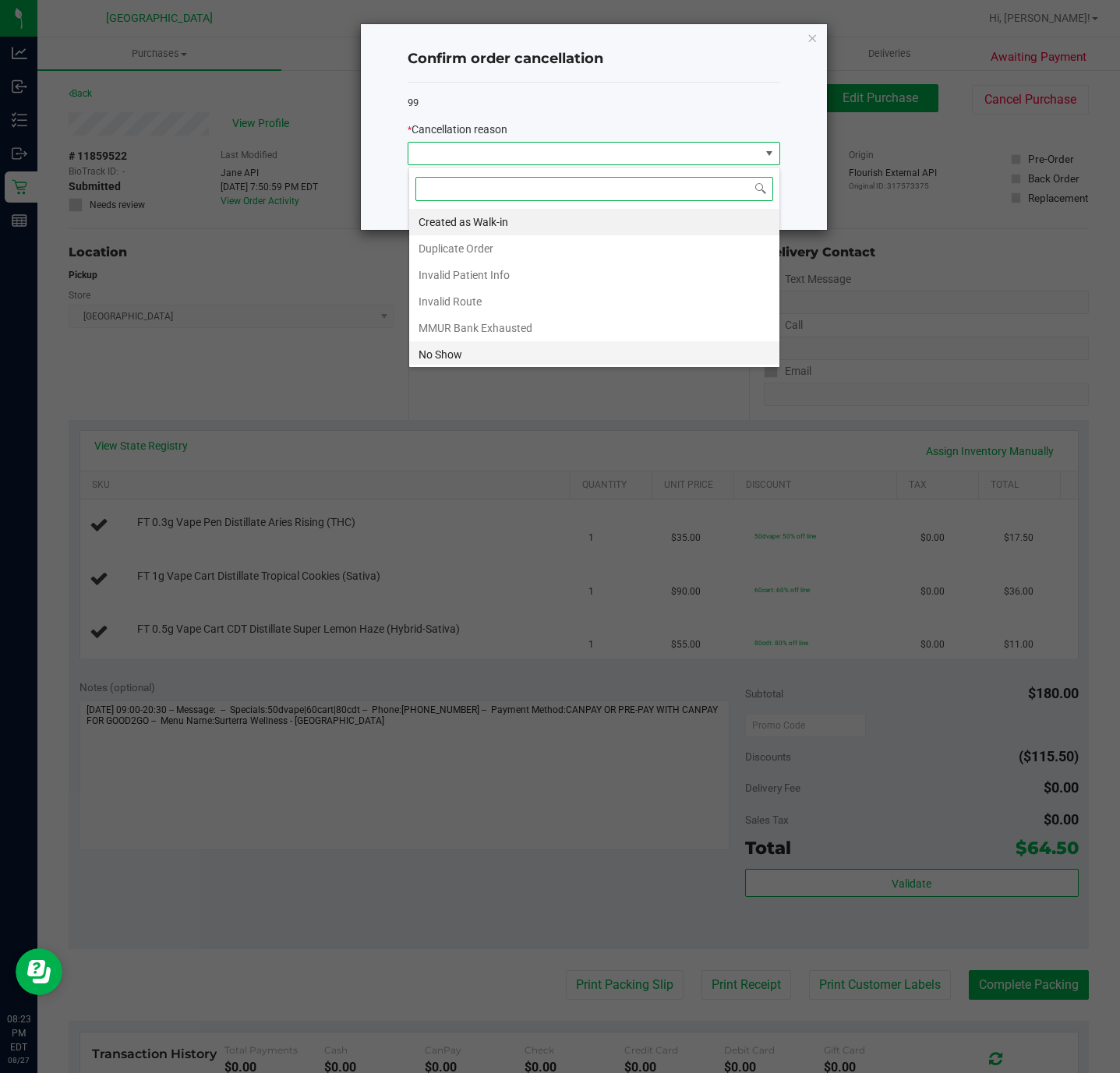
scroll to position [89, 0]
click at [445, 297] on li "Other" at bounding box center [594, 298] width 370 height 27
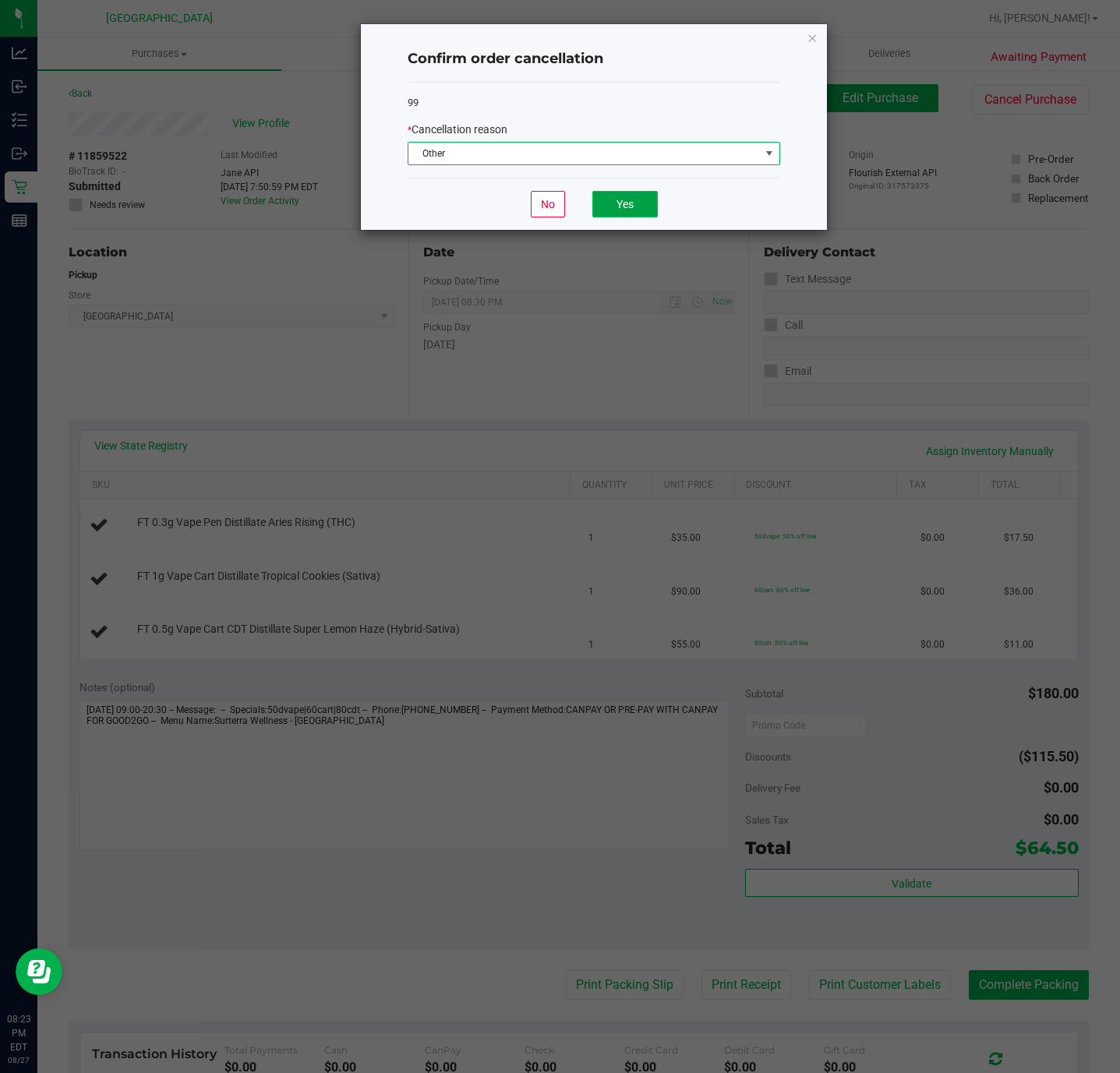
click at [634, 213] on button "Yes" at bounding box center [625, 204] width 66 height 27
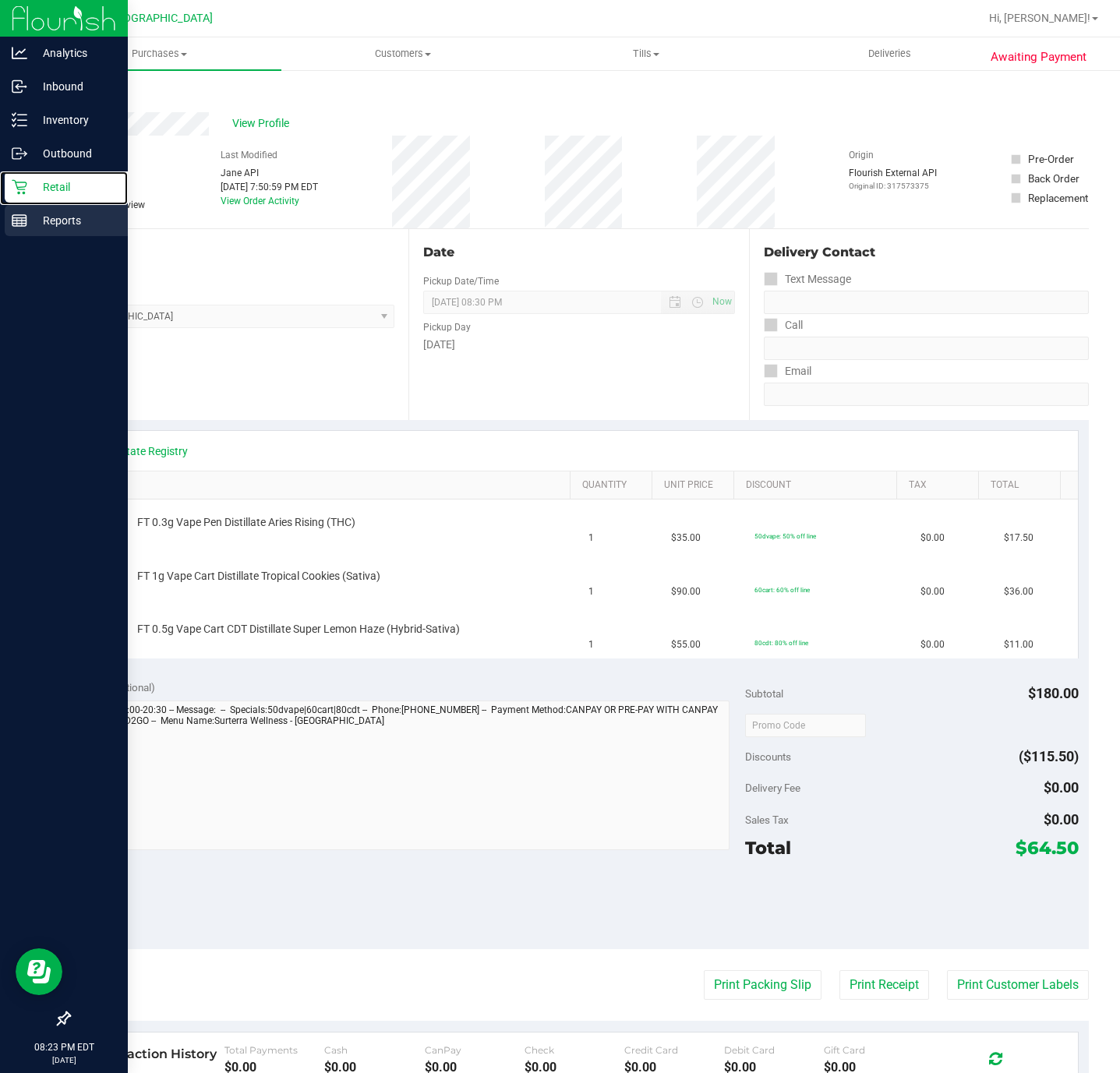
click at [20, 192] on icon at bounding box center [20, 187] width 16 height 16
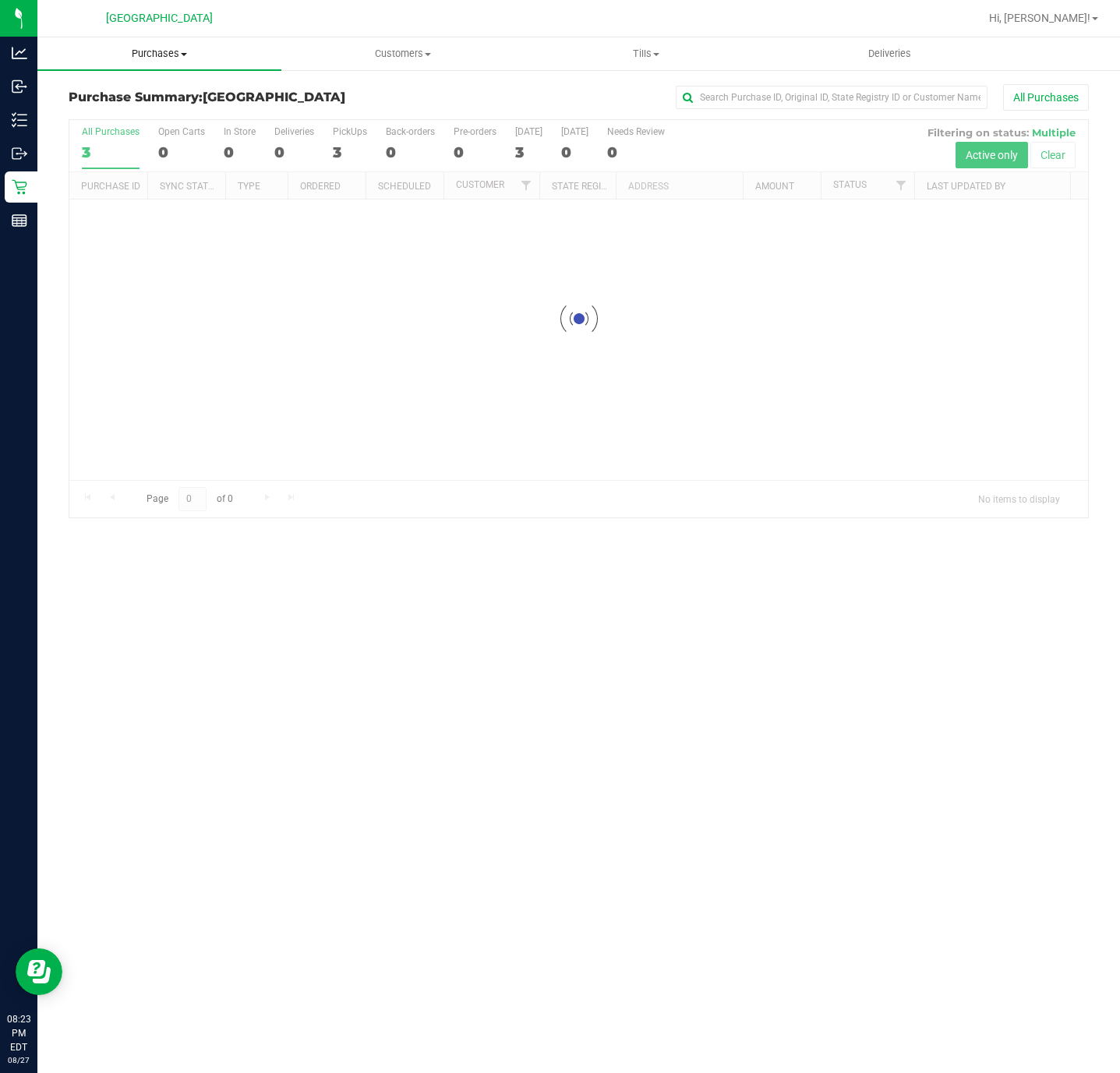
click at [180, 54] on span "Purchases" at bounding box center [159, 54] width 244 height 14
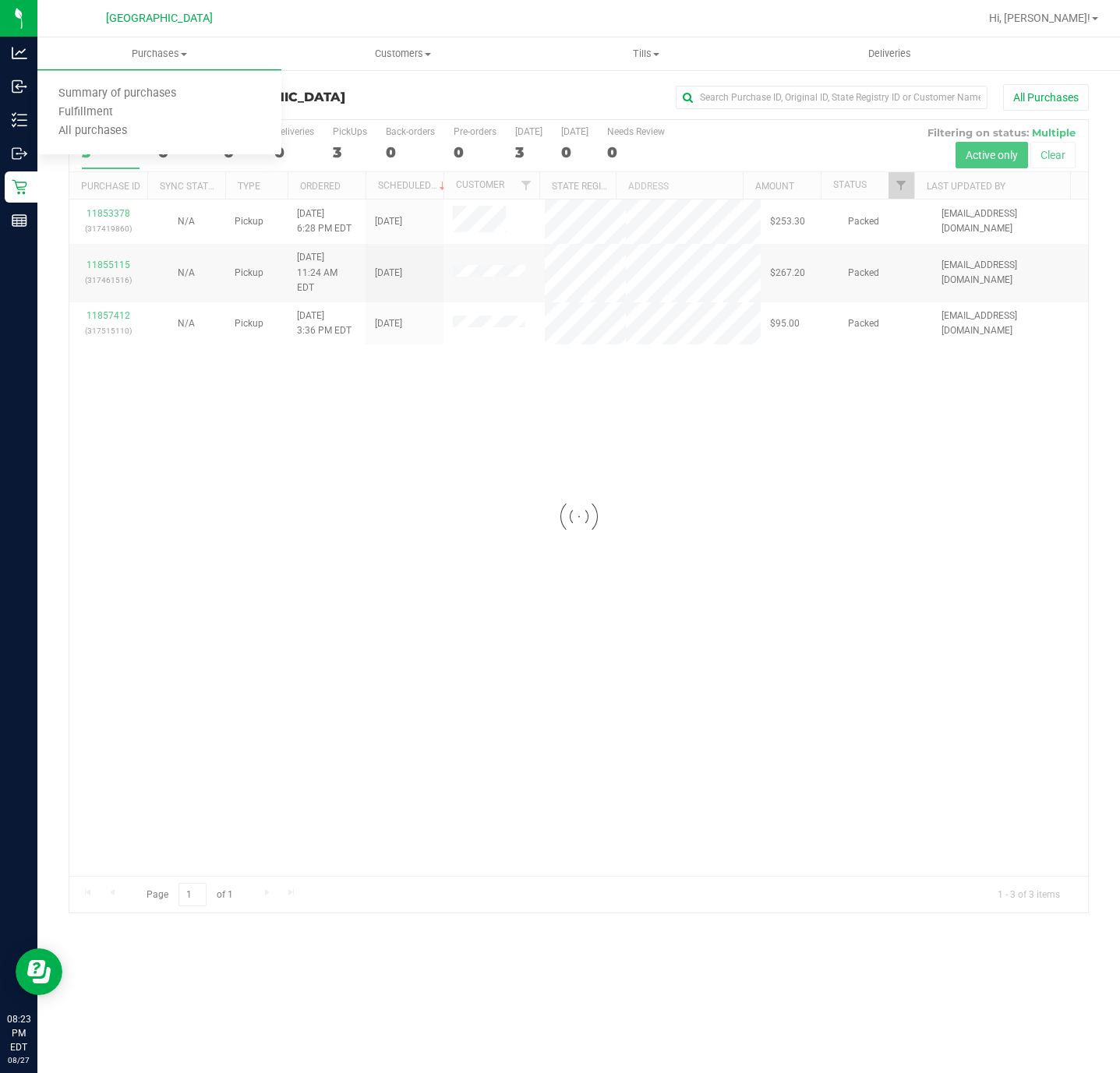
click at [262, 416] on div at bounding box center [579, 516] width 1019 height 792
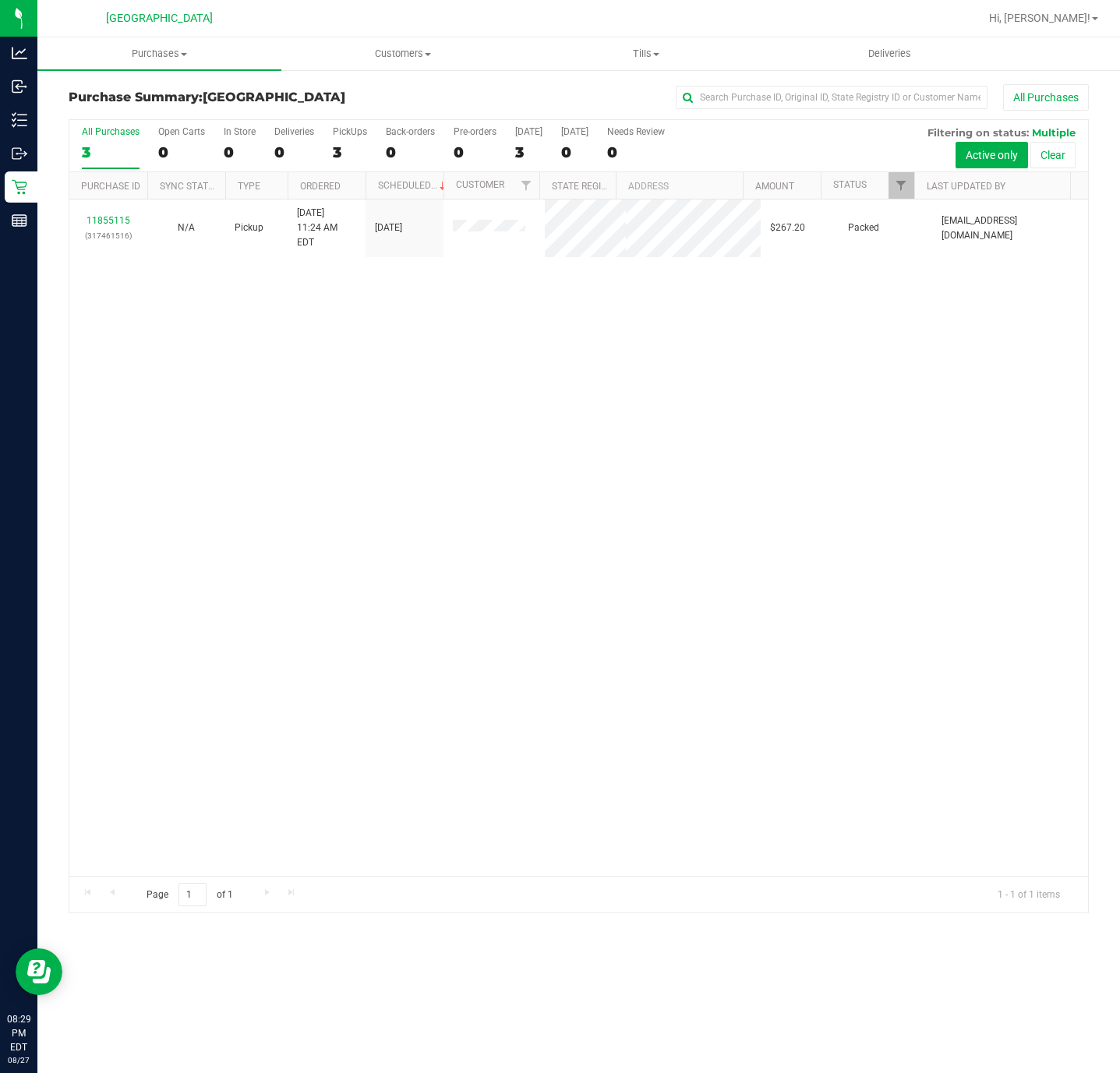
click at [339, 380] on div "11855115 (317461516) N/A Pickup 8/27/2025 11:24 AM EDT 8/27/2025 $267.20 Packed…" at bounding box center [579, 538] width 1019 height 676
click at [110, 152] on div "3" at bounding box center [111, 152] width 58 height 18
click at [0, 0] on input "All Purchases 3" at bounding box center [0, 0] width 0 height 0
drag, startPoint x: 373, startPoint y: 437, endPoint x: 354, endPoint y: 211, distance: 226.8
click at [372, 433] on div "No results found." at bounding box center [579, 591] width 1019 height 782
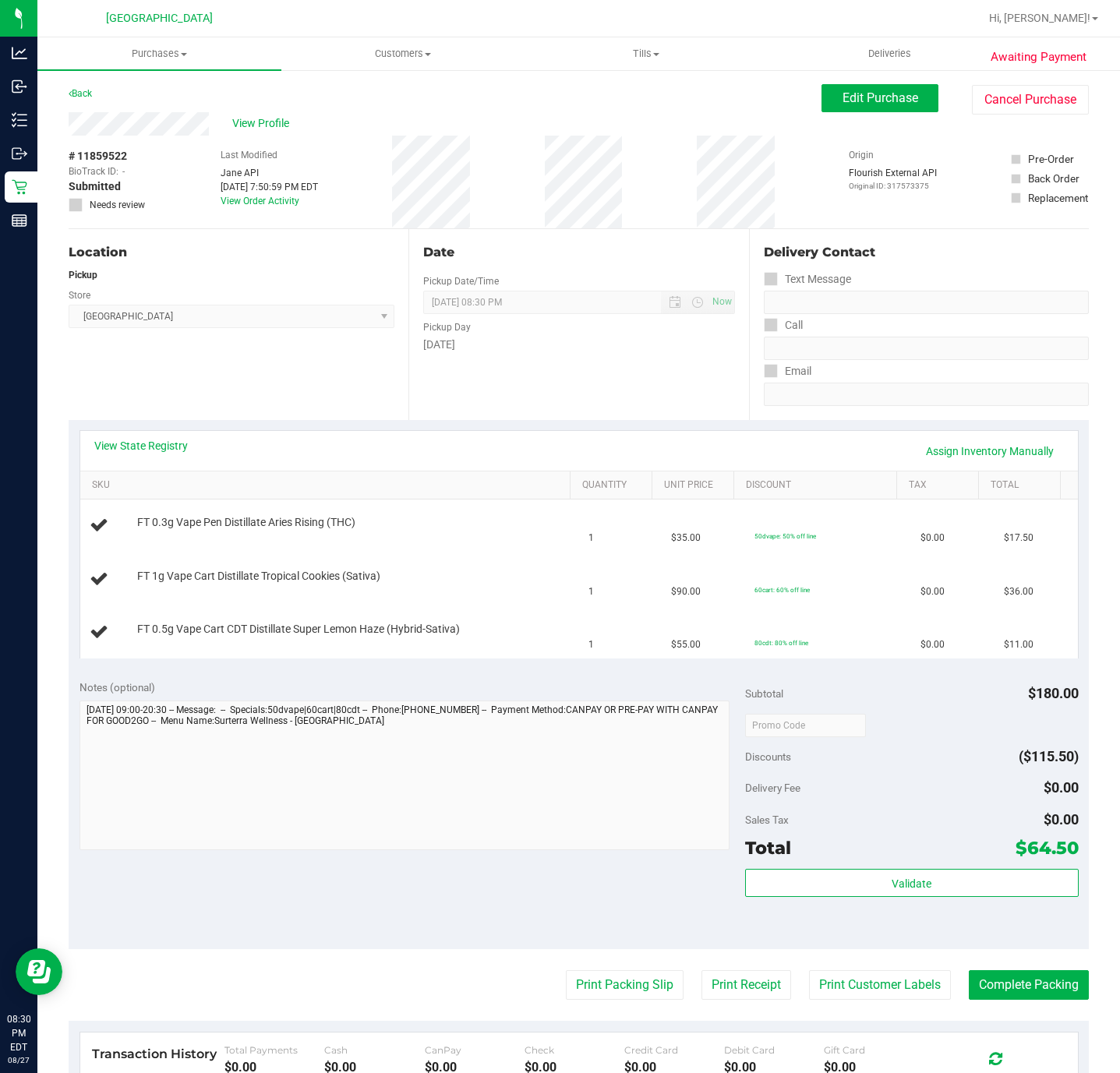
click at [230, 393] on div "Location Pickup Store [GEOGRAPHIC_DATA] WC Select Store [PERSON_NAME][GEOGRAPHI…" at bounding box center [238, 324] width 340 height 191
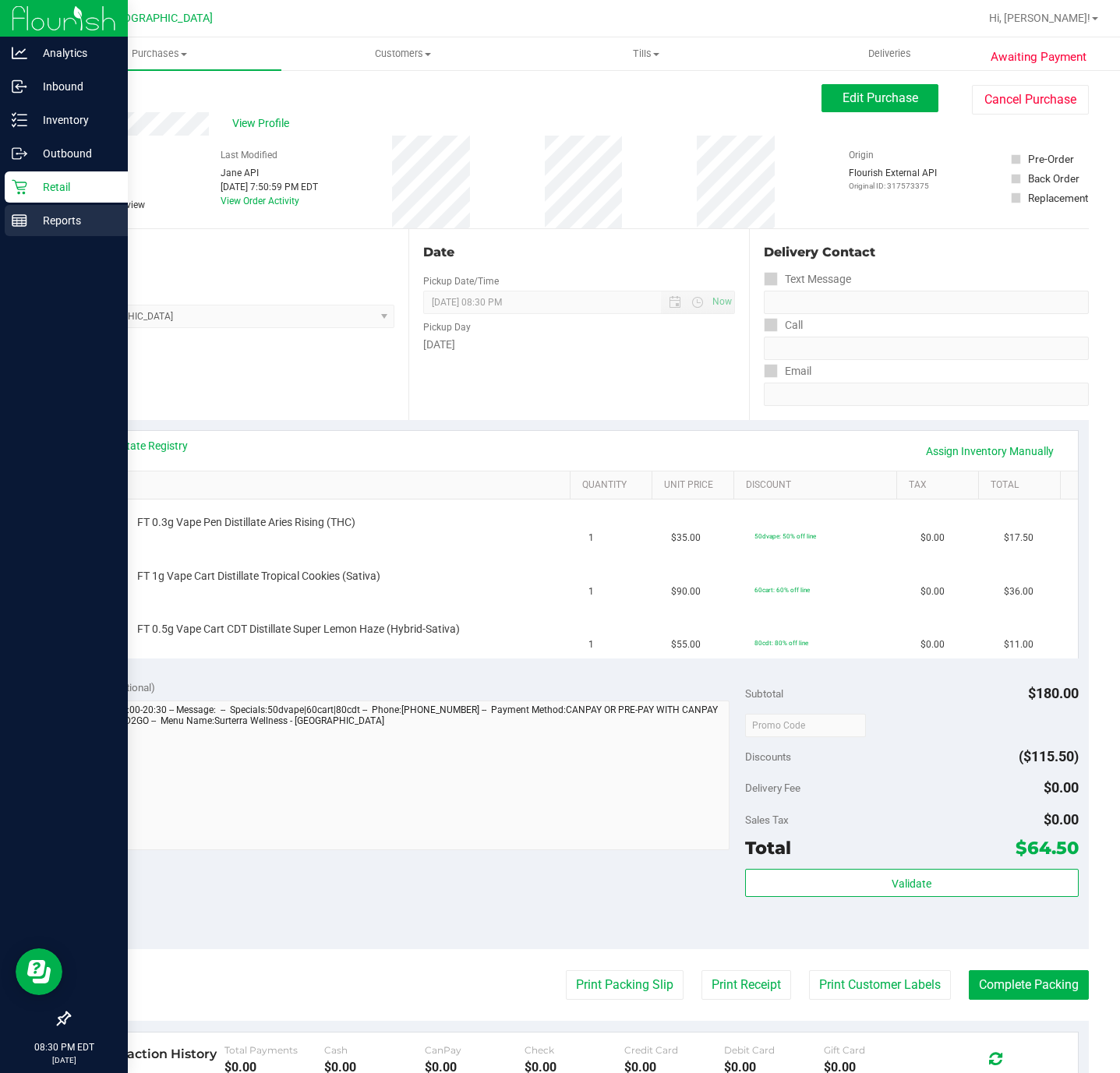
click at [41, 227] on p "Reports" at bounding box center [74, 220] width 93 height 19
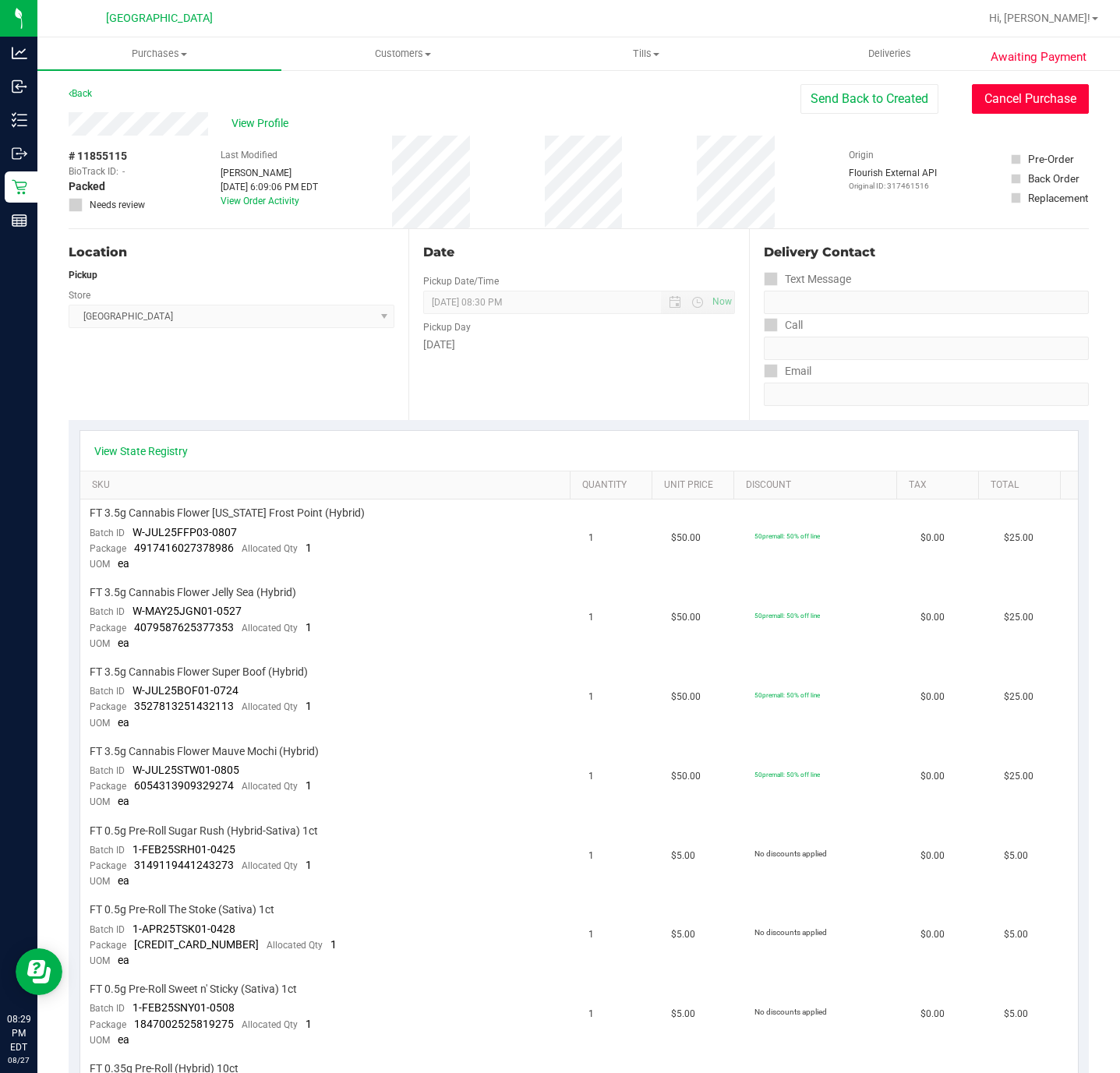
click at [998, 99] on button "Cancel Purchase" at bounding box center [1030, 99] width 117 height 29
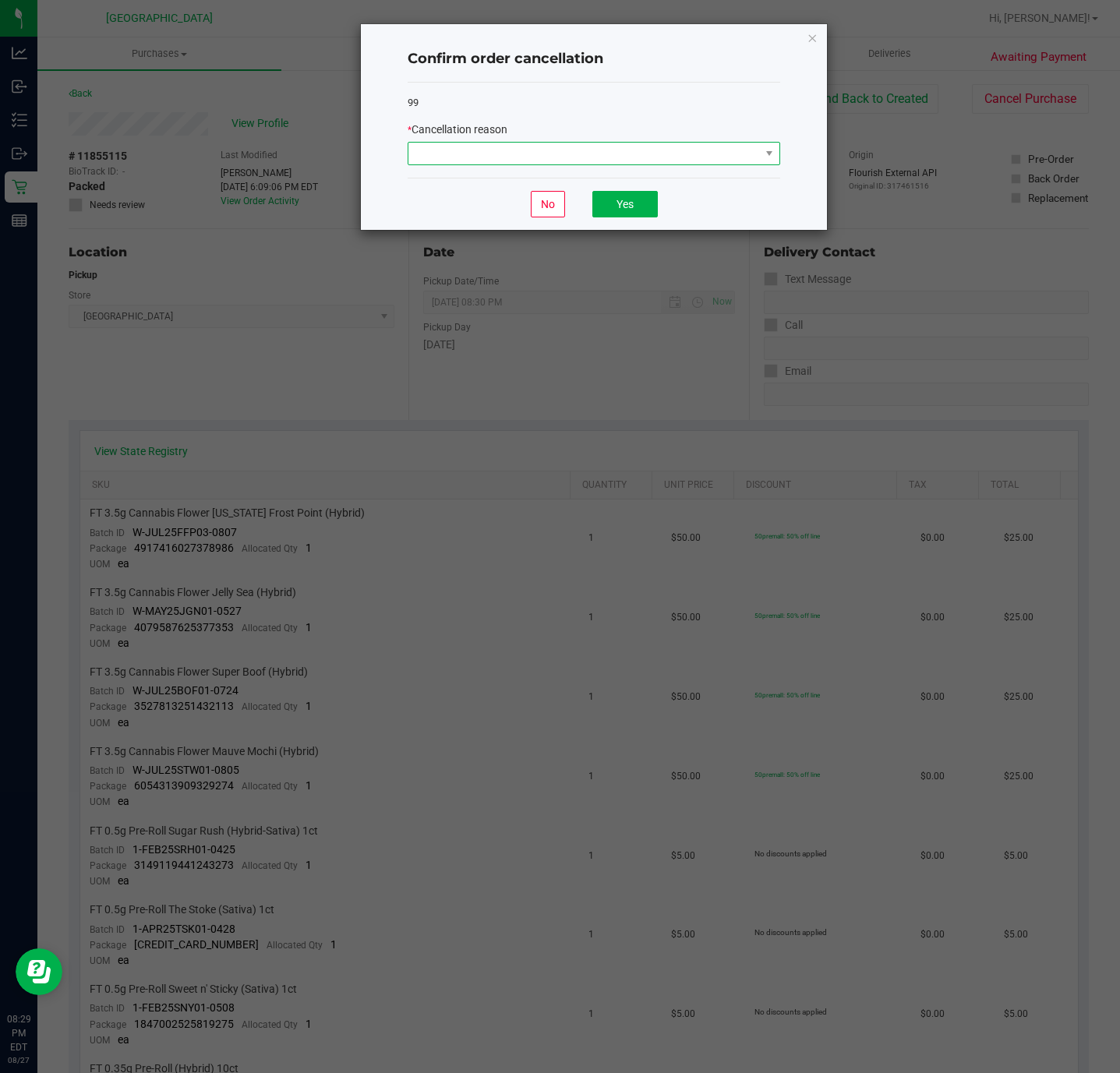
click at [575, 147] on span at bounding box center [584, 153] width 351 height 22
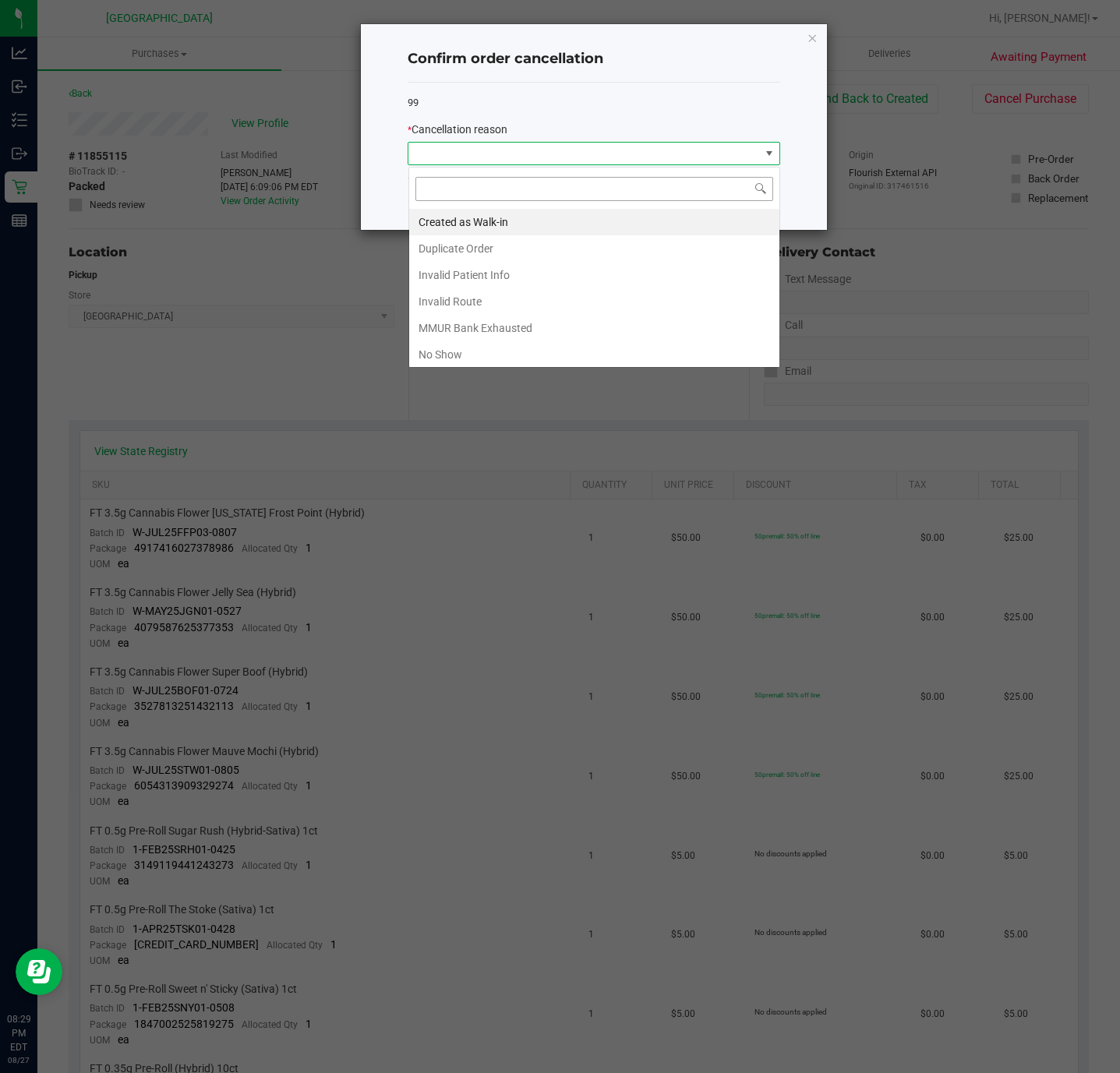
scroll to position [23, 372]
click at [458, 358] on li "No Show" at bounding box center [594, 354] width 370 height 27
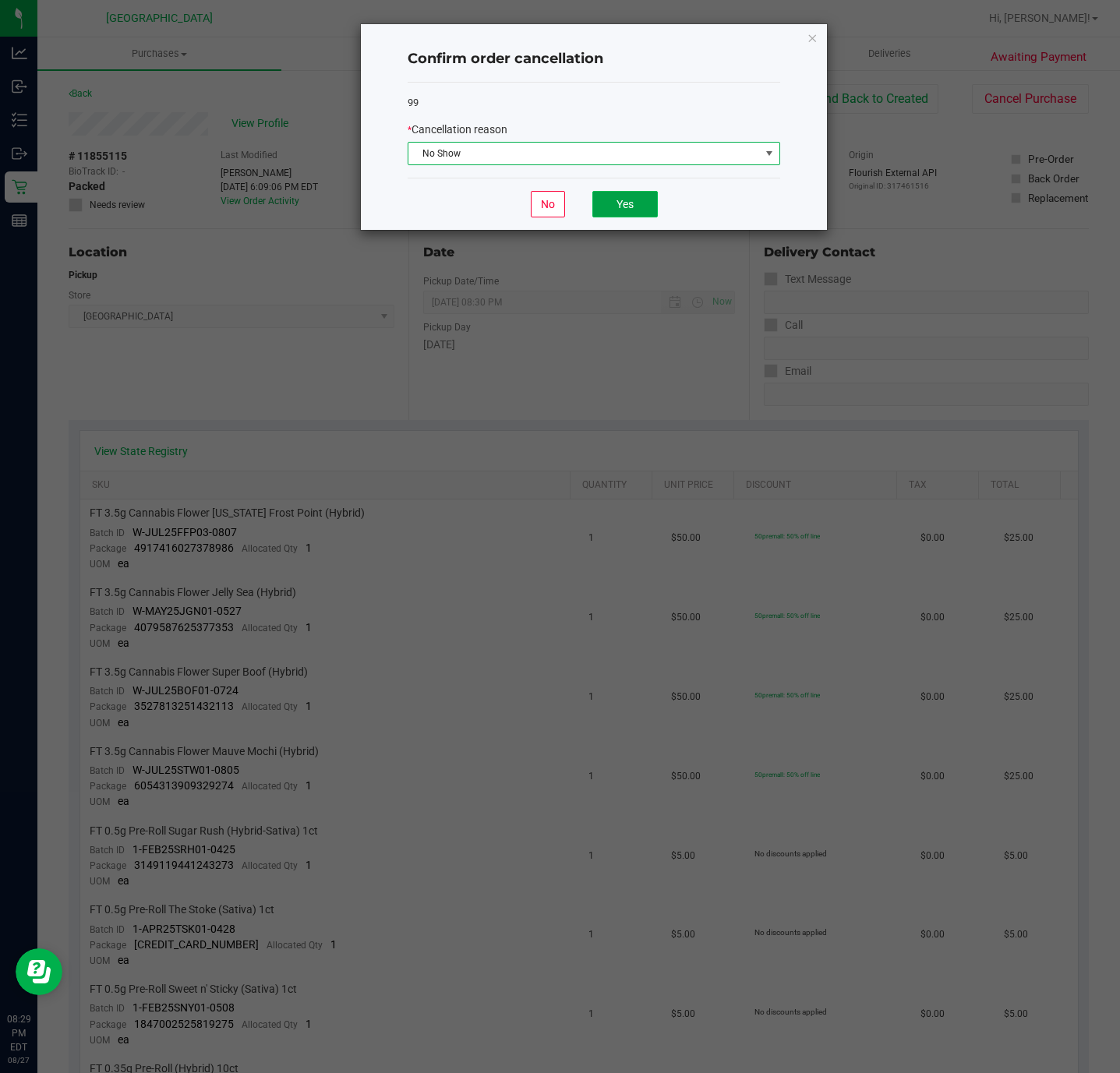
click at [629, 199] on button "Yes" at bounding box center [625, 204] width 66 height 27
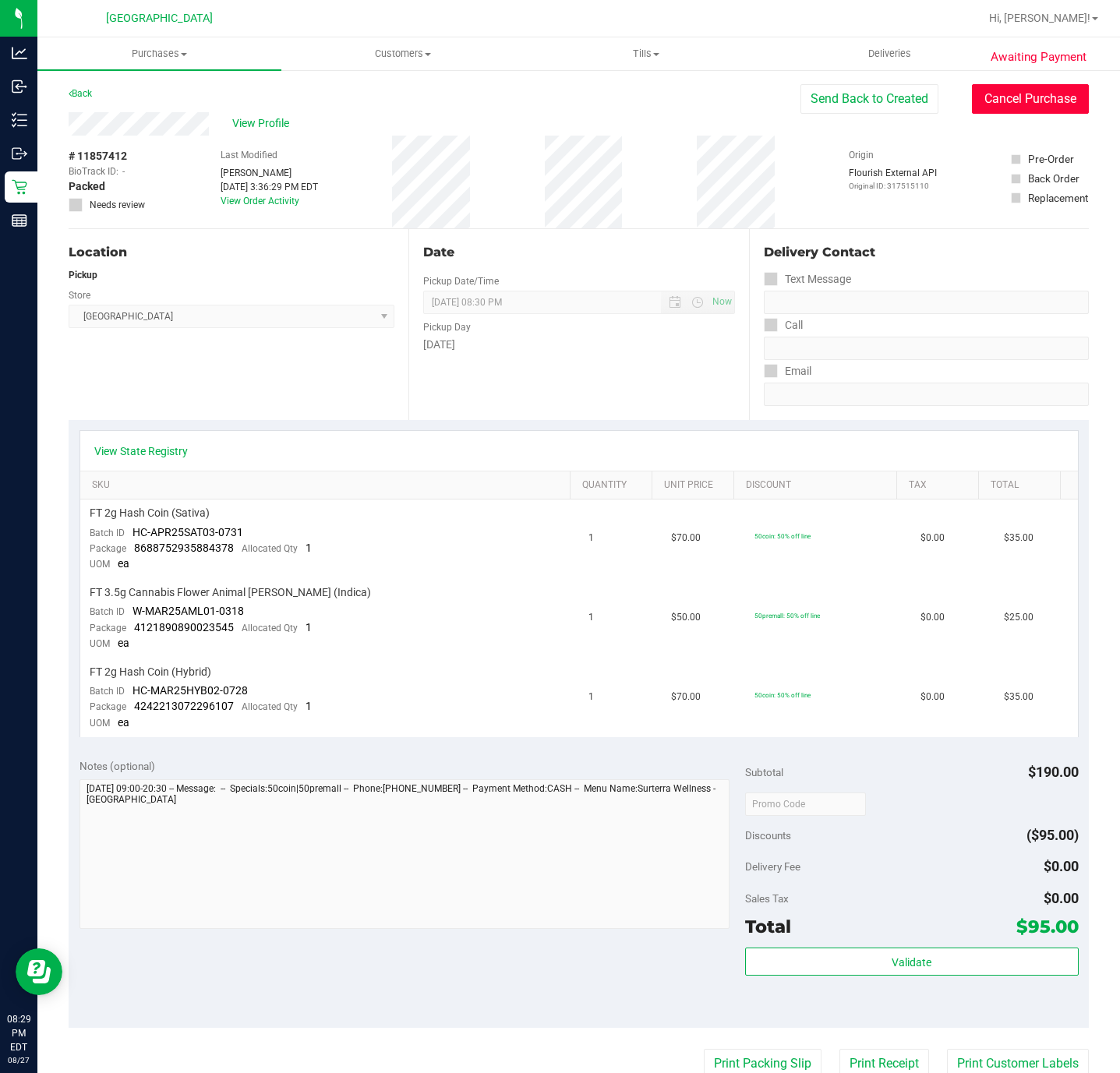
click at [1029, 92] on button "Cancel Purchase" at bounding box center [1030, 99] width 117 height 29
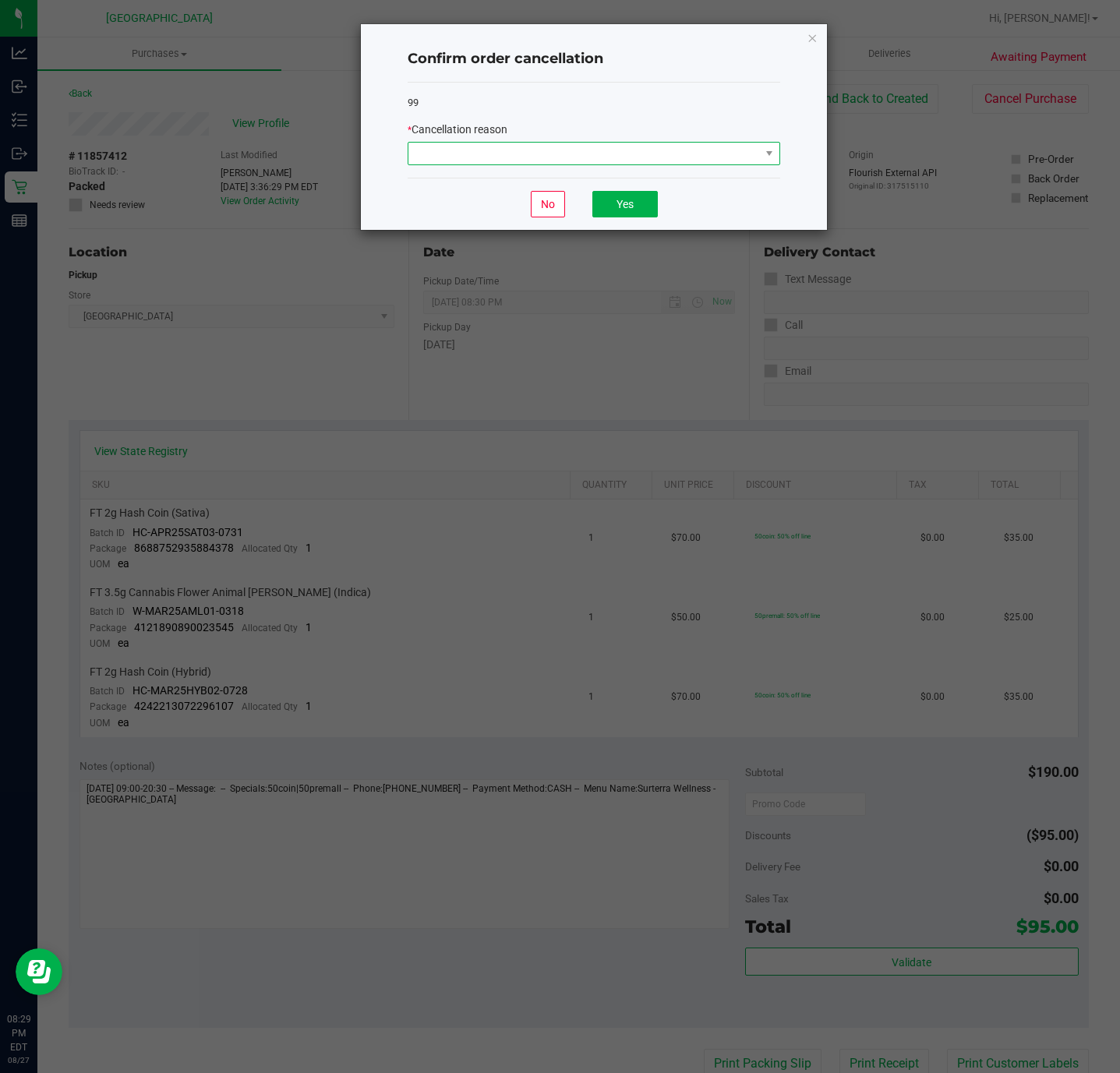
click at [727, 144] on span at bounding box center [584, 153] width 351 height 22
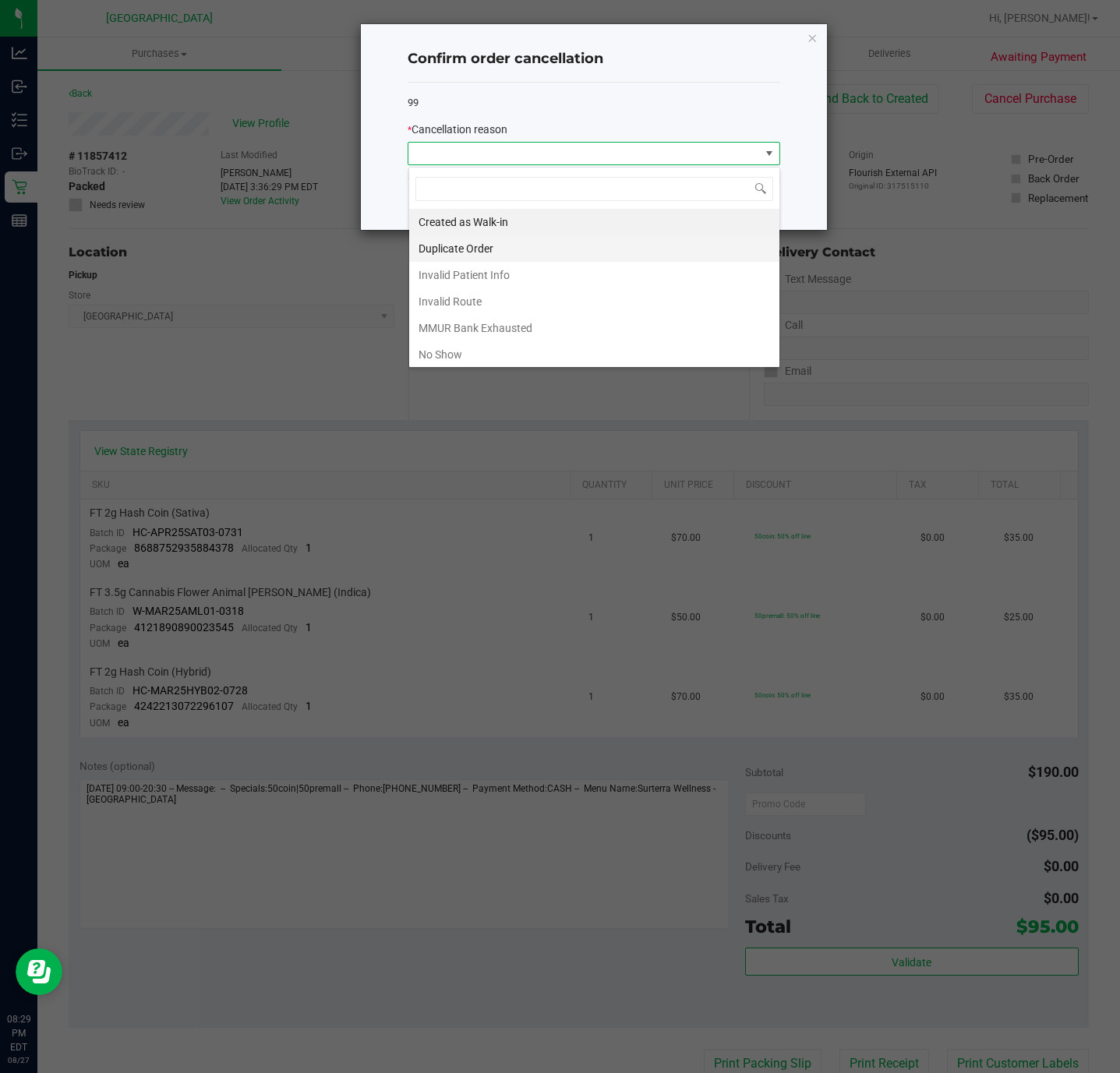
scroll to position [23, 372]
click at [557, 349] on li "No Show" at bounding box center [594, 354] width 370 height 27
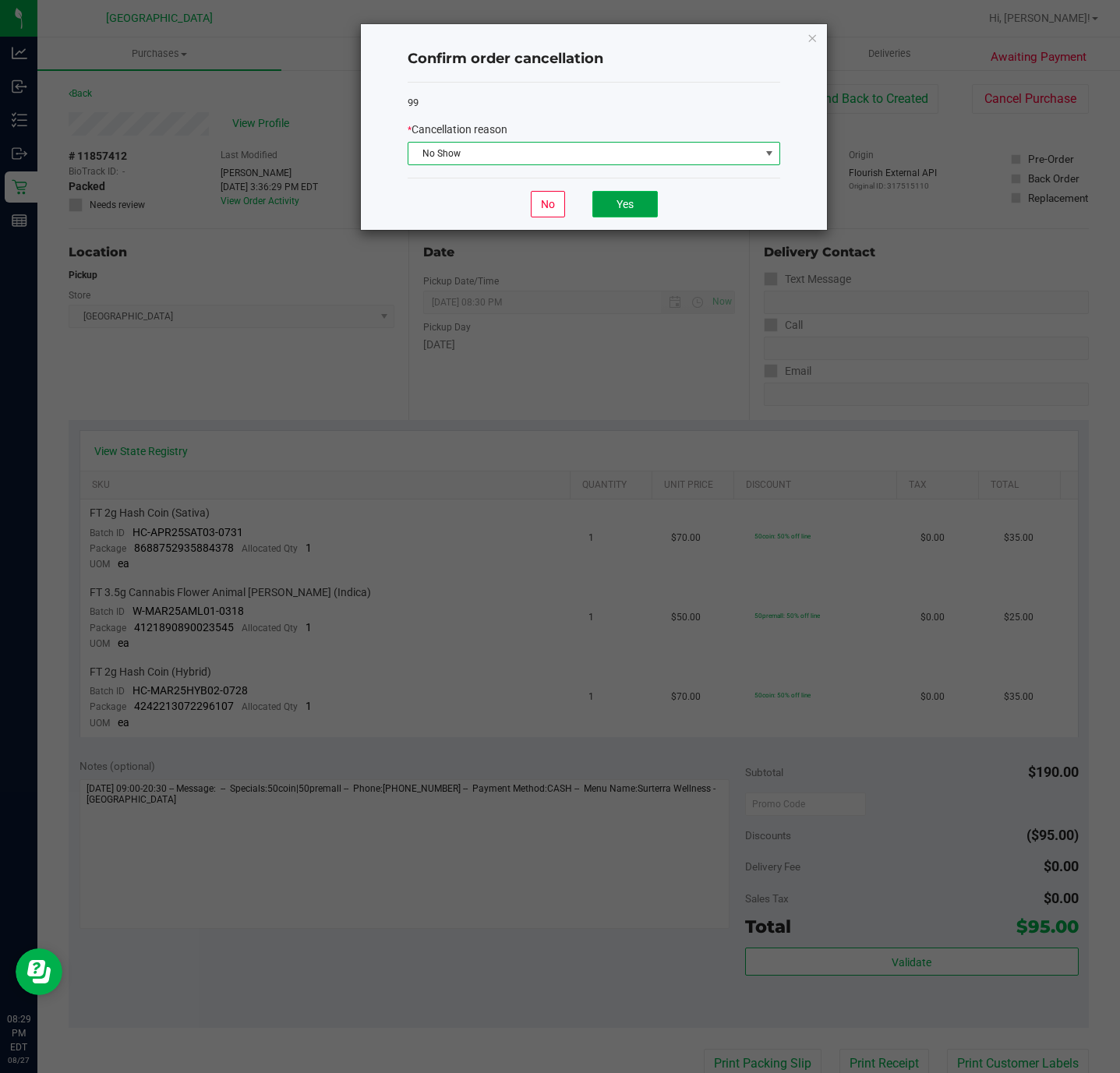
click at [618, 206] on button "Yes" at bounding box center [625, 204] width 66 height 27
